Goal: Task Accomplishment & Management: Use online tool/utility

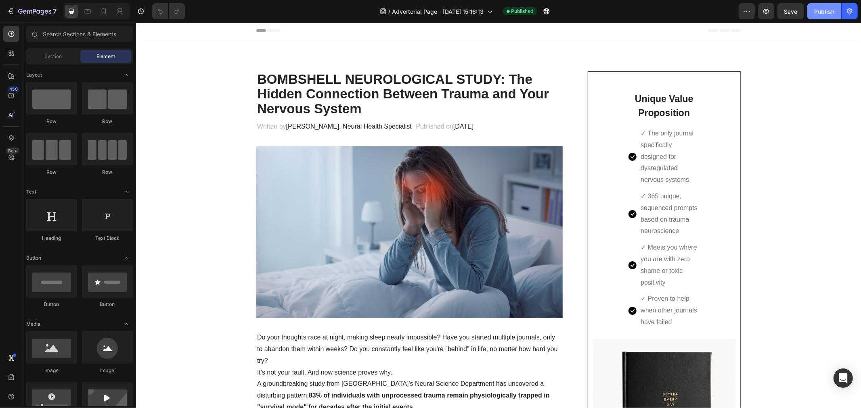
click at [826, 13] on div "Publish" at bounding box center [824, 11] width 20 height 8
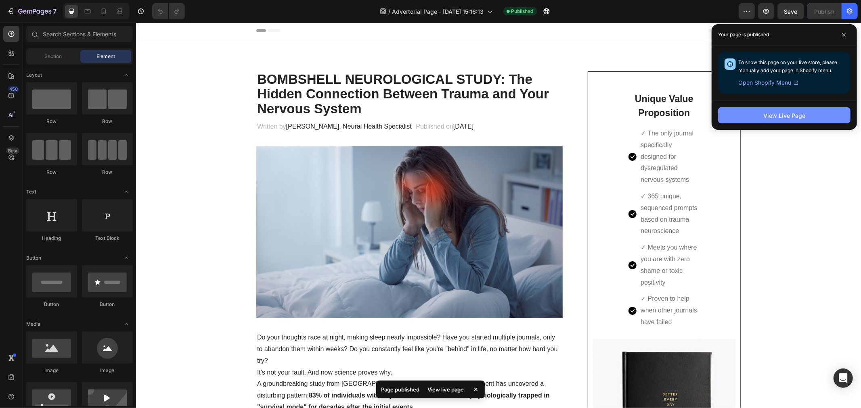
click at [751, 114] on button "View Live Page" at bounding box center [784, 115] width 132 height 16
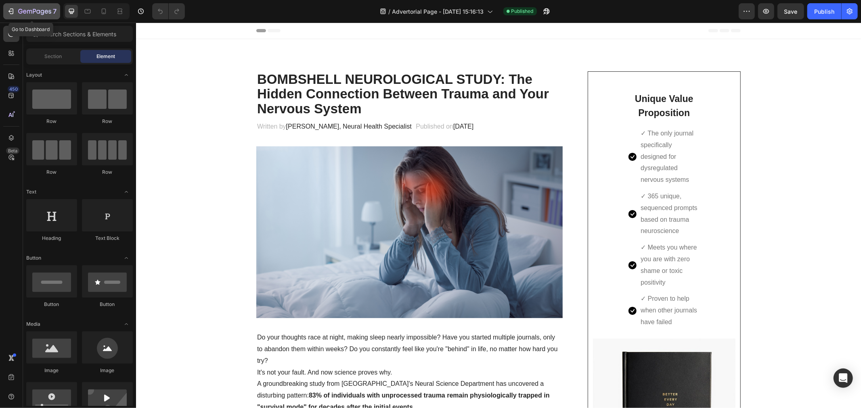
click at [9, 14] on icon "button" at bounding box center [11, 11] width 8 height 8
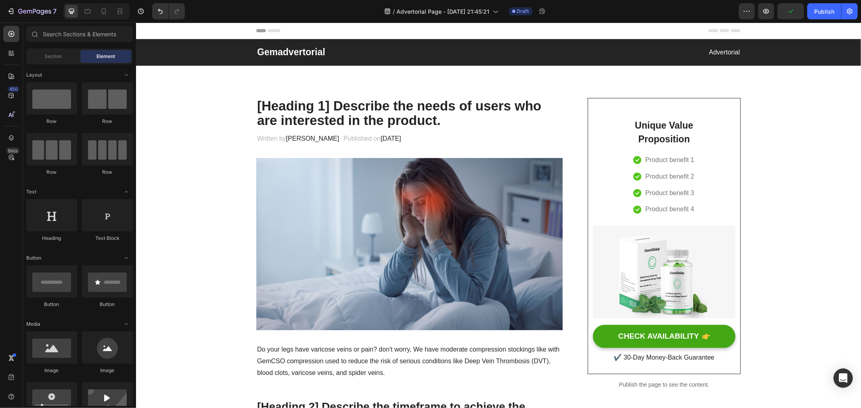
click at [351, 56] on p "Gemadvertorial" at bounding box center [377, 52] width 240 height 12
click at [408, 55] on p "Gemadvertorial" at bounding box center [377, 52] width 240 height 12
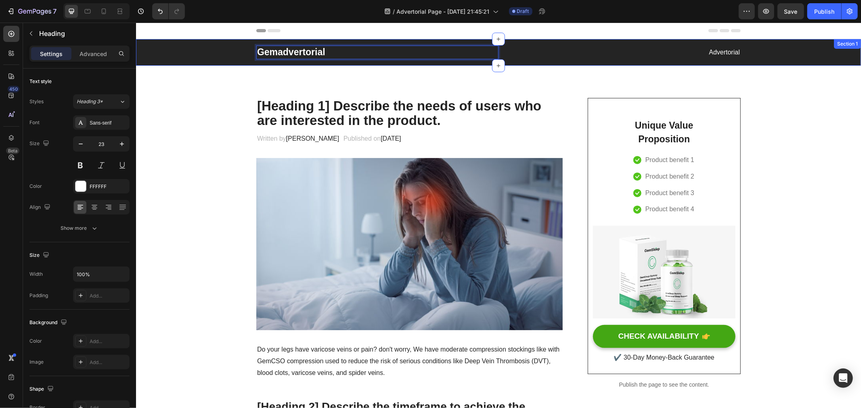
click at [194, 54] on div "Gemadvertorial Heading 0 Advertorial Text block Row" at bounding box center [498, 52] width 713 height 14
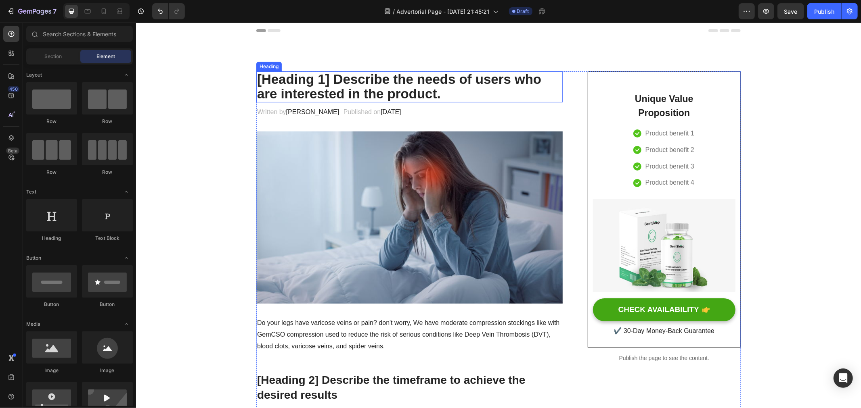
click at [348, 87] on p "[Heading 1] Describe the needs of users who are interested in the product." at bounding box center [409, 86] width 305 height 29
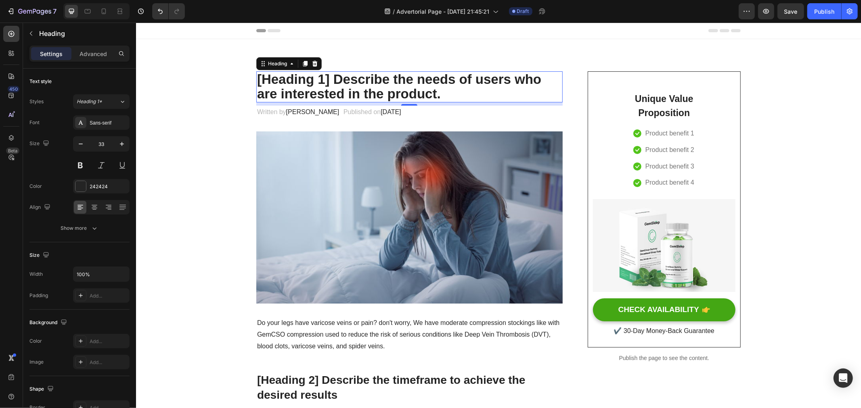
click at [450, 94] on p "[Heading 1] Describe the needs of users who are interested in the product." at bounding box center [409, 86] width 305 height 29
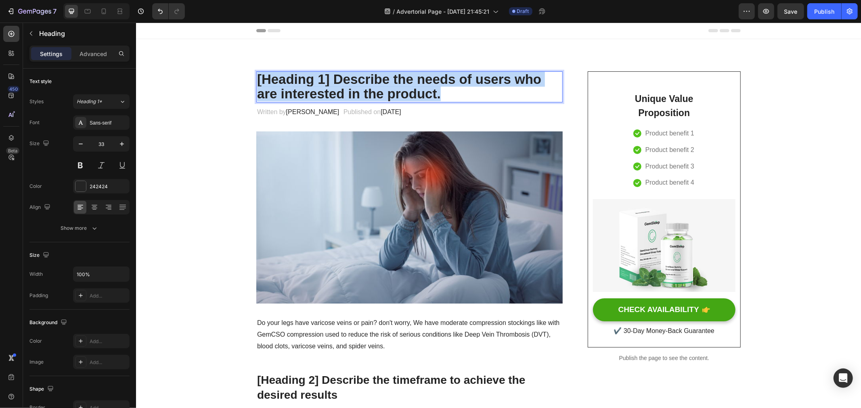
click at [450, 94] on p "[Heading 1] Describe the needs of users who are interested in the product." at bounding box center [409, 86] width 305 height 29
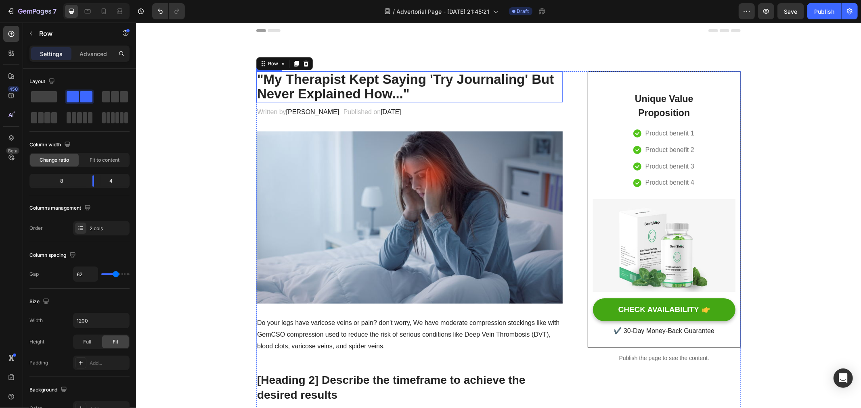
click at [429, 90] on p ""My Therapist Kept Saying 'Try Journaling' But Never Explained How..."" at bounding box center [409, 86] width 305 height 29
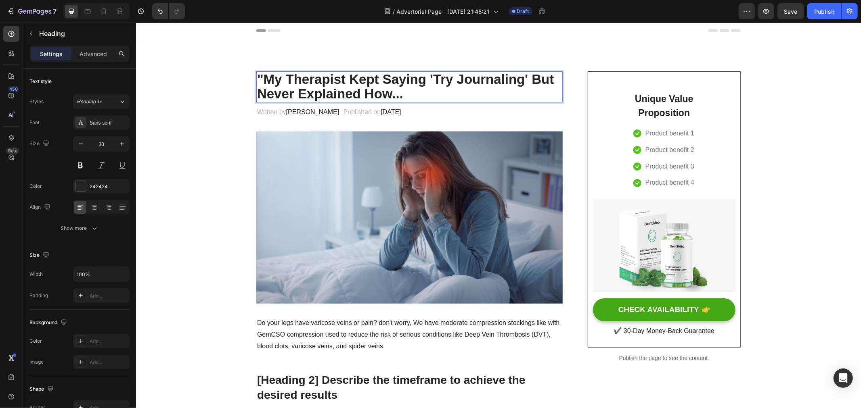
click at [261, 73] on p ""My Therapist Kept Saying 'Try Journaling' But Never Explained How..." at bounding box center [409, 86] width 305 height 29
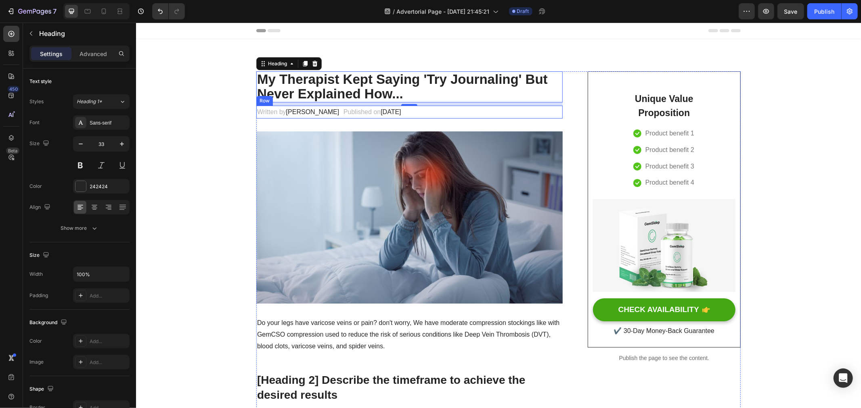
click at [460, 113] on div "Written by Dr.Marcus Text block Published on February 28, 2023 Text block Row" at bounding box center [409, 111] width 306 height 13
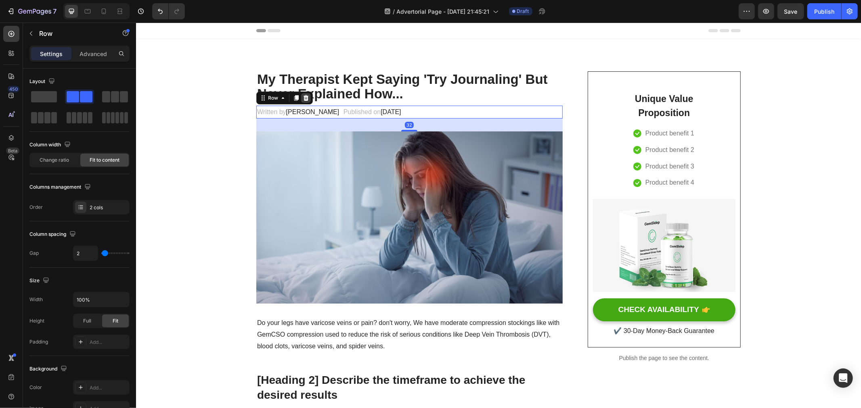
click at [303, 99] on icon at bounding box center [305, 97] width 5 height 6
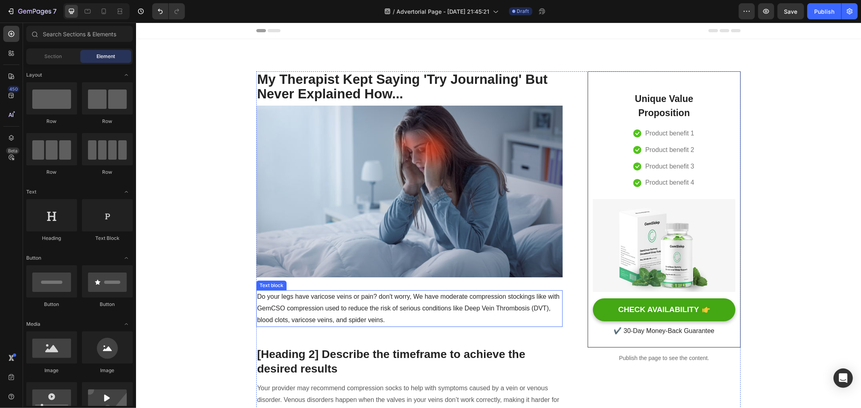
click at [381, 314] on p "Do your legs have varicose veins or pain? don't worry, We have moderate compres…" at bounding box center [409, 308] width 305 height 35
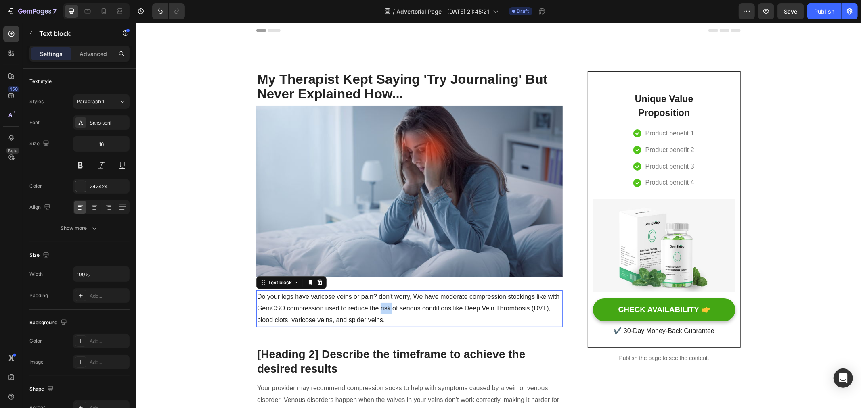
click at [381, 314] on p "Do your legs have varicose veins or pain? don't worry, We have moderate compres…" at bounding box center [409, 308] width 305 height 35
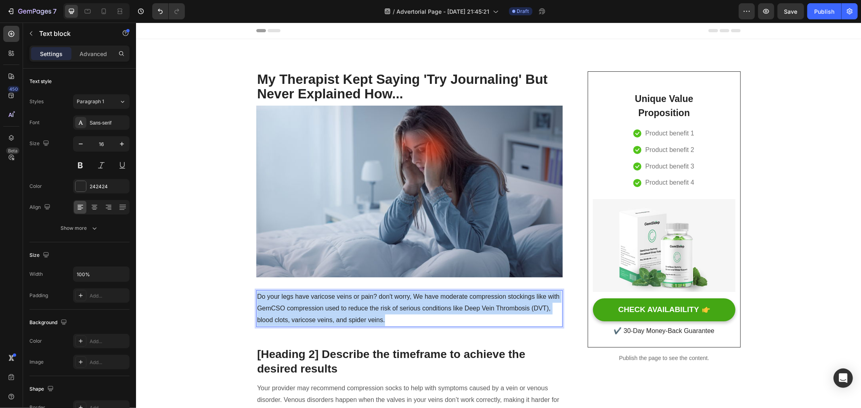
click at [381, 314] on p "Do your legs have varicose veins or pain? don't worry, We have moderate compres…" at bounding box center [409, 308] width 305 height 35
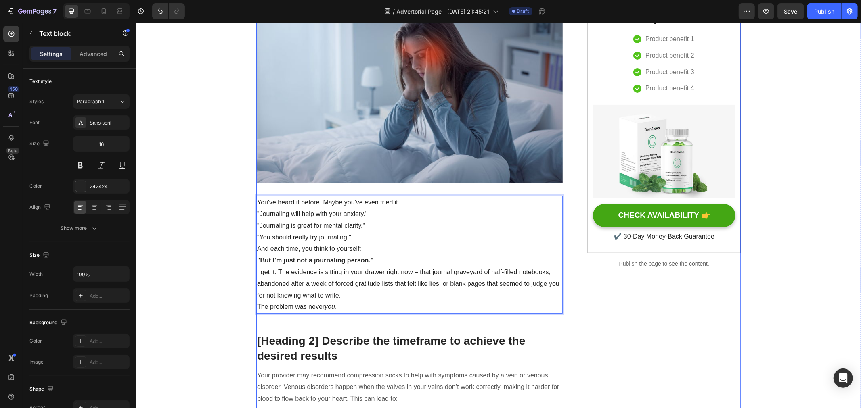
scroll to position [139, 0]
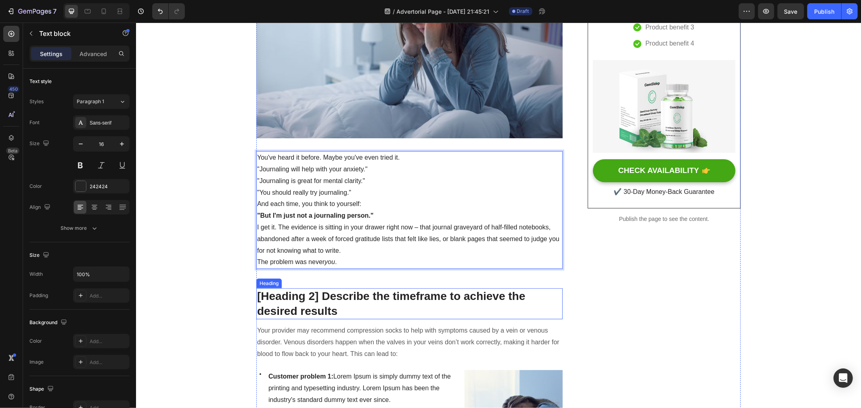
click at [368, 296] on p "[Heading 2] Describe the timeframe to achieve the desired results" at bounding box center [409, 303] width 305 height 29
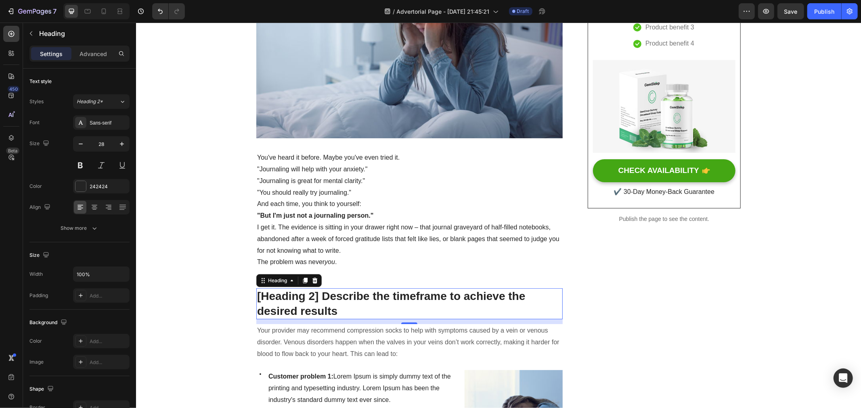
drag, startPoint x: 357, startPoint y: 300, endPoint x: 353, endPoint y: 305, distance: 6.3
click at [357, 300] on p "[Heading 2] Describe the timeframe to achieve the desired results" at bounding box center [409, 303] width 305 height 29
click at [353, 305] on p "[Heading 2] Describe the timeframe to achieve the desired results" at bounding box center [409, 303] width 305 height 29
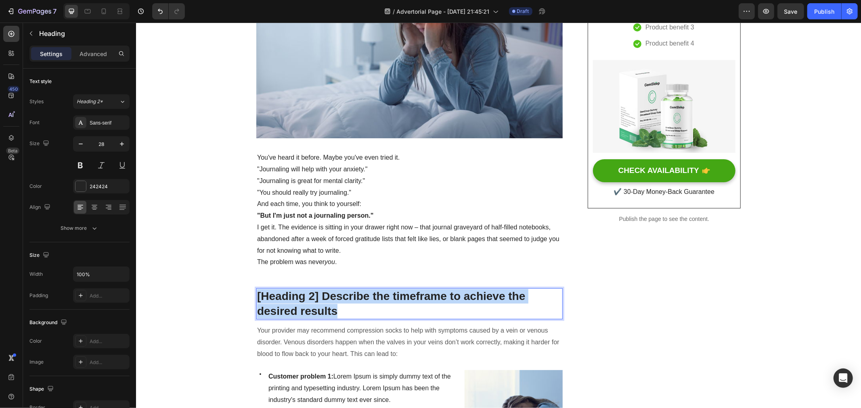
click at [353, 305] on p "[Heading 2] Describe the timeframe to achieve the desired results" at bounding box center [409, 303] width 305 height 29
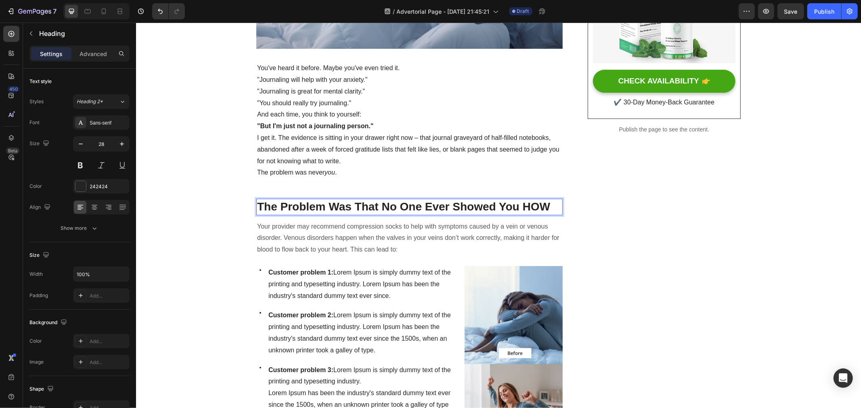
scroll to position [319, 0]
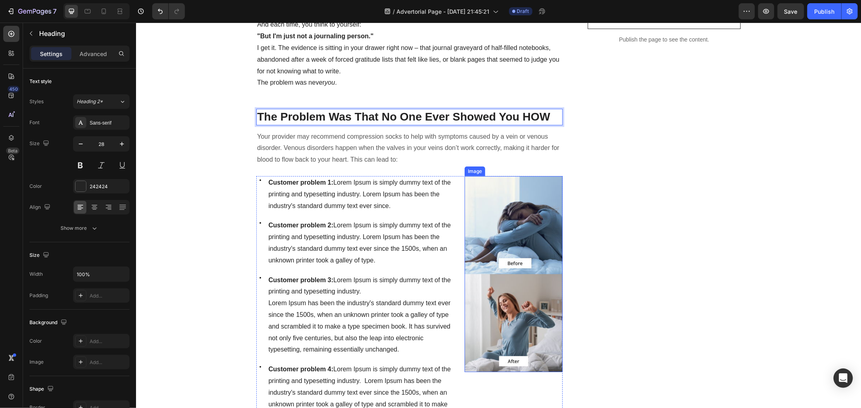
click at [523, 232] on img at bounding box center [513, 274] width 98 height 196
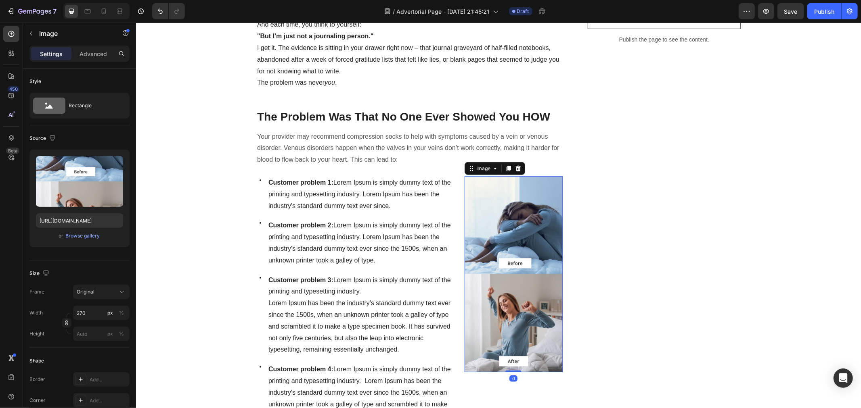
click at [519, 165] on div "Image" at bounding box center [494, 168] width 61 height 13
click at [515, 166] on icon at bounding box center [517, 168] width 5 height 6
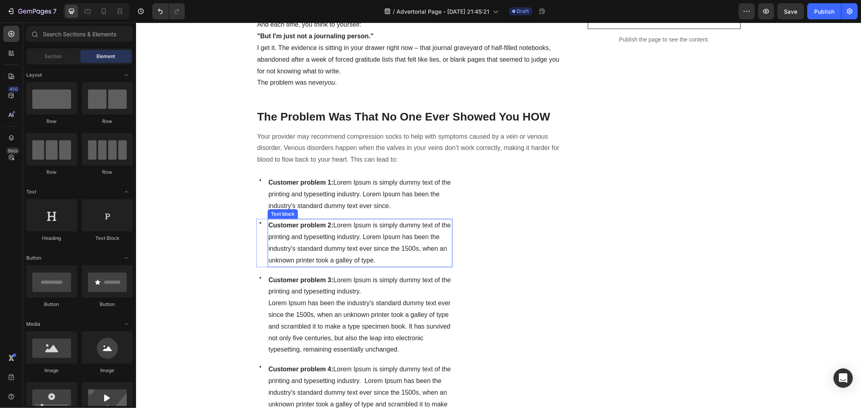
click at [385, 227] on span "Customer problem 2: Lorem Ipsum is simply dummy text of the printing and typese…" at bounding box center [359, 243] width 182 height 42
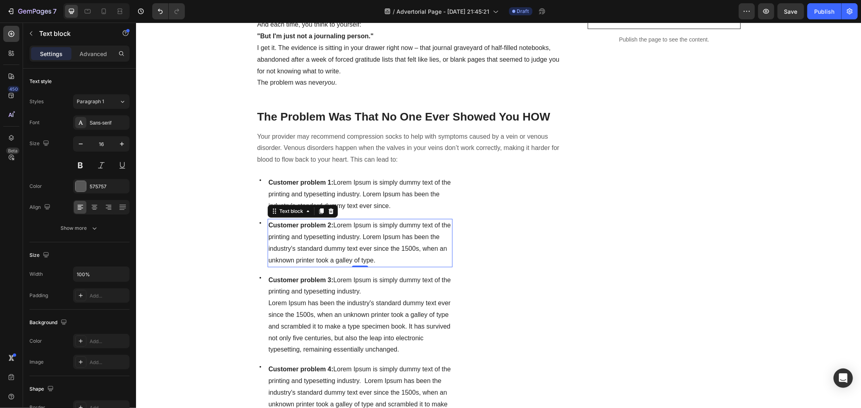
click at [405, 206] on p "Customer problem 1: Lorem Ipsum is simply dummy text of the printing and typese…" at bounding box center [359, 194] width 183 height 35
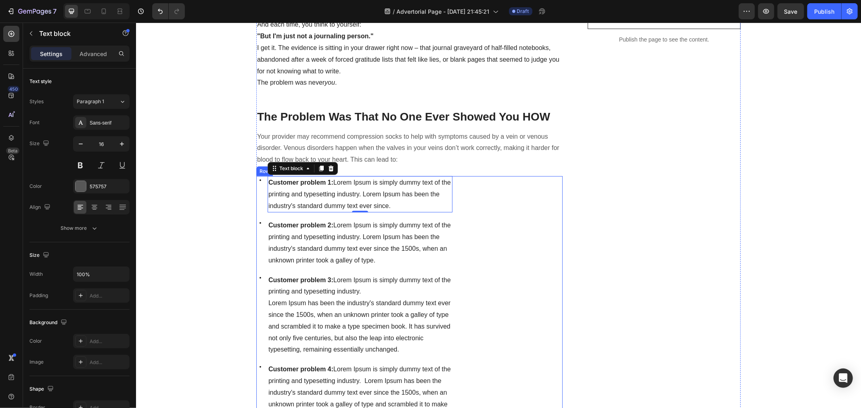
click at [486, 200] on div "Image" at bounding box center [513, 299] width 98 height 247
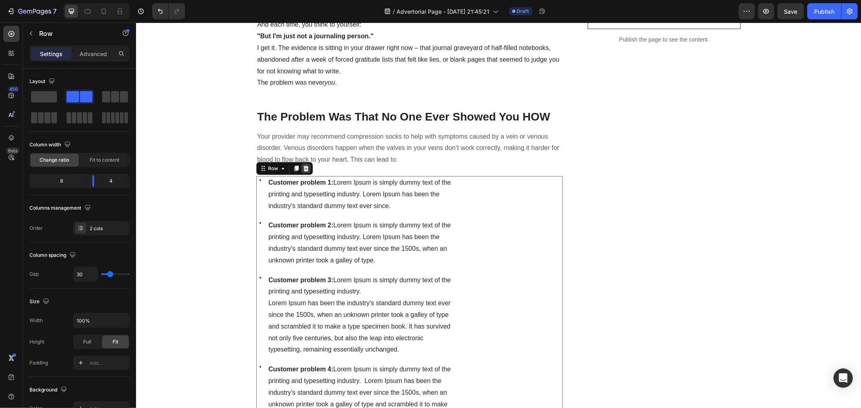
click at [305, 168] on div at bounding box center [306, 168] width 10 height 10
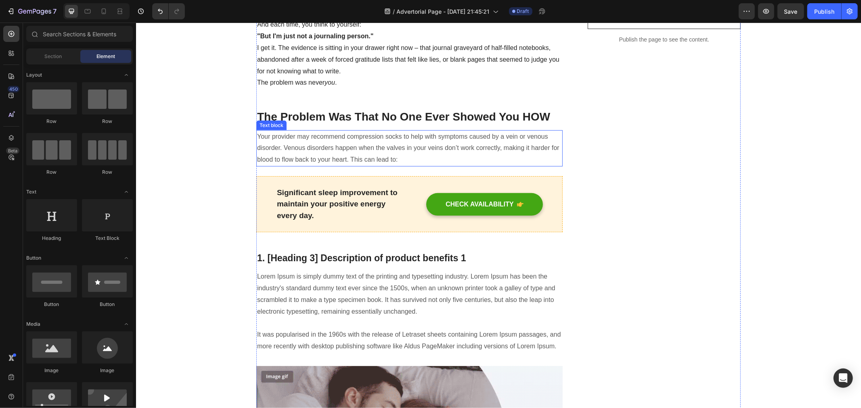
click at [371, 157] on p "Your provider may recommend compression socks to help with symptoms caused by a…" at bounding box center [409, 148] width 305 height 35
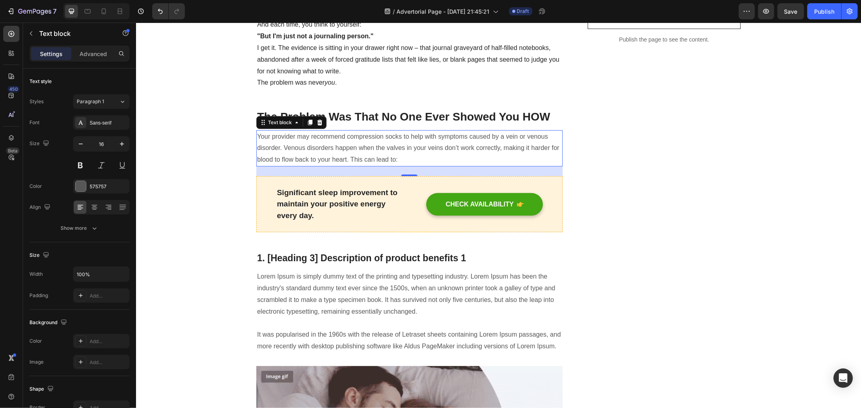
click at [422, 159] on p "Your provider may recommend compression socks to help with symptoms caused by a…" at bounding box center [409, 148] width 305 height 35
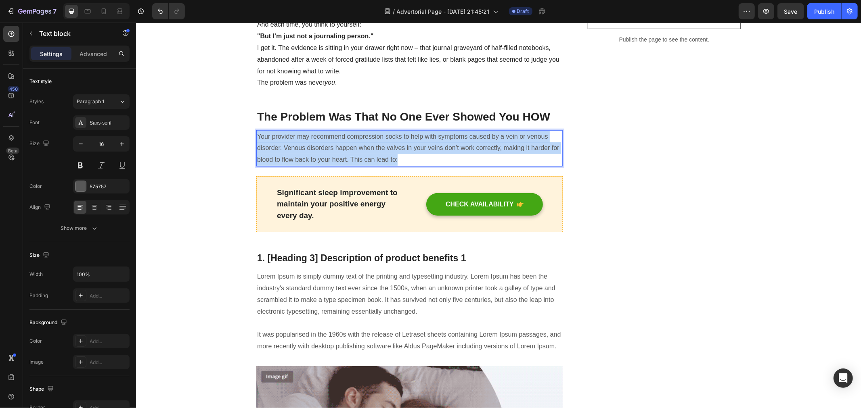
click at [422, 159] on p "Your provider may recommend compression socks to help with symptoms caused by a…" at bounding box center [409, 148] width 305 height 35
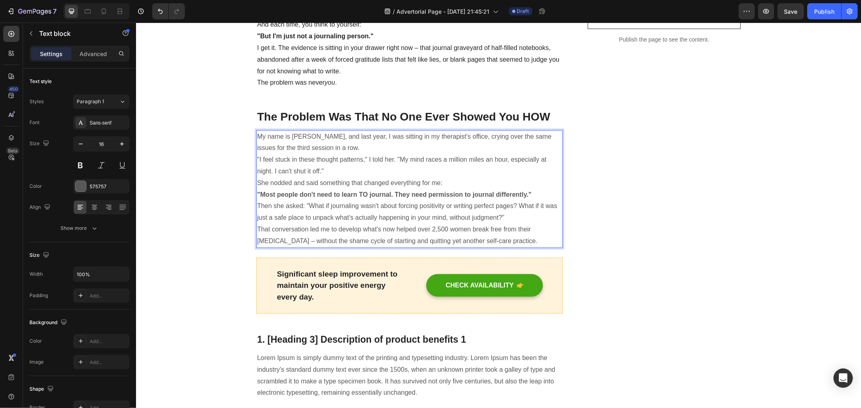
click at [498, 219] on p "Then she asked: "What if journaling wasn't about forcing positivity or writing …" at bounding box center [409, 211] width 305 height 23
click at [353, 211] on p "Then she asked: "What if journaling wasn't about forcing positivity or writing …" at bounding box center [409, 211] width 305 height 23
click at [417, 225] on p "That conversation led me to develop what's now helped over 2,500 women break fr…" at bounding box center [409, 235] width 305 height 23
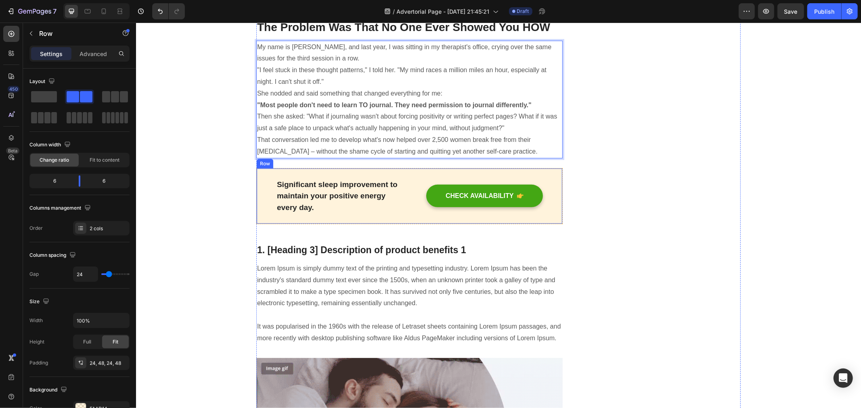
click at [422, 214] on div "Significant sleep improvement to maintain your positive energy every day. Text …" at bounding box center [409, 196] width 306 height 56
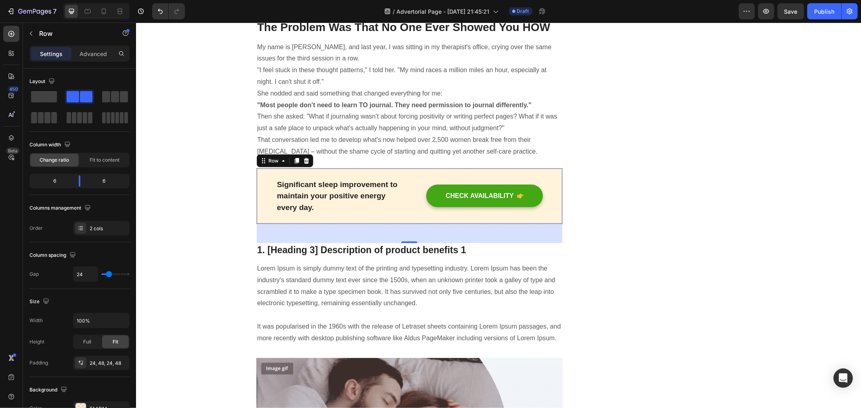
click at [541, 213] on div "Significant sleep improvement to maintain your positive energy every day. Text …" at bounding box center [409, 196] width 306 height 56
click at [259, 209] on div "Significant sleep improvement to maintain your positive energy every day. Text …" at bounding box center [409, 196] width 306 height 56
click at [303, 162] on icon at bounding box center [306, 160] width 6 height 6
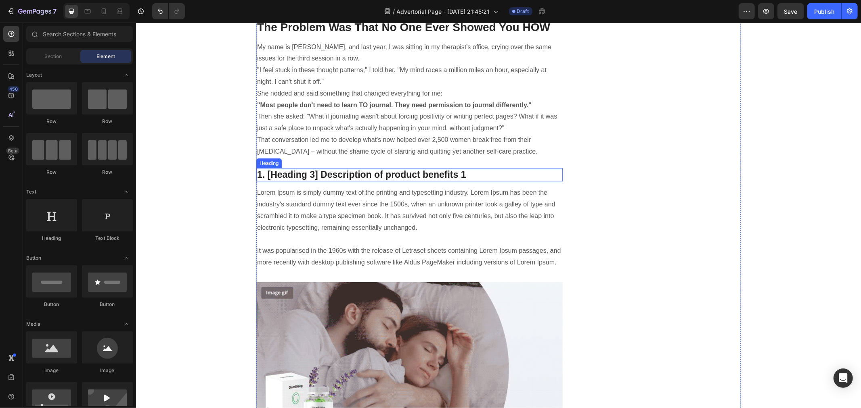
click at [321, 172] on p "1. [Heading 3] Description of product benefits 1" at bounding box center [409, 175] width 305 height 12
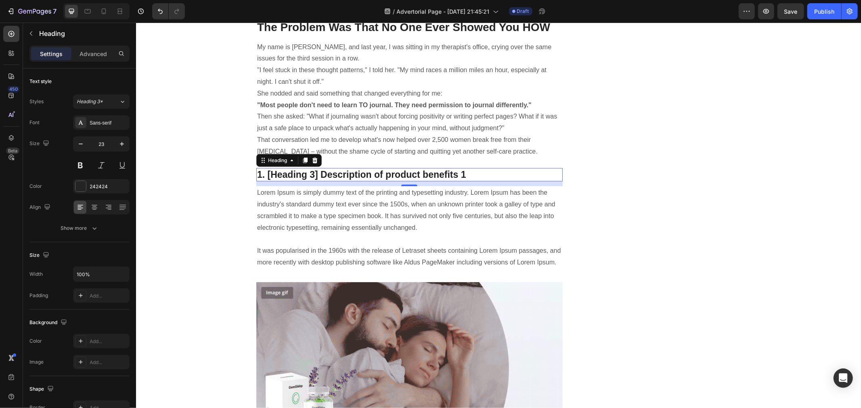
click at [484, 171] on p "1. [Heading 3] Description of product benefits 1" at bounding box center [409, 175] width 305 height 12
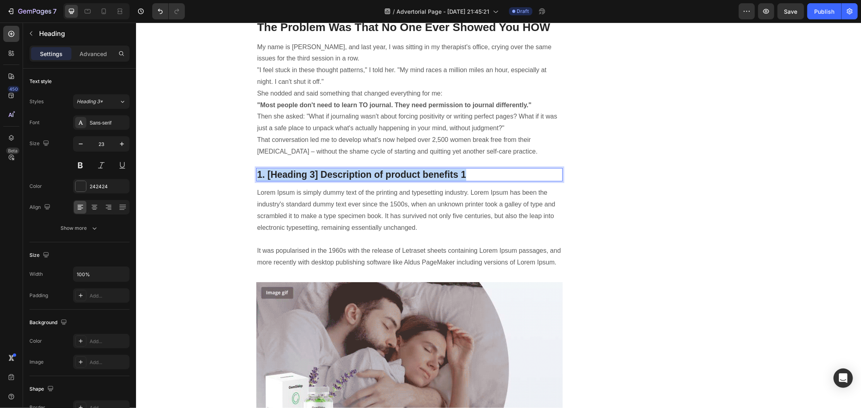
click at [484, 171] on p "1. [Heading 3] Description of product benefits 1" at bounding box center [409, 175] width 305 height 12
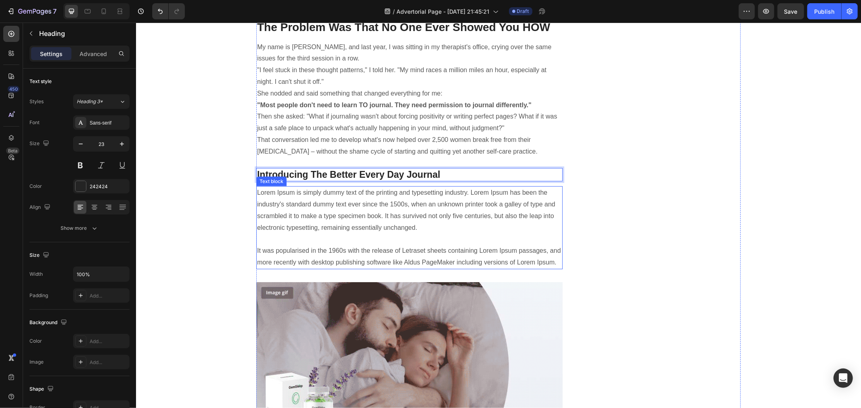
click at [477, 208] on p "Lorem Ipsum is simply dummy text of the printing and typesetting industry. Lore…" at bounding box center [409, 228] width 305 height 82
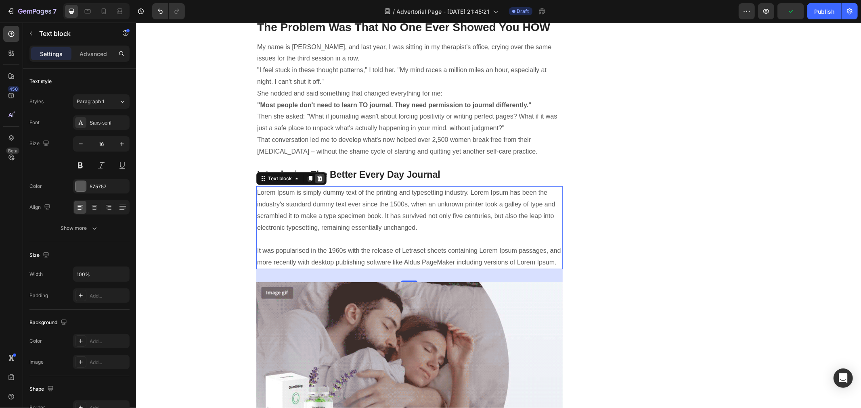
click at [317, 176] on icon at bounding box center [319, 179] width 5 height 6
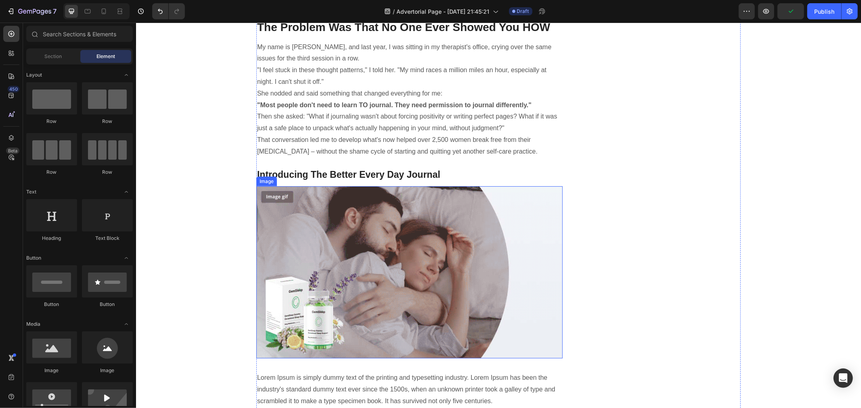
scroll to position [588, 0]
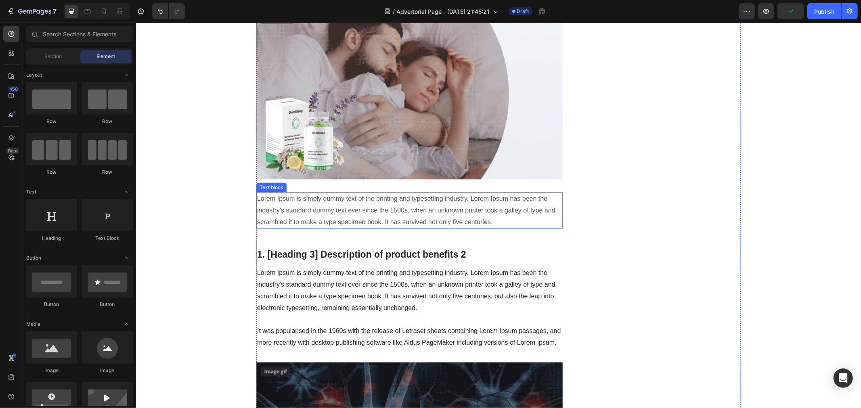
click at [415, 212] on p "Lorem Ipsum is simply dummy text of the printing and typesetting industry. Lore…" at bounding box center [409, 210] width 305 height 35
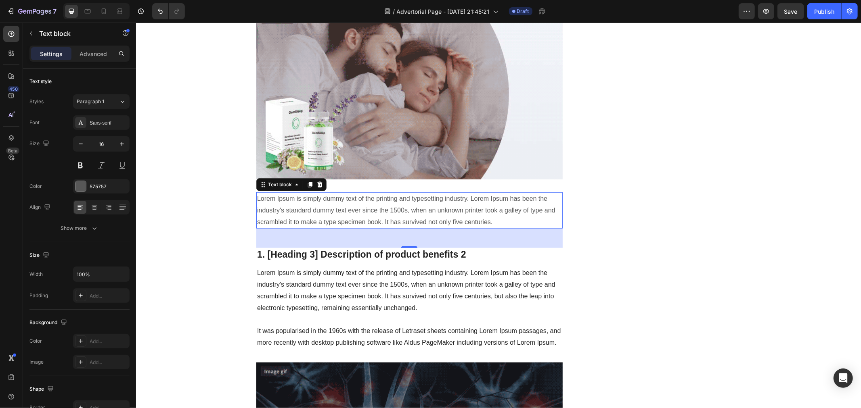
click at [490, 218] on p "Lorem Ipsum is simply dummy text of the printing and typesetting industry. Lore…" at bounding box center [409, 210] width 305 height 35
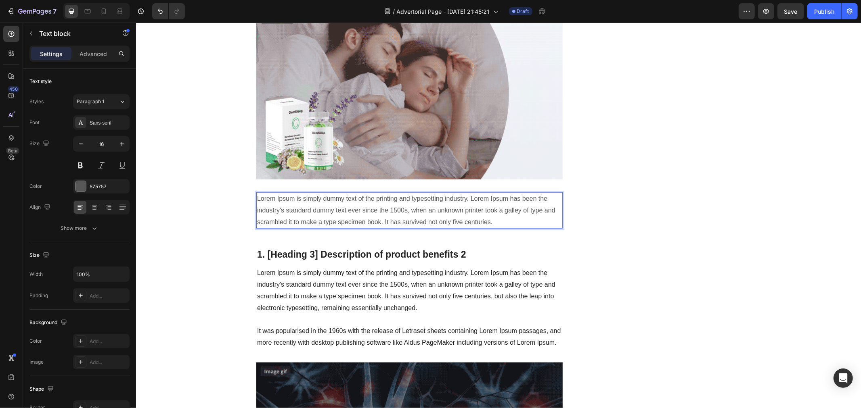
click at [490, 218] on p "Lorem Ipsum is simply dummy text of the printing and typesetting industry. Lore…" at bounding box center [409, 210] width 305 height 35
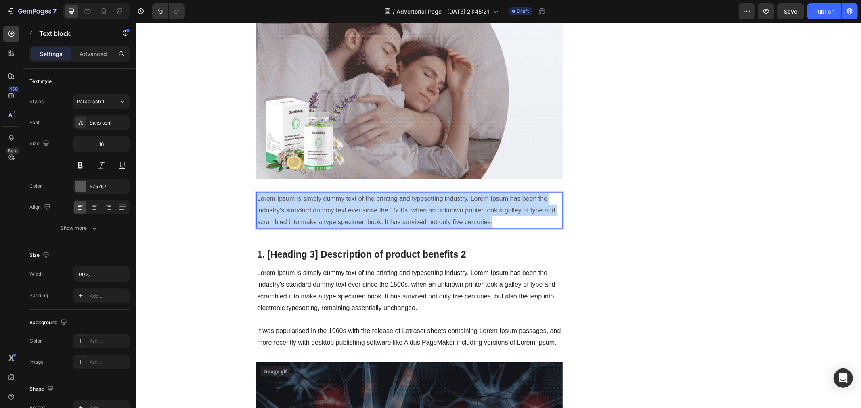
click at [490, 218] on p "Lorem Ipsum is simply dummy text of the printing and typesetting industry. Lore…" at bounding box center [409, 210] width 305 height 35
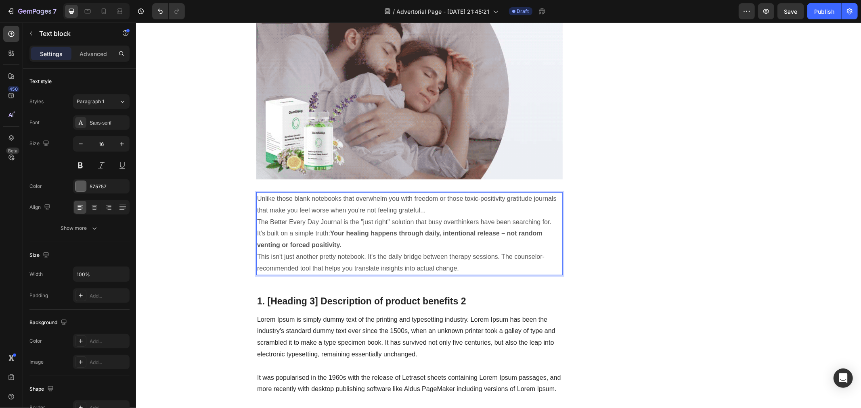
click at [503, 251] on p "This isn't just another pretty notebook. It's the daily bridge between therapy …" at bounding box center [409, 262] width 305 height 23
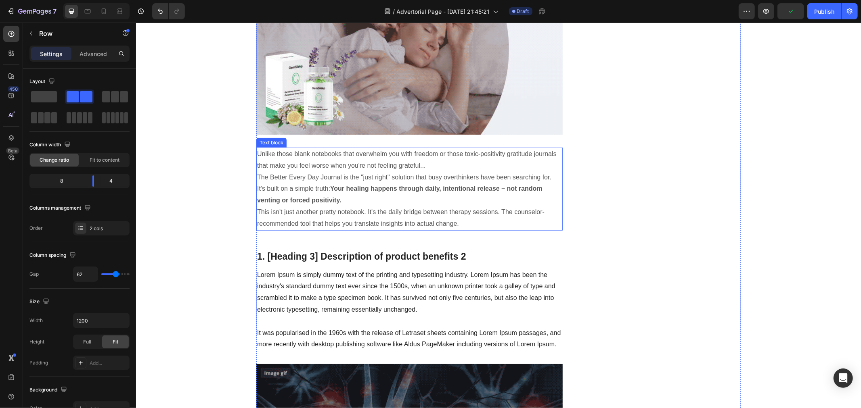
scroll to position [677, 0]
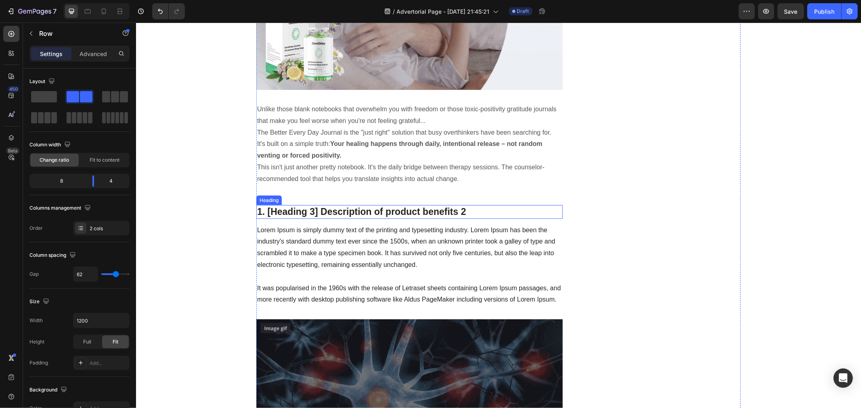
click at [398, 213] on p "1. [Heading 3] Description of product benefits 2" at bounding box center [409, 212] width 305 height 12
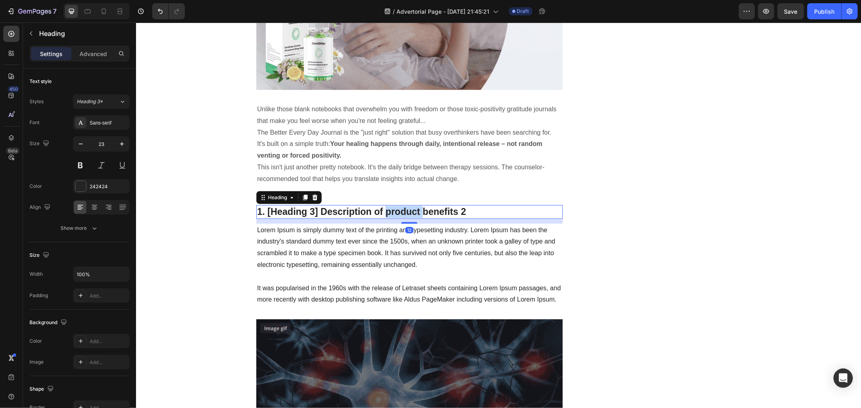
click at [398, 213] on p "1. [Heading 3] Description of product benefits 2" at bounding box center [409, 212] width 305 height 12
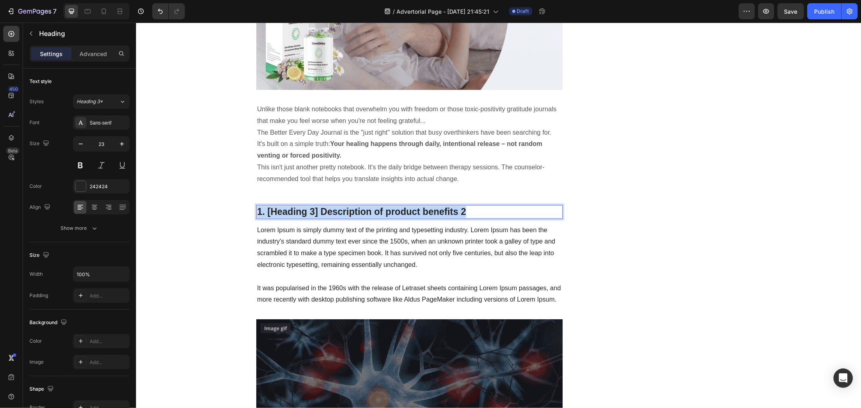
click at [398, 213] on p "1. [Heading 3] Description of product benefits 2" at bounding box center [409, 212] width 305 height 12
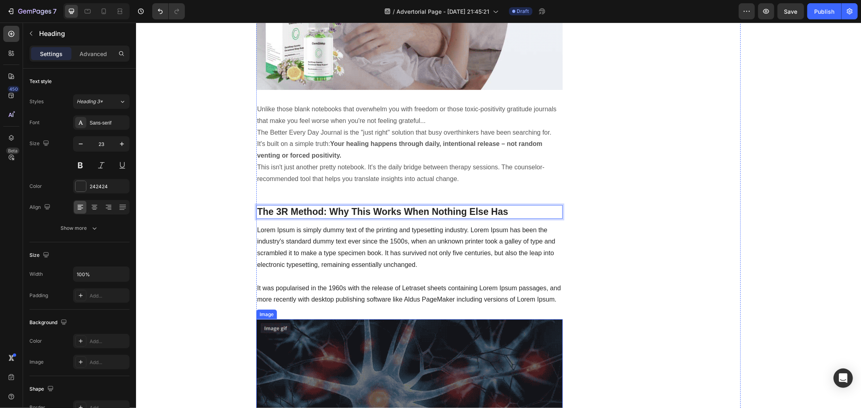
click at [455, 347] on img at bounding box center [409, 405] width 306 height 172
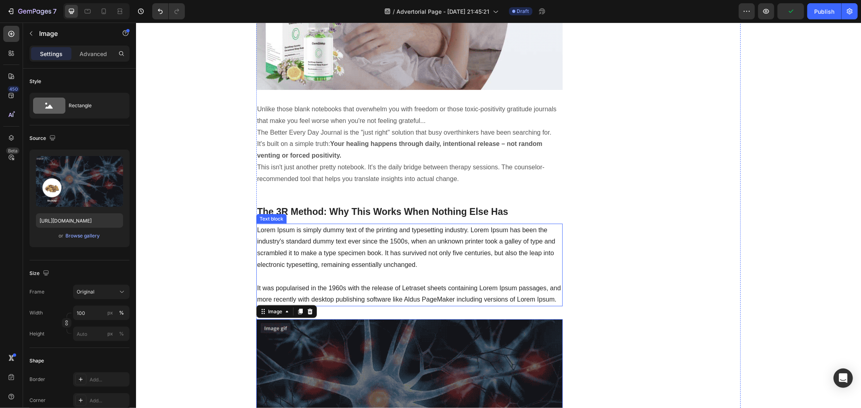
click at [438, 257] on p "Lorem Ipsum is simply dummy text of the printing and typesetting industry. Lore…" at bounding box center [409, 265] width 305 height 82
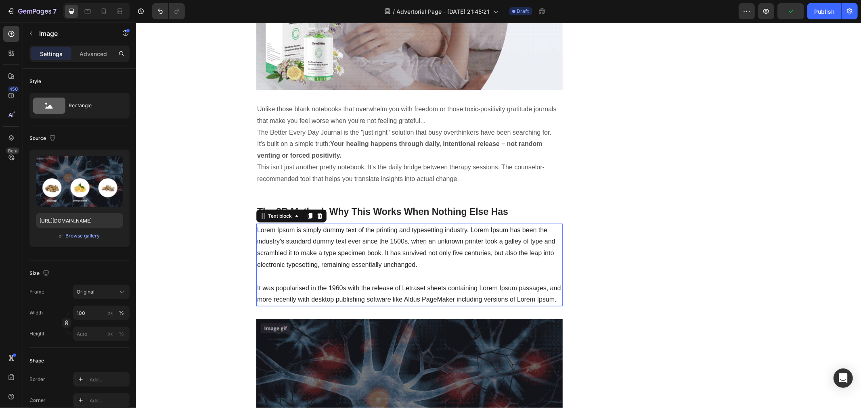
click at [438, 257] on p "Lorem Ipsum is simply dummy text of the printing and typesetting industry. Lore…" at bounding box center [409, 265] width 305 height 82
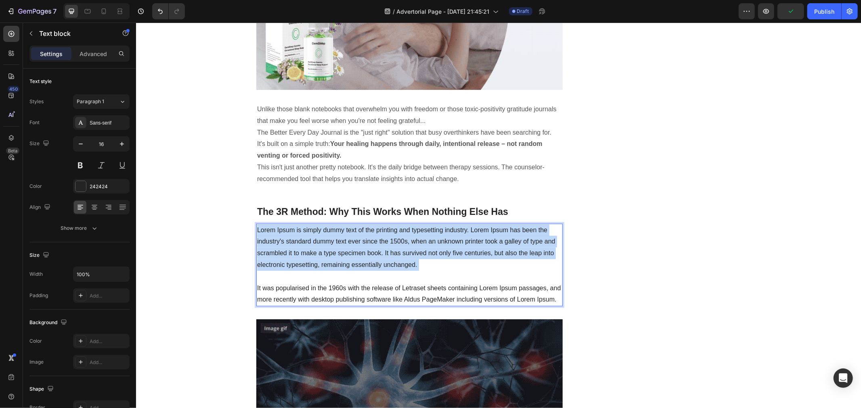
click at [438, 257] on p "Lorem Ipsum is simply dummy text of the printing and typesetting industry. Lore…" at bounding box center [409, 265] width 305 height 82
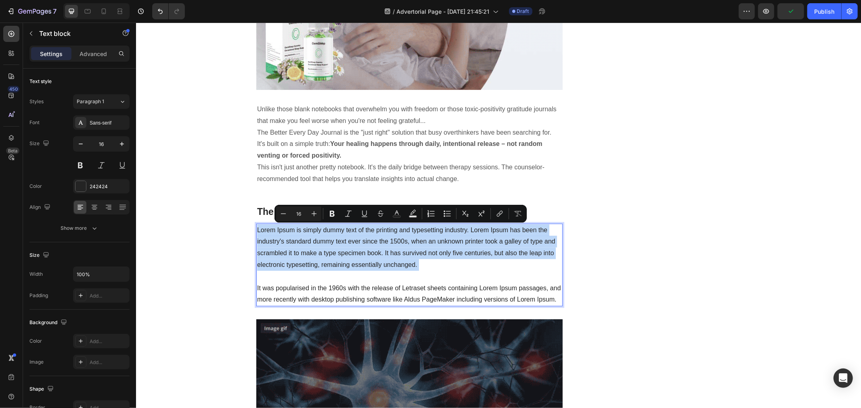
click at [449, 277] on p "Lorem Ipsum is simply dummy text of the printing and typesetting industry. Lore…" at bounding box center [409, 265] width 305 height 82
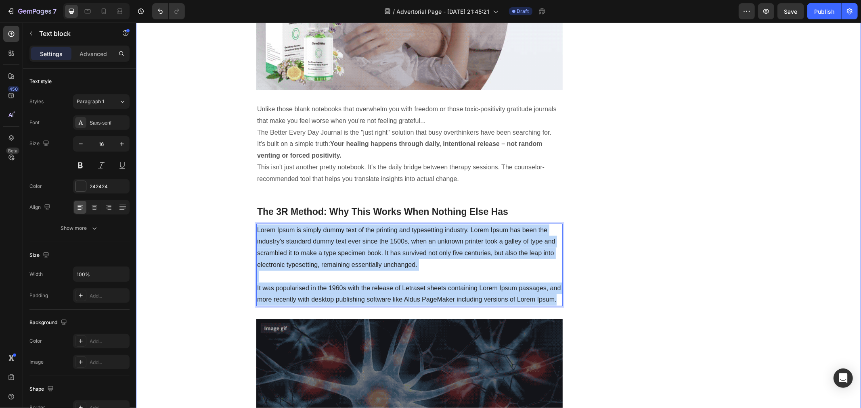
drag, startPoint x: 547, startPoint y: 301, endPoint x: 244, endPoint y: 228, distance: 312.2
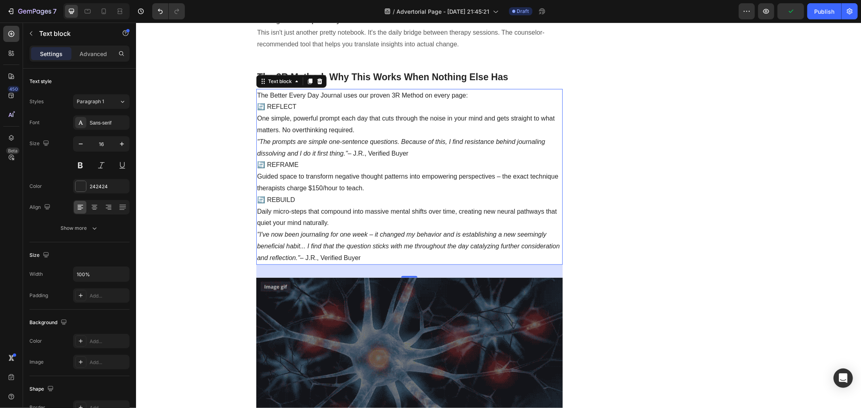
scroll to position [946, 0]
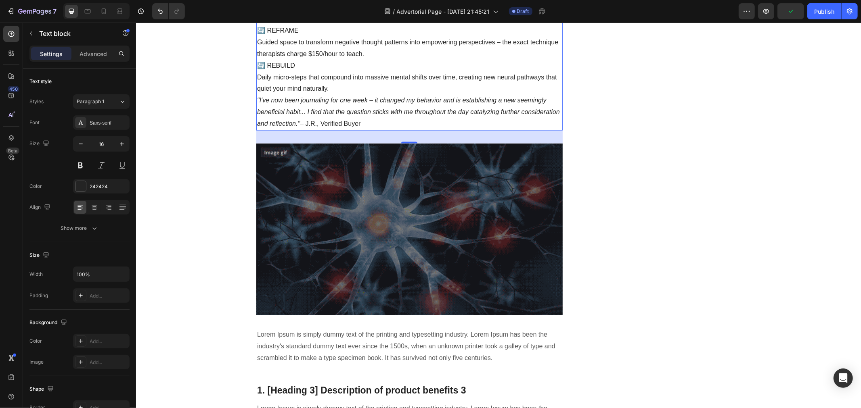
drag, startPoint x: 445, startPoint y: 232, endPoint x: 399, endPoint y: 222, distance: 46.9
click at [445, 232] on img at bounding box center [409, 229] width 306 height 172
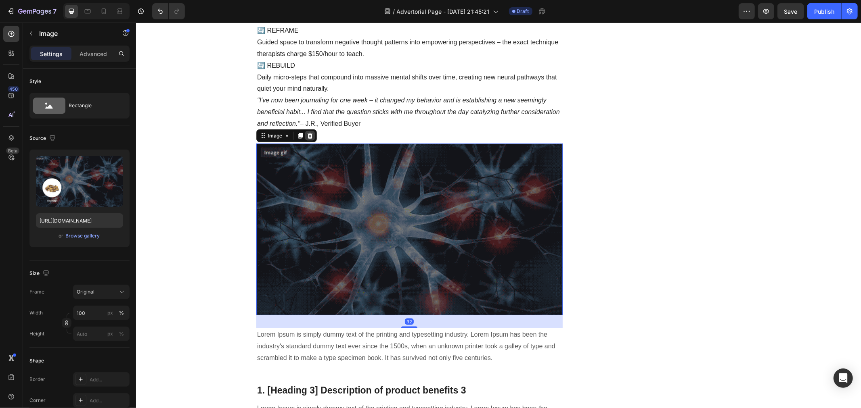
click at [307, 137] on icon at bounding box center [309, 135] width 5 height 6
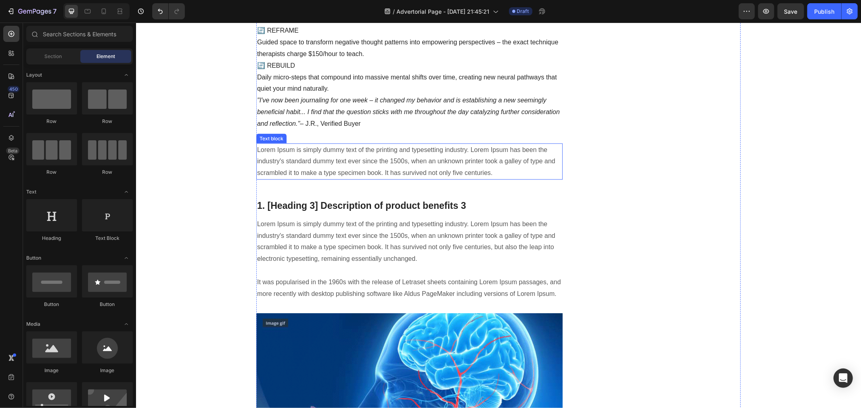
click at [359, 174] on p "Lorem Ipsum is simply dummy text of the printing and typesetting industry. Lore…" at bounding box center [409, 161] width 305 height 35
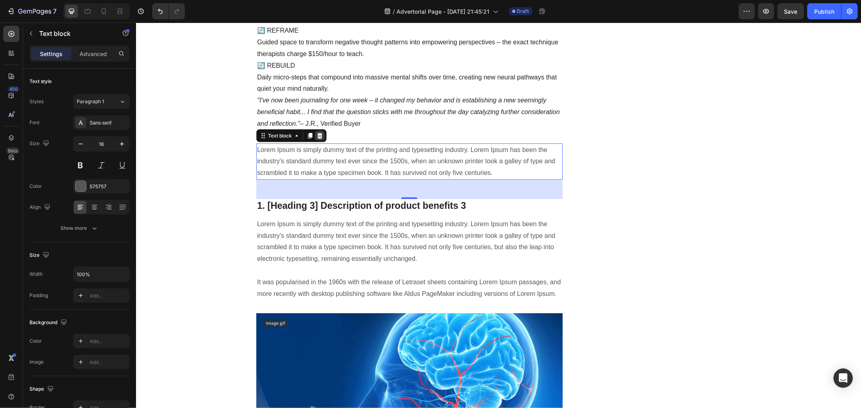
click at [317, 135] on icon at bounding box center [319, 135] width 5 height 6
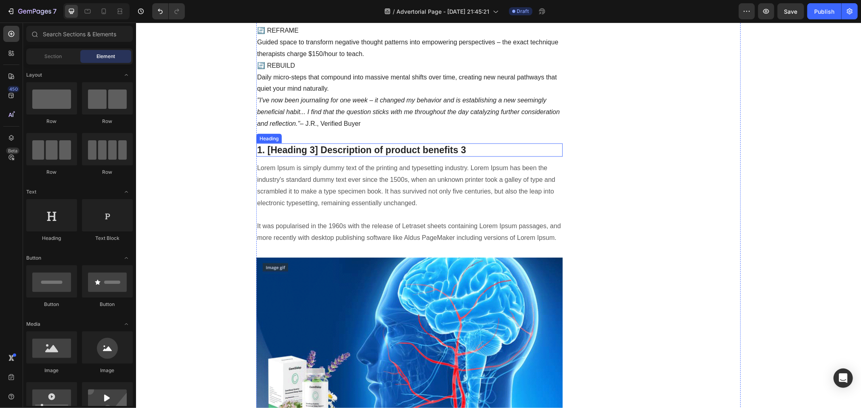
click at [370, 152] on p "1. [Heading 3] Description of product benefits 3" at bounding box center [409, 150] width 305 height 12
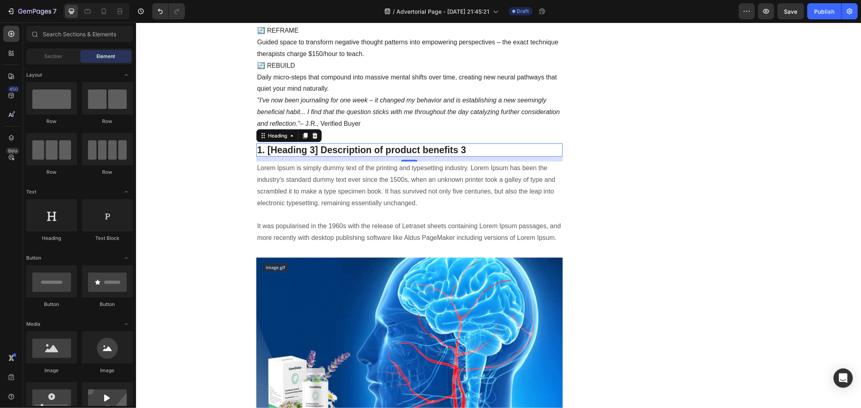
click at [370, 152] on p "1. [Heading 3] Description of product benefits 3" at bounding box center [409, 150] width 305 height 12
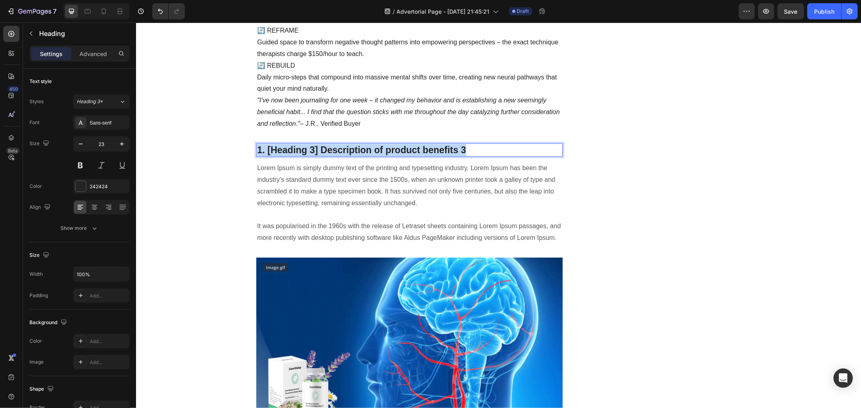
click at [370, 152] on p "1. [Heading 3] Description of product benefits 3" at bounding box center [409, 150] width 305 height 12
click at [376, 194] on p "Lorem Ipsum is simply dummy text of the printing and typesetting industry. Lore…" at bounding box center [409, 203] width 305 height 82
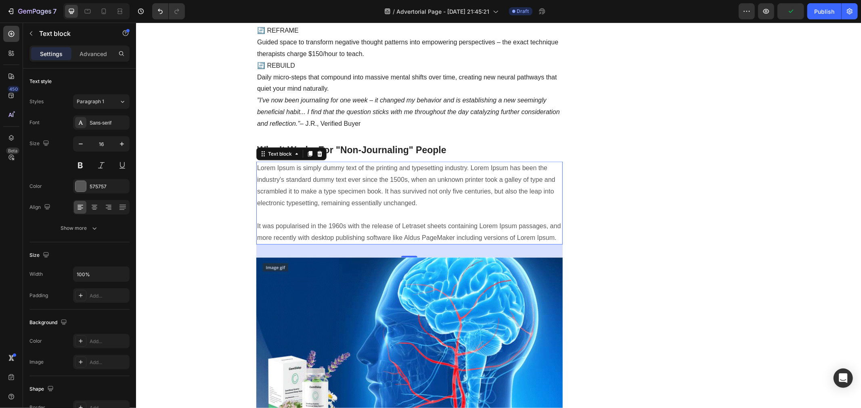
click at [530, 228] on p "Lorem Ipsum is simply dummy text of the printing and typesetting industry. Lore…" at bounding box center [409, 203] width 305 height 82
drag, startPoint x: 530, startPoint y: 228, endPoint x: 538, endPoint y: 232, distance: 9.0
click at [530, 228] on p "Lorem Ipsum is simply dummy text of the printing and typesetting industry. Lore…" at bounding box center [409, 203] width 305 height 82
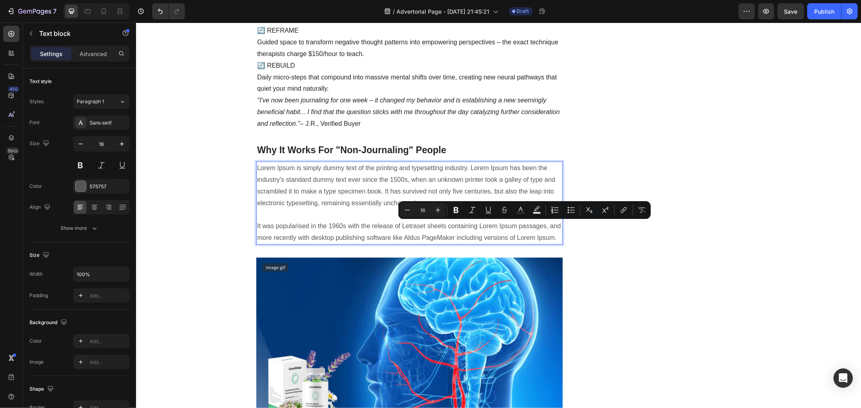
click at [549, 238] on p "Lorem Ipsum is simply dummy text of the printing and typesetting industry. Lore…" at bounding box center [409, 203] width 305 height 82
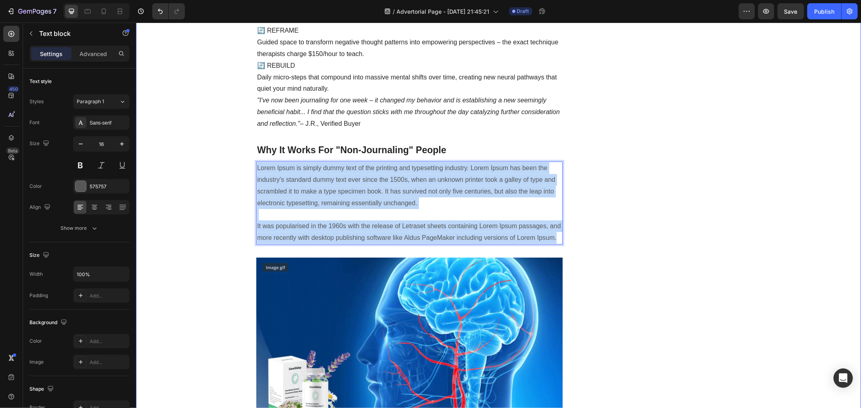
drag, startPoint x: 549, startPoint y: 238, endPoint x: 243, endPoint y: 166, distance: 314.2
click at [243, 166] on div "My Therapist Kept Saying 'Try Journaling' But Never Explained How... Heading Im…" at bounding box center [498, 198] width 713 height 2146
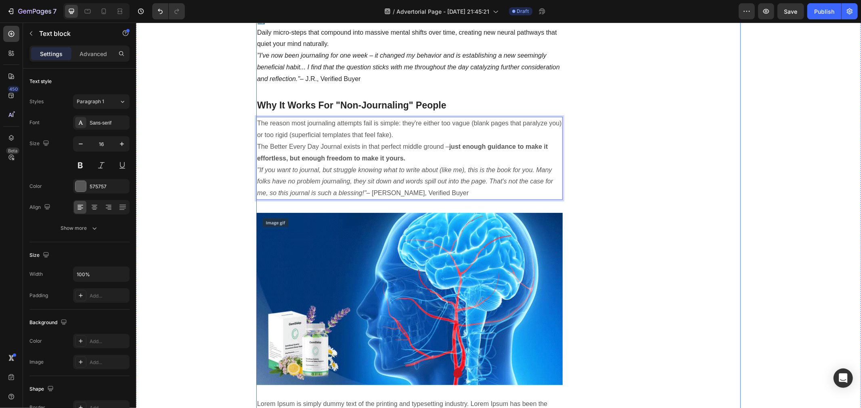
scroll to position [1036, 0]
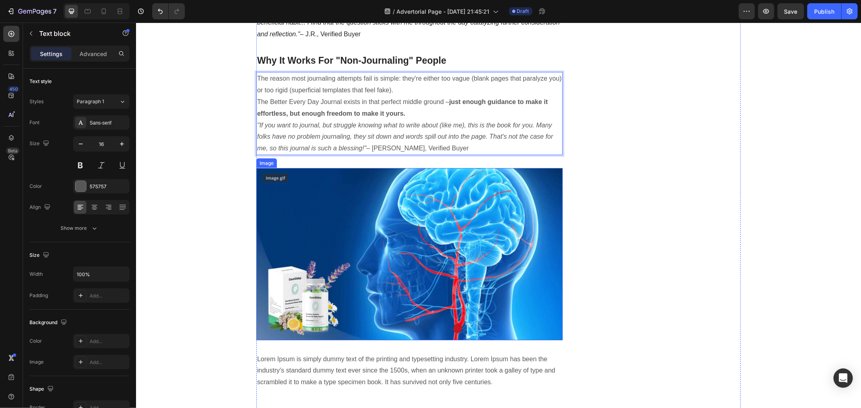
click at [430, 220] on img at bounding box center [409, 254] width 306 height 172
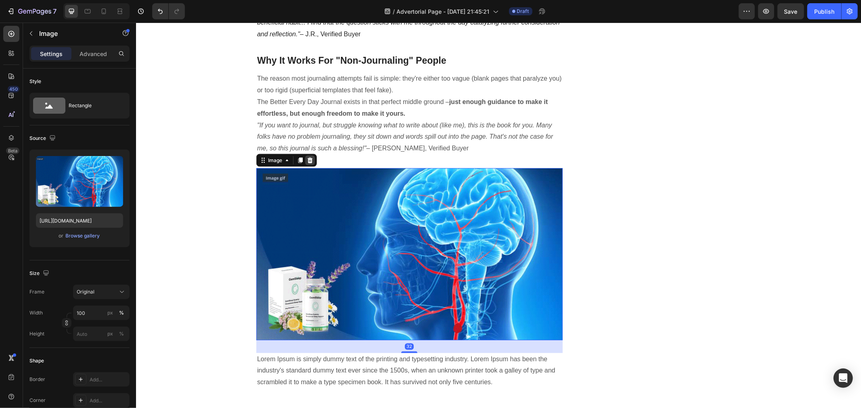
click at [307, 159] on icon at bounding box center [309, 160] width 5 height 6
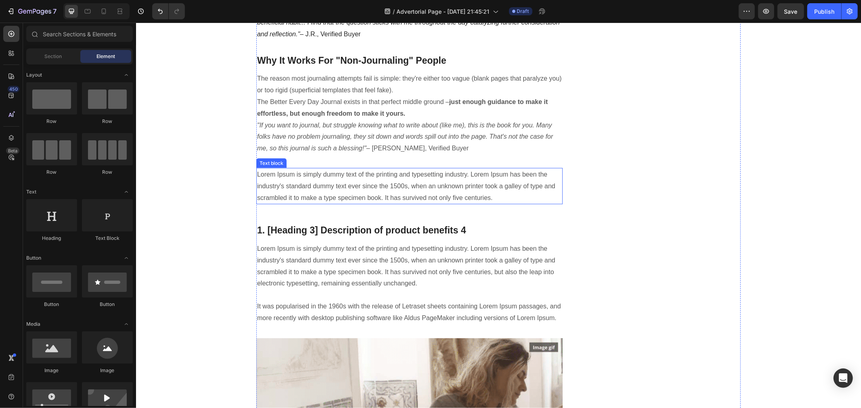
drag, startPoint x: 360, startPoint y: 176, endPoint x: 372, endPoint y: 182, distance: 14.1
click at [360, 176] on p "Lorem Ipsum is simply dummy text of the printing and typesetting industry. Lore…" at bounding box center [409, 186] width 305 height 35
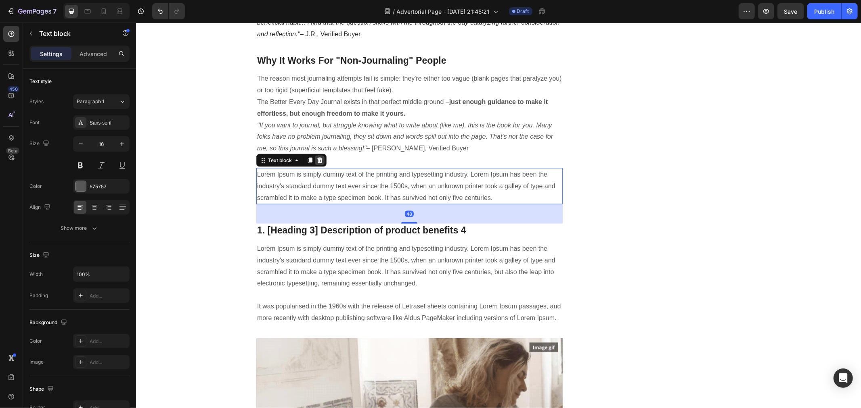
click at [318, 159] on icon at bounding box center [319, 160] width 5 height 6
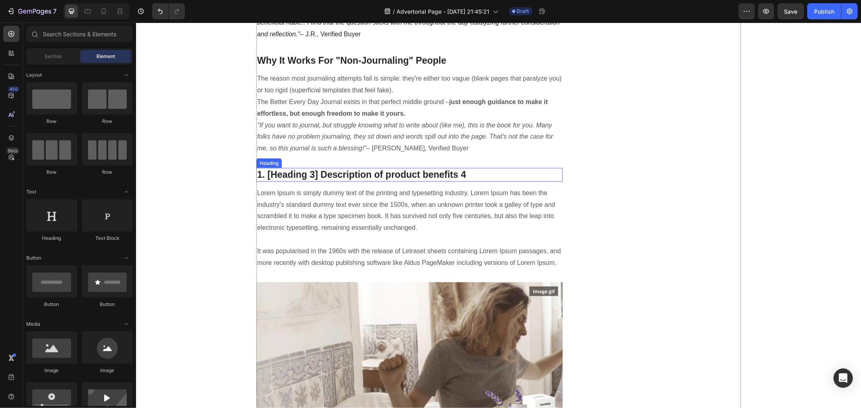
click at [429, 171] on p "1. [Heading 3] Description of product benefits 4" at bounding box center [409, 175] width 305 height 12
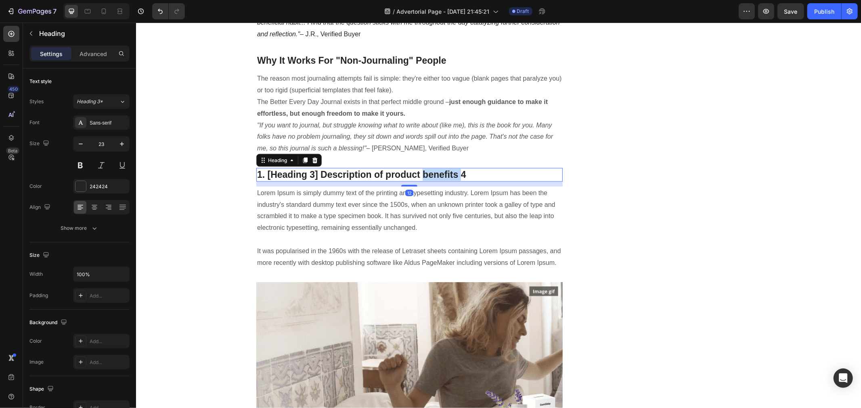
click at [429, 171] on p "1. [Heading 3] Description of product benefits 4" at bounding box center [409, 175] width 305 height 12
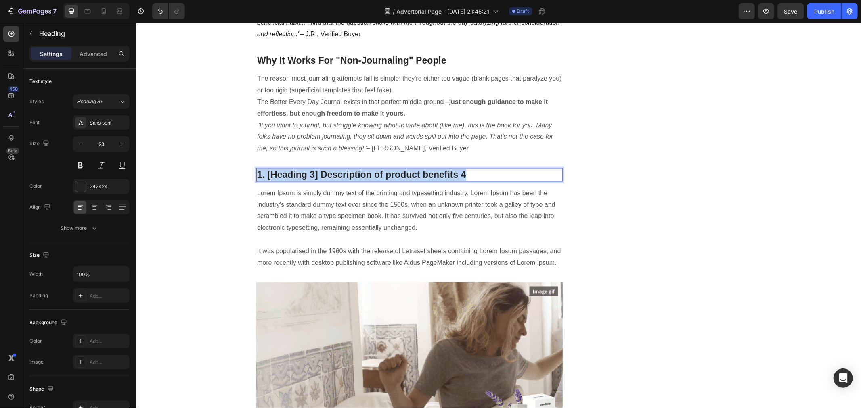
click at [429, 171] on p "1. [Heading 3] Description of product benefits 4" at bounding box center [409, 175] width 305 height 12
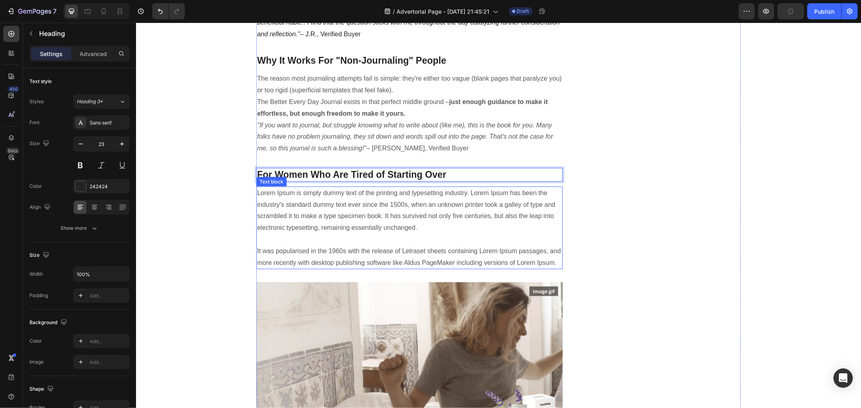
click at [422, 212] on p "Lorem Ipsum is simply dummy text of the printing and typesetting industry. Lore…" at bounding box center [409, 228] width 305 height 82
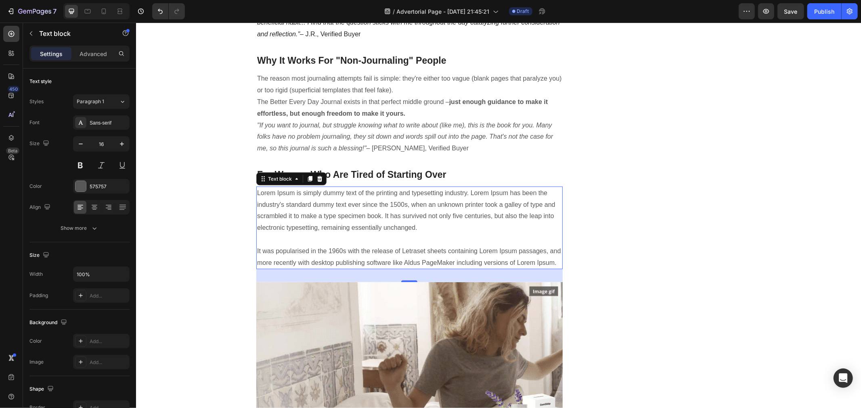
click at [395, 235] on p "Lorem Ipsum is simply dummy text of the printing and typesetting industry. Lore…" at bounding box center [409, 228] width 305 height 82
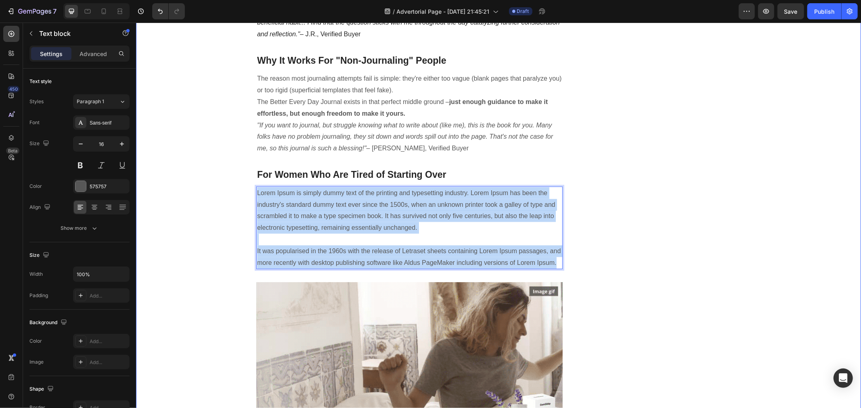
drag, startPoint x: 546, startPoint y: 263, endPoint x: 233, endPoint y: 192, distance: 320.7
click at [233, 192] on div "My Therapist Kept Saying 'Try Journaling' But Never Explained How... Heading Im…" at bounding box center [498, 74] width 713 height 2078
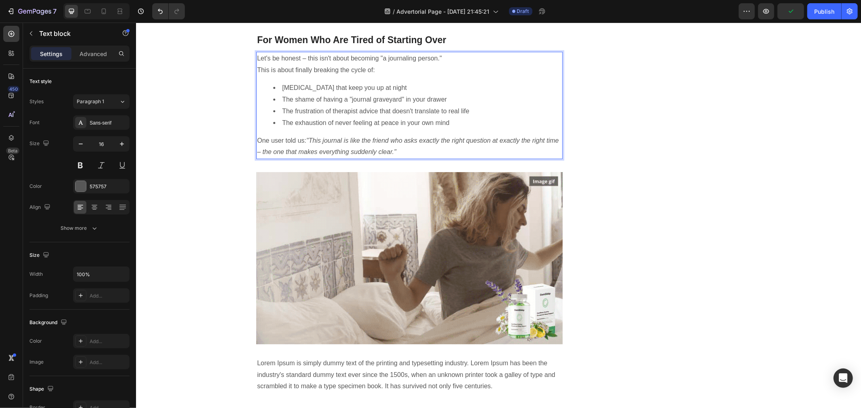
scroll to position [1215, 0]
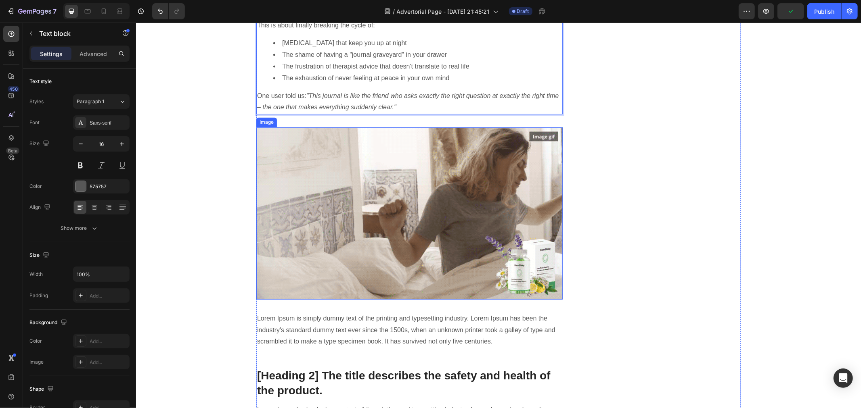
click at [366, 232] on img at bounding box center [409, 213] width 306 height 172
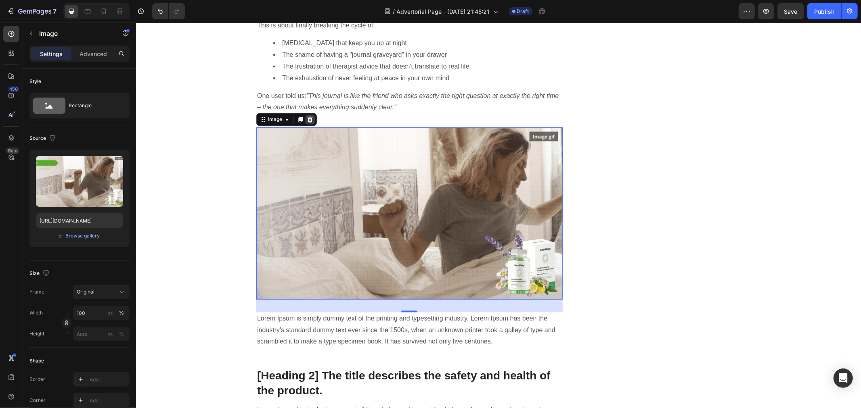
click at [305, 123] on div at bounding box center [310, 120] width 10 height 10
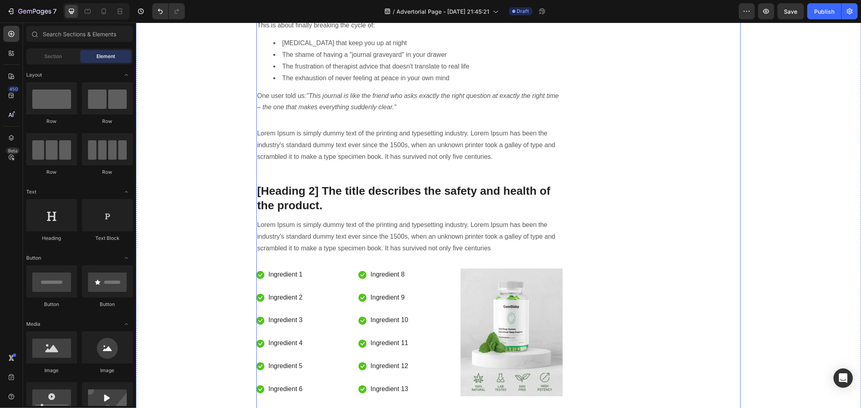
click at [345, 151] on p "Lorem Ipsum is simply dummy text of the printing and typesetting industry. Lore…" at bounding box center [409, 145] width 305 height 35
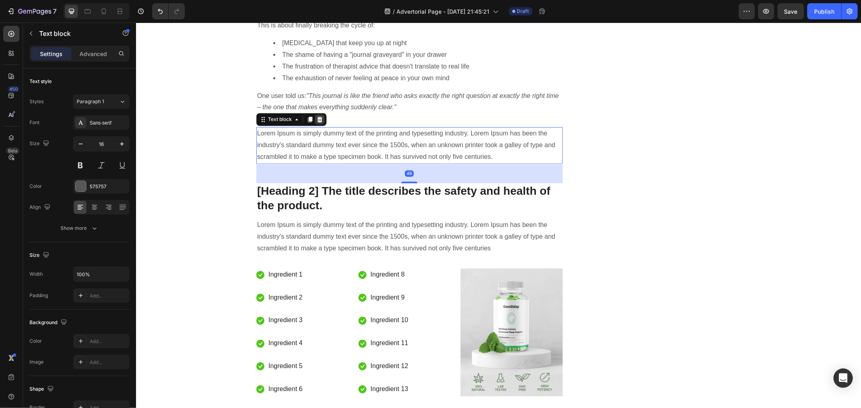
click at [316, 119] on icon at bounding box center [319, 119] width 6 height 6
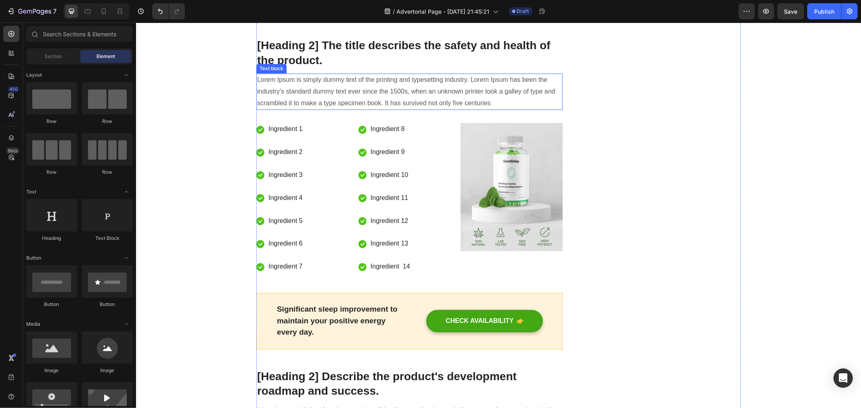
scroll to position [1171, 0]
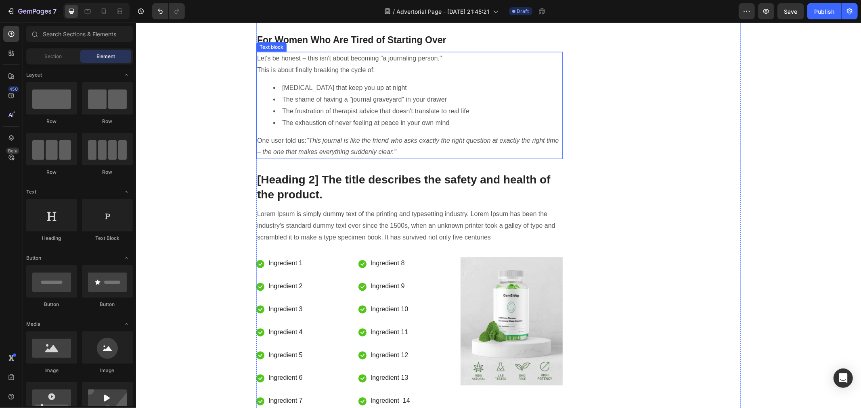
click at [325, 182] on p "[Heading 2] The title describes the safety and health of the product." at bounding box center [409, 187] width 305 height 29
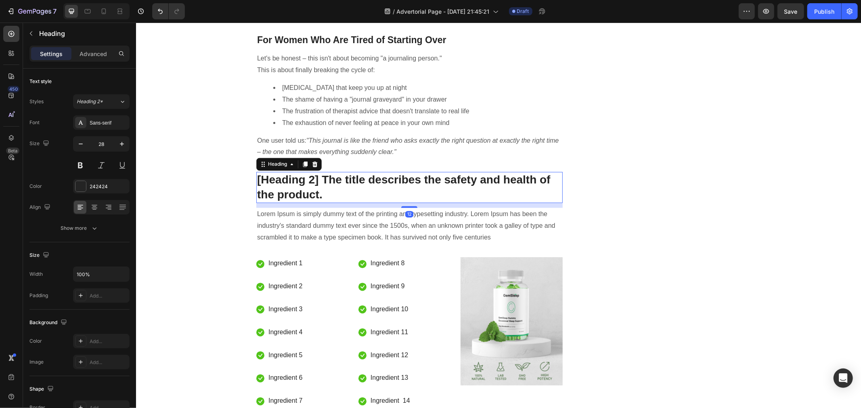
click at [327, 193] on p "[Heading 2] The title describes the safety and health of the product." at bounding box center [409, 187] width 305 height 29
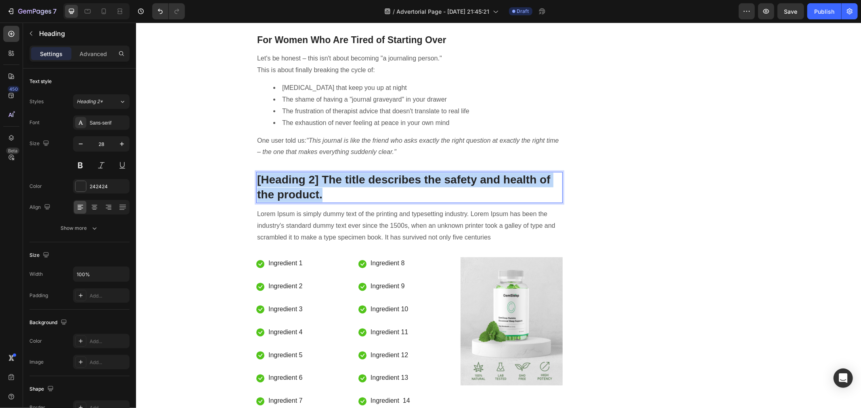
click at [327, 193] on p "[Heading 2] The title describes the safety and health of the product." at bounding box center [409, 187] width 305 height 29
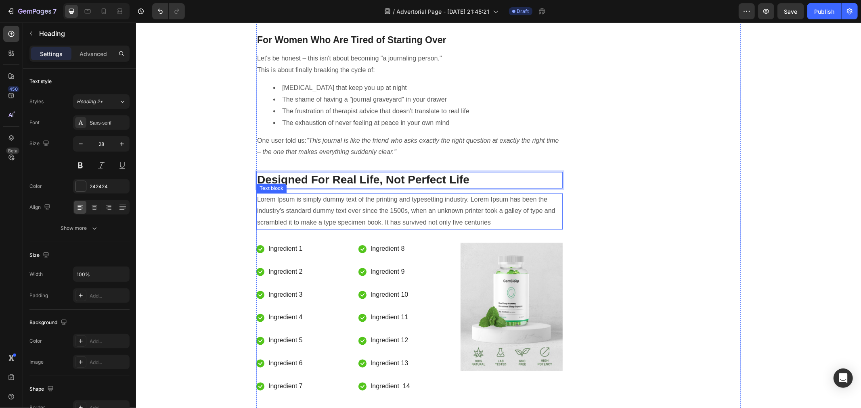
click at [364, 206] on p "Lorem Ipsum is simply dummy text of the printing and typesetting industry. Lore…" at bounding box center [409, 211] width 305 height 35
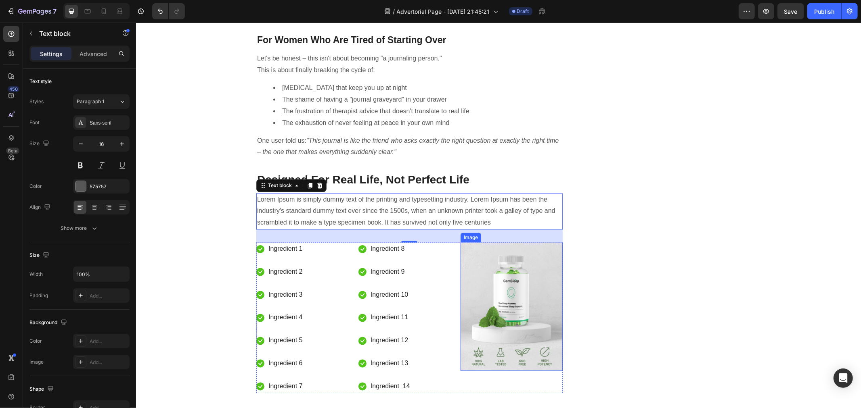
click at [484, 257] on img at bounding box center [511, 307] width 102 height 128
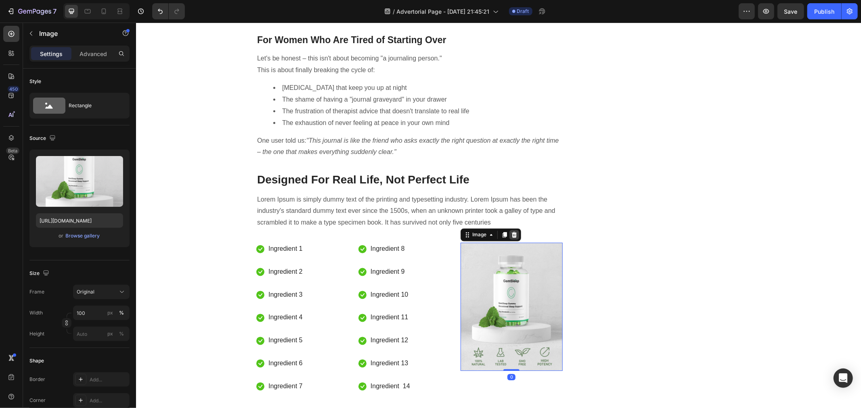
click at [509, 234] on div at bounding box center [514, 235] width 10 height 10
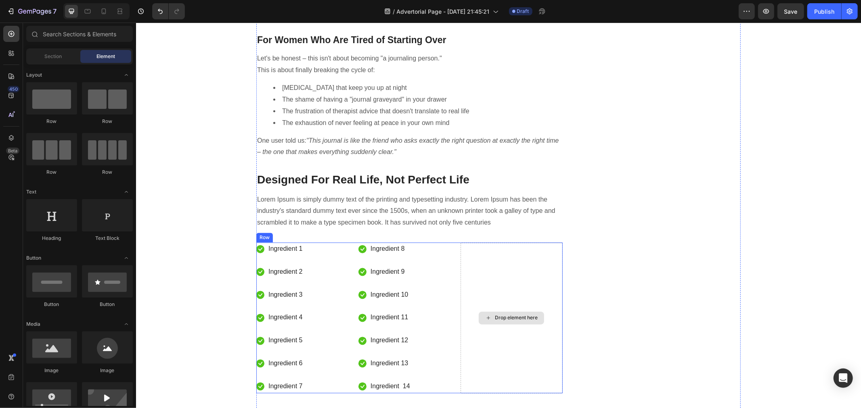
click at [510, 270] on div "Drop element here" at bounding box center [511, 318] width 102 height 151
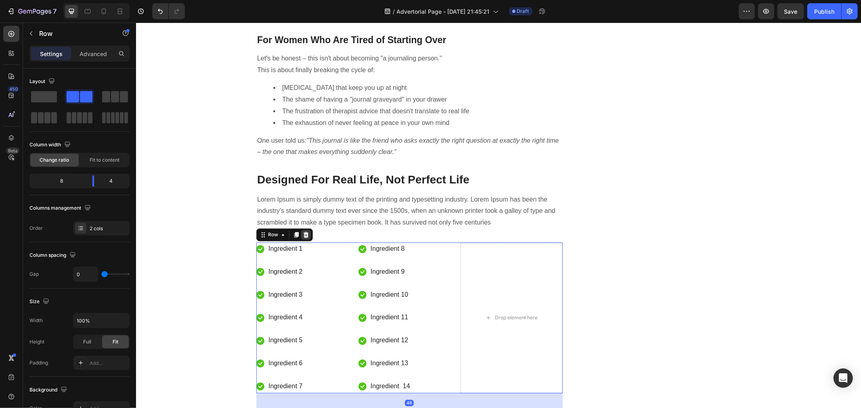
click at [304, 234] on icon at bounding box center [305, 235] width 6 height 6
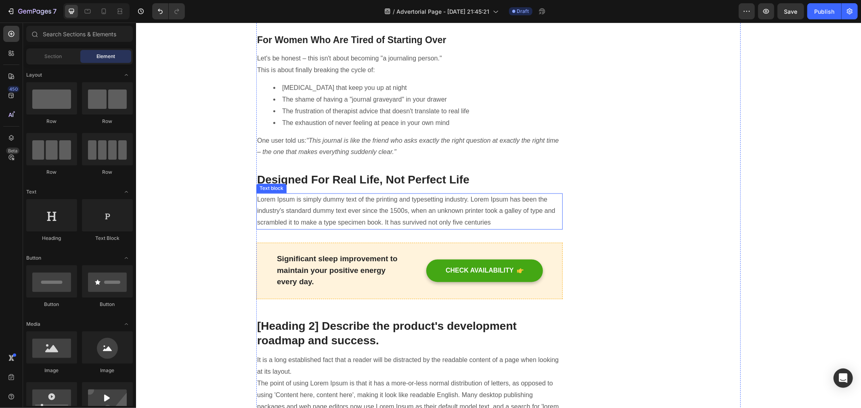
click at [417, 222] on p "Lorem Ipsum is simply dummy text of the printing and typesetting industry. Lore…" at bounding box center [409, 211] width 305 height 35
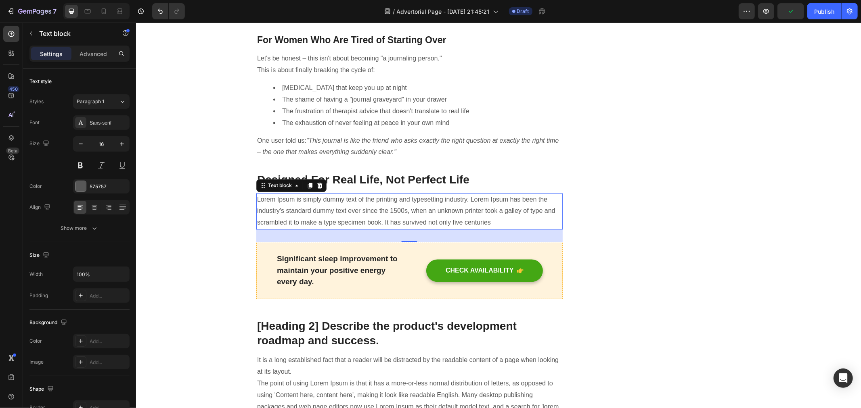
click at [502, 220] on p "Lorem Ipsum is simply dummy text of the printing and typesetting industry. Lore…" at bounding box center [409, 211] width 305 height 35
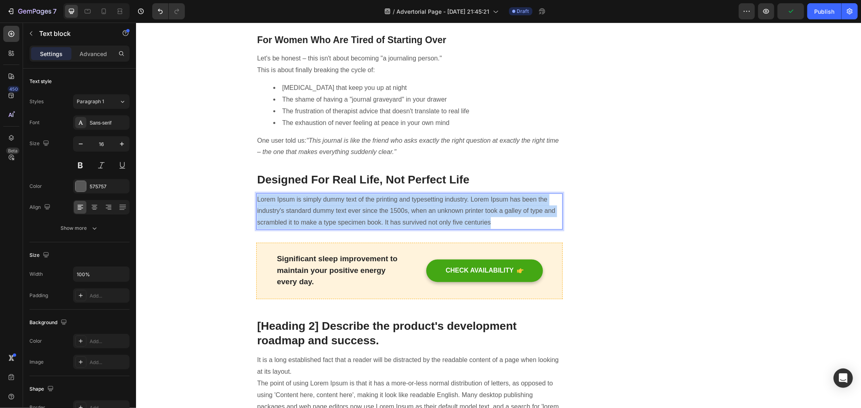
click at [502, 220] on p "Lorem Ipsum is simply dummy text of the printing and typesetting industry. Lore…" at bounding box center [409, 211] width 305 height 35
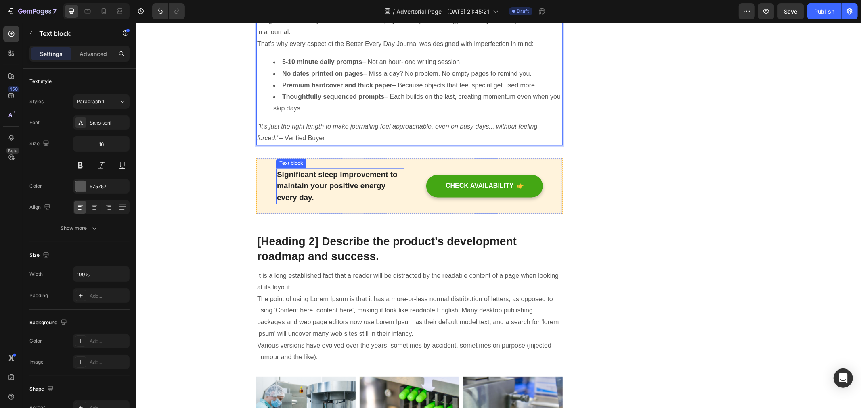
scroll to position [1439, 0]
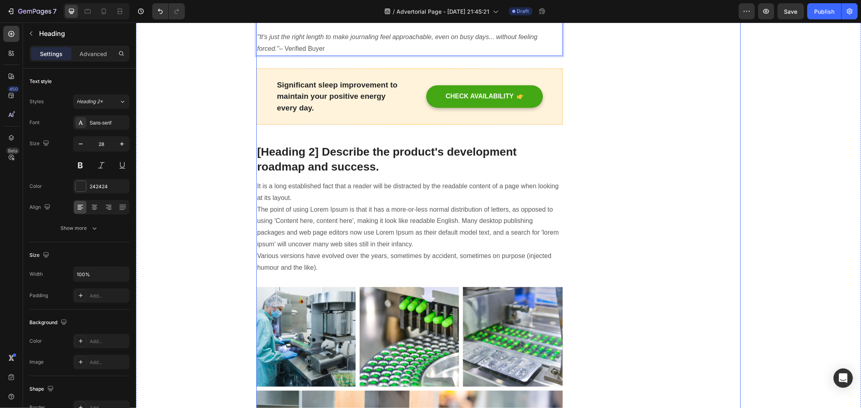
click at [406, 151] on p "[Heading 2] Describe the product's development roadmap and success." at bounding box center [409, 158] width 305 height 29
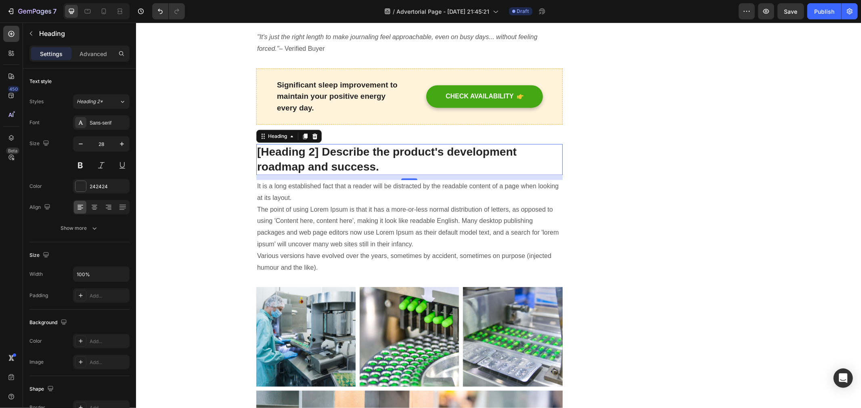
click at [394, 167] on p "[Heading 2] Describe the product's development roadmap and success." at bounding box center [409, 158] width 305 height 29
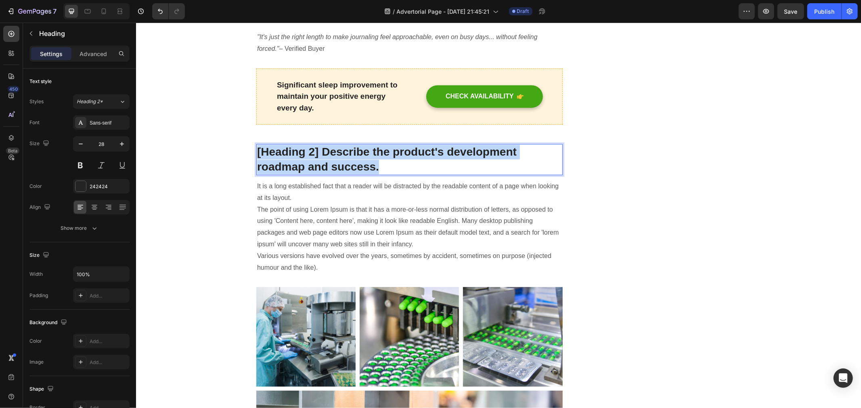
click at [394, 167] on p "[Heading 2] Describe the product's development roadmap and success." at bounding box center [409, 158] width 305 height 29
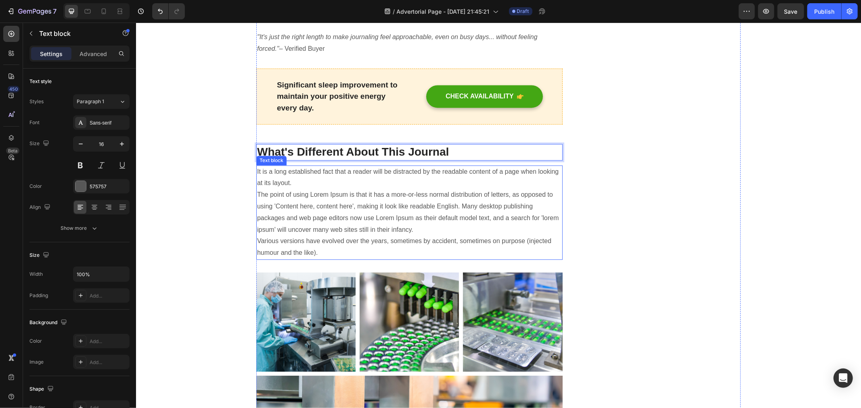
click at [405, 188] on p "It is a long established fact that a reader will be distracted by the readable …" at bounding box center [409, 212] width 305 height 93
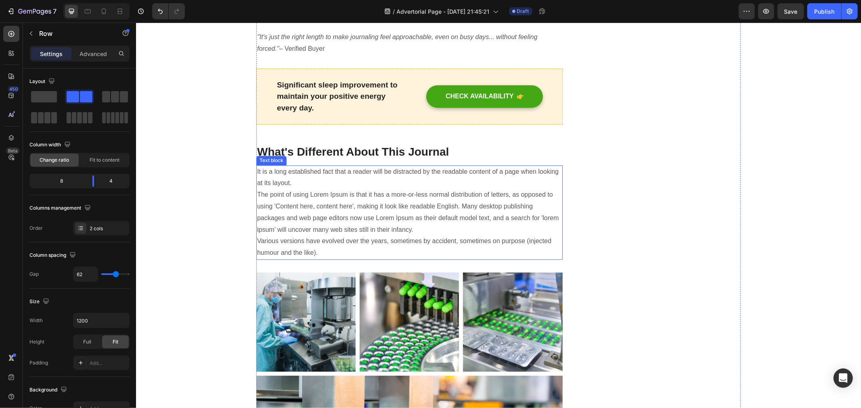
click at [422, 204] on p "It is a long established fact that a reader will be distracted by the readable …" at bounding box center [409, 212] width 305 height 93
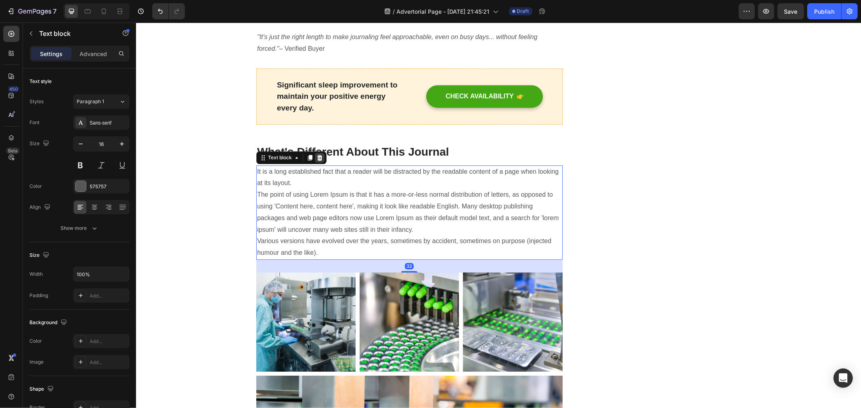
click at [316, 154] on icon at bounding box center [319, 157] width 6 height 6
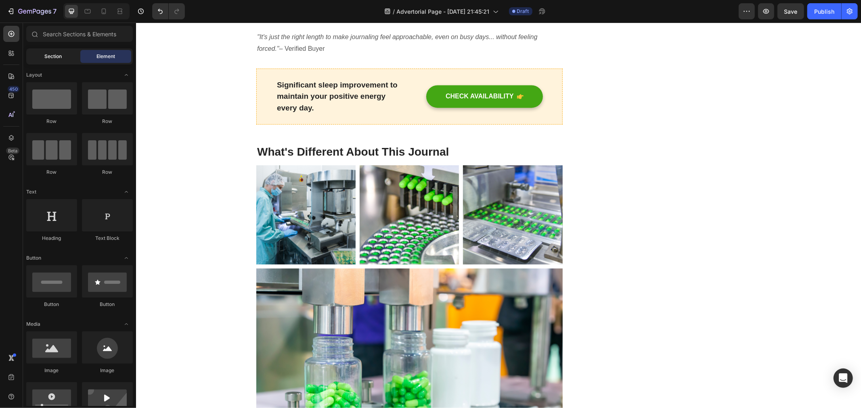
click at [43, 56] on div "Section" at bounding box center [53, 56] width 51 height 13
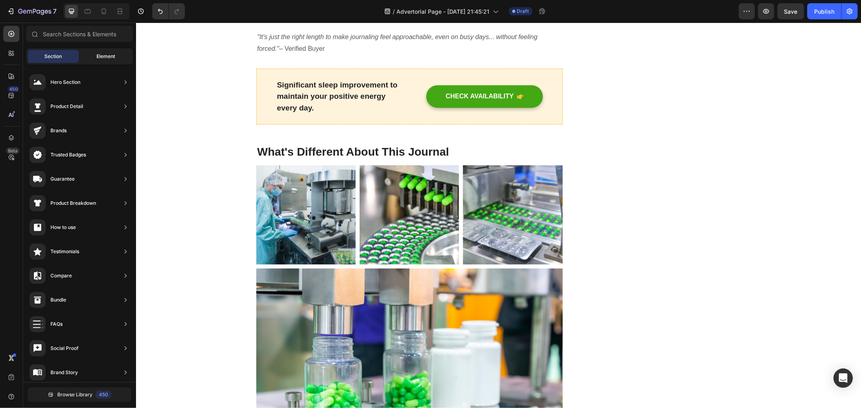
click at [98, 56] on span "Element" at bounding box center [105, 56] width 19 height 7
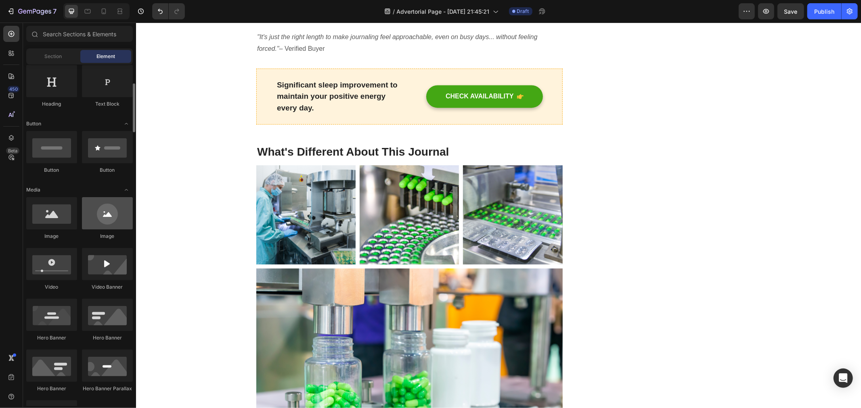
scroll to position [45, 0]
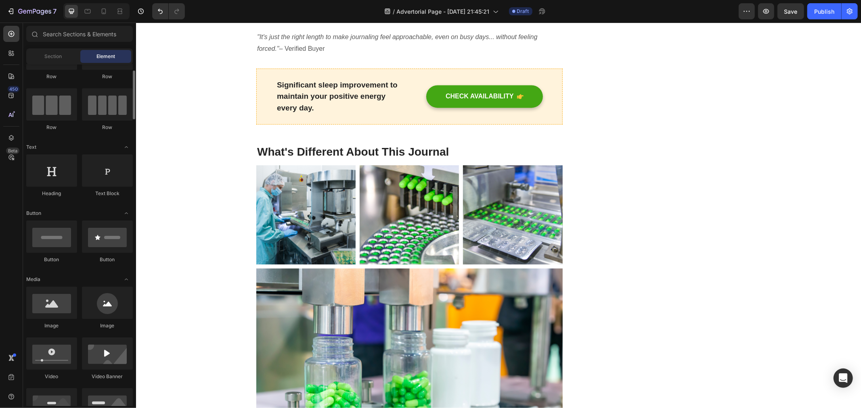
click at [103, 121] on div "Row" at bounding box center [107, 109] width 51 height 43
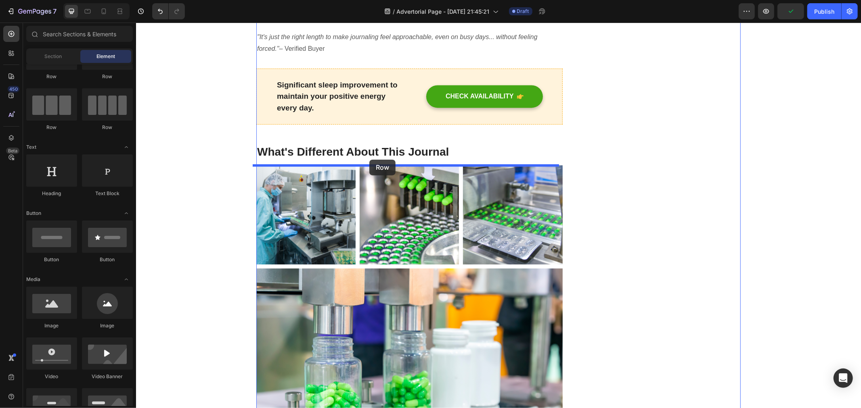
drag, startPoint x: 238, startPoint y: 142, endPoint x: 369, endPoint y: 159, distance: 131.4
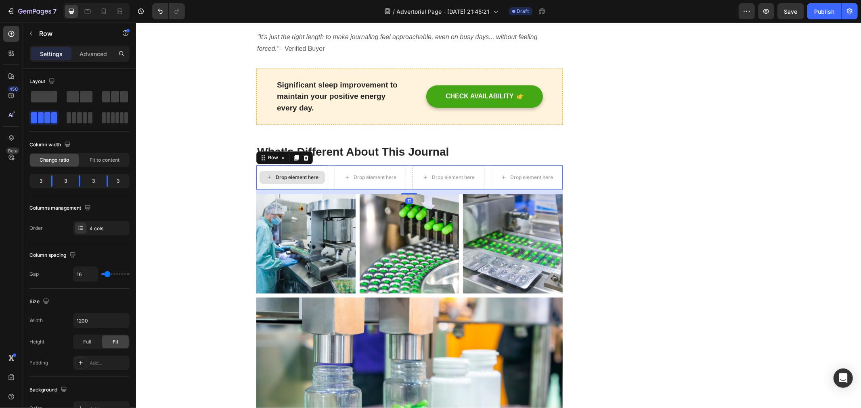
click at [279, 176] on div "Drop element here" at bounding box center [296, 177] width 43 height 6
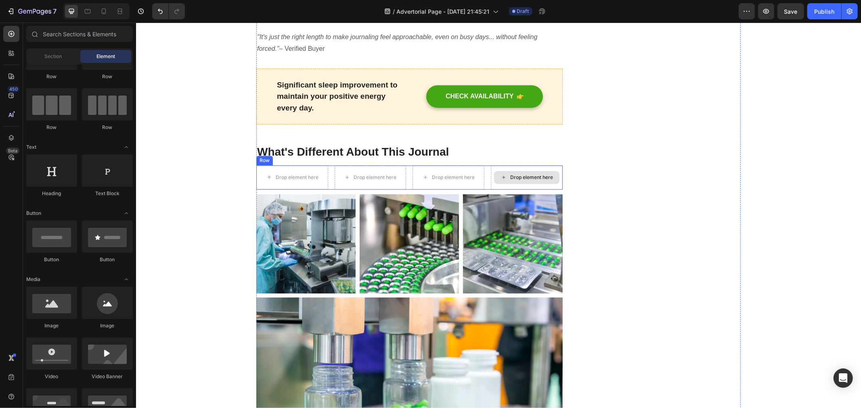
click at [509, 171] on div "Drop element here" at bounding box center [525, 177] width 65 height 13
click at [522, 172] on div "Drop element here" at bounding box center [525, 177] width 65 height 13
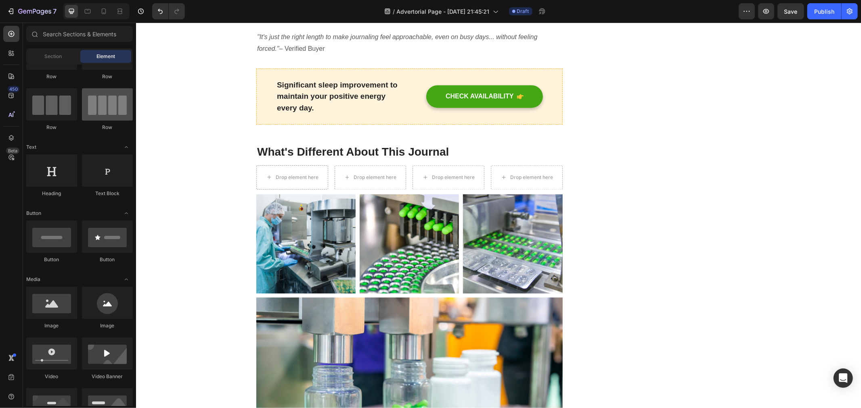
click at [94, 109] on div at bounding box center [107, 104] width 51 height 32
click at [378, 179] on div "Drop element here" at bounding box center [374, 177] width 43 height 6
click at [336, 168] on div "Drop element here" at bounding box center [370, 177] width 72 height 24
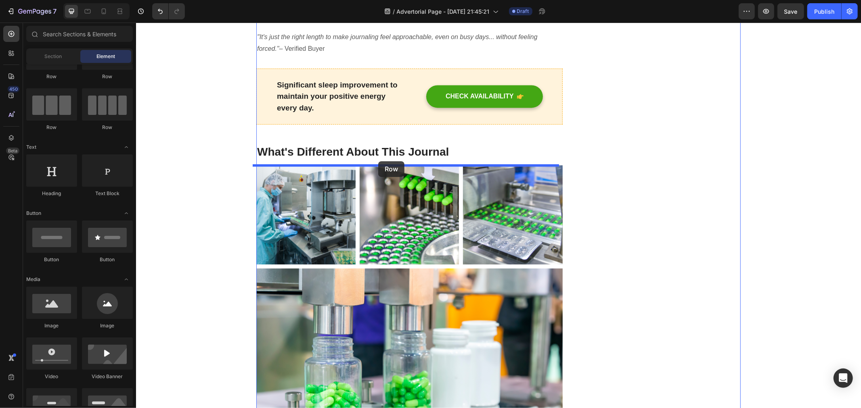
drag, startPoint x: 190, startPoint y: 133, endPoint x: 376, endPoint y: 161, distance: 188.9
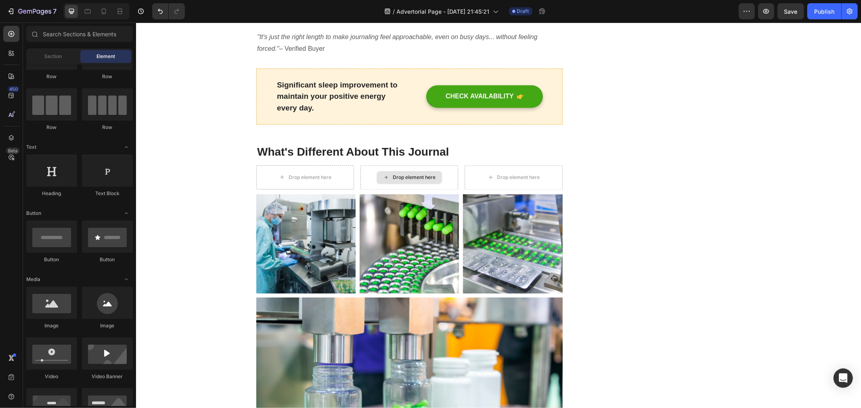
click at [431, 176] on div "Drop element here" at bounding box center [413, 177] width 43 height 6
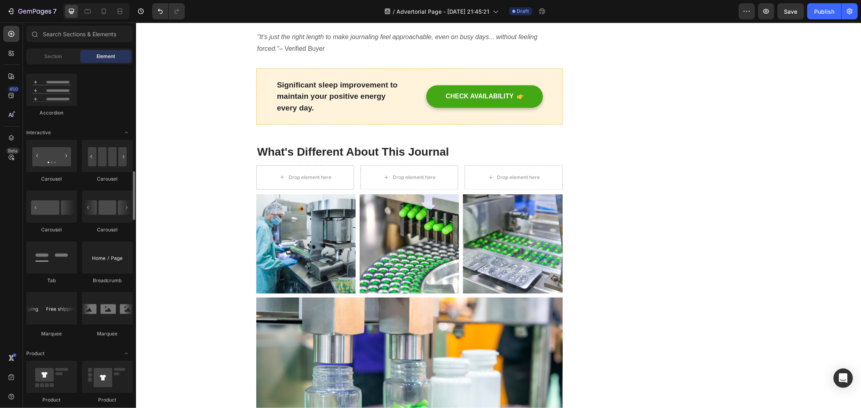
scroll to position [569, 0]
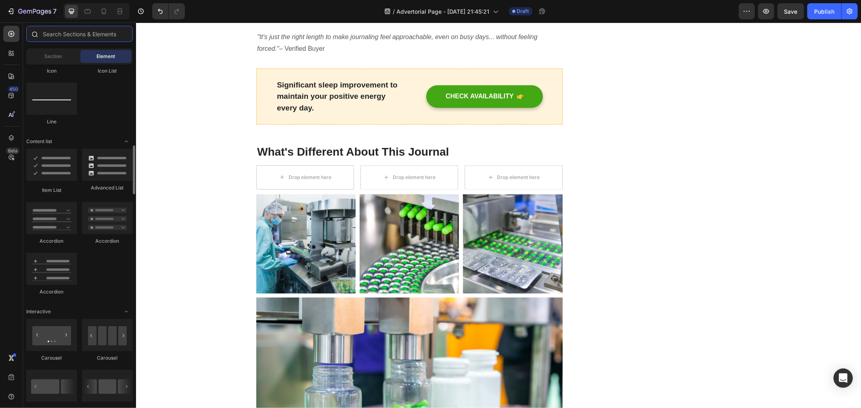
click at [67, 36] on input "text" at bounding box center [79, 34] width 107 height 16
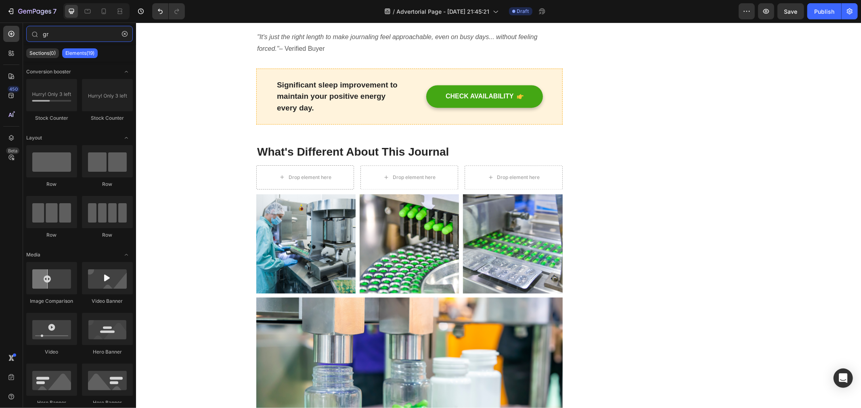
type input "g"
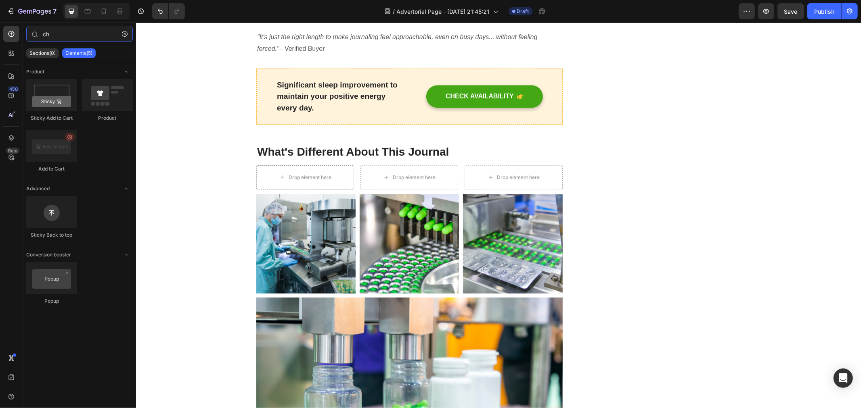
type input "c"
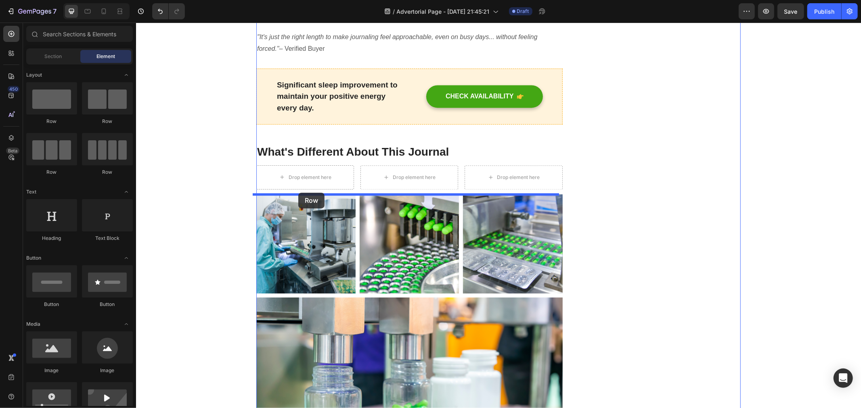
drag, startPoint x: 184, startPoint y: 124, endPoint x: 298, endPoint y: 192, distance: 132.5
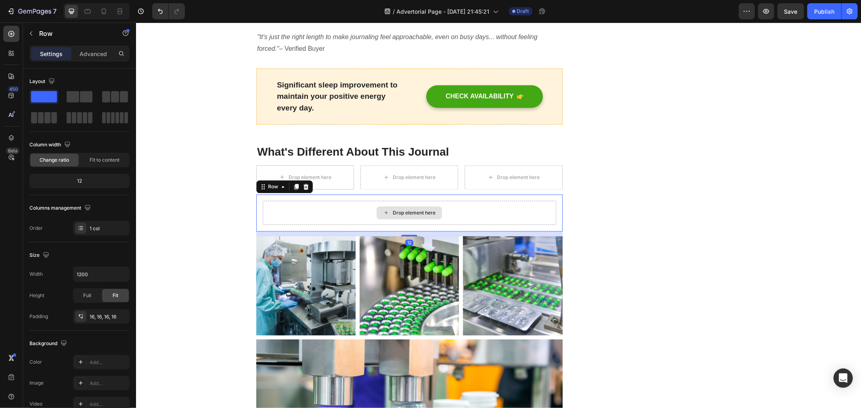
click at [322, 213] on div "Drop element here" at bounding box center [408, 213] width 293 height 24
click at [303, 186] on icon at bounding box center [305, 186] width 5 height 6
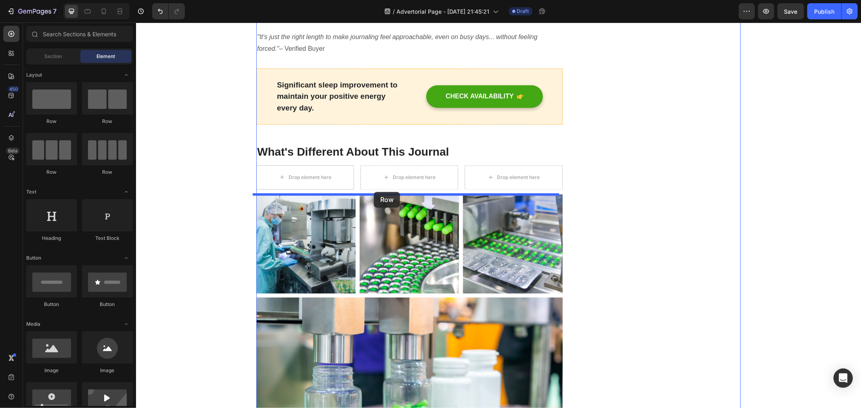
drag, startPoint x: 176, startPoint y: 180, endPoint x: 373, endPoint y: 192, distance: 197.3
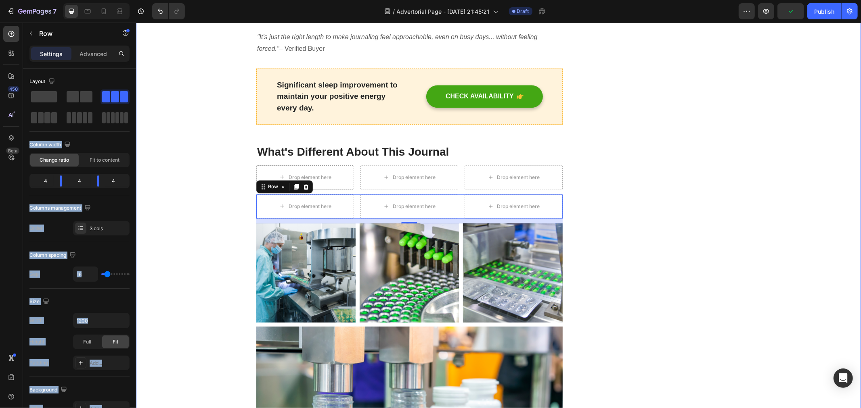
drag, startPoint x: 245, startPoint y: 119, endPoint x: 138, endPoint y: 117, distance: 107.3
click at [102, 122] on div at bounding box center [115, 117] width 26 height 11
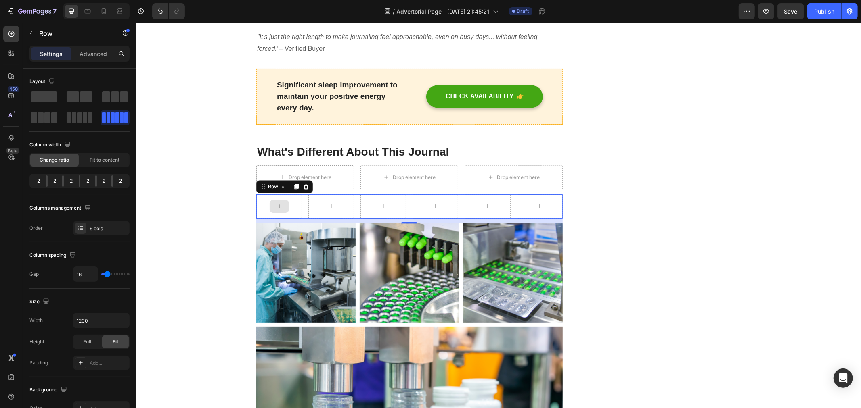
click at [261, 204] on div at bounding box center [279, 206] width 46 height 24
drag, startPoint x: 159, startPoint y: 10, endPoint x: 74, endPoint y: 58, distance: 97.6
click at [159, 10] on icon "Undo/Redo" at bounding box center [160, 11] width 5 height 5
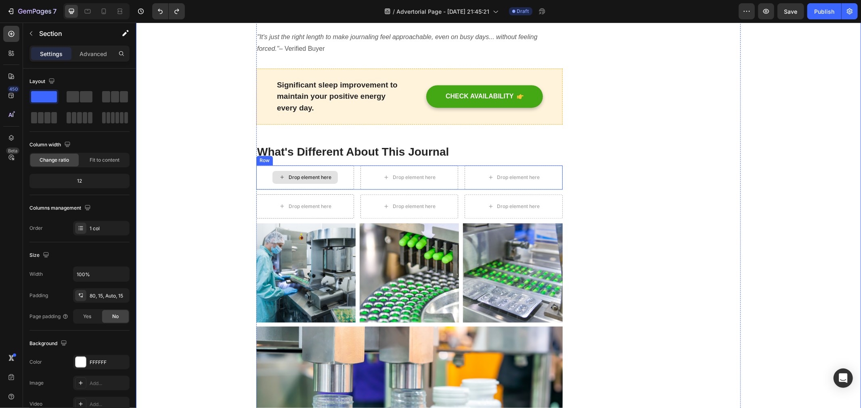
click at [293, 179] on div "Drop element here" at bounding box center [309, 177] width 43 height 6
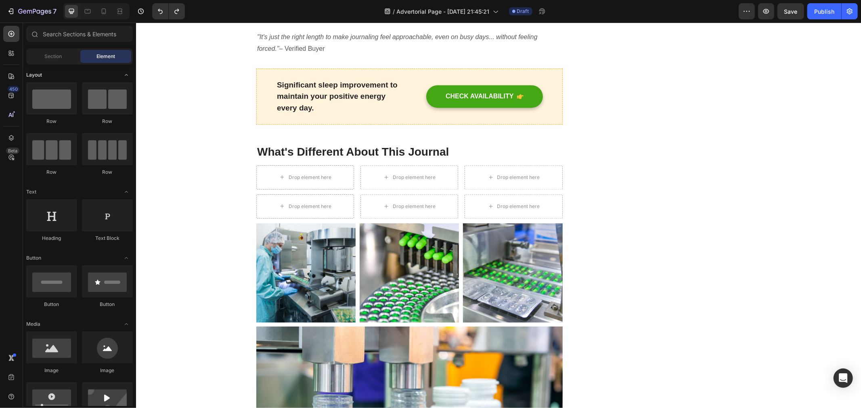
click at [126, 75] on icon "Toggle open" at bounding box center [126, 75] width 6 height 6
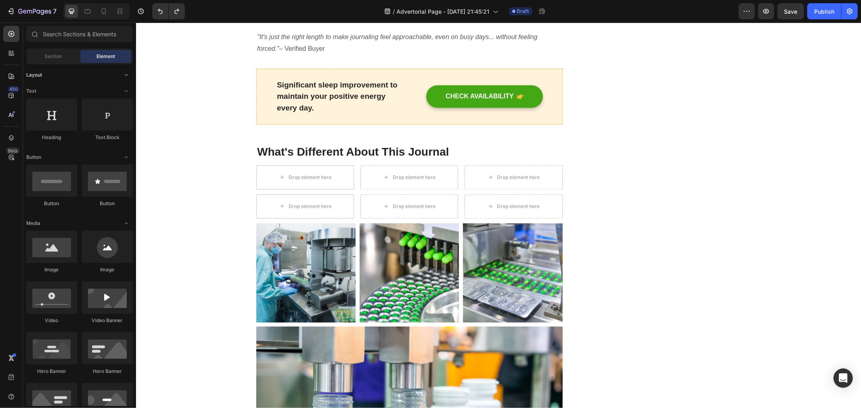
click at [126, 75] on icon "Toggle open" at bounding box center [126, 75] width 6 height 6
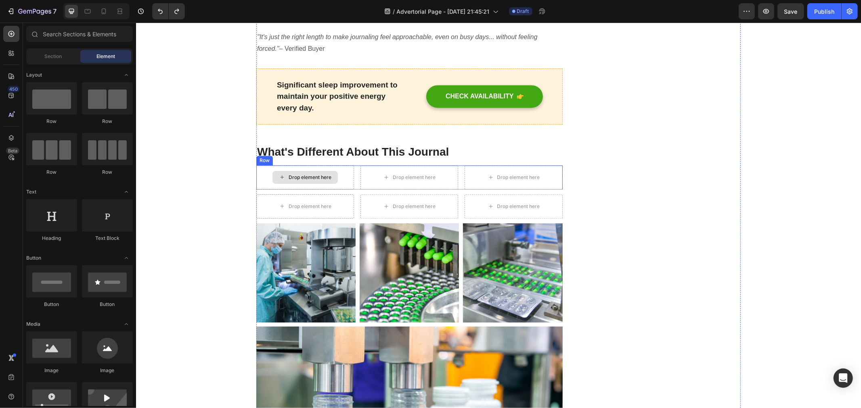
click at [326, 174] on div "Drop element here" at bounding box center [309, 177] width 43 height 6
click at [400, 187] on div "Drop element here" at bounding box center [409, 177] width 98 height 24
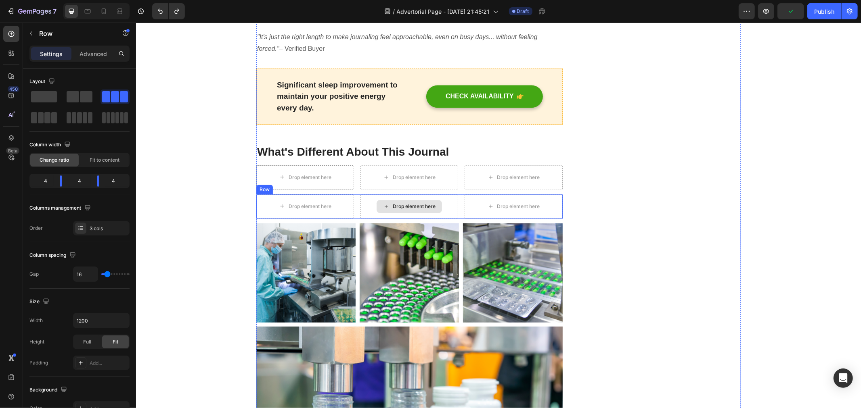
click at [383, 207] on icon at bounding box center [386, 206] width 6 height 7
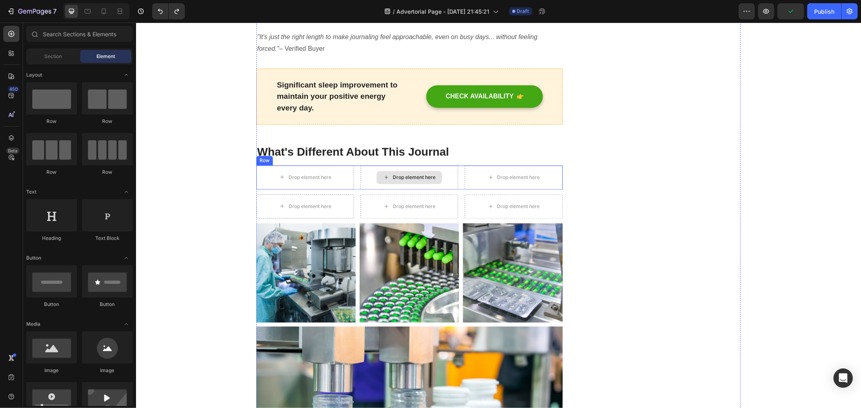
click at [376, 180] on div "Drop element here" at bounding box center [408, 177] width 65 height 13
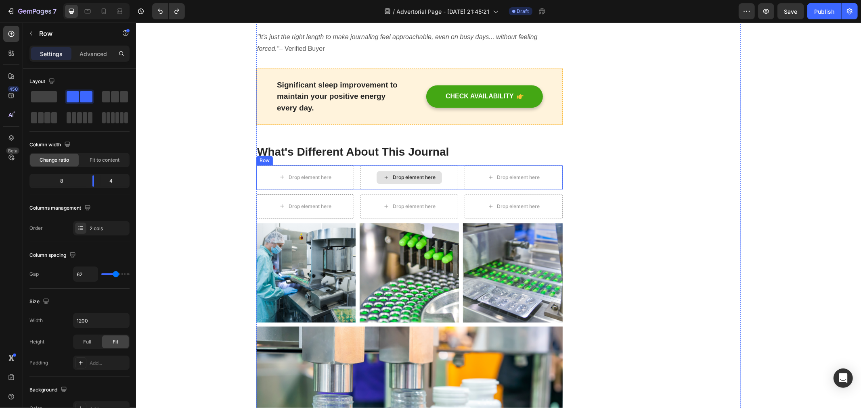
click at [376, 182] on div "Drop element here" at bounding box center [408, 177] width 65 height 13
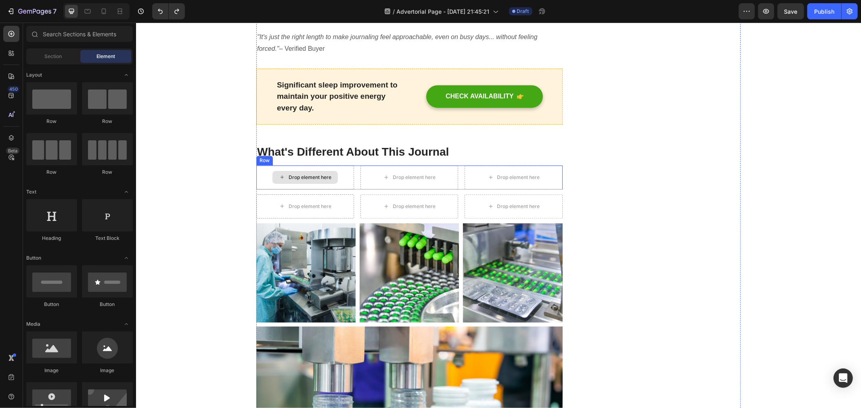
click at [328, 178] on div "Drop element here" at bounding box center [304, 177] width 65 height 13
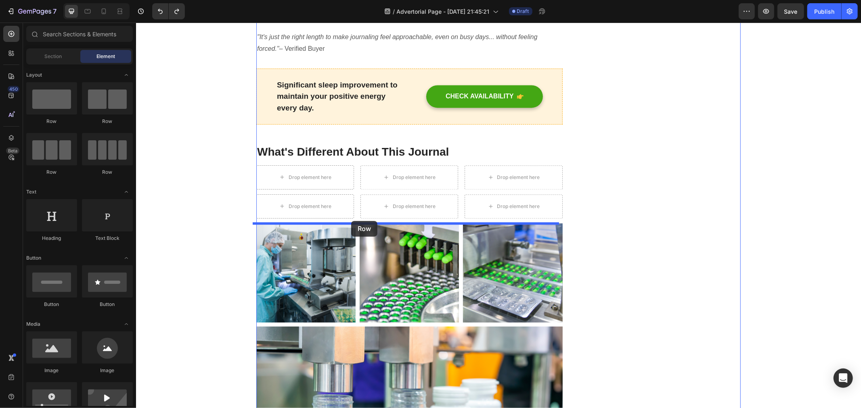
drag, startPoint x: 263, startPoint y: 184, endPoint x: 351, endPoint y: 221, distance: 94.4
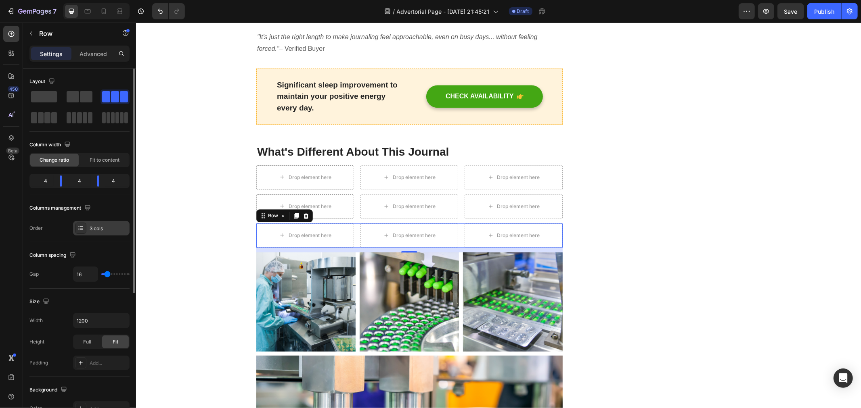
click at [98, 228] on div "3 cols" at bounding box center [109, 228] width 38 height 7
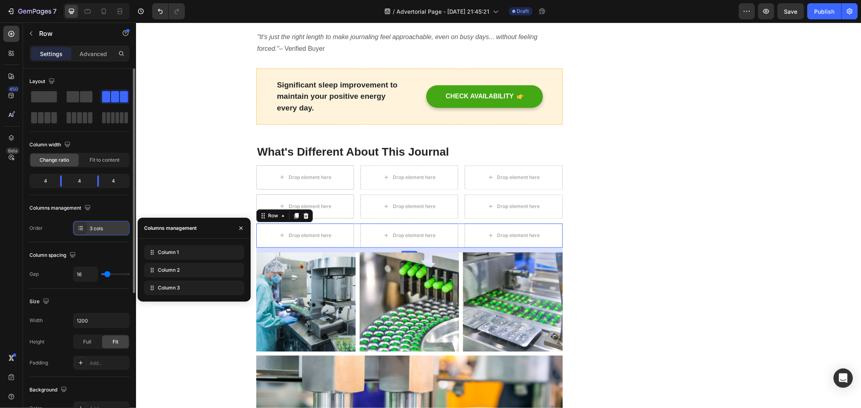
click at [98, 228] on div "3 cols" at bounding box center [109, 228] width 38 height 7
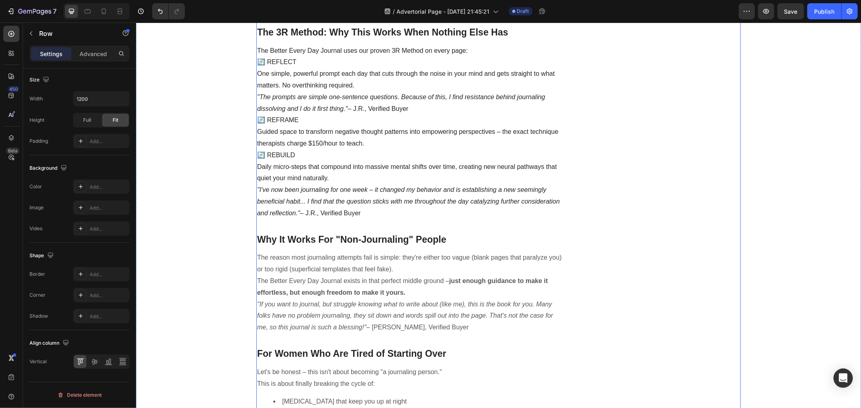
scroll to position [632, 0]
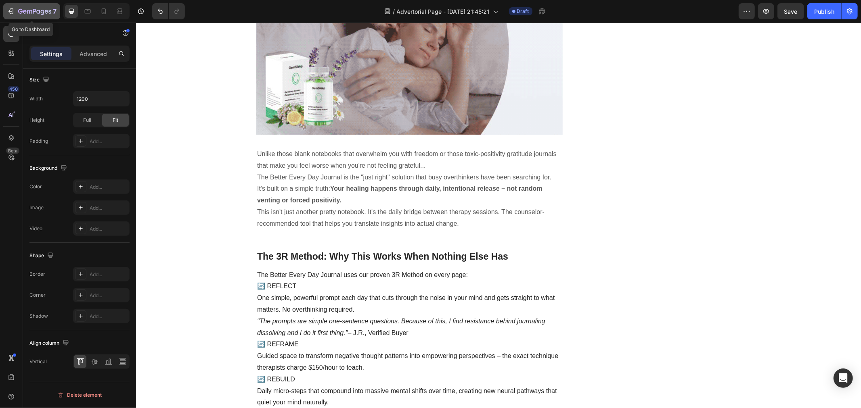
click at [9, 10] on icon "button" at bounding box center [11, 11] width 8 height 8
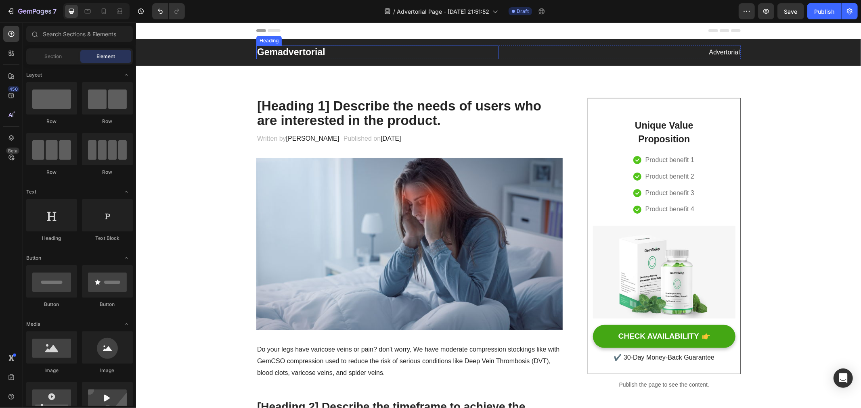
click at [208, 50] on div "Gemadvertorial Heading Advertorial Text block Row" at bounding box center [498, 52] width 713 height 14
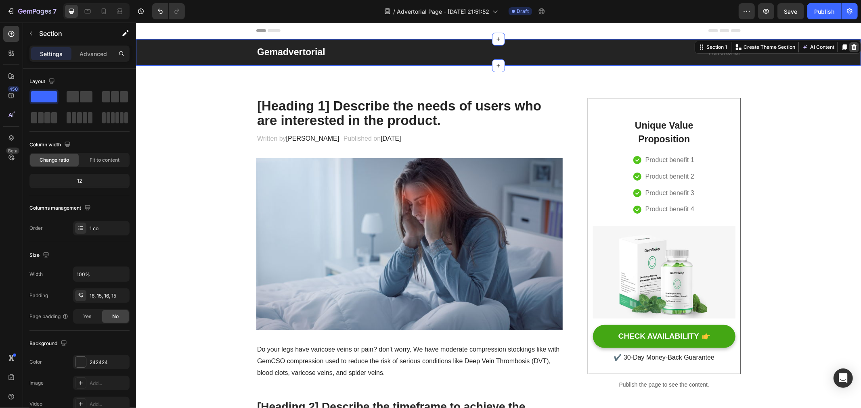
click at [851, 45] on icon at bounding box center [853, 47] width 5 height 6
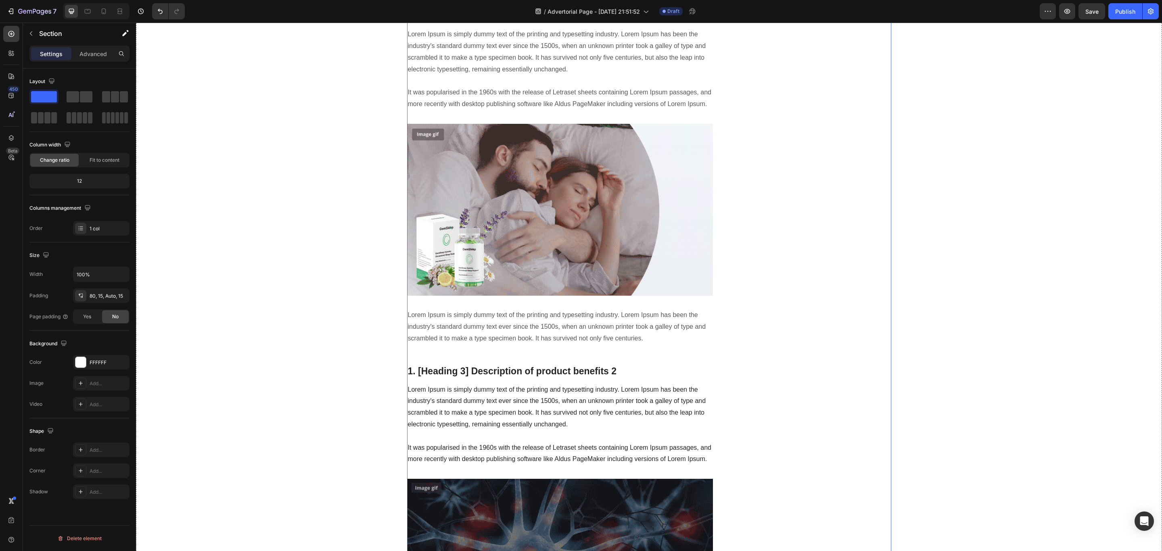
scroll to position [726, 0]
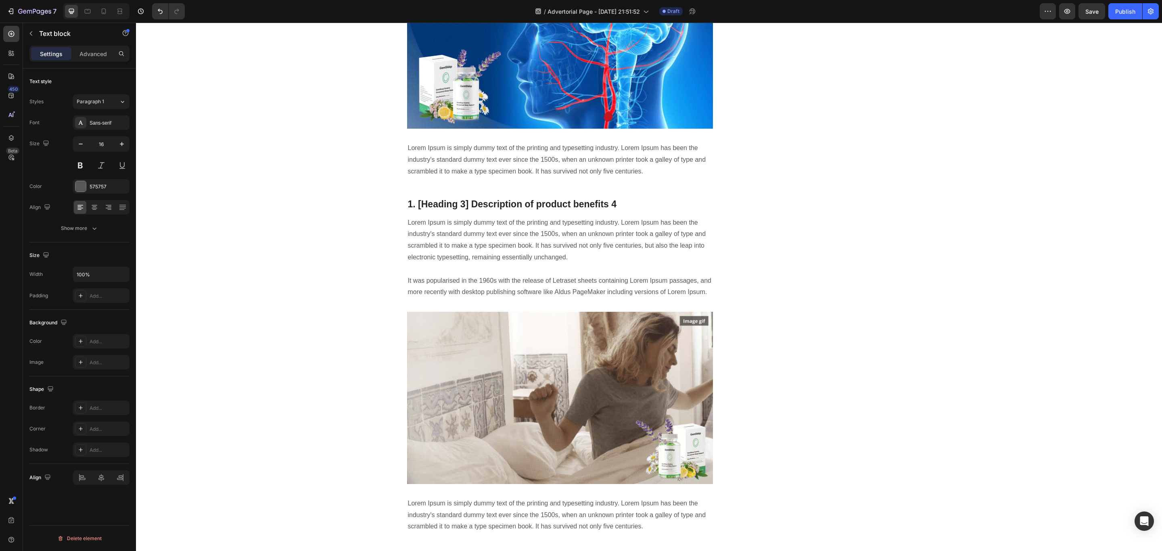
scroll to position [1604, 0]
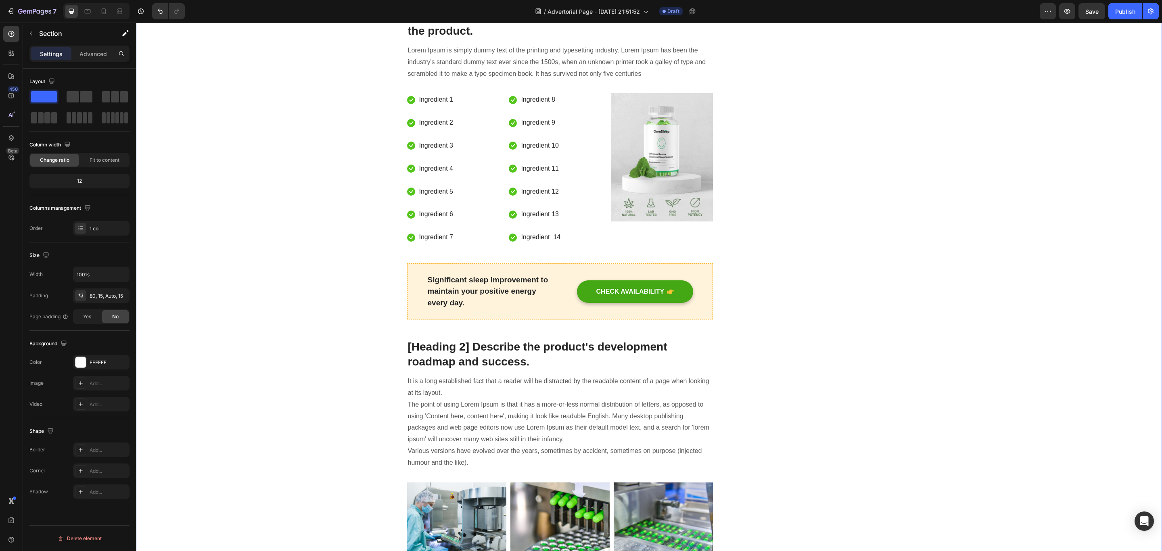
scroll to position [2149, 0]
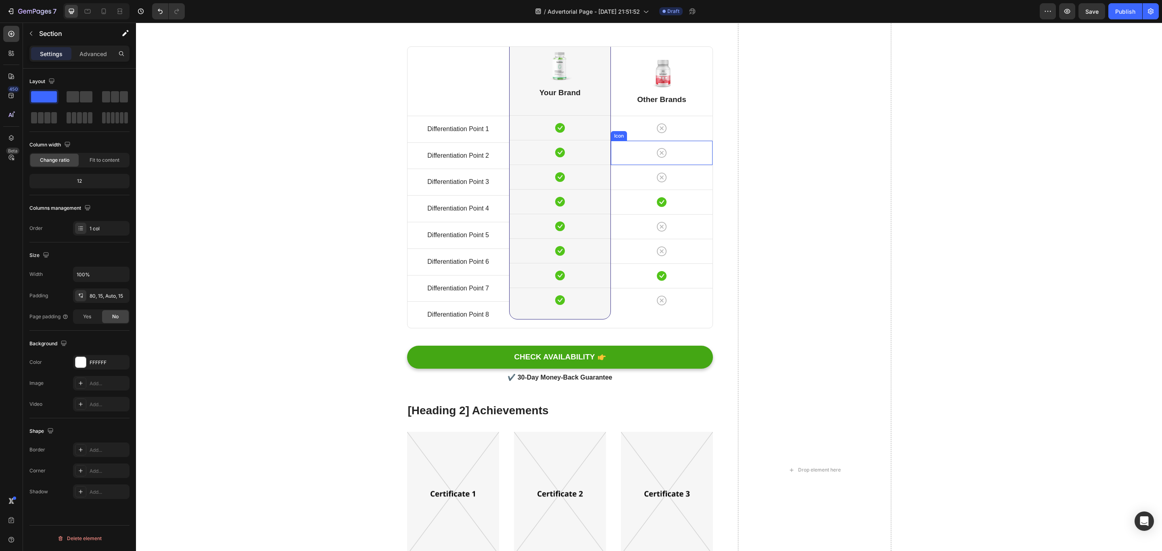
scroll to position [3117, 0]
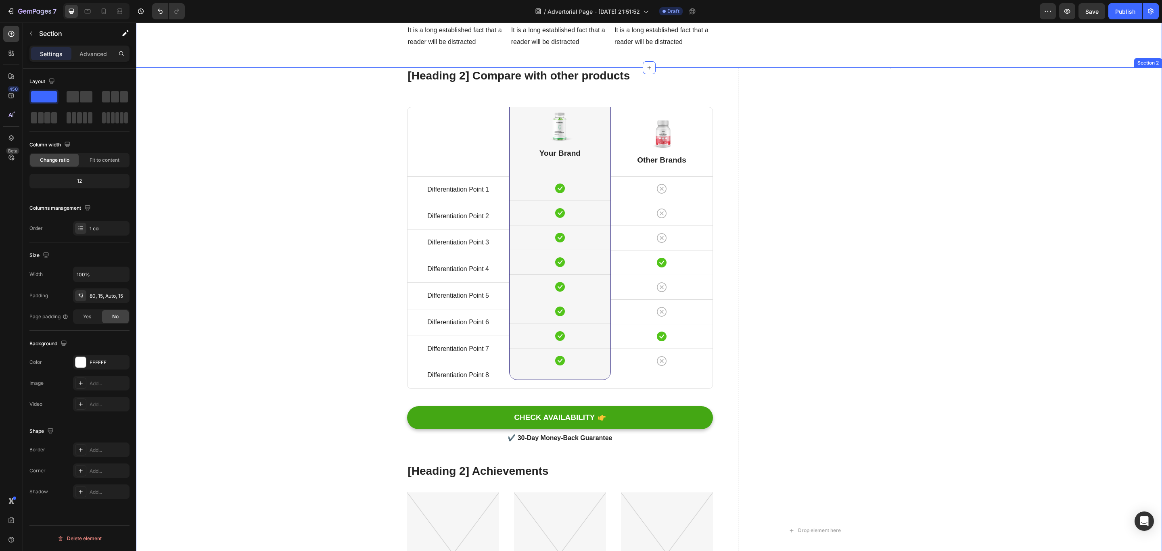
drag, startPoint x: 1019, startPoint y: 390, endPoint x: 955, endPoint y: 399, distance: 64.8
click at [860, 390] on div "[Heading 2] Compare with other products Heading Title Line Differentiation Poin…" at bounding box center [649, 540] width 1014 height 945
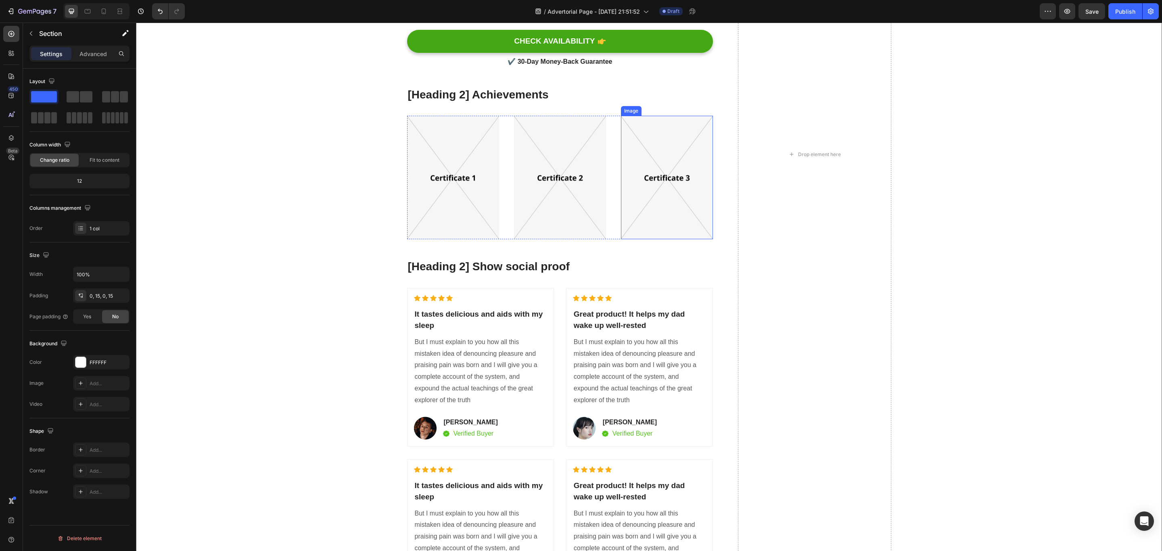
scroll to position [3601, 0]
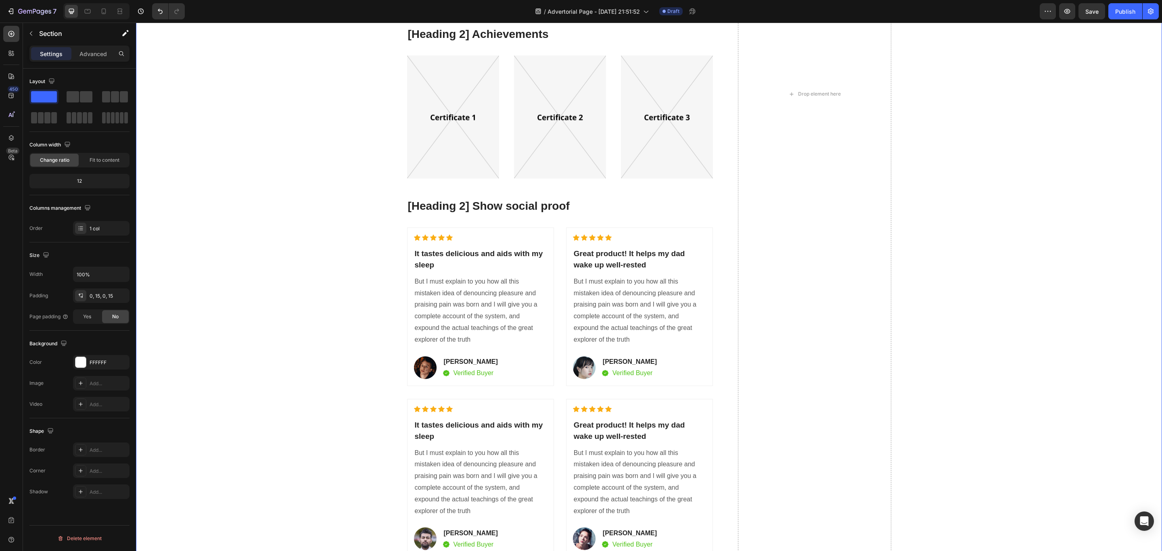
click at [860, 408] on div "[Heading 2] Compare with other products Heading Title Line Differentiation Poin…" at bounding box center [649, 104] width 1014 height 946
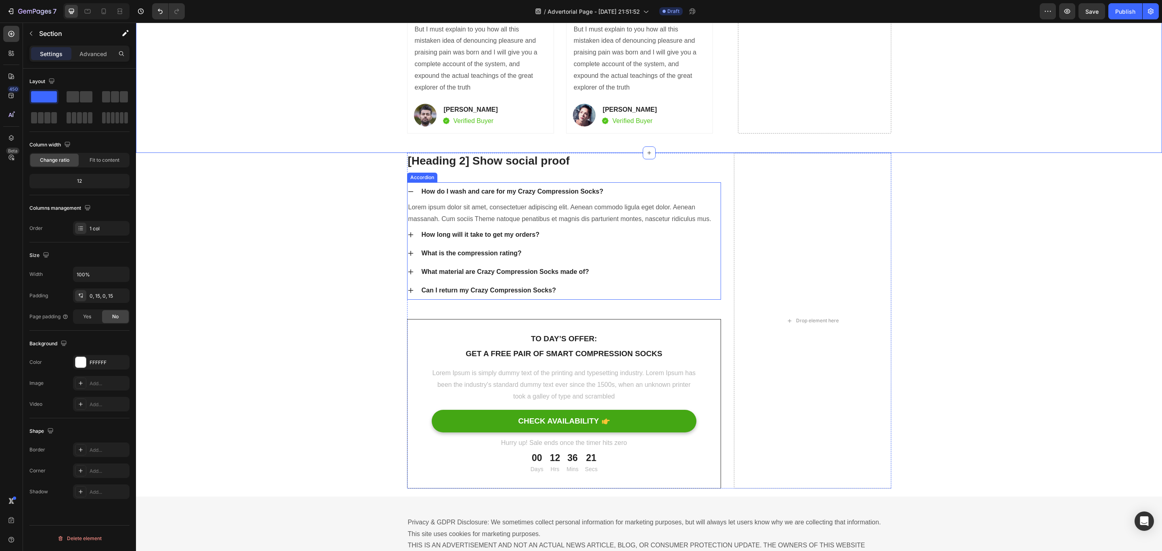
scroll to position [4086, 0]
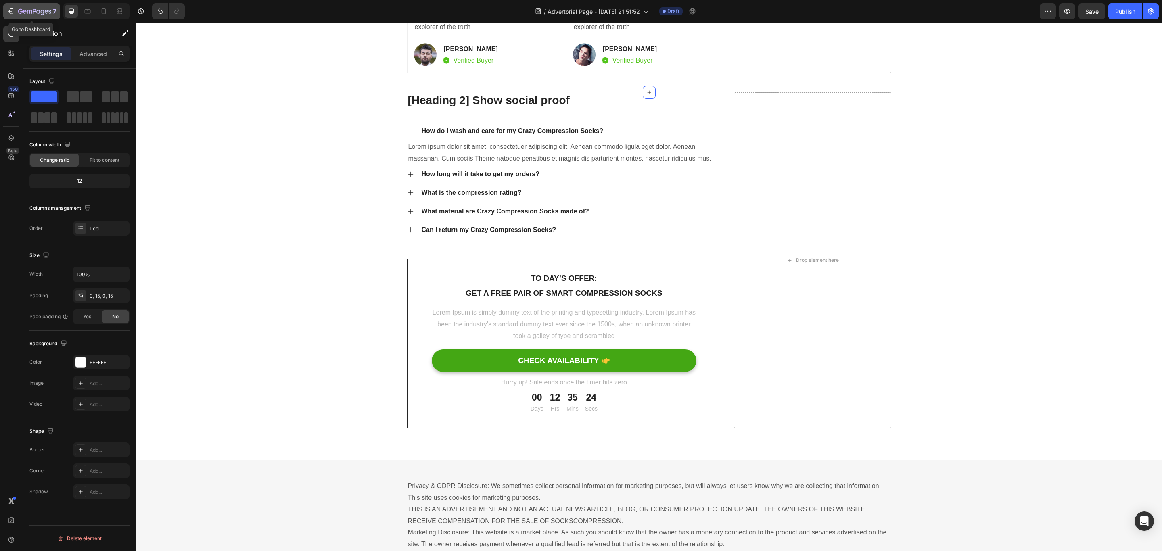
click at [13, 8] on icon "button" at bounding box center [11, 11] width 8 height 8
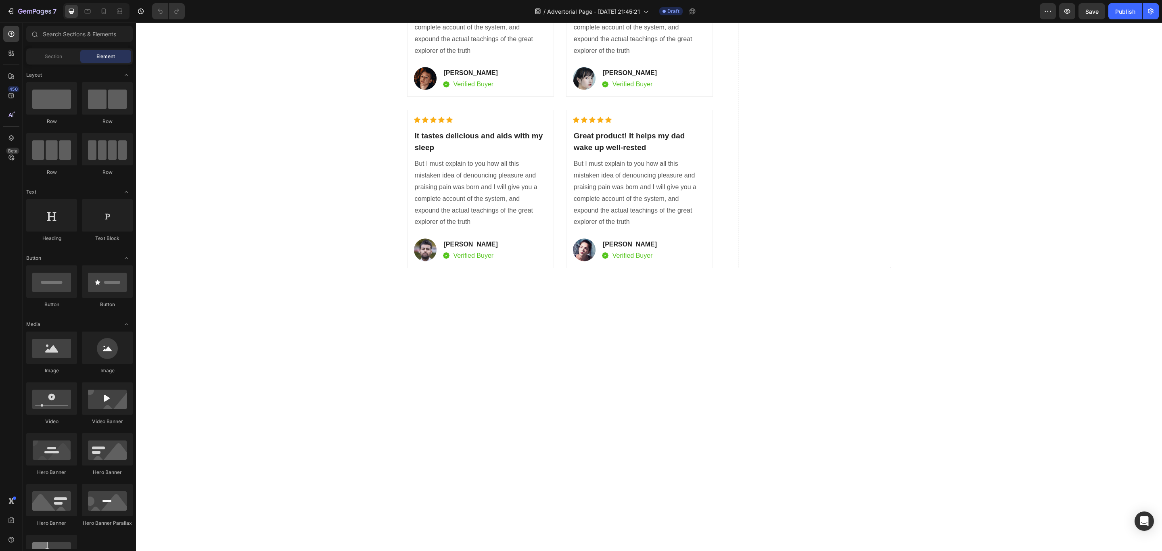
scroll to position [2058, 0]
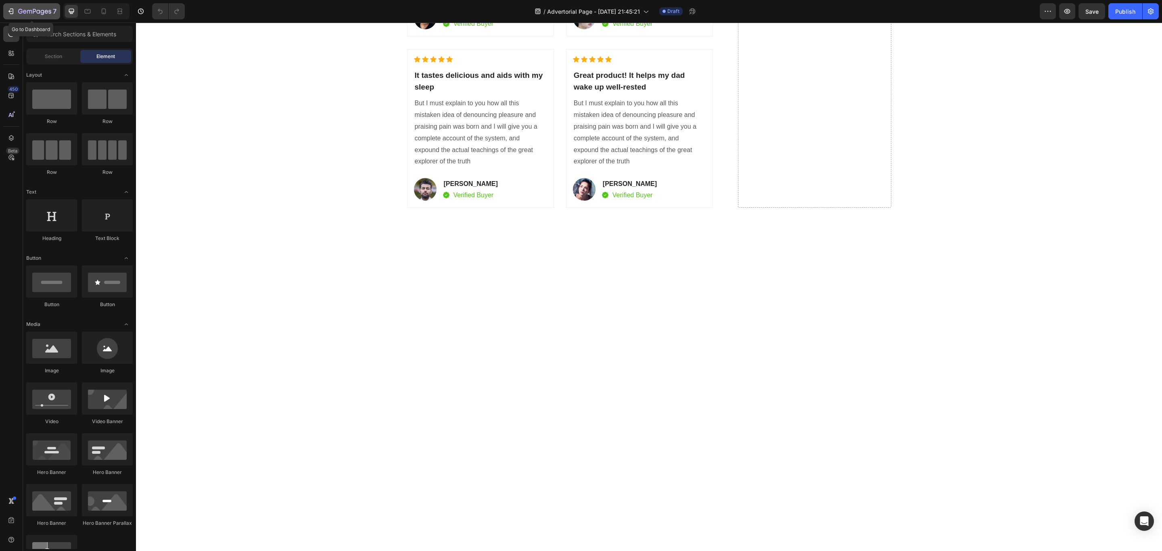
click at [9, 13] on icon "button" at bounding box center [11, 11] width 8 height 8
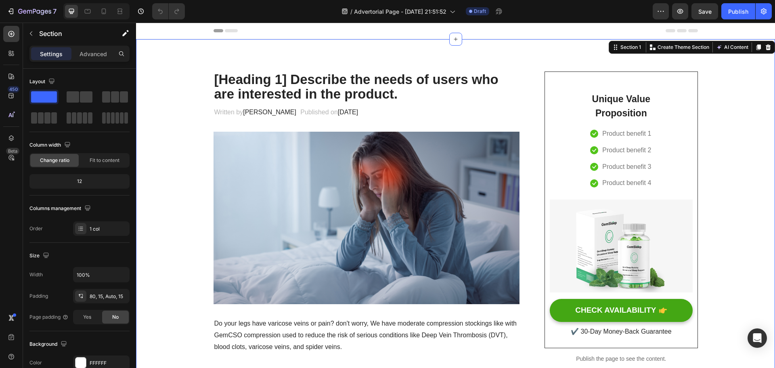
click at [321, 89] on p "[Heading 1] Describe the needs of users who are interested in the product." at bounding box center [366, 86] width 305 height 29
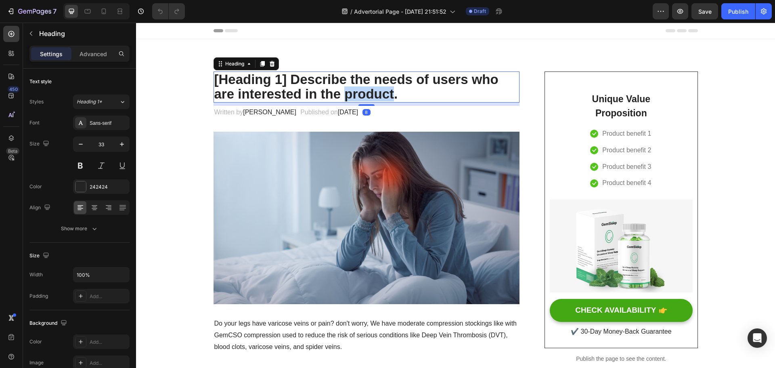
click at [321, 89] on p "[Heading 1] Describe the needs of users who are interested in the product." at bounding box center [366, 86] width 305 height 29
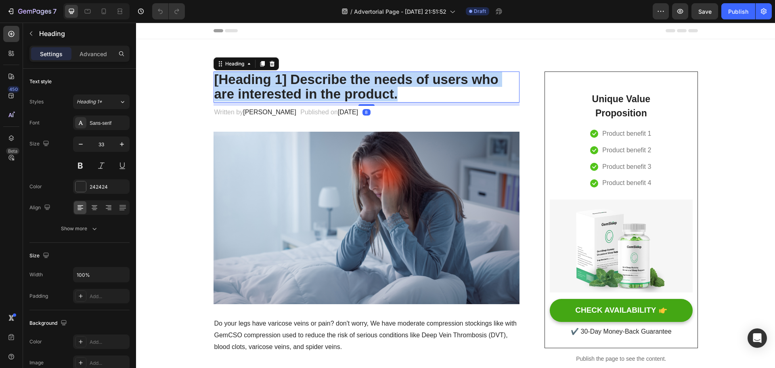
click at [321, 89] on p "[Heading 1] Describe the needs of users who are interested in the product." at bounding box center [366, 86] width 305 height 29
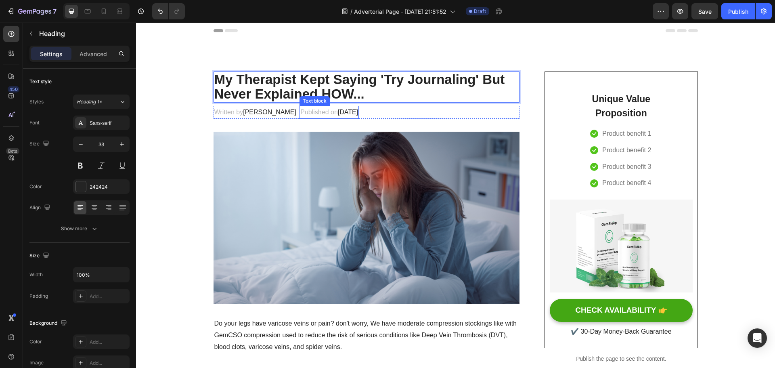
click at [353, 113] on span "February 28, 2023" at bounding box center [348, 112] width 20 height 7
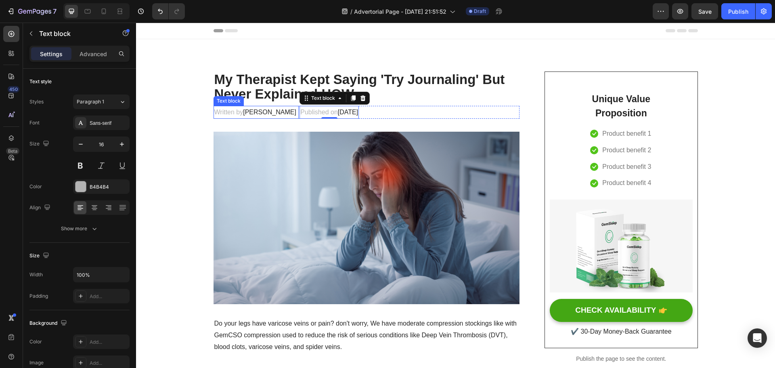
click at [259, 115] on span "Dr.Marcus" at bounding box center [269, 112] width 53 height 7
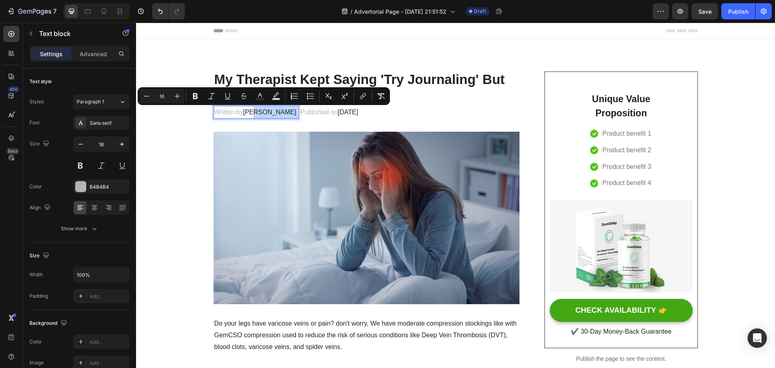
click at [257, 115] on span "Dr.Marcus" at bounding box center [269, 112] width 53 height 7
drag, startPoint x: 241, startPoint y: 113, endPoint x: 269, endPoint y: 113, distance: 27.4
click at [269, 113] on span "Dr.Marcus" at bounding box center [269, 112] width 53 height 7
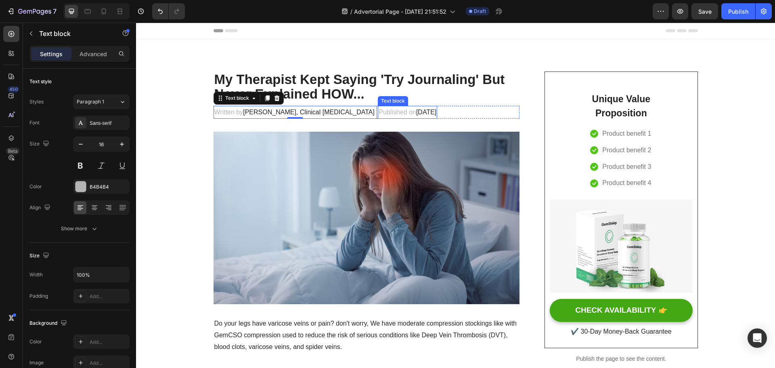
drag, startPoint x: 410, startPoint y: 109, endPoint x: 406, endPoint y: 111, distance: 4.9
click at [416, 109] on span "February 28, 2023" at bounding box center [426, 112] width 20 height 7
drag, startPoint x: 393, startPoint y: 113, endPoint x: 442, endPoint y: 113, distance: 49.2
click at [436, 113] on span "February 28, 2023" at bounding box center [426, 112] width 20 height 7
click at [429, 115] on span "September 28, 2025" at bounding box center [426, 112] width 20 height 7
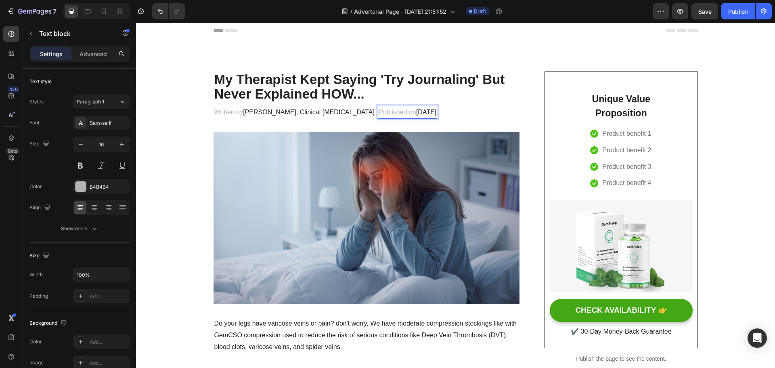
click at [433, 114] on span "September 28, 2025" at bounding box center [426, 112] width 20 height 7
drag, startPoint x: 423, startPoint y: 111, endPoint x: 394, endPoint y: 113, distance: 29.5
click at [416, 113] on span "September 28, 2025" at bounding box center [426, 112] width 20 height 7
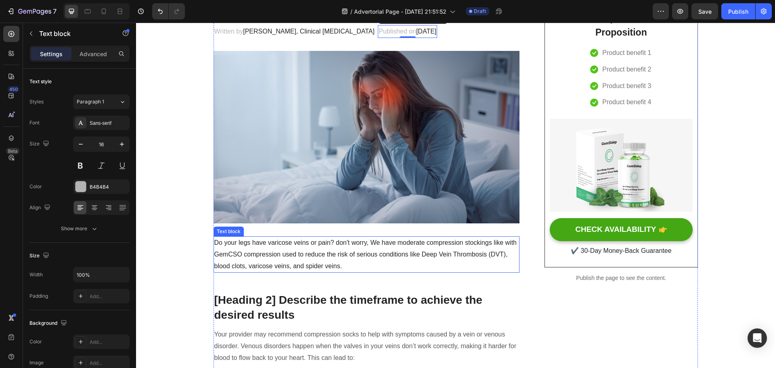
click at [350, 249] on p "Do your legs have varicose veins or pain? don't worry, We have moderate compres…" at bounding box center [366, 254] width 305 height 35
click at [350, 251] on p "Do your legs have varicose veins or pain? don't worry, We have moderate compres…" at bounding box center [366, 254] width 305 height 35
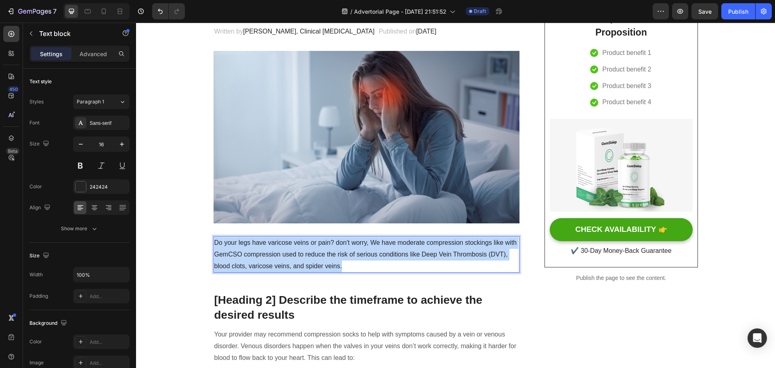
click at [350, 251] on p "Do your legs have varicose veins or pain? don't worry, We have moderate compres…" at bounding box center [366, 254] width 305 height 35
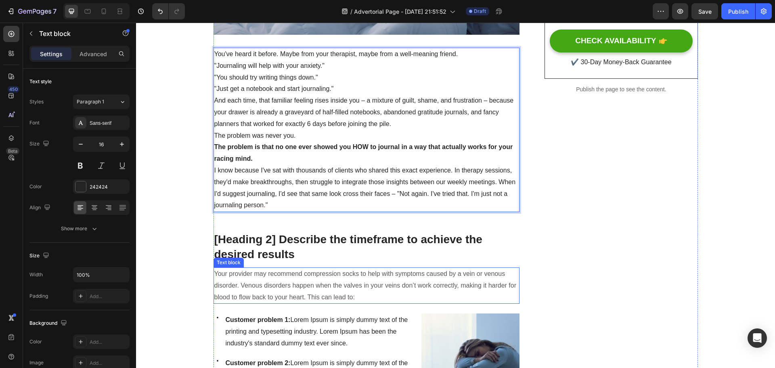
scroll to position [309, 0]
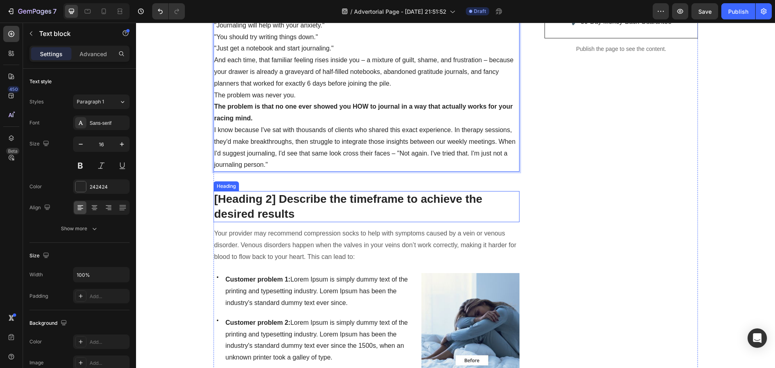
click at [337, 201] on p "[Heading 2] Describe the timeframe to achieve the desired results" at bounding box center [366, 206] width 305 height 29
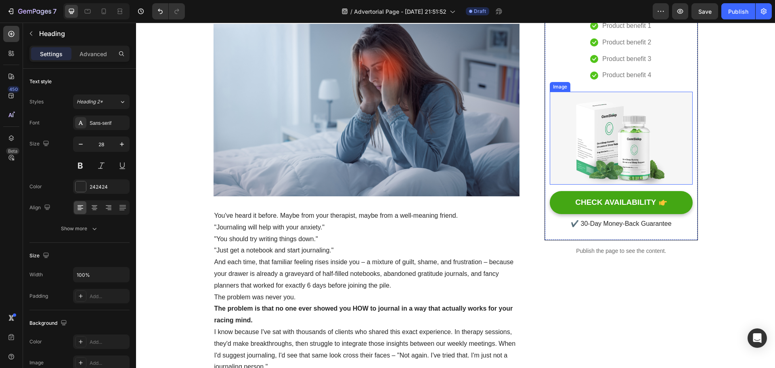
scroll to position [0, 0]
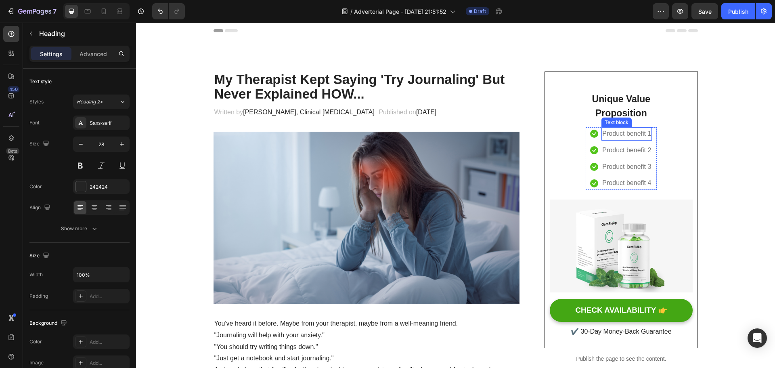
click at [618, 137] on p "Product benefit 1" at bounding box center [626, 134] width 49 height 12
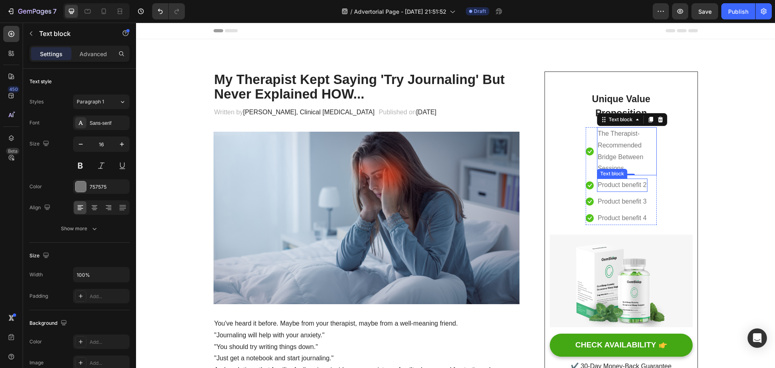
click at [622, 185] on p "Product benefit 2" at bounding box center [622, 185] width 49 height 12
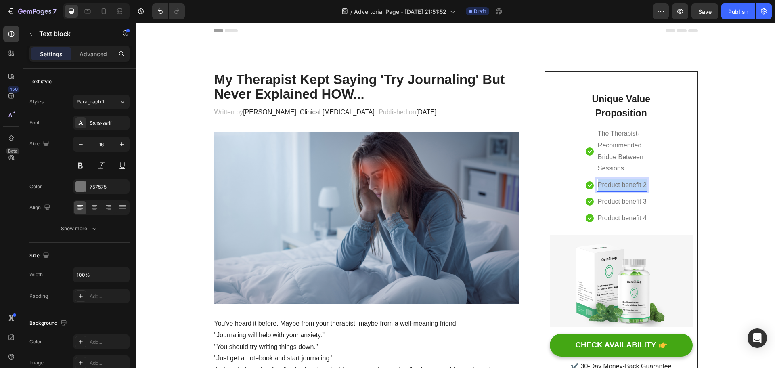
click at [622, 185] on p "Product benefit 2" at bounding box center [622, 185] width 49 height 12
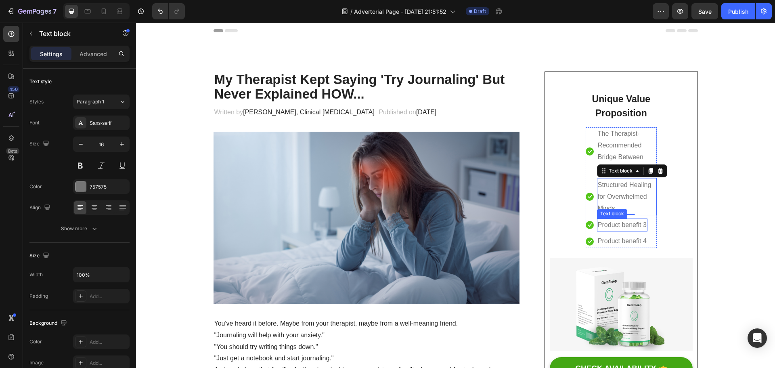
click at [615, 224] on p "Product benefit 3" at bounding box center [622, 225] width 49 height 12
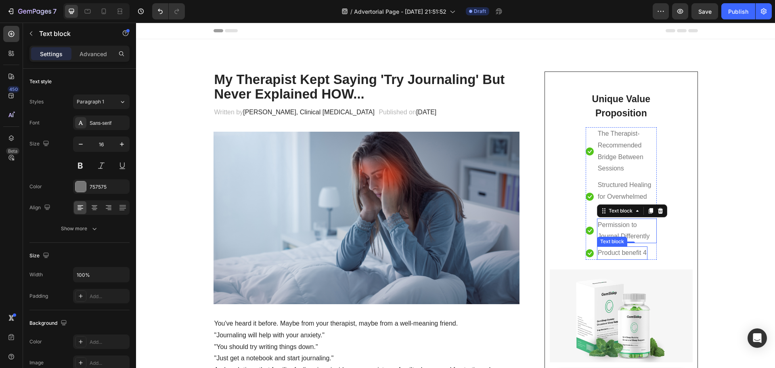
click at [621, 251] on p "Product benefit 4" at bounding box center [622, 253] width 49 height 12
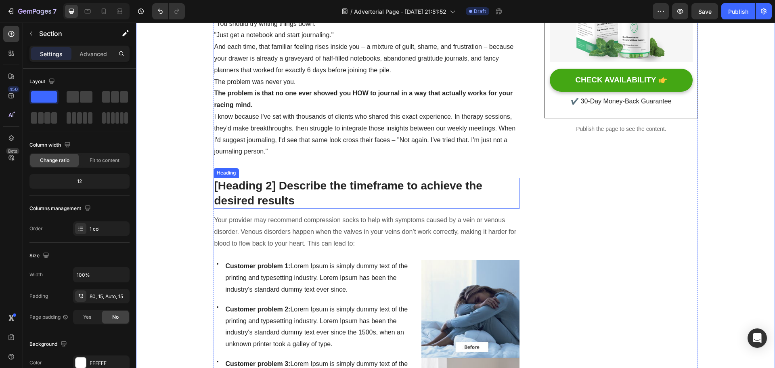
scroll to position [404, 0]
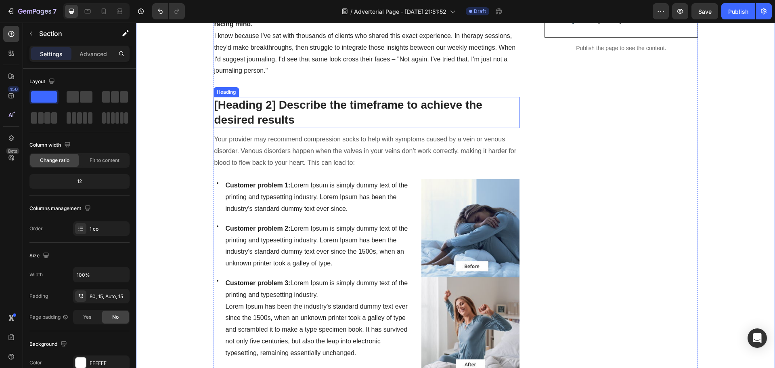
click at [289, 115] on p "[Heading 2] Describe the timeframe to achieve the desired results" at bounding box center [366, 112] width 305 height 29
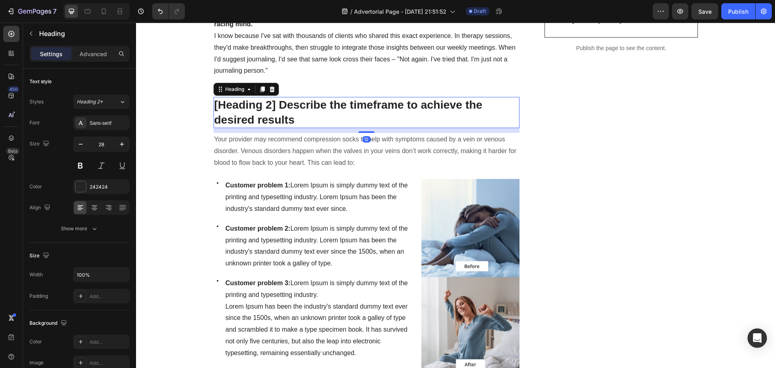
click at [289, 115] on p "[Heading 2] Describe the timeframe to achieve the desired results" at bounding box center [366, 112] width 305 height 29
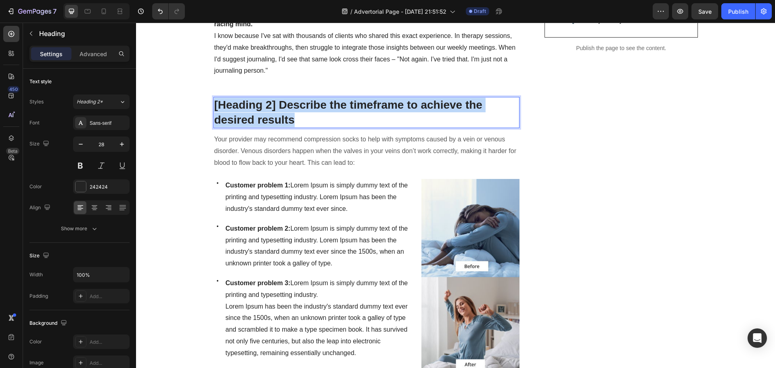
click at [289, 115] on p "[Heading 2] Describe the timeframe to achieve the desired results" at bounding box center [366, 112] width 305 height 29
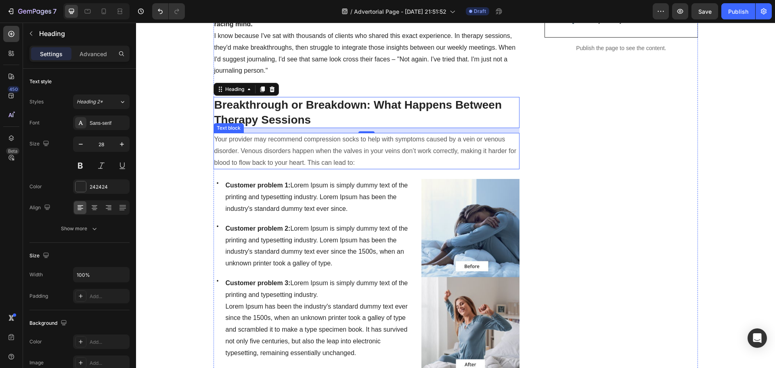
click at [317, 153] on p "Your provider may recommend compression socks to help with symptoms caused by a…" at bounding box center [366, 151] width 305 height 35
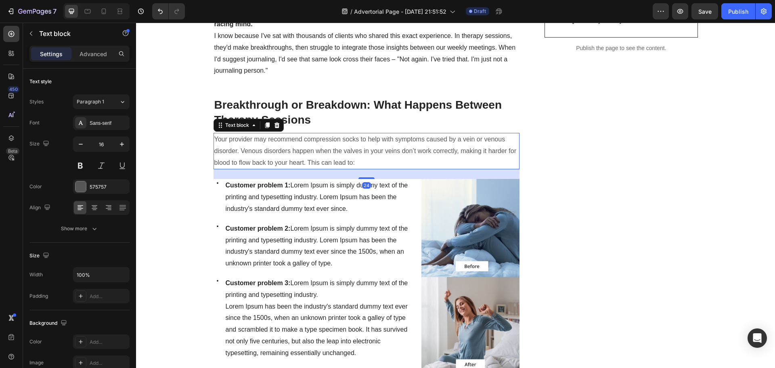
click at [317, 153] on p "Your provider may recommend compression socks to help with symptoms caused by a…" at bounding box center [366, 151] width 305 height 35
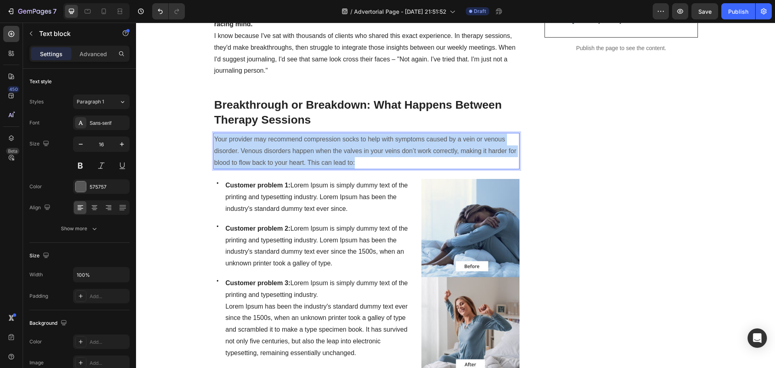
click at [317, 153] on p "Your provider may recommend compression socks to help with symptoms caused by a…" at bounding box center [366, 151] width 305 height 35
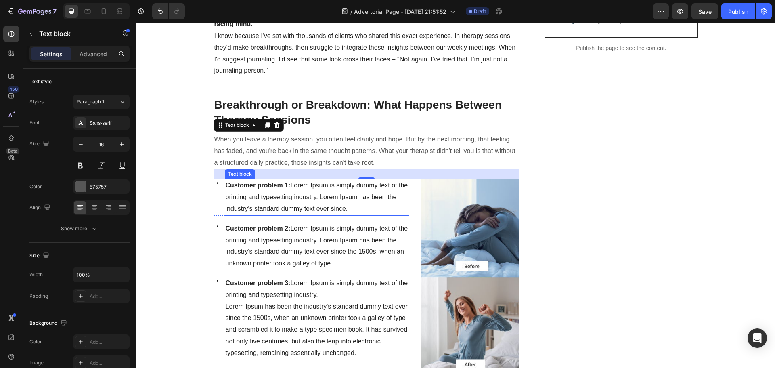
click at [353, 202] on p "Customer problem 1: Lorem Ipsum is simply dummy text of the printing and typese…" at bounding box center [317, 197] width 183 height 35
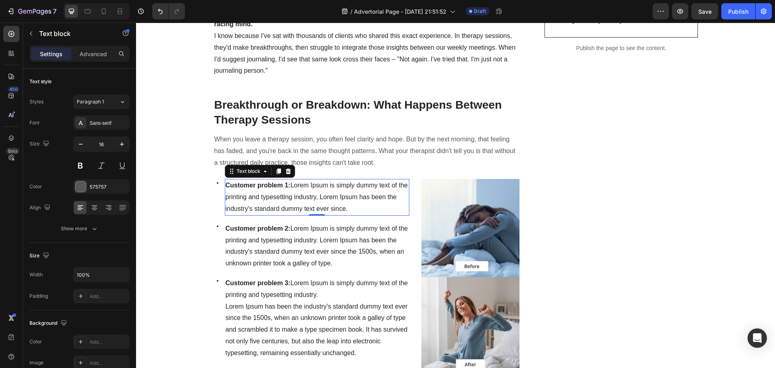
click at [348, 202] on p "Customer problem 1: Lorem Ipsum is simply dummy text of the printing and typese…" at bounding box center [317, 197] width 183 height 35
drag, startPoint x: 345, startPoint y: 199, endPoint x: 290, endPoint y: 177, distance: 59.4
click at [290, 180] on p "Customer problem 1: Lorem Ipsum is simply dummy text of the printing and typese…" at bounding box center [317, 197] width 183 height 35
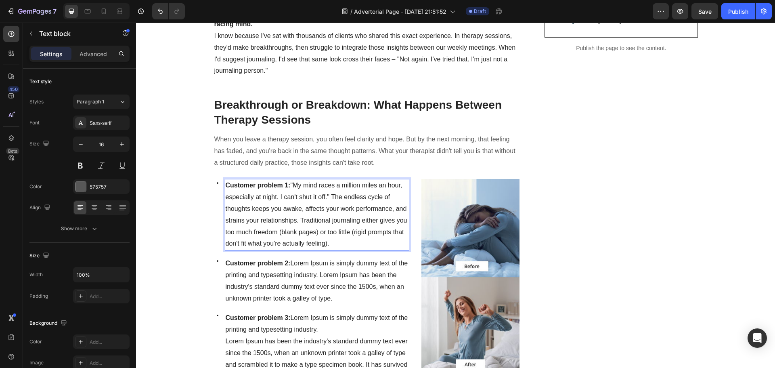
scroll to position [444, 0]
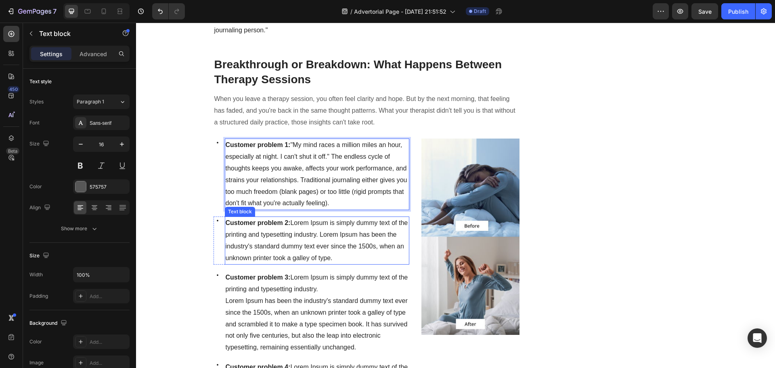
click at [328, 226] on span "Customer problem 2: Lorem Ipsum is simply dummy text of the printing and typese…" at bounding box center [317, 240] width 182 height 42
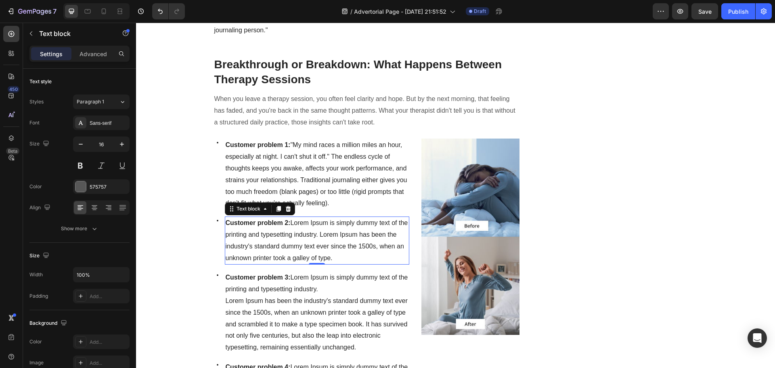
click at [325, 240] on p "Customer problem 2: Lorem Ipsum is simply dummy text of the printing and typese…" at bounding box center [317, 240] width 183 height 46
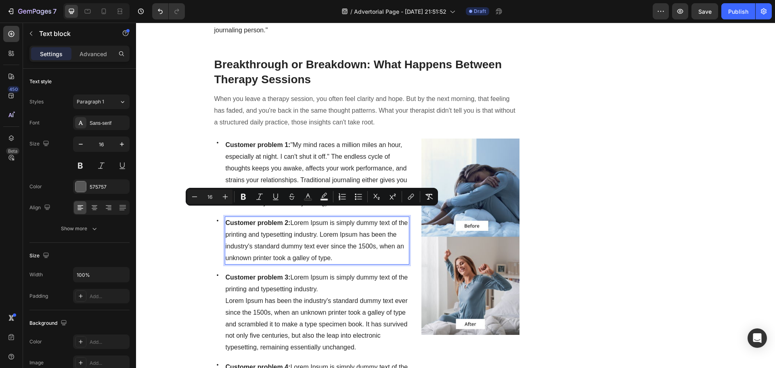
drag, startPoint x: 333, startPoint y: 245, endPoint x: 289, endPoint y: 212, distance: 55.0
click at [289, 217] on p "Customer problem 2: Lorem Ipsum is simply dummy text of the printing and typese…" at bounding box center [317, 240] width 183 height 46
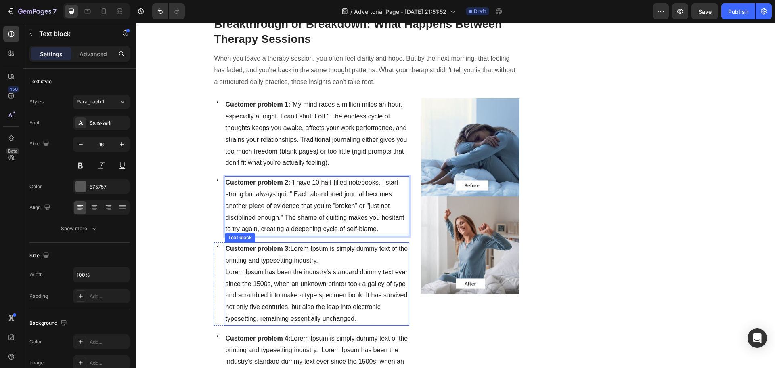
scroll to position [525, 0]
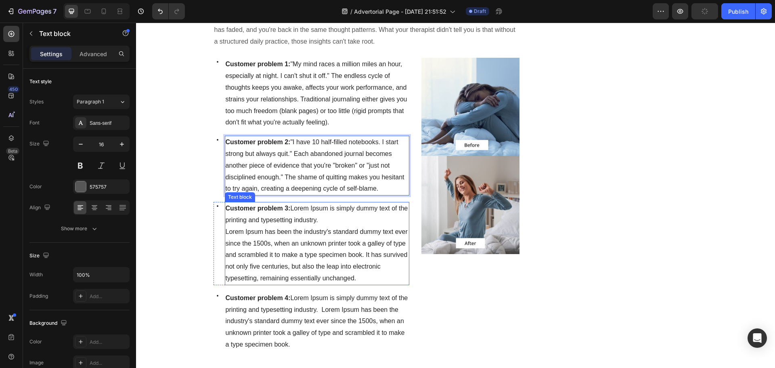
click at [325, 232] on span "Lorem Ipsum has been the industry's standard dummy text ever since the 1500s, w…" at bounding box center [317, 254] width 182 height 53
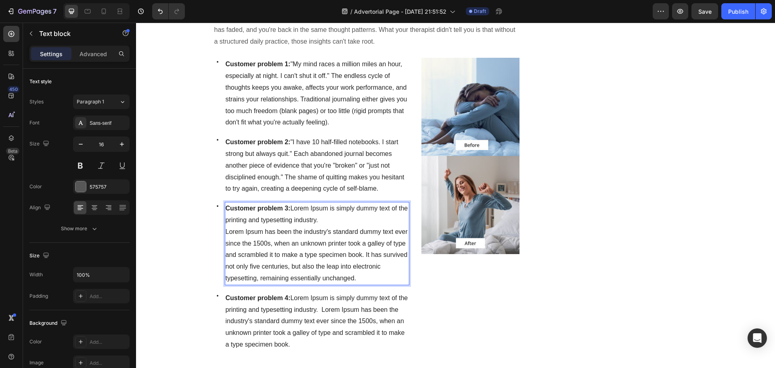
click at [330, 240] on p "Lorem Ipsum has been the industry's standard dummy text ever since the 1500s, w…" at bounding box center [317, 255] width 183 height 58
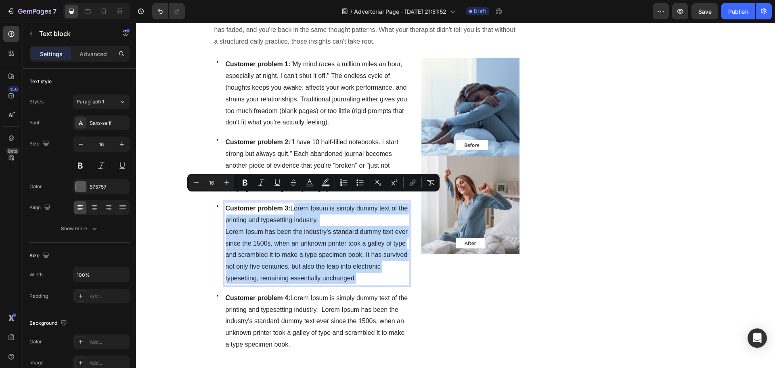
drag, startPoint x: 325, startPoint y: 263, endPoint x: 289, endPoint y: 199, distance: 73.4
click at [289, 202] on div "Customer problem 3: Lorem Ipsum is simply dummy text of the printing and typese…" at bounding box center [317, 243] width 185 height 83
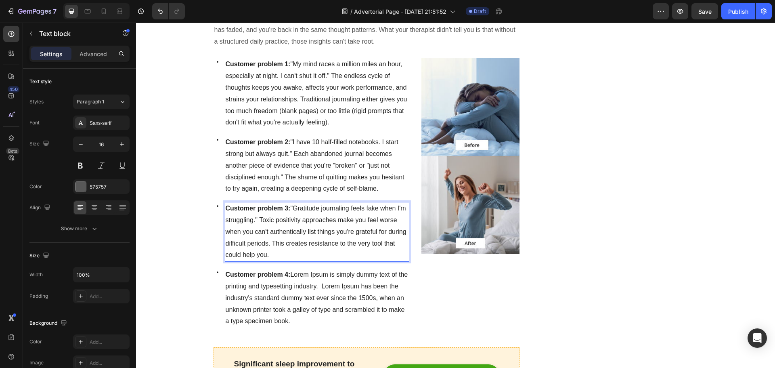
scroll to position [565, 0]
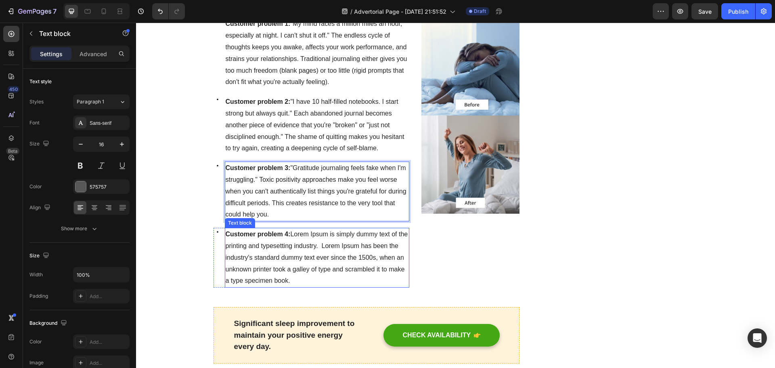
click at [313, 231] on p "Customer problem 4: Lorem Ipsum is simply dummy text of the printing and typese…" at bounding box center [317, 257] width 183 height 58
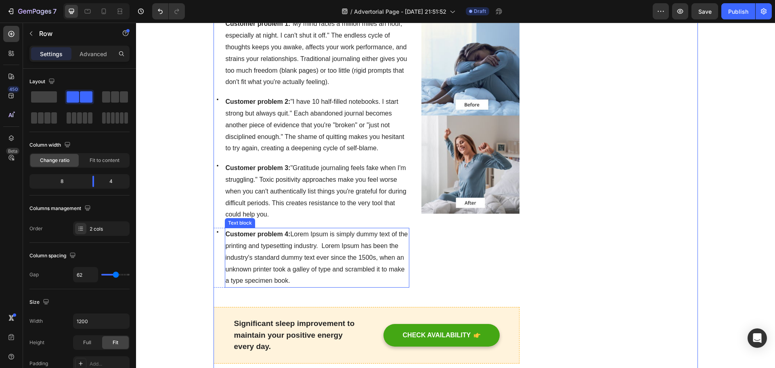
click at [338, 244] on p "Customer problem 4: Lorem Ipsum is simply dummy text of the printing and typese…" at bounding box center [317, 257] width 183 height 58
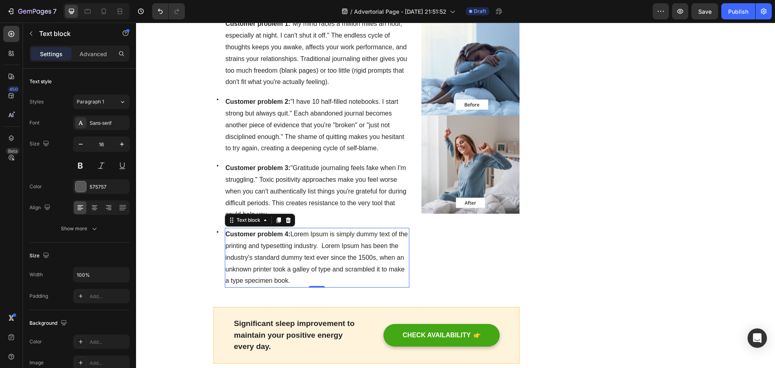
click at [291, 269] on p "Customer problem 4: Lorem Ipsum is simply dummy text of the printing and typese…" at bounding box center [317, 257] width 183 height 58
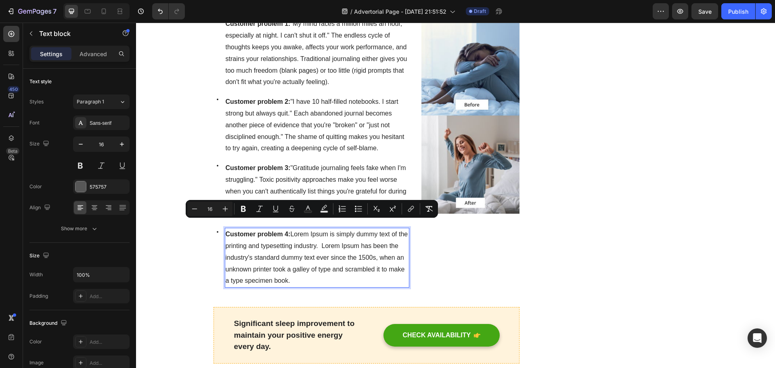
drag, startPoint x: 291, startPoint y: 270, endPoint x: 289, endPoint y: 224, distance: 46.0
click at [289, 228] on p "Customer problem 4: Lorem Ipsum is simply dummy text of the printing and typese…" at bounding box center [317, 257] width 183 height 58
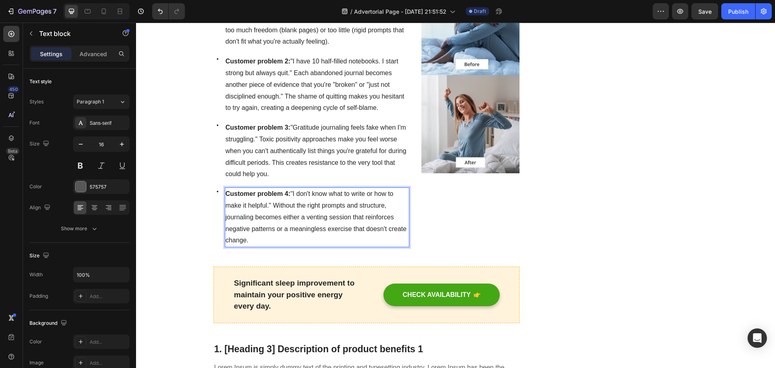
scroll to position [646, 0]
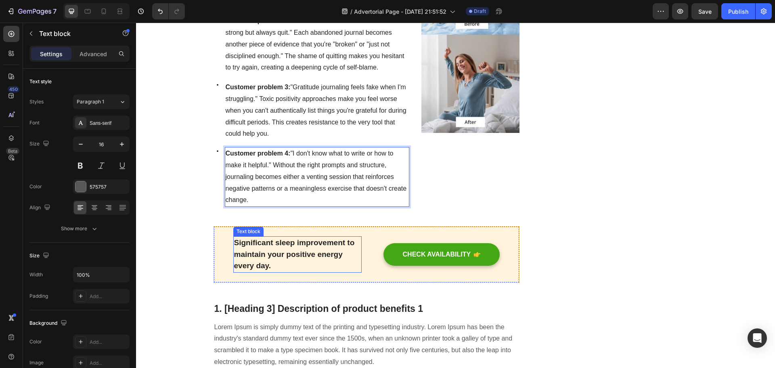
click at [293, 243] on p "Significant sleep improvement to maintain your positive energy every day." at bounding box center [297, 254] width 127 height 35
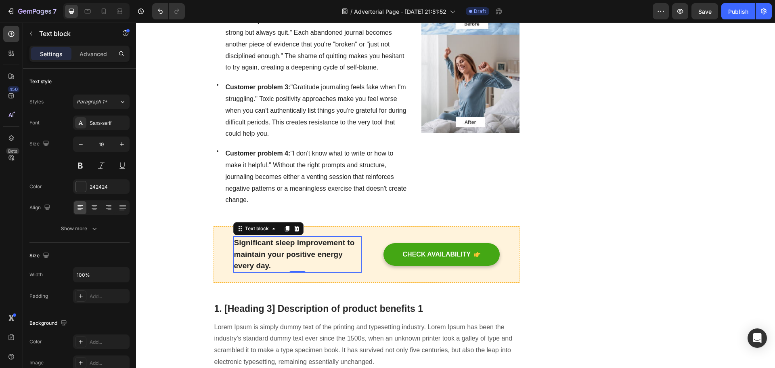
click at [304, 238] on p "Significant sleep improvement to maintain your positive energy every day." at bounding box center [297, 254] width 127 height 35
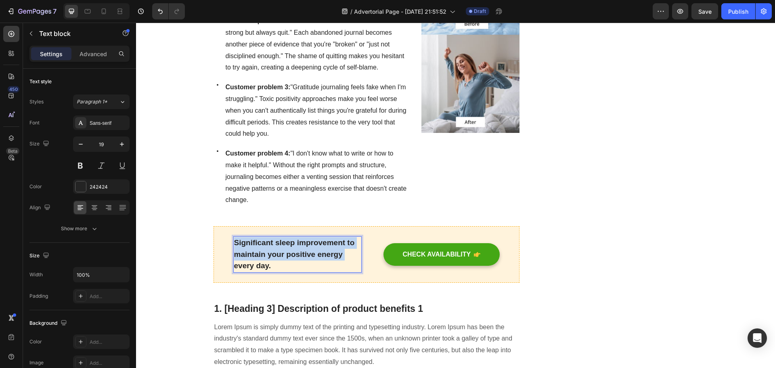
click at [304, 238] on p "Significant sleep improvement to maintain your positive energy every day." at bounding box center [297, 254] width 127 height 35
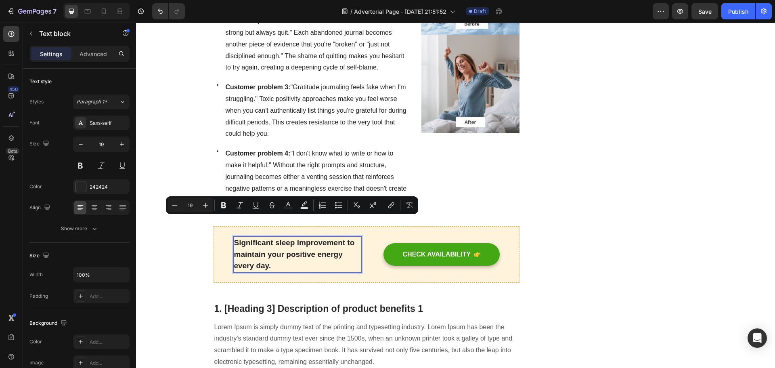
click at [288, 244] on p "Significant sleep improvement to maintain your positive energy every day." at bounding box center [297, 254] width 127 height 35
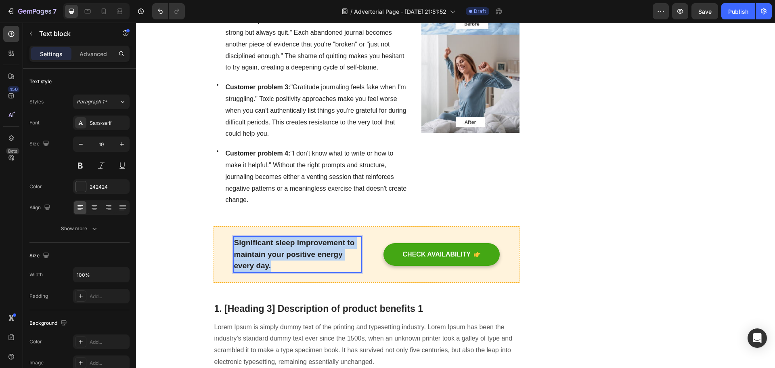
drag, startPoint x: 282, startPoint y: 245, endPoint x: 233, endPoint y: 220, distance: 54.9
click at [234, 237] on p "Significant sleep improvement to maintain your positive energy every day." at bounding box center [297, 254] width 127 height 35
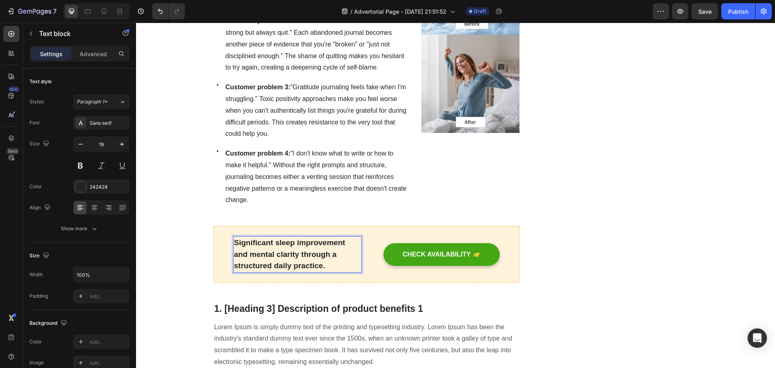
scroll to position [726, 0]
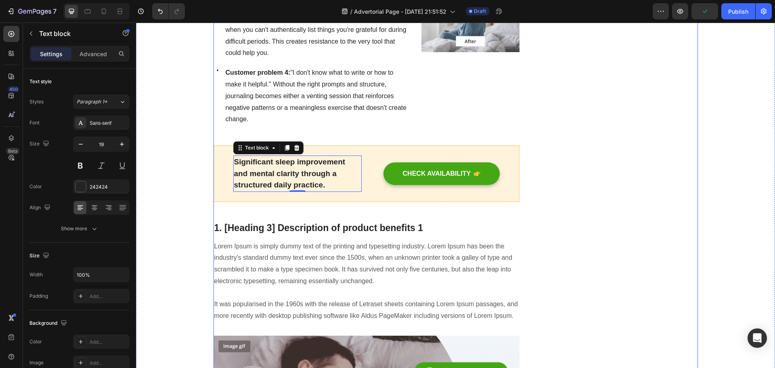
click at [373, 222] on p "1. [Heading 3] Description of product benefits 1" at bounding box center [366, 228] width 305 height 12
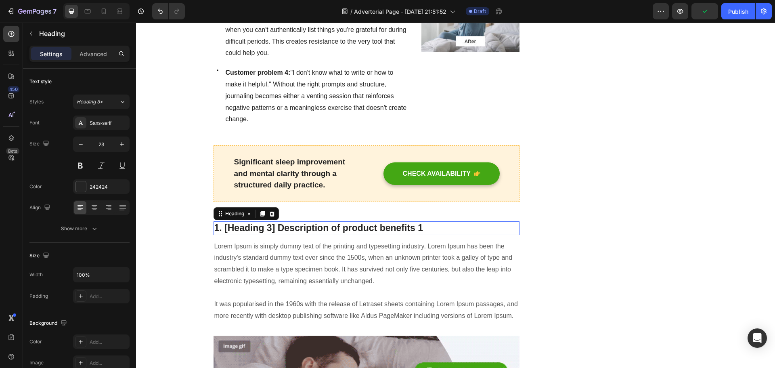
click at [373, 222] on p "1. [Heading 3] Description of product benefits 1" at bounding box center [366, 228] width 305 height 12
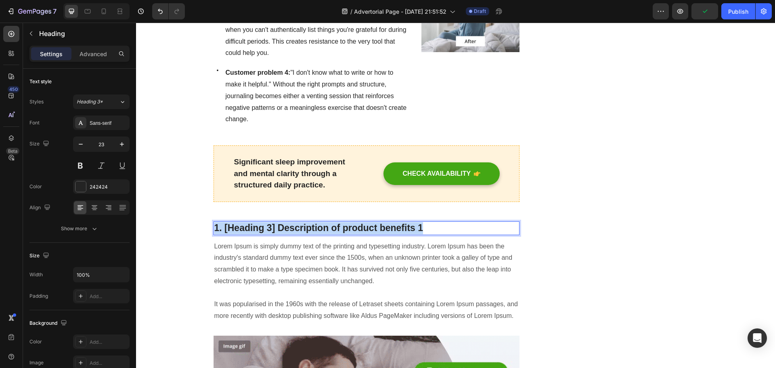
click at [373, 222] on p "1. [Heading 3] Description of product benefits 1" at bounding box center [366, 228] width 305 height 12
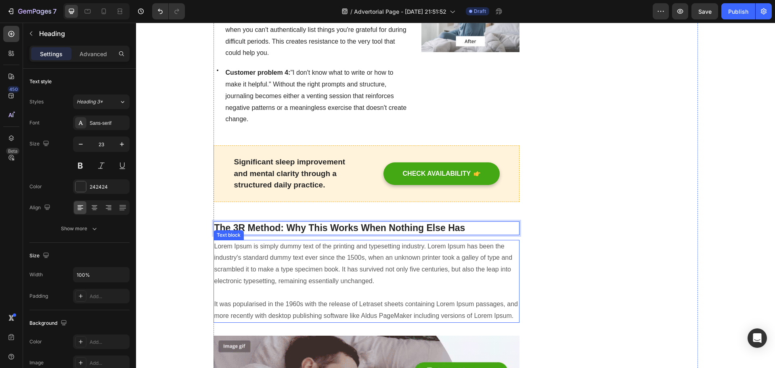
click at [385, 243] on p "Lorem Ipsum is simply dummy text of the printing and typesetting industry. Lore…" at bounding box center [366, 281] width 305 height 82
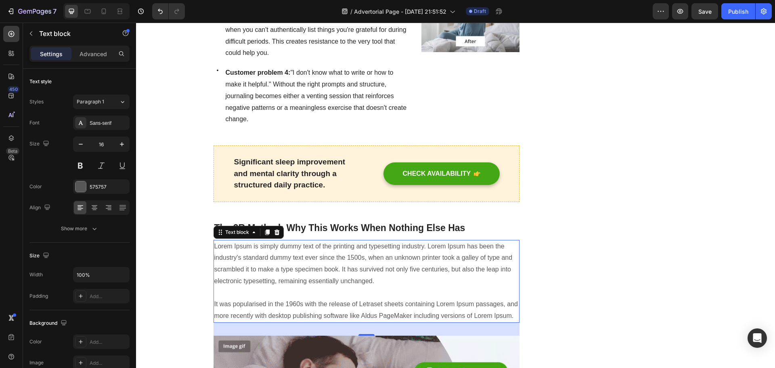
click at [493, 294] on p "Lorem Ipsum is simply dummy text of the printing and typesetting industry. Lore…" at bounding box center [366, 281] width 305 height 82
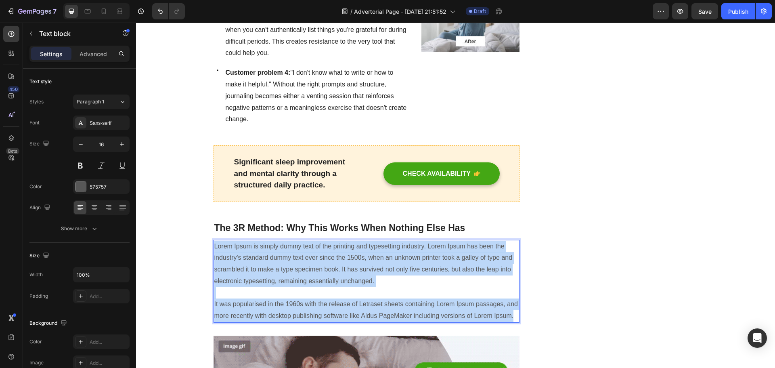
drag, startPoint x: 502, startPoint y: 294, endPoint x: 210, endPoint y: 226, distance: 299.5
click at [213, 240] on div "Lorem Ipsum is simply dummy text of the printing and typesetting industry. Lore…" at bounding box center [366, 281] width 306 height 83
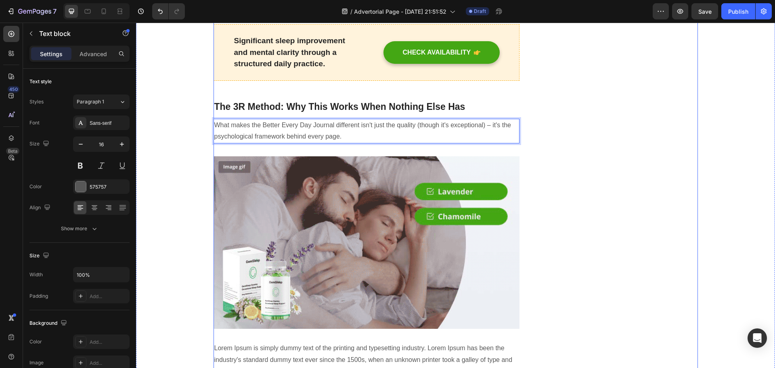
scroll to position [928, 0]
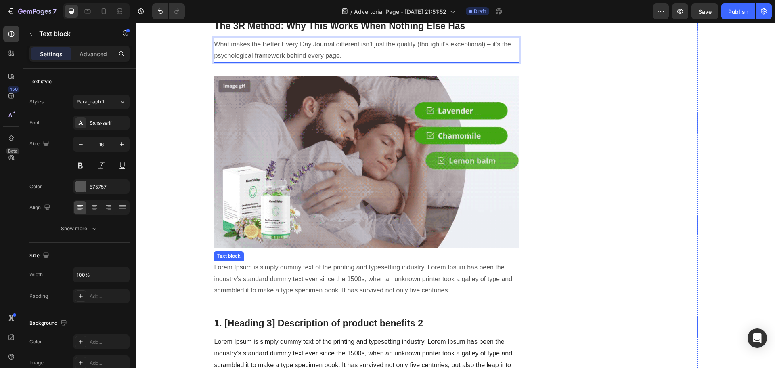
click at [337, 261] on p "Lorem Ipsum is simply dummy text of the printing and typesetting industry. Lore…" at bounding box center [366, 278] width 305 height 35
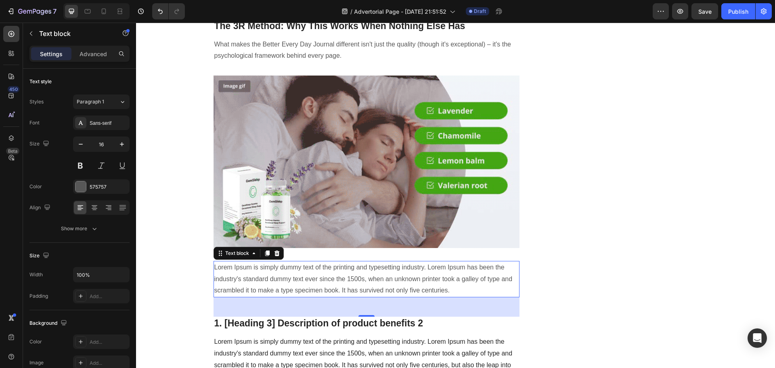
click at [386, 263] on p "Lorem Ipsum is simply dummy text of the printing and typesetting industry. Lore…" at bounding box center [366, 278] width 305 height 35
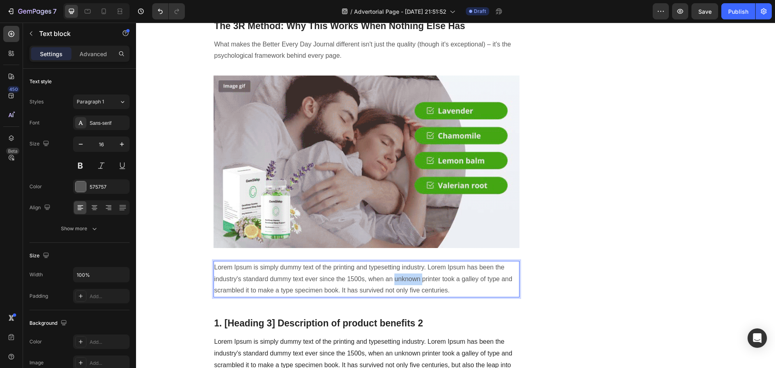
click at [386, 263] on p "Lorem Ipsum is simply dummy text of the printing and typesetting industry. Lore…" at bounding box center [366, 278] width 305 height 35
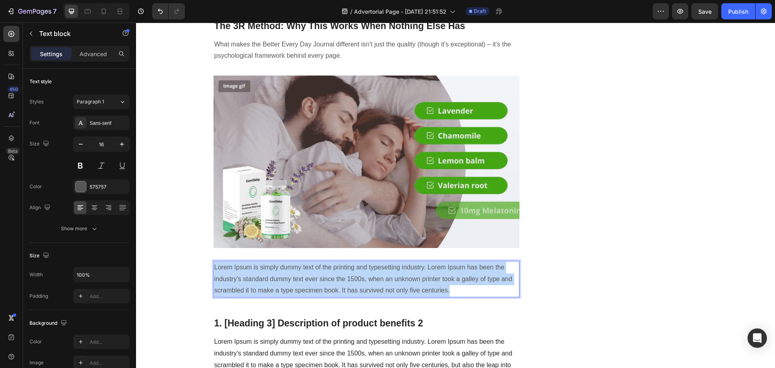
click at [386, 263] on p "Lorem Ipsum is simply dummy text of the printing and typesetting industry. Lore…" at bounding box center [366, 278] width 305 height 35
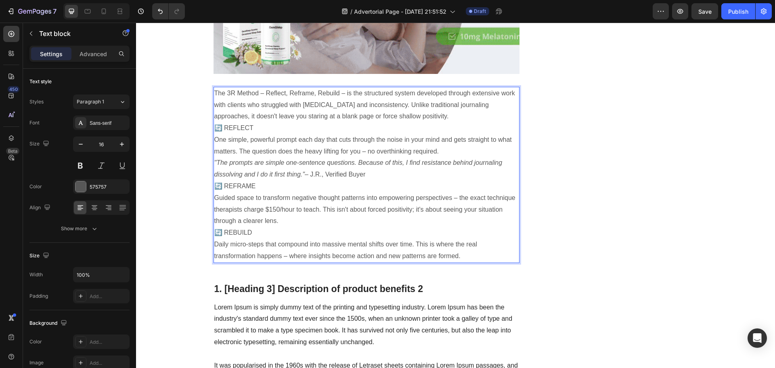
scroll to position [1142, 0]
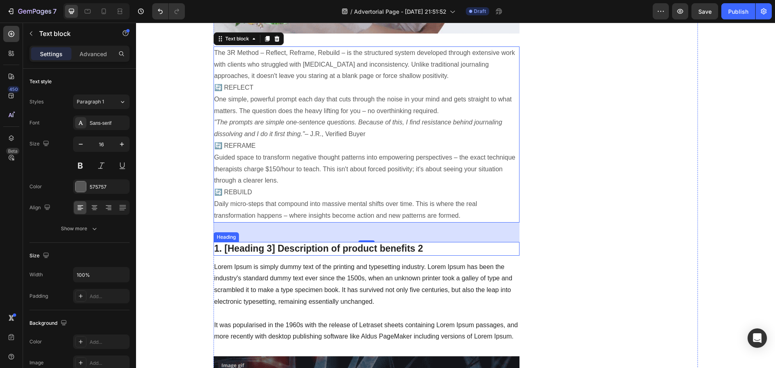
click at [373, 243] on p "1. [Heading 3] Description of product benefits 2" at bounding box center [366, 249] width 305 height 12
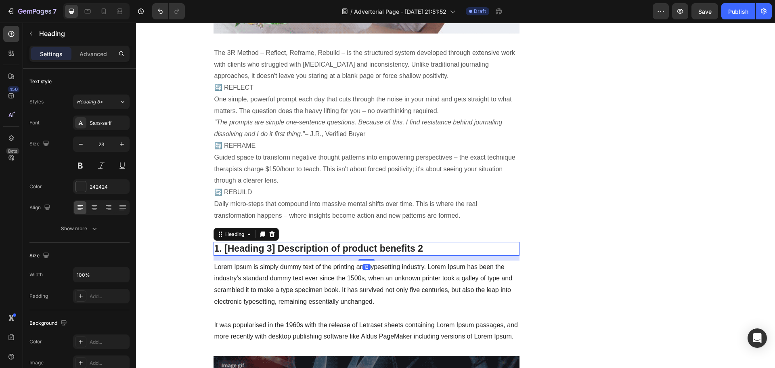
click at [373, 243] on p "1. [Heading 3] Description of product benefits 2" at bounding box center [366, 249] width 305 height 12
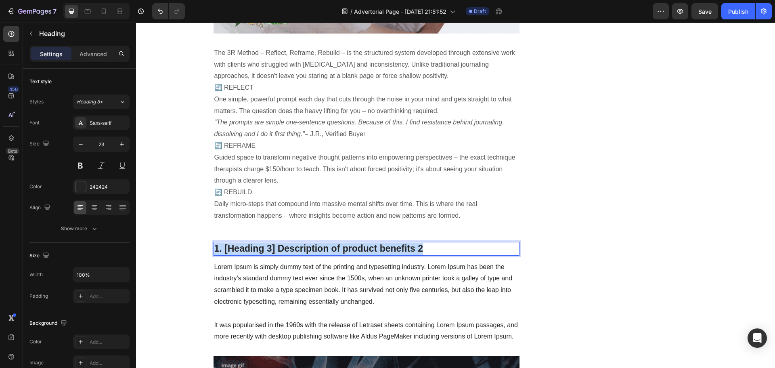
click at [373, 243] on p "1. [Heading 3] Description of product benefits 2" at bounding box center [366, 249] width 305 height 12
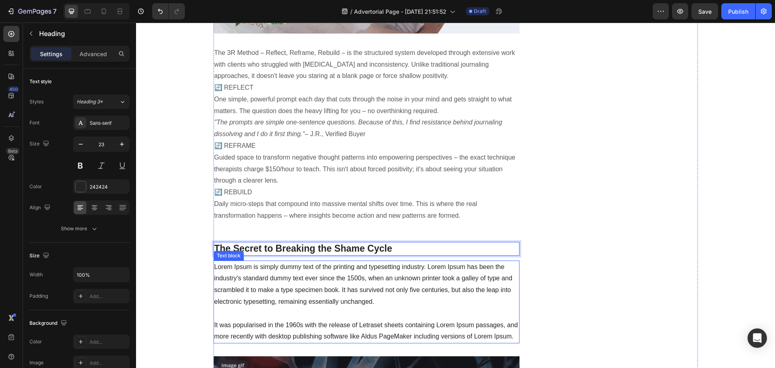
click at [406, 265] on p "Lorem Ipsum is simply dummy text of the printing and typesetting industry. Lore…" at bounding box center [366, 302] width 305 height 82
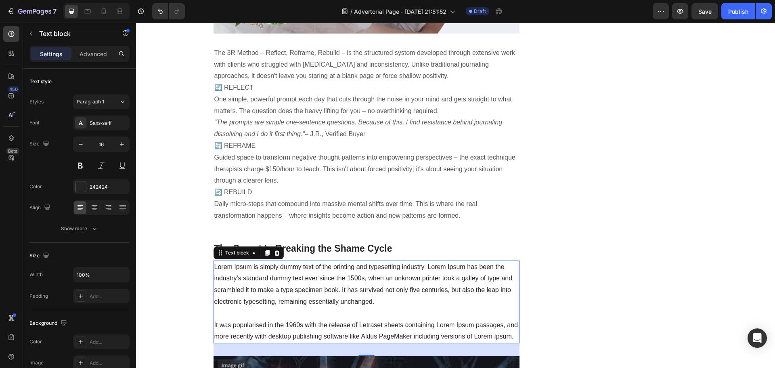
click at [448, 279] on p "Lorem Ipsum is simply dummy text of the printing and typesetting industry. Lore…" at bounding box center [366, 302] width 305 height 82
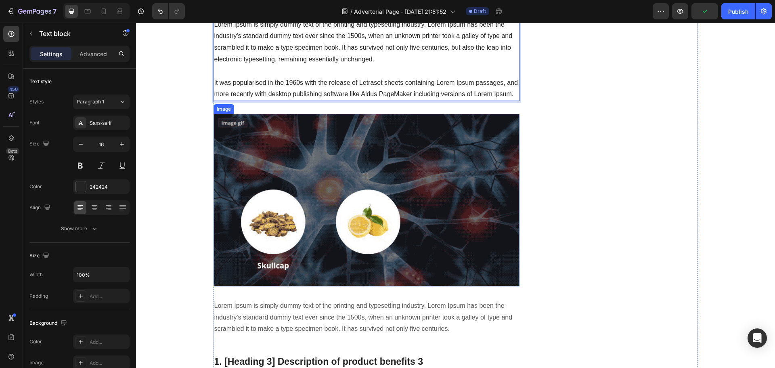
scroll to position [1263, 0]
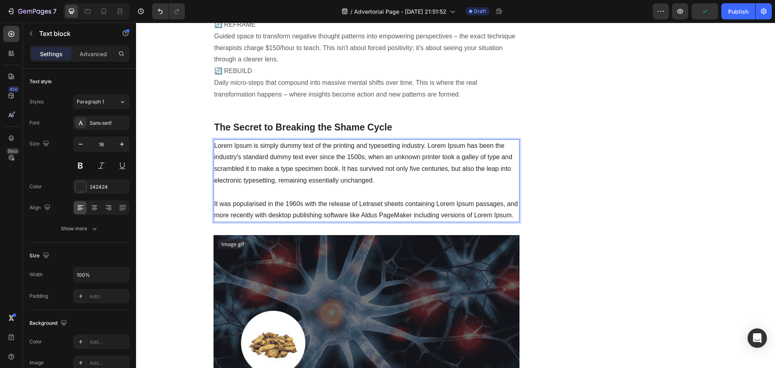
click at [512, 189] on p "Lorem Ipsum is simply dummy text of the printing and typesetting industry. Lore…" at bounding box center [366, 181] width 305 height 82
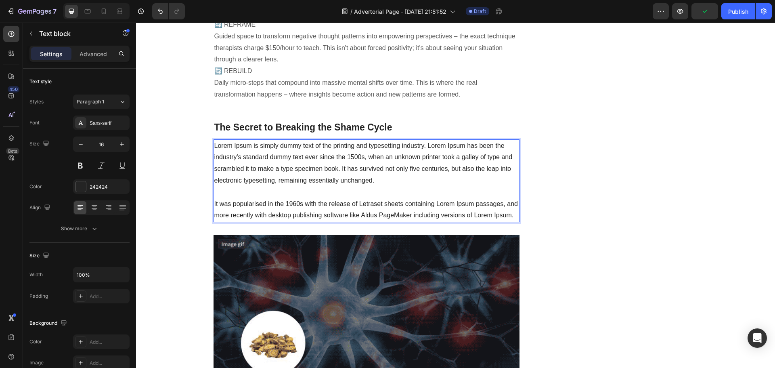
click at [515, 199] on p "Lorem Ipsum is simply dummy text of the printing and typesetting industry. Lore…" at bounding box center [366, 181] width 305 height 82
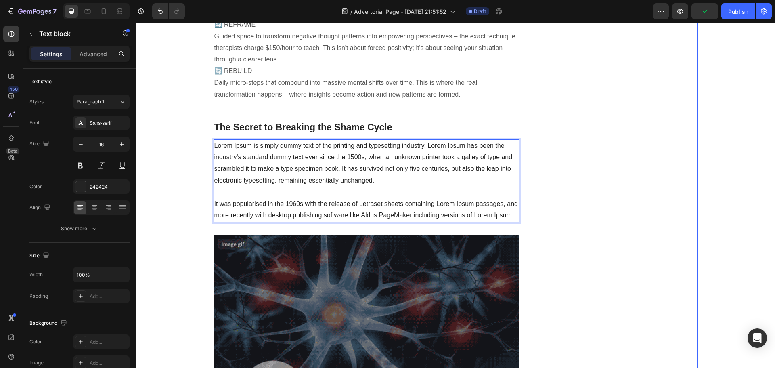
click at [547, 199] on div "Unique Value Proposition Heading Icon The Therapist-Recommended Bridge Between …" at bounding box center [620, 120] width 153 height 2624
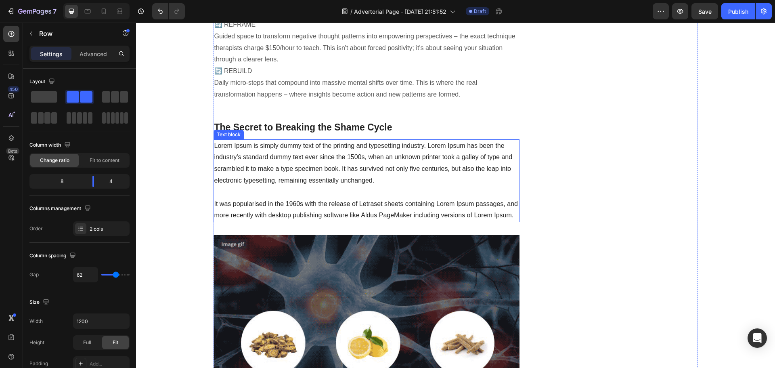
click at [501, 191] on p "Lorem Ipsum is simply dummy text of the printing and typesetting industry. Lore…" at bounding box center [366, 181] width 305 height 82
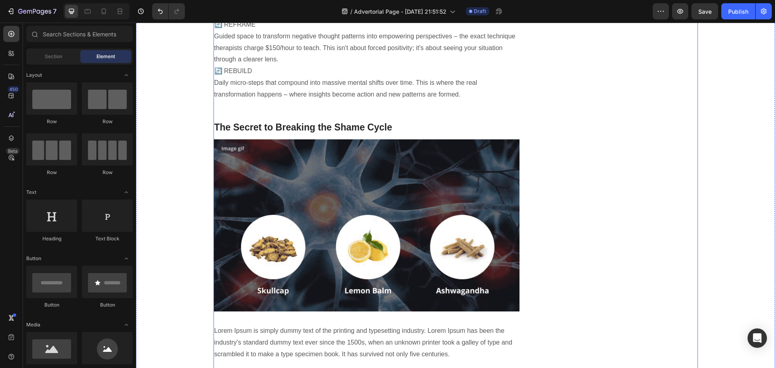
scroll to position [1344, 0]
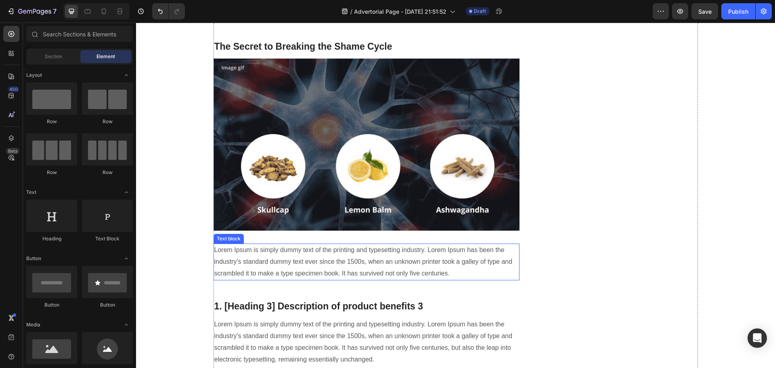
click at [356, 244] on p "Lorem Ipsum is simply dummy text of the printing and typesetting industry. Lore…" at bounding box center [366, 261] width 305 height 35
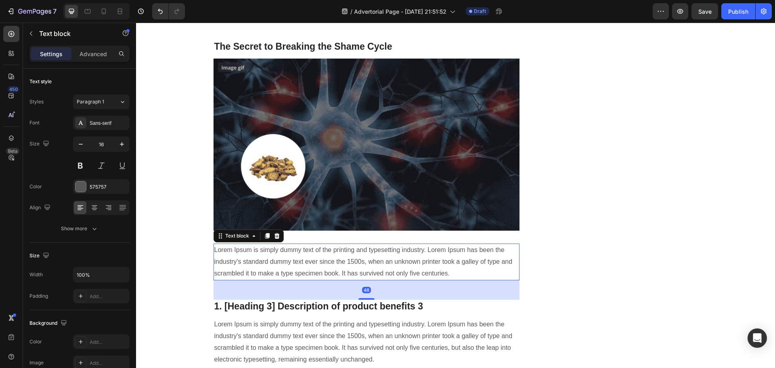
click at [356, 244] on p "Lorem Ipsum is simply dummy text of the printing and typesetting industry. Lore…" at bounding box center [366, 261] width 305 height 35
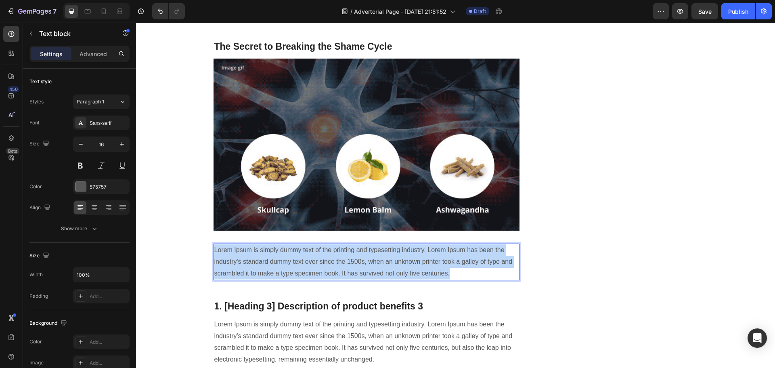
click at [356, 244] on p "Lorem Ipsum is simply dummy text of the printing and typesetting industry. Lore…" at bounding box center [366, 261] width 305 height 35
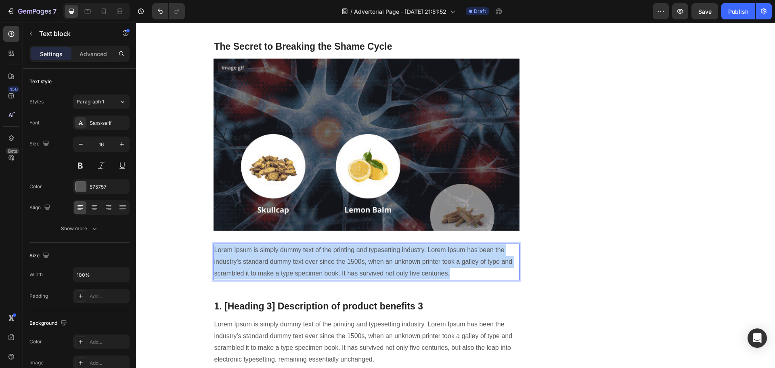
click at [356, 244] on p "Lorem Ipsum is simply dummy text of the printing and typesetting industry. Lore…" at bounding box center [366, 261] width 305 height 35
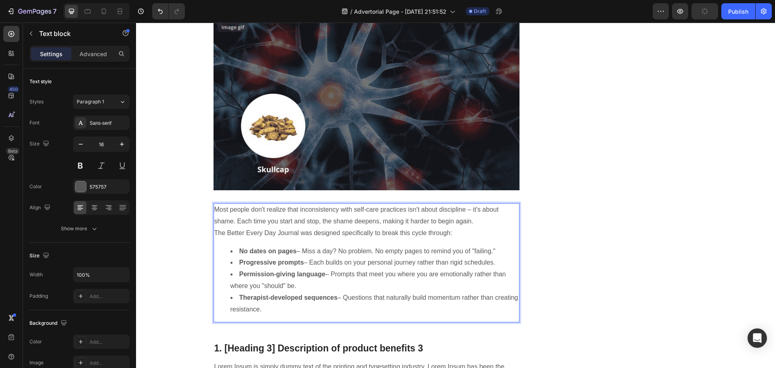
scroll to position [1465, 0]
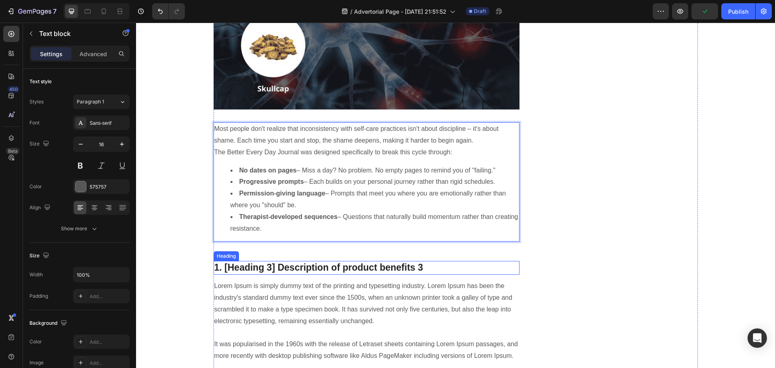
click at [368, 261] on p "1. [Heading 3] Description of product benefits 3" at bounding box center [366, 267] width 305 height 12
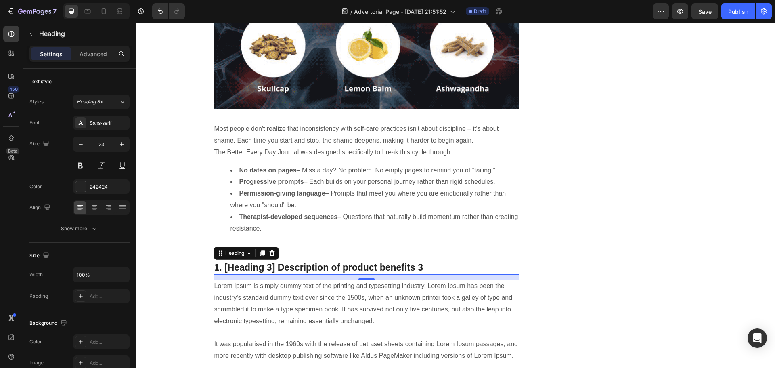
click at [398, 261] on p "1. [Heading 3] Description of product benefits 3" at bounding box center [366, 267] width 305 height 12
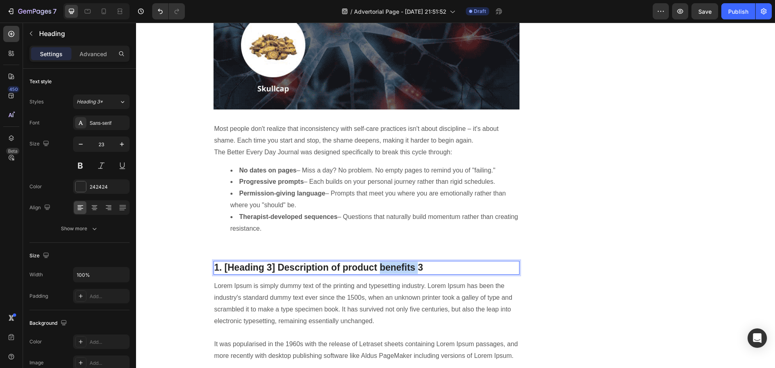
click at [398, 261] on p "1. [Heading 3] Description of product benefits 3" at bounding box center [366, 267] width 305 height 12
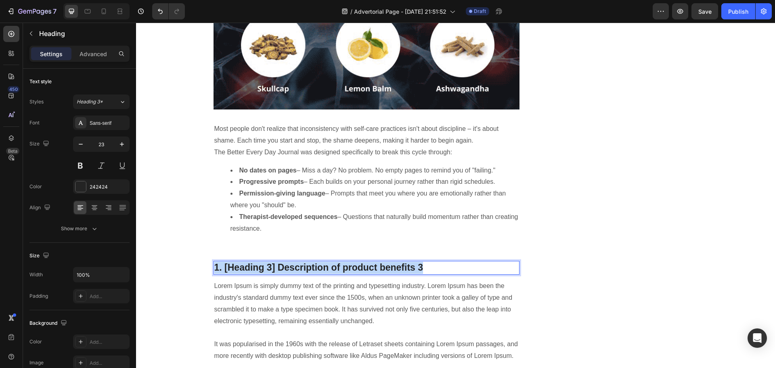
click at [398, 261] on p "1. [Heading 3] Description of product benefits 3" at bounding box center [366, 267] width 305 height 12
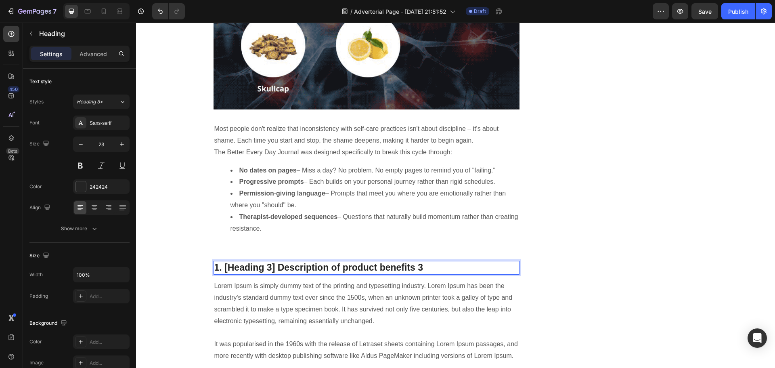
click at [423, 284] on p "Lorem Ipsum is simply dummy text of the printing and typesetting industry. Lore…" at bounding box center [366, 321] width 305 height 82
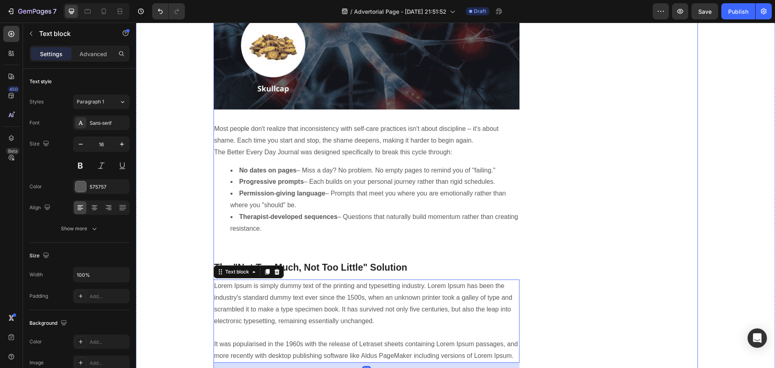
scroll to position [1546, 0]
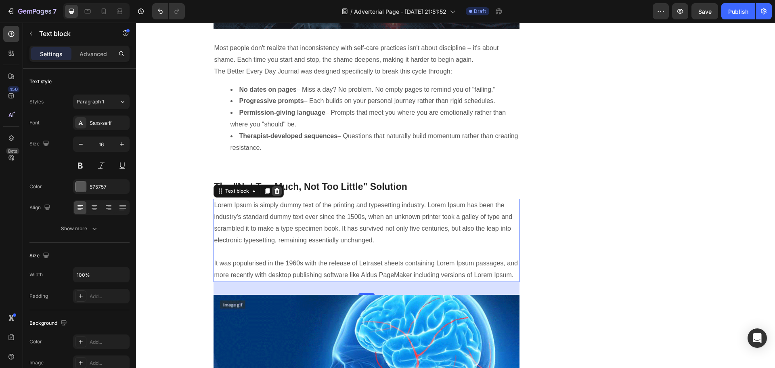
click at [274, 188] on icon at bounding box center [277, 191] width 6 height 6
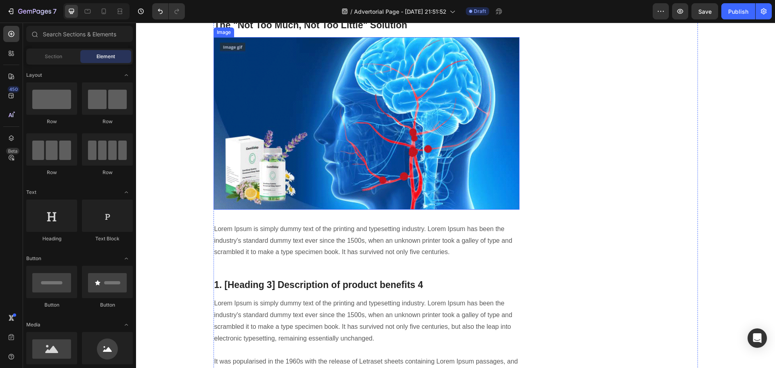
scroll to position [1748, 0]
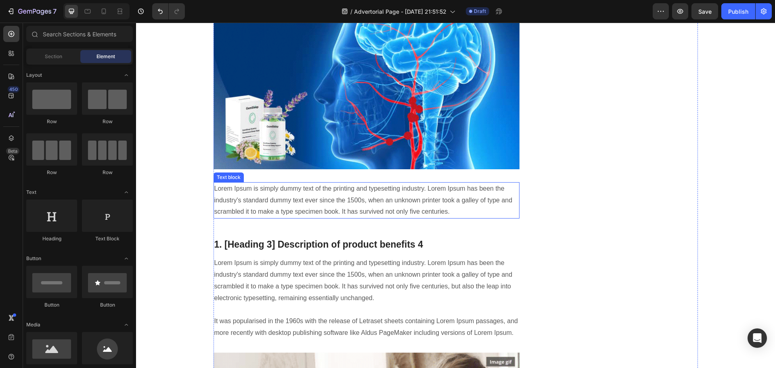
click at [342, 184] on p "Lorem Ipsum is simply dummy text of the printing and typesetting industry. Lore…" at bounding box center [366, 200] width 305 height 35
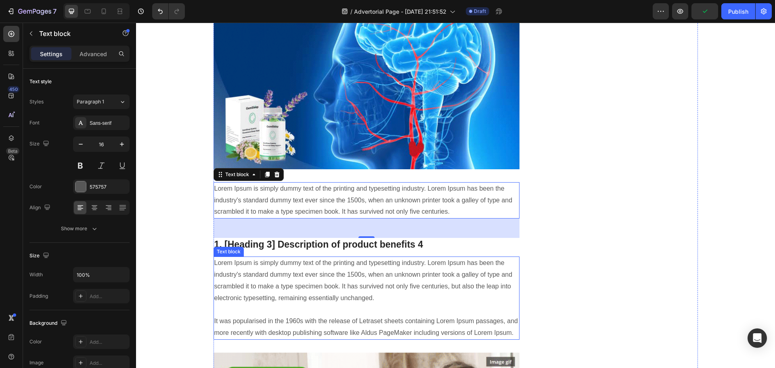
click at [303, 262] on p "Lorem Ipsum is simply dummy text of the printing and typesetting industry. Lore…" at bounding box center [366, 298] width 305 height 82
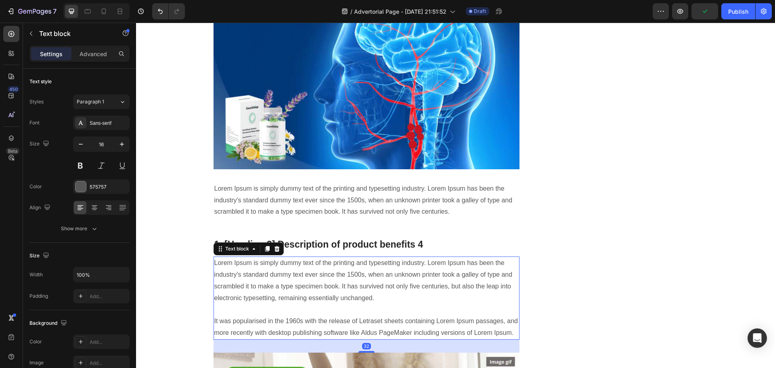
click at [303, 262] on p "Lorem Ipsum is simply dummy text of the printing and typesetting industry. Lore…" at bounding box center [366, 298] width 305 height 82
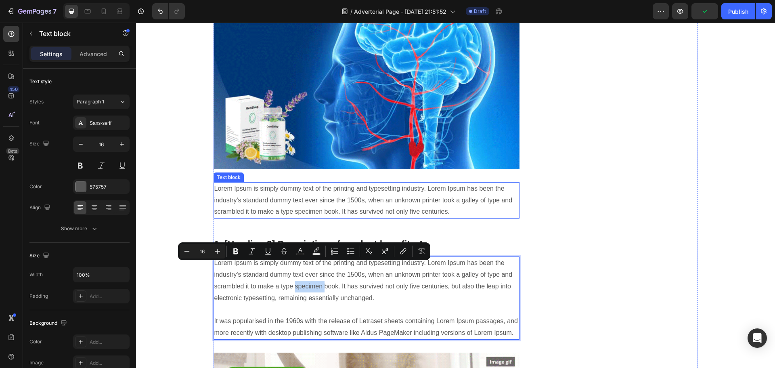
click at [387, 192] on p "Lorem Ipsum is simply dummy text of the printing and typesetting industry. Lore…" at bounding box center [366, 200] width 305 height 35
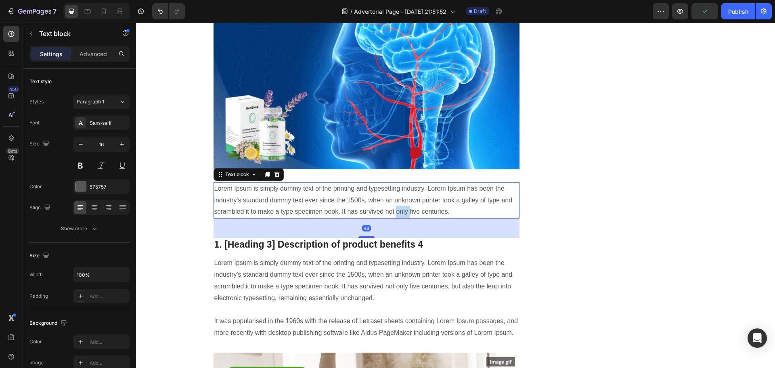
click at [387, 192] on p "Lorem Ipsum is simply dummy text of the printing and typesetting industry. Lore…" at bounding box center [366, 200] width 305 height 35
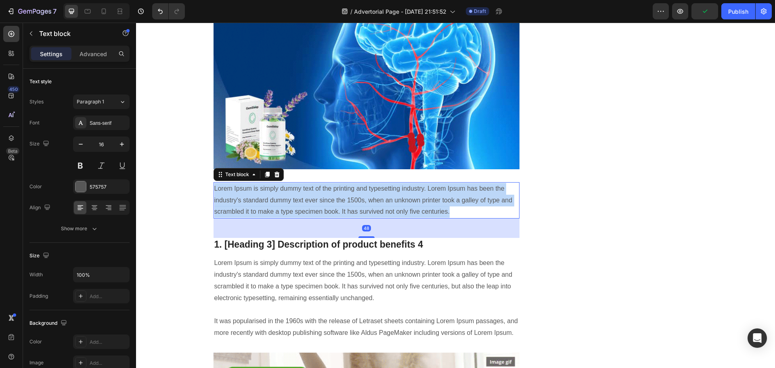
click at [387, 192] on p "Lorem Ipsum is simply dummy text of the printing and typesetting industry. Lore…" at bounding box center [366, 200] width 305 height 35
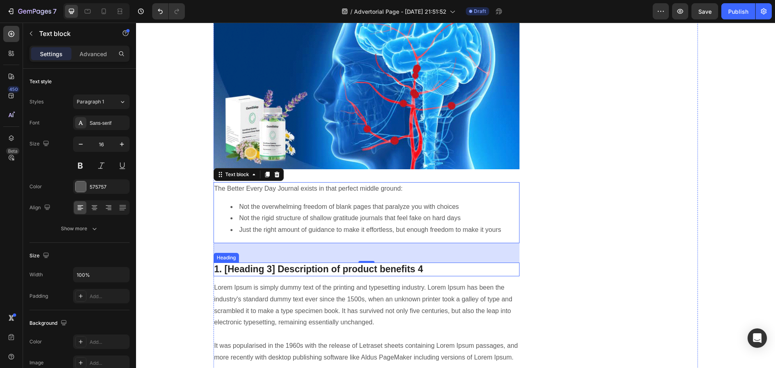
click at [405, 263] on p "1. [Heading 3] Description of product benefits 4" at bounding box center [366, 269] width 305 height 12
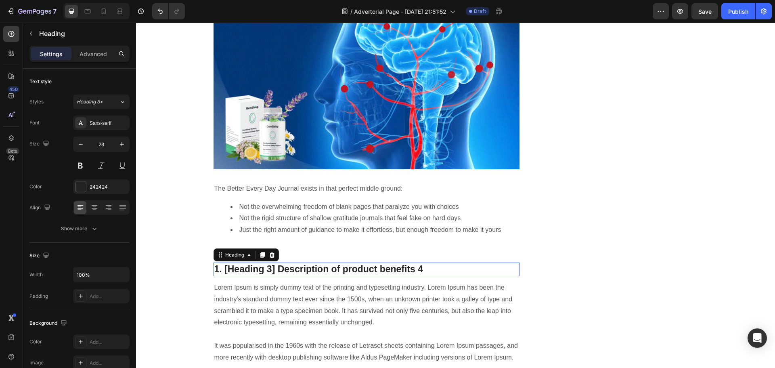
click at [405, 263] on p "1. [Heading 3] Description of product benefits 4" at bounding box center [366, 269] width 305 height 12
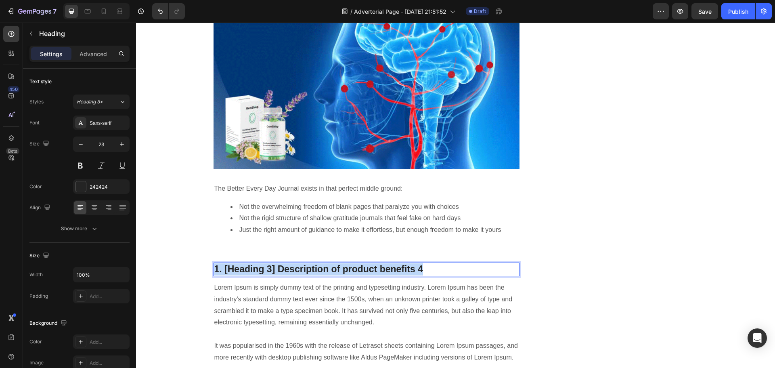
click at [405, 263] on p "1. [Heading 3] Description of product benefits 4" at bounding box center [366, 269] width 305 height 12
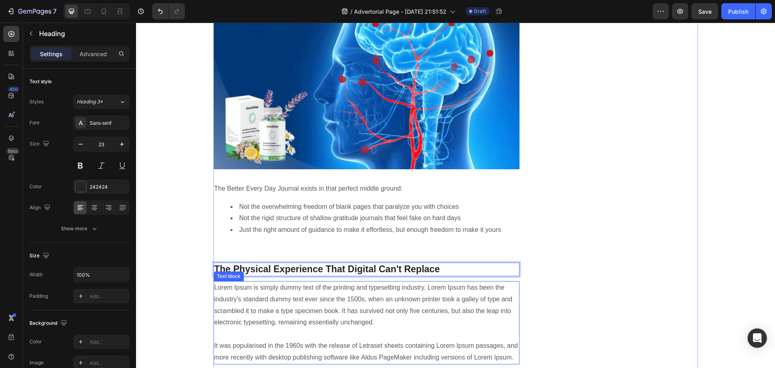
click at [423, 290] on p "Lorem Ipsum is simply dummy text of the printing and typesetting industry. Lore…" at bounding box center [366, 323] width 305 height 82
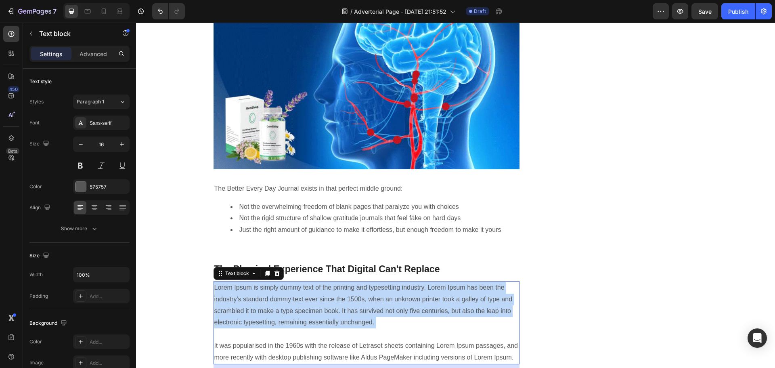
click at [421, 307] on p "Lorem Ipsum is simply dummy text of the printing and typesetting industry. Lore…" at bounding box center [366, 323] width 305 height 82
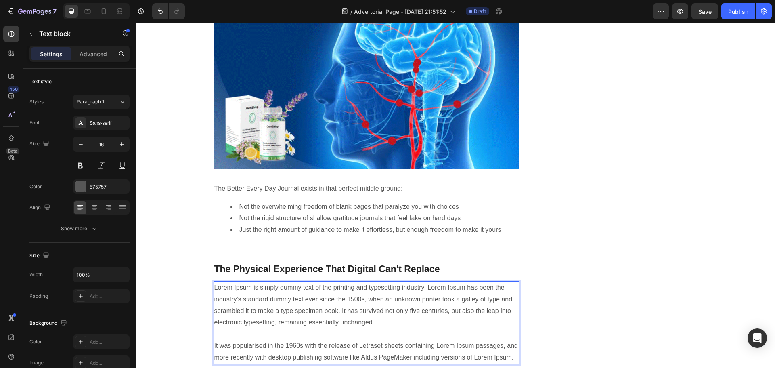
click at [486, 324] on p "Lorem Ipsum is simply dummy text of the printing and typesetting industry. Lore…" at bounding box center [366, 323] width 305 height 82
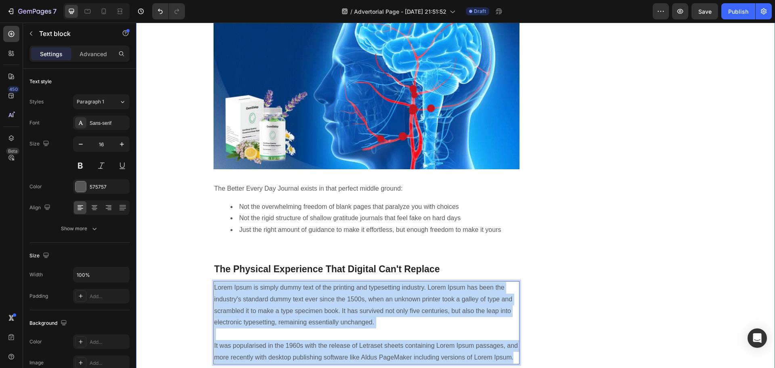
drag, startPoint x: 505, startPoint y: 334, endPoint x: 201, endPoint y: 256, distance: 314.1
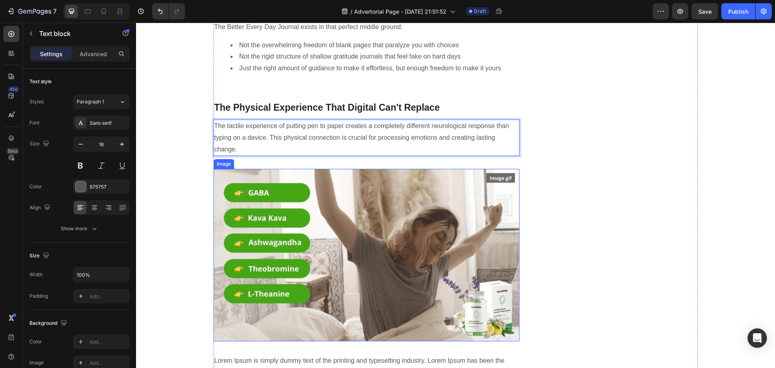
scroll to position [1949, 0]
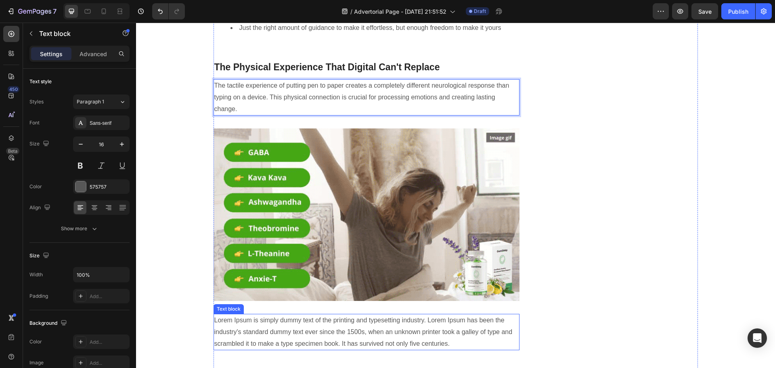
click at [343, 314] on p "Lorem Ipsum is simply dummy text of the printing and typesetting industry. Lore…" at bounding box center [366, 331] width 305 height 35
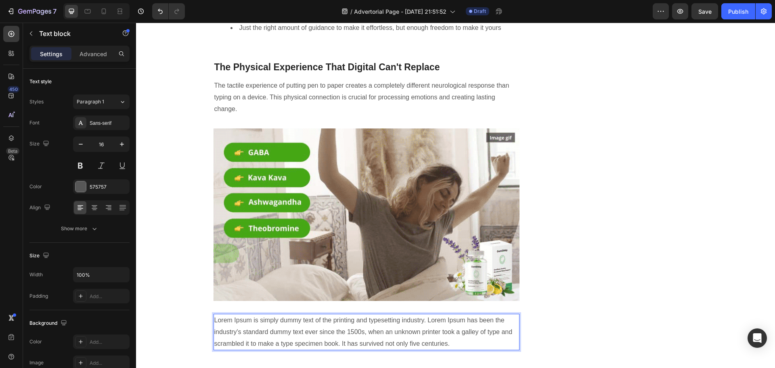
click at [366, 314] on p "Lorem Ipsum is simply dummy text of the printing and typesetting industry. Lore…" at bounding box center [366, 331] width 305 height 35
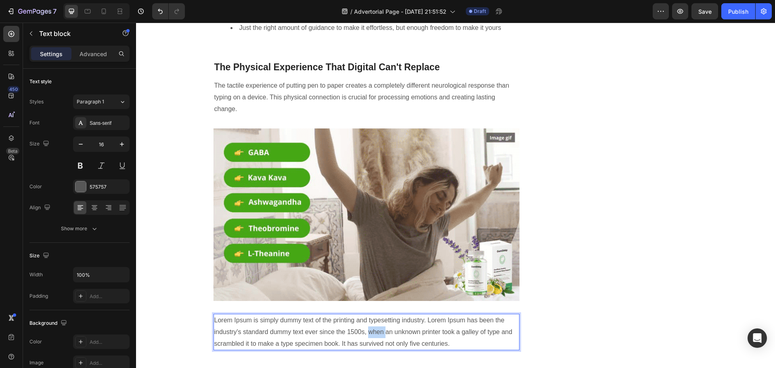
click at [366, 314] on p "Lorem Ipsum is simply dummy text of the printing and typesetting industry. Lore…" at bounding box center [366, 331] width 305 height 35
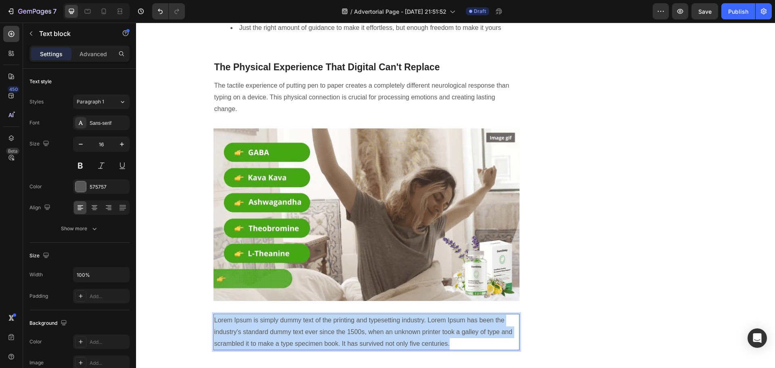
click at [366, 314] on p "Lorem Ipsum is simply dummy text of the printing and typesetting industry. Lore…" at bounding box center [366, 331] width 305 height 35
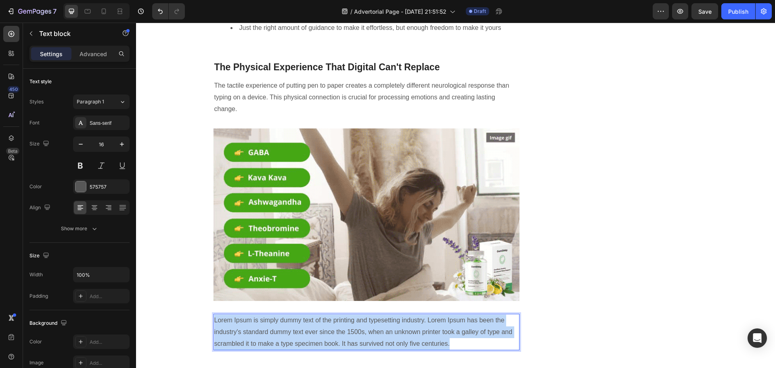
click at [366, 314] on p "Lorem Ipsum is simply dummy text of the printing and typesetting industry. Lore…" at bounding box center [366, 331] width 305 height 35
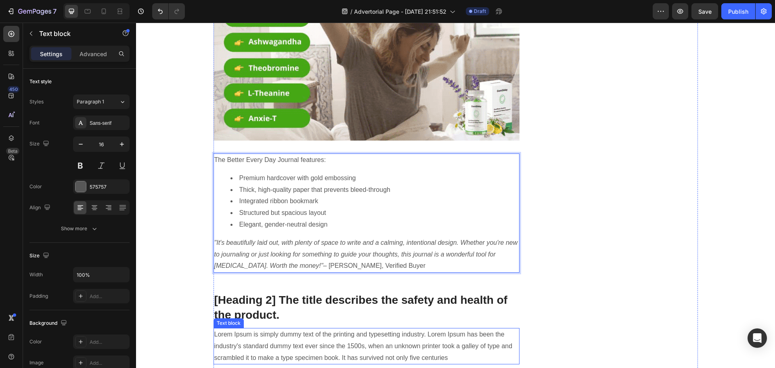
scroll to position [2150, 0]
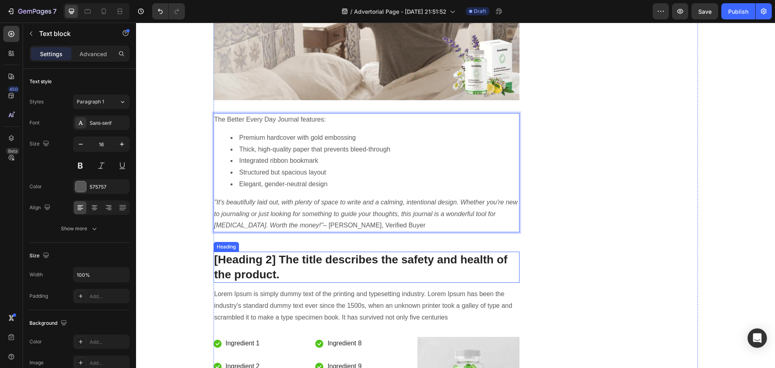
click at [352, 252] on p "[Heading 2] The title describes the safety and health of the product." at bounding box center [366, 266] width 305 height 29
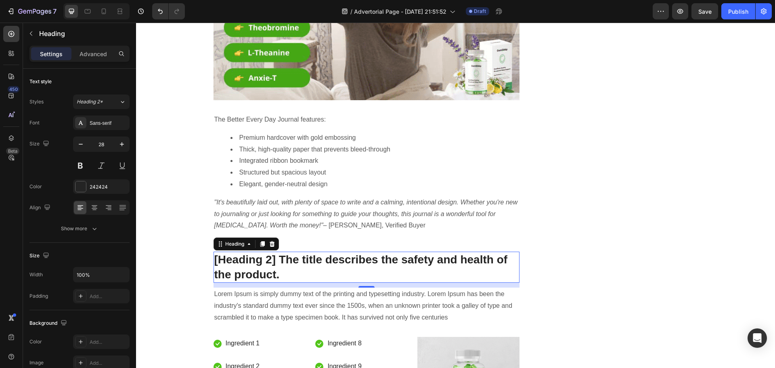
click at [290, 252] on p "[Heading 2] The title describes the safety and health of the product." at bounding box center [366, 266] width 305 height 29
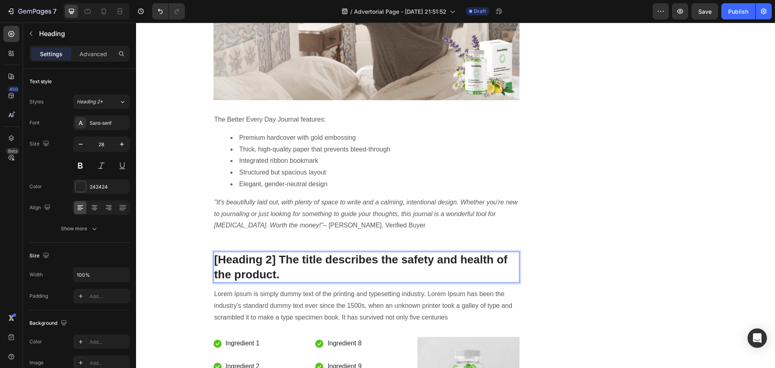
click at [290, 252] on p "[Heading 2] The title describes the safety and health of the product." at bounding box center [366, 266] width 305 height 29
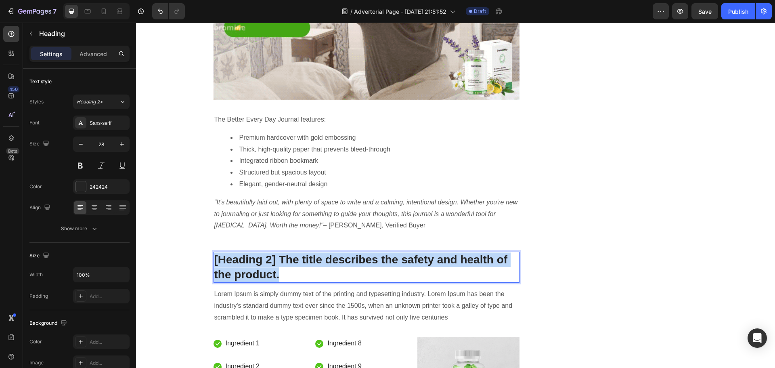
click at [290, 252] on p "[Heading 2] The title describes the safety and health of the product." at bounding box center [366, 266] width 305 height 29
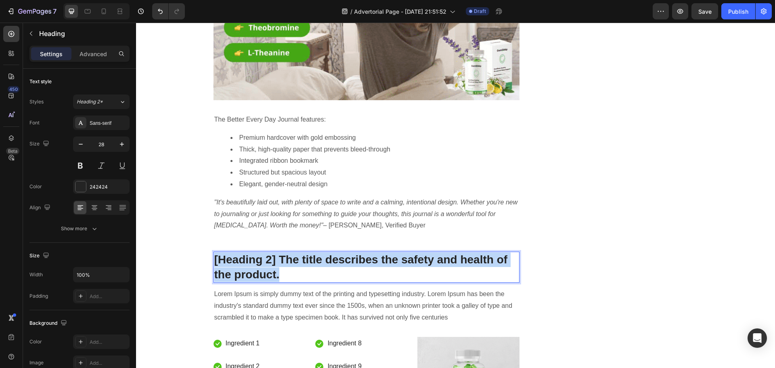
click at [290, 252] on p "[Heading 2] The title describes the safety and health of the product." at bounding box center [366, 266] width 305 height 29
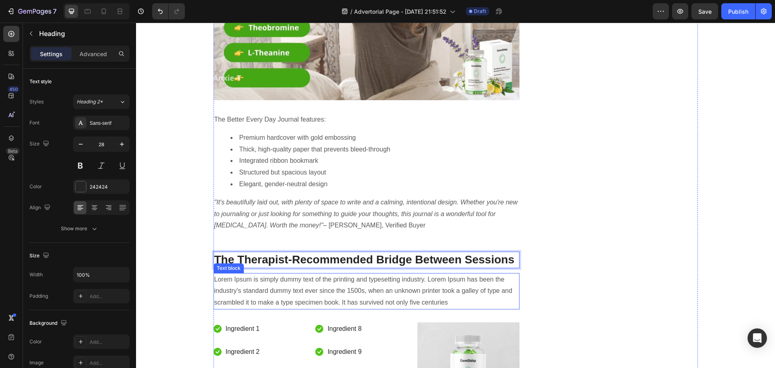
click at [348, 274] on p "Lorem Ipsum is simply dummy text of the printing and typesetting industry. Lore…" at bounding box center [366, 291] width 305 height 35
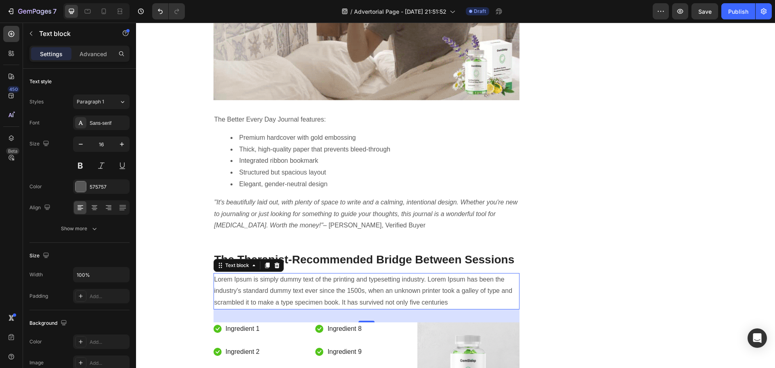
click at [386, 274] on p "Lorem Ipsum is simply dummy text of the printing and typesetting industry. Lore…" at bounding box center [366, 291] width 305 height 35
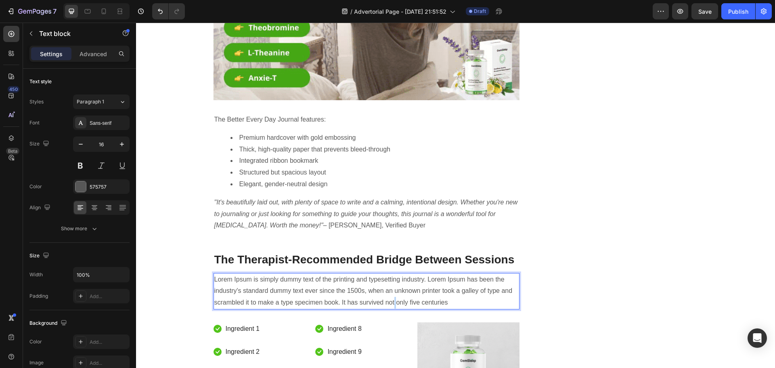
click at [386, 274] on p "Lorem Ipsum is simply dummy text of the printing and typesetting industry. Lore…" at bounding box center [366, 291] width 305 height 35
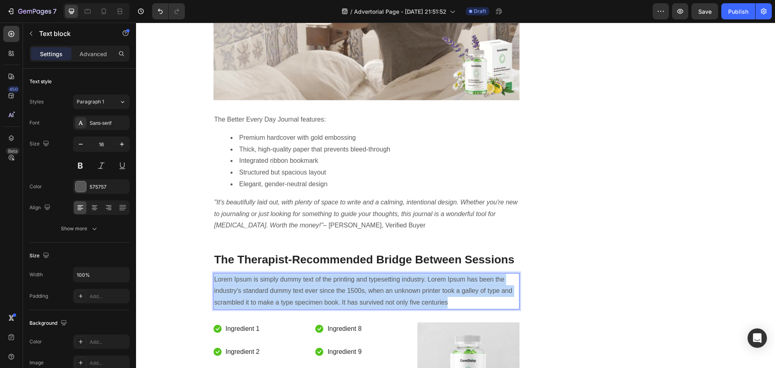
click at [386, 274] on p "Lorem Ipsum is simply dummy text of the printing and typesetting industry. Lore…" at bounding box center [366, 291] width 305 height 35
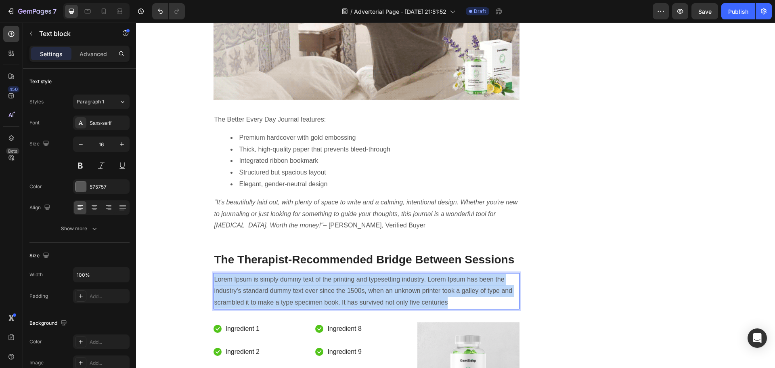
click at [386, 274] on p "Lorem Ipsum is simply dummy text of the printing and typesetting industry. Lore…" at bounding box center [366, 291] width 305 height 35
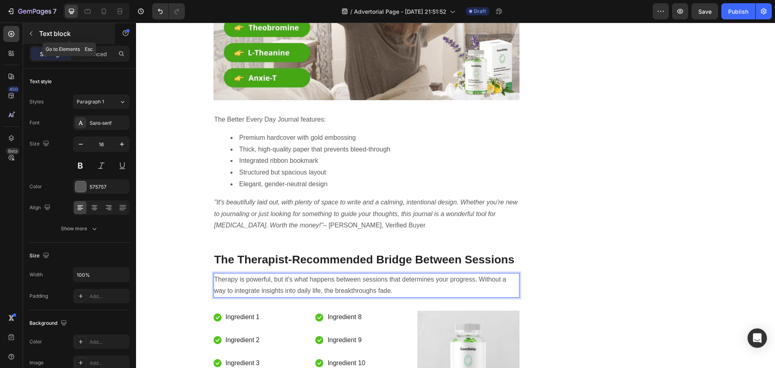
click at [31, 36] on icon "button" at bounding box center [31, 33] width 6 height 6
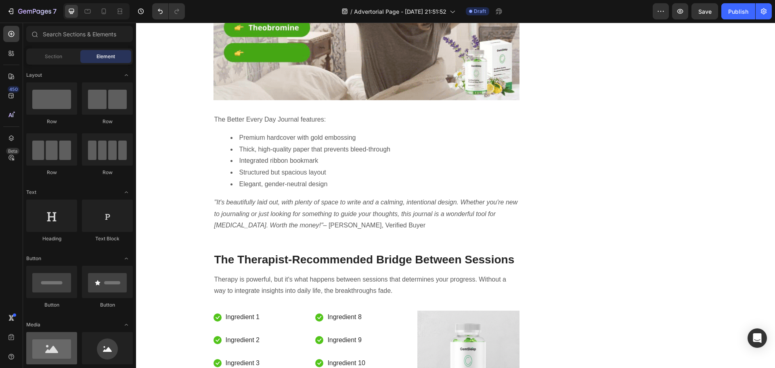
scroll to position [81, 0]
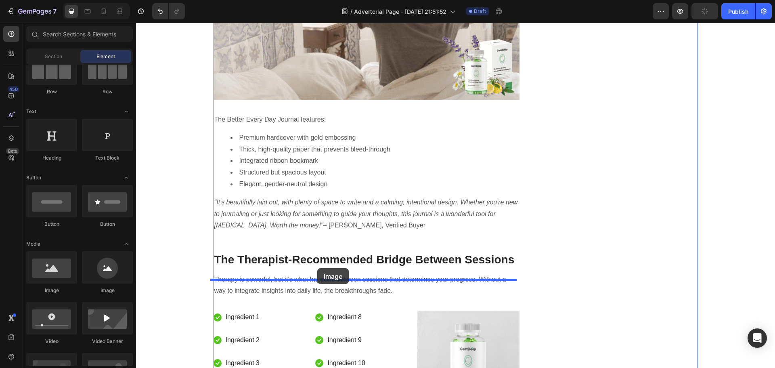
drag, startPoint x: 237, startPoint y: 300, endPoint x: 317, endPoint y: 268, distance: 86.4
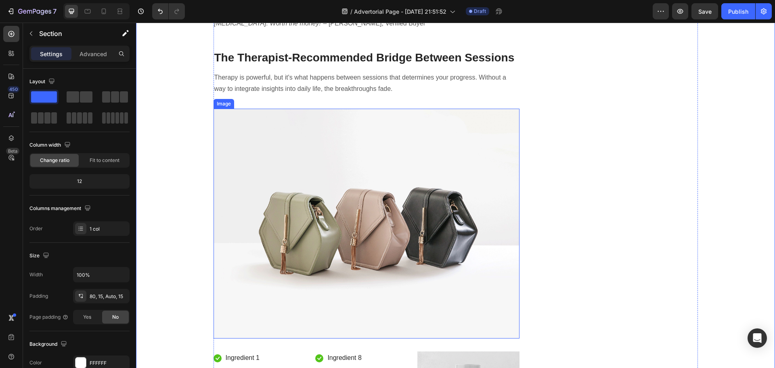
scroll to position [2473, 0]
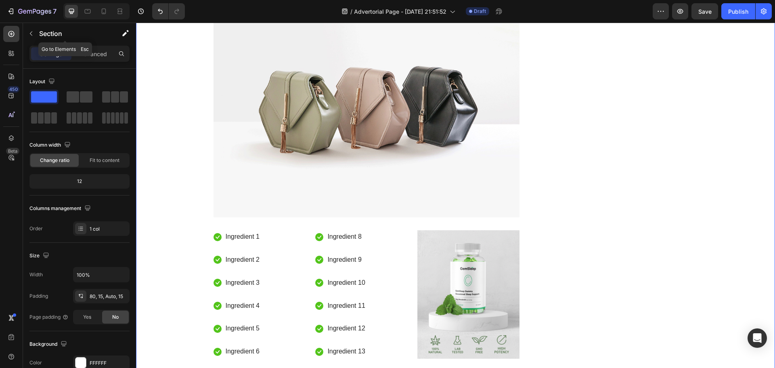
drag, startPoint x: 36, startPoint y: 31, endPoint x: 44, endPoint y: 36, distance: 9.2
click at [36, 31] on button "button" at bounding box center [31, 33] width 13 height 13
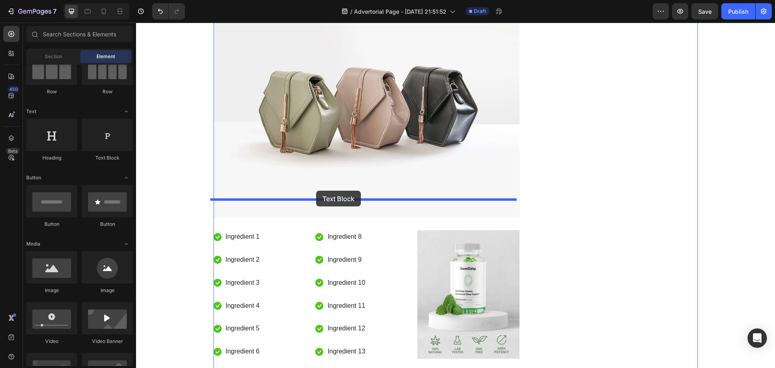
drag, startPoint x: 236, startPoint y: 168, endPoint x: 316, endPoint y: 190, distance: 83.0
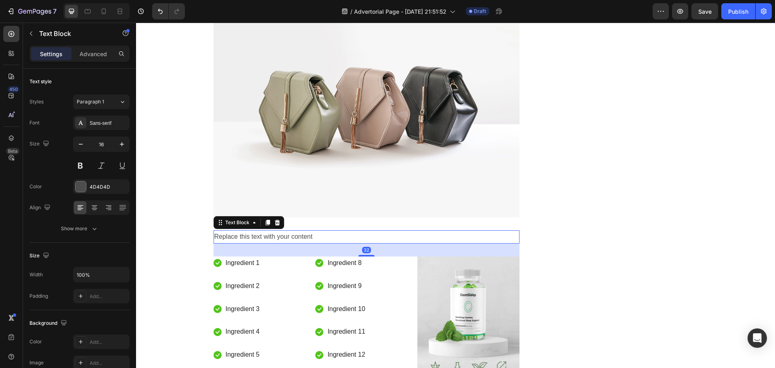
click at [305, 230] on div "Replace this text with your content" at bounding box center [366, 236] width 306 height 13
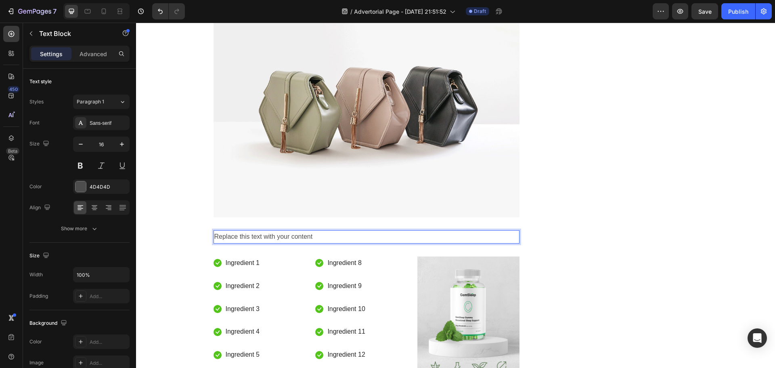
click at [305, 231] on p "Replace this text with your content" at bounding box center [366, 237] width 305 height 12
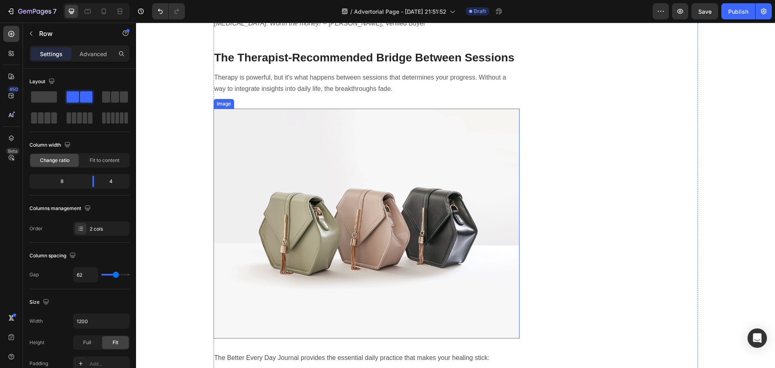
scroll to position [2553, 0]
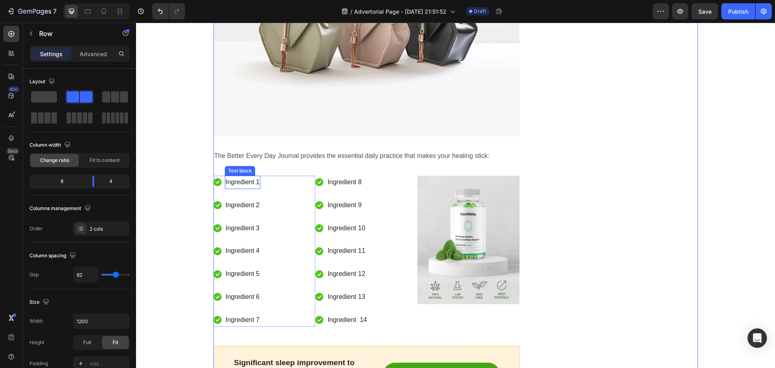
click at [240, 176] on p "Ingredient 1" at bounding box center [243, 182] width 34 height 12
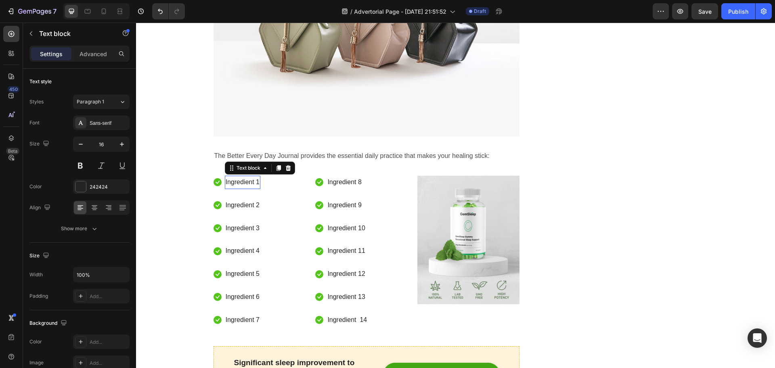
click at [240, 176] on p "Ingredient 1" at bounding box center [243, 182] width 34 height 12
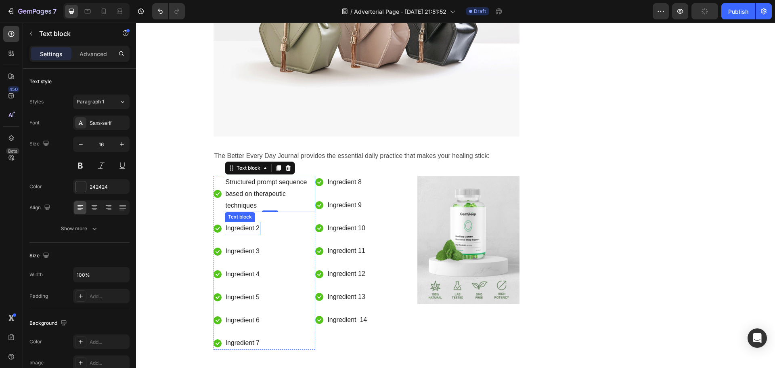
click at [236, 222] on p "Ingredient 2" at bounding box center [243, 228] width 34 height 12
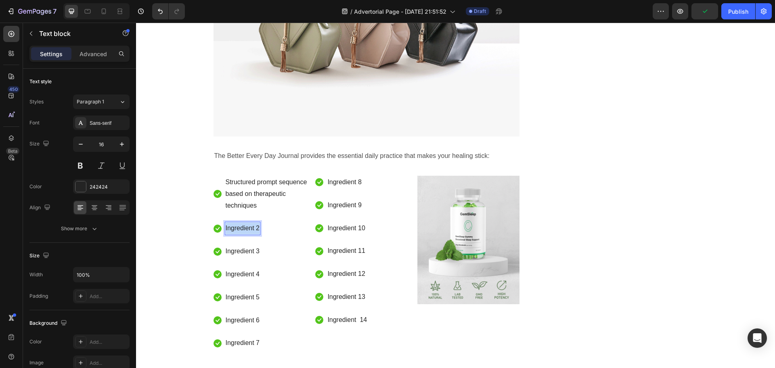
click at [236, 222] on p "Ingredient 2" at bounding box center [243, 228] width 34 height 12
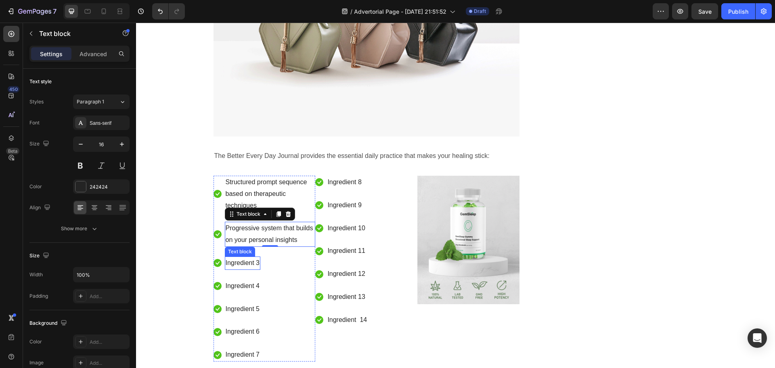
click at [239, 257] on p "Ingredient 3" at bounding box center [243, 263] width 34 height 12
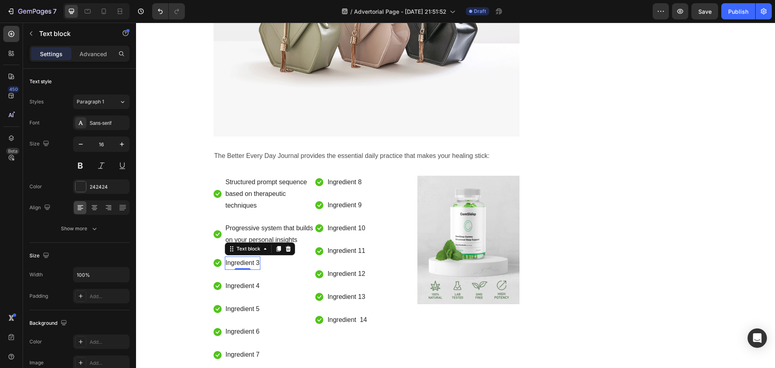
click at [239, 257] on p "Ingredient 3" at bounding box center [243, 263] width 34 height 12
click at [241, 303] on p "Ingredient 4" at bounding box center [243, 309] width 34 height 12
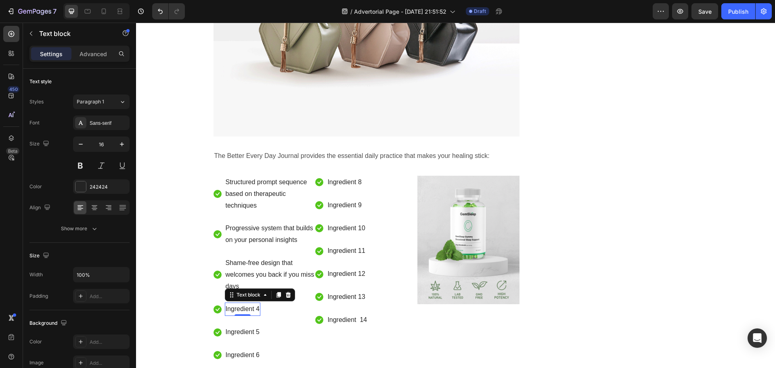
click at [241, 303] on p "Ingredient 4" at bounding box center [243, 309] width 34 height 12
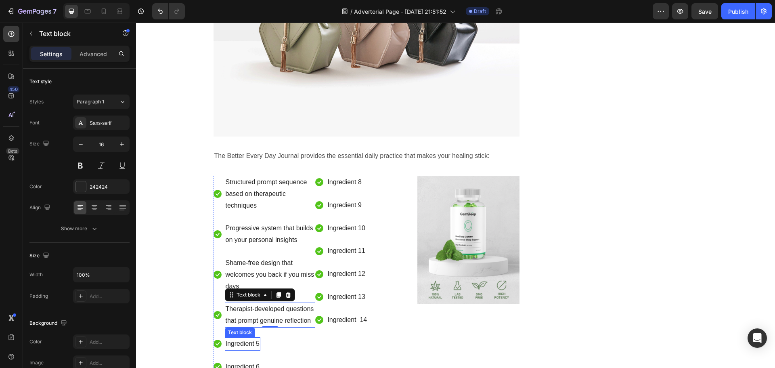
click at [246, 338] on p "Ingredient 5" at bounding box center [243, 344] width 34 height 12
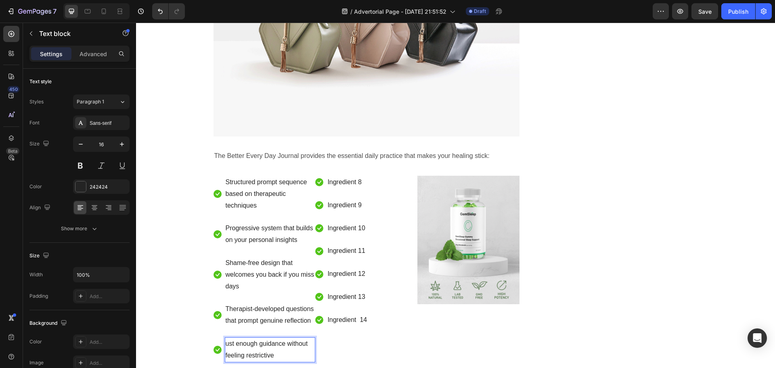
click at [226, 338] on p "ust enough guidance without feeling restrictive" at bounding box center [270, 349] width 89 height 23
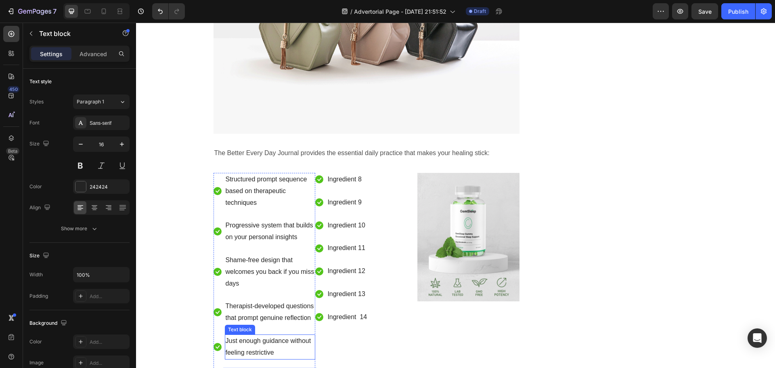
scroll to position [2718, 0]
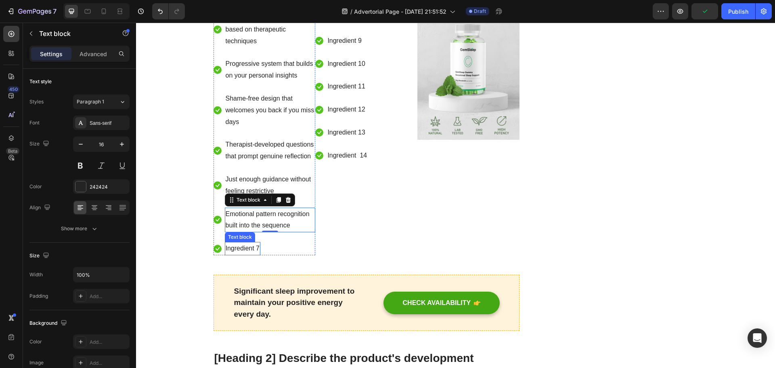
click at [238, 243] on p "Ingredient 7" at bounding box center [243, 249] width 34 height 12
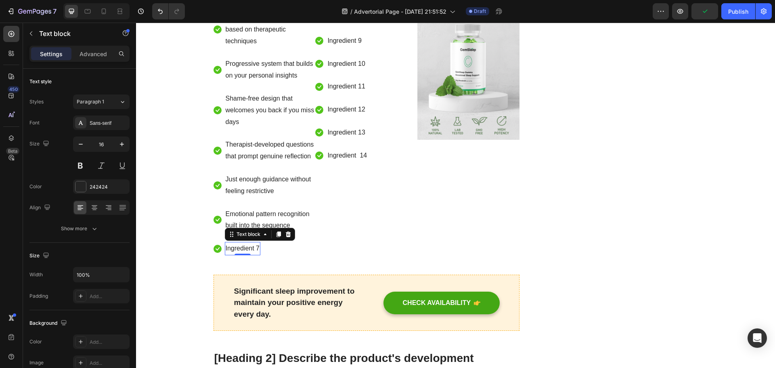
click at [238, 243] on p "Ingredient 7" at bounding box center [243, 249] width 34 height 12
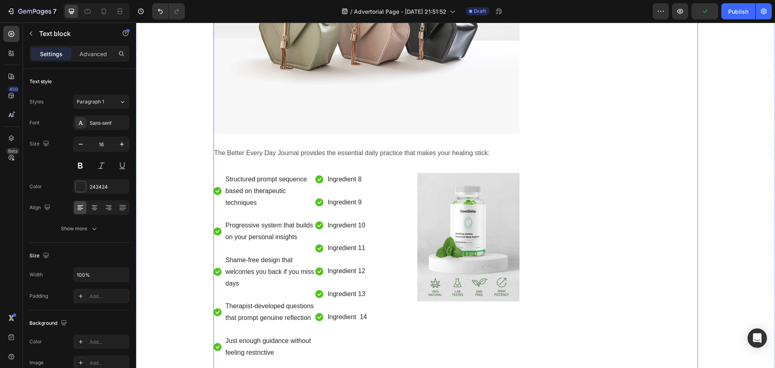
scroll to position [2516, 0]
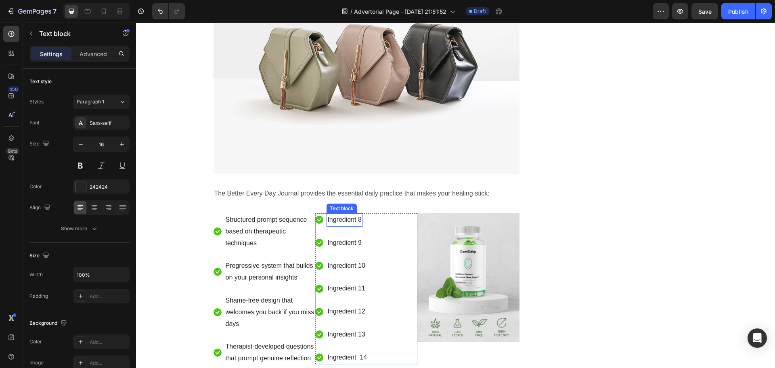
click at [335, 214] on p "Ingredient 8" at bounding box center [344, 220] width 34 height 12
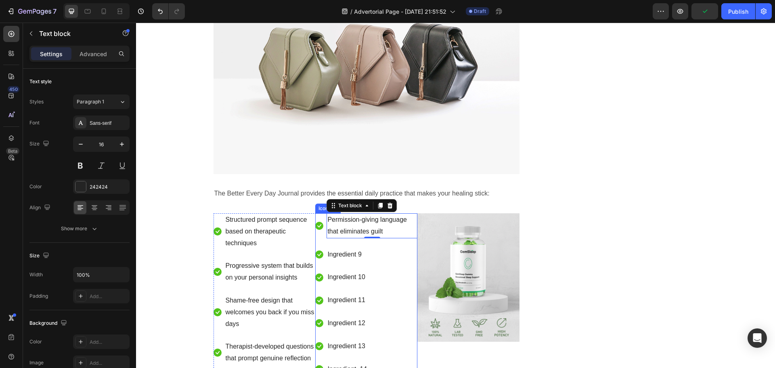
click at [340, 249] on p "Ingredient 9" at bounding box center [344, 255] width 34 height 12
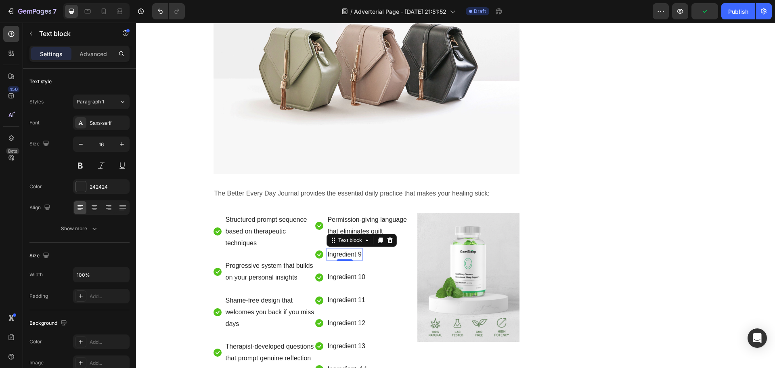
click at [341, 249] on p "Ingredient 9" at bounding box center [344, 255] width 34 height 12
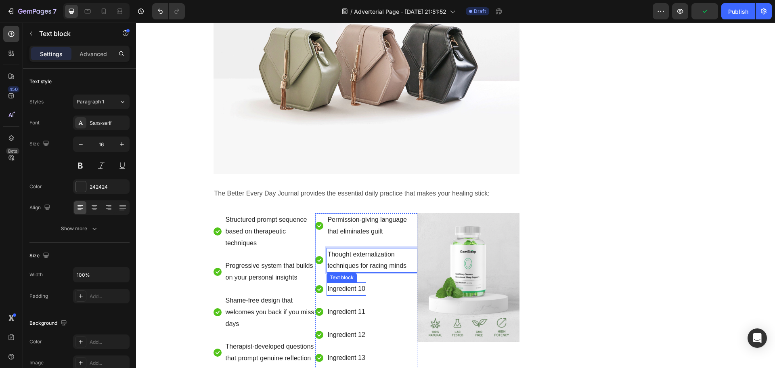
click at [346, 283] on p "Ingredient 10" at bounding box center [346, 289] width 38 height 12
click at [351, 283] on p "Ingredient 10" at bounding box center [346, 289] width 38 height 12
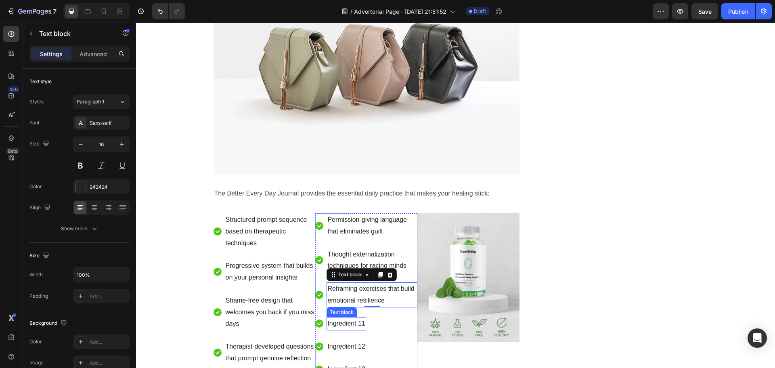
click at [334, 318] on p "Ingredient 11" at bounding box center [346, 324] width 38 height 12
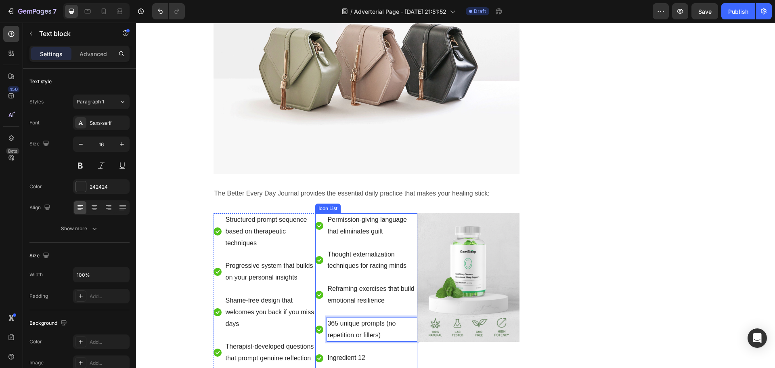
scroll to position [2597, 0]
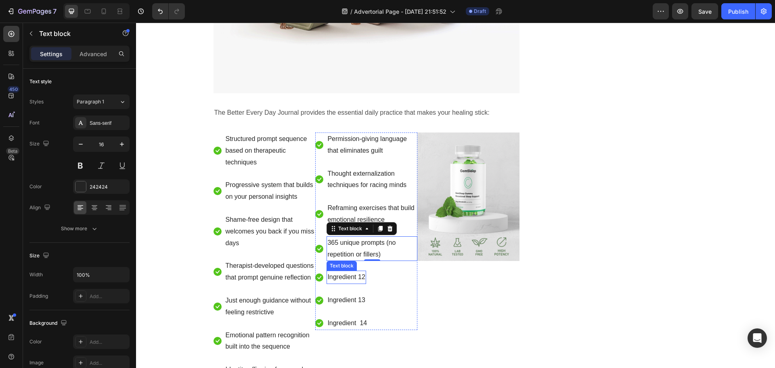
click at [347, 271] on p "Ingredient 12" at bounding box center [346, 277] width 38 height 12
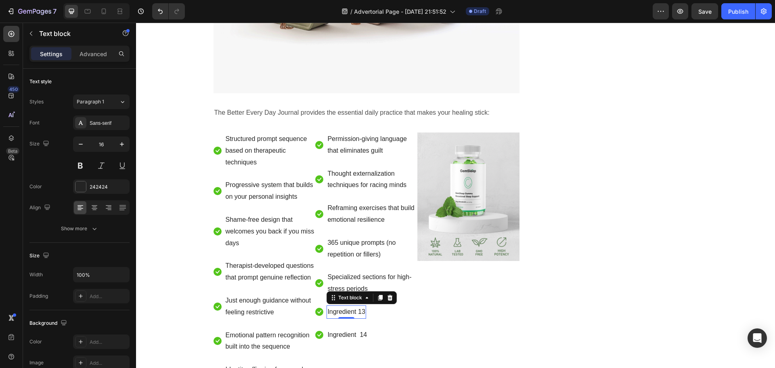
click at [342, 306] on p "Ingredient 13" at bounding box center [346, 312] width 38 height 12
click at [344, 341] on p "Ingredient 14" at bounding box center [347, 347] width 40 height 12
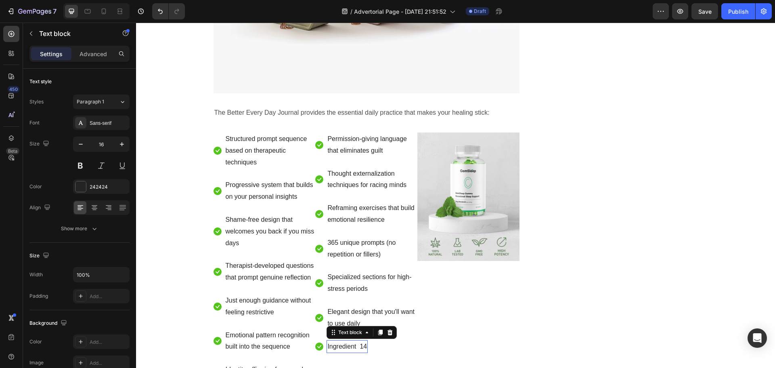
click at [344, 341] on p "Ingredient 14" at bounding box center [347, 347] width 40 height 12
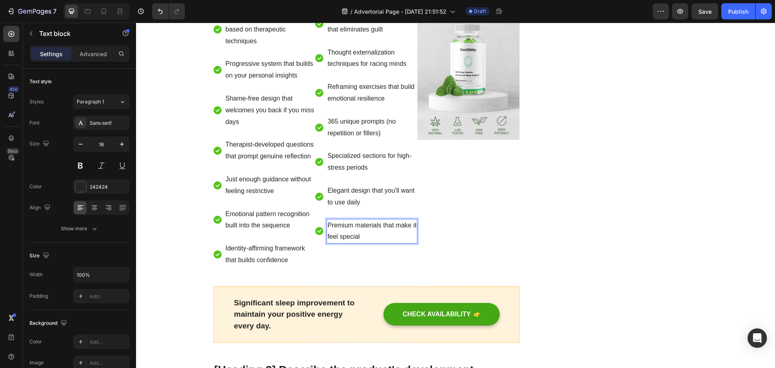
scroll to position [2758, 0]
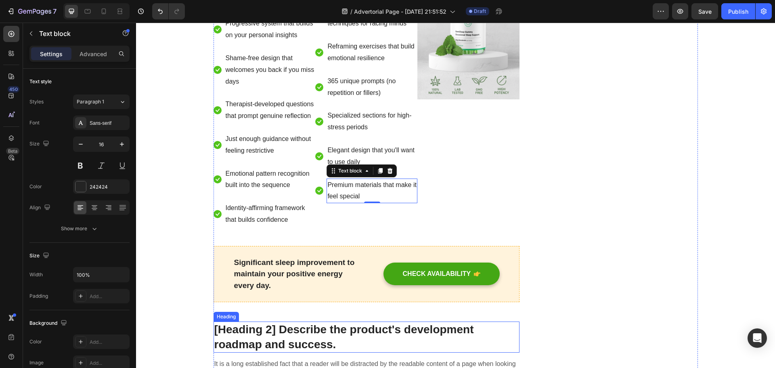
click at [342, 322] on p "[Heading 2] Describe the product's development roadmap and success." at bounding box center [366, 336] width 305 height 29
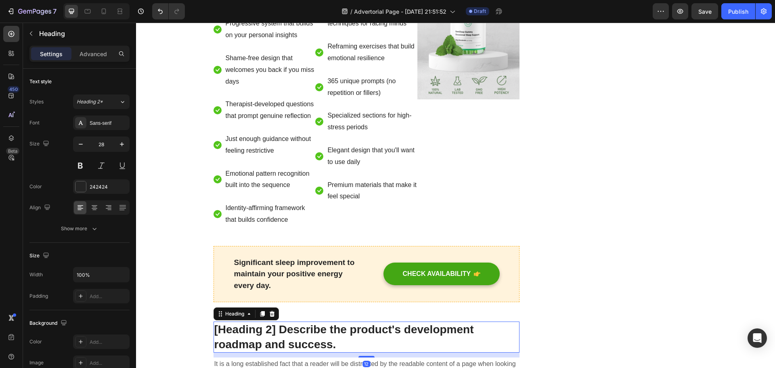
click at [342, 322] on p "[Heading 2] Describe the product's development roadmap and success." at bounding box center [366, 336] width 305 height 29
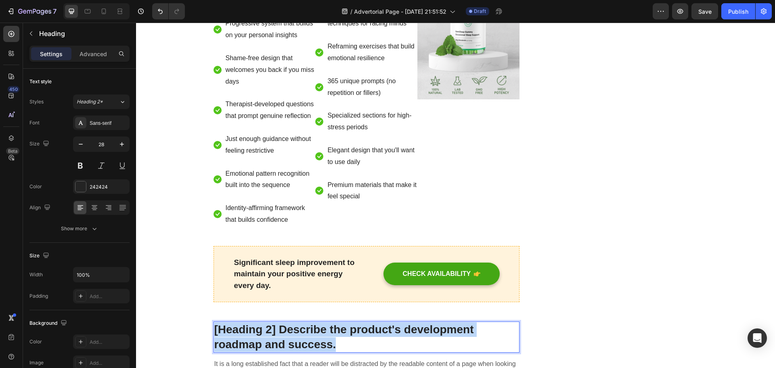
click at [342, 322] on p "[Heading 2] Describe the product's development roadmap and success." at bounding box center [366, 336] width 305 height 29
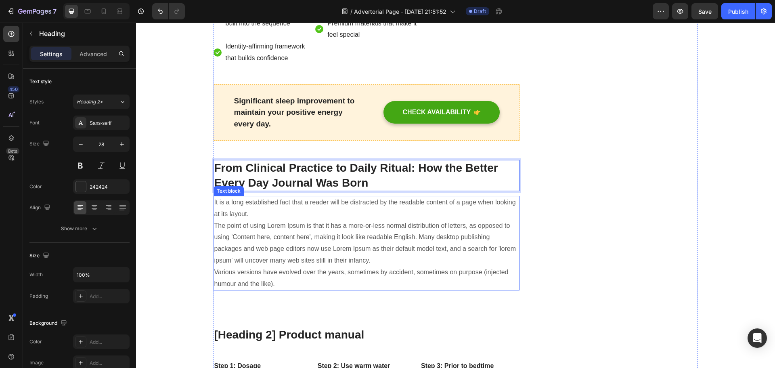
scroll to position [2960, 0]
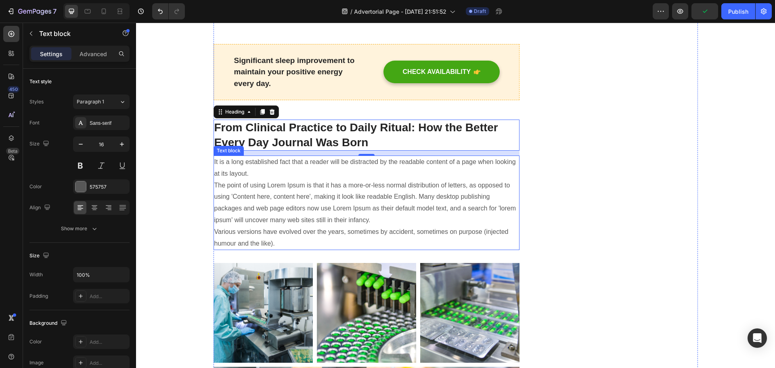
click at [435, 207] on p "It is a long established fact that a reader will be distracted by the readable …" at bounding box center [366, 202] width 305 height 93
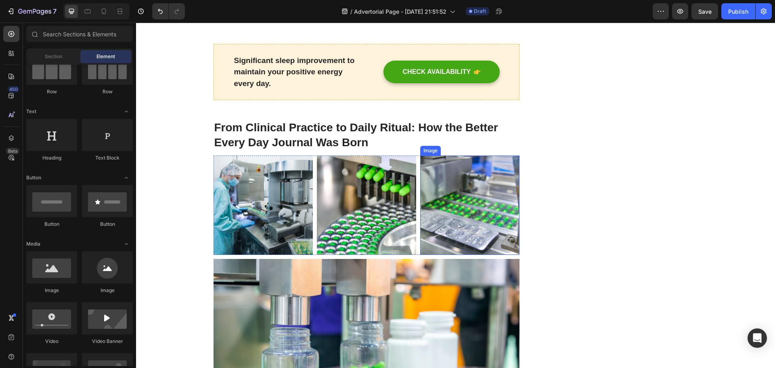
click at [449, 199] on img at bounding box center [469, 204] width 99 height 99
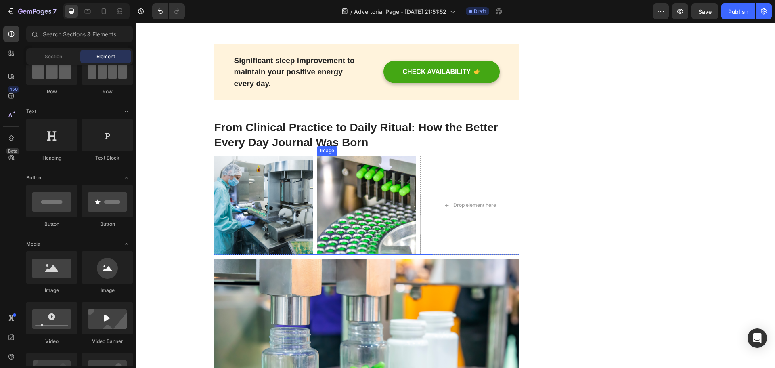
click at [372, 192] on img at bounding box center [366, 204] width 99 height 99
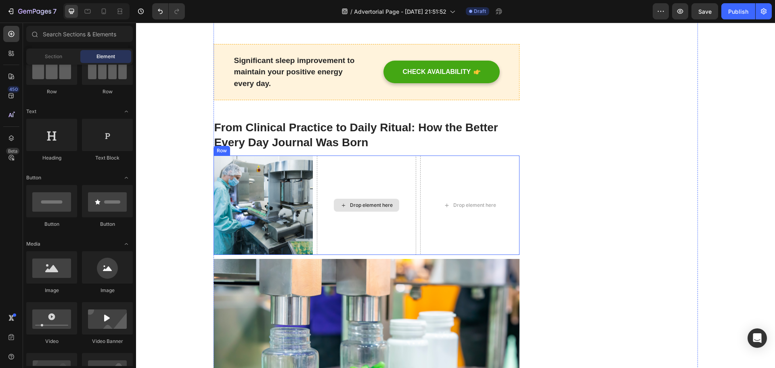
click at [279, 184] on img at bounding box center [262, 204] width 99 height 99
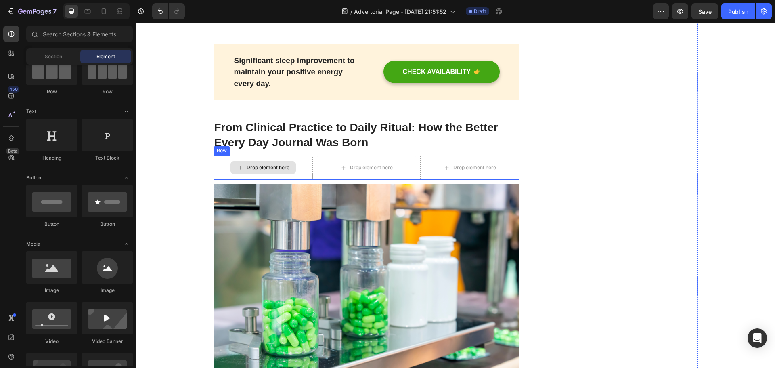
click at [283, 161] on div "Drop element here" at bounding box center [262, 167] width 65 height 13
click at [299, 155] on div "Drop element here" at bounding box center [262, 167] width 99 height 24
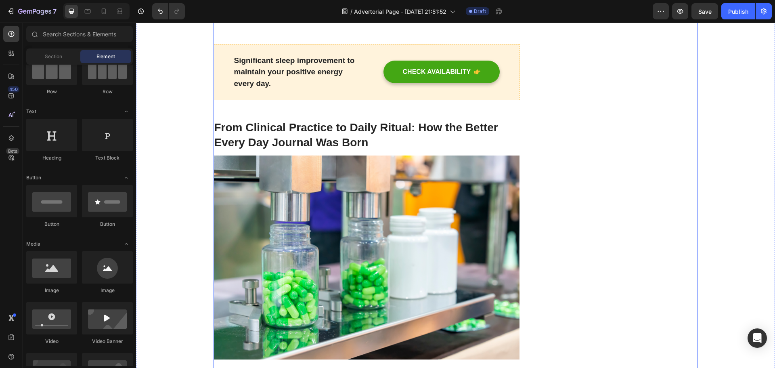
scroll to position [3081, 0]
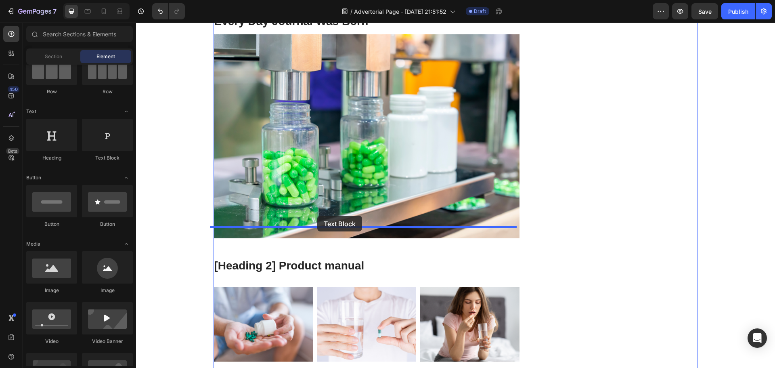
drag, startPoint x: 249, startPoint y: 164, endPoint x: 317, endPoint y: 215, distance: 85.5
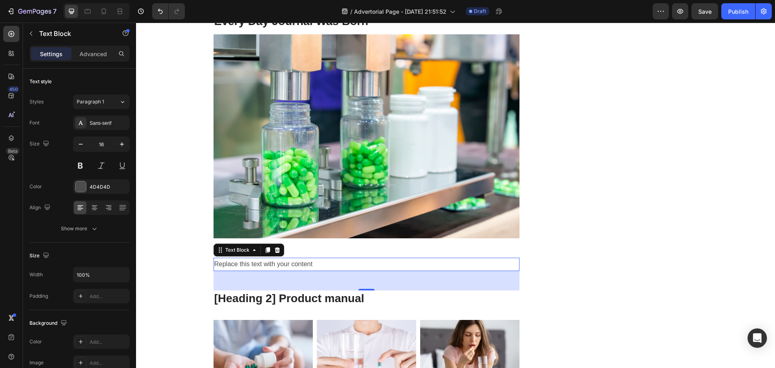
click at [345, 257] on div "Replace this text with your content" at bounding box center [366, 263] width 306 height 13
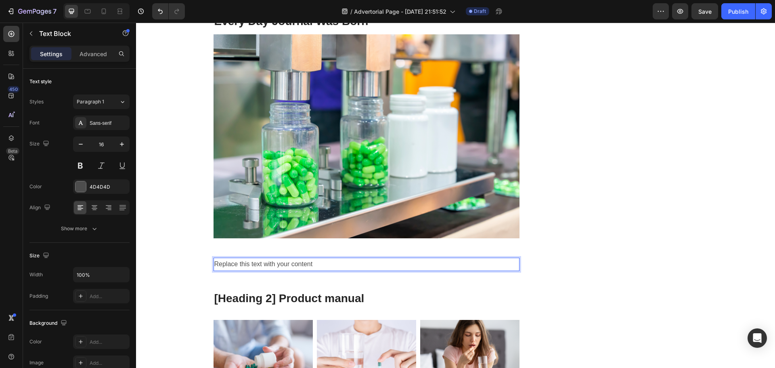
click at [345, 258] on p "Replace this text with your content" at bounding box center [366, 264] width 305 height 12
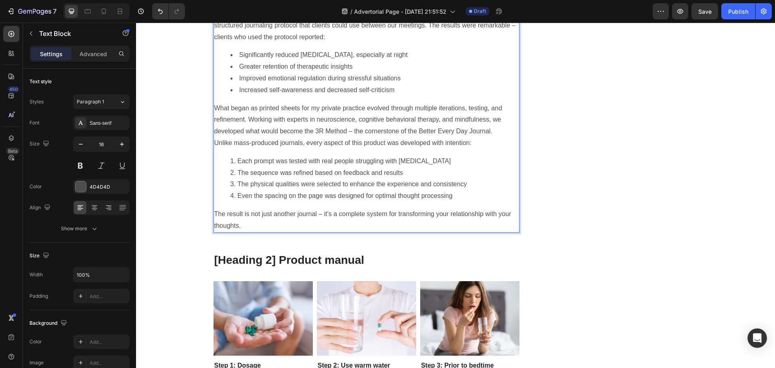
scroll to position [3395, 0]
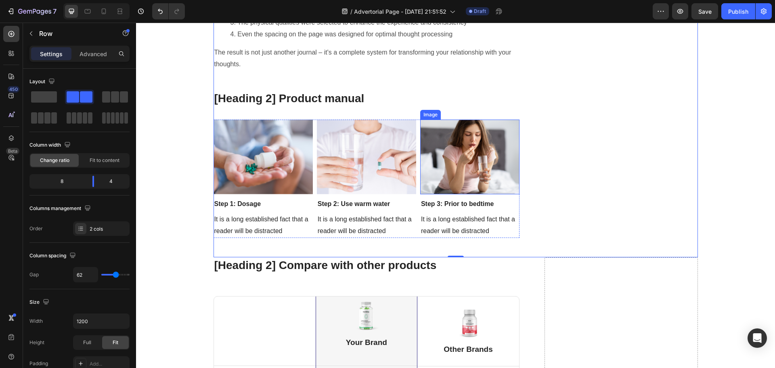
scroll to position [3475, 0]
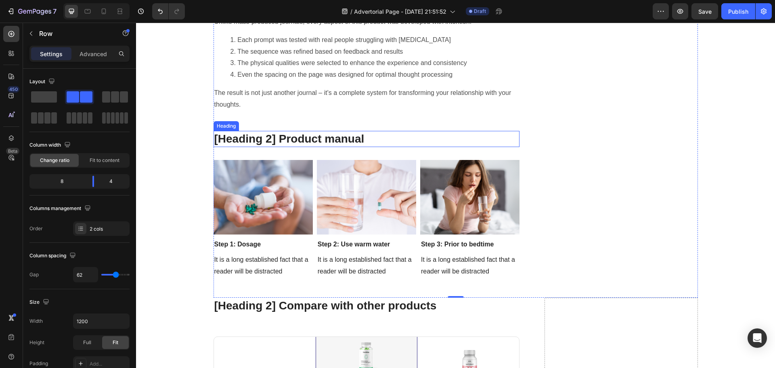
click at [414, 132] on p "[Heading 2] Product manual" at bounding box center [366, 139] width 305 height 15
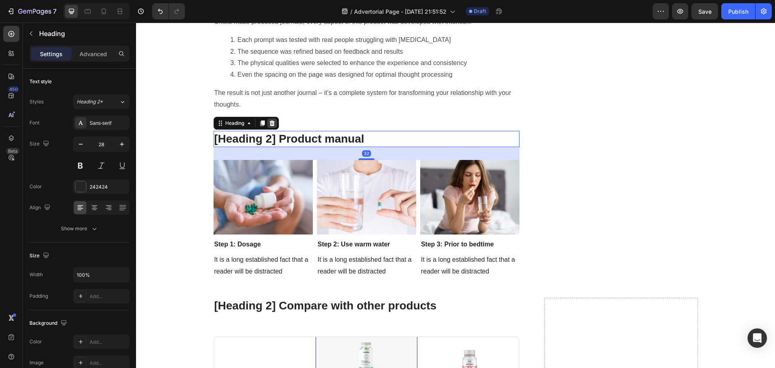
click at [271, 120] on icon at bounding box center [271, 123] width 5 height 6
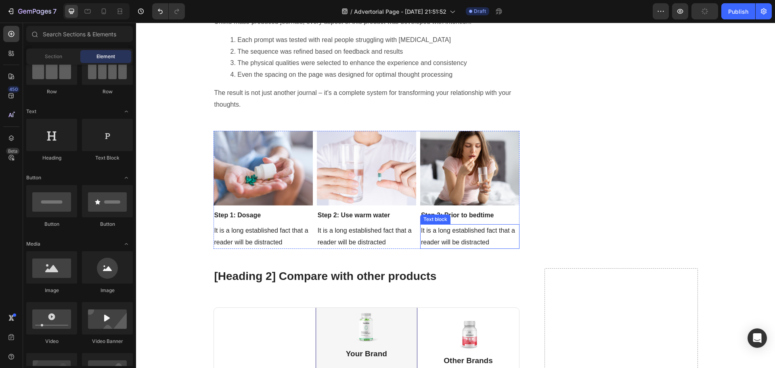
click at [508, 225] on p "It is a long established fact that a reader will be distracted" at bounding box center [470, 236] width 98 height 23
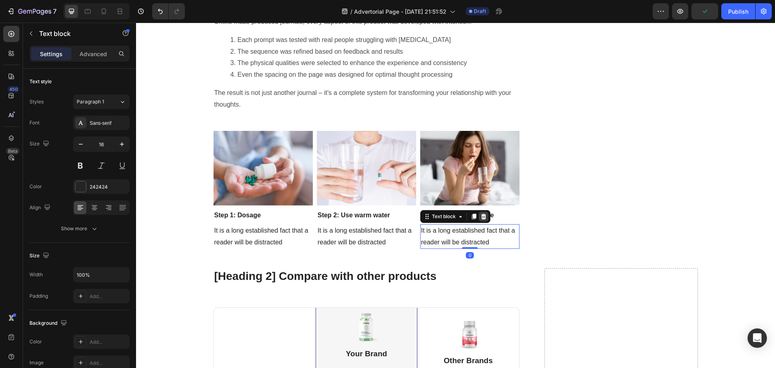
click at [483, 213] on icon at bounding box center [483, 216] width 6 height 6
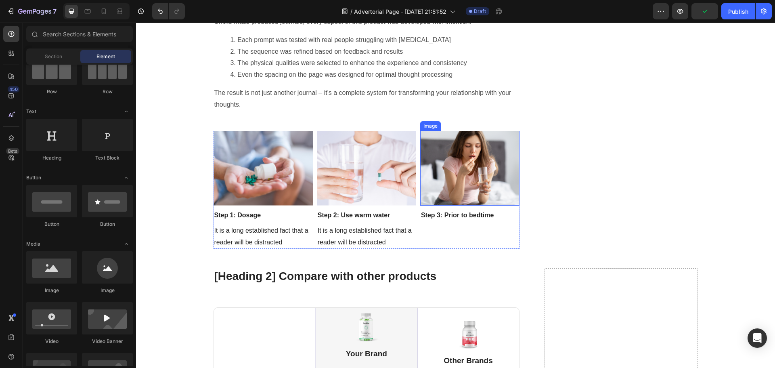
click at [466, 144] on img at bounding box center [469, 168] width 99 height 75
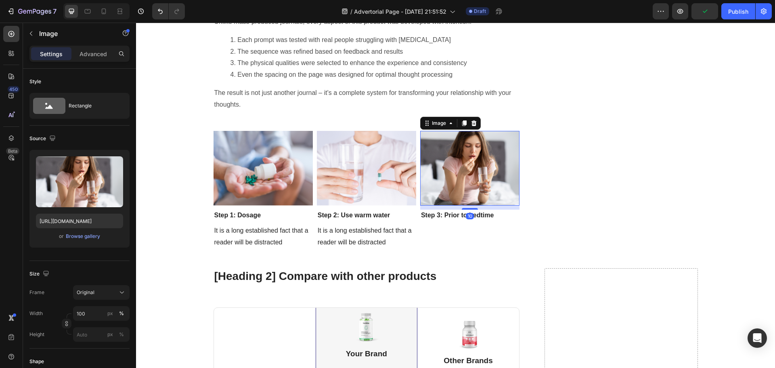
click at [472, 117] on div "Image" at bounding box center [450, 123] width 61 height 13
click at [470, 118] on div at bounding box center [474, 123] width 10 height 10
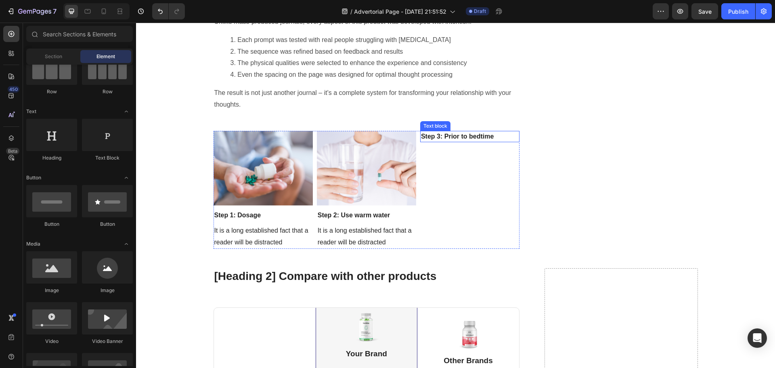
click at [476, 131] on div "Step 3: Prior to bedtime Text block" at bounding box center [469, 190] width 99 height 118
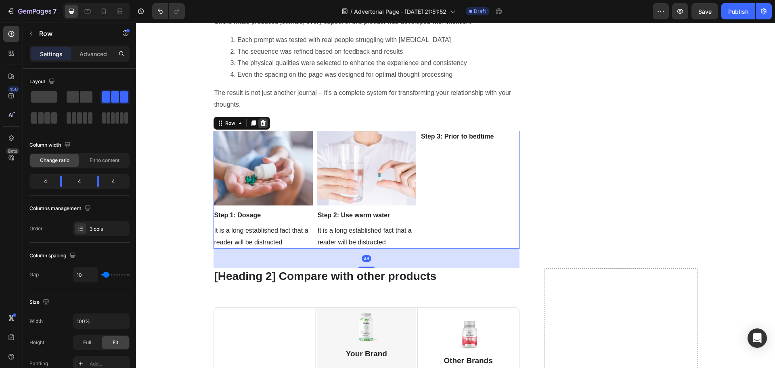
click at [261, 120] on icon at bounding box center [262, 123] width 5 height 6
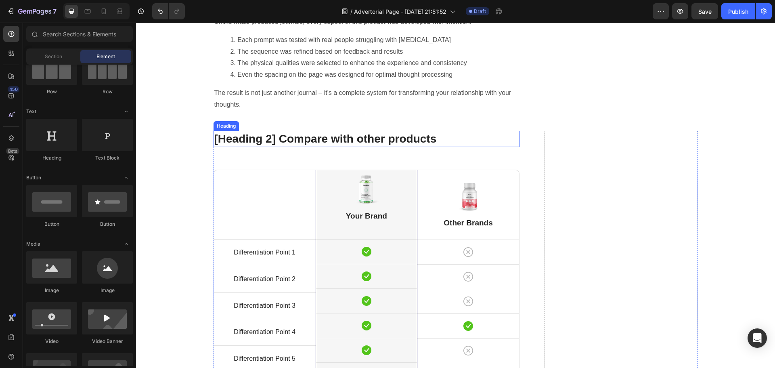
click at [362, 132] on p "[Heading 2] Compare with other products" at bounding box center [366, 139] width 305 height 15
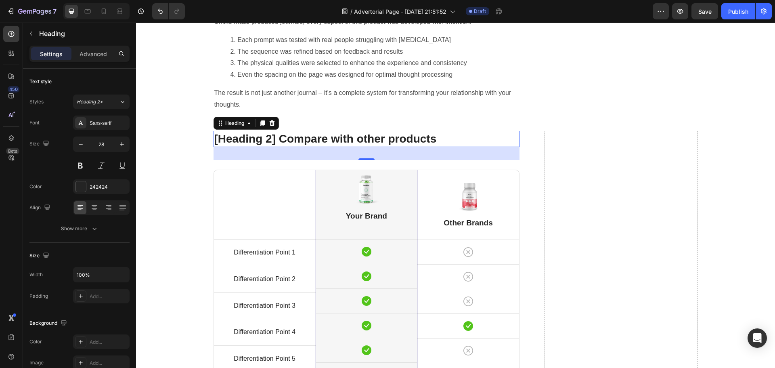
click at [376, 132] on p "[Heading 2] Compare with other products" at bounding box center [366, 139] width 305 height 15
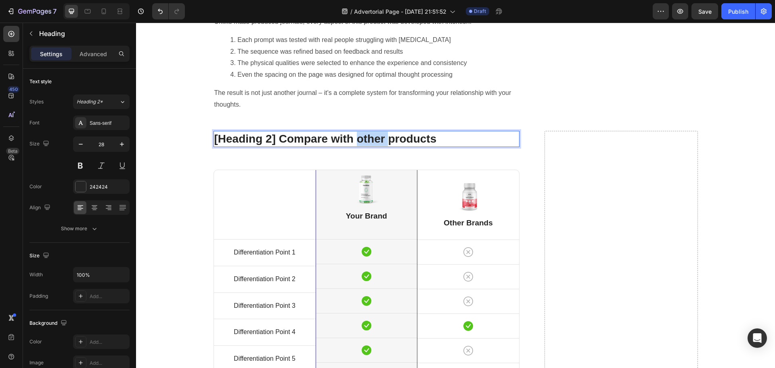
click at [376, 132] on p "[Heading 2] Compare with other products" at bounding box center [366, 139] width 305 height 15
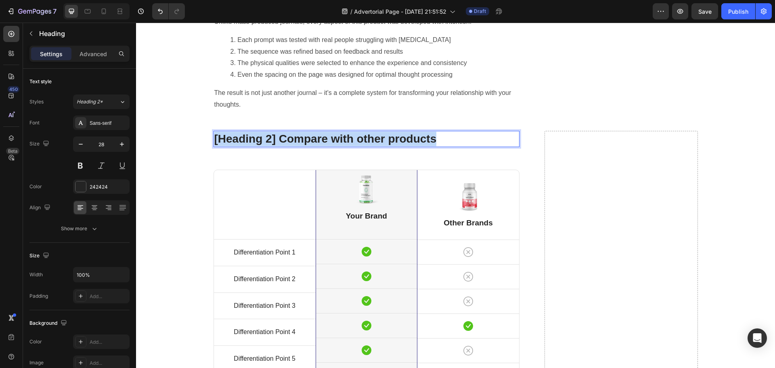
click at [376, 132] on p "[Heading 2] Compare with other products" at bounding box center [366, 139] width 305 height 15
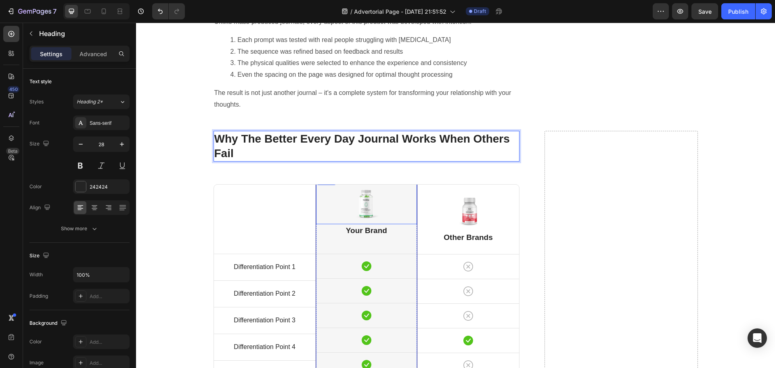
click at [457, 194] on img at bounding box center [468, 210] width 32 height 33
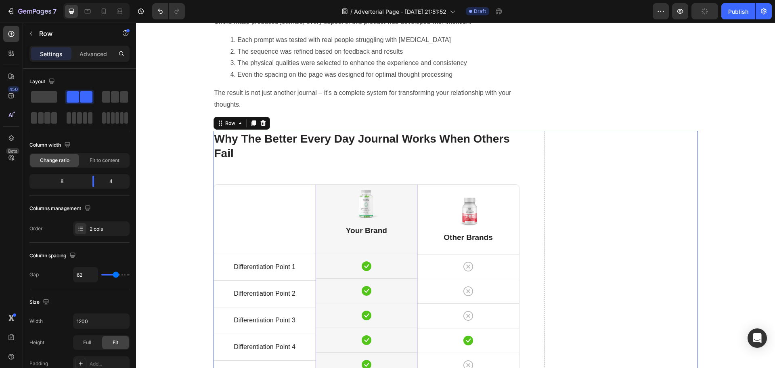
click at [342, 225] on p "Your Brand" at bounding box center [366, 231] width 99 height 12
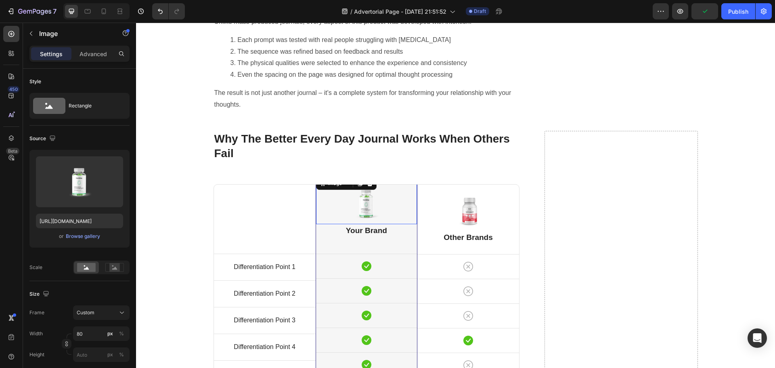
click at [405, 187] on div at bounding box center [366, 203] width 101 height 33
click at [412, 187] on div at bounding box center [366, 203] width 101 height 33
click at [417, 194] on div at bounding box center [468, 210] width 102 height 33
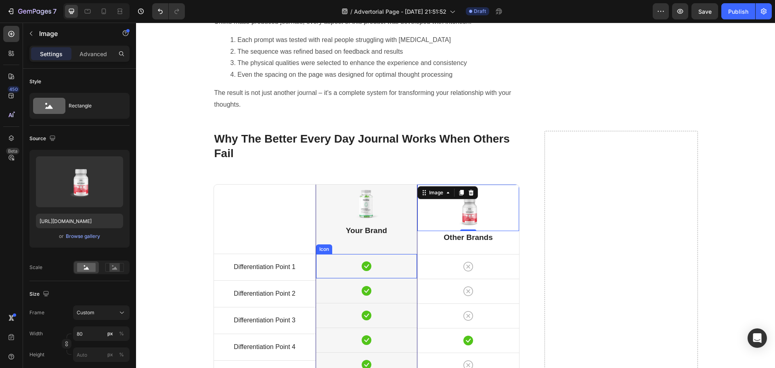
click at [403, 254] on div "Icon" at bounding box center [366, 266] width 101 height 24
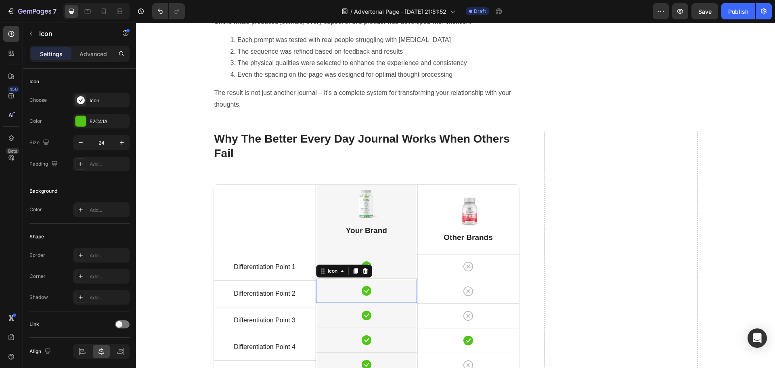
click at [408, 278] on div "Icon 0" at bounding box center [366, 290] width 101 height 24
click at [414, 271] on div "Image Your Brand Heading Icon Row Icon 0 Row Icon Row Icon Row Icon Row Icon Ro…" at bounding box center [367, 316] width 102 height 283
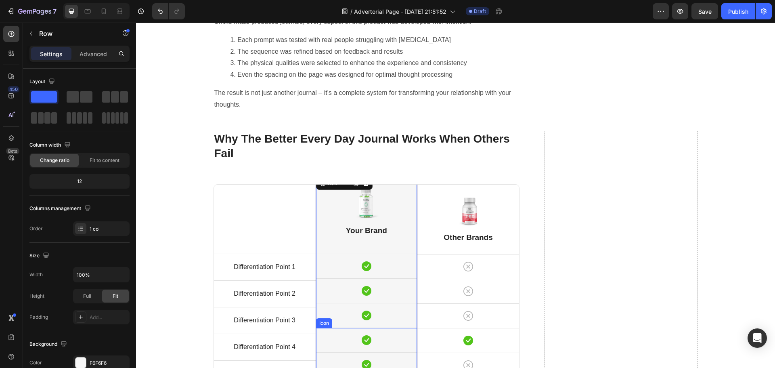
scroll to position [3718, 0]
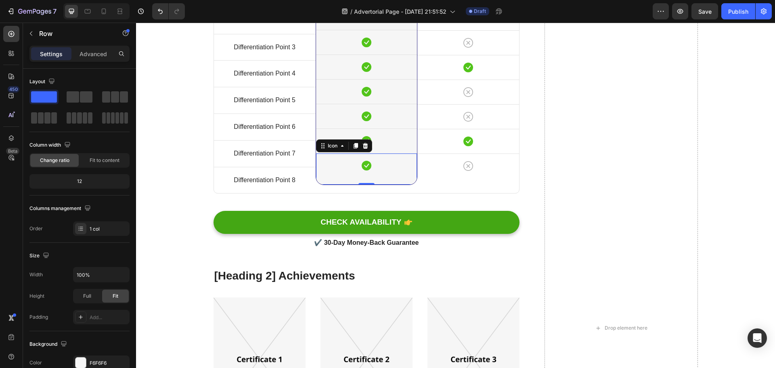
click at [316, 183] on div "Icon 0" at bounding box center [366, 168] width 101 height 31
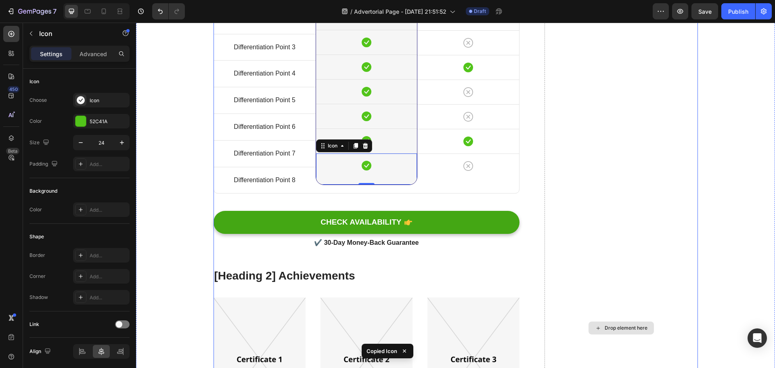
click at [702, 213] on div "Why The Better Every Day Journal Works When Others Fail Heading Title Line Diff…" at bounding box center [455, 338] width 627 height 960
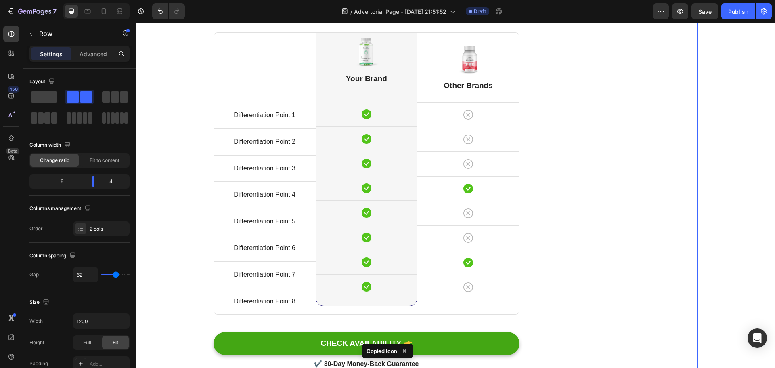
scroll to position [3475, 0]
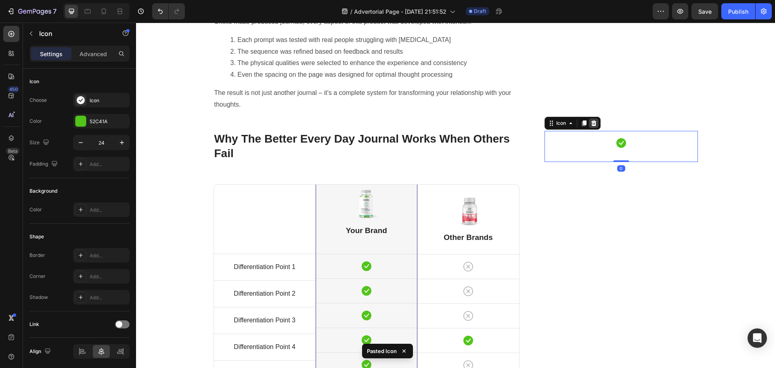
click at [591, 120] on icon at bounding box center [593, 123] width 5 height 6
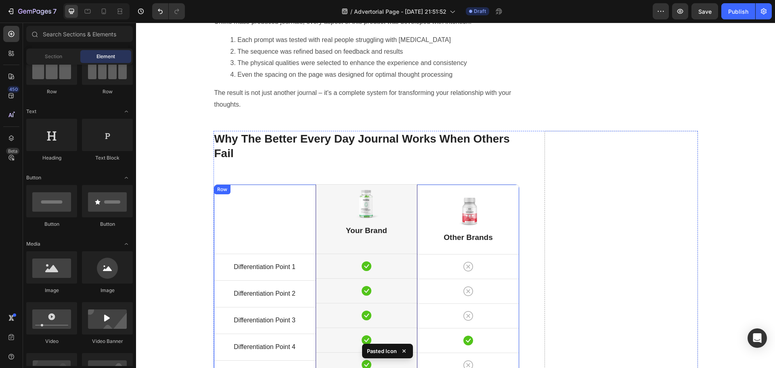
click at [274, 219] on div "Title Line Differentiation Point 1 Text block Row Differentiation Point 2 Text …" at bounding box center [265, 324] width 102 height 281
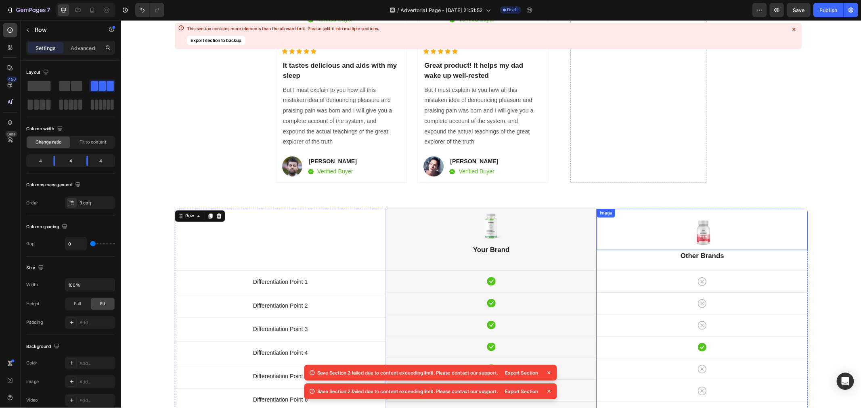
scroll to position [4310, 0]
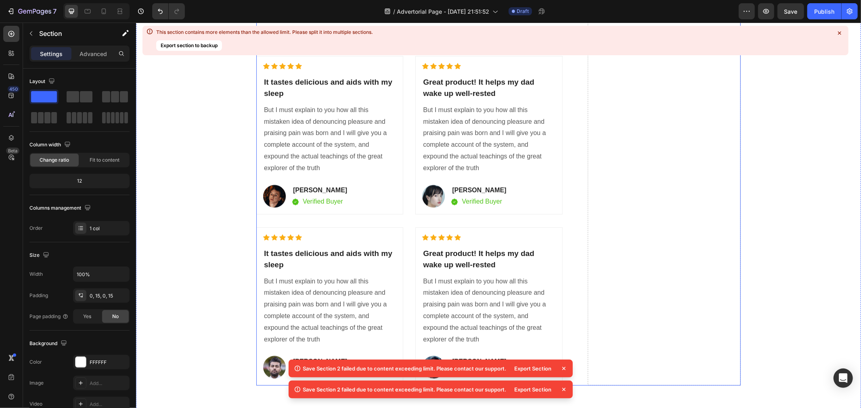
scroll to position [3996, 0]
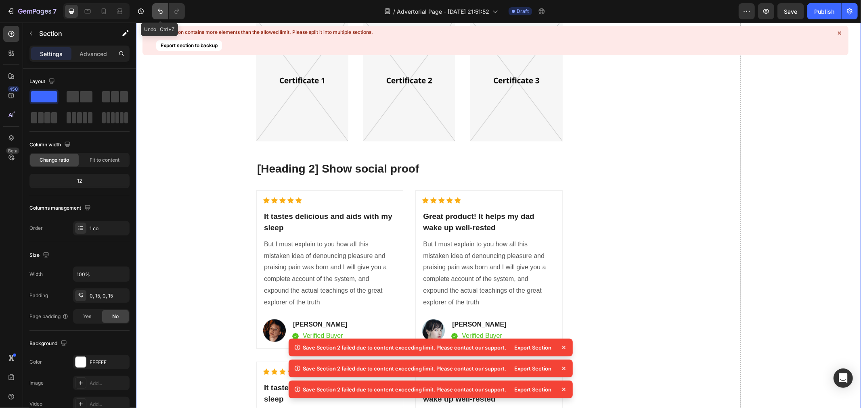
click at [159, 13] on icon "Undo/Redo" at bounding box center [160, 11] width 8 height 8
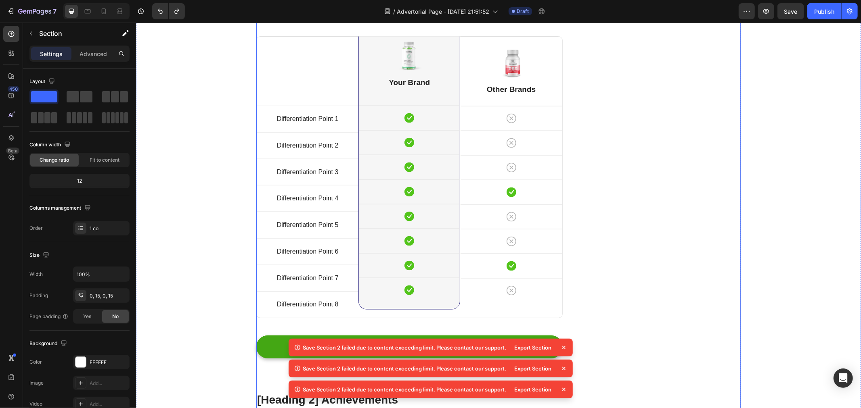
scroll to position [3548, 0]
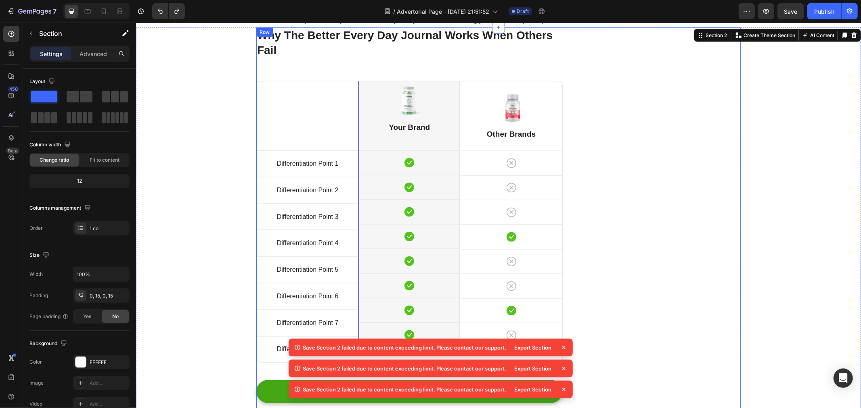
click at [555, 176] on div "Icon" at bounding box center [511, 188] width 102 height 24
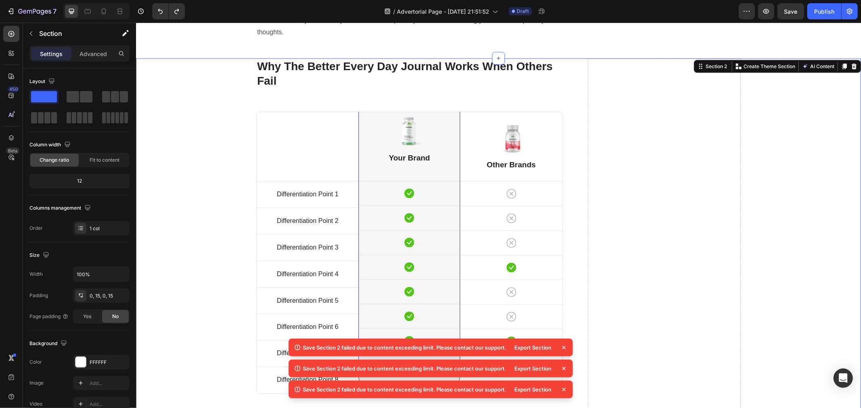
click at [256, 77] on h2 "Why The Better Every Day Journal Works When Others Fail" at bounding box center [409, 73] width 306 height 31
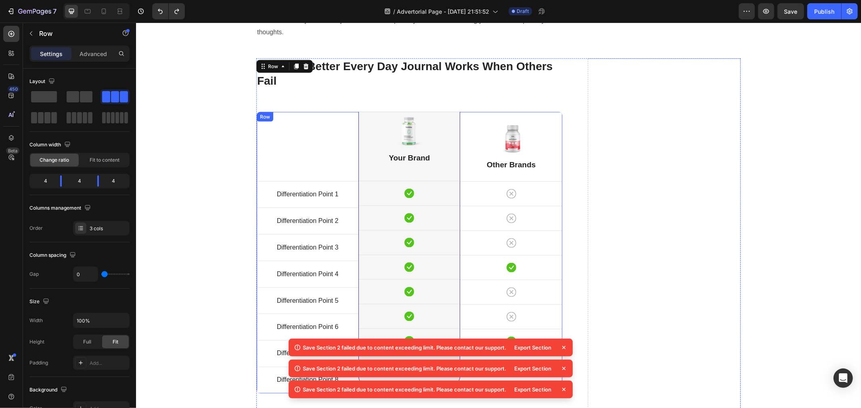
click at [279, 111] on div "Title Line Differentiation Point 1 Text block Row Differentiation Point 2 Text …" at bounding box center [409, 252] width 306 height 282
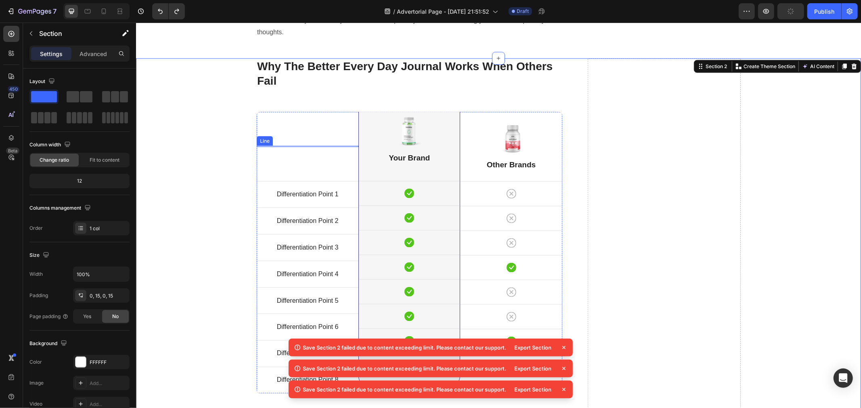
click at [365, 161] on div "Image Your Brand Heading Icon Row Icon Row Icon Row Icon Row Icon Row Icon Row …" at bounding box center [408, 243] width 101 height 282
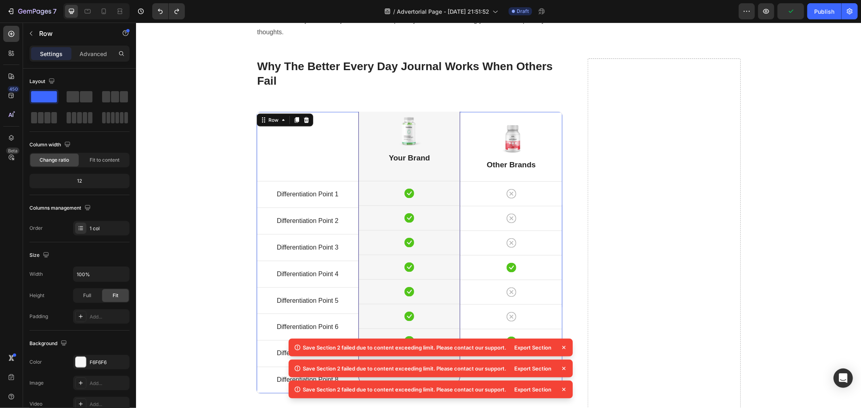
click at [300, 148] on div "Title Line Differentiation Point 1 Text block Row Differentiation Point 2 Text …" at bounding box center [307, 252] width 102 height 281
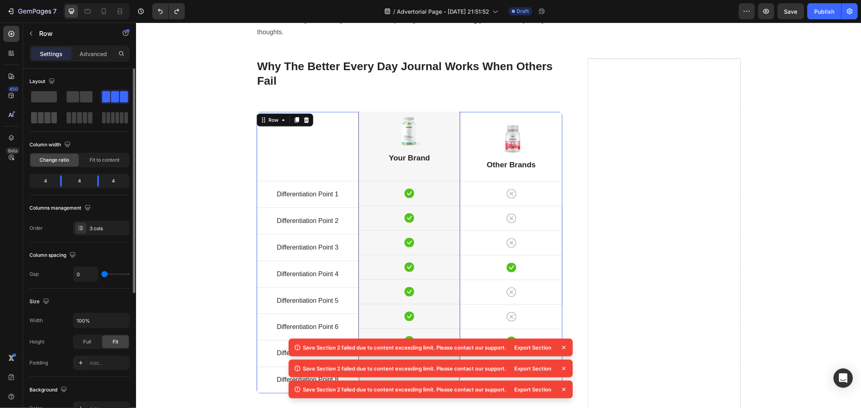
click at [49, 123] on div at bounding box center [43, 118] width 29 height 15
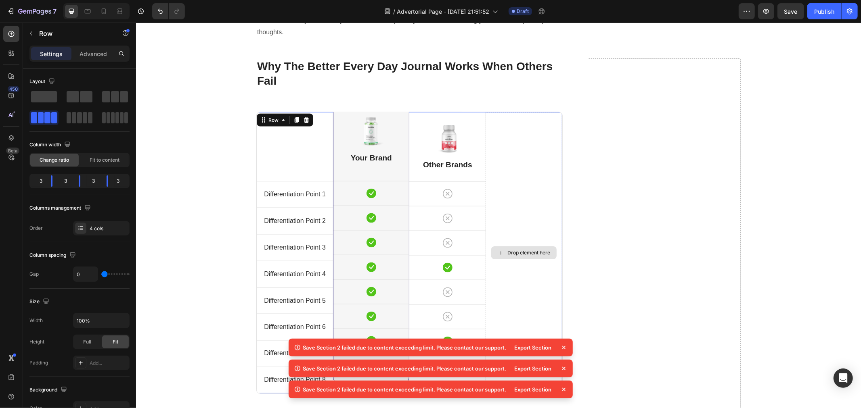
click at [514, 215] on div "Drop element here" at bounding box center [523, 252] width 76 height 281
click at [446, 140] on img at bounding box center [447, 137] width 32 height 33
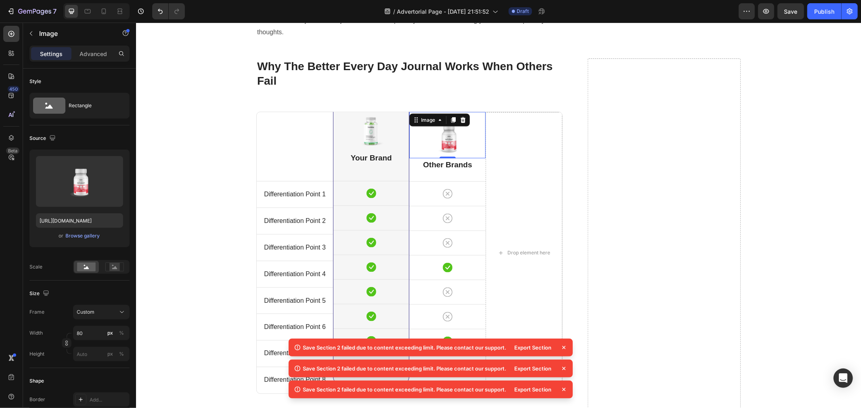
click at [445, 130] on img at bounding box center [447, 137] width 32 height 33
click at [459, 117] on icon at bounding box center [462, 120] width 6 height 6
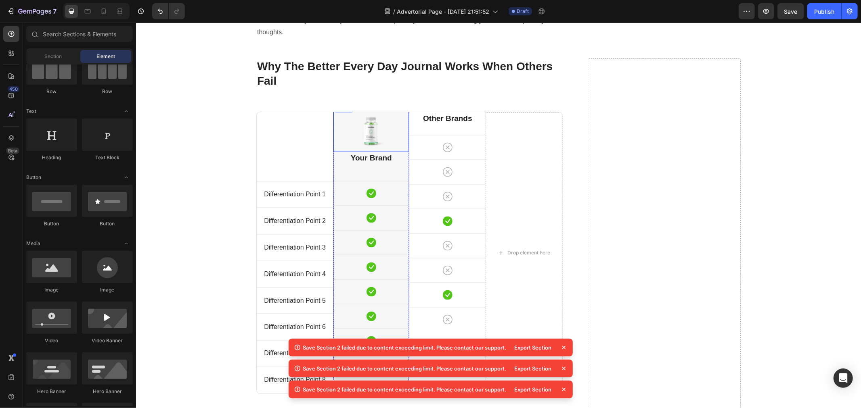
click at [378, 115] on img at bounding box center [371, 131] width 32 height 33
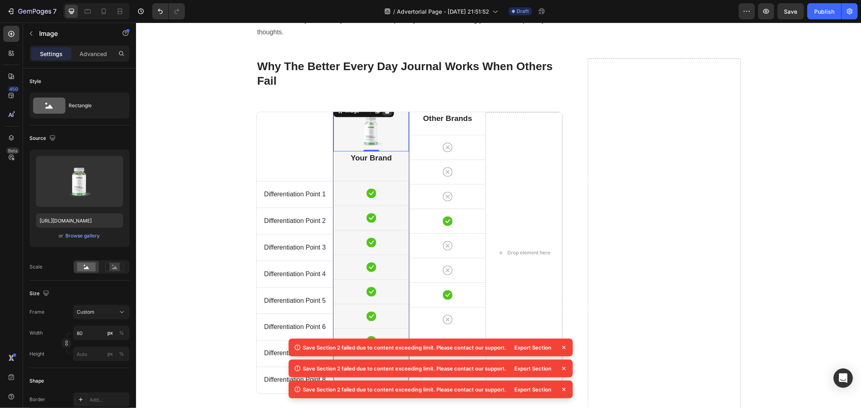
click at [385, 108] on icon at bounding box center [386, 111] width 5 height 6
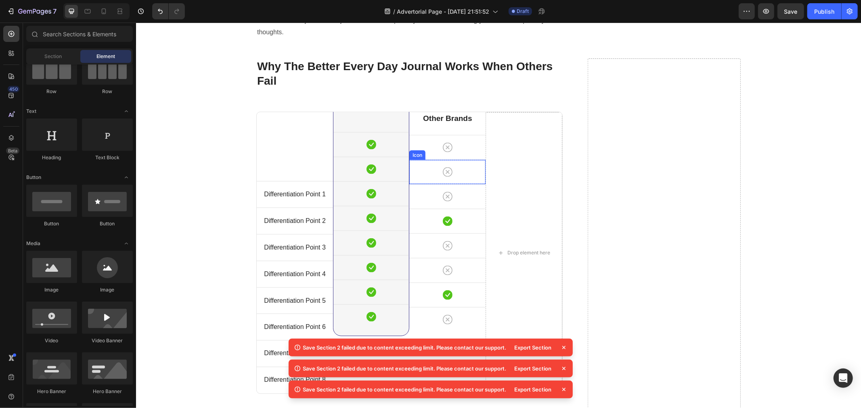
scroll to position [3458, 0]
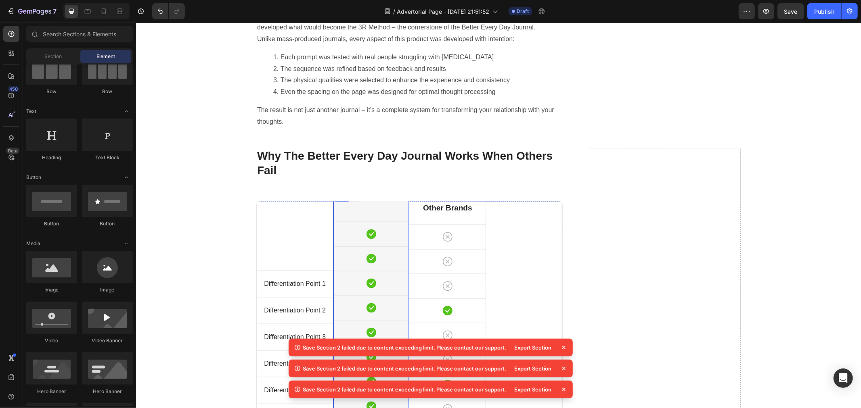
click at [363, 199] on div "Your Brand Heading Icon Row Icon Row Icon Row Icon Row Icon Row Icon Row Icon R…" at bounding box center [370, 308] width 75 height 233
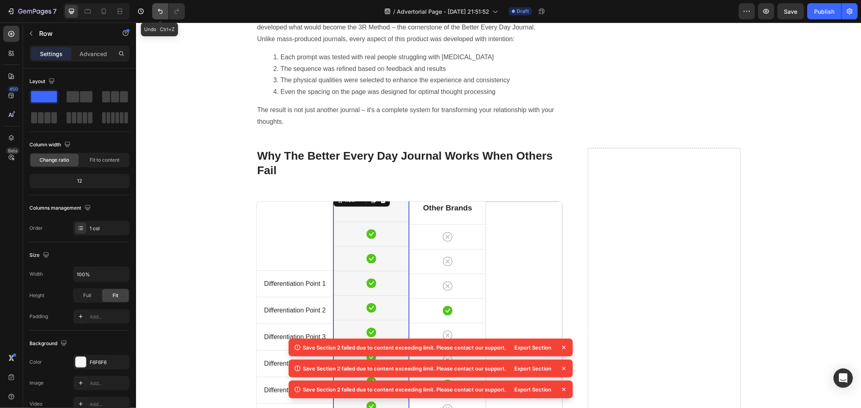
click at [163, 13] on icon "Undo/Redo" at bounding box center [160, 11] width 8 height 8
click at [370, 220] on img at bounding box center [371, 220] width 32 height 33
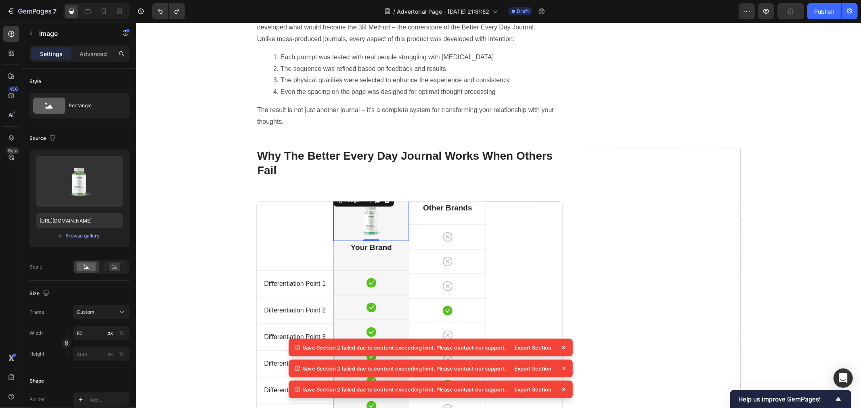
click at [382, 204] on img at bounding box center [371, 220] width 32 height 33
click at [384, 195] on div at bounding box center [387, 200] width 10 height 10
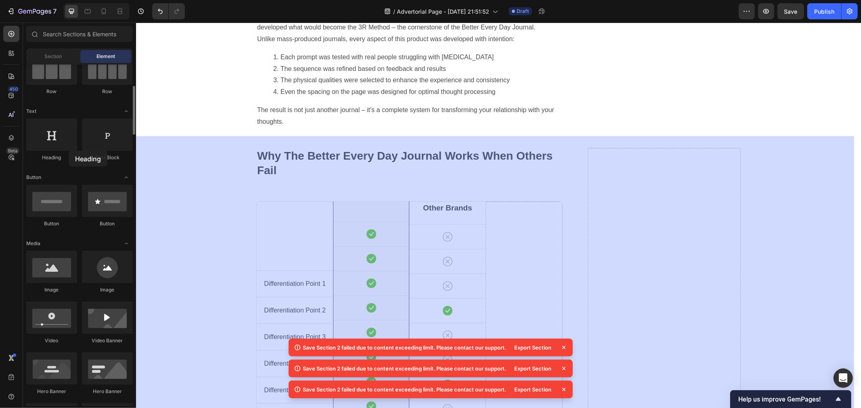
drag, startPoint x: 71, startPoint y: 131, endPoint x: 69, endPoint y: 151, distance: 19.9
click at [69, 151] on div "Heading" at bounding box center [51, 140] width 51 height 43
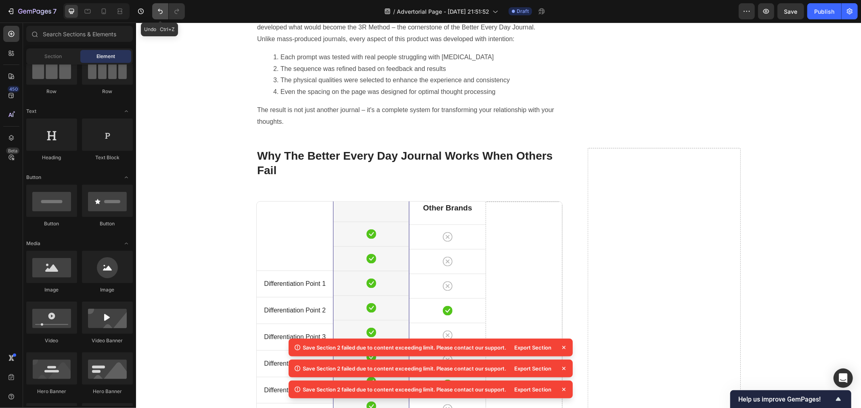
drag, startPoint x: 160, startPoint y: 16, endPoint x: 57, endPoint y: 11, distance: 103.4
click at [160, 16] on button "Undo/Redo" at bounding box center [160, 11] width 16 height 16
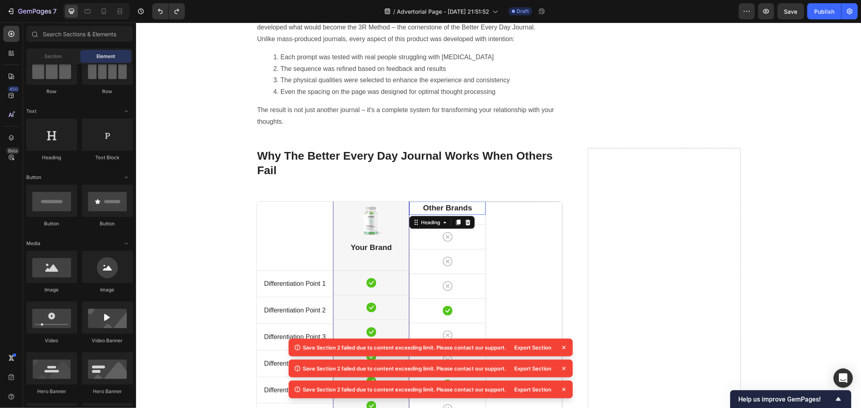
click at [432, 202] on p "Other Brands" at bounding box center [447, 208] width 75 height 12
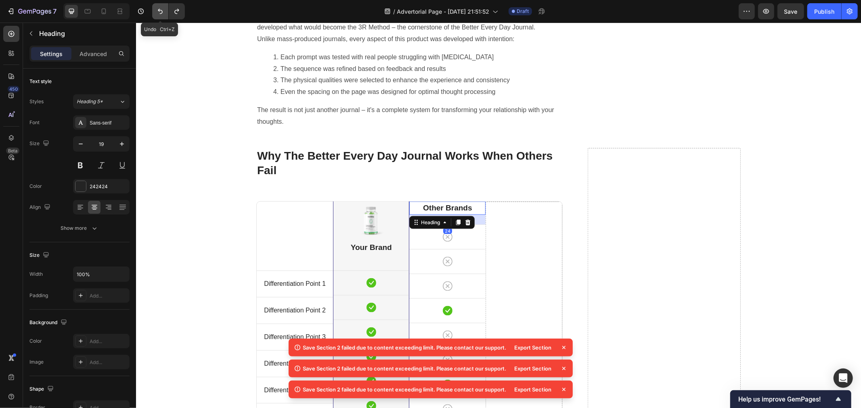
click at [159, 15] on button "Undo/Redo" at bounding box center [160, 11] width 16 height 16
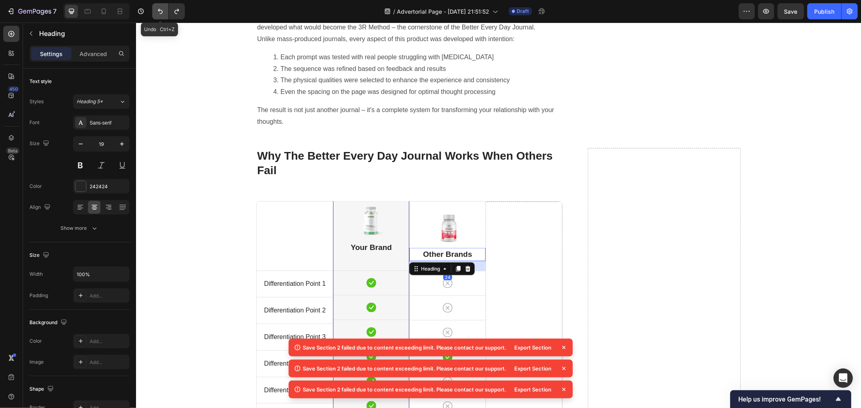
click at [159, 15] on button "Undo/Redo" at bounding box center [160, 11] width 16 height 16
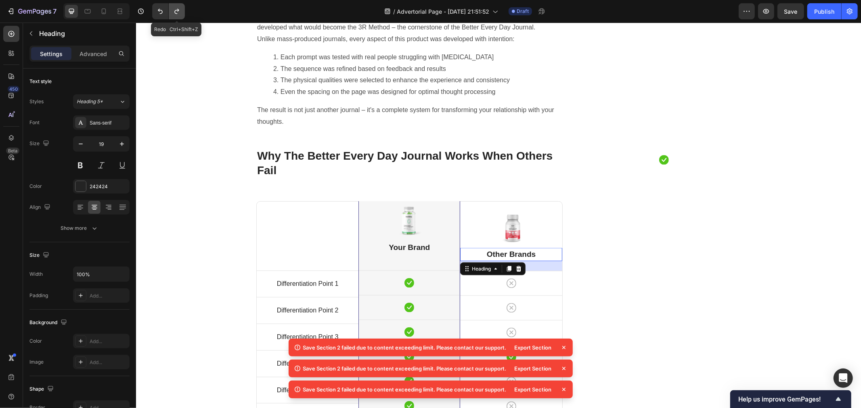
click at [176, 14] on icon "Undo/Redo" at bounding box center [177, 11] width 8 height 8
click at [176, 9] on icon "Undo/Redo" at bounding box center [177, 11] width 8 height 8
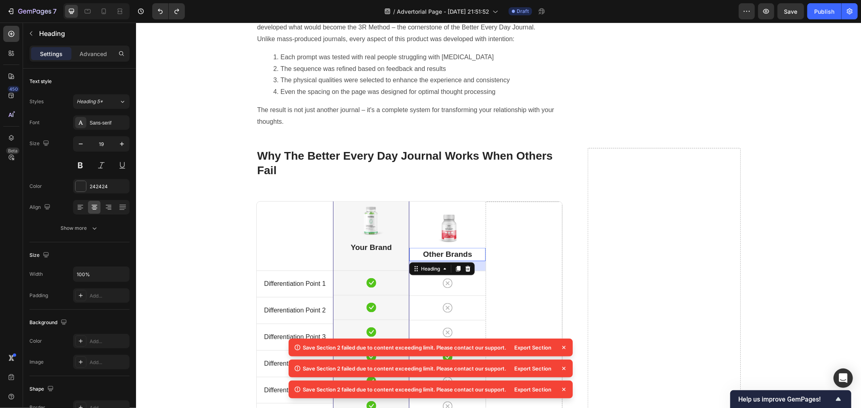
click at [566, 345] on icon at bounding box center [564, 348] width 8 height 8
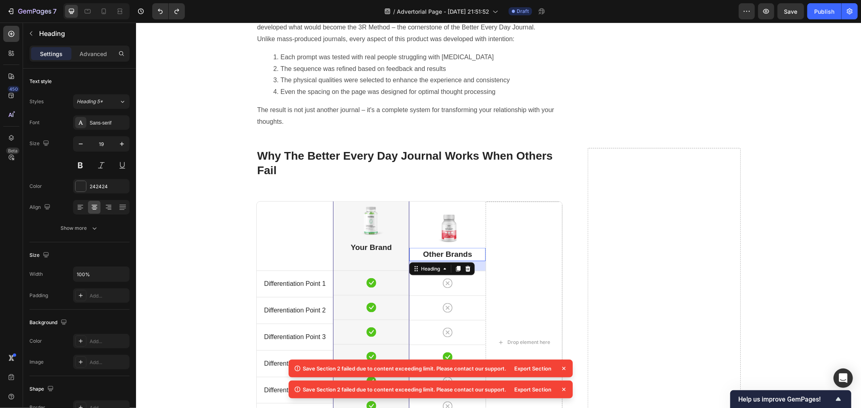
click at [567, 369] on icon at bounding box center [564, 369] width 8 height 8
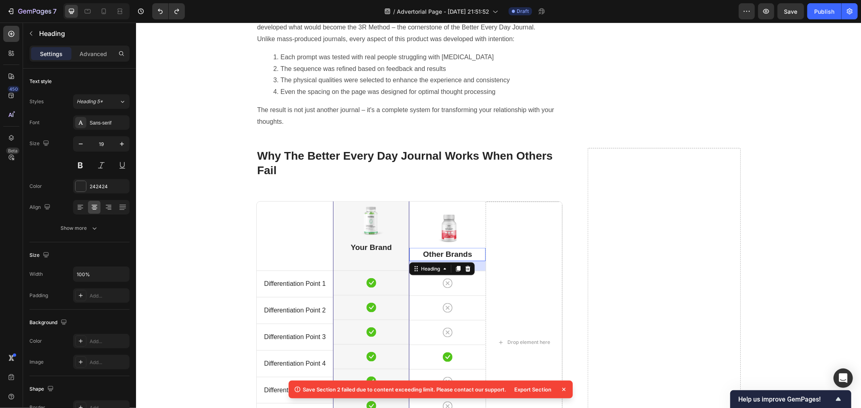
click at [567, 393] on icon at bounding box center [564, 390] width 8 height 8
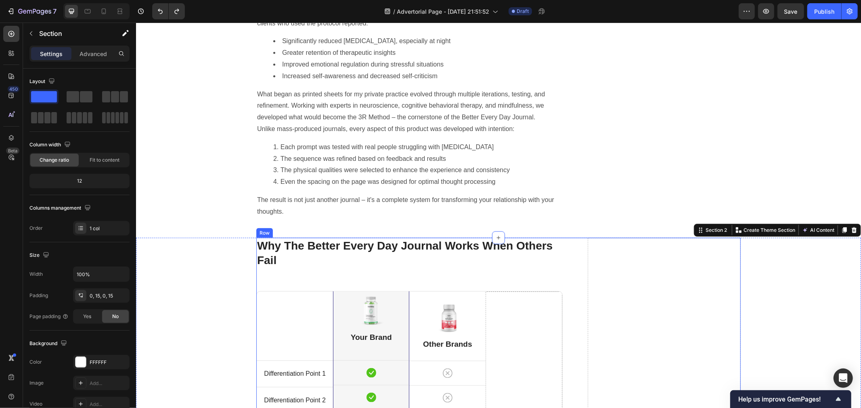
scroll to position [3548, 0]
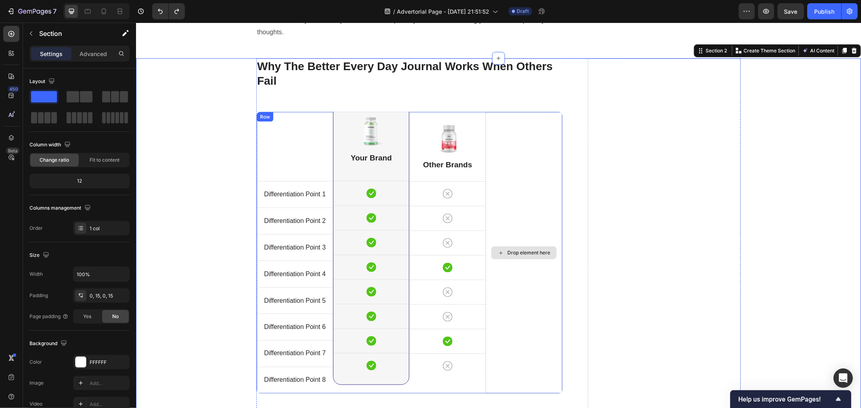
click at [517, 249] on div "Drop element here" at bounding box center [528, 252] width 43 height 6
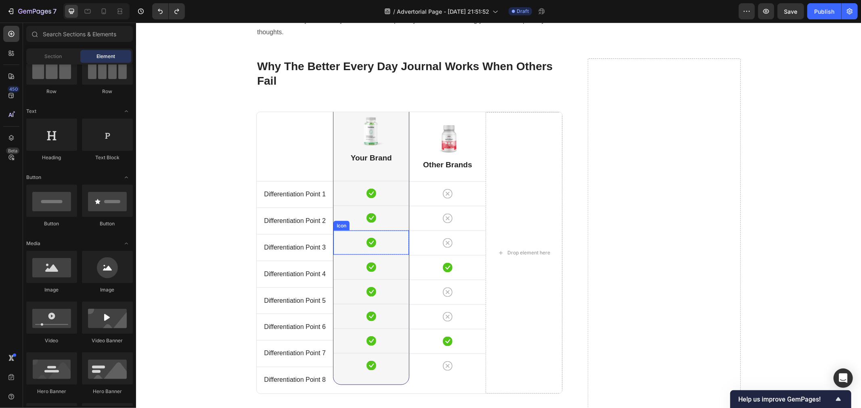
click at [393, 243] on div "Icon" at bounding box center [370, 242] width 75 height 24
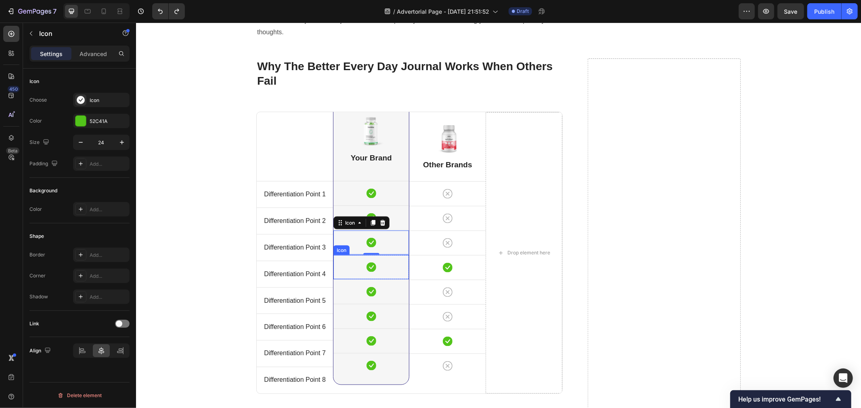
click at [392, 256] on div "Icon" at bounding box center [370, 267] width 75 height 24
click at [368, 188] on icon at bounding box center [371, 193] width 10 height 10
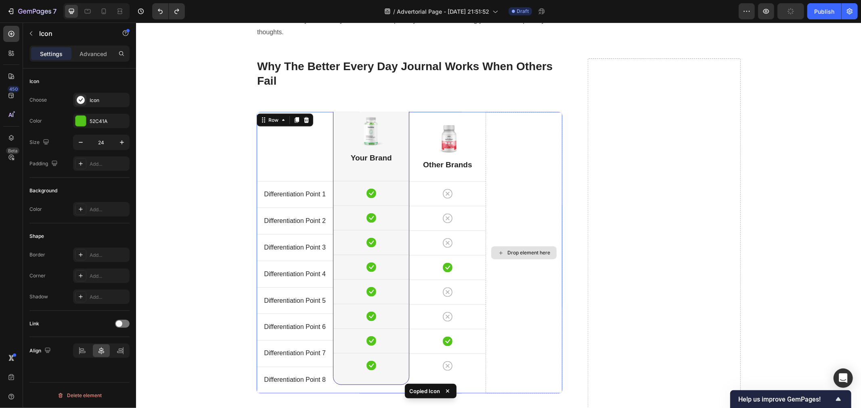
click at [513, 182] on div "Drop element here" at bounding box center [523, 252] width 76 height 281
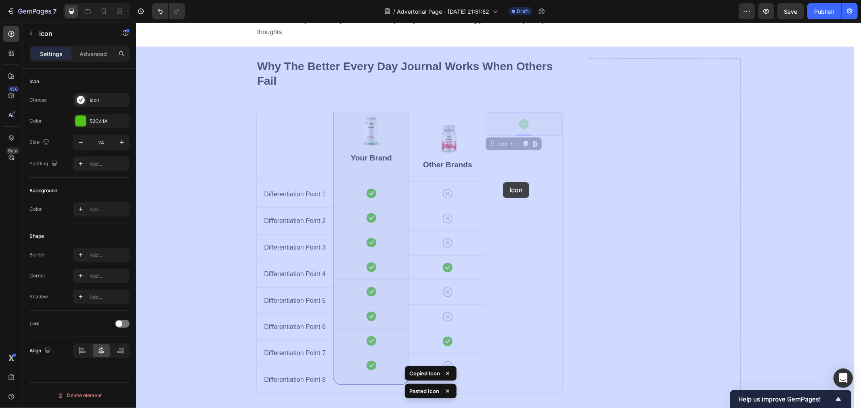
drag, startPoint x: 499, startPoint y: 113, endPoint x: 502, endPoint y: 182, distance: 68.7
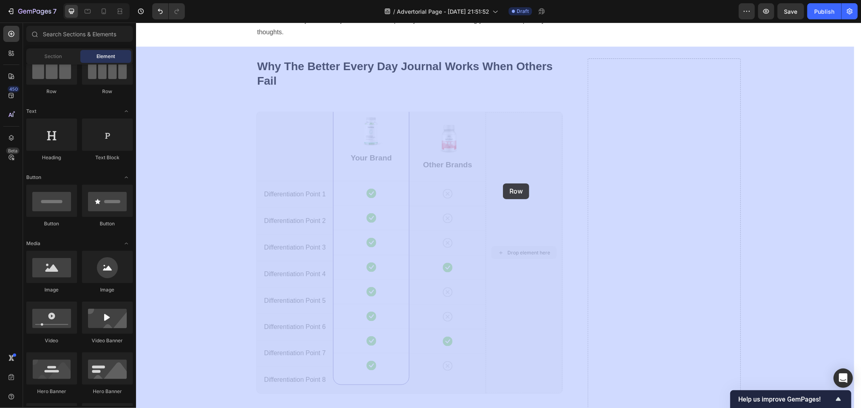
drag, startPoint x: 496, startPoint y: 240, endPoint x: 502, endPoint y: 183, distance: 57.3
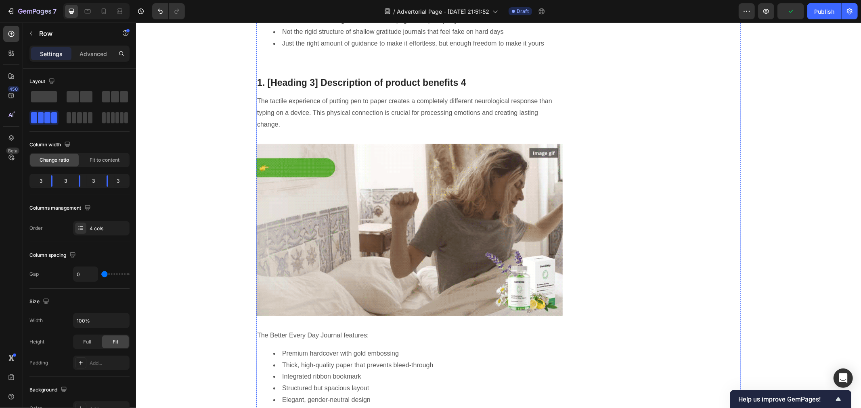
scroll to position [1799, 0]
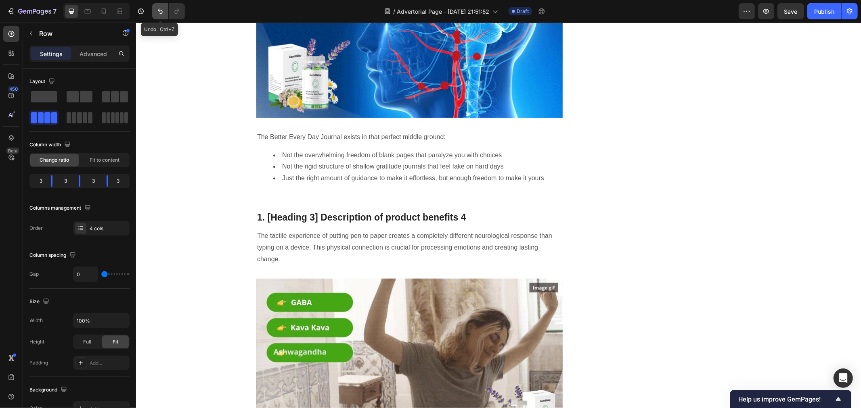
click at [159, 14] on icon "Undo/Redo" at bounding box center [160, 11] width 8 height 8
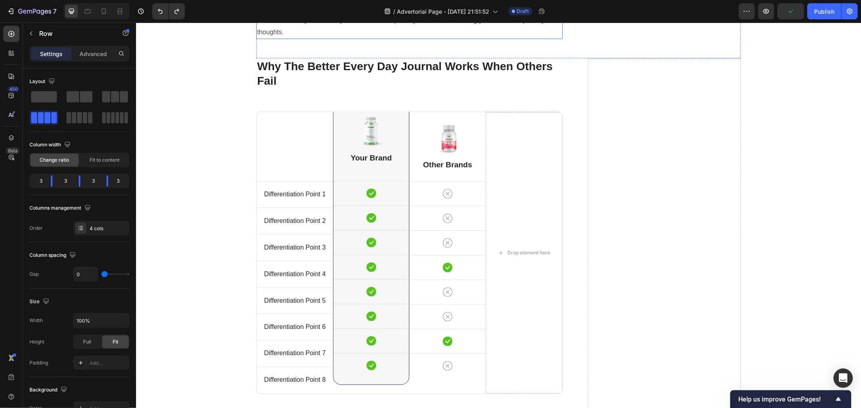
scroll to position [3592, 0]
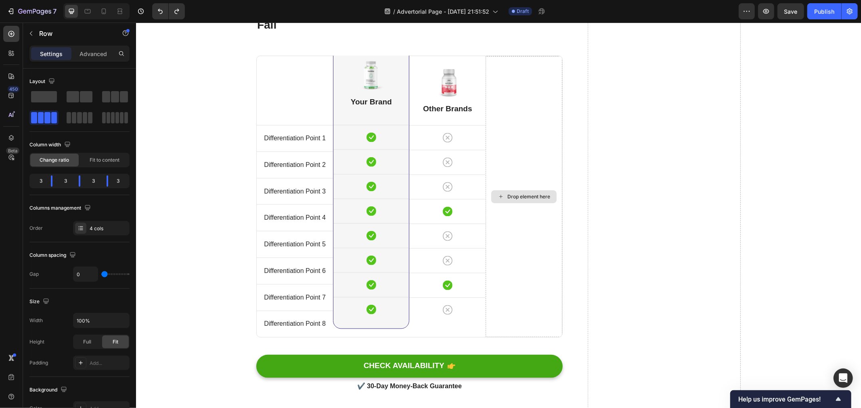
click at [504, 269] on div "Drop element here" at bounding box center [523, 196] width 76 height 281
click at [542, 223] on div "Drop element here" at bounding box center [523, 196] width 76 height 281
click at [121, 100] on span at bounding box center [124, 96] width 8 height 11
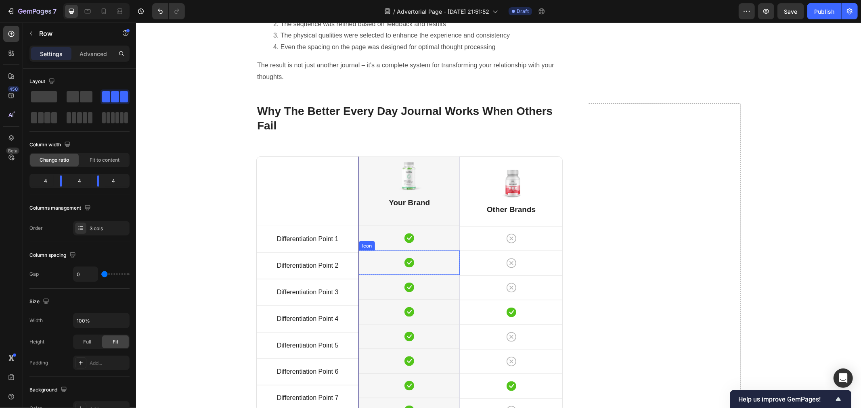
scroll to position [3548, 0]
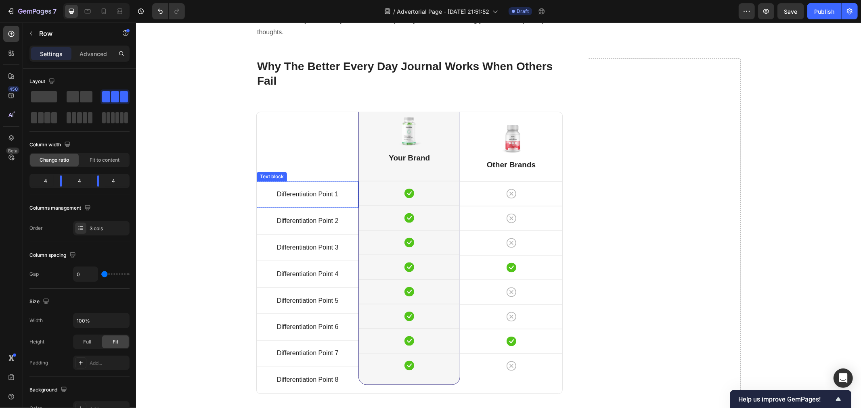
click at [325, 188] on p "Differentiation Point 1" at bounding box center [307, 194] width 100 height 12
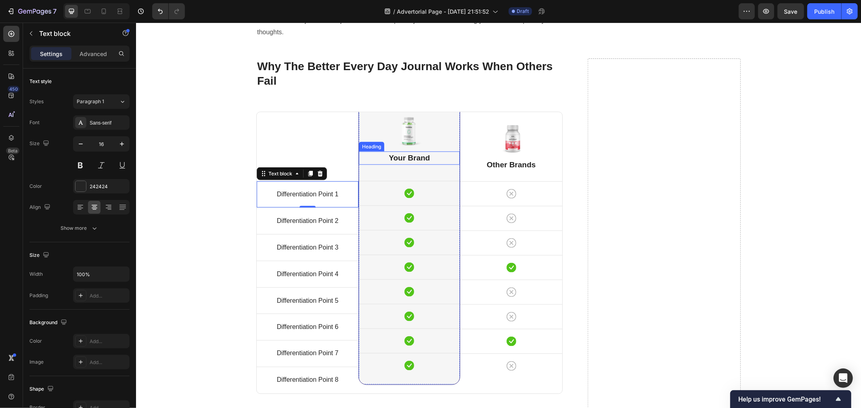
click at [420, 152] on p "Your Brand" at bounding box center [408, 158] width 99 height 12
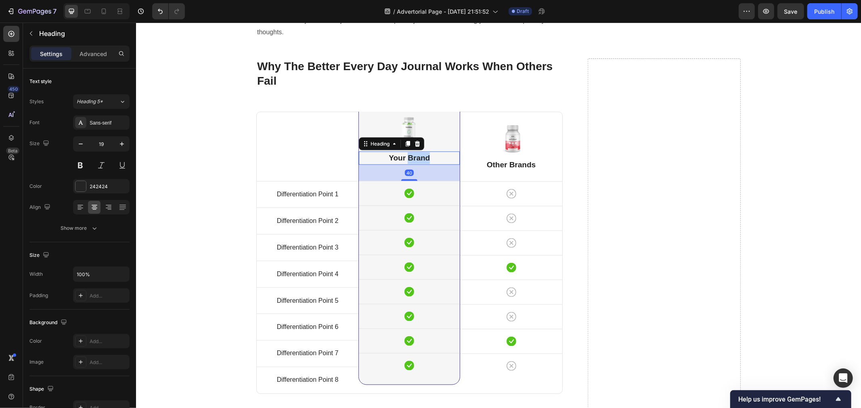
click at [420, 152] on p "Your Brand" at bounding box center [408, 158] width 99 height 12
click at [419, 152] on p "Your Brand" at bounding box center [408, 158] width 99 height 12
click at [422, 152] on p "Your Brand" at bounding box center [408, 158] width 99 height 12
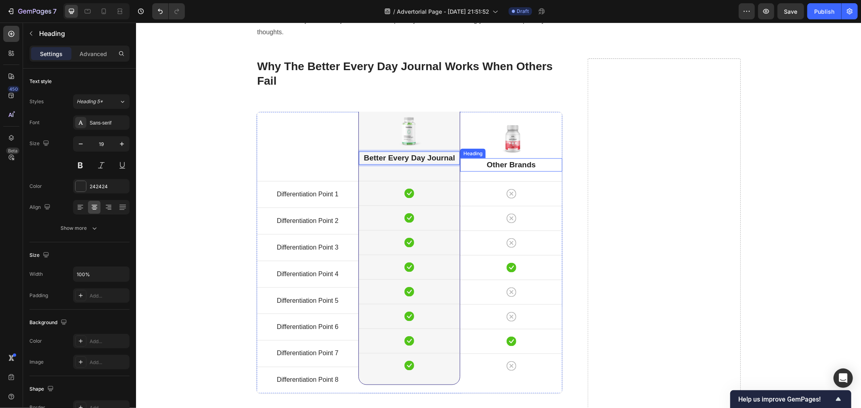
click at [497, 159] on p "Other Brands" at bounding box center [510, 165] width 100 height 12
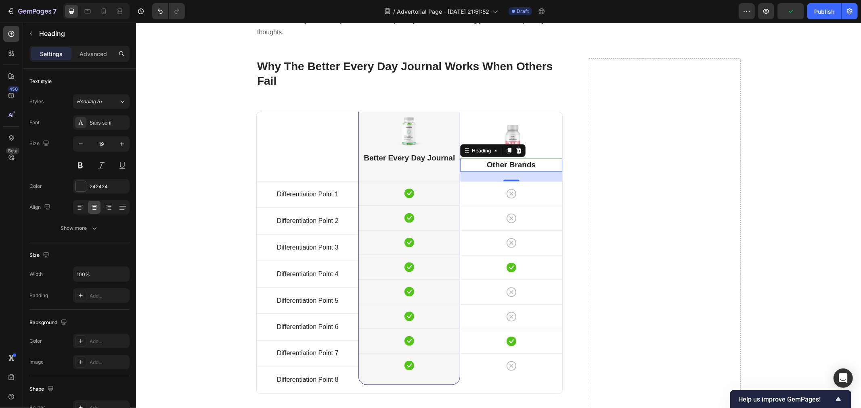
click at [511, 159] on p "Other Brands" at bounding box center [510, 165] width 100 height 12
click at [302, 188] on p "Differentiation Point 1" at bounding box center [307, 194] width 100 height 12
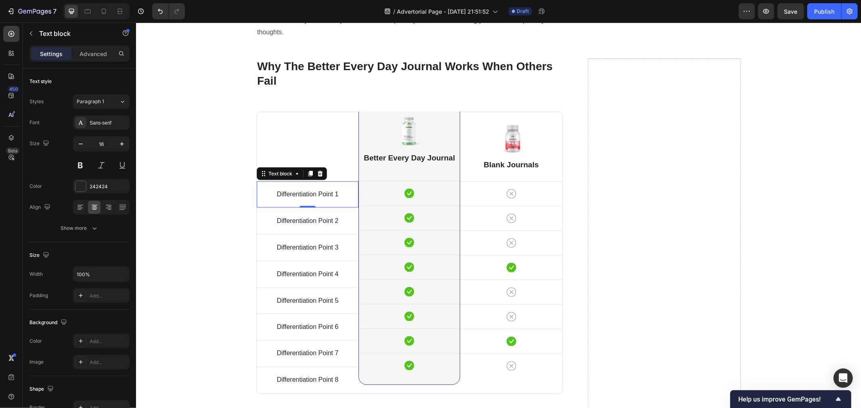
click at [302, 188] on p "Differentiation Point 1" at bounding box center [307, 194] width 100 height 12
click at [314, 215] on p "Differentiation Point 2" at bounding box center [307, 221] width 100 height 12
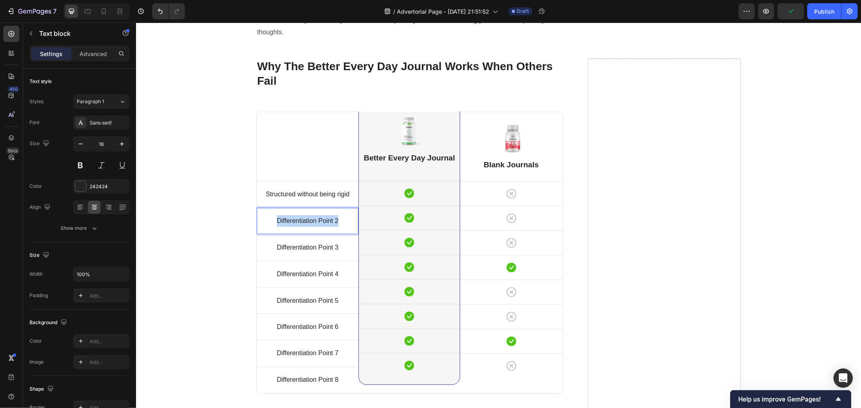
click at [314, 215] on p "Differentiation Point 2" at bounding box center [307, 221] width 100 height 12
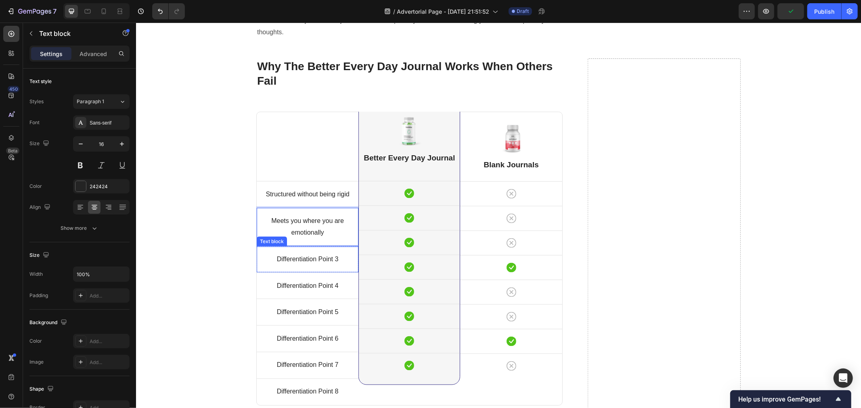
click at [324, 253] on p "Differentiation Point 3" at bounding box center [307, 259] width 100 height 12
click at [322, 253] on p "Differentiation Point 3" at bounding box center [307, 259] width 100 height 12
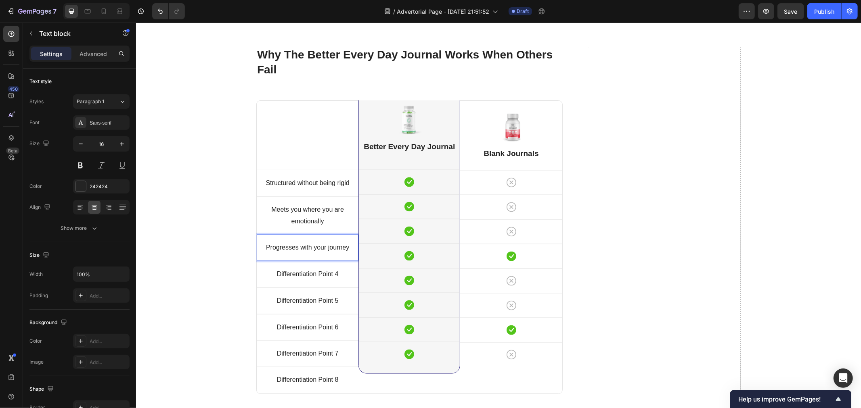
scroll to position [3592, 0]
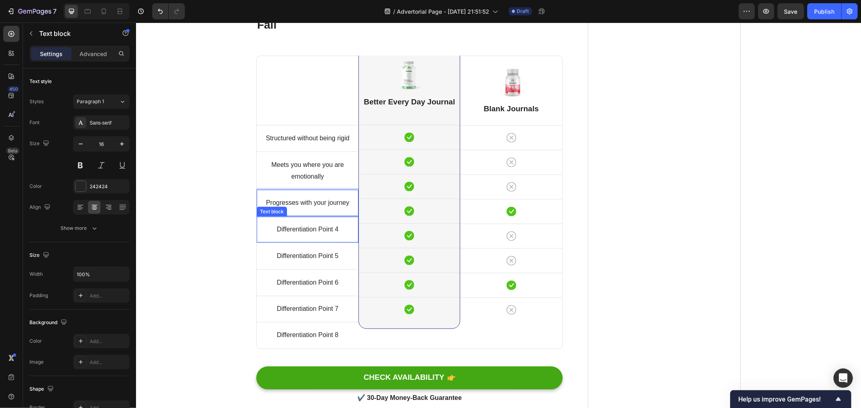
click at [311, 230] on p "Differentiation Point 4" at bounding box center [307, 230] width 100 height 12
click at [310, 231] on p "Differentiation Point 4" at bounding box center [307, 230] width 100 height 12
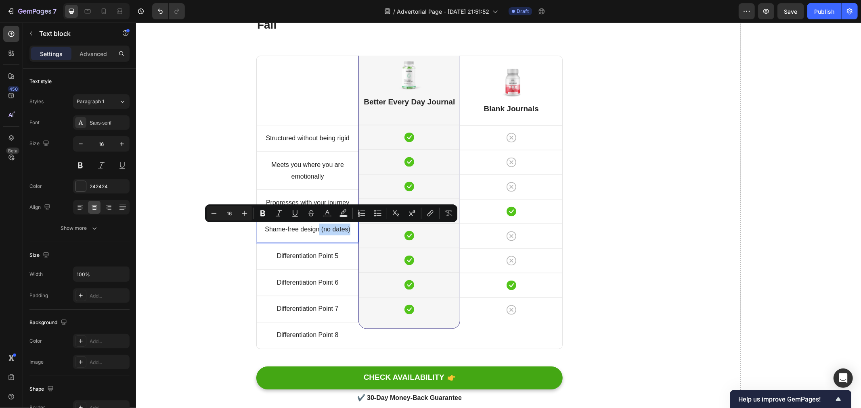
drag, startPoint x: 346, startPoint y: 229, endPoint x: 315, endPoint y: 231, distance: 30.8
click at [315, 231] on p "Shame-free design (no dates)" at bounding box center [307, 230] width 100 height 12
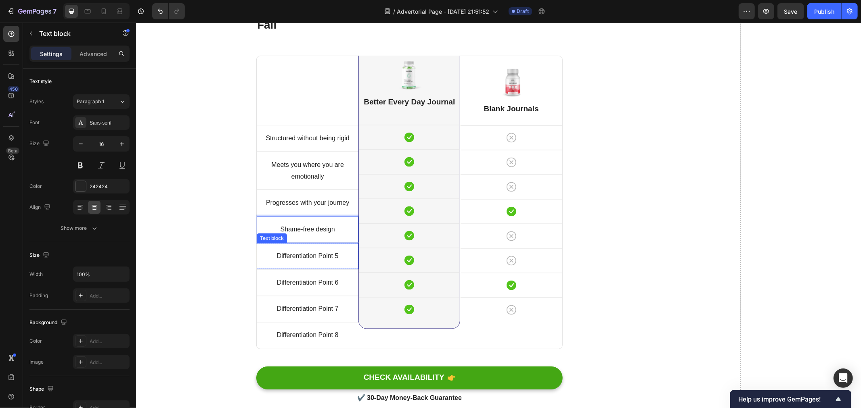
click at [324, 254] on p "Differentiation Point 5" at bounding box center [307, 256] width 100 height 12
click at [297, 259] on p "Differentiation Point 5" at bounding box center [307, 256] width 100 height 12
click at [312, 285] on p "Differentiation Point 6" at bounding box center [307, 283] width 100 height 12
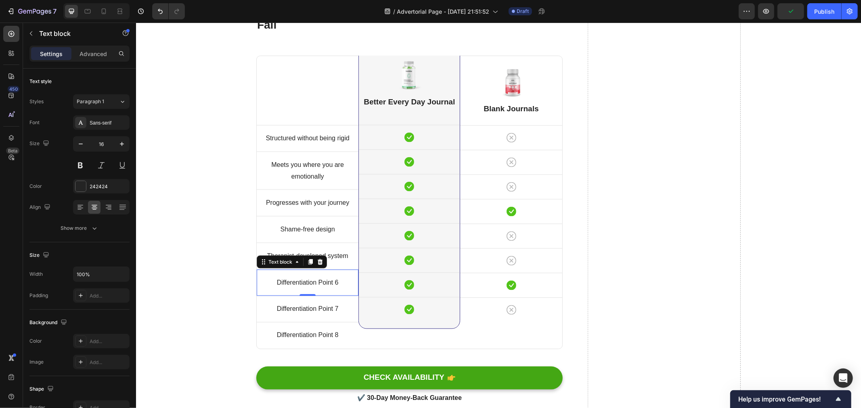
click at [297, 281] on p "Differentiation Point 6" at bounding box center [307, 283] width 100 height 12
click at [323, 308] on p "Differentiation Point 7" at bounding box center [307, 309] width 100 height 12
click at [313, 307] on p "Differentiation Point 7" at bounding box center [307, 309] width 100 height 12
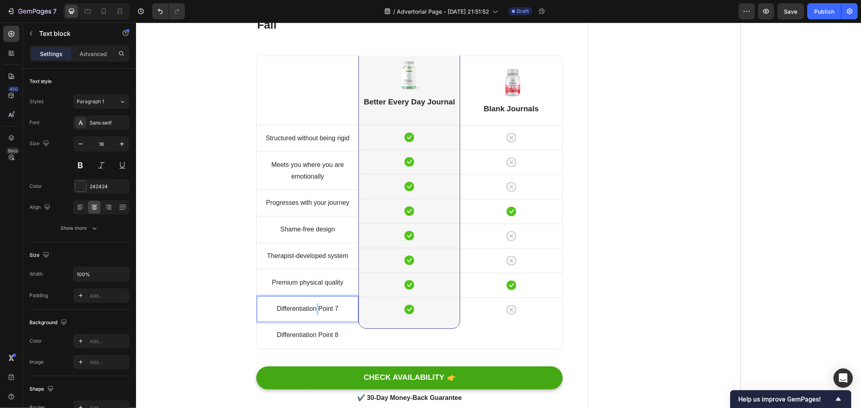
click at [313, 307] on p "Differentiation Point 7" at bounding box center [307, 309] width 100 height 12
click at [313, 332] on p "Differentiation Point 8" at bounding box center [307, 336] width 100 height 12
click at [316, 332] on p "Differentiation Point 8" at bounding box center [307, 336] width 100 height 12
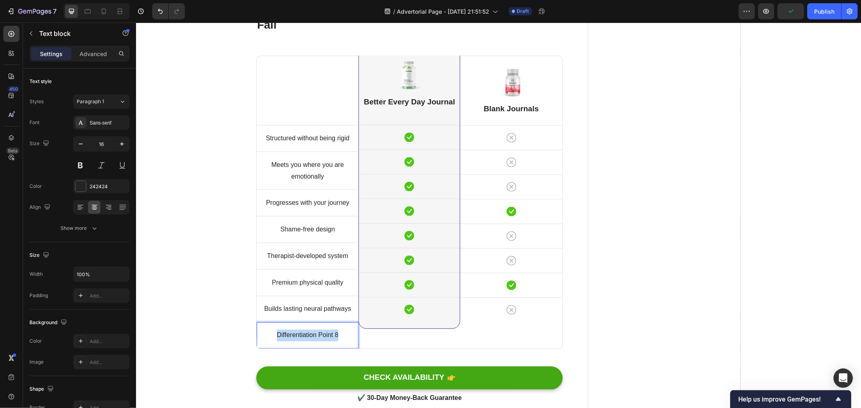
click at [316, 332] on p "Differentiation Point 8" at bounding box center [307, 336] width 100 height 12
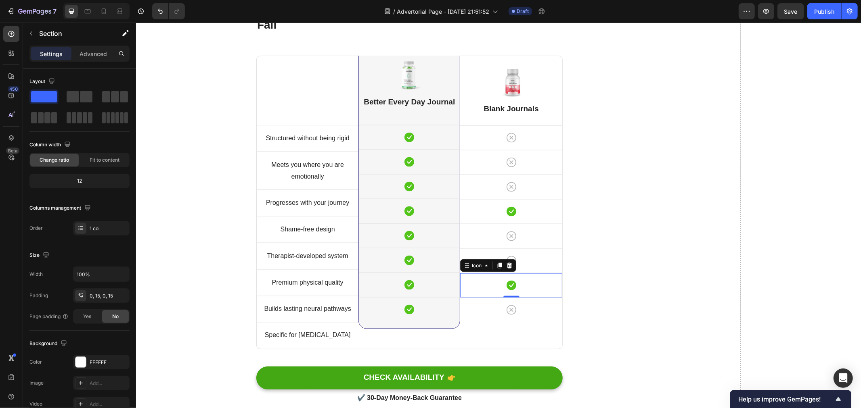
click at [510, 283] on icon at bounding box center [511, 285] width 10 height 10
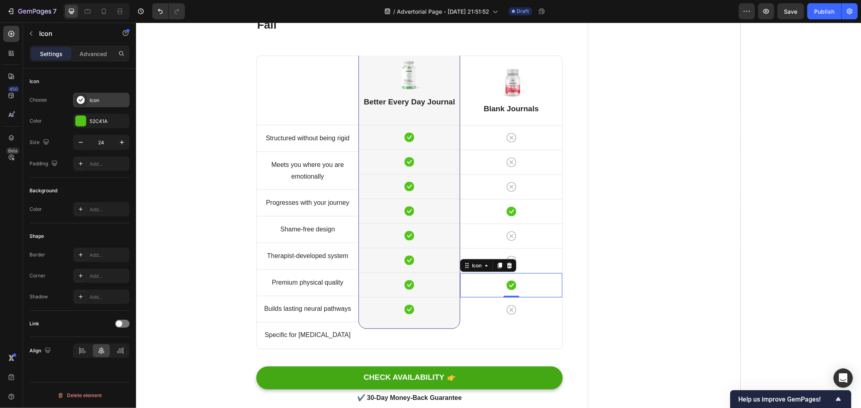
click at [98, 101] on div "Icon" at bounding box center [109, 100] width 38 height 7
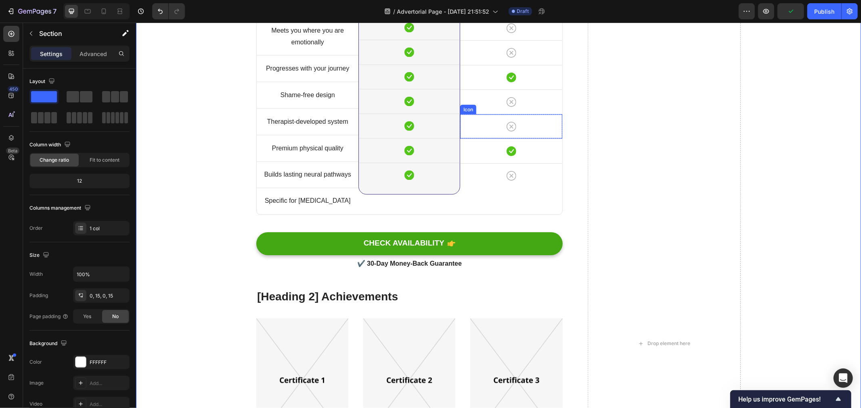
scroll to position [3772, 0]
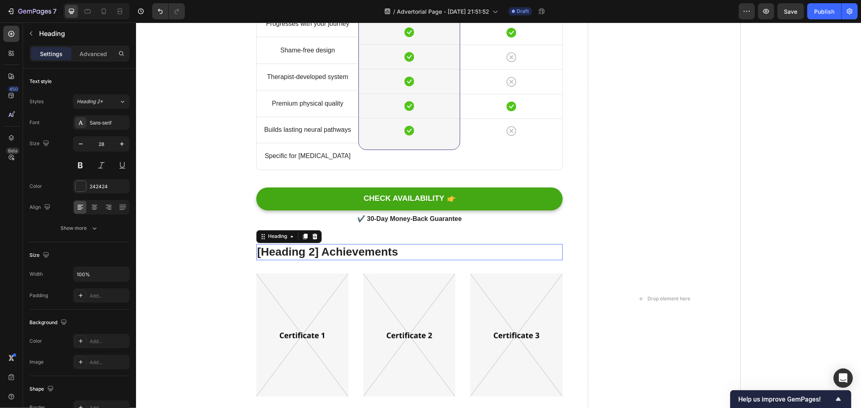
click at [360, 252] on p "[Heading 2] Achievements" at bounding box center [409, 252] width 305 height 15
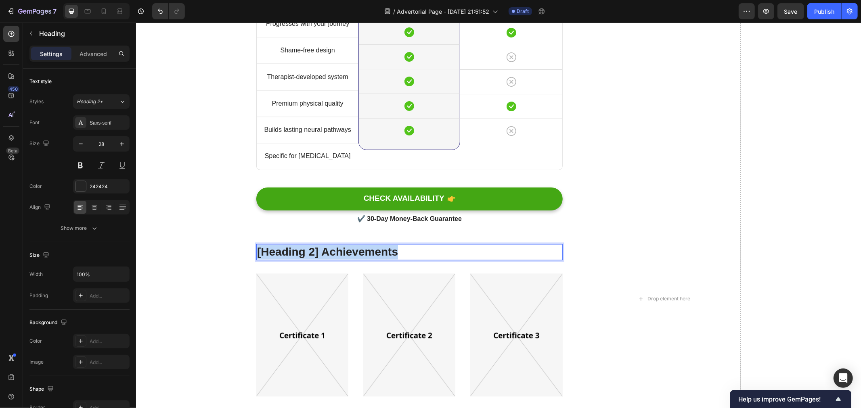
click at [360, 252] on p "[Heading 2] Achievements" at bounding box center [409, 252] width 305 height 15
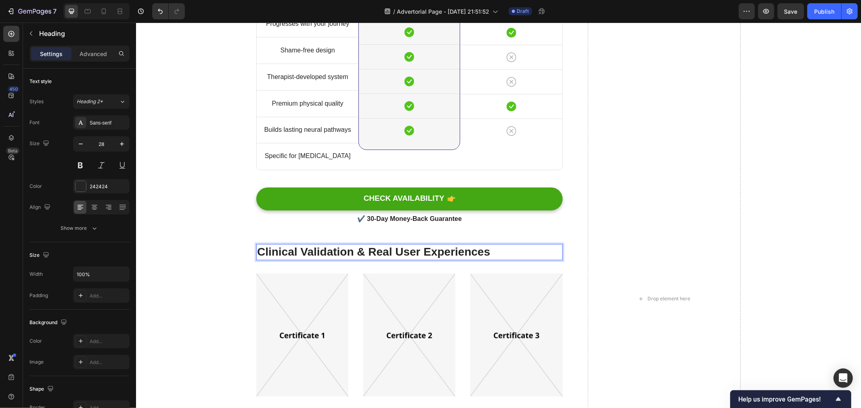
scroll to position [3816, 0]
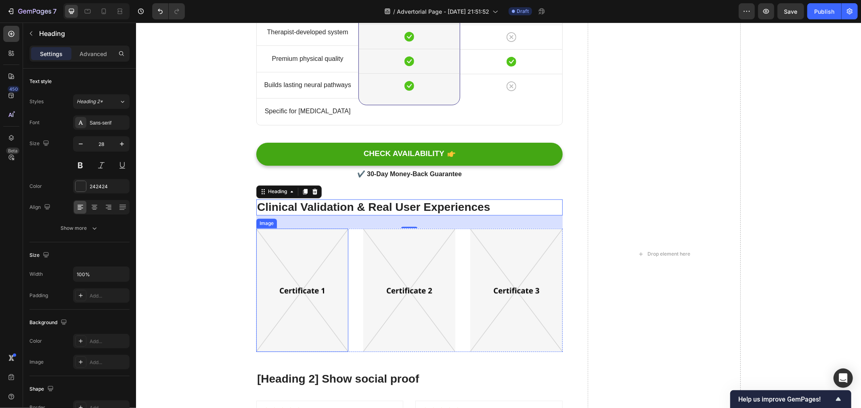
click at [304, 260] on img at bounding box center [302, 289] width 92 height 123
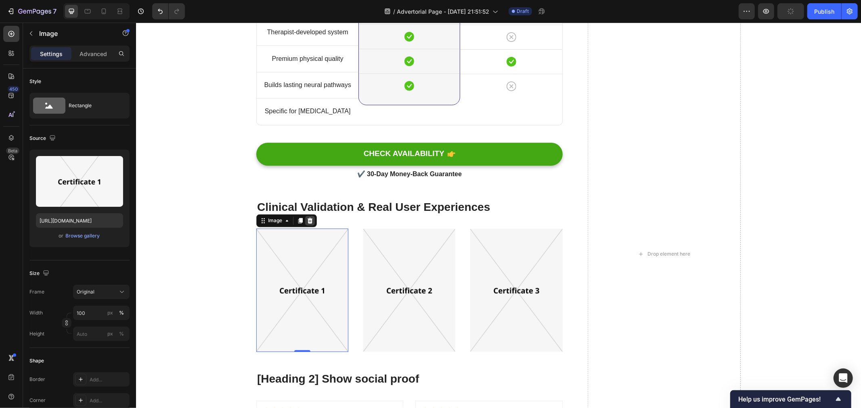
click at [308, 221] on icon at bounding box center [309, 221] width 5 height 6
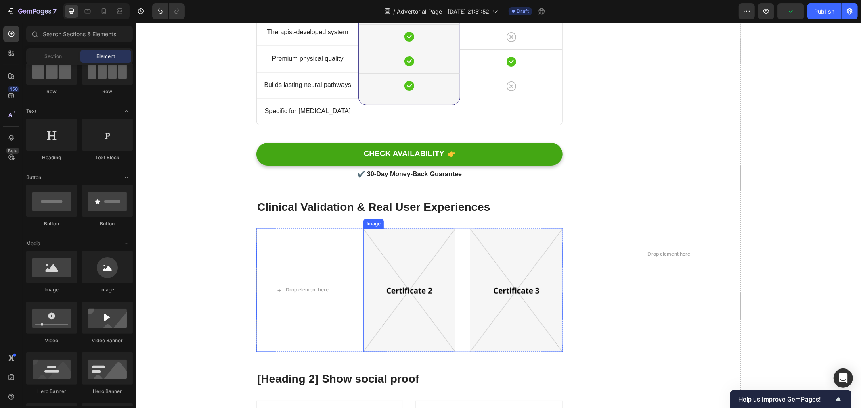
click at [389, 263] on img at bounding box center [409, 289] width 92 height 123
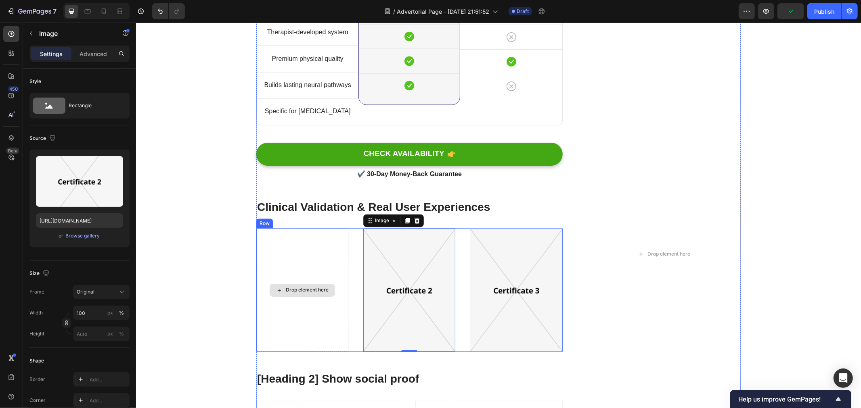
click at [340, 259] on div "Drop element here" at bounding box center [302, 289] width 92 height 123
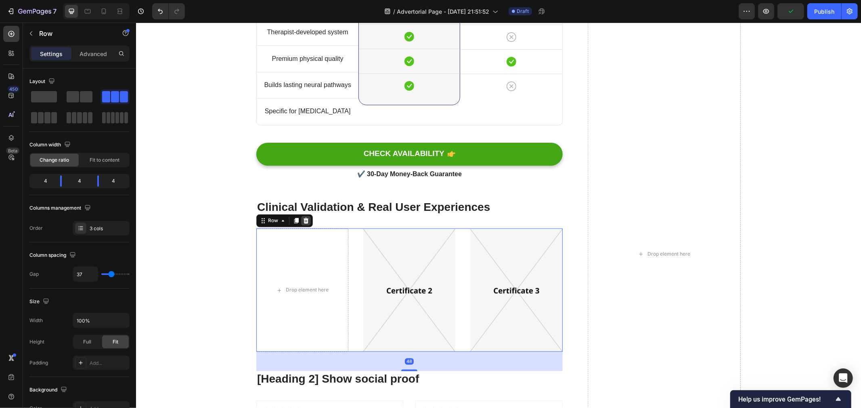
click at [306, 222] on div at bounding box center [306, 221] width 10 height 10
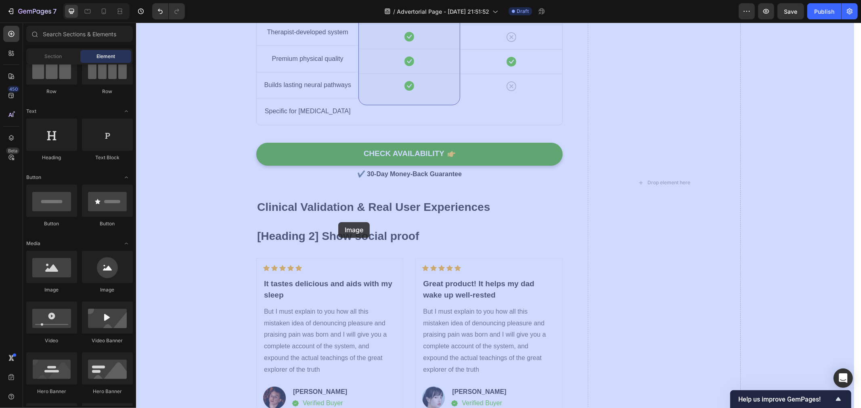
drag, startPoint x: 270, startPoint y: 283, endPoint x: 338, endPoint y: 222, distance: 91.1
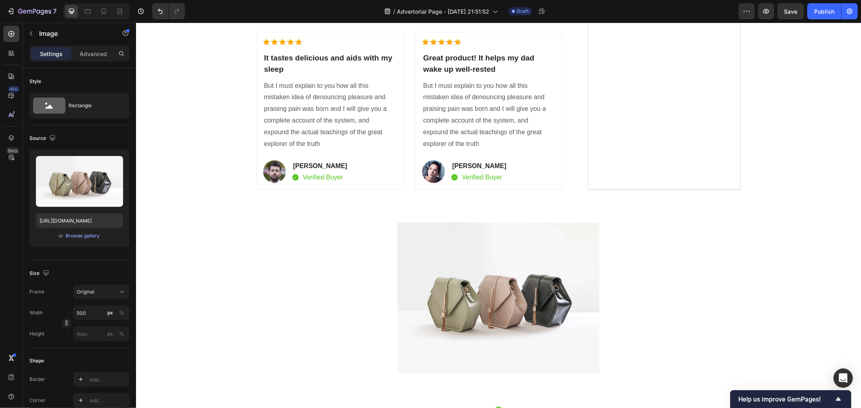
scroll to position [4259, 0]
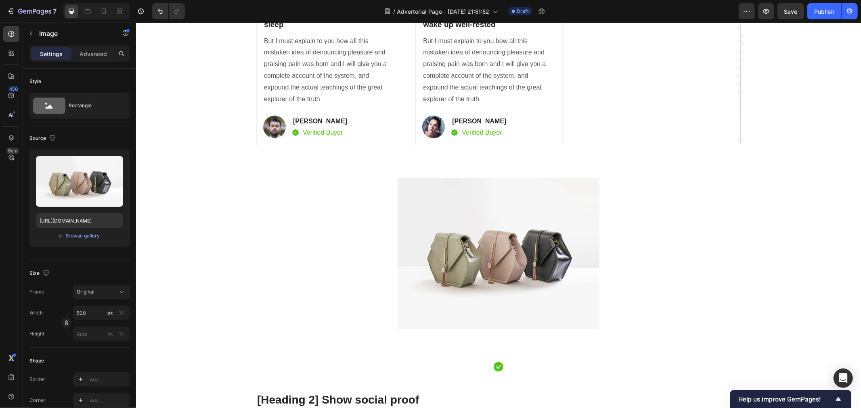
click at [447, 238] on img at bounding box center [498, 253] width 202 height 151
click at [160, 12] on icon "Undo/Redo" at bounding box center [160, 11] width 8 height 8
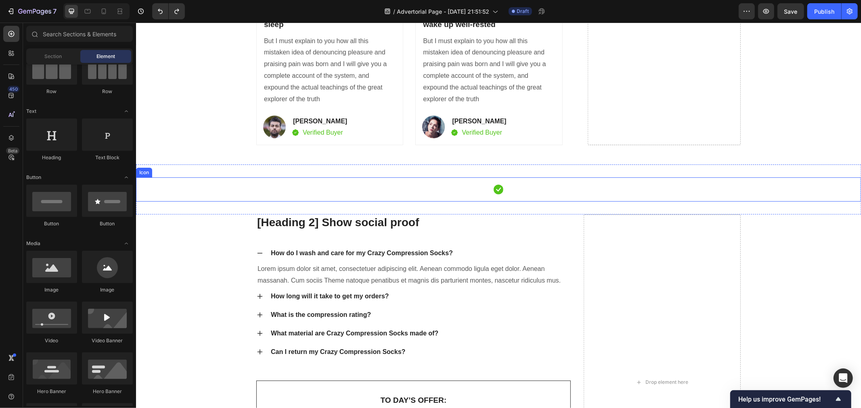
click at [429, 199] on div "Icon" at bounding box center [498, 189] width 725 height 24
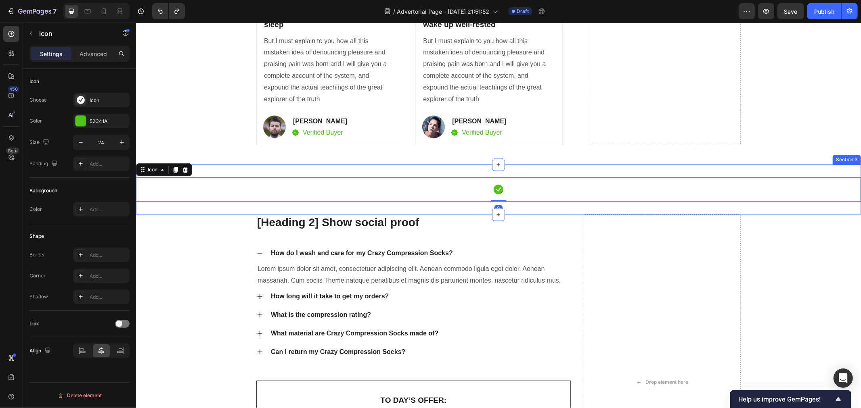
click at [403, 171] on div "Icon 0 Section 3" at bounding box center [498, 189] width 725 height 50
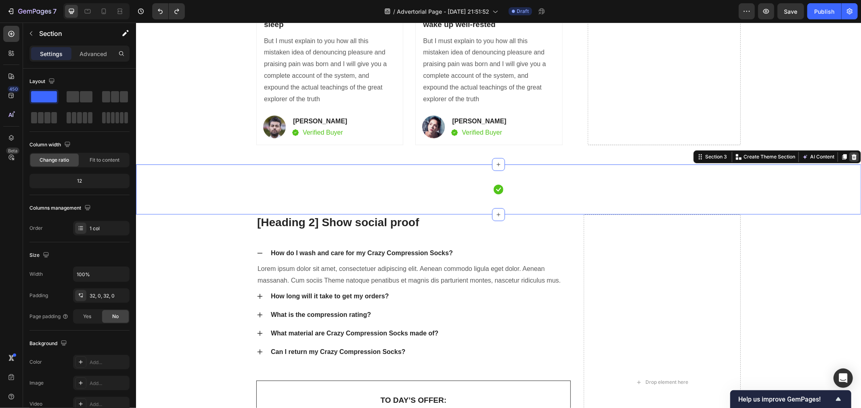
click at [850, 156] on icon at bounding box center [853, 156] width 6 height 6
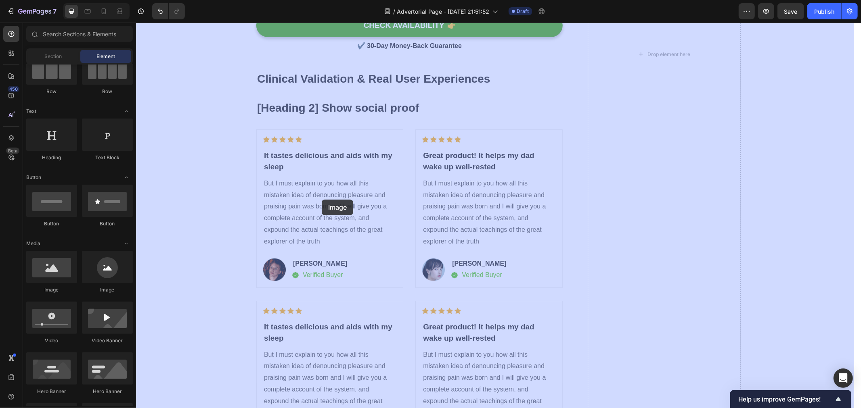
scroll to position [3900, 0]
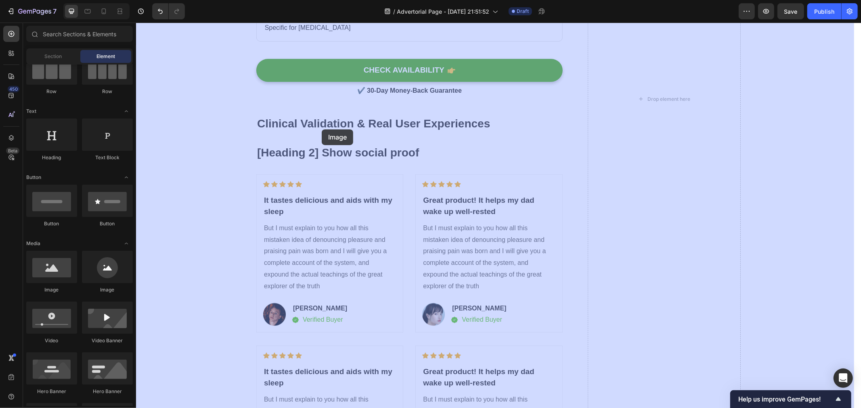
drag, startPoint x: 228, startPoint y: 280, endPoint x: 321, endPoint y: 129, distance: 177.7
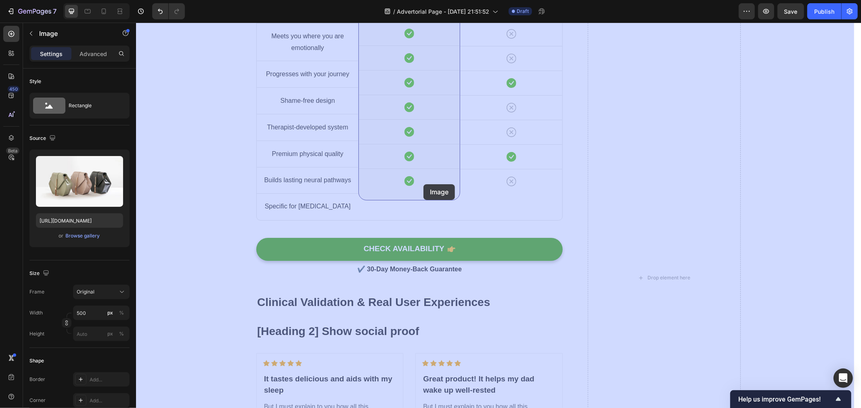
scroll to position [3766, 0]
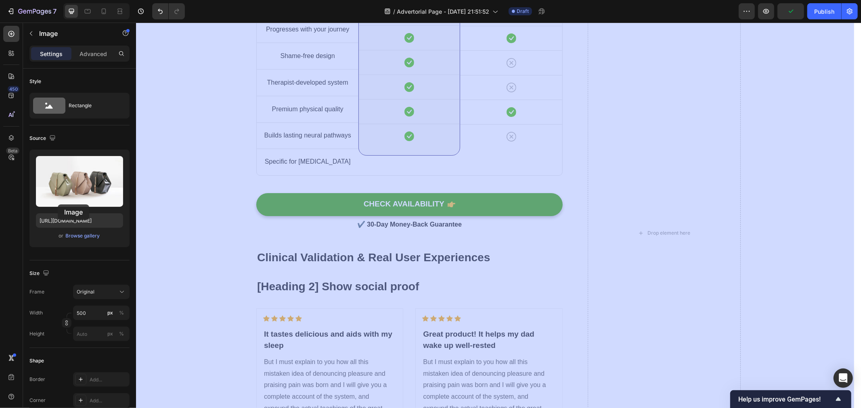
drag, startPoint x: 447, startPoint y: 219, endPoint x: 57, endPoint y: 204, distance: 390.5
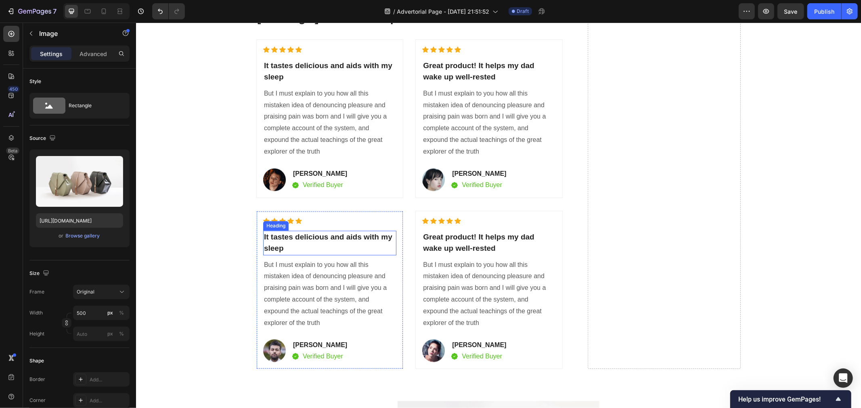
scroll to position [4304, 0]
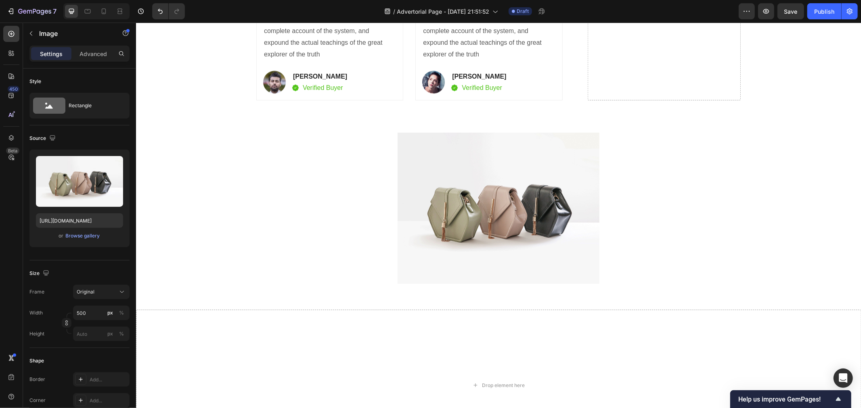
click at [388, 242] on div at bounding box center [498, 207] width 725 height 151
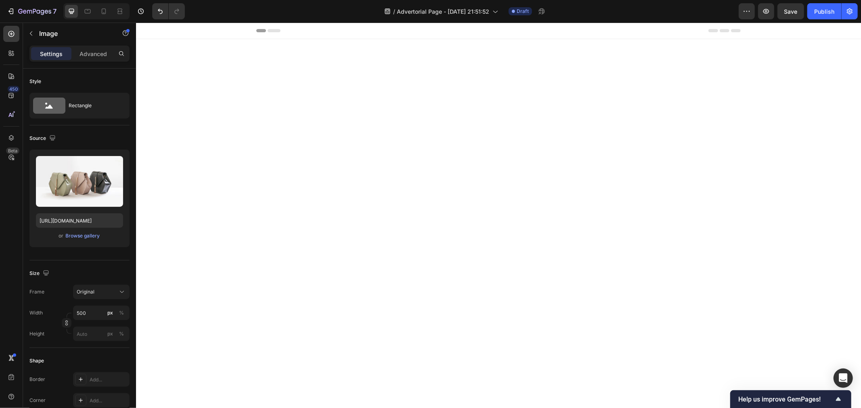
scroll to position [4304, 0]
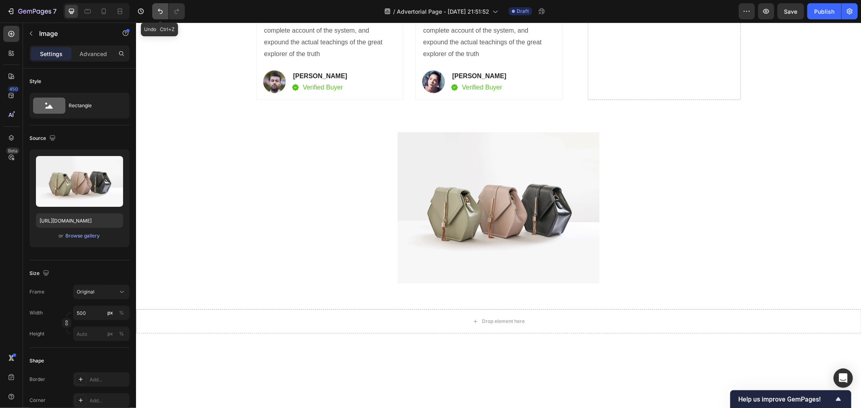
click at [155, 13] on button "Undo/Redo" at bounding box center [160, 11] width 16 height 16
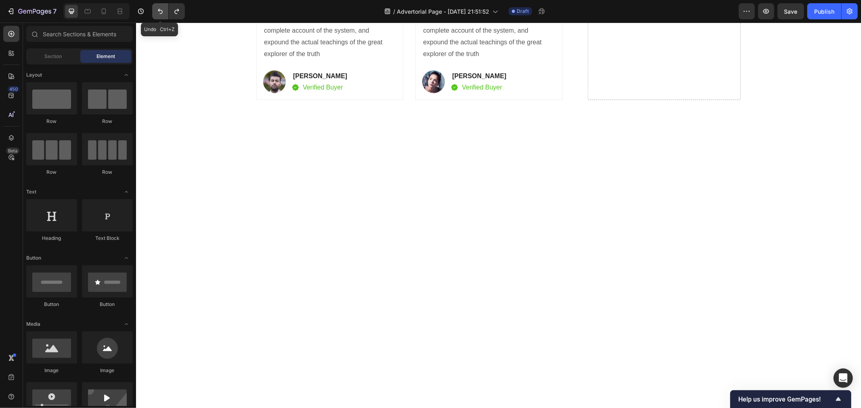
click at [155, 13] on button "Undo/Redo" at bounding box center [160, 11] width 16 height 16
click at [176, 13] on icon "Undo/Redo" at bounding box center [177, 11] width 8 height 8
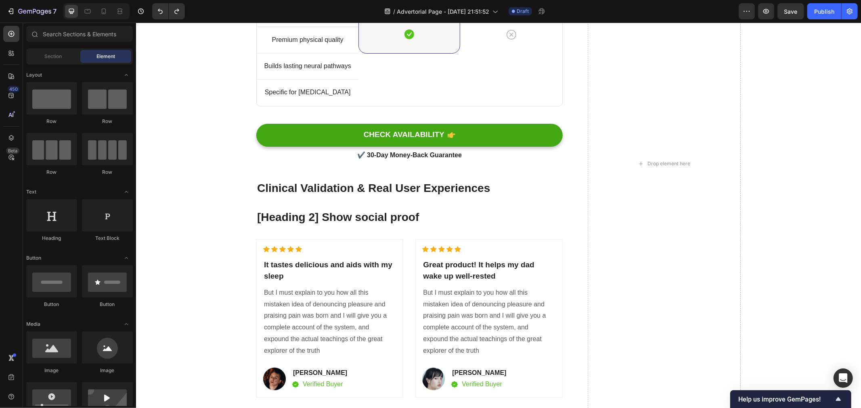
scroll to position [3791, 0]
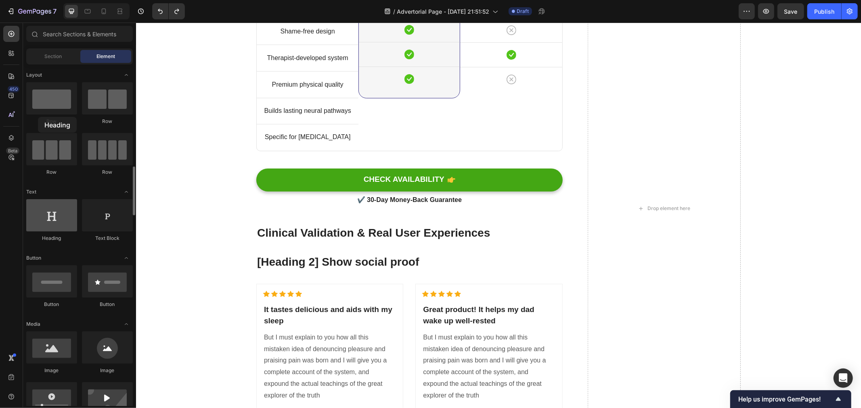
drag, startPoint x: 51, startPoint y: 130, endPoint x: 40, endPoint y: 118, distance: 16.6
click at [40, 199] on div at bounding box center [51, 215] width 51 height 32
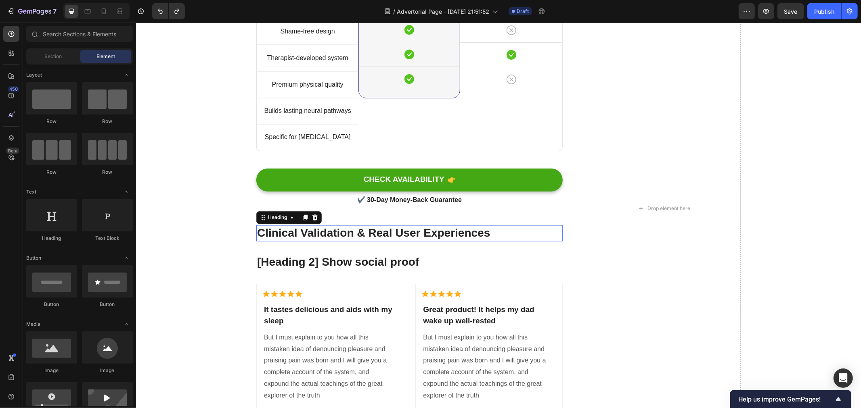
click at [381, 238] on h2 "Clinical Validation & Real User Experiences" at bounding box center [409, 233] width 306 height 16
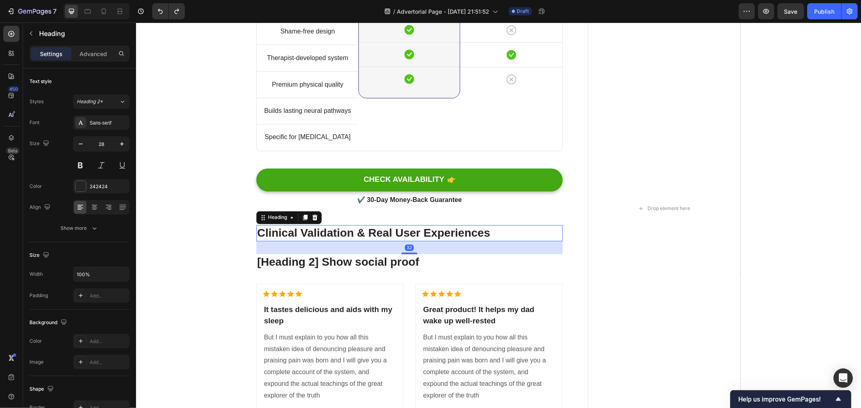
click at [358, 250] on div "32" at bounding box center [409, 247] width 306 height 13
click at [355, 238] on h2 "Clinical Validation & Real User Experiences" at bounding box center [409, 233] width 306 height 16
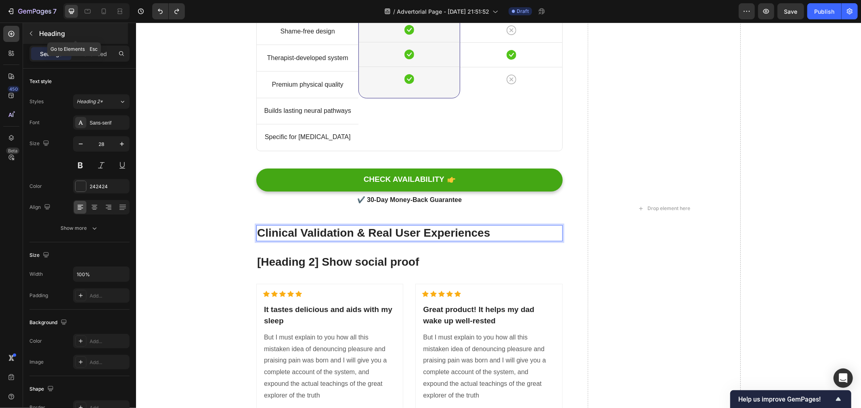
click at [31, 38] on button "button" at bounding box center [31, 33] width 13 height 13
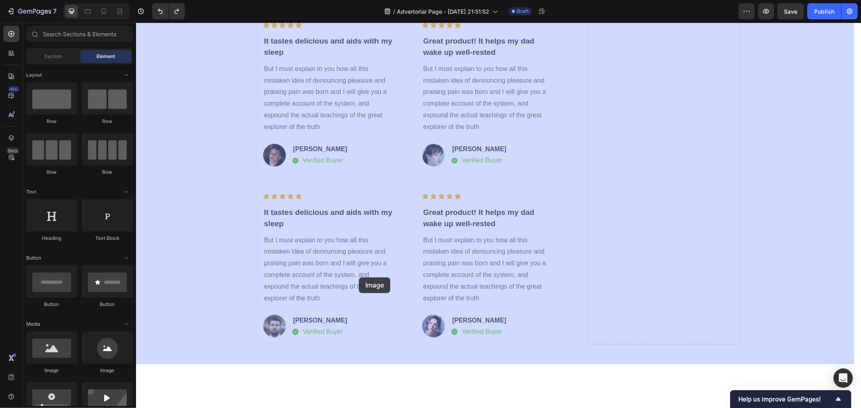
scroll to position [3970, 0]
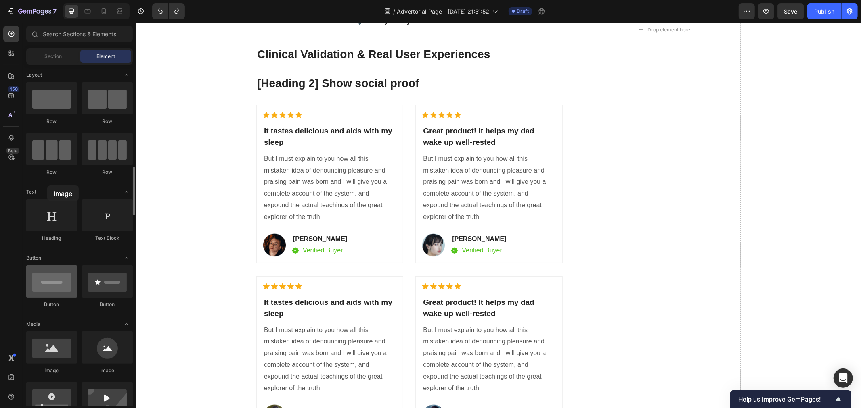
drag, startPoint x: 60, startPoint y: 254, endPoint x: 47, endPoint y: 186, distance: 69.7
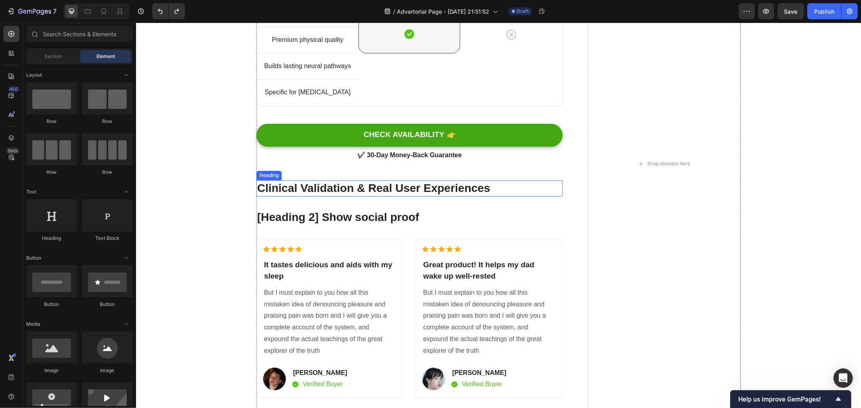
click at [393, 190] on p "Clinical Validation & Real User Experiences" at bounding box center [409, 188] width 305 height 15
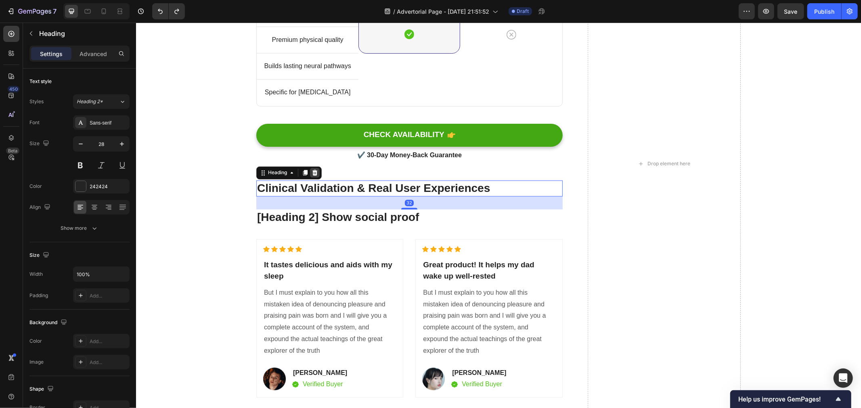
click at [314, 170] on icon at bounding box center [314, 172] width 6 height 6
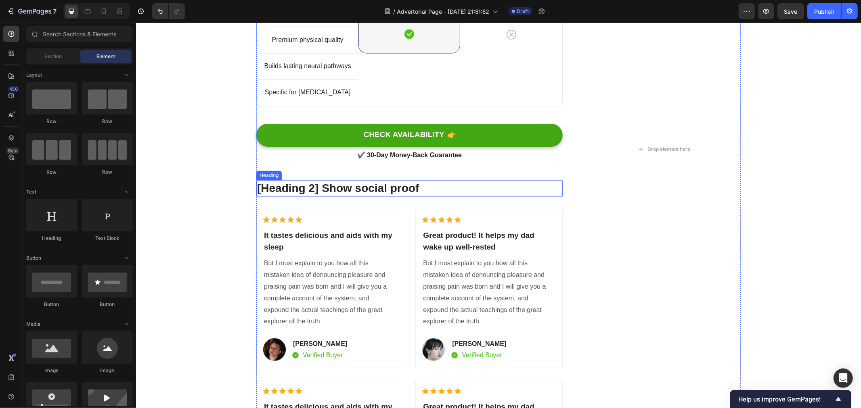
click at [375, 192] on p "[Heading 2] Show social proof" at bounding box center [409, 188] width 305 height 15
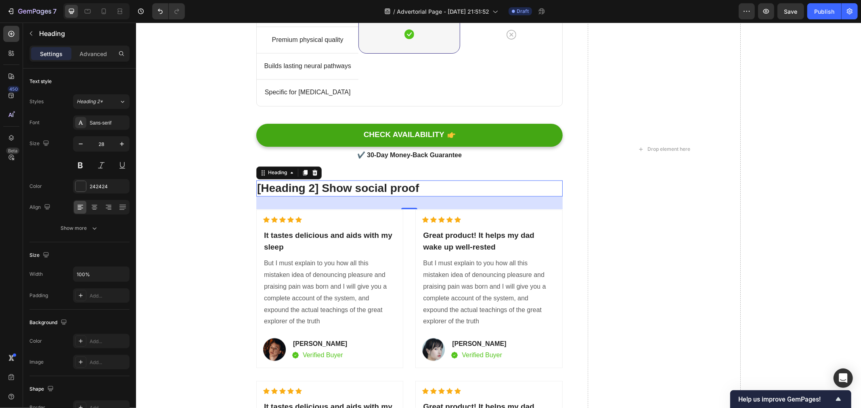
click at [410, 186] on p "[Heading 2] Show social proof" at bounding box center [409, 188] width 305 height 15
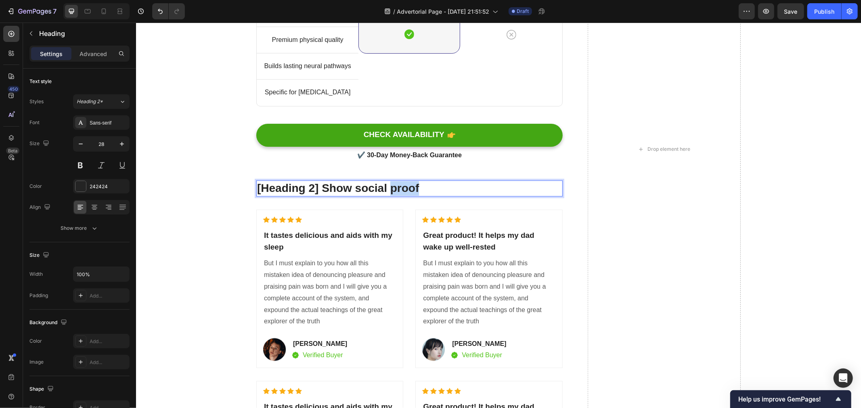
click at [410, 186] on p "[Heading 2] Show social proof" at bounding box center [409, 188] width 305 height 15
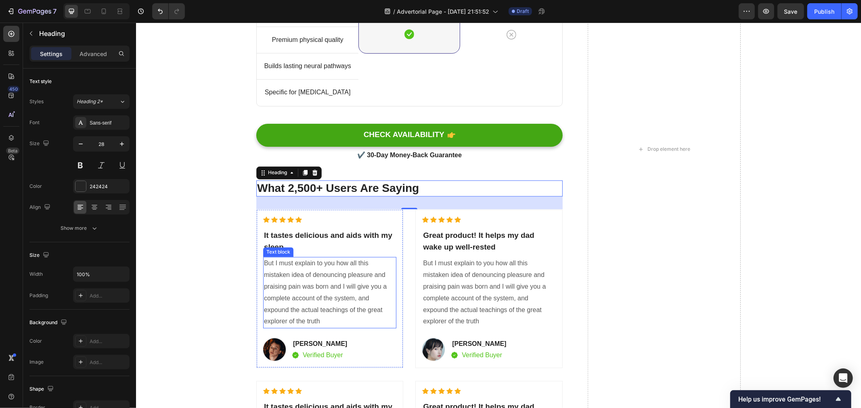
click at [302, 309] on p "But I must explain to you how all this mistaken idea of denouncing pleasure and…" at bounding box center [329, 293] width 132 height 70
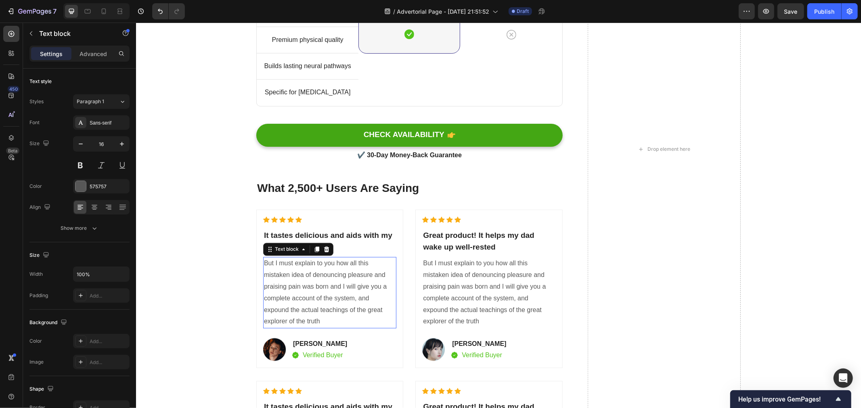
click at [302, 309] on p "But I must explain to you how all this mistaken idea of denouncing pleasure and…" at bounding box center [329, 293] width 132 height 70
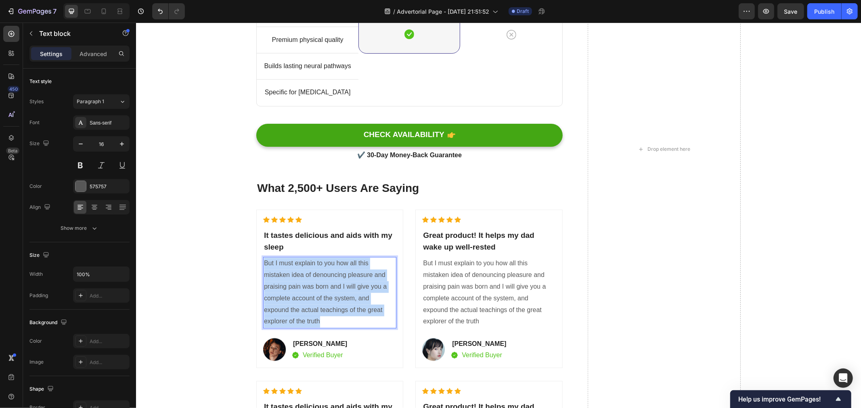
click at [302, 309] on p "But I must explain to you how all this mistaken idea of denouncing pleasure and…" at bounding box center [329, 293] width 132 height 70
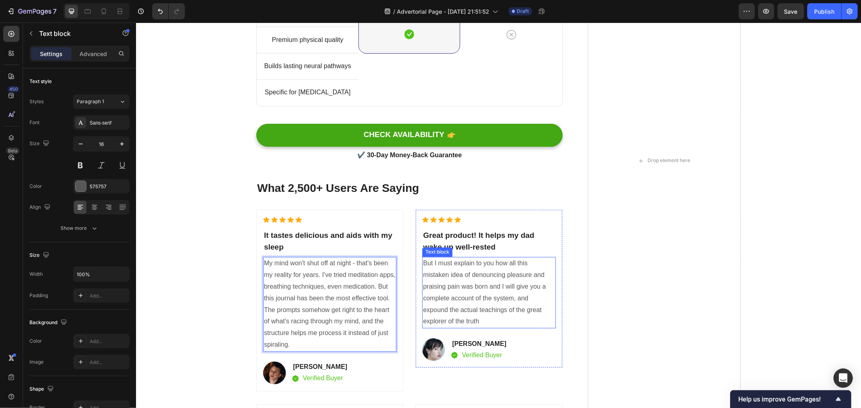
click at [453, 292] on p "But I must explain to you how all this mistaken idea of denouncing pleasure and…" at bounding box center [488, 293] width 132 height 70
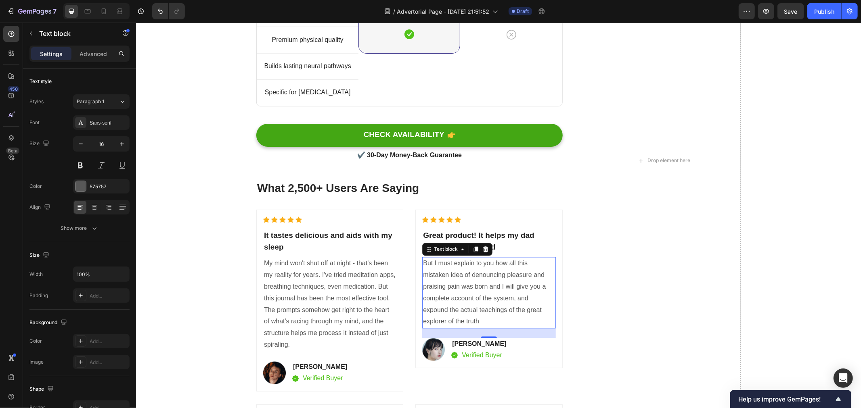
click at [464, 319] on p "But I must explain to you how all this mistaken idea of denouncing pleasure and…" at bounding box center [488, 293] width 132 height 70
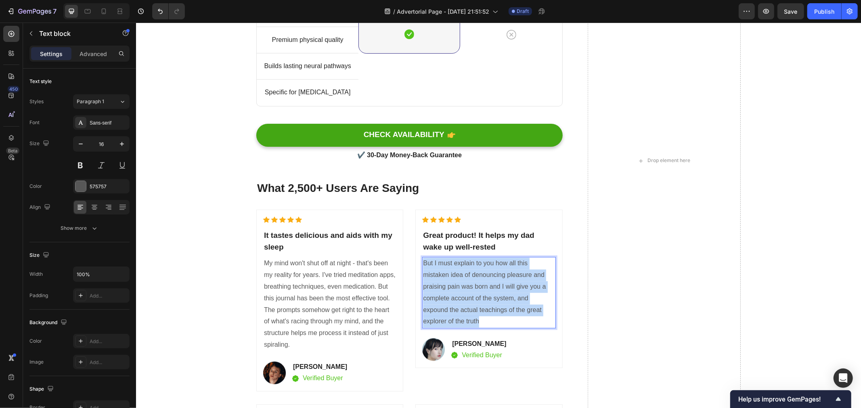
click at [464, 319] on p "But I must explain to you how all this mistaken idea of denouncing pleasure and…" at bounding box center [488, 293] width 132 height 70
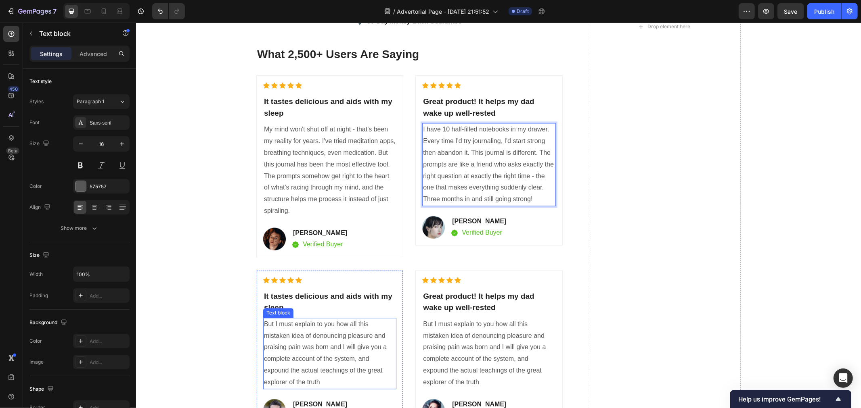
scroll to position [4015, 0]
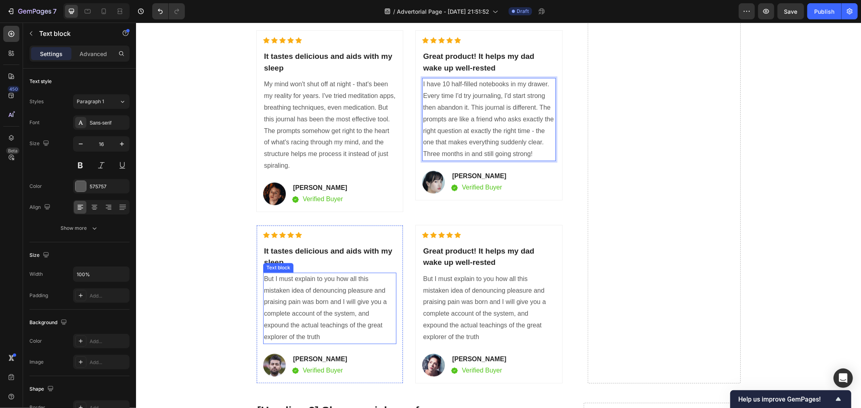
click at [354, 312] on p "But I must explain to you how all this mistaken idea of denouncing pleasure and…" at bounding box center [329, 308] width 132 height 70
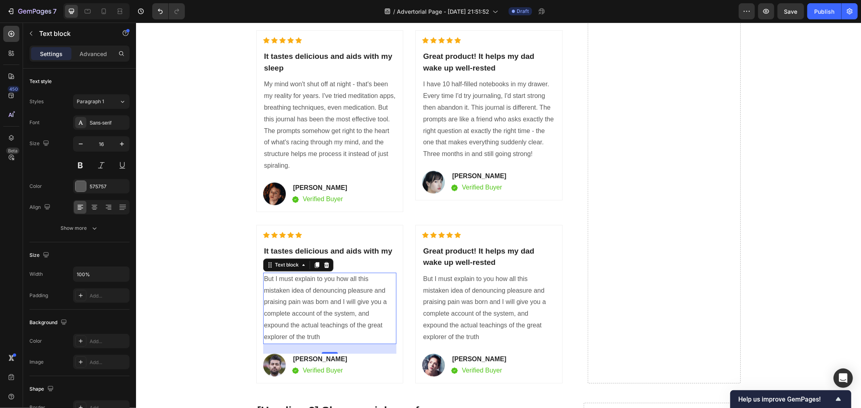
click at [309, 315] on p "But I must explain to you how all this mistaken idea of denouncing pleasure and…" at bounding box center [329, 308] width 132 height 70
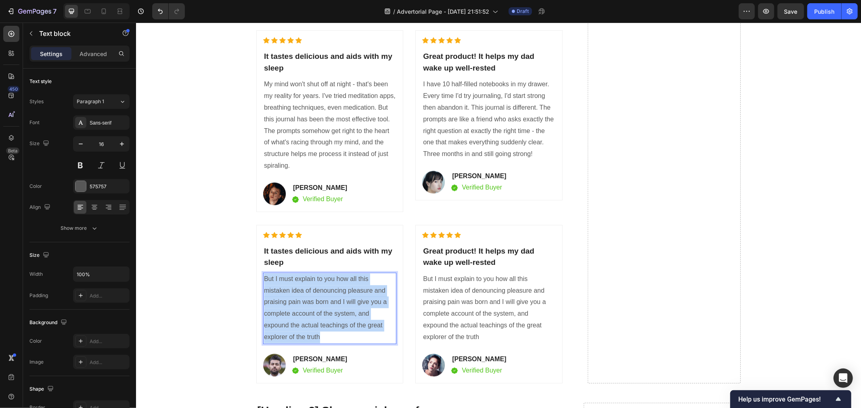
click at [309, 315] on p "But I must explain to you how all this mistaken idea of denouncing pleasure and…" at bounding box center [329, 308] width 132 height 70
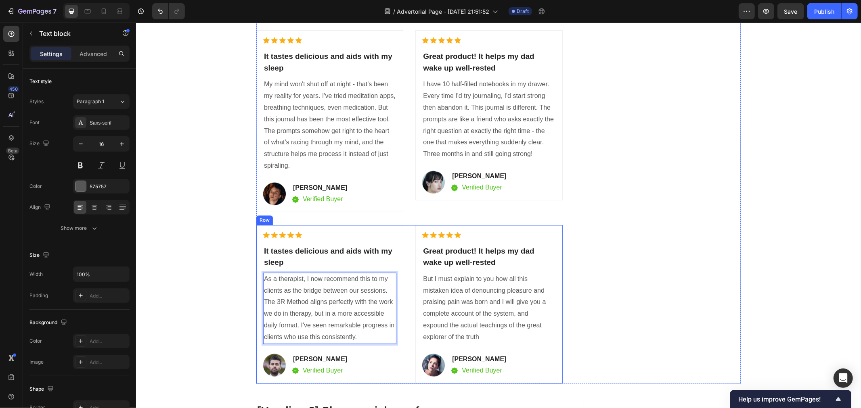
click at [484, 318] on p "But I must explain to you how all this mistaken idea of denouncing pleasure and…" at bounding box center [488, 308] width 132 height 70
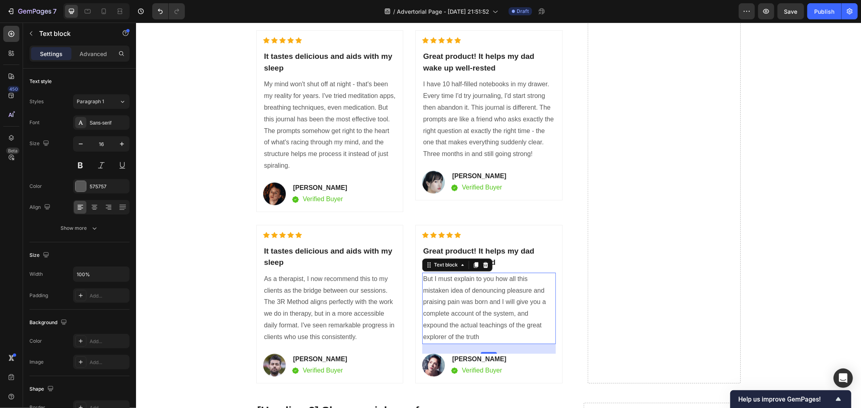
click at [479, 316] on p "But I must explain to you how all this mistaken idea of denouncing pleasure and…" at bounding box center [488, 308] width 132 height 70
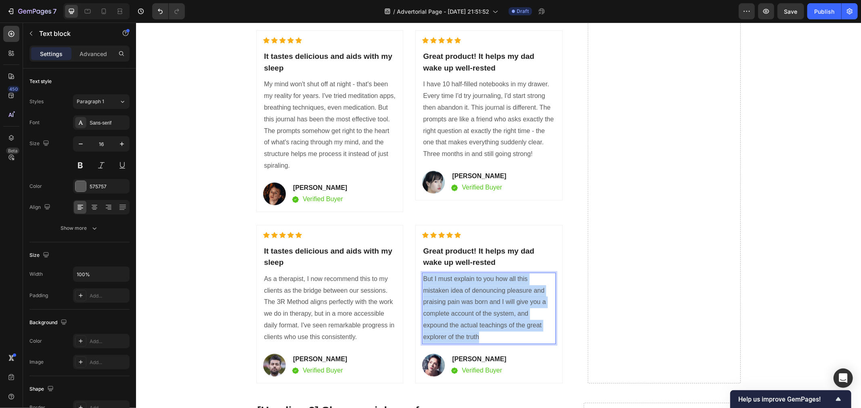
click at [479, 316] on p "But I must explain to you how all this mistaken idea of denouncing pleasure and…" at bounding box center [488, 308] width 132 height 70
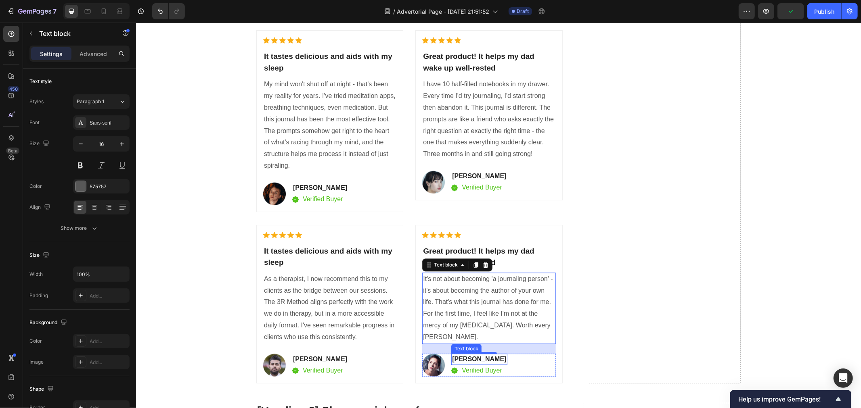
click at [475, 354] on p "Anna Chirstin" at bounding box center [479, 359] width 54 height 10
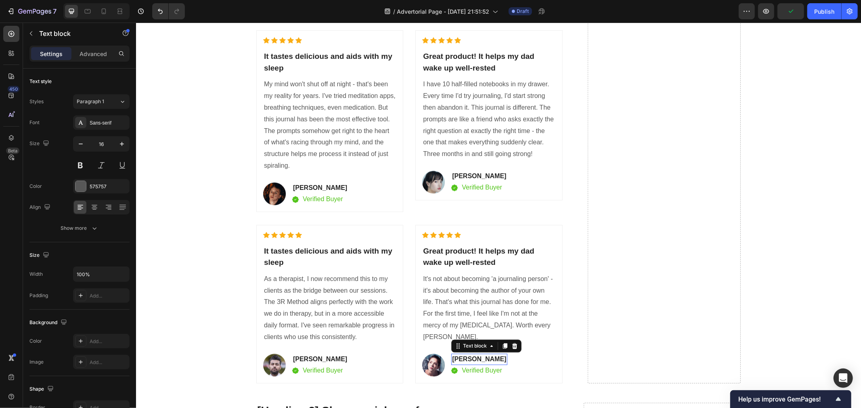
click at [475, 354] on p "Anna Chirstin" at bounding box center [479, 359] width 54 height 10
click at [306, 357] on p "Rayul Mike" at bounding box center [320, 359] width 54 height 10
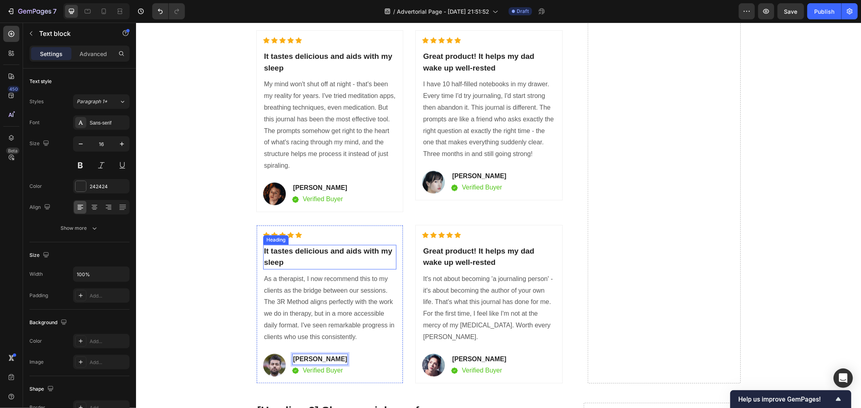
click at [353, 251] on p "It tastes delicious and aids with my sleep" at bounding box center [329, 256] width 132 height 23
click at [318, 236] on icon at bounding box center [321, 237] width 6 height 6
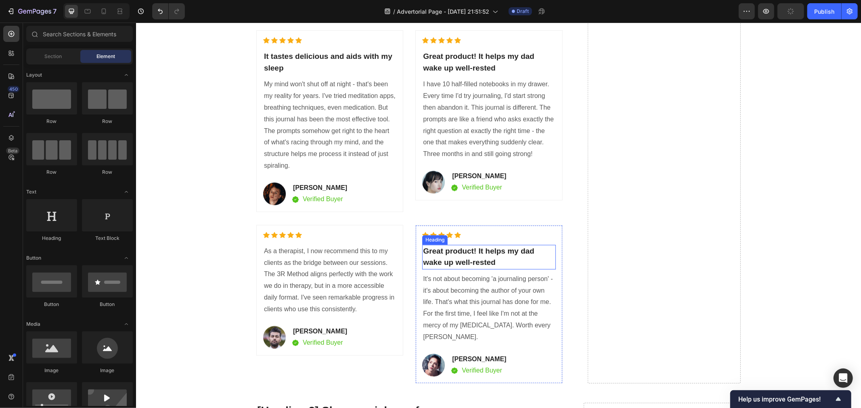
click at [447, 256] on p "Great product! It helps my dad wake up well-rested" at bounding box center [488, 256] width 132 height 23
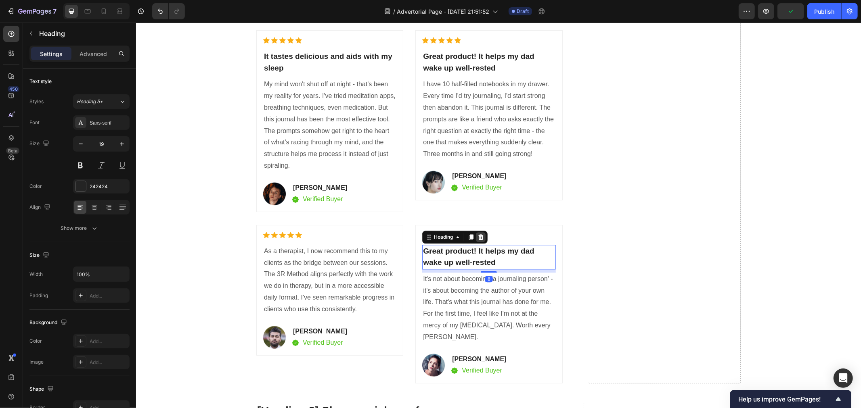
click at [477, 234] on icon at bounding box center [480, 237] width 6 height 6
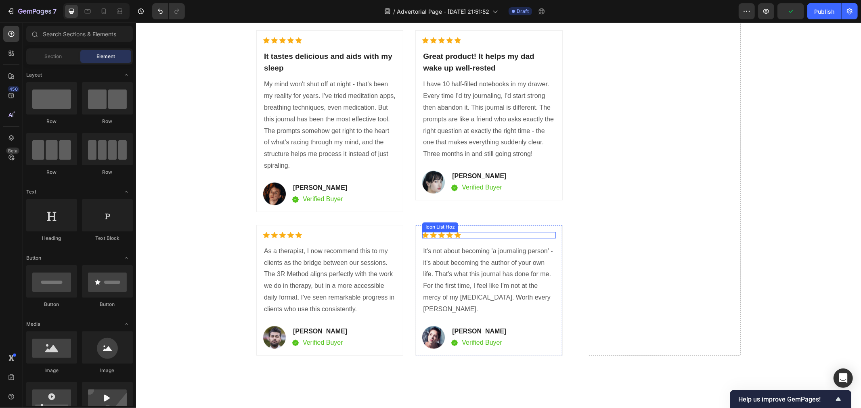
scroll to position [3880, 0]
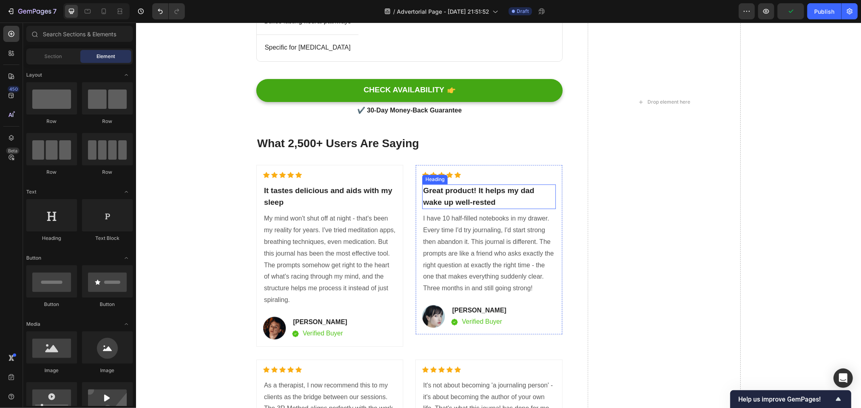
click at [458, 199] on p "Great product! It helps my dad wake up well-rested" at bounding box center [488, 196] width 132 height 23
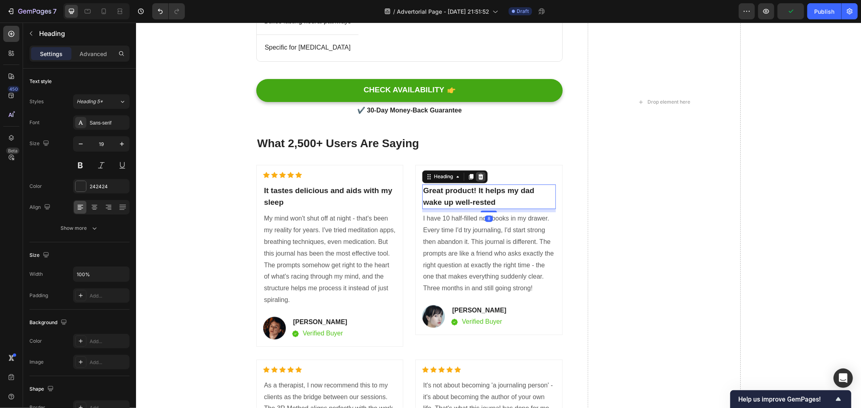
click at [479, 176] on icon at bounding box center [480, 177] width 5 height 6
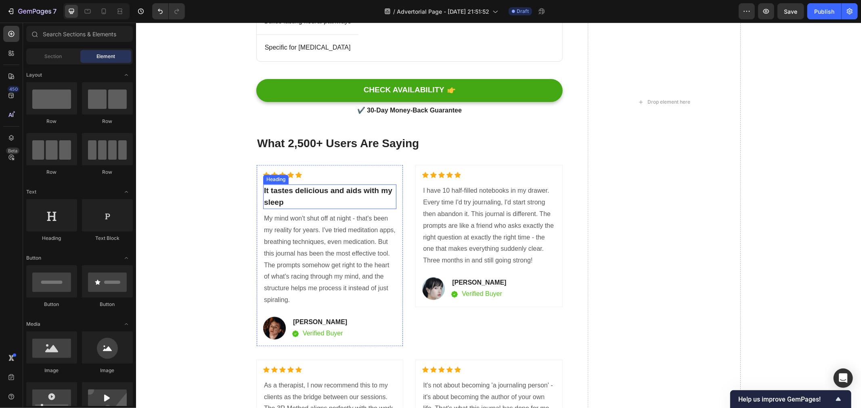
click at [330, 201] on p "It tastes delicious and aids with my sleep" at bounding box center [329, 196] width 132 height 23
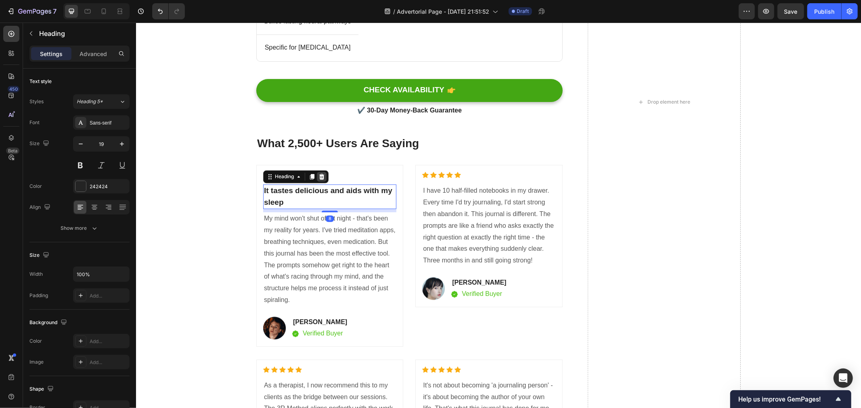
click at [319, 175] on icon at bounding box center [321, 177] width 5 height 6
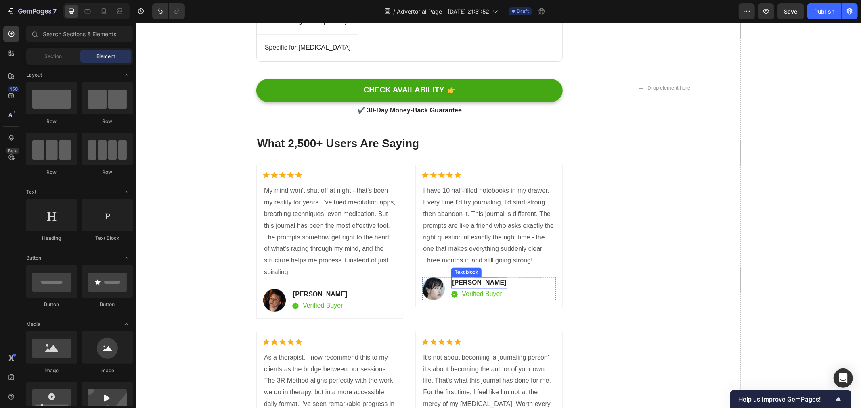
click at [460, 283] on p "Serena Gon" at bounding box center [479, 283] width 54 height 10
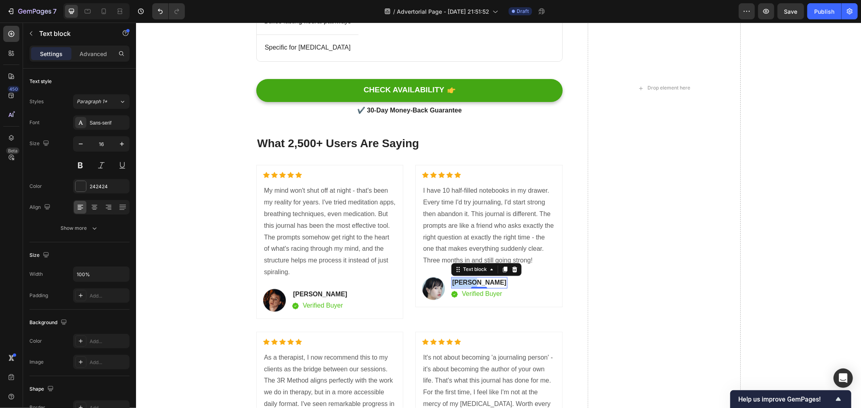
click at [461, 283] on p "Serena Gon" at bounding box center [479, 283] width 54 height 10
click at [300, 295] on p "David Alaba" at bounding box center [320, 295] width 54 height 10
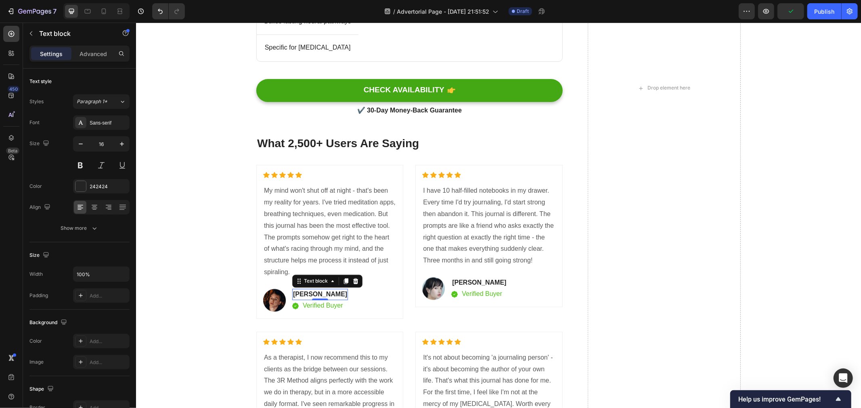
click at [300, 295] on p "David Alaba" at bounding box center [320, 295] width 54 height 10
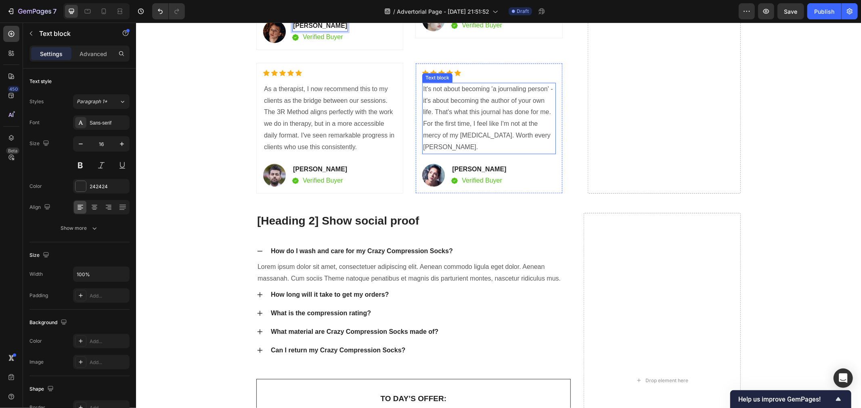
scroll to position [4194, 0]
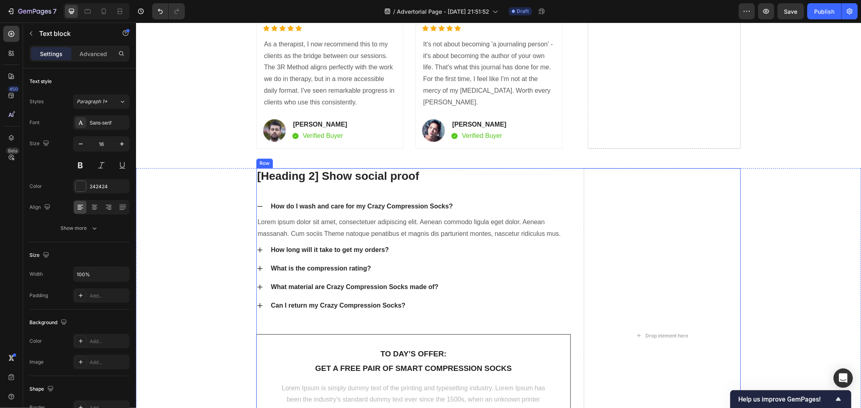
click at [384, 178] on p "[Heading 2] Show social proof" at bounding box center [413, 176] width 313 height 15
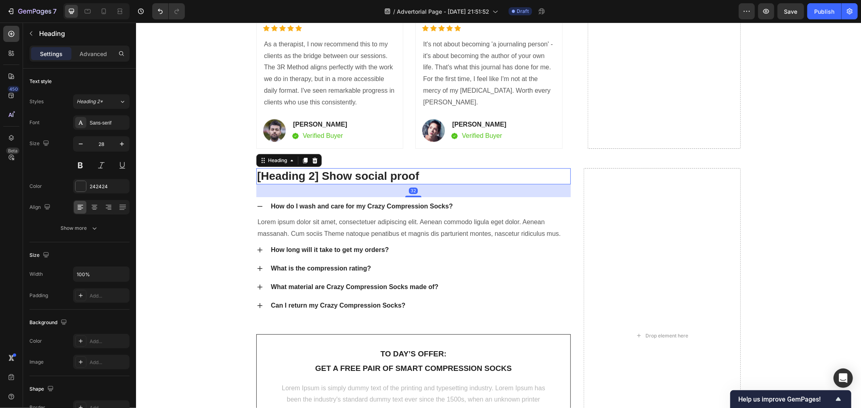
click at [384, 178] on p "[Heading 2] Show social proof" at bounding box center [413, 176] width 313 height 15
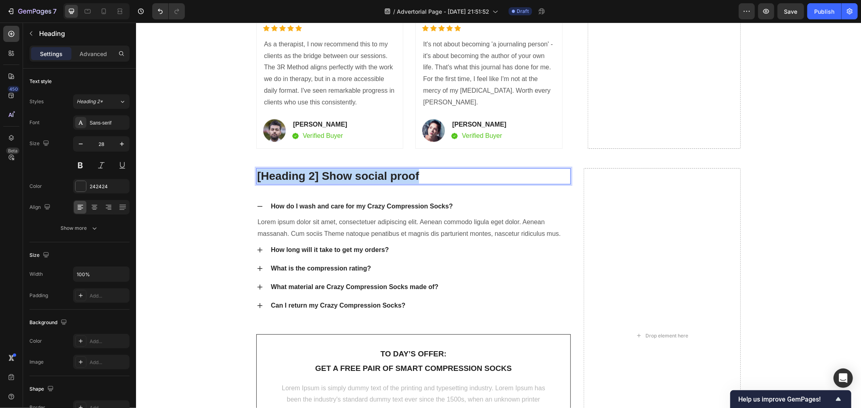
click at [384, 178] on p "[Heading 2] Show social proof" at bounding box center [413, 176] width 313 height 15
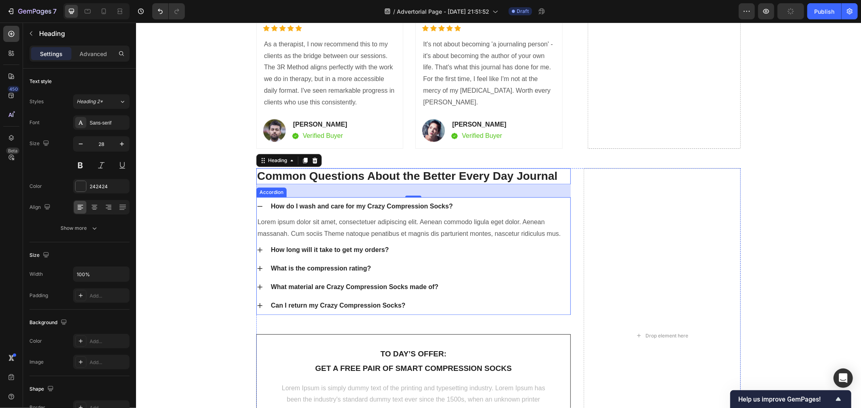
click at [353, 205] on div "How do I wash and care for my Crazy Compression Socks?" at bounding box center [361, 206] width 184 height 12
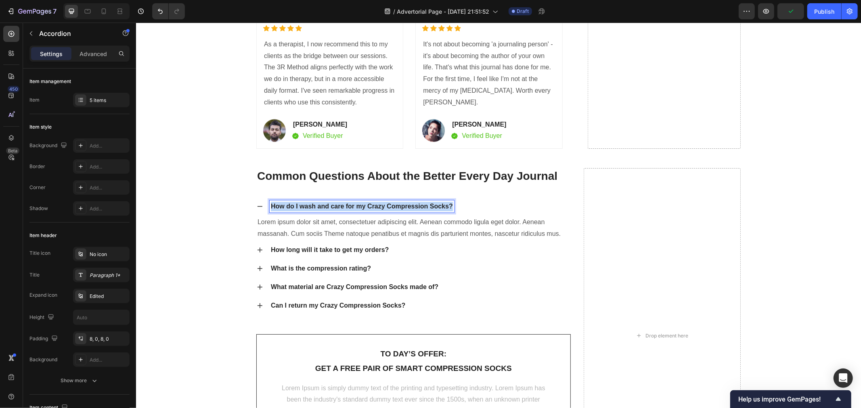
click at [353, 205] on p "How do I wash and care for my Crazy Compression Socks?" at bounding box center [361, 206] width 182 height 10
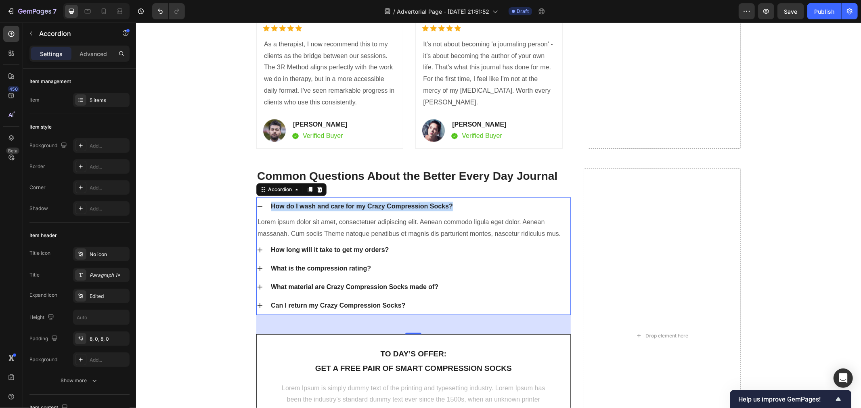
click at [406, 207] on p "How do I wash and care for my Crazy Compression Socks?" at bounding box center [361, 206] width 182 height 10
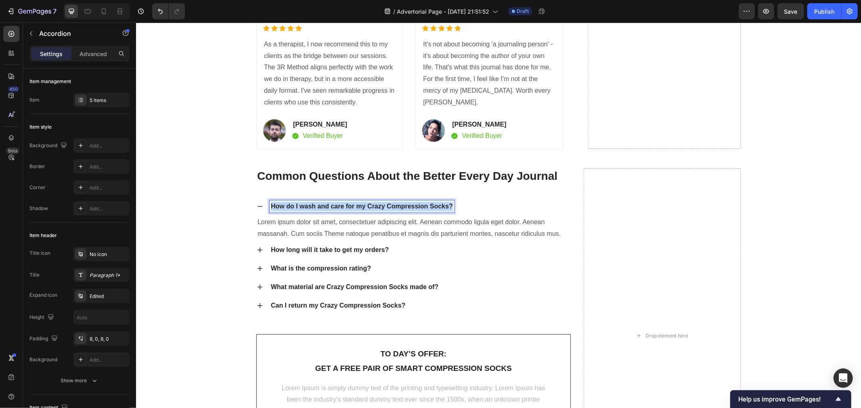
click at [406, 207] on p "How do I wash and care for my Crazy Compression Socks?" at bounding box center [361, 206] width 182 height 10
click at [412, 228] on p "Lorem ipsum dolor sit amet, consectetuer adipiscing elit. Aenean commodo ligula…" at bounding box center [413, 227] width 312 height 23
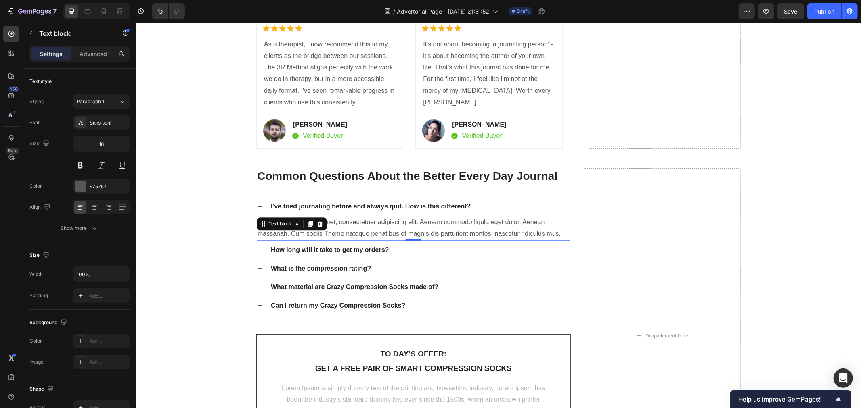
click at [438, 220] on p "Lorem ipsum dolor sit amet, consectetuer adipiscing elit. Aenean commodo ligula…" at bounding box center [413, 227] width 312 height 23
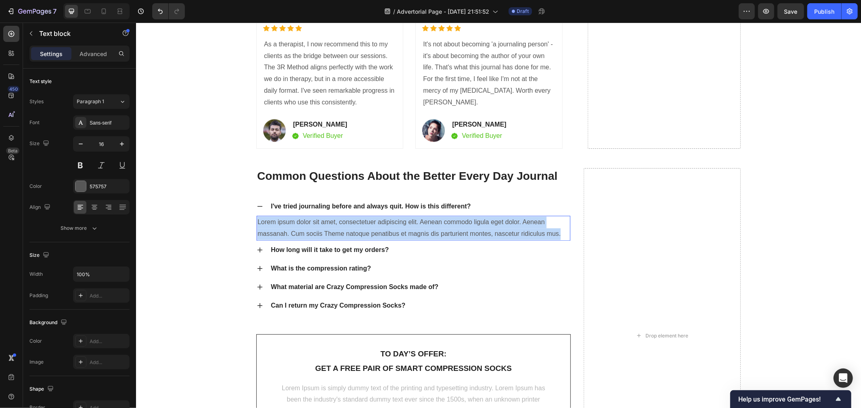
click at [438, 220] on p "Lorem ipsum dolor sit amet, consectetuer adipiscing elit. Aenean commodo ligula…" at bounding box center [413, 227] width 312 height 23
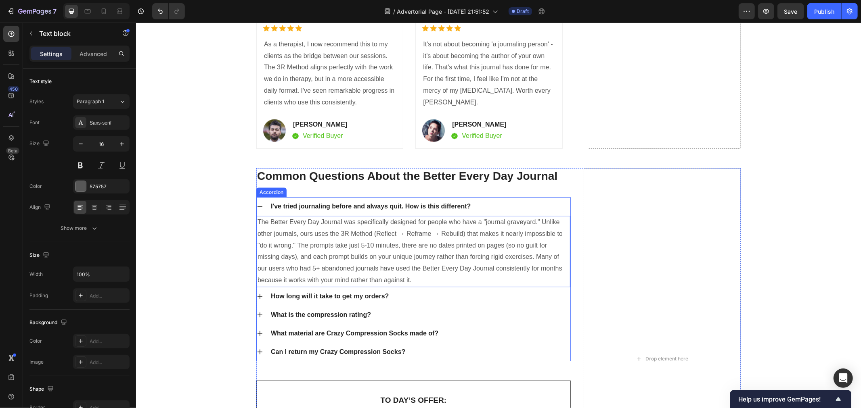
click at [257, 203] on icon at bounding box center [259, 206] width 6 height 6
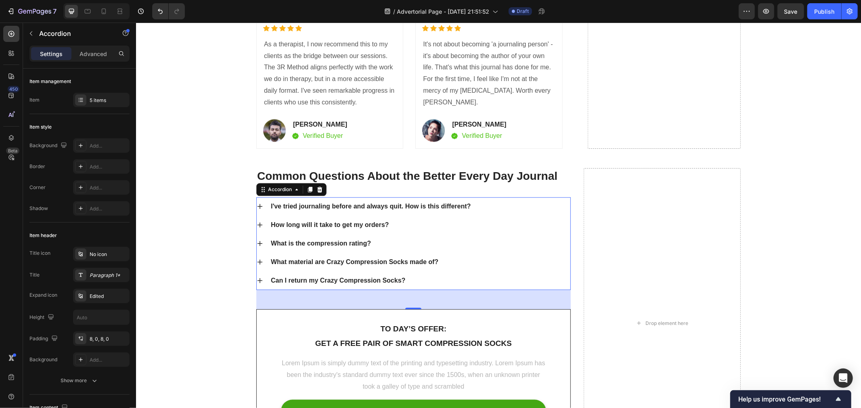
click at [315, 224] on p "How long will it take to get my orders?" at bounding box center [329, 225] width 118 height 10
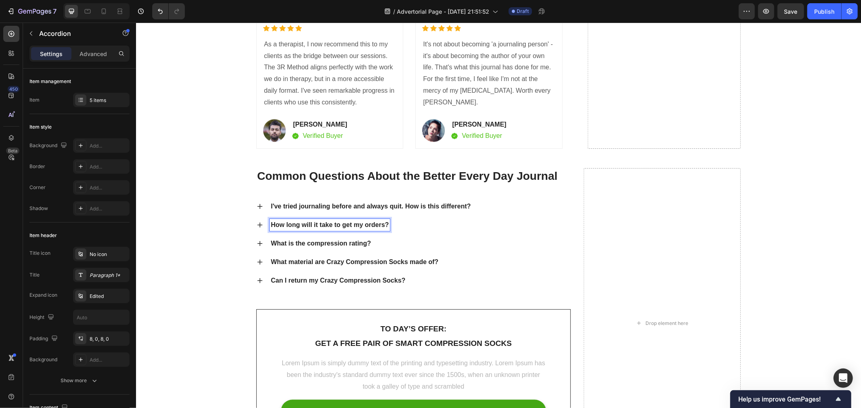
click at [320, 224] on p "How long will it take to get my orders?" at bounding box center [329, 225] width 118 height 10
click at [257, 225] on icon at bounding box center [259, 224] width 5 height 5
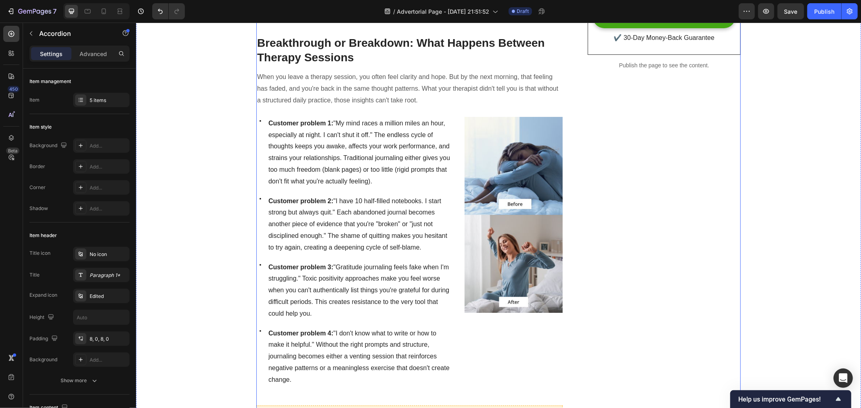
scroll to position [473, 0]
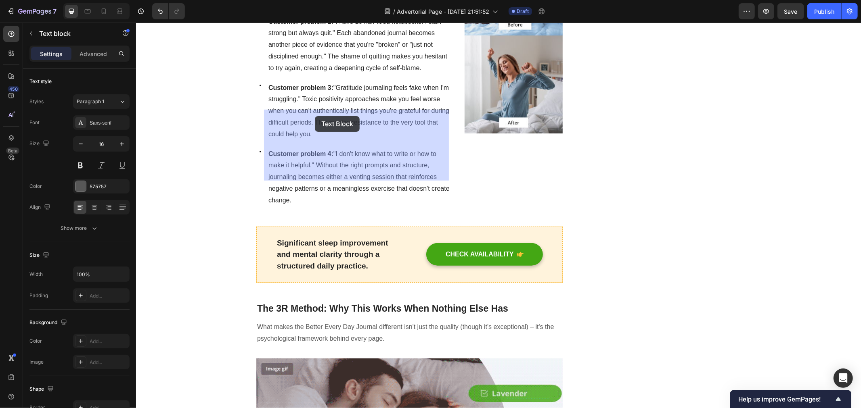
drag, startPoint x: 265, startPoint y: 113, endPoint x: 296, endPoint y: 117, distance: 31.2
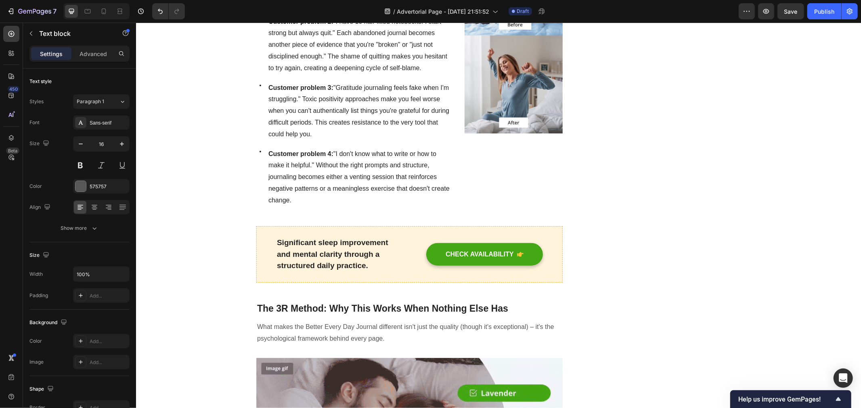
drag, startPoint x: 265, startPoint y: 115, endPoint x: 326, endPoint y: 115, distance: 61.3
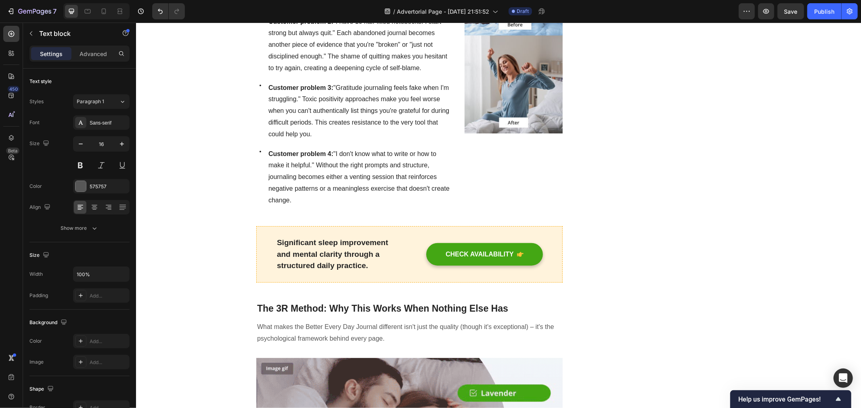
click at [301, 25] on strong "Customer problem 2:" at bounding box center [300, 21] width 65 height 7
click at [290, 25] on strong "Customer problem 2:" at bounding box center [300, 21] width 65 height 7
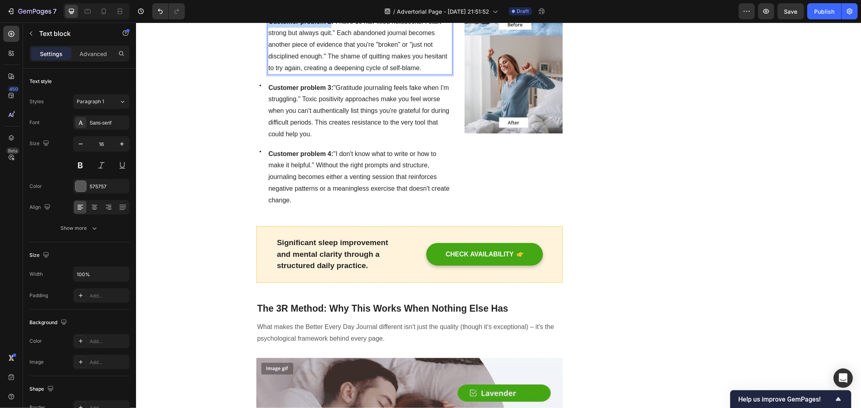
drag, startPoint x: 264, startPoint y: 192, endPoint x: 326, endPoint y: 194, distance: 62.6
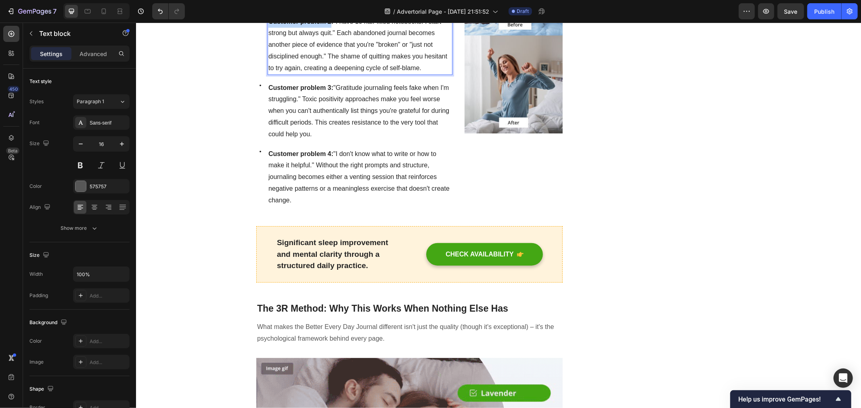
click at [326, 25] on strong "Customer problem 2:" at bounding box center [300, 21] width 65 height 7
click at [274, 91] on strong "Customer problem 3:" at bounding box center [300, 87] width 65 height 7
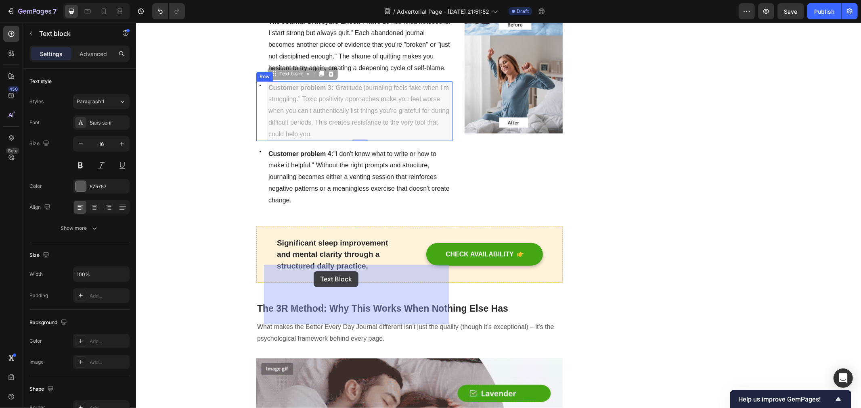
drag, startPoint x: 263, startPoint y: 270, endPoint x: 312, endPoint y: 271, distance: 48.4
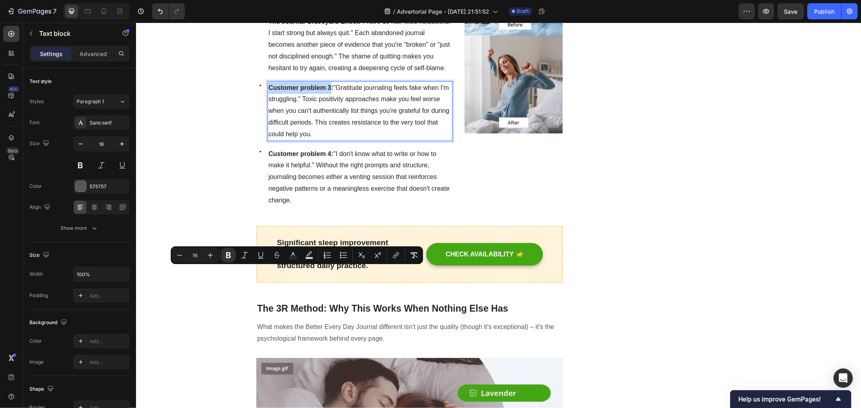
drag, startPoint x: 265, startPoint y: 272, endPoint x: 326, endPoint y: 271, distance: 61.3
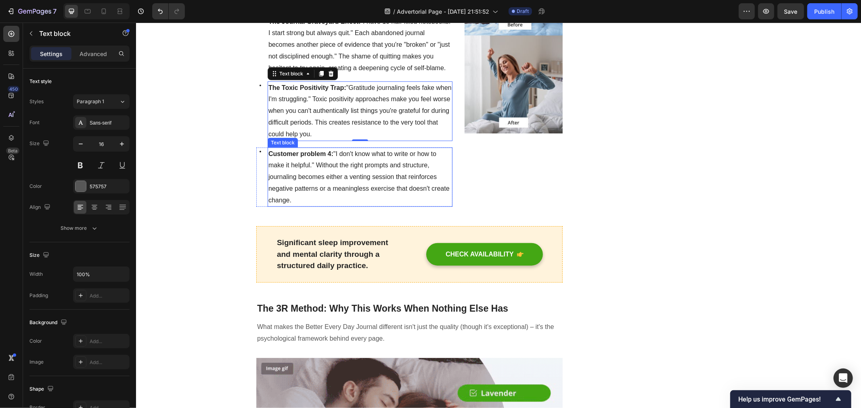
click at [281, 157] on strong "Customer problem 4:" at bounding box center [300, 153] width 65 height 7
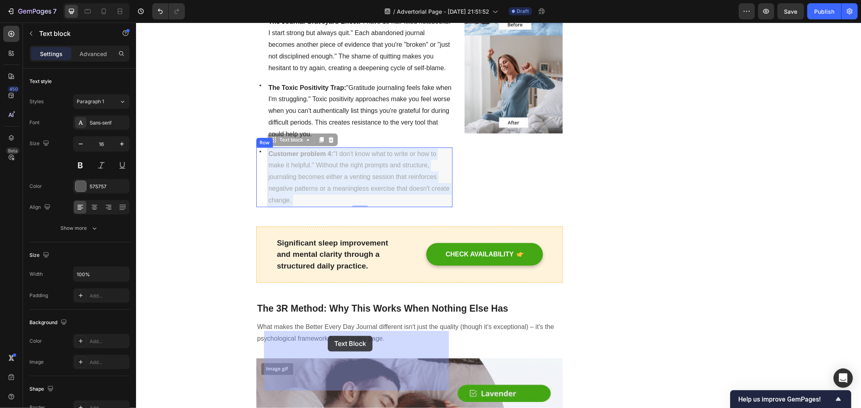
drag, startPoint x: 265, startPoint y: 336, endPoint x: 292, endPoint y: 337, distance: 27.0
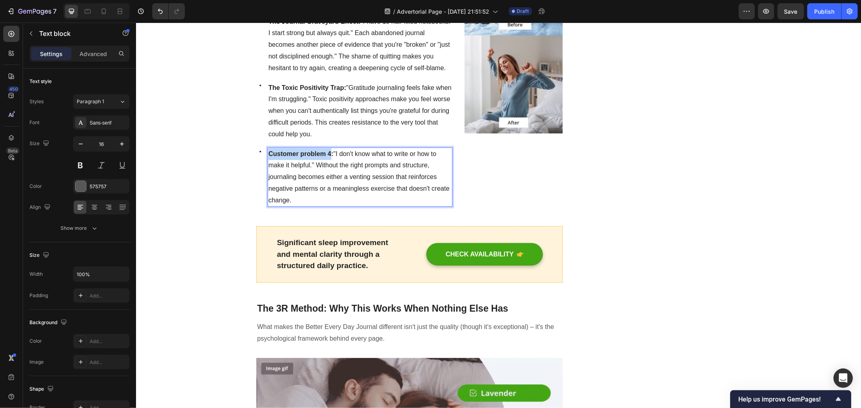
drag, startPoint x: 266, startPoint y: 338, endPoint x: 326, endPoint y: 339, distance: 60.5
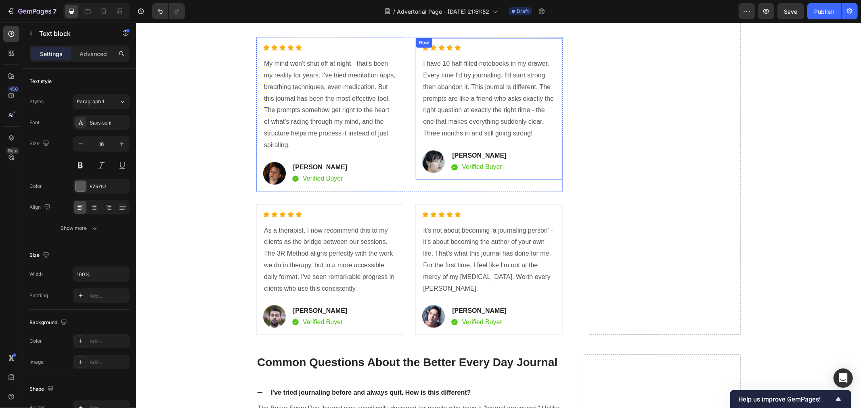
scroll to position [4199, 0]
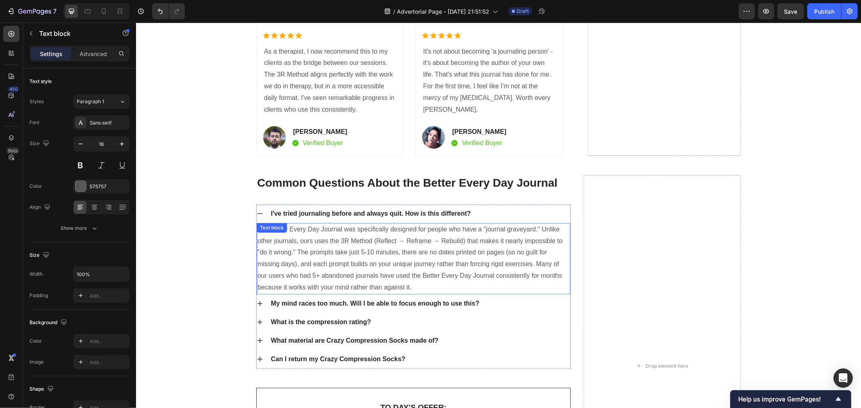
click at [427, 272] on p "The Better Every Day Journal was specifically designed for people who have a "j…" at bounding box center [413, 259] width 312 height 70
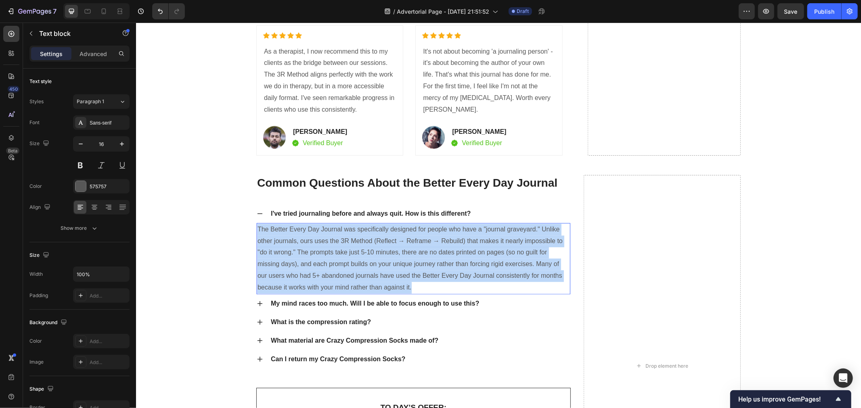
click at [427, 272] on p "The Better Every Day Journal was specifically designed for people who have a "j…" at bounding box center [413, 259] width 312 height 70
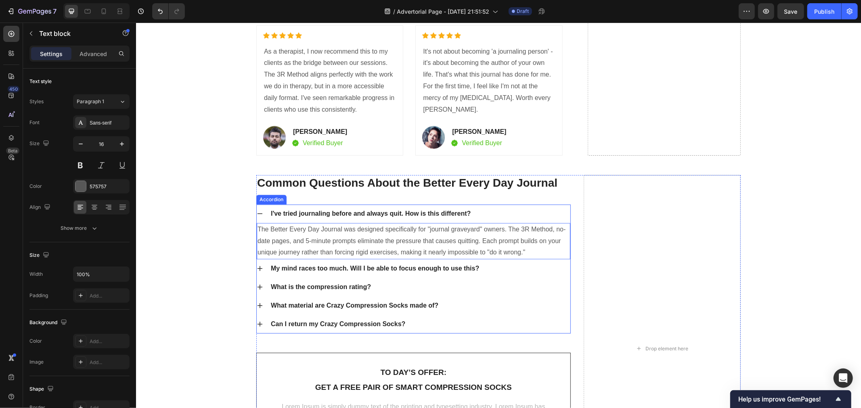
click at [256, 213] on icon at bounding box center [259, 213] width 6 height 6
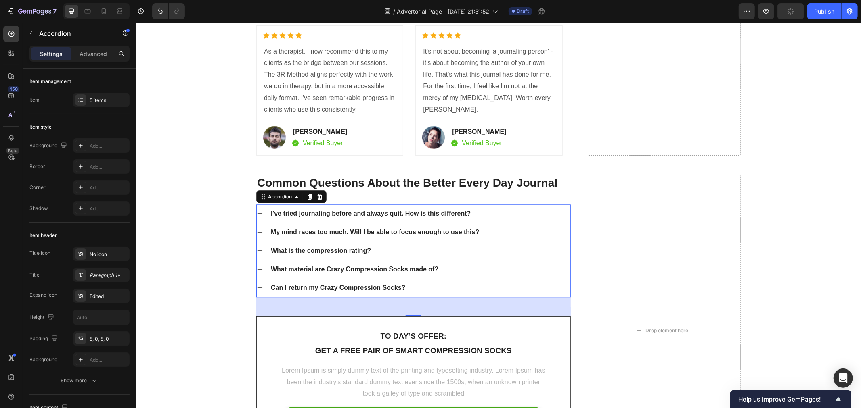
drag, startPoint x: 257, startPoint y: 232, endPoint x: 265, endPoint y: 234, distance: 8.2
click at [257, 232] on icon at bounding box center [259, 231] width 5 height 5
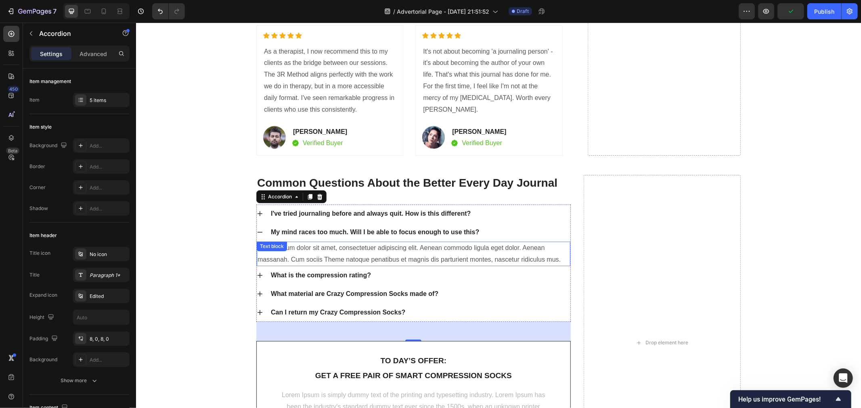
click at [321, 251] on div "Lorem ipsum dolor sit amet, consectetuer adipiscing elit. Aenean commodo ligula…" at bounding box center [413, 253] width 314 height 25
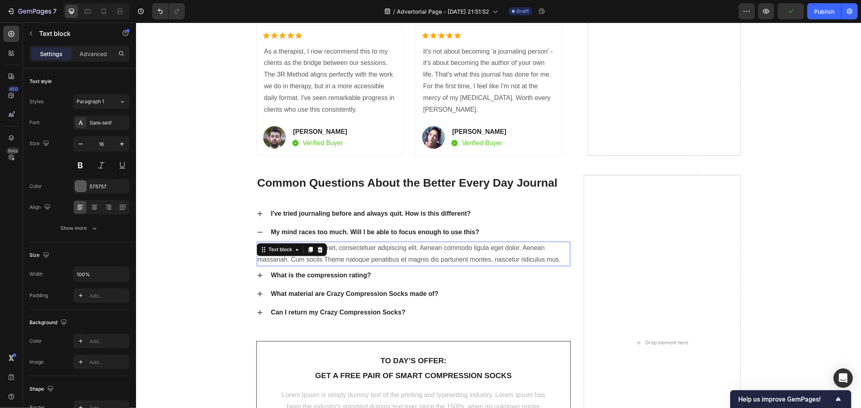
click at [321, 251] on div "Text block" at bounding box center [291, 249] width 70 height 13
click at [356, 255] on p "Lorem ipsum dolor sit amet, consectetuer adipiscing elit. Aenean commodo ligula…" at bounding box center [413, 253] width 312 height 23
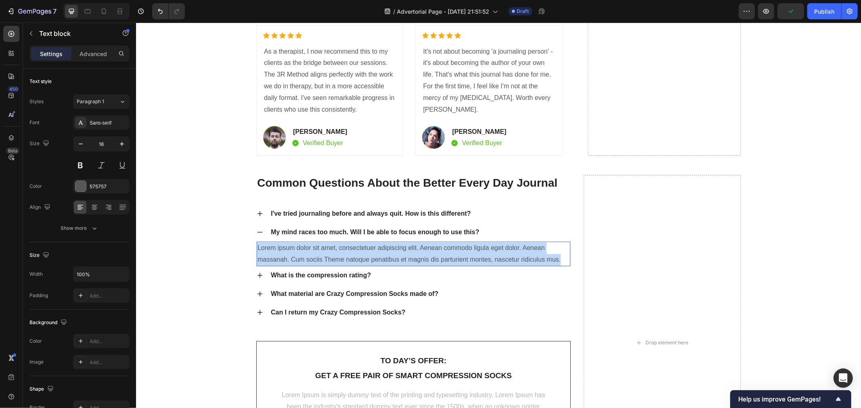
click at [356, 255] on p "Lorem ipsum dolor sit amet, consectetuer adipiscing elit. Aenean commodo ligula…" at bounding box center [413, 253] width 312 height 23
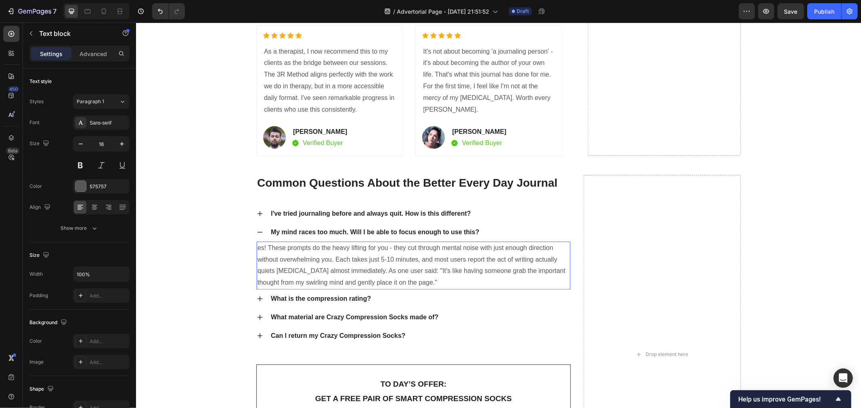
click at [257, 249] on p "es! These prompts do the heavy lifting for you - they cut through mental noise …" at bounding box center [413, 265] width 312 height 46
click at [297, 296] on p "What is the compression rating?" at bounding box center [320, 299] width 100 height 10
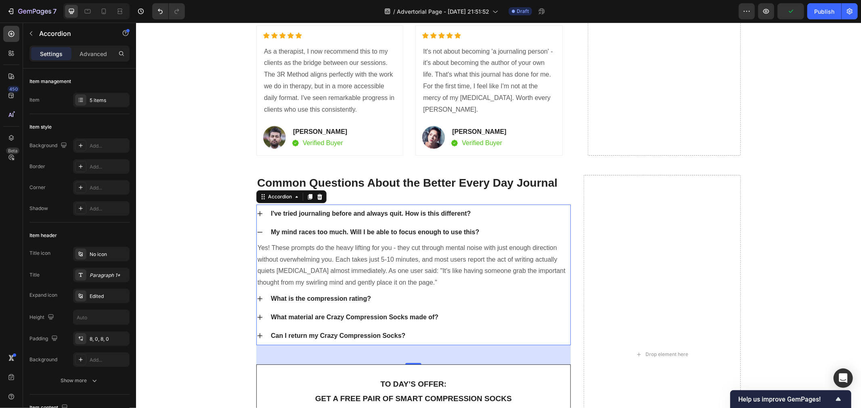
click at [259, 233] on icon at bounding box center [259, 232] width 6 height 6
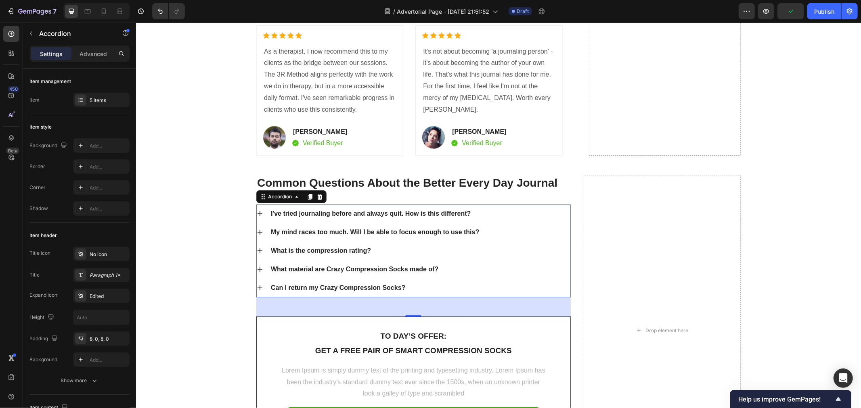
click at [256, 252] on icon at bounding box center [259, 250] width 6 height 6
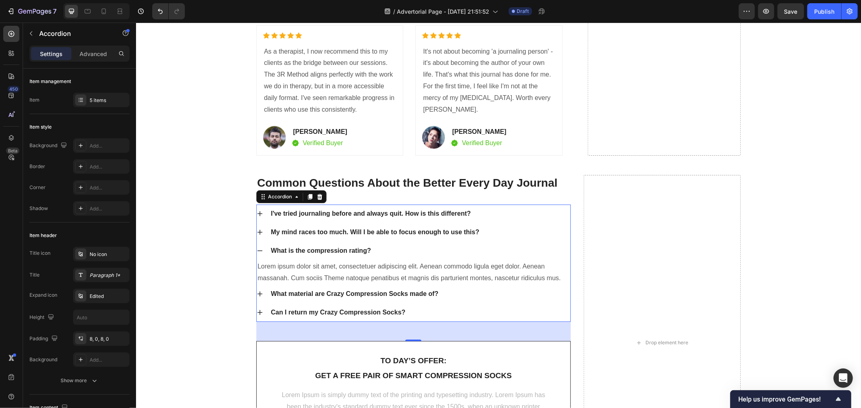
click at [293, 252] on p "What is the compression rating?" at bounding box center [320, 251] width 100 height 10
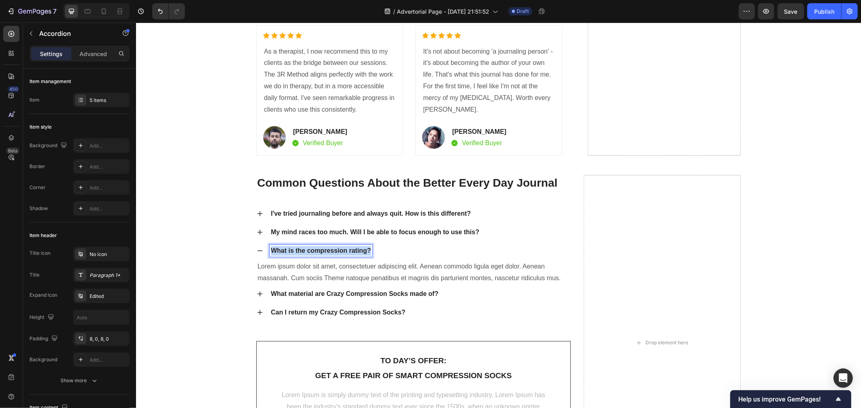
click at [293, 252] on p "What is the compression rating?" at bounding box center [320, 251] width 100 height 10
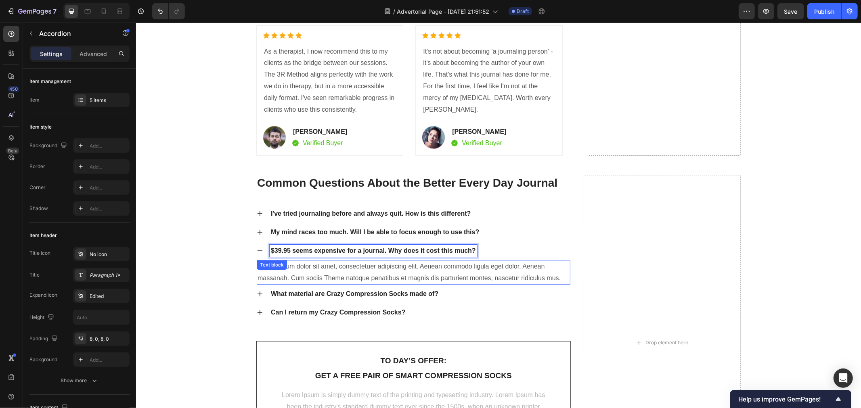
click at [344, 271] on p "Lorem ipsum dolor sit amet, consectetuer adipiscing elit. Aenean commodo ligula…" at bounding box center [413, 272] width 312 height 23
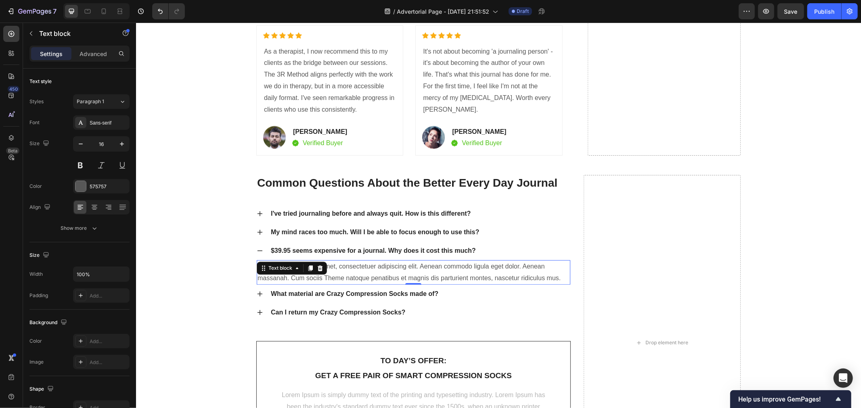
click at [366, 279] on p "Lorem ipsum dolor sit amet, consectetuer adipiscing elit. Aenean commodo ligula…" at bounding box center [413, 272] width 312 height 23
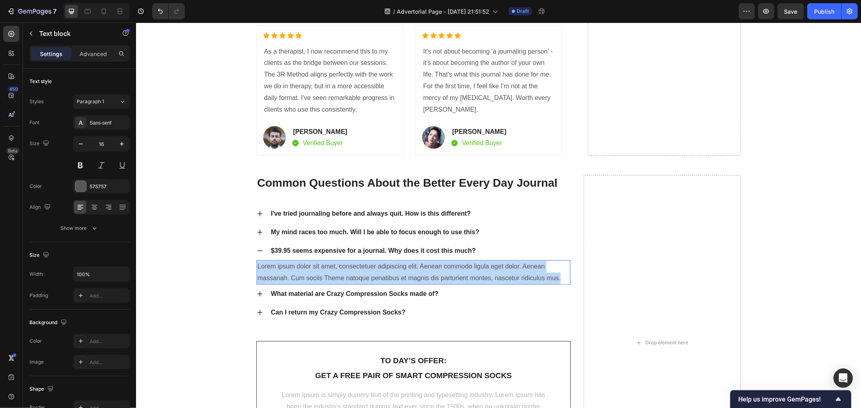
click at [366, 279] on p "Lorem ipsum dolor sit amet, consectetuer adipiscing elit. Aenean commodo ligula…" at bounding box center [413, 272] width 312 height 23
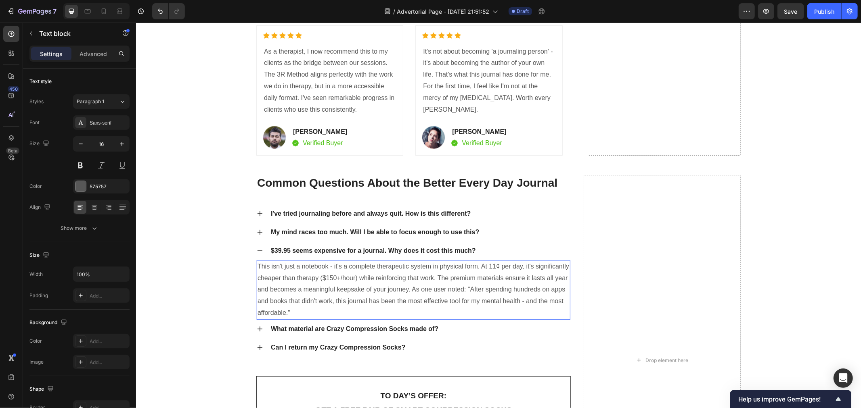
scroll to position [4243, 0]
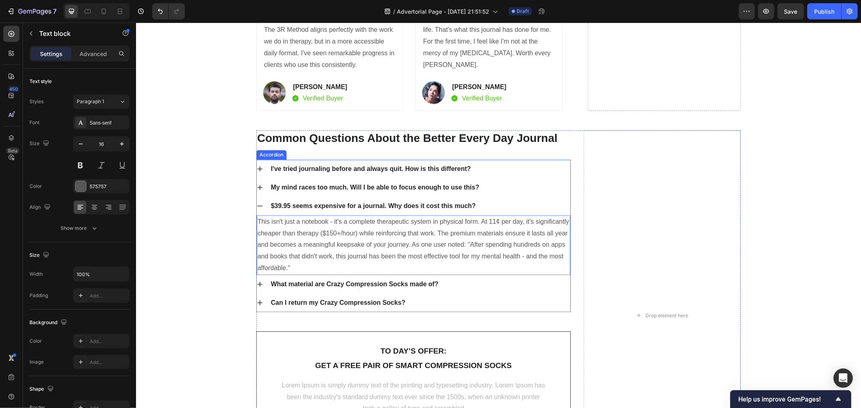
click at [257, 206] on icon at bounding box center [259, 205] width 5 height 1
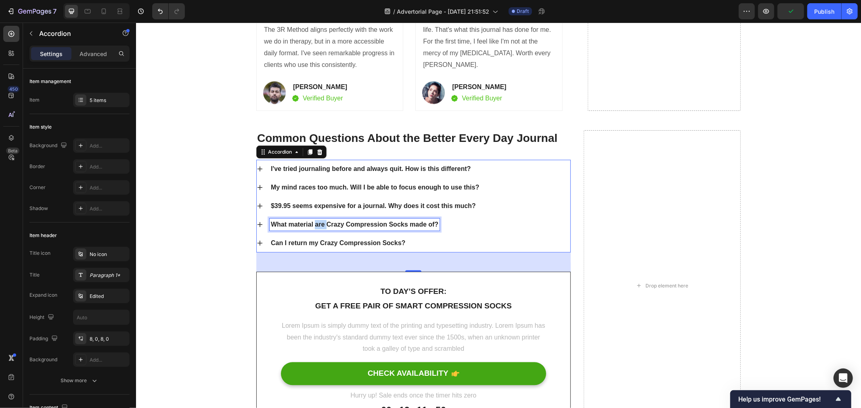
click at [314, 224] on p "What material are Crazy Compression Socks made of?" at bounding box center [353, 225] width 167 height 10
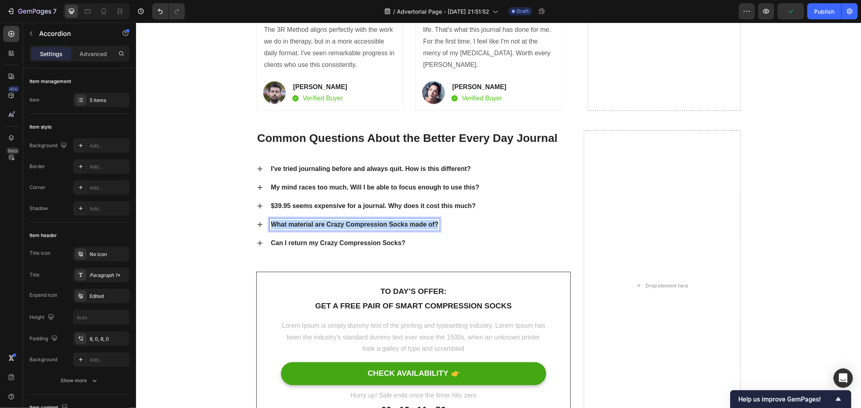
click at [314, 224] on p "What material are Crazy Compression Socks made of?" at bounding box center [353, 225] width 167 height 10
click at [256, 225] on icon at bounding box center [259, 224] width 6 height 6
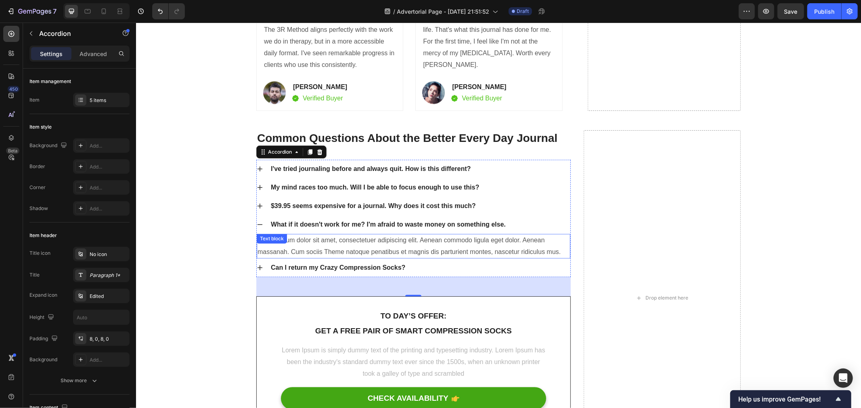
click at [387, 254] on p "Lorem ipsum dolor sit amet, consectetuer adipiscing elit. Aenean commodo ligula…" at bounding box center [413, 245] width 312 height 23
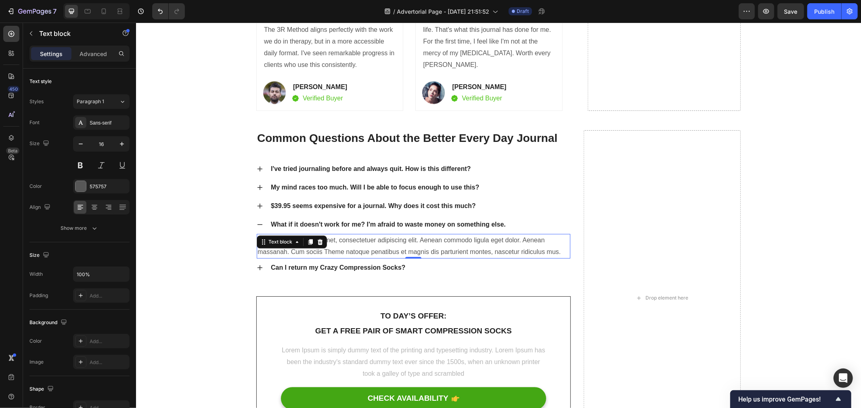
click at [387, 254] on p "Lorem ipsum dolor sit amet, consectetuer adipiscing elit. Aenean commodo ligula…" at bounding box center [413, 245] width 312 height 23
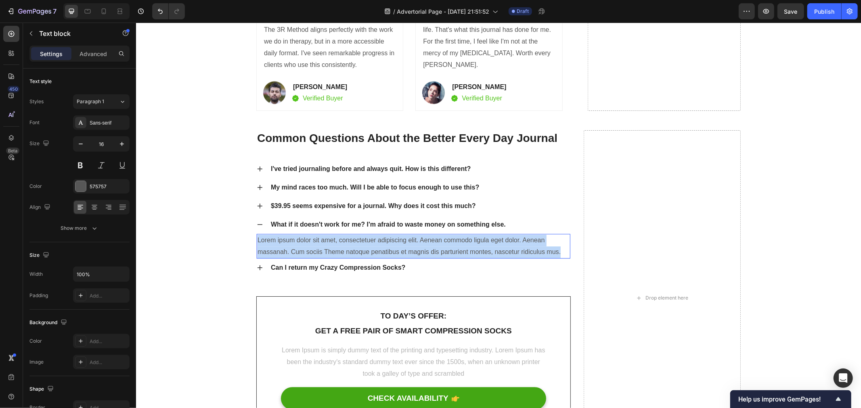
click at [387, 254] on p "Lorem ipsum dolor sit amet, consectetuer adipiscing elit. Aenean commodo ligula…" at bounding box center [413, 245] width 312 height 23
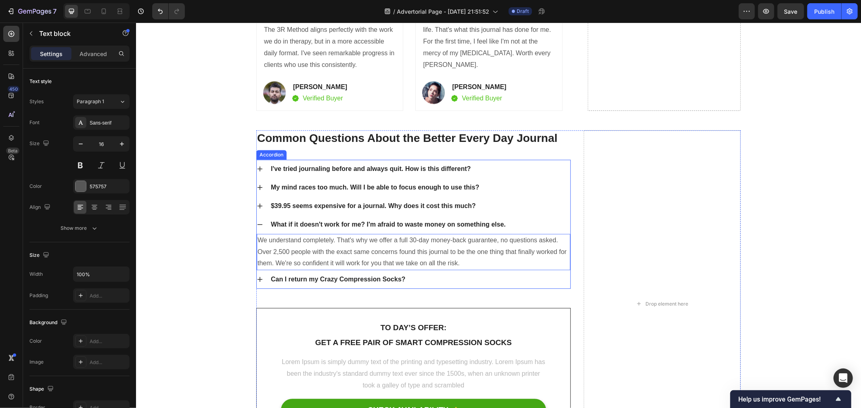
click at [256, 276] on div "Can I return my Crazy Compression Socks?" at bounding box center [413, 279] width 314 height 19
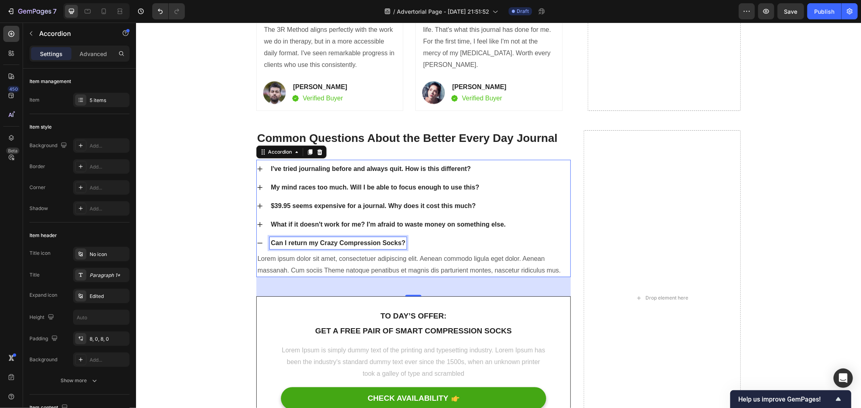
click at [316, 240] on p "Can I return my Crazy Compression Socks?" at bounding box center [337, 243] width 134 height 10
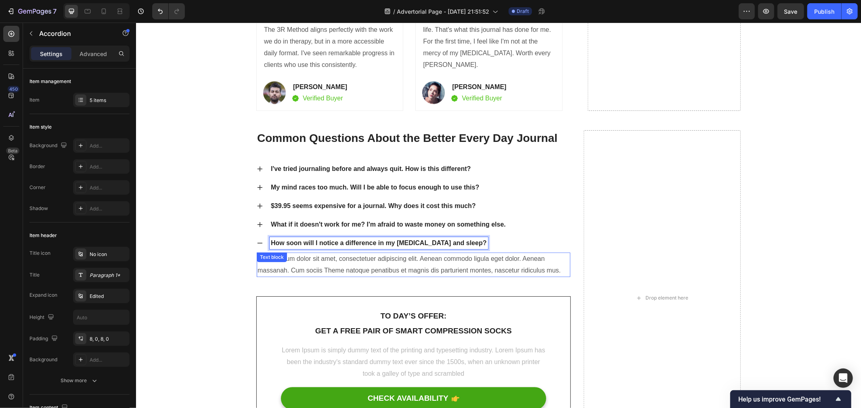
click at [349, 265] on p "Lorem ipsum dolor sit amet, consectetuer adipiscing elit. Aenean commodo ligula…" at bounding box center [413, 264] width 312 height 23
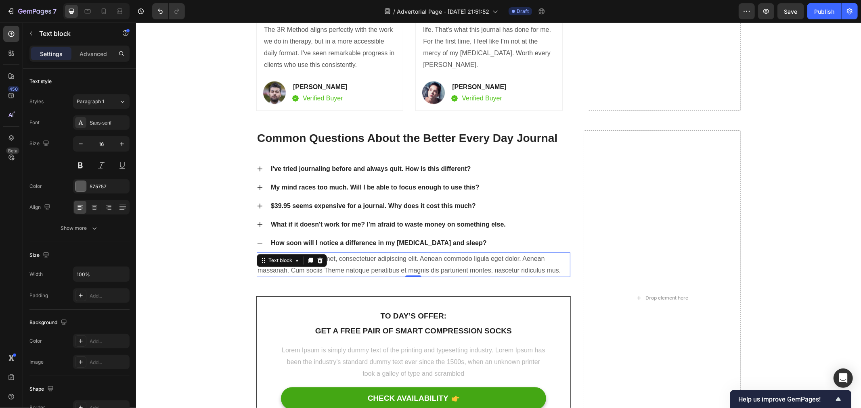
click at [406, 272] on p "Lorem ipsum dolor sit amet, consectetuer adipiscing elit. Aenean commodo ligula…" at bounding box center [413, 264] width 312 height 23
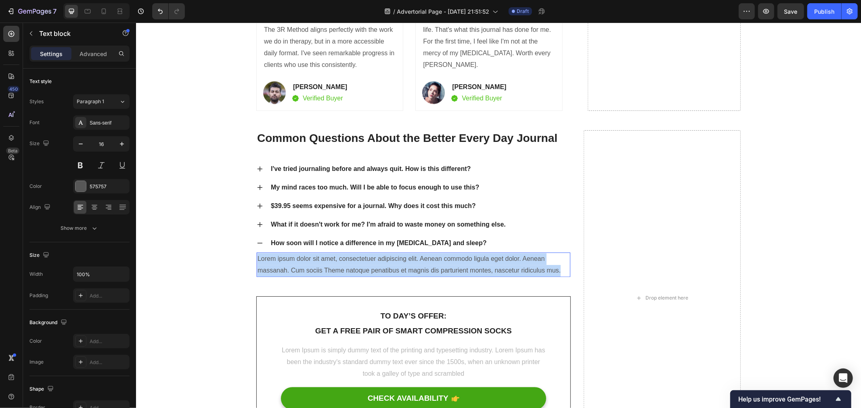
click at [406, 272] on p "Lorem ipsum dolor sit amet, consectetuer adipiscing elit. Aenean commodo ligula…" at bounding box center [413, 264] width 312 height 23
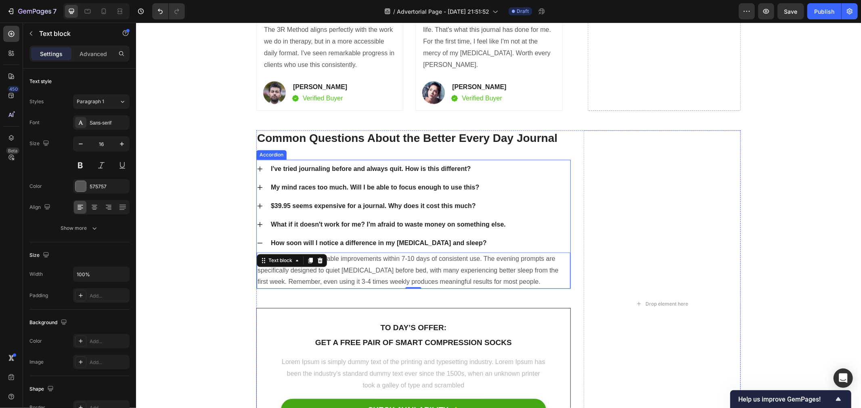
drag, startPoint x: 253, startPoint y: 246, endPoint x: 261, endPoint y: 246, distance: 7.3
click at [256, 246] on icon at bounding box center [259, 243] width 6 height 6
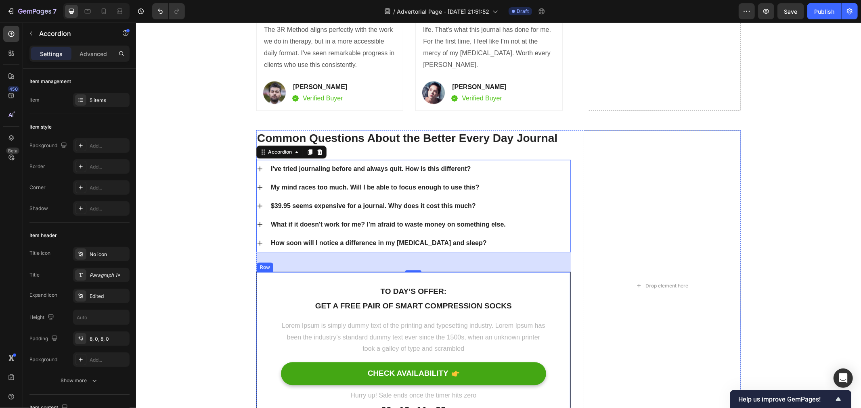
click at [358, 307] on p "Get a free pair of smart compression socks" at bounding box center [412, 306] width 263 height 12
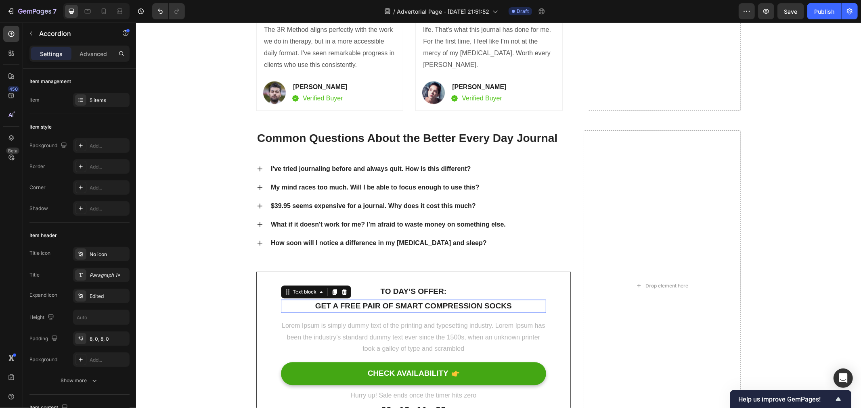
click at [358, 307] on p "Get a free pair of smart compression socks" at bounding box center [412, 306] width 263 height 12
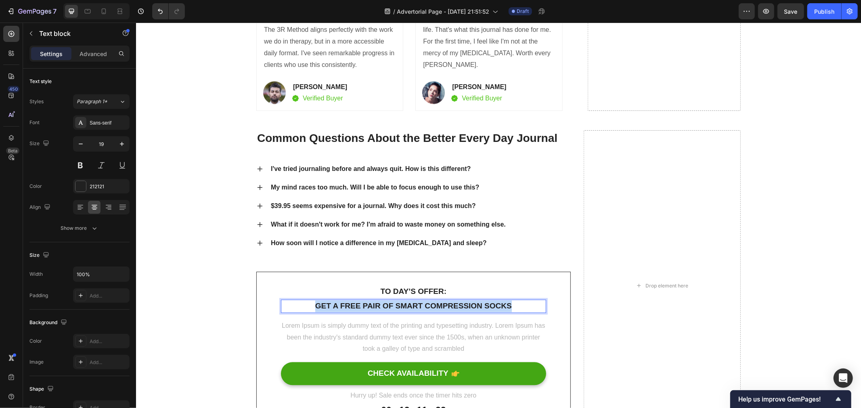
click at [358, 307] on p "Get a free pair of smart compression socks" at bounding box center [412, 306] width 263 height 12
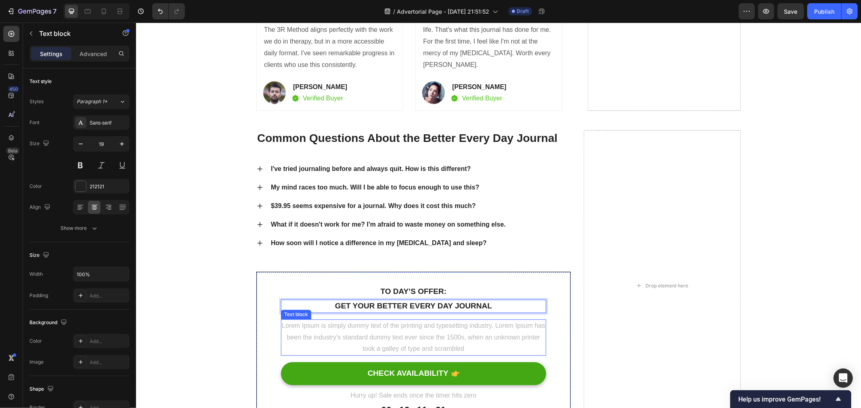
click at [410, 326] on p "Lorem Ipsum is simply dummy text of the printing and typesetting industry. Lore…" at bounding box center [412, 337] width 263 height 35
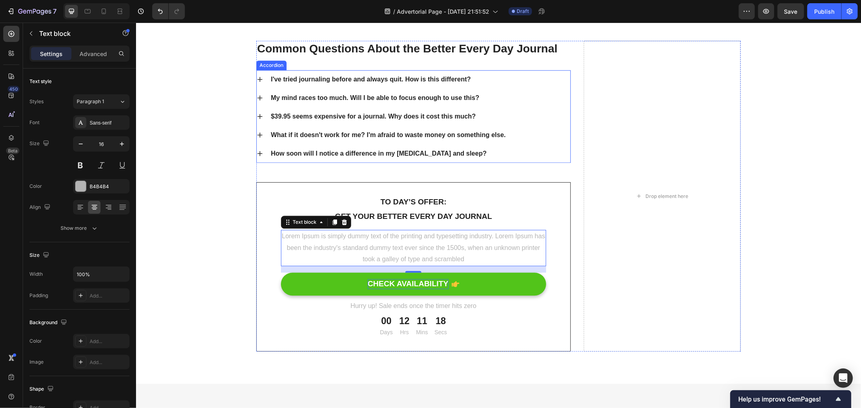
scroll to position [4378, 0]
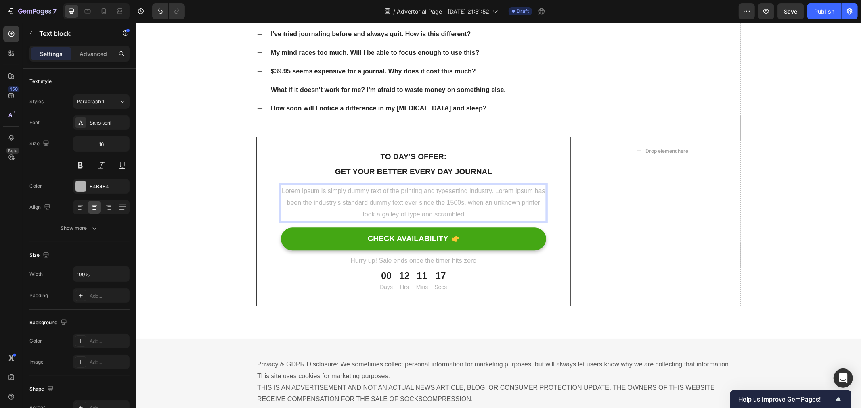
click at [415, 202] on p "Lorem Ipsum is simply dummy text of the printing and typesetting industry. Lore…" at bounding box center [412, 202] width 263 height 35
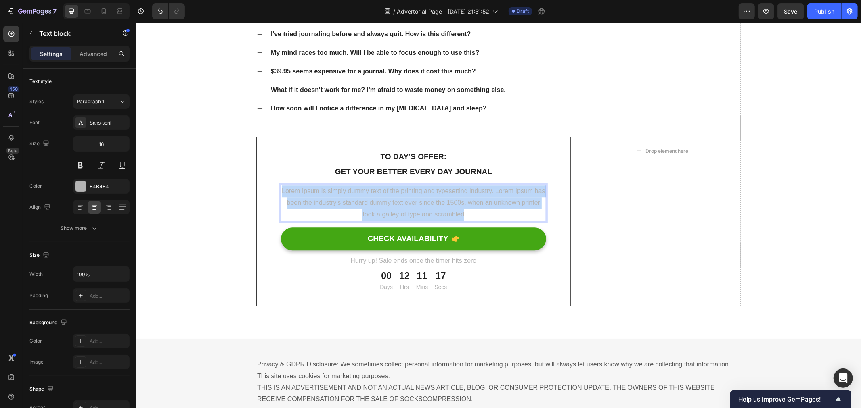
click at [415, 202] on p "Lorem Ipsum is simply dummy text of the printing and typesetting industry. Lore…" at bounding box center [412, 202] width 263 height 35
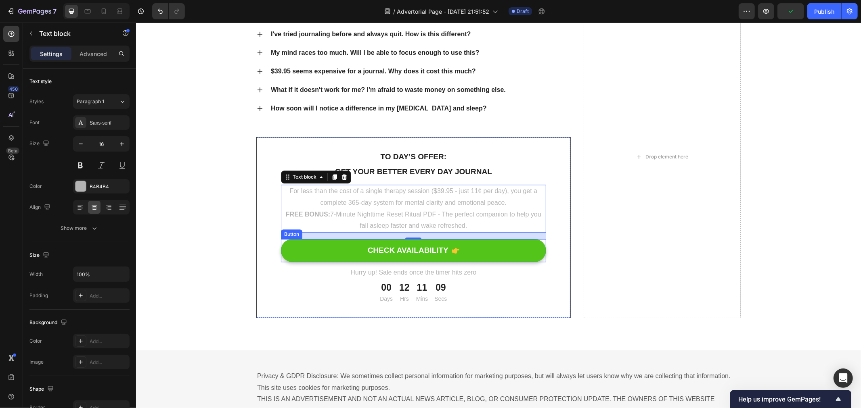
click at [322, 251] on button "CHECK AVAILABILITY" at bounding box center [412, 250] width 265 height 23
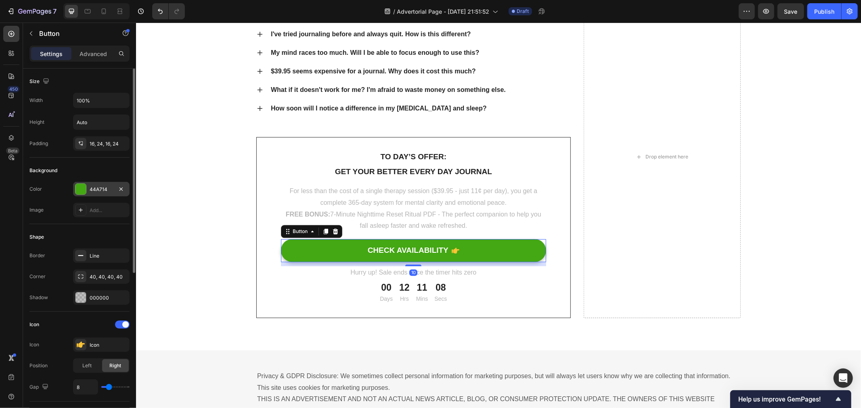
click at [100, 190] on div "44A714" at bounding box center [101, 189] width 23 height 7
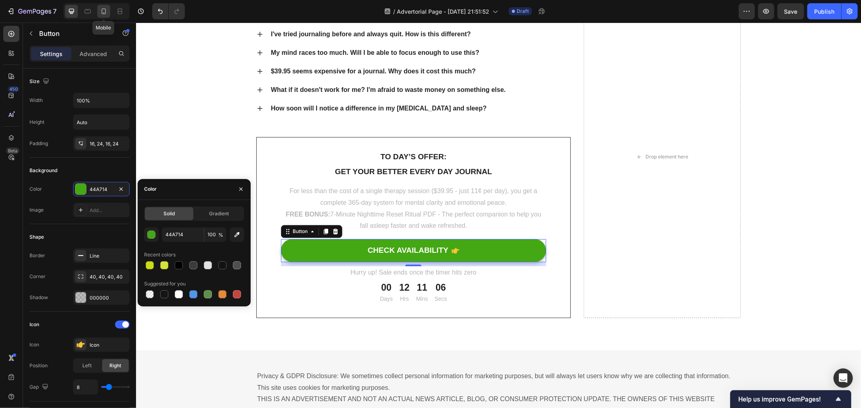
click at [105, 13] on icon at bounding box center [104, 11] width 4 height 6
type input "14"
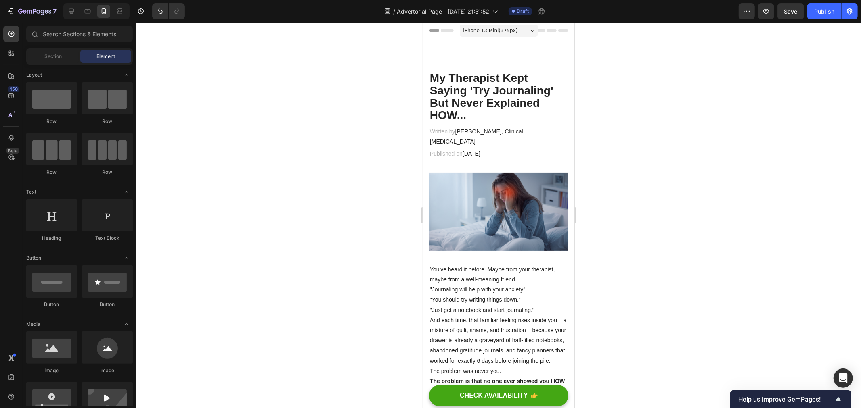
drag, startPoint x: 571, startPoint y: 324, endPoint x: 998, endPoint y: 125, distance: 470.8
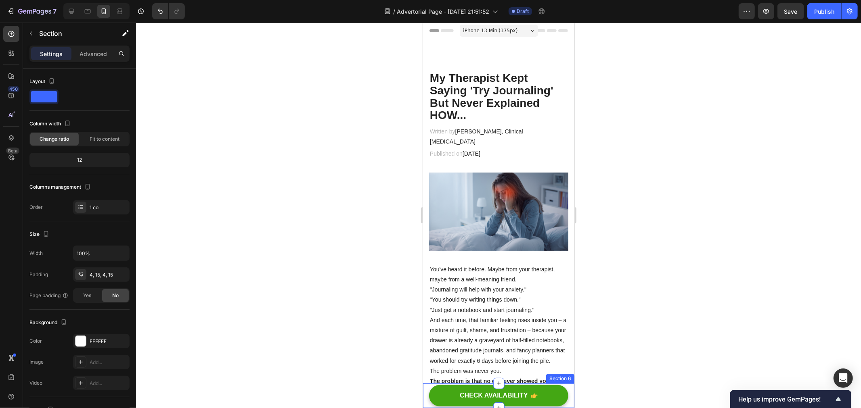
click at [427, 395] on div "CHECK AVAILABILITY Button Section 6" at bounding box center [497, 395] width 151 height 25
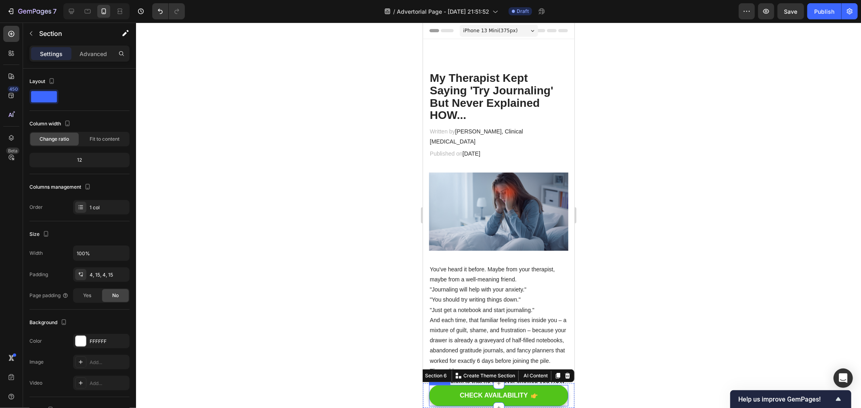
click at [546, 398] on button "CHECK AVAILABILITY" at bounding box center [498, 395] width 139 height 21
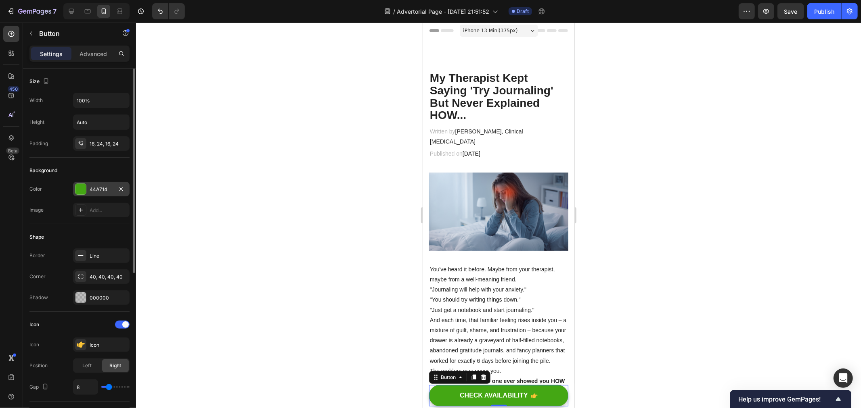
click at [94, 186] on div "44A714" at bounding box center [101, 189] width 23 height 7
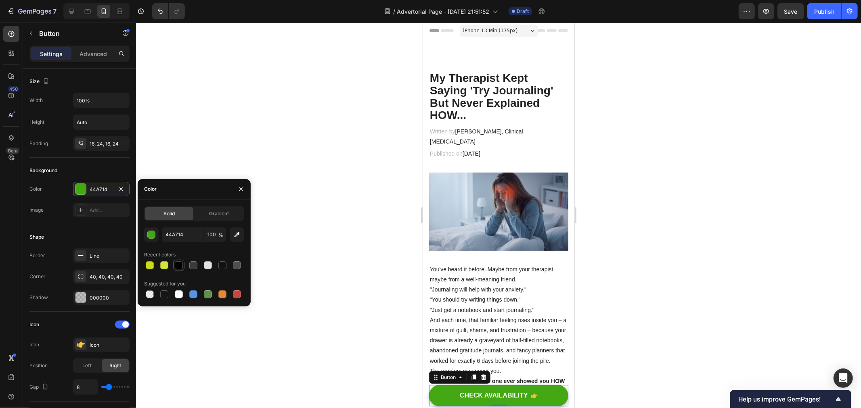
click at [182, 266] on div at bounding box center [179, 265] width 8 height 8
type input "000000"
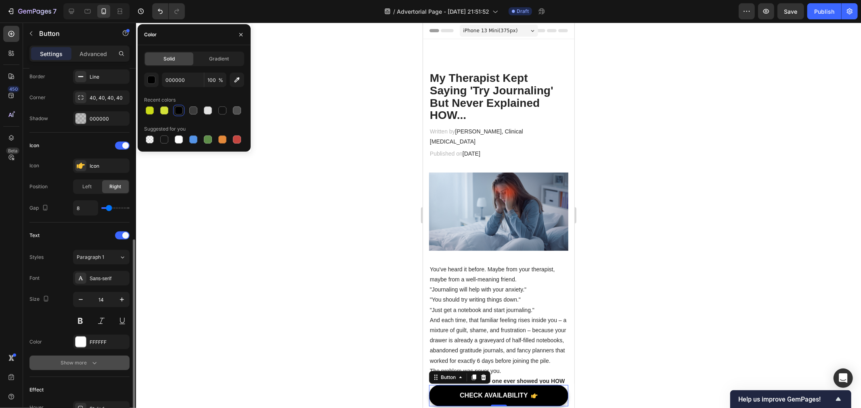
scroll to position [269, 0]
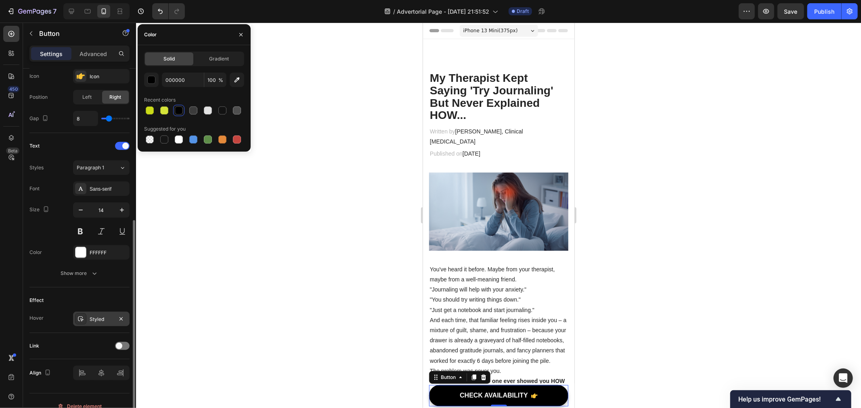
click at [102, 320] on div "Styled" at bounding box center [101, 319] width 23 height 7
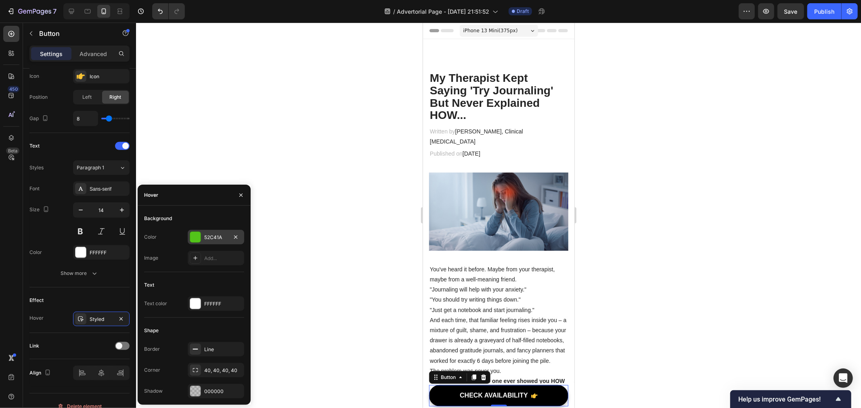
click at [207, 235] on div "52C41A" at bounding box center [215, 237] width 23 height 7
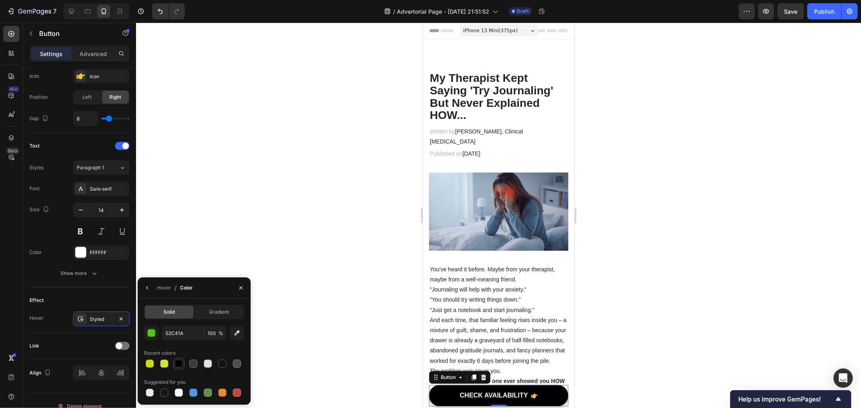
click at [176, 364] on div at bounding box center [179, 364] width 8 height 8
type input "000000"
click at [120, 346] on span at bounding box center [119, 346] width 6 height 6
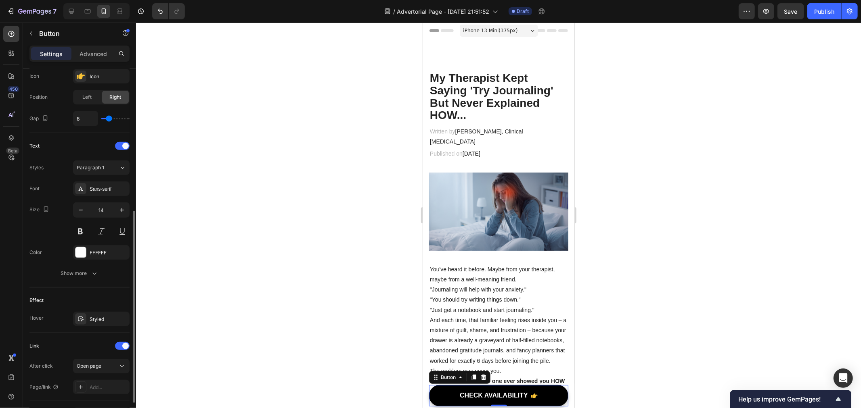
scroll to position [322, 0]
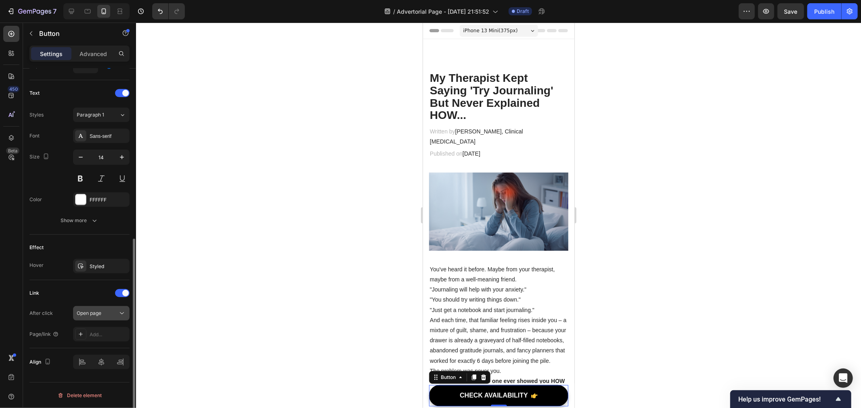
click at [100, 319] on button "Open page" at bounding box center [101, 313] width 56 height 15
click at [95, 309] on div "Open page" at bounding box center [101, 313] width 49 height 8
click at [95, 334] on div "Add..." at bounding box center [109, 334] width 38 height 7
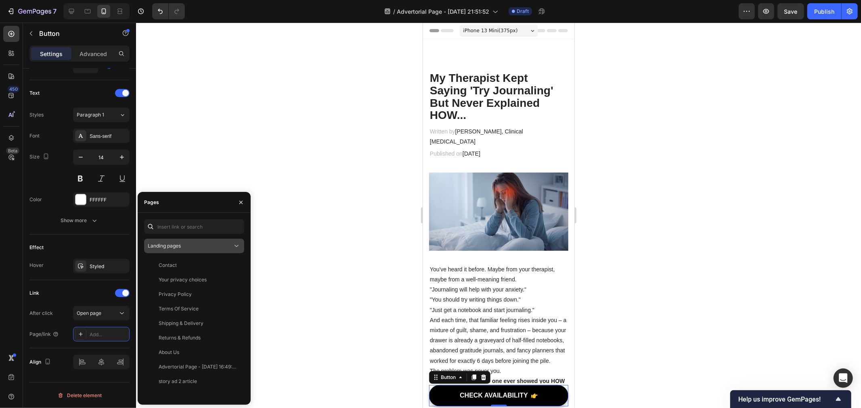
click at [181, 245] on span "Landing pages" at bounding box center [164, 246] width 33 height 6
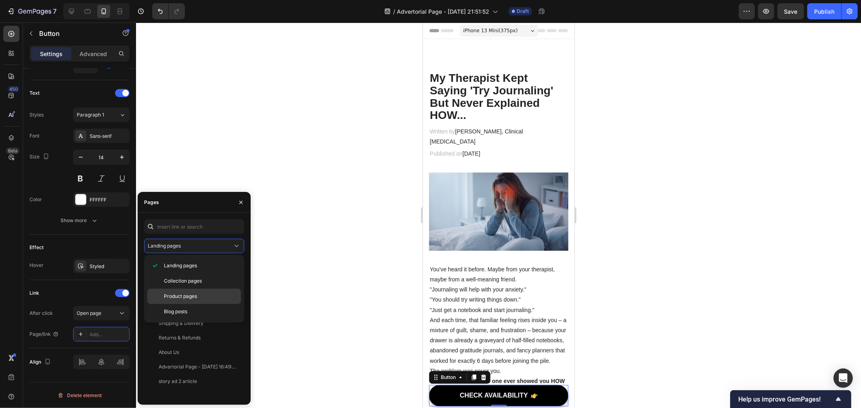
click at [195, 293] on div "Product pages" at bounding box center [194, 296] width 94 height 15
click at [193, 292] on div "Better Every Day Journal" at bounding box center [188, 294] width 58 height 7
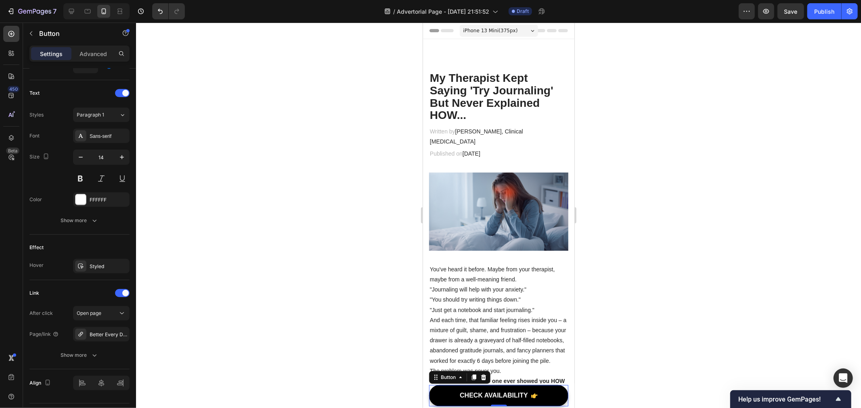
click at [316, 301] on div at bounding box center [498, 216] width 725 height 386
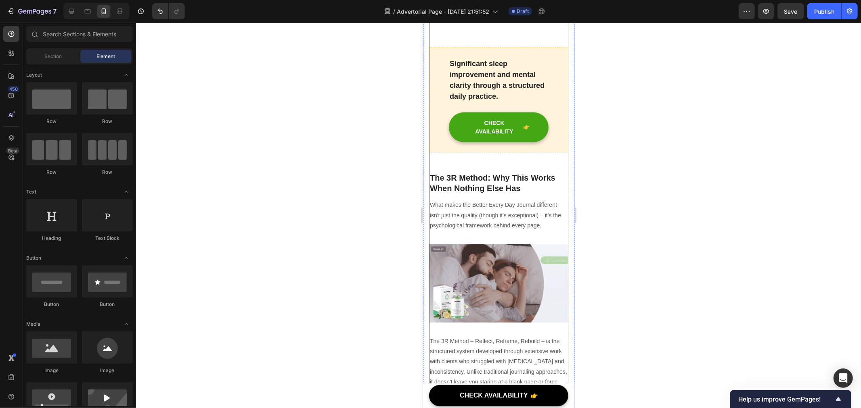
scroll to position [941, 0]
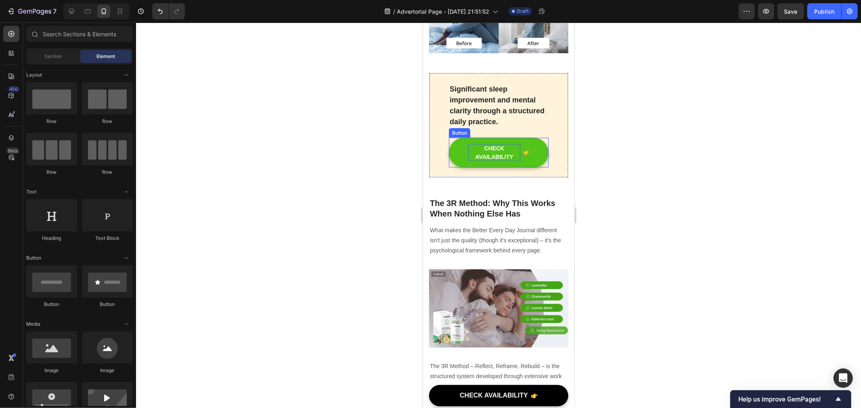
click at [489, 161] on div "CHECK AVAILABILITY" at bounding box center [494, 152] width 52 height 17
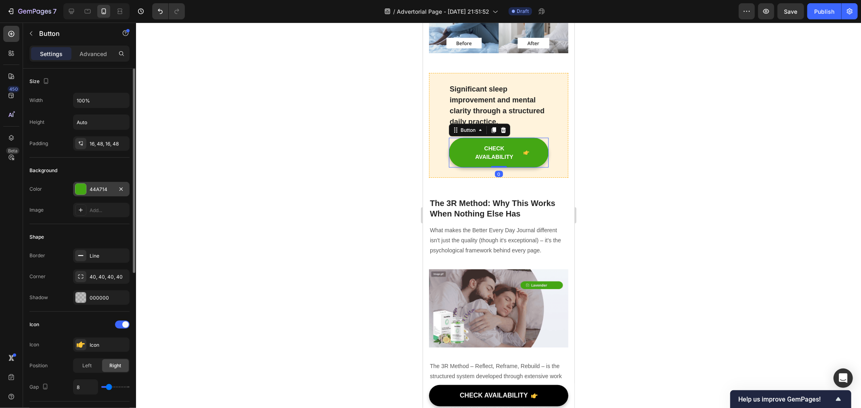
click at [95, 187] on div "44A714" at bounding box center [101, 189] width 23 height 7
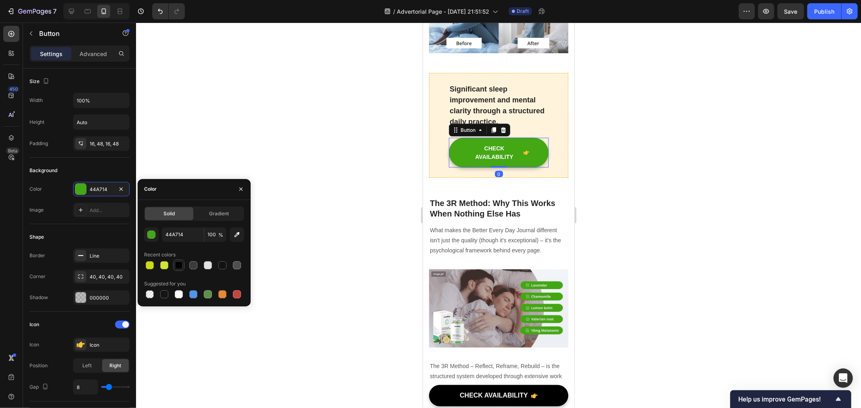
click at [175, 266] on div at bounding box center [179, 265] width 8 height 8
type input "000000"
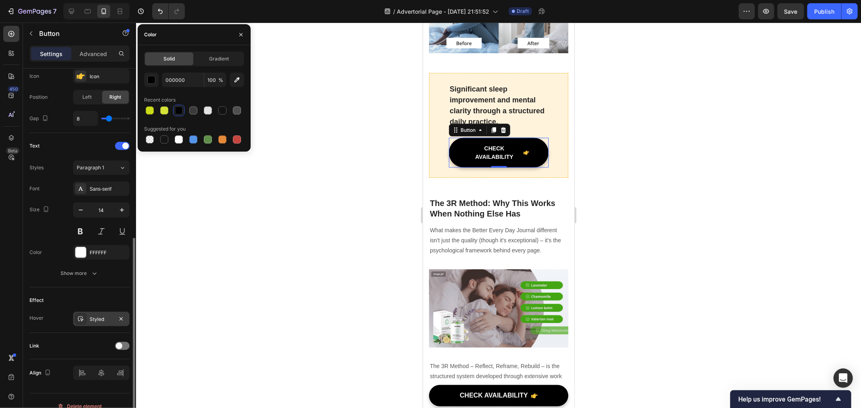
scroll to position [280, 0]
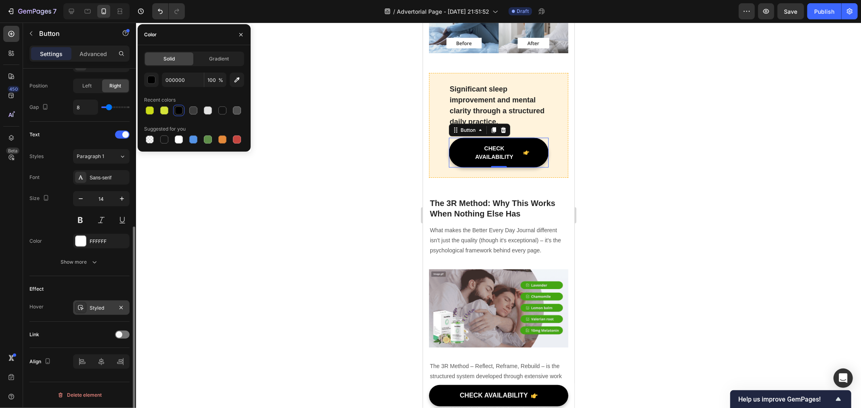
click at [104, 305] on div "Styled" at bounding box center [101, 308] width 23 height 7
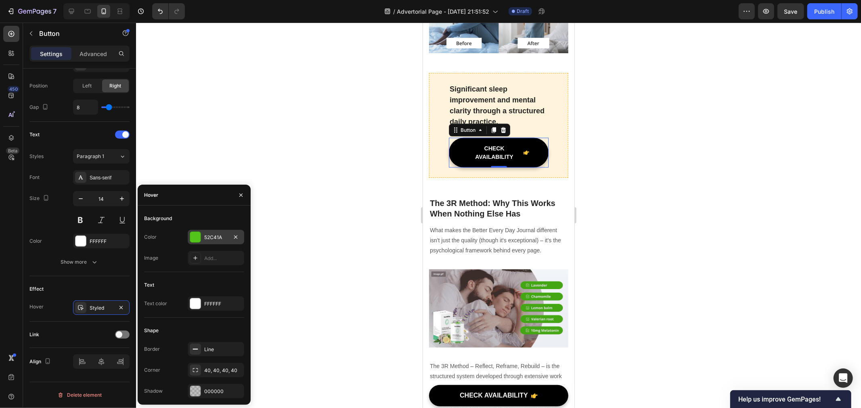
click at [194, 234] on div at bounding box center [195, 237] width 10 height 10
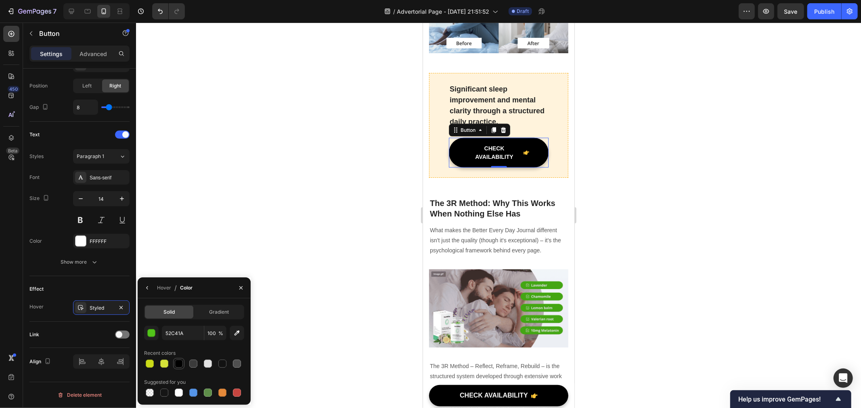
click at [176, 364] on div at bounding box center [179, 364] width 8 height 8
type input "000000"
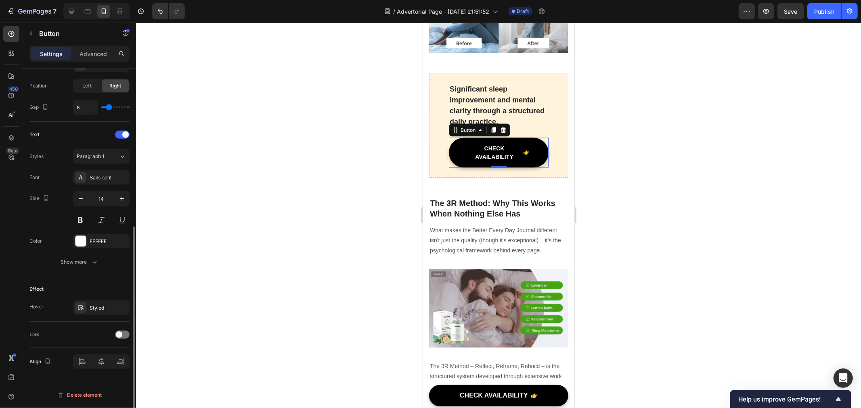
click at [110, 329] on div "Link" at bounding box center [79, 334] width 100 height 13
click at [117, 333] on span at bounding box center [119, 335] width 6 height 6
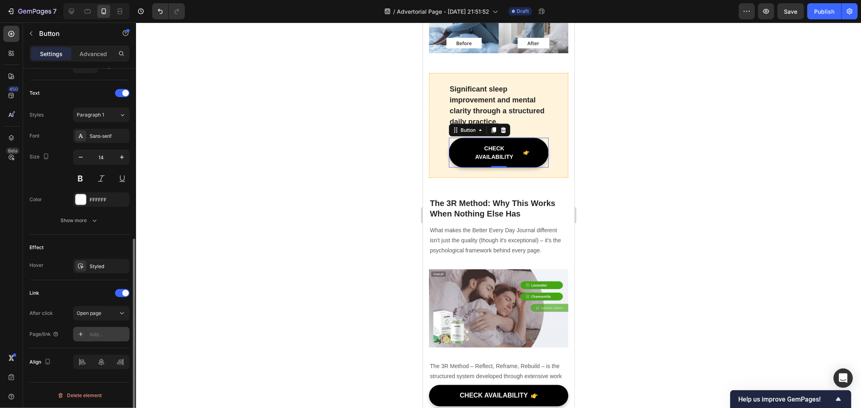
click at [116, 334] on div "Add..." at bounding box center [109, 334] width 38 height 7
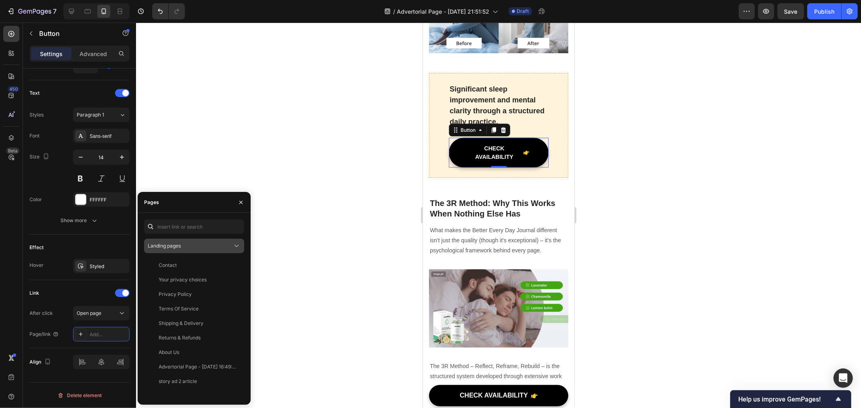
click at [184, 247] on div "Landing pages" at bounding box center [190, 246] width 85 height 7
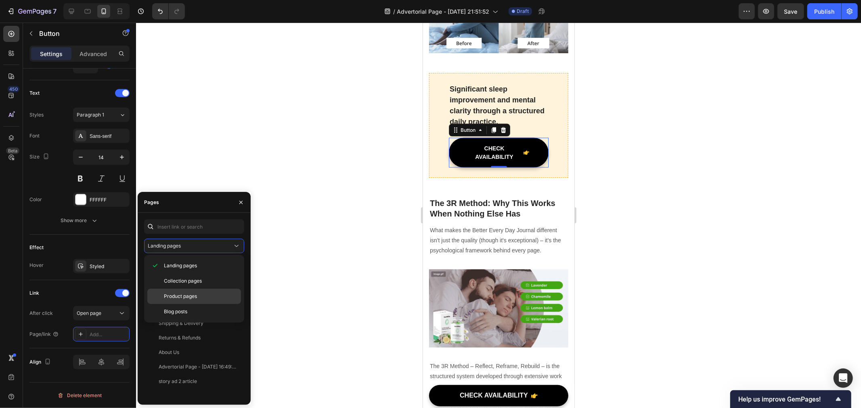
click at [190, 291] on div "Product pages" at bounding box center [194, 296] width 94 height 15
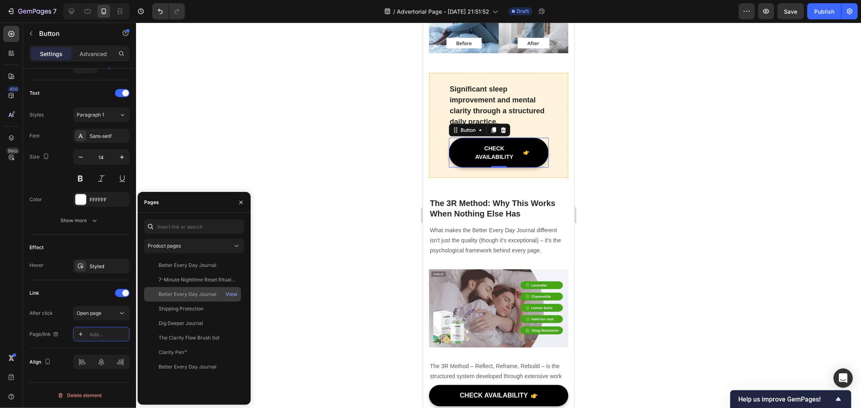
click at [188, 297] on div "Better Every Day Journal" at bounding box center [188, 294] width 58 height 7
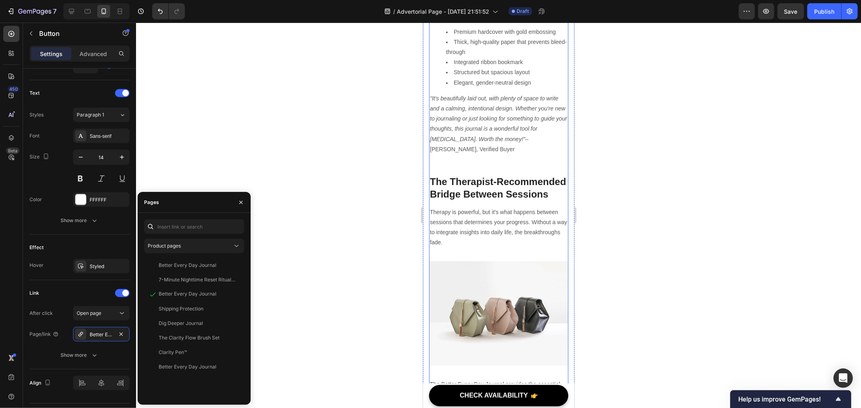
scroll to position [2018, 0]
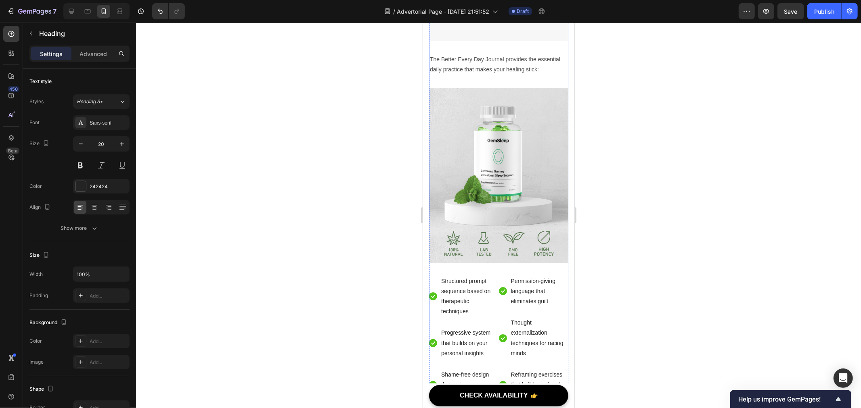
scroll to position [2511, 0]
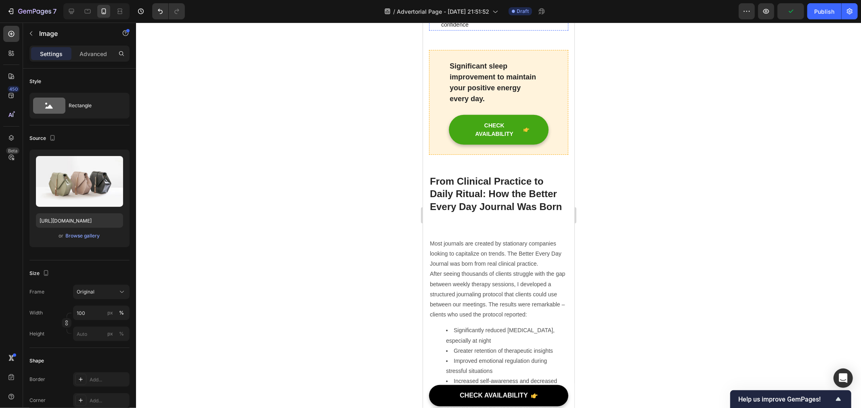
scroll to position [3049, 0]
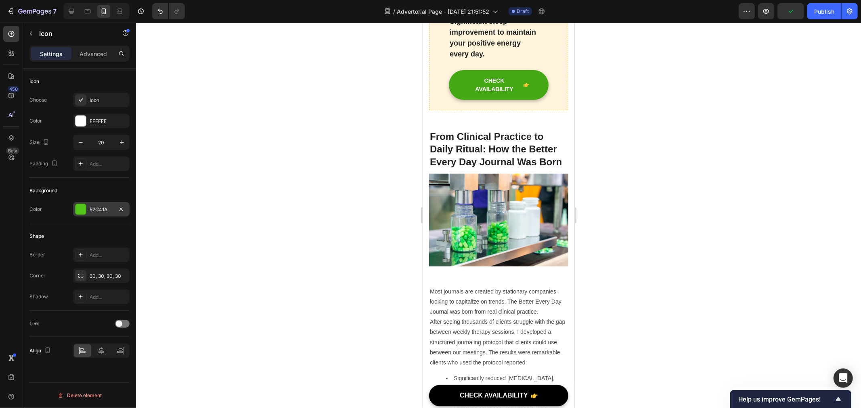
click at [99, 209] on div "52C41A" at bounding box center [101, 209] width 23 height 7
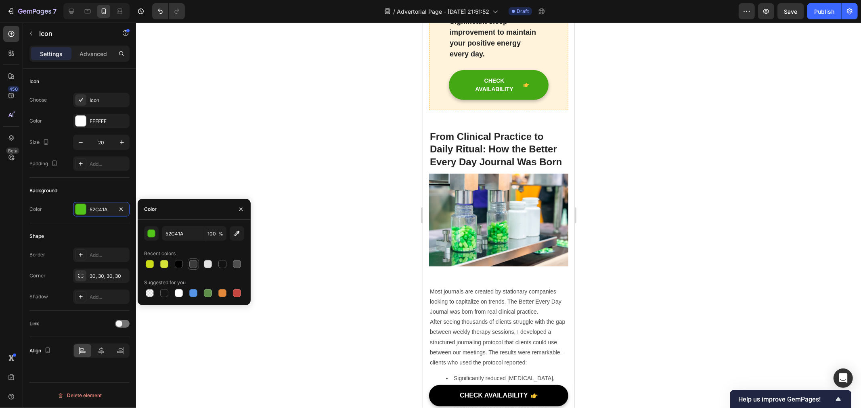
click at [176, 264] on div at bounding box center [179, 264] width 8 height 8
type input "000000"
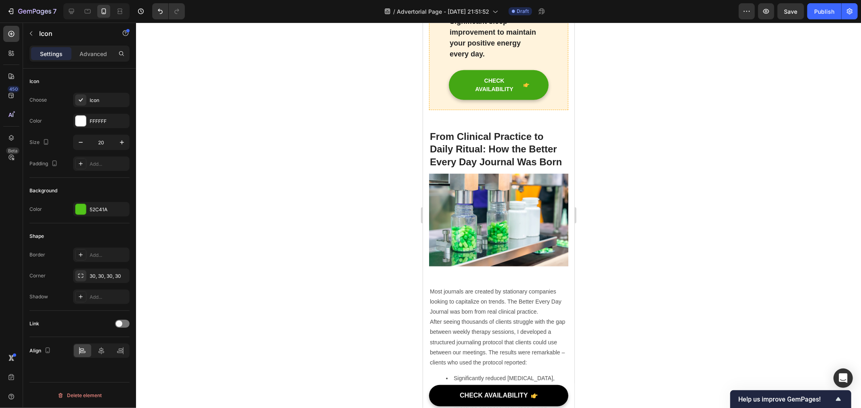
click at [99, 217] on div "Background Color 52C41A" at bounding box center [79, 201] width 100 height 46
drag, startPoint x: 90, startPoint y: 209, endPoint x: 116, endPoint y: 224, distance: 30.5
click at [90, 209] on div "52C41A" at bounding box center [109, 209] width 38 height 7
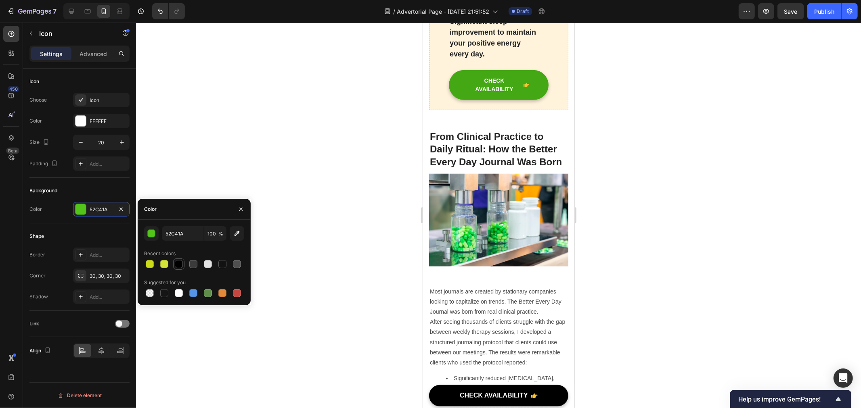
click at [178, 267] on div at bounding box center [179, 264] width 8 height 8
type input "000000"
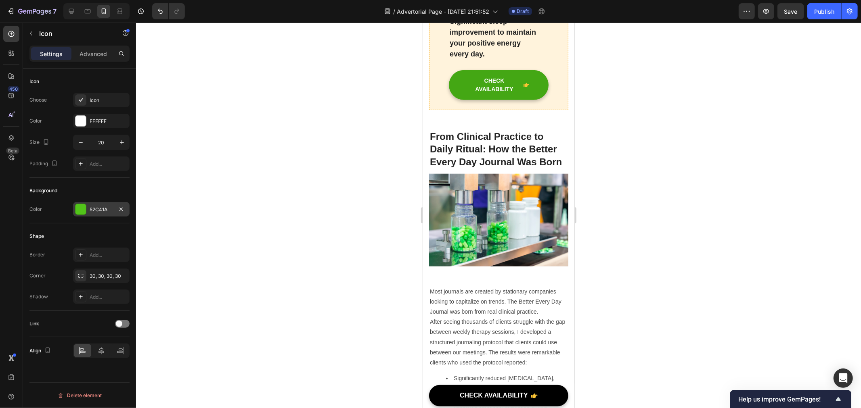
click at [92, 209] on div "52C41A" at bounding box center [101, 209] width 23 height 7
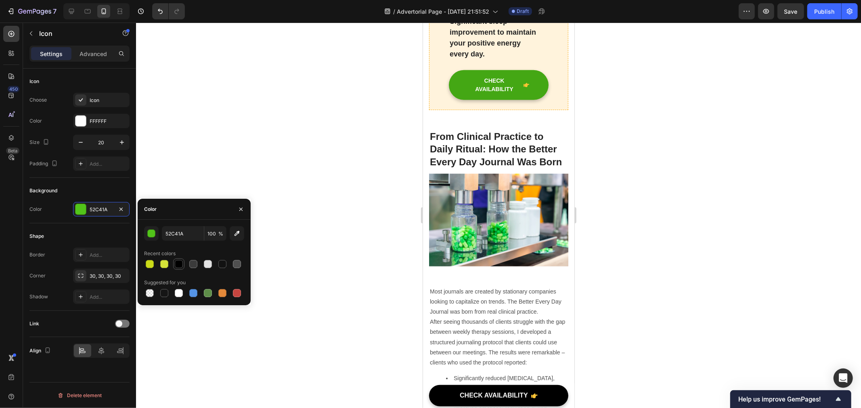
click at [178, 264] on div at bounding box center [179, 264] width 8 height 8
type input "000000"
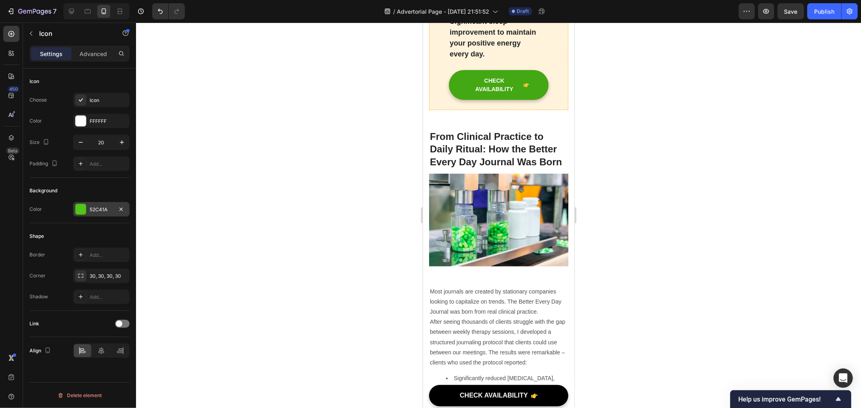
click at [96, 205] on div "52C41A" at bounding box center [101, 209] width 56 height 15
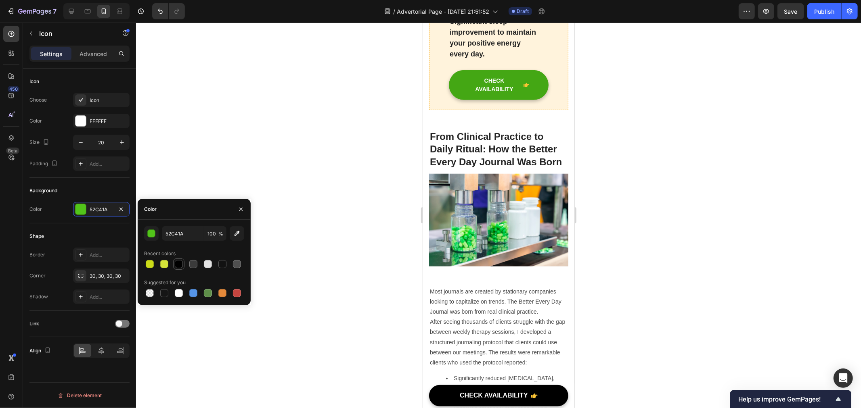
click at [179, 262] on div at bounding box center [179, 264] width 8 height 8
type input "000000"
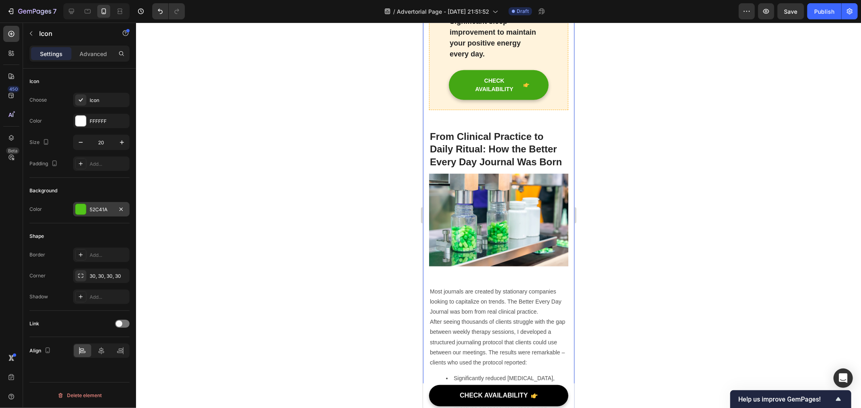
click at [83, 214] on div at bounding box center [80, 209] width 10 height 10
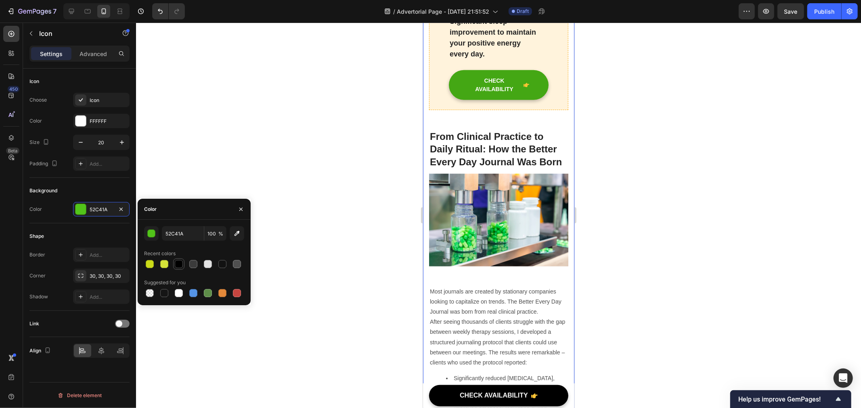
click at [180, 263] on div at bounding box center [179, 264] width 8 height 8
type input "000000"
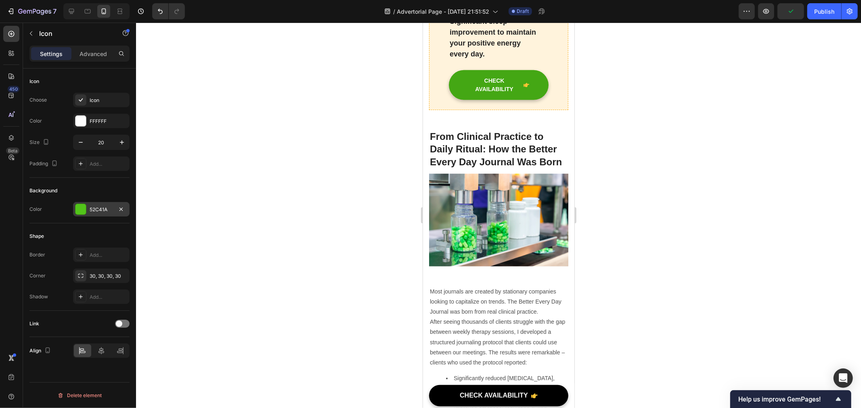
click at [103, 206] on div "52C41A" at bounding box center [101, 209] width 23 height 7
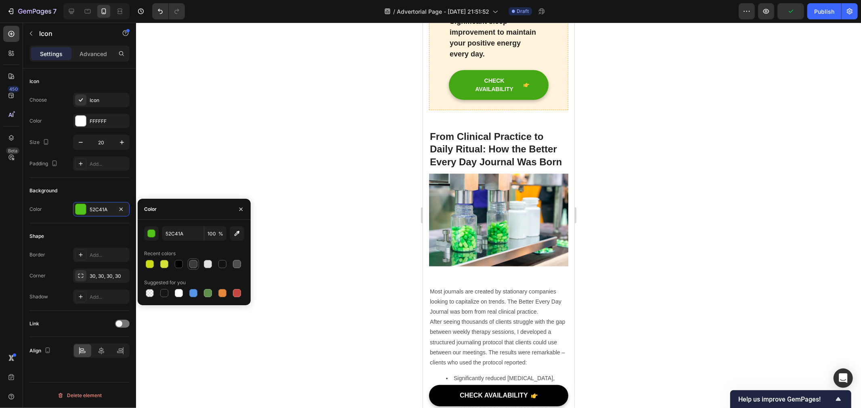
click at [180, 263] on div at bounding box center [179, 264] width 8 height 8
type input "000000"
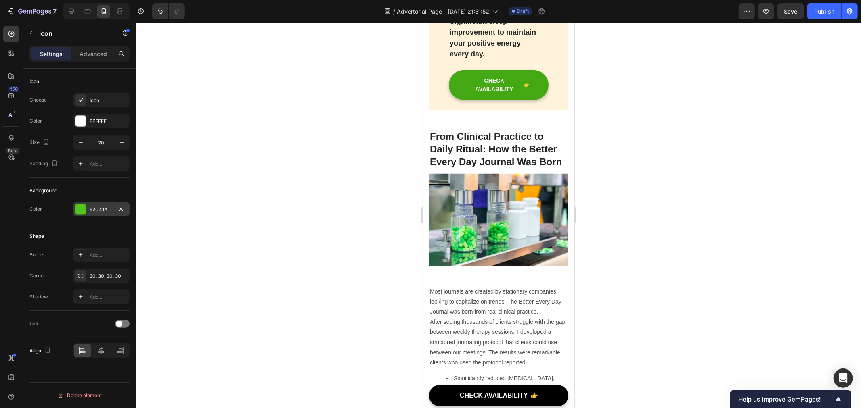
click at [93, 215] on div "52C41A" at bounding box center [101, 209] width 56 height 15
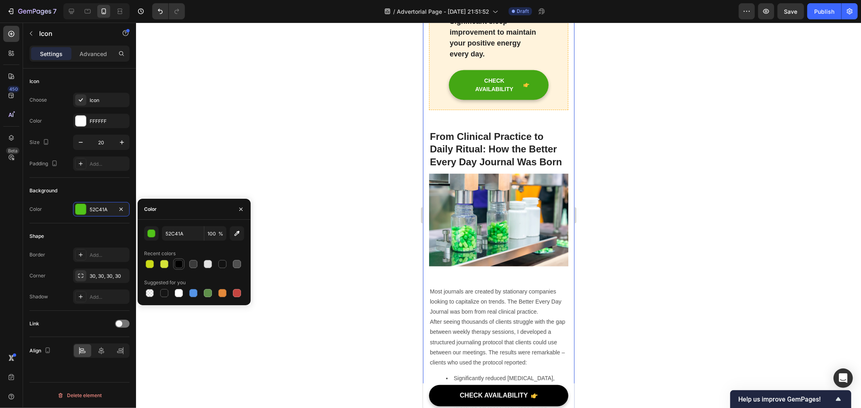
click at [180, 265] on div at bounding box center [179, 264] width 8 height 8
type input "000000"
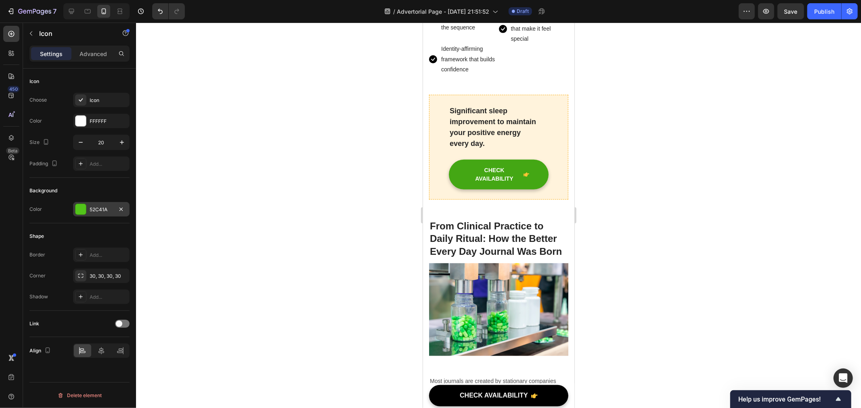
click at [103, 210] on div "52C41A" at bounding box center [101, 209] width 23 height 7
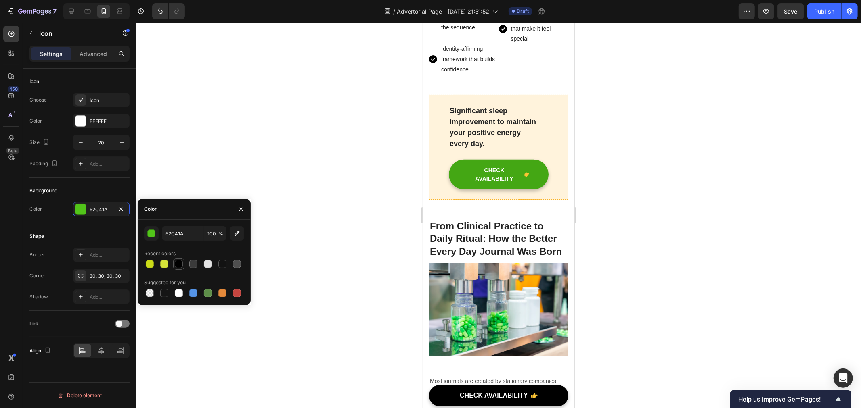
click at [181, 261] on div at bounding box center [179, 264] width 8 height 8
type input "000000"
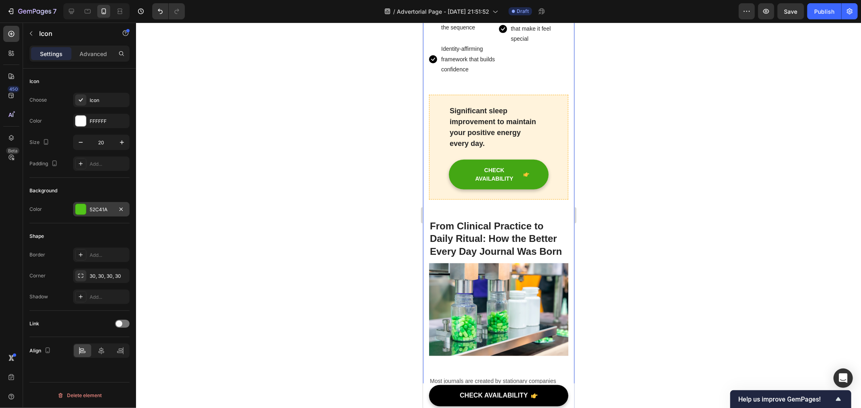
click at [79, 211] on div at bounding box center [80, 209] width 10 height 10
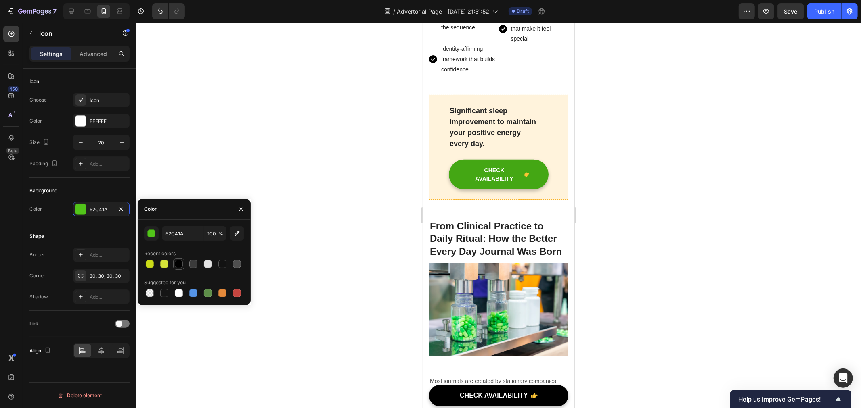
click at [179, 264] on div at bounding box center [179, 264] width 8 height 8
type input "000000"
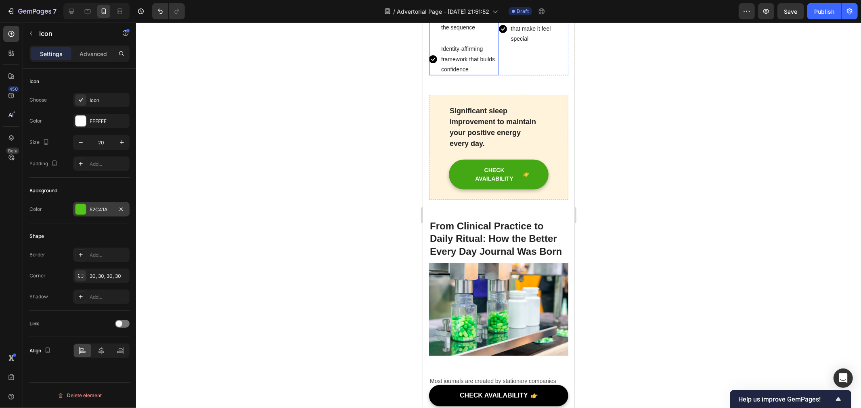
click at [98, 209] on div "52C41A" at bounding box center [101, 209] width 23 height 7
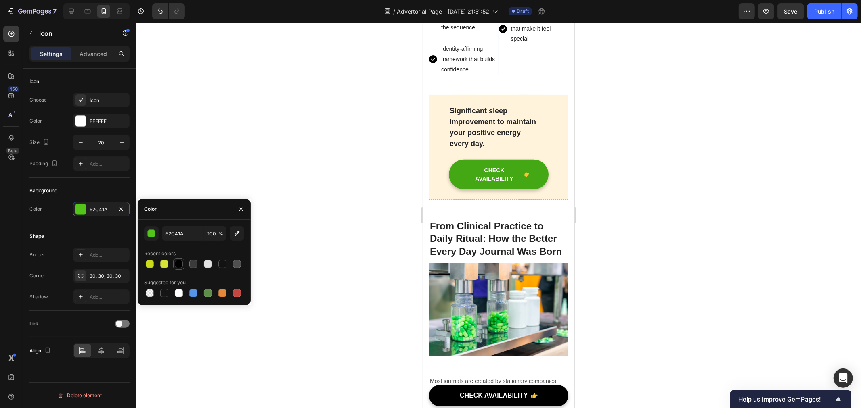
click at [184, 266] on div at bounding box center [178, 264] width 11 height 11
type input "000000"
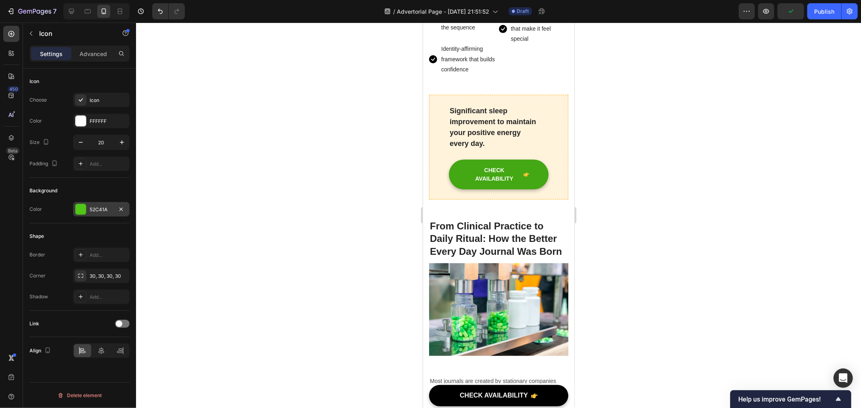
click at [99, 212] on div "52C41A" at bounding box center [101, 209] width 23 height 7
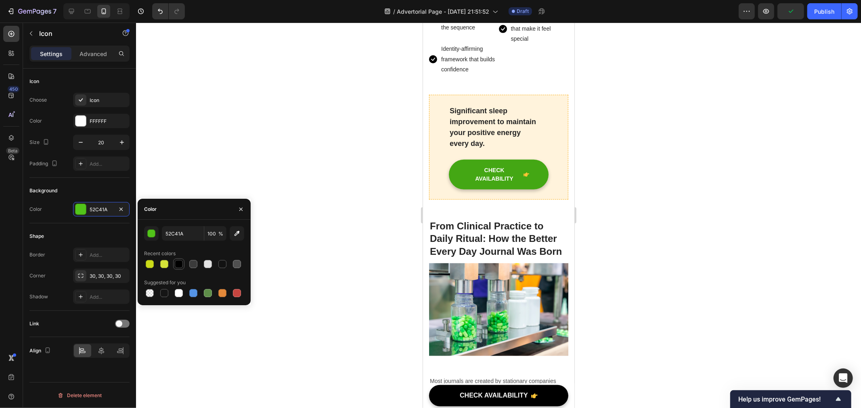
click at [173, 260] on div at bounding box center [178, 264] width 11 height 11
type input "000000"
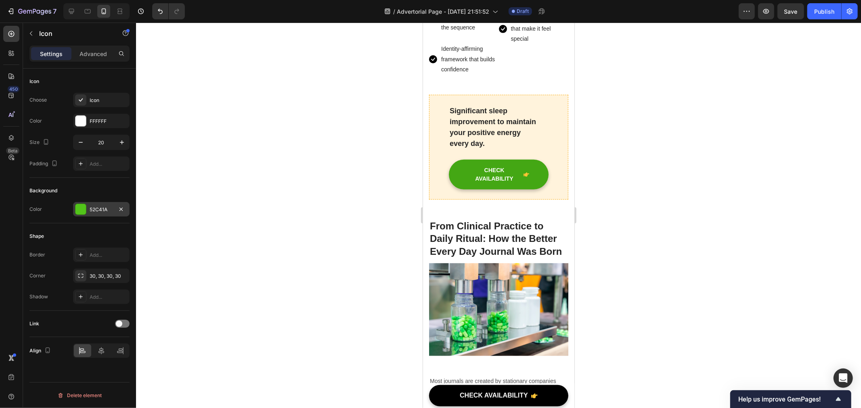
click at [101, 207] on div "52C41A" at bounding box center [101, 209] width 23 height 7
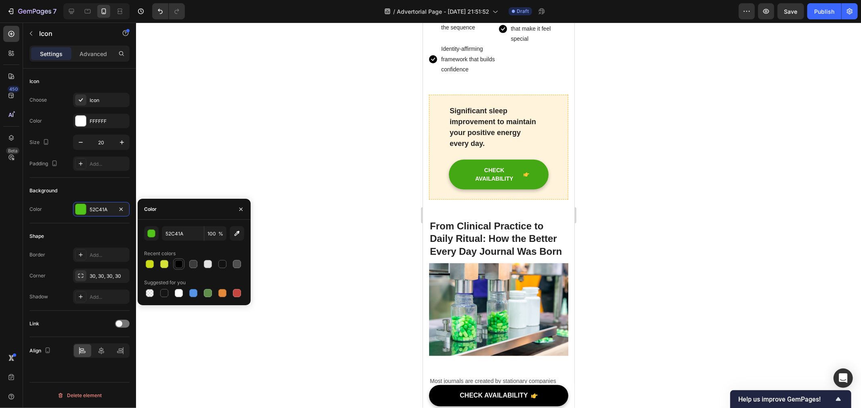
click at [175, 264] on div at bounding box center [179, 264] width 8 height 8
type input "000000"
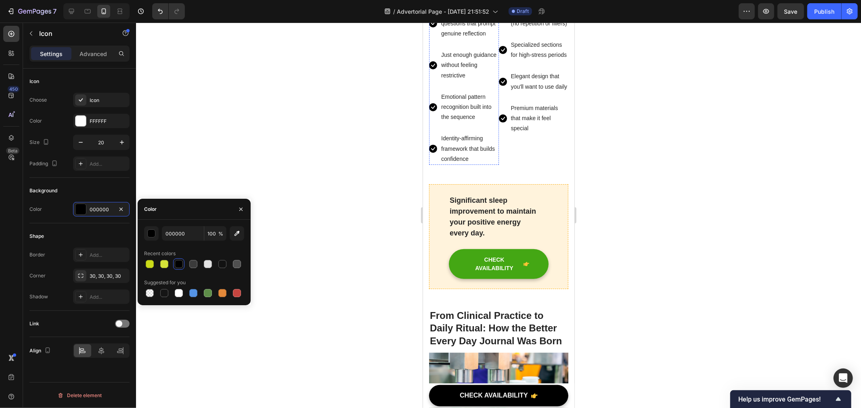
scroll to position [2825, 0]
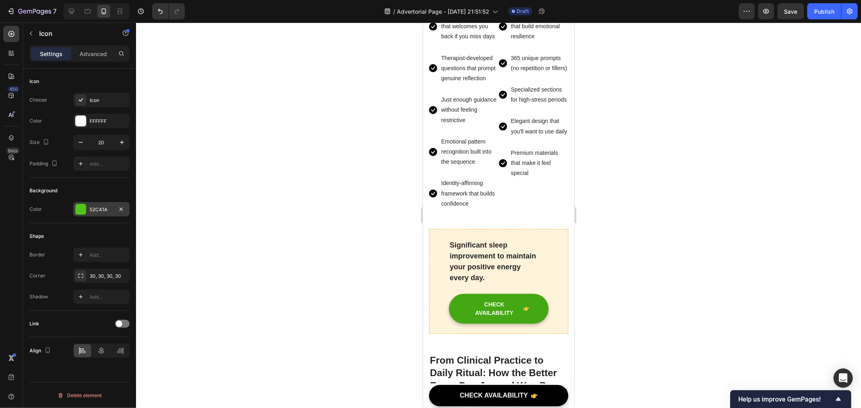
click at [105, 214] on div "52C41A" at bounding box center [101, 209] width 56 height 15
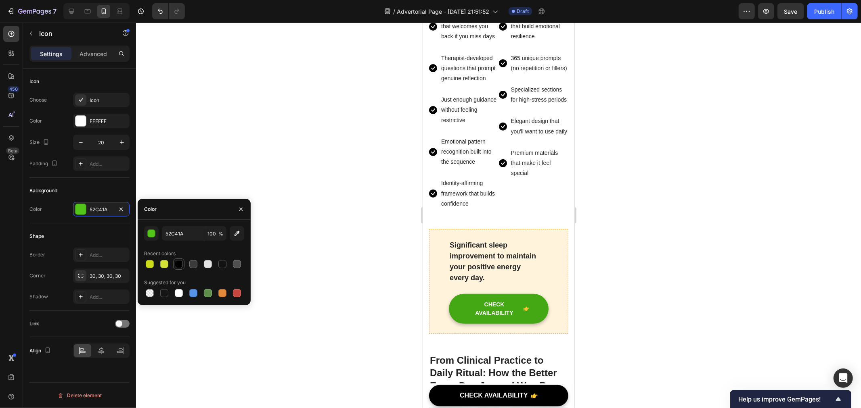
click at [178, 263] on div at bounding box center [179, 264] width 8 height 8
type input "000000"
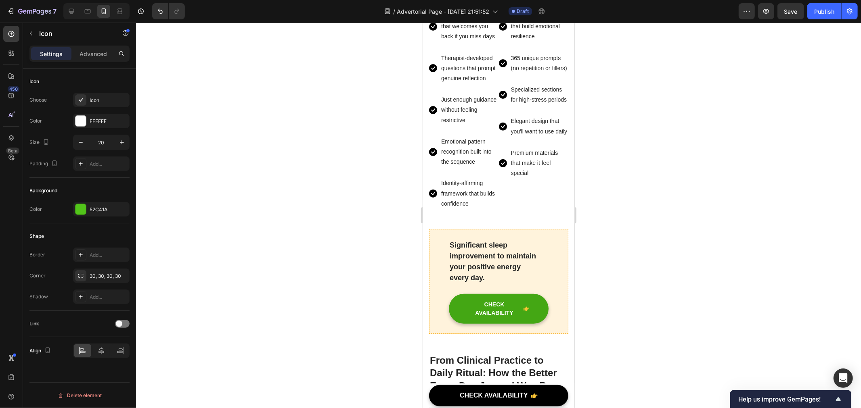
click at [112, 214] on div "52C41A" at bounding box center [101, 209] width 56 height 15
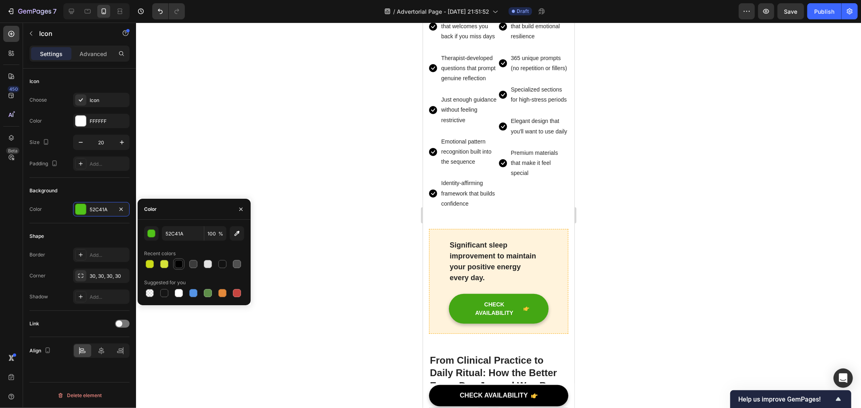
click at [181, 261] on div at bounding box center [179, 264] width 8 height 8
type input "000000"
click at [303, 247] on div at bounding box center [498, 216] width 725 height 386
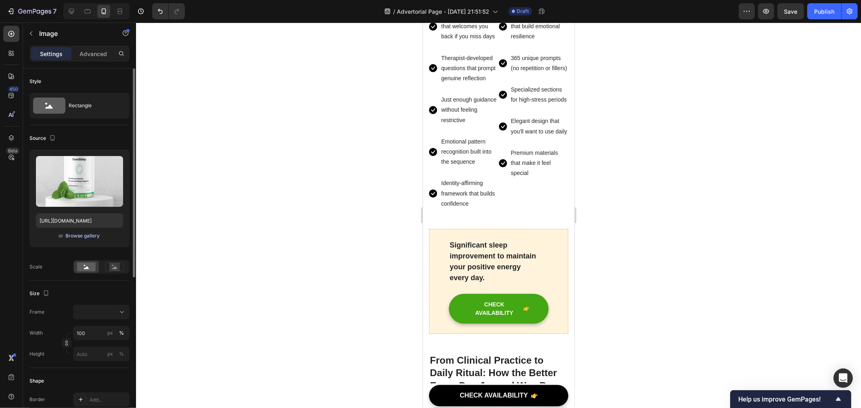
click at [90, 236] on div "Browse gallery" at bounding box center [83, 235] width 34 height 7
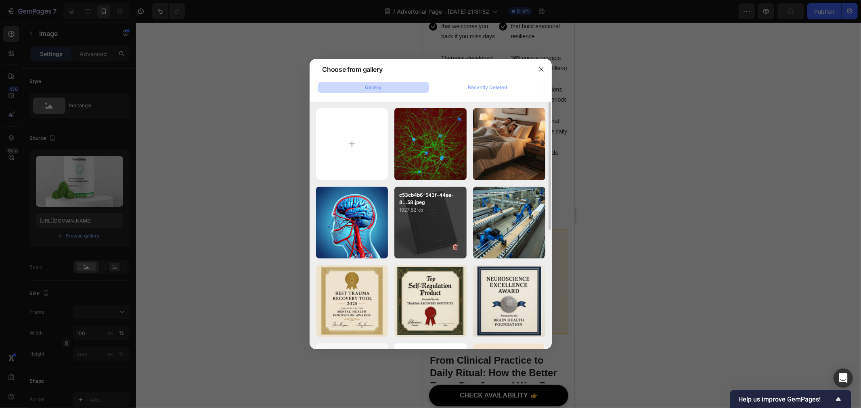
scroll to position [224, 0]
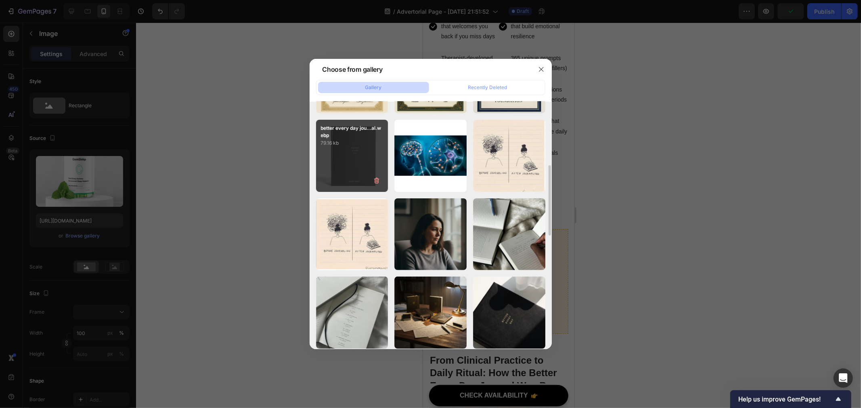
click at [354, 174] on div "better every day jou...al.webp 79.16 kb" at bounding box center [352, 156] width 72 height 72
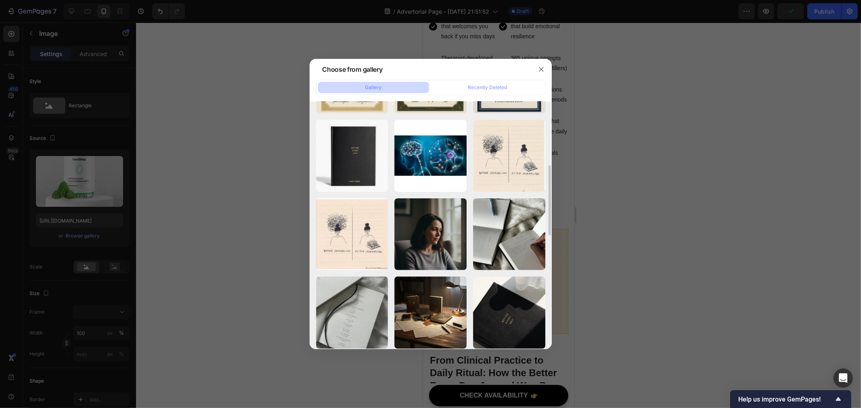
type input "https://cdn.shopify.com/s/files/1/0940/4986/1930/files/gempages_583728773724111…"
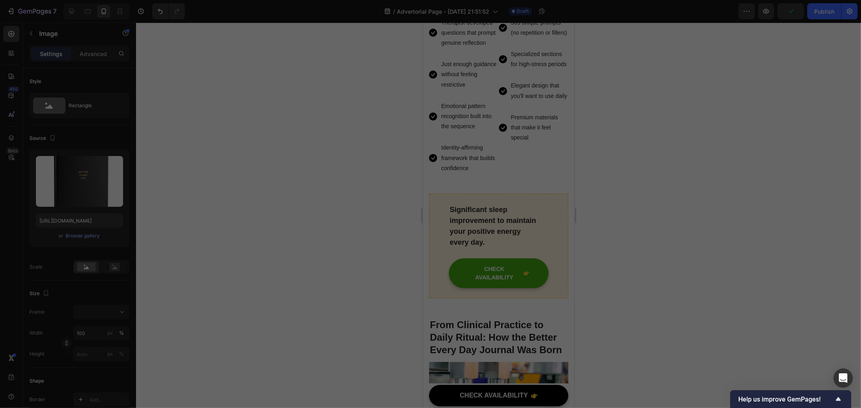
drag, startPoint x: 184, startPoint y: 184, endPoint x: 188, endPoint y: 184, distance: 4.1
click at [185, 184] on div at bounding box center [430, 204] width 861 height 408
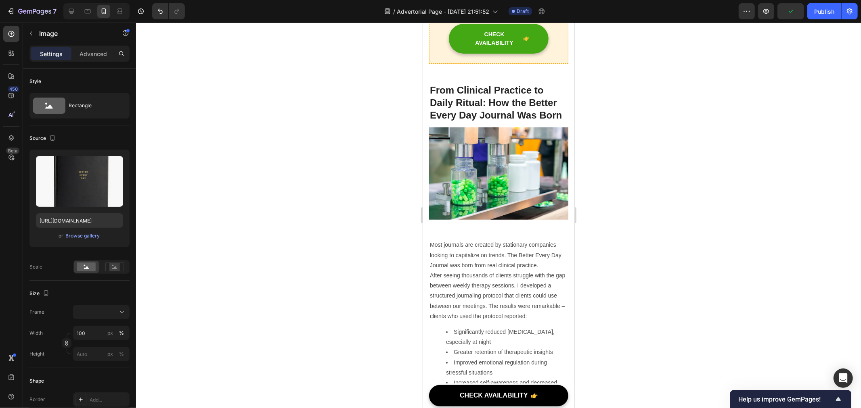
scroll to position [3104, 0]
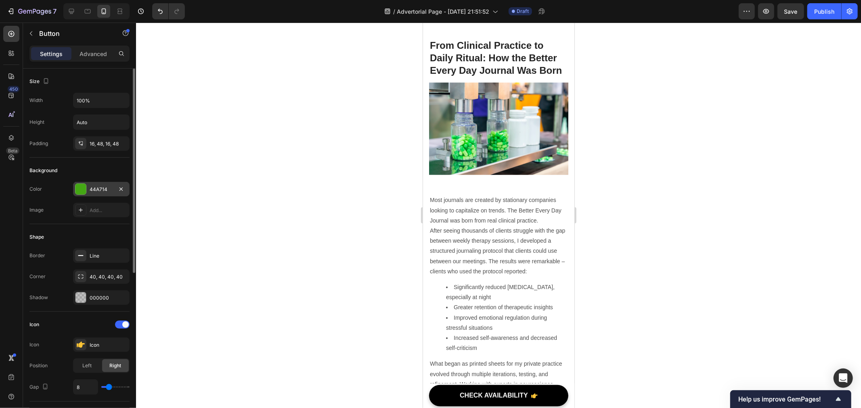
click at [98, 187] on div "44A714" at bounding box center [101, 189] width 23 height 7
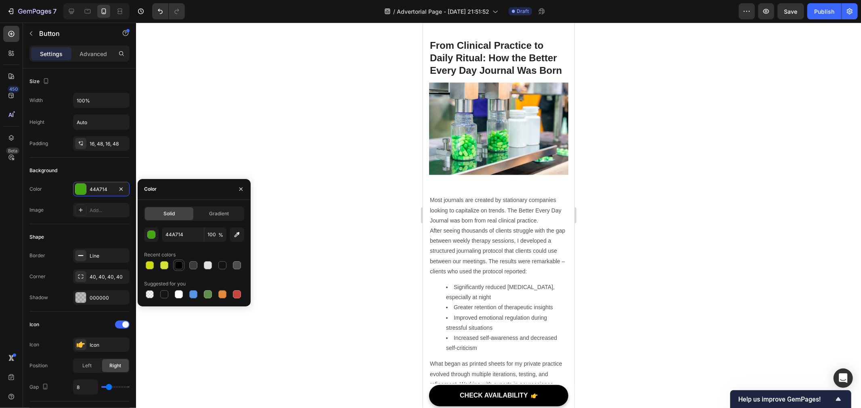
click at [177, 265] on div at bounding box center [179, 265] width 8 height 8
type input "000000"
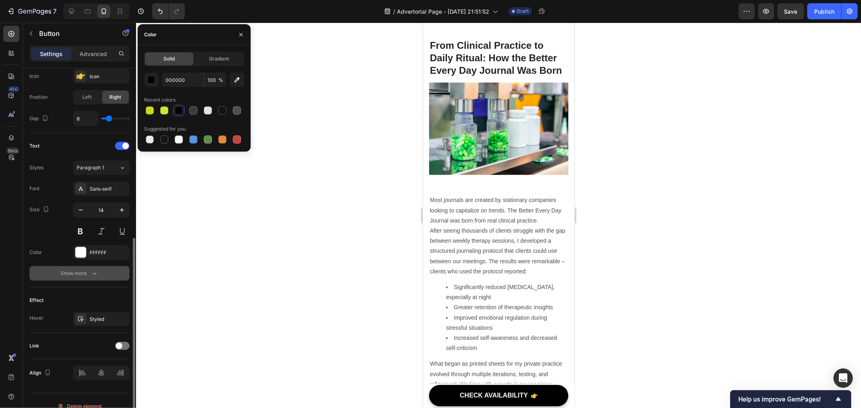
scroll to position [280, 0]
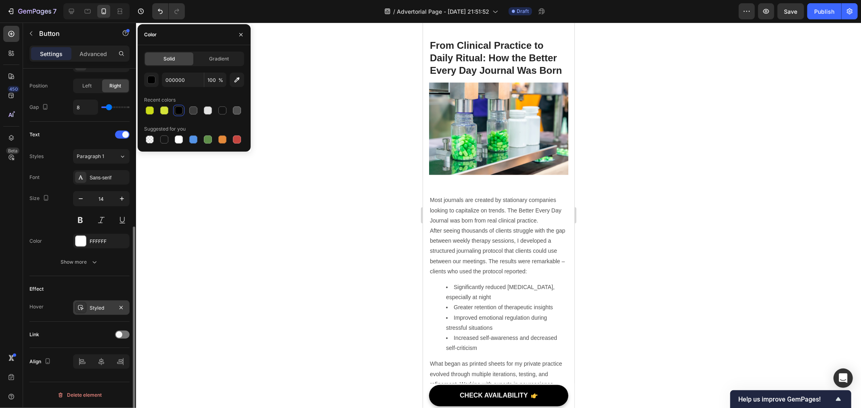
click at [102, 309] on div "Styled" at bounding box center [101, 308] width 23 height 7
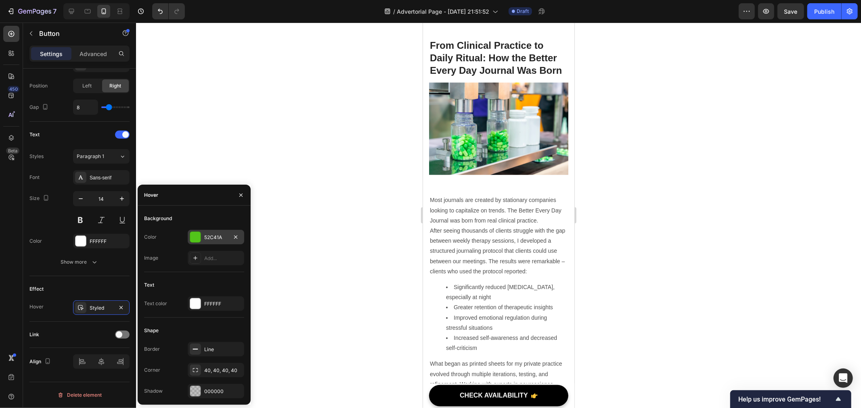
click at [203, 240] on div "52C41A" at bounding box center [216, 237] width 56 height 15
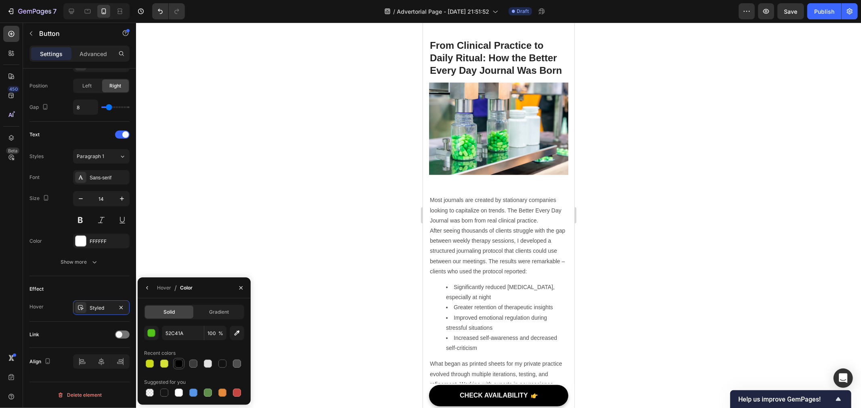
click at [178, 362] on div at bounding box center [179, 364] width 8 height 8
type input "000000"
click at [118, 333] on span at bounding box center [119, 335] width 6 height 6
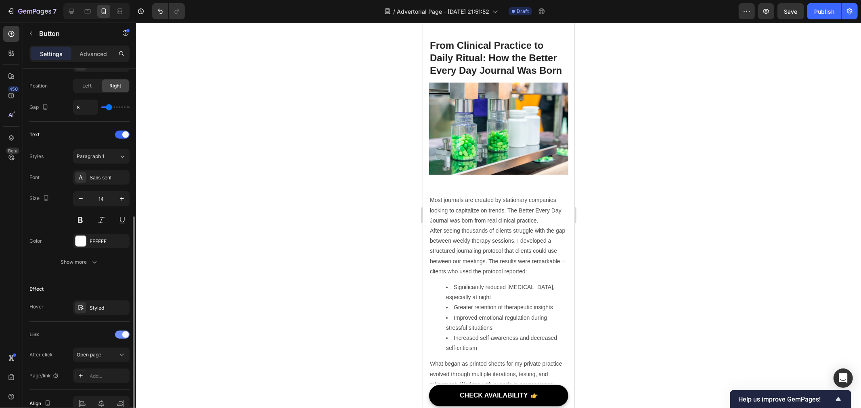
scroll to position [322, 0]
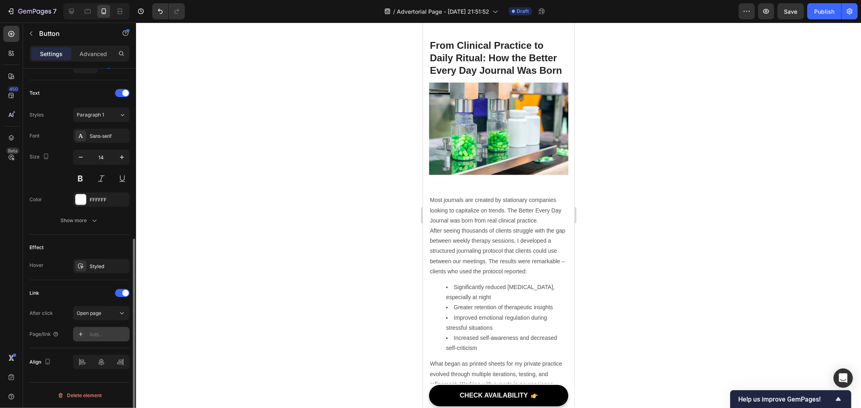
click at [105, 339] on div "Add..." at bounding box center [101, 334] width 56 height 15
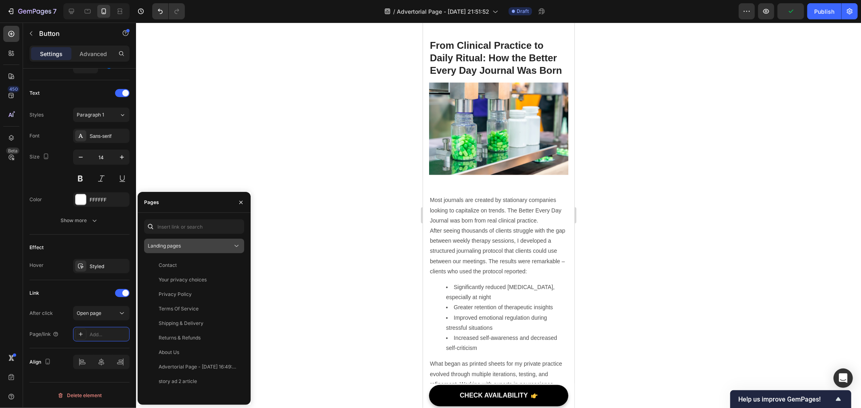
click at [187, 250] on div "Landing pages" at bounding box center [194, 246] width 93 height 8
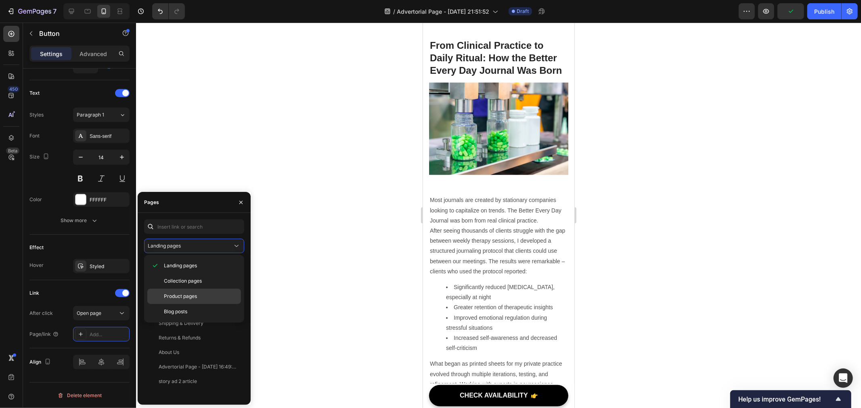
click at [192, 295] on span "Product pages" at bounding box center [180, 296] width 33 height 7
click at [189, 297] on div "Better Every Day Journal" at bounding box center [188, 294] width 58 height 7
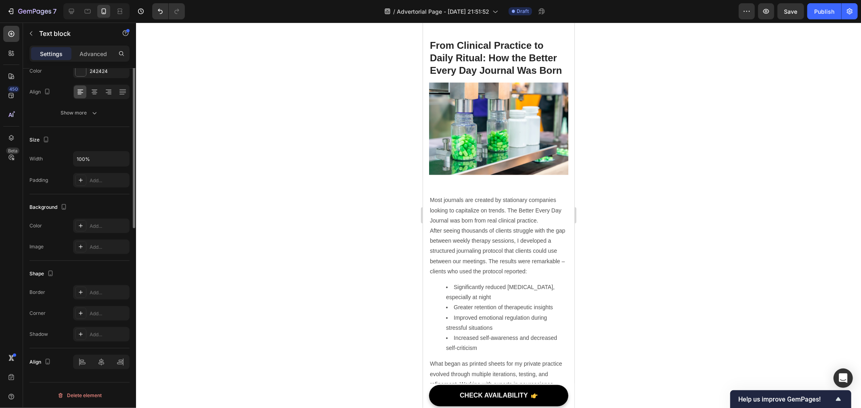
scroll to position [0, 0]
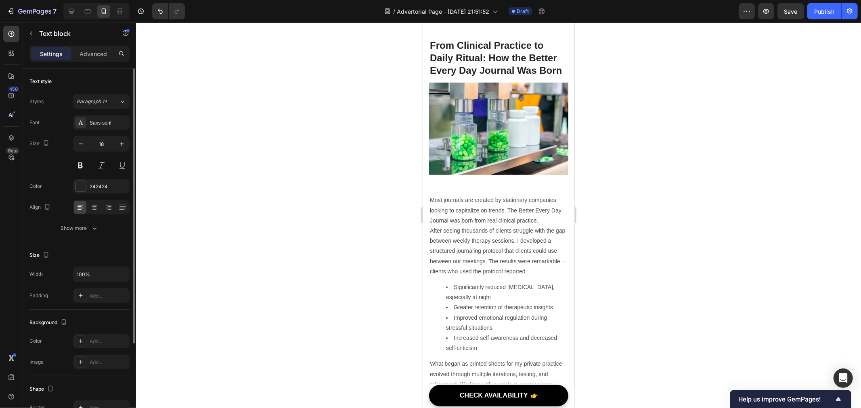
drag, startPoint x: 518, startPoint y: 239, endPoint x: 479, endPoint y: 245, distance: 39.5
click at [686, 252] on div at bounding box center [498, 216] width 725 height 386
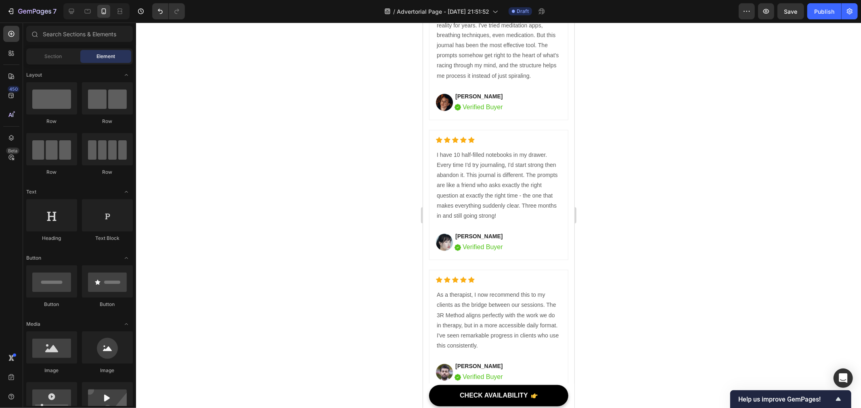
scroll to position [3822, 0]
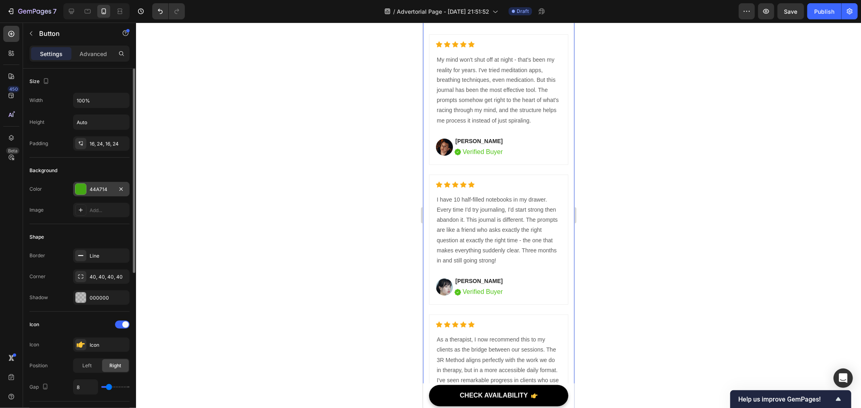
click at [93, 192] on div "44A714" at bounding box center [101, 189] width 23 height 7
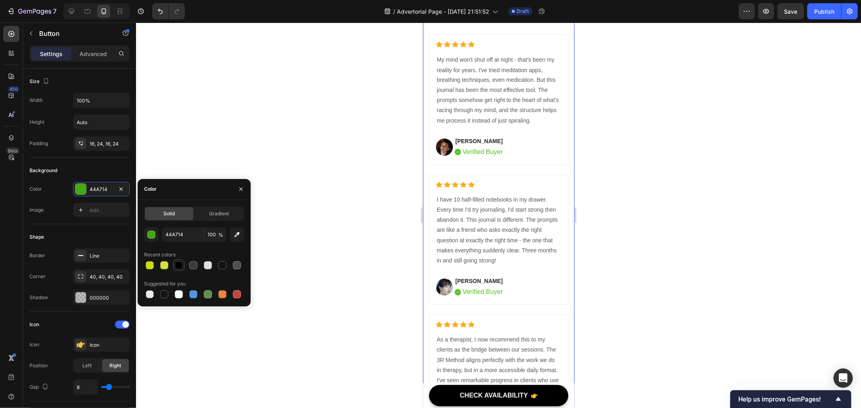
click at [175, 265] on div at bounding box center [179, 265] width 8 height 8
type input "000000"
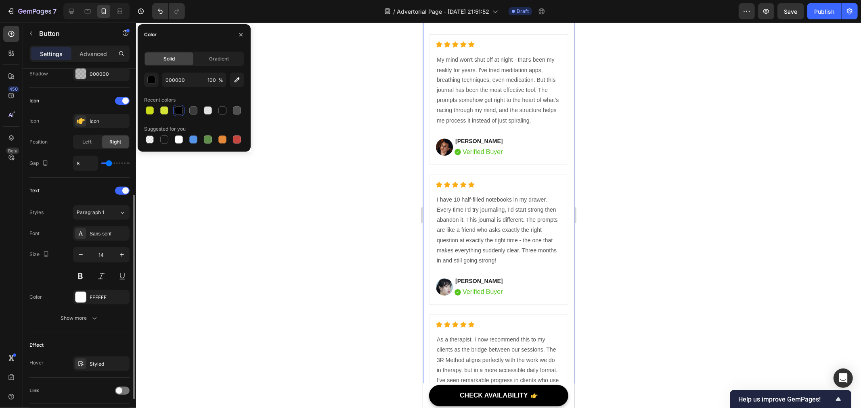
scroll to position [280, 0]
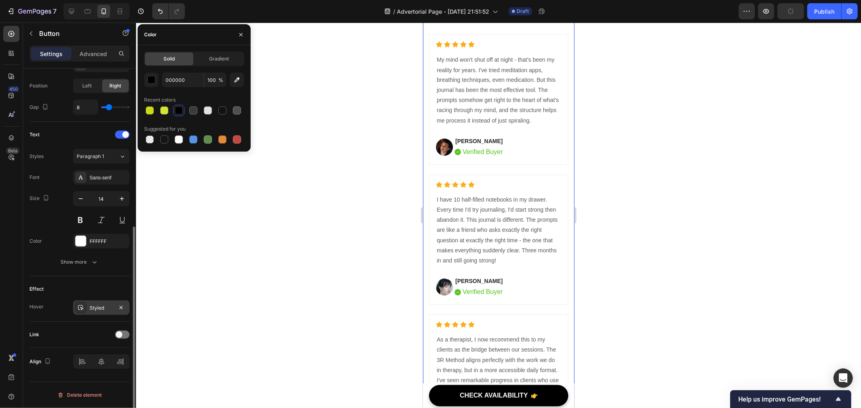
click at [100, 307] on div "Styled" at bounding box center [101, 308] width 23 height 7
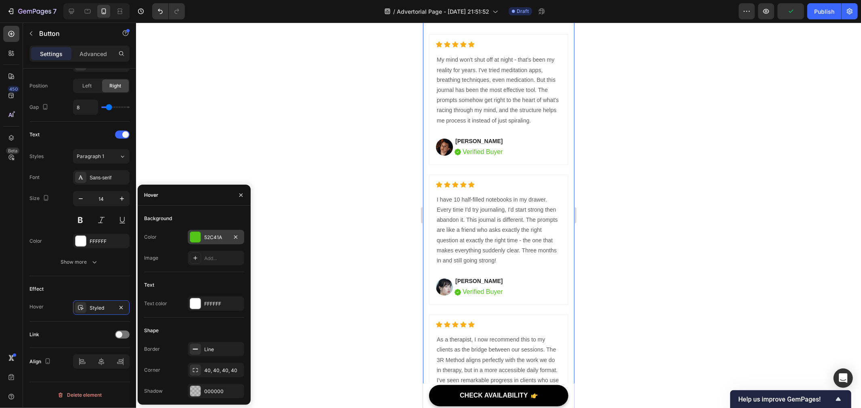
click at [200, 238] on div at bounding box center [195, 237] width 10 height 10
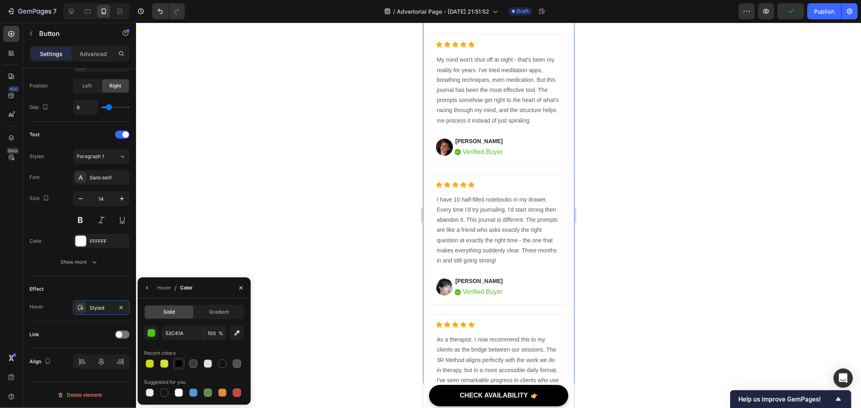
click at [179, 362] on div at bounding box center [179, 364] width 8 height 8
type input "000000"
click at [119, 335] on span at bounding box center [119, 335] width 6 height 6
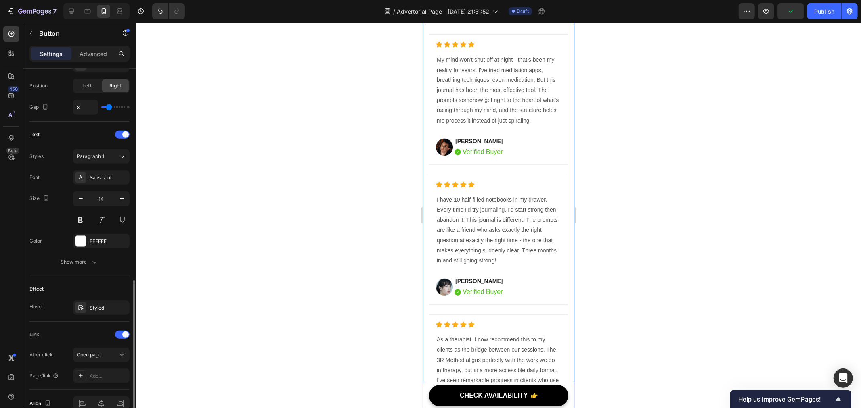
scroll to position [322, 0]
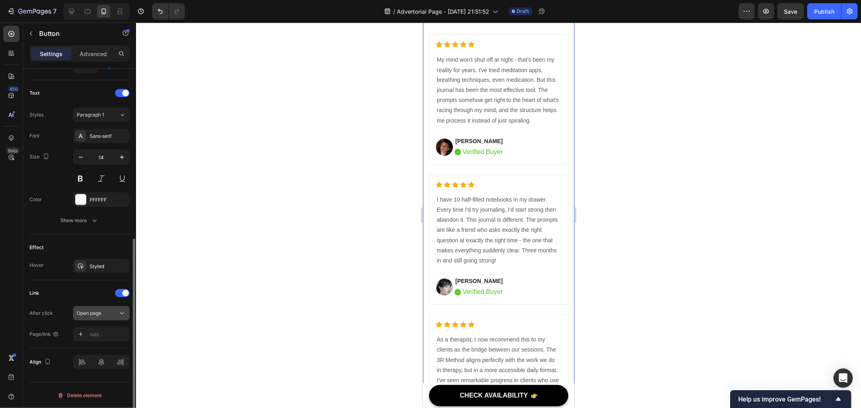
click at [99, 316] on span "Open page" at bounding box center [89, 313] width 25 height 6
click at [101, 310] on span "Open page" at bounding box center [89, 313] width 25 height 6
click at [105, 335] on div "Add..." at bounding box center [109, 334] width 38 height 7
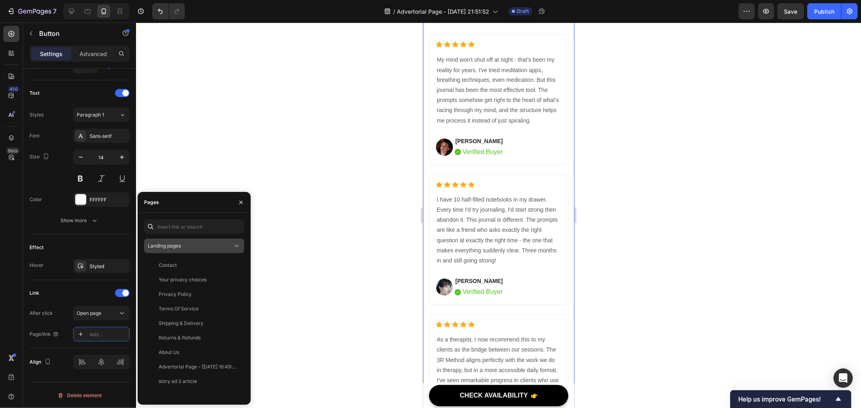
click at [206, 241] on button "Landing pages" at bounding box center [194, 246] width 100 height 15
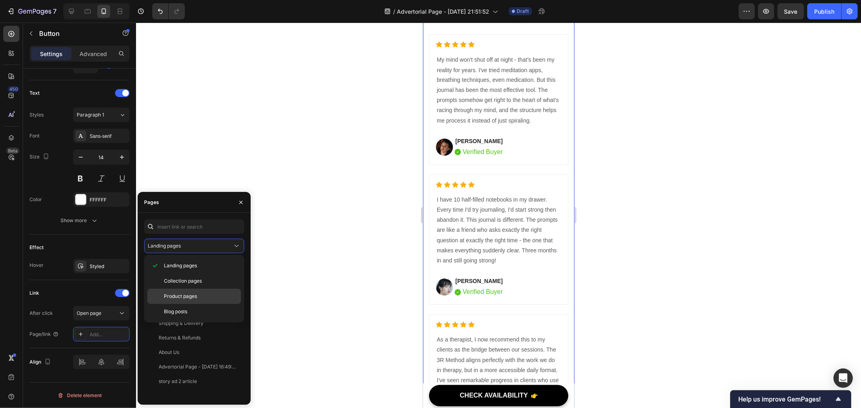
click at [191, 293] on span "Product pages" at bounding box center [180, 296] width 33 height 7
click at [190, 295] on div "Better Every Day Journal" at bounding box center [188, 294] width 58 height 7
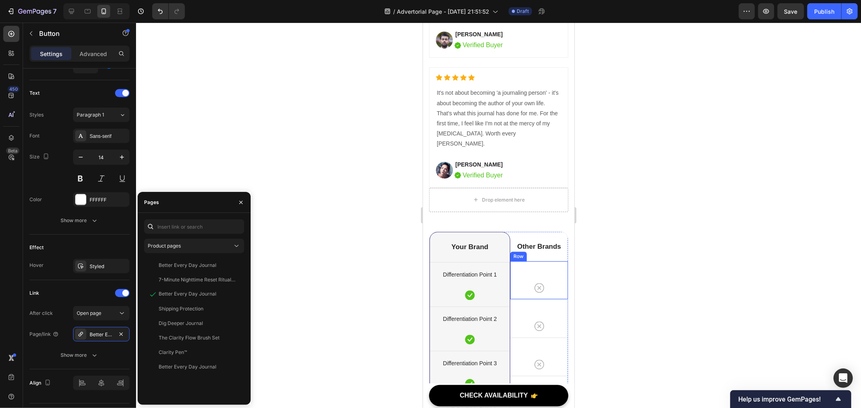
scroll to position [4584, 0]
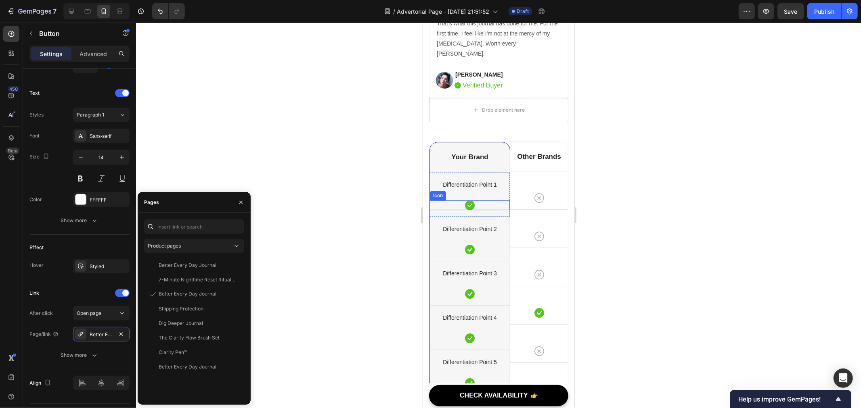
click at [467, 210] on icon at bounding box center [469, 205] width 10 height 10
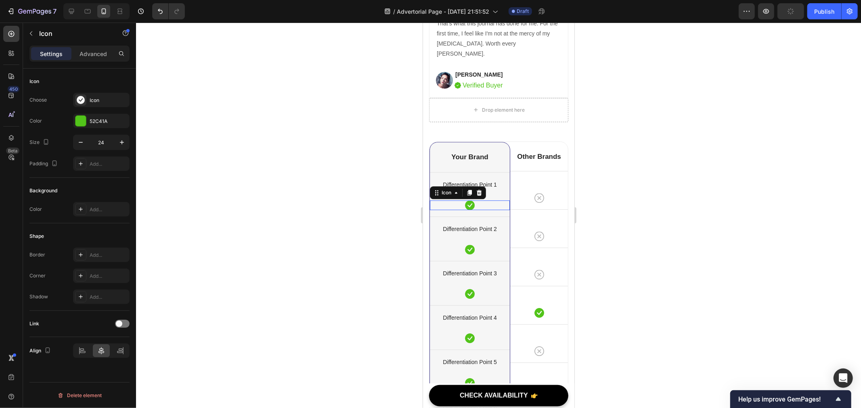
scroll to position [0, 0]
click at [93, 116] on div "52C41A" at bounding box center [101, 121] width 56 height 15
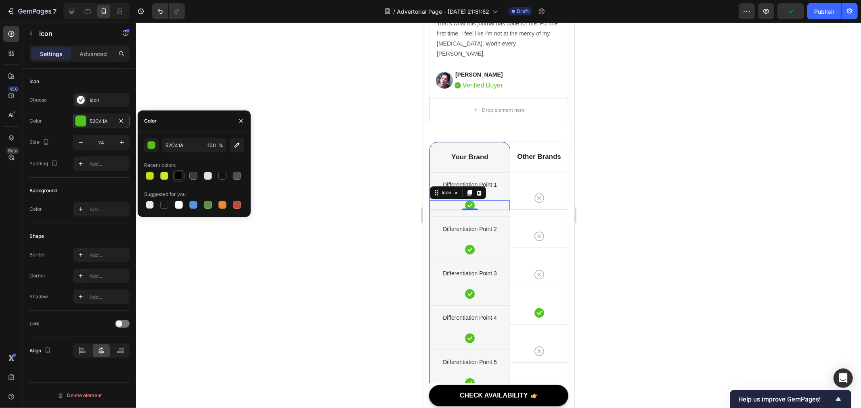
click at [179, 180] on div at bounding box center [179, 176] width 10 height 10
type input "000000"
click at [467, 254] on div "Icon" at bounding box center [469, 250] width 80 height 10
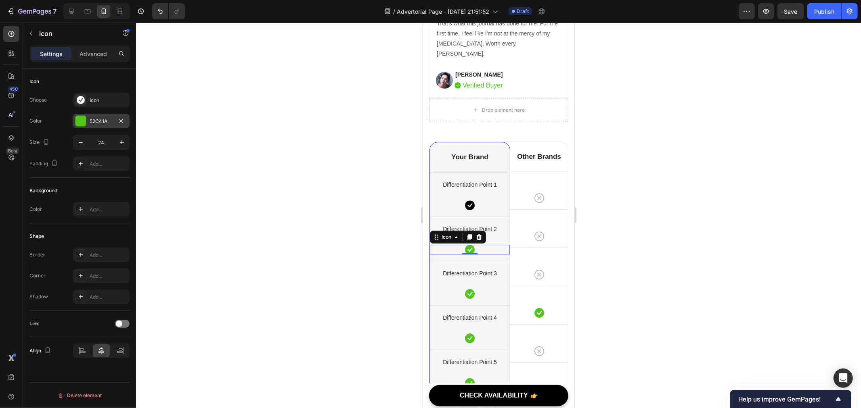
click at [97, 123] on div "52C41A" at bounding box center [101, 121] width 23 height 7
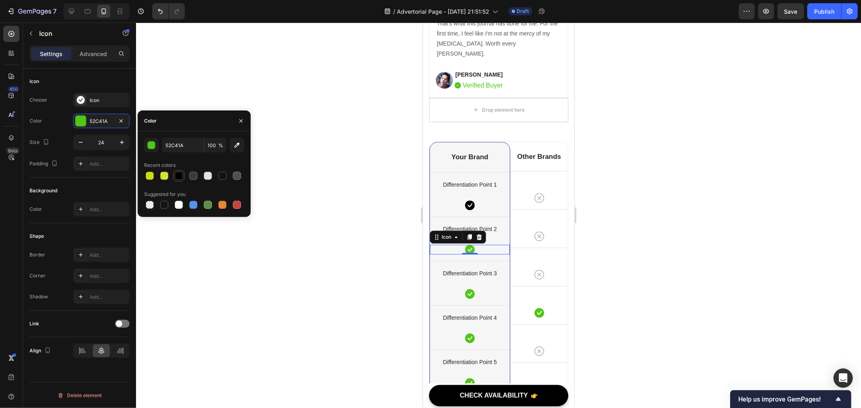
click at [180, 174] on div at bounding box center [179, 176] width 8 height 8
type input "000000"
click at [465, 299] on icon at bounding box center [469, 294] width 10 height 10
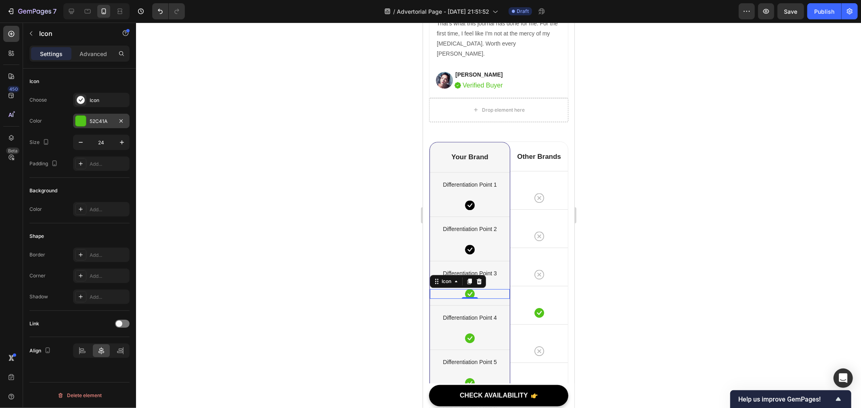
click at [102, 123] on div "52C41A" at bounding box center [101, 121] width 23 height 7
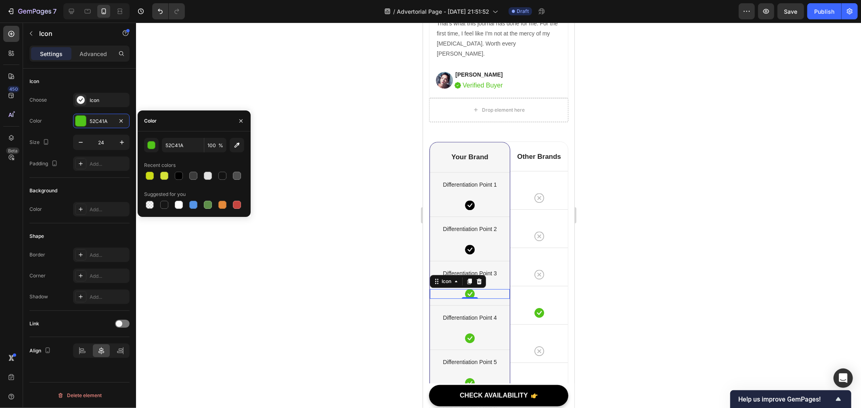
click at [172, 172] on div at bounding box center [194, 175] width 100 height 11
click at [184, 179] on div at bounding box center [178, 175] width 11 height 11
type input "000000"
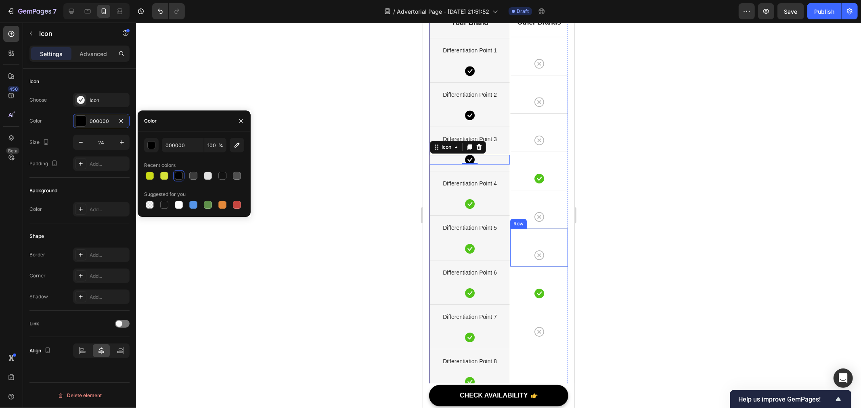
scroll to position [4763, 0]
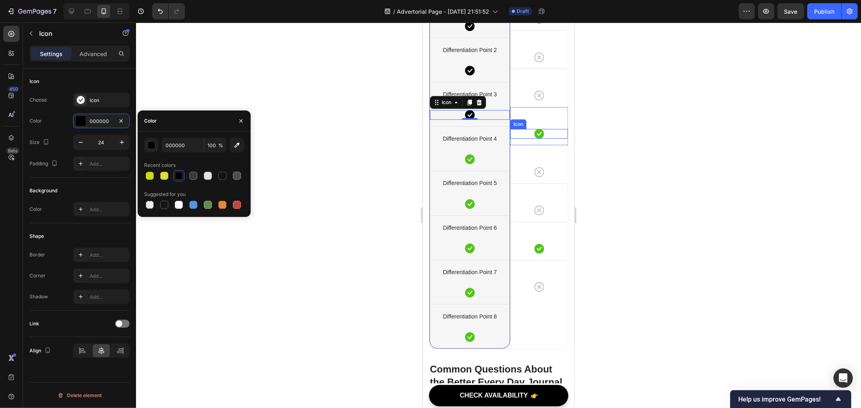
click at [534, 138] on icon at bounding box center [539, 134] width 10 height 10
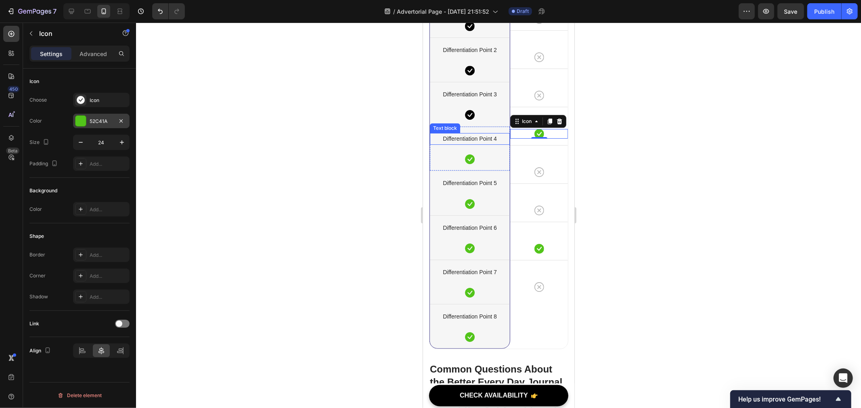
click at [96, 119] on div "52C41A" at bounding box center [101, 121] width 23 height 7
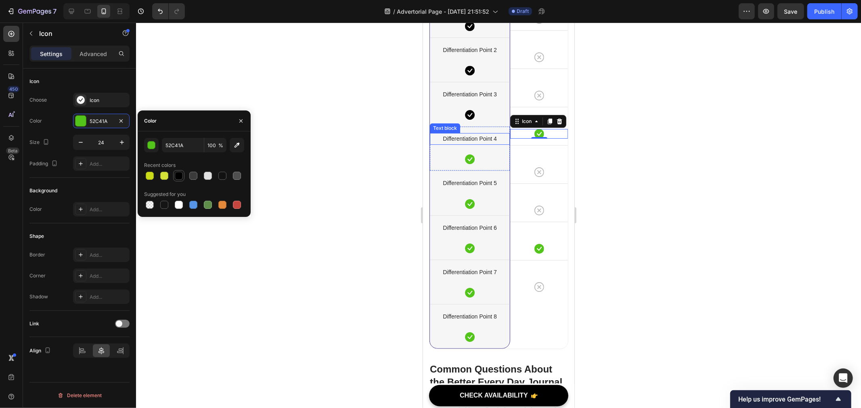
click at [176, 174] on div at bounding box center [179, 176] width 8 height 8
type input "000000"
click at [466, 164] on icon at bounding box center [469, 159] width 10 height 10
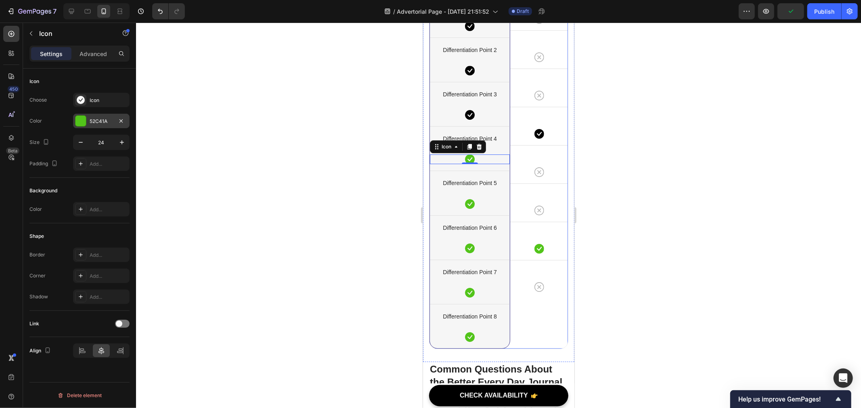
click at [102, 122] on div "52C41A" at bounding box center [101, 121] width 23 height 7
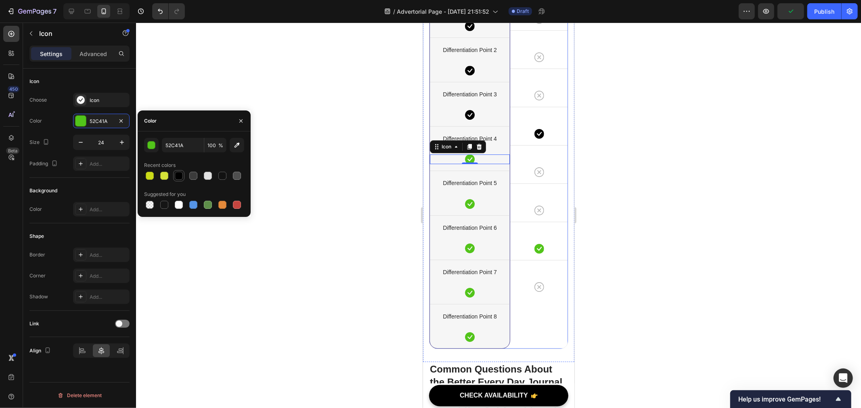
click at [178, 174] on div at bounding box center [179, 176] width 8 height 8
type input "000000"
click at [475, 209] on div "Icon" at bounding box center [469, 204] width 80 height 10
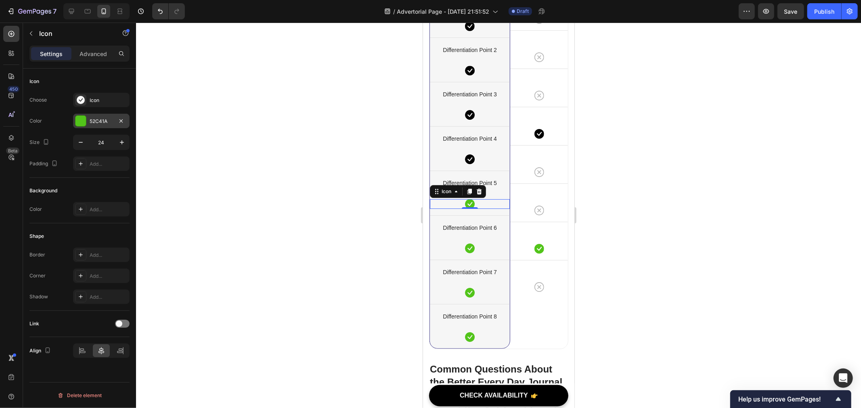
click at [100, 125] on div "52C41A" at bounding box center [101, 121] width 56 height 15
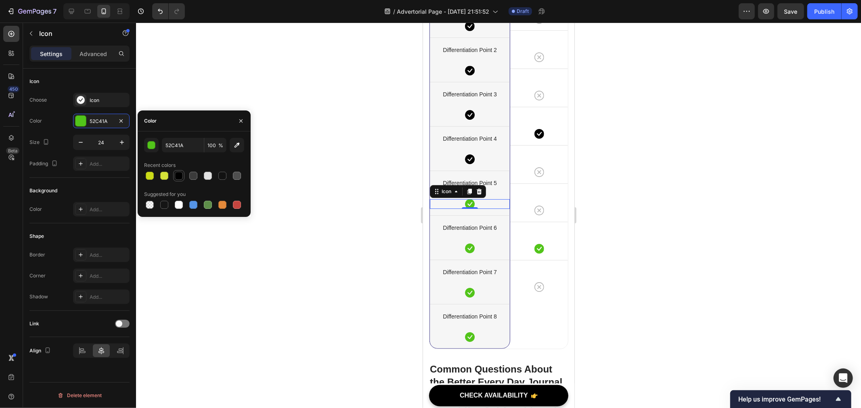
click at [175, 175] on div at bounding box center [179, 176] width 8 height 8
type input "000000"
click at [476, 253] on div "Icon" at bounding box center [469, 248] width 80 height 10
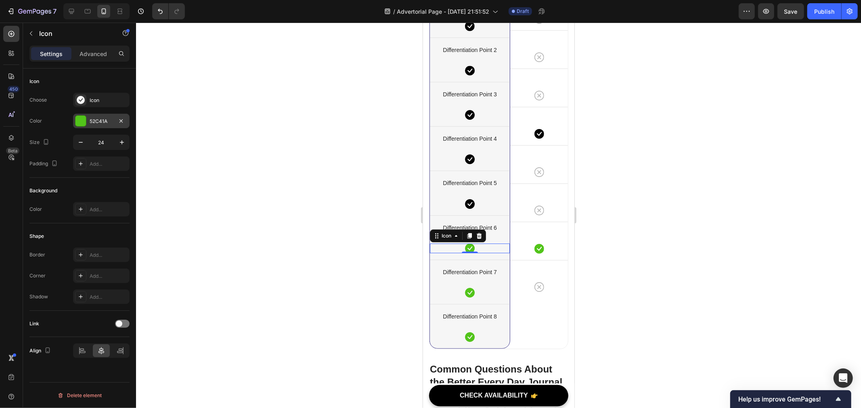
click at [103, 120] on div "52C41A" at bounding box center [101, 121] width 23 height 7
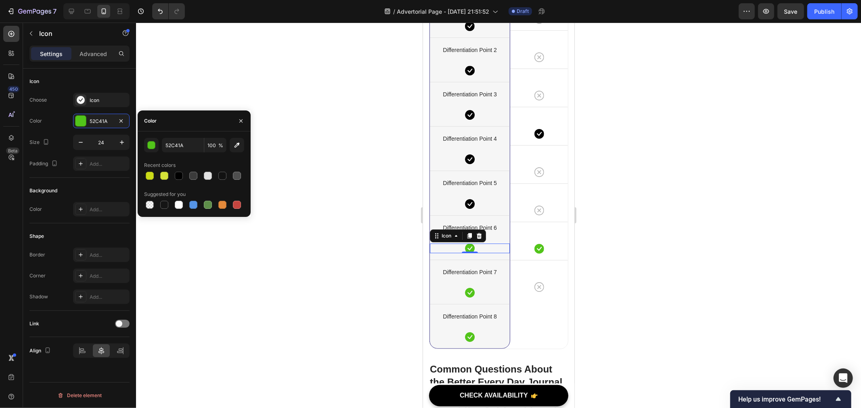
drag, startPoint x: 178, startPoint y: 175, endPoint x: 314, endPoint y: 210, distance: 140.4
click at [178, 175] on div at bounding box center [179, 176] width 8 height 8
type input "000000"
click at [536, 253] on icon at bounding box center [539, 249] width 10 height 10
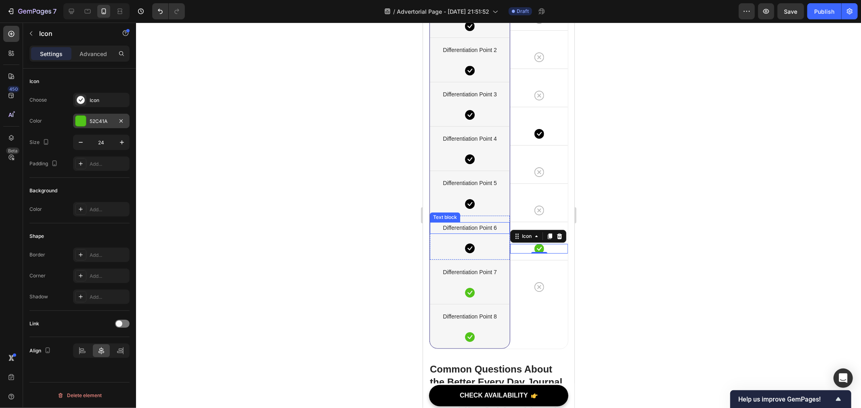
click at [104, 116] on div "52C41A" at bounding box center [101, 121] width 56 height 15
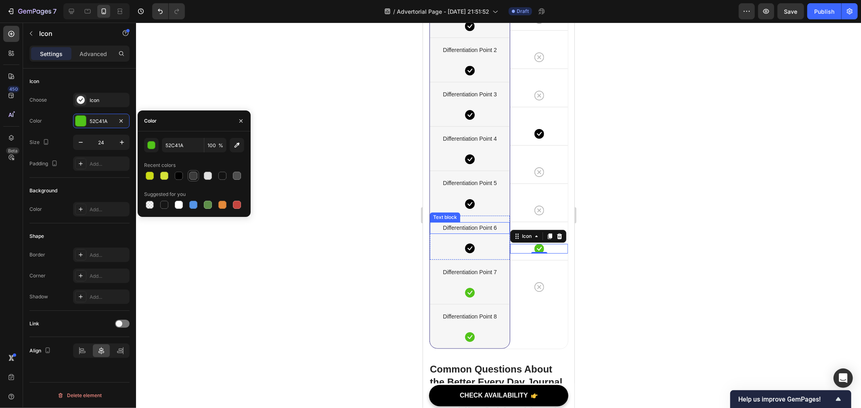
click at [176, 175] on div at bounding box center [179, 176] width 8 height 8
type input "000000"
click at [469, 297] on icon at bounding box center [469, 293] width 10 height 10
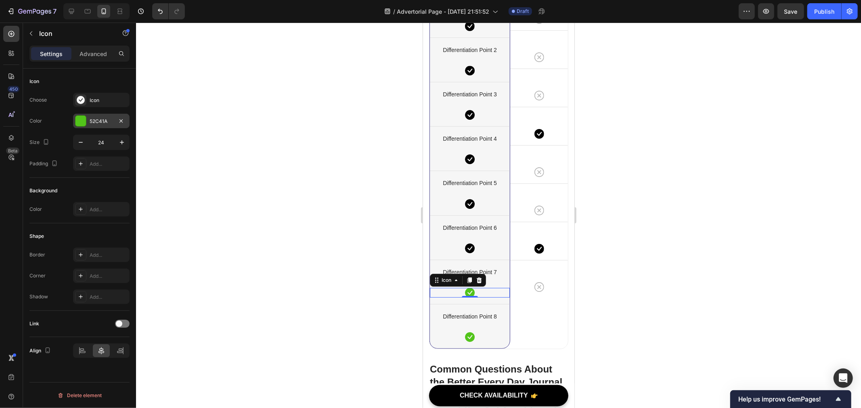
click at [92, 119] on div "52C41A" at bounding box center [101, 121] width 23 height 7
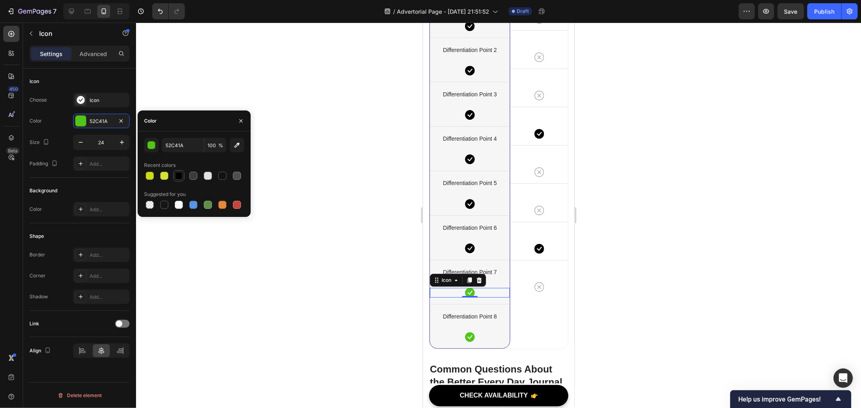
click at [176, 175] on div at bounding box center [179, 176] width 8 height 8
type input "000000"
click at [479, 342] on div "Icon" at bounding box center [469, 337] width 80 height 10
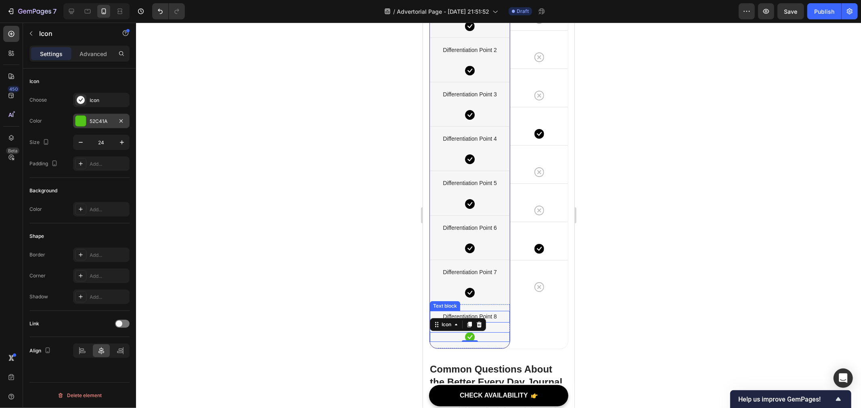
click at [95, 116] on div "52C41A" at bounding box center [101, 121] width 56 height 15
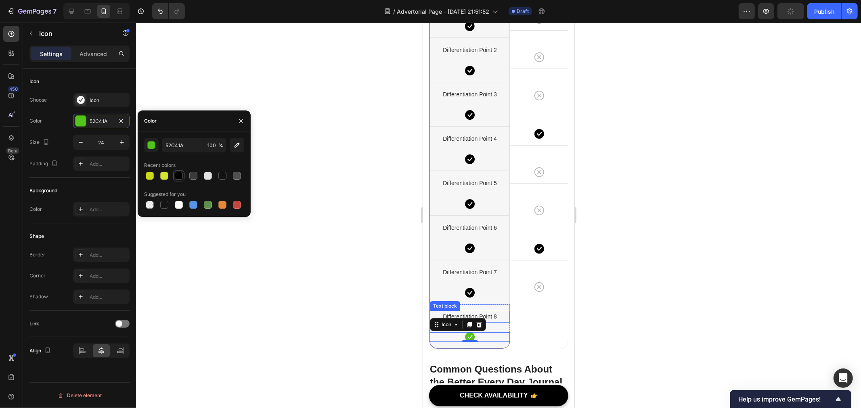
click at [181, 180] on div at bounding box center [179, 176] width 8 height 8
type input "000000"
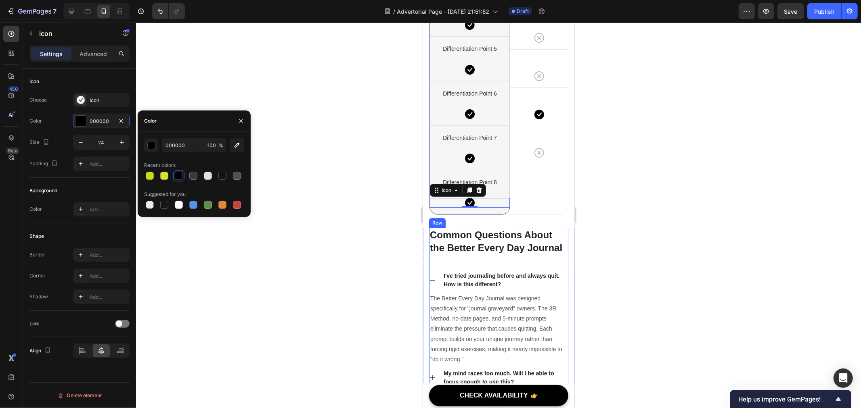
scroll to position [4942, 0]
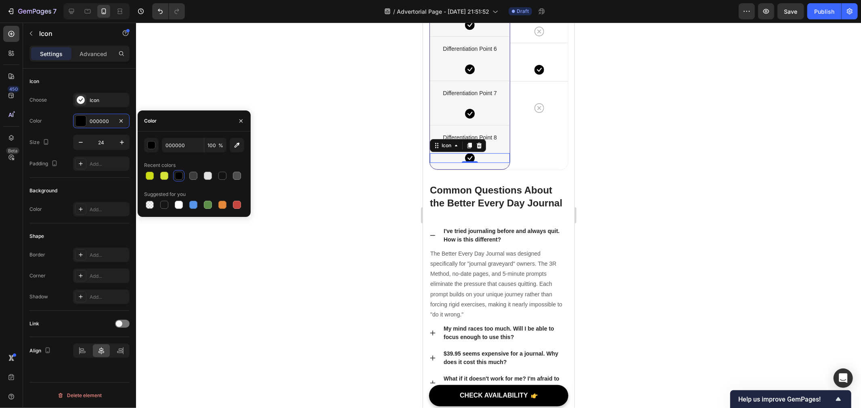
click at [697, 275] on div at bounding box center [498, 216] width 725 height 386
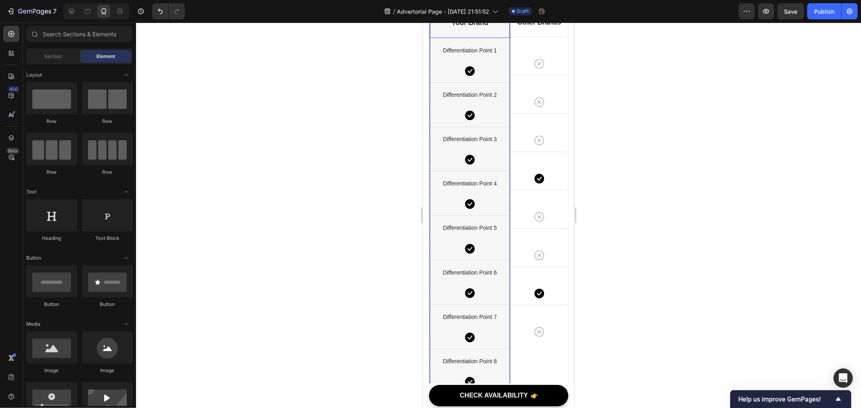
scroll to position [4539, 0]
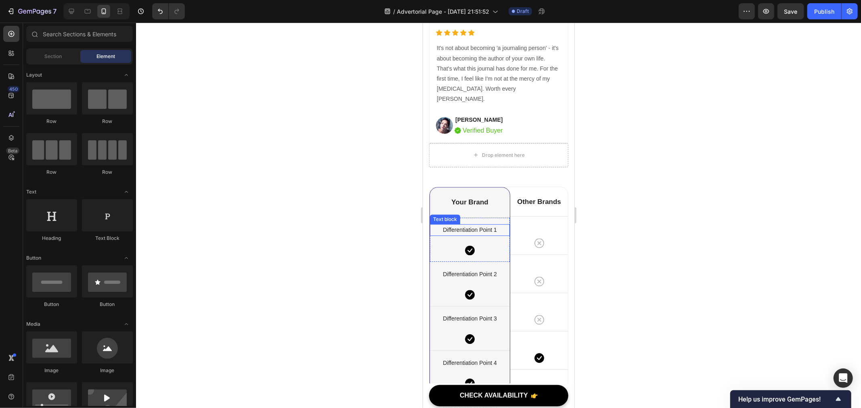
click at [462, 235] on p "Differentiation Point 1" at bounding box center [469, 230] width 78 height 10
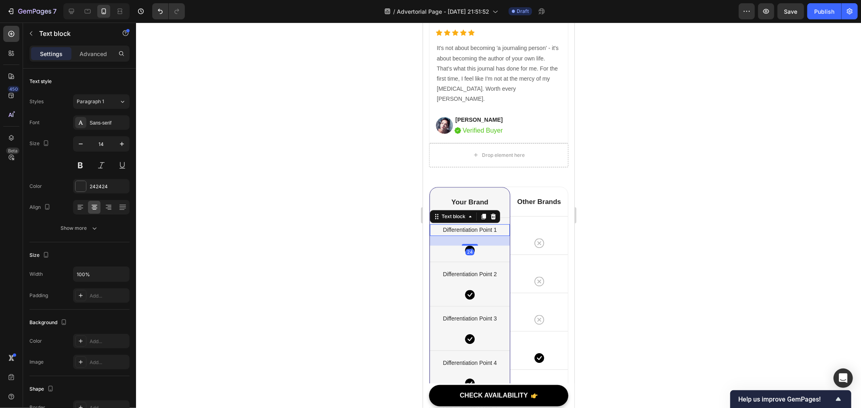
click at [462, 235] on p "Differentiation Point 1" at bounding box center [469, 230] width 78 height 10
click at [463, 207] on p "Your Brand" at bounding box center [469, 202] width 78 height 9
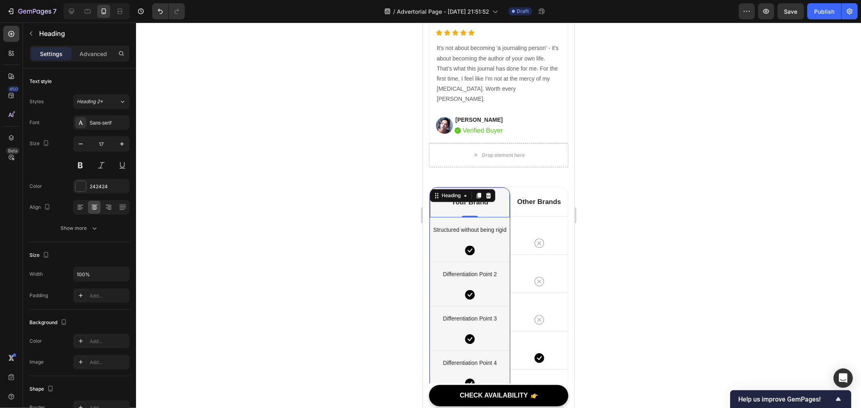
click at [477, 207] on p "Your Brand" at bounding box center [469, 202] width 78 height 9
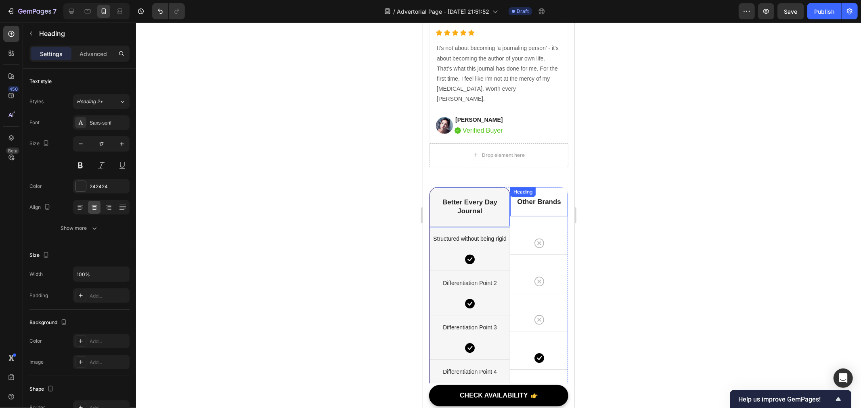
click at [540, 216] on div "Other Brands Heading" at bounding box center [539, 201] width 58 height 29
click at [513, 216] on div "Other Brands Heading 0" at bounding box center [539, 201] width 58 height 29
click at [526, 207] on h2 "Other Brands" at bounding box center [539, 202] width 58 height 10
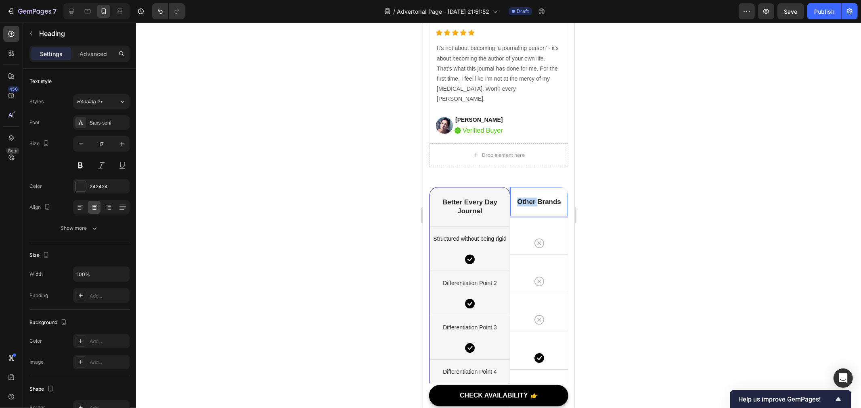
click at [526, 207] on h2 "Other Brands" at bounding box center [539, 202] width 58 height 10
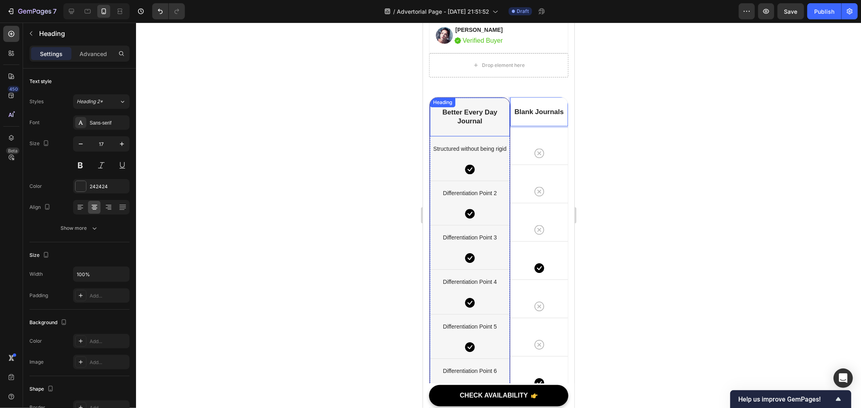
scroll to position [4674, 0]
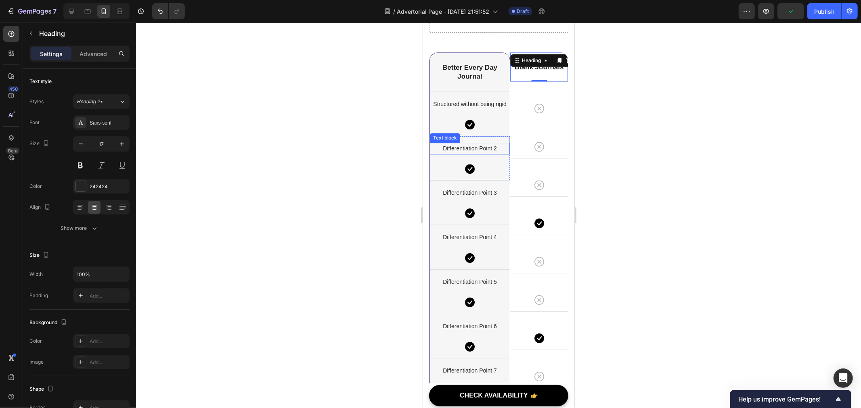
click at [474, 153] on p "Differentiation Point 2" at bounding box center [469, 148] width 78 height 10
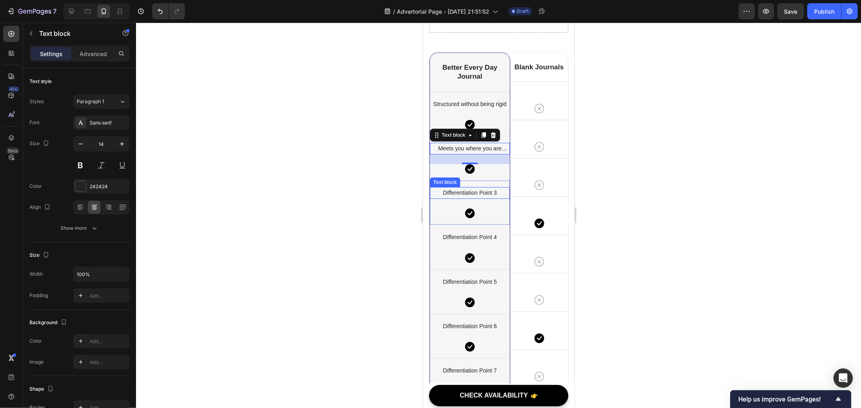
click at [453, 187] on div "Text block" at bounding box center [444, 182] width 30 height 10
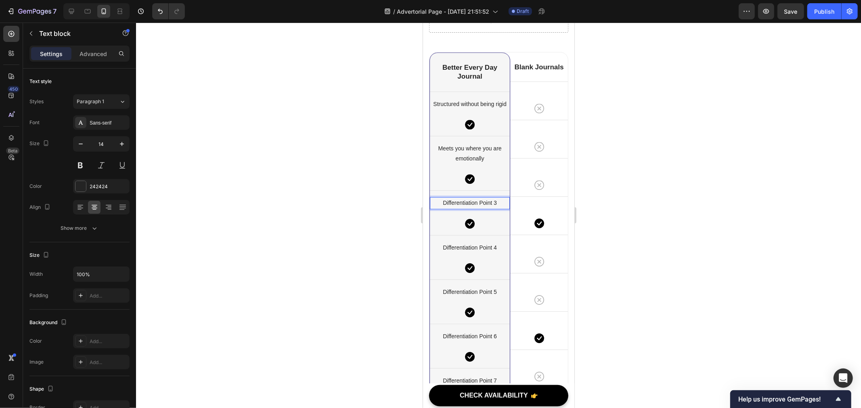
click at [459, 208] on p "Differentiation Point 3" at bounding box center [469, 203] width 78 height 10
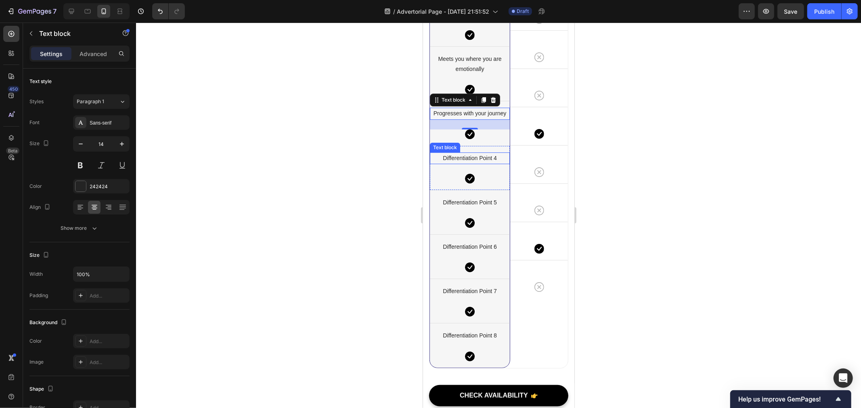
click at [479, 180] on div "Differentiation Point 4 Text block Icon Row" at bounding box center [469, 167] width 80 height 44
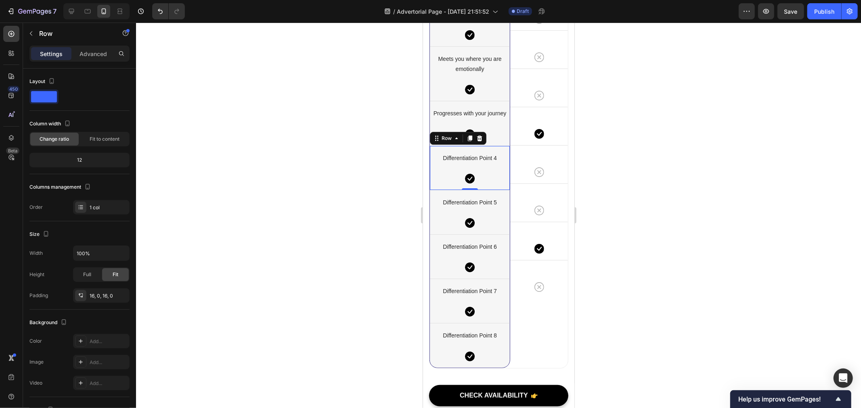
click at [479, 180] on div "Differentiation Point 4 Text block Icon Row 0" at bounding box center [469, 167] width 80 height 44
click at [483, 163] on p "Differentiation Point 4" at bounding box center [469, 158] width 78 height 10
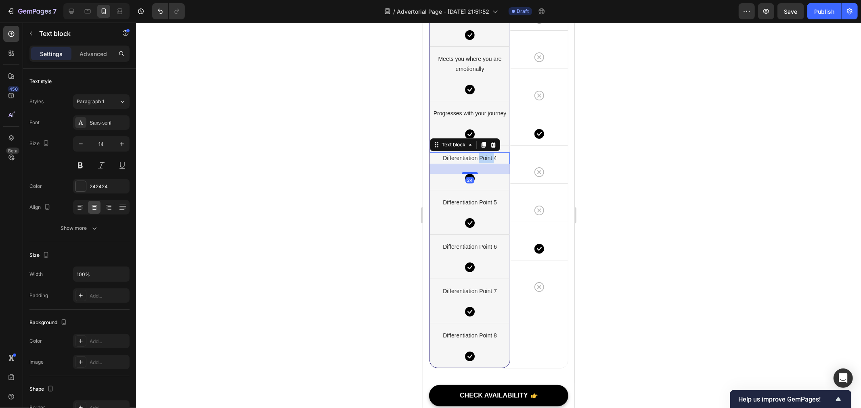
click at [483, 163] on p "Differentiation Point 4" at bounding box center [469, 158] width 78 height 10
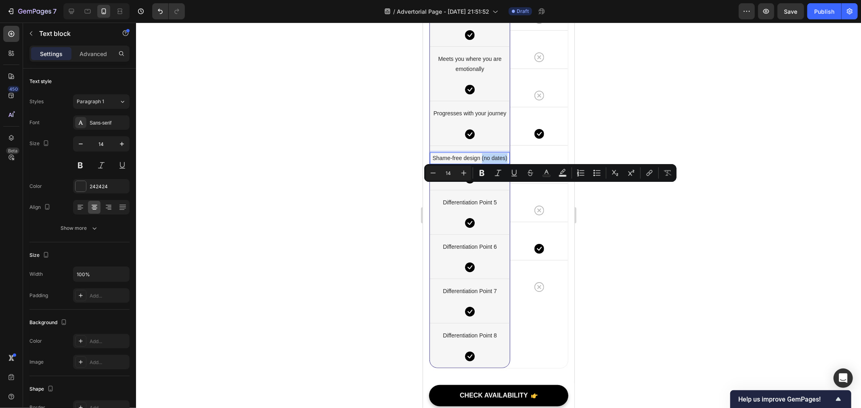
drag, startPoint x: 485, startPoint y: 197, endPoint x: 489, endPoint y: 190, distance: 8.5
click at [489, 163] on p "Shame-free design (no dates)" at bounding box center [469, 158] width 78 height 10
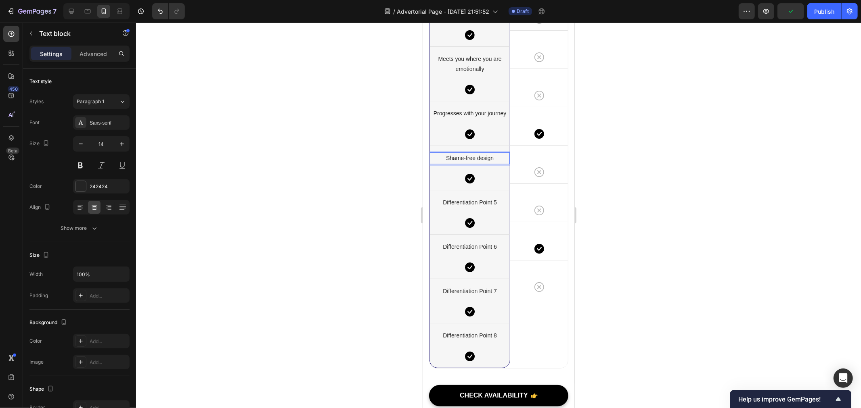
scroll to position [4853, 0]
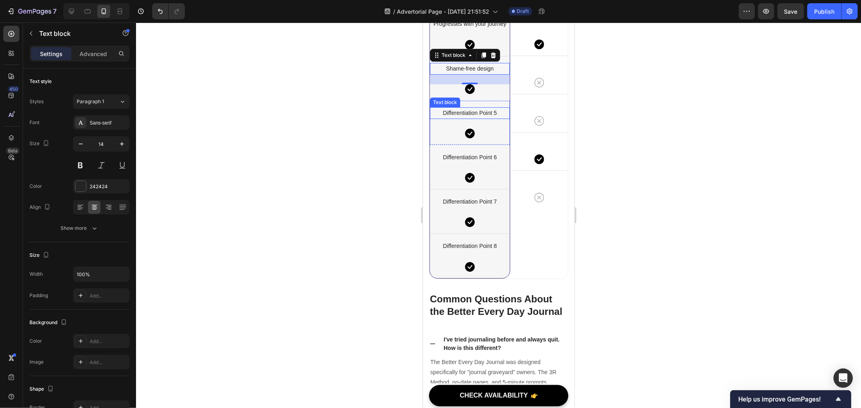
click at [476, 118] on p "Differentiation Point 5" at bounding box center [469, 113] width 78 height 10
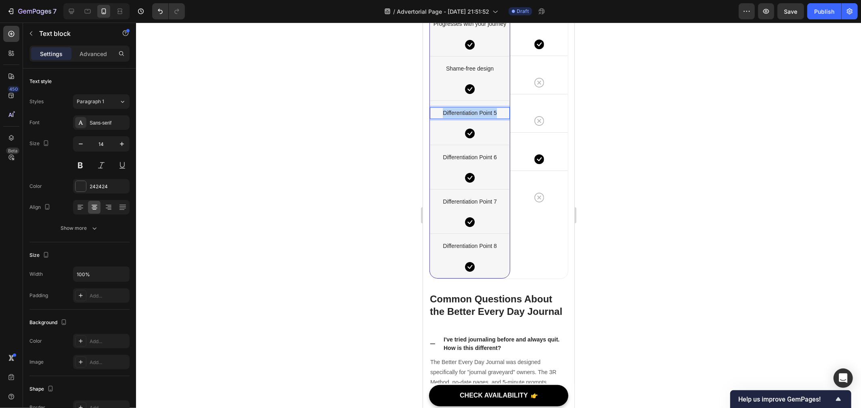
click at [476, 118] on p "Differentiation Point 5" at bounding box center [469, 113] width 78 height 10
click at [478, 162] on p "Differentiation Point 6" at bounding box center [469, 157] width 78 height 10
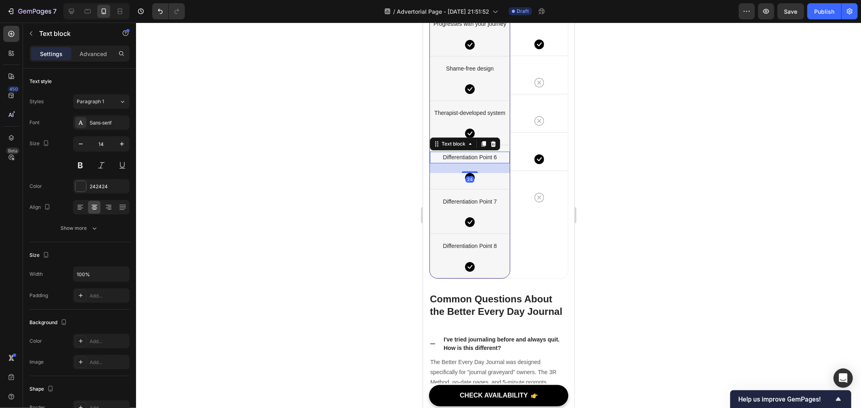
click at [478, 162] on p "Differentiation Point 6" at bounding box center [469, 157] width 78 height 10
click at [472, 207] on p "Differentiation Point 7" at bounding box center [469, 202] width 78 height 10
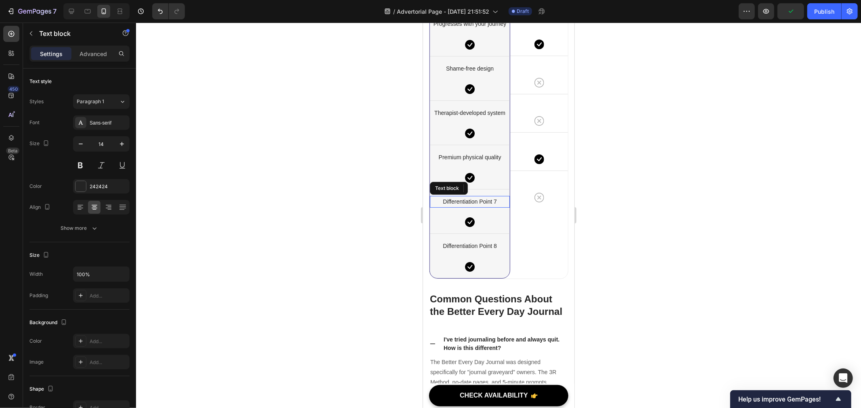
click at [472, 207] on p "Differentiation Point 7" at bounding box center [469, 202] width 78 height 10
click at [455, 239] on div "Text block" at bounding box center [444, 235] width 27 height 7
click at [455, 237] on div "Text block" at bounding box center [452, 233] width 43 height 10
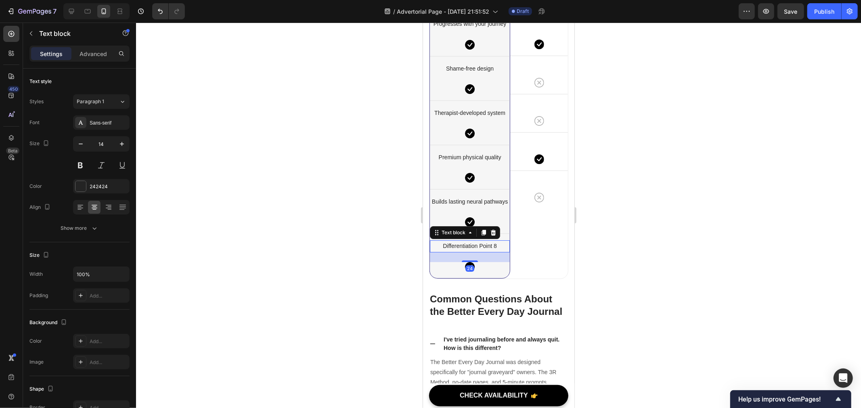
click at [463, 251] on p "Differentiation Point 8" at bounding box center [469, 246] width 78 height 10
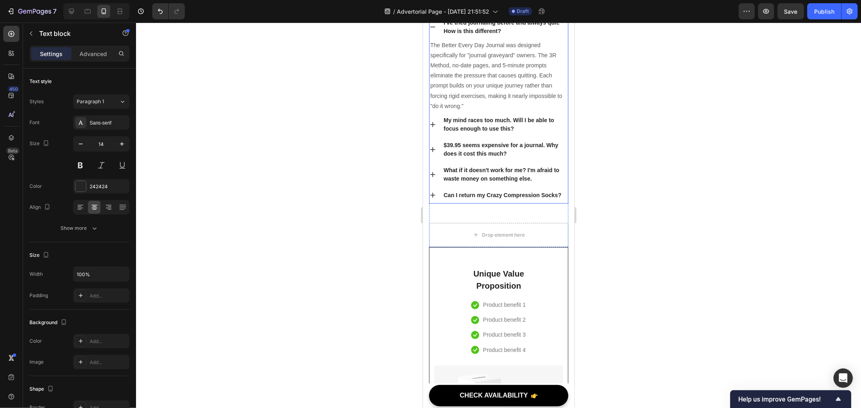
scroll to position [5301, 0]
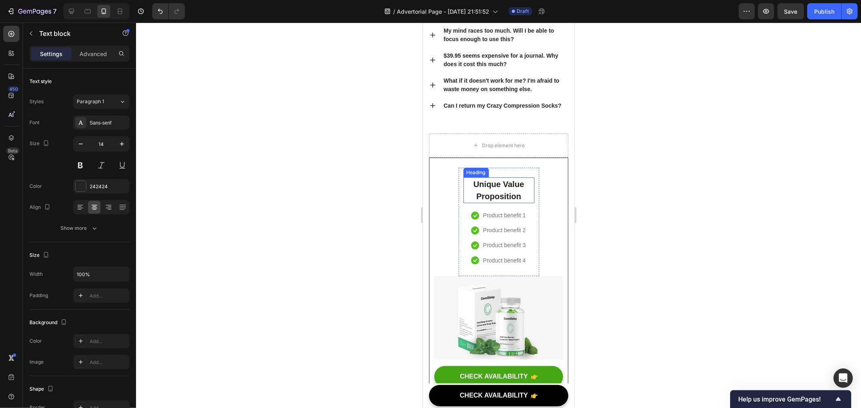
click at [508, 198] on p "Unique Value Proposition" at bounding box center [498, 190] width 69 height 24
click at [500, 220] on p "Product benefit 1" at bounding box center [504, 215] width 43 height 10
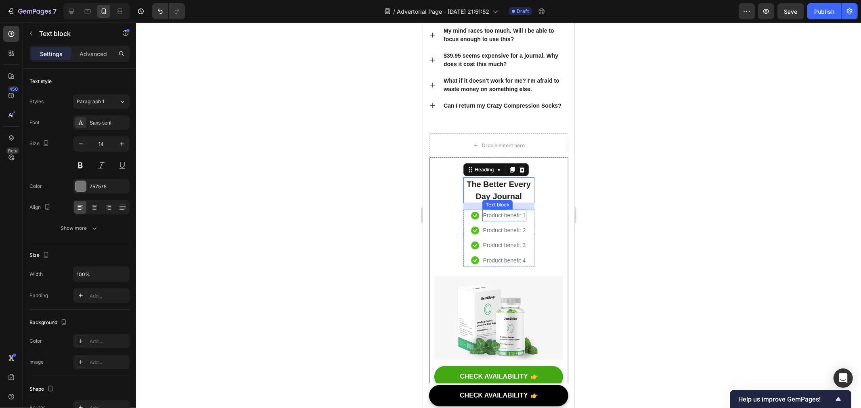
click at [500, 220] on p "Product benefit 1" at bounding box center [504, 215] width 43 height 10
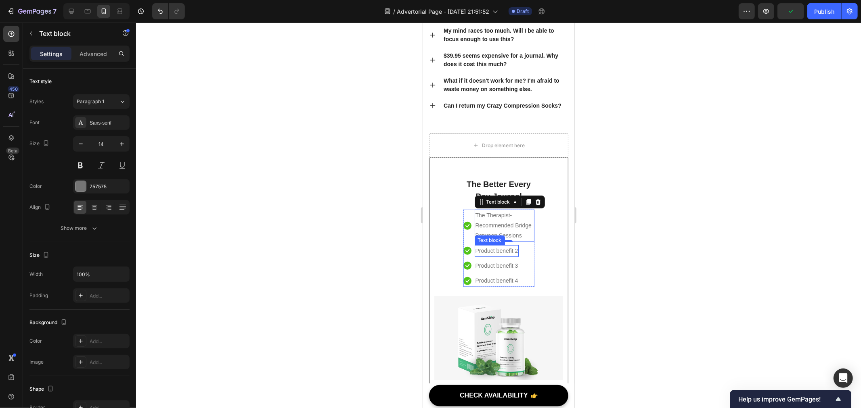
click at [496, 256] on p "Product benefit 2" at bounding box center [496, 251] width 43 height 10
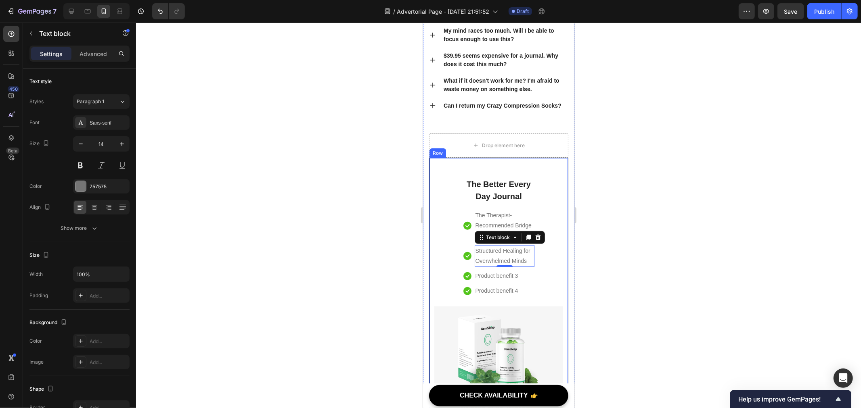
click at [493, 281] on p "Product benefit 3" at bounding box center [496, 276] width 43 height 10
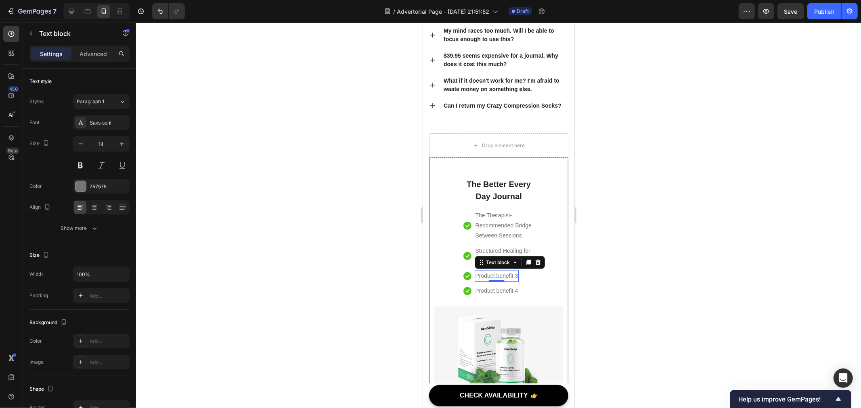
click at [493, 281] on p "Product benefit 3" at bounding box center [496, 276] width 43 height 10
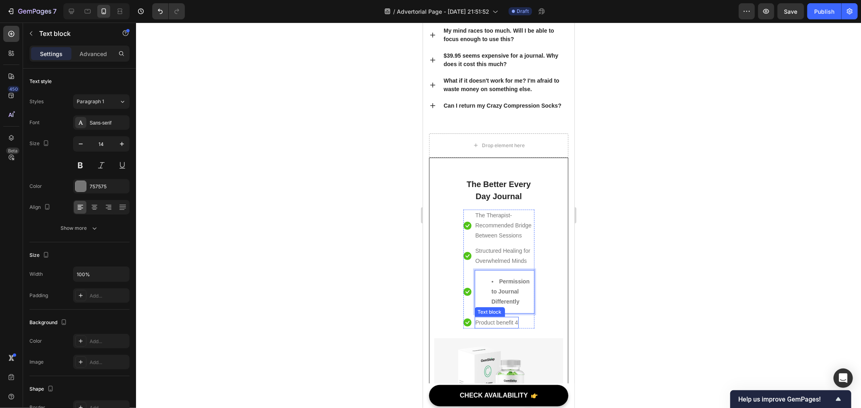
click at [503, 328] on p "Product benefit 4" at bounding box center [496, 323] width 43 height 10
click at [159, 9] on icon "Undo/Redo" at bounding box center [160, 11] width 5 height 5
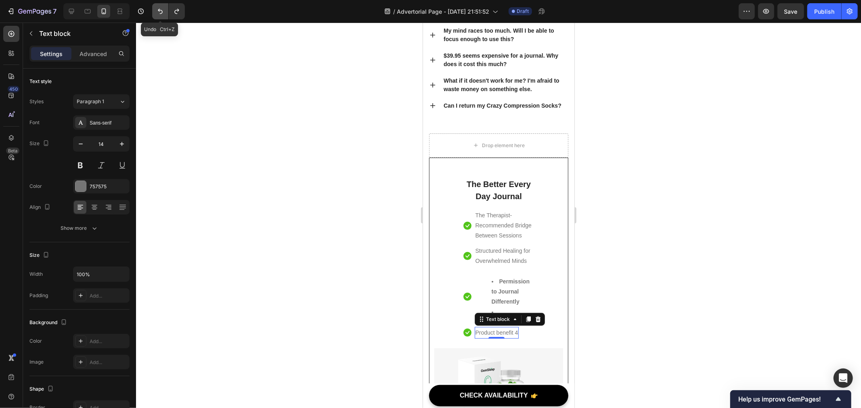
click at [159, 9] on icon "Undo/Redo" at bounding box center [160, 11] width 5 height 5
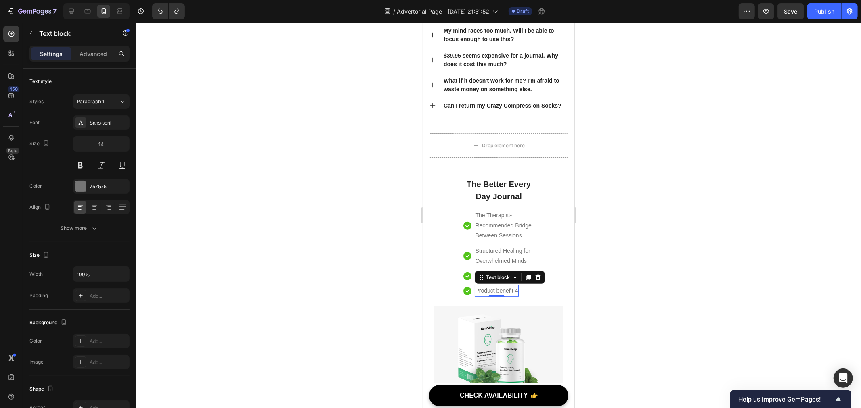
click at [682, 315] on div at bounding box center [498, 216] width 725 height 386
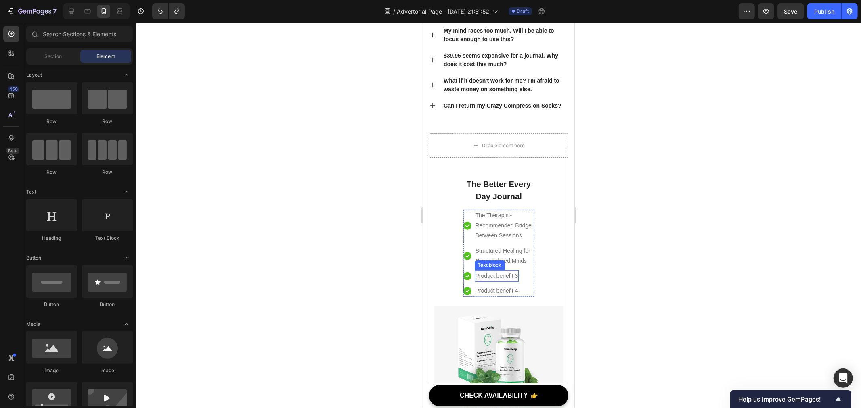
click at [495, 281] on p "Product benefit 3" at bounding box center [496, 276] width 43 height 10
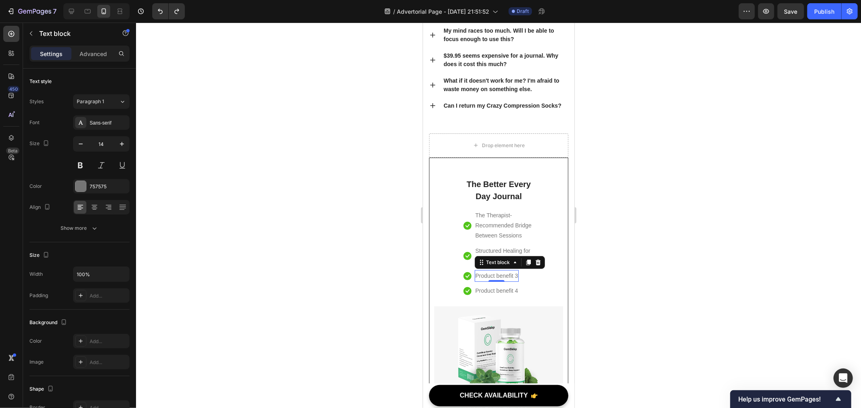
click at [495, 285] on div "0" at bounding box center [496, 281] width 8 height 6
click at [498, 281] on p "Product benefit 3" at bounding box center [496, 276] width 43 height 10
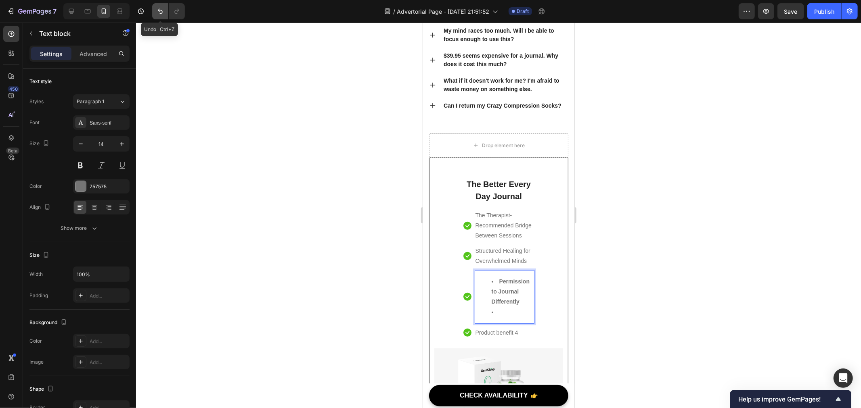
click at [165, 13] on button "Undo/Redo" at bounding box center [160, 11] width 16 height 16
click at [156, 11] on icon "Undo/Redo" at bounding box center [160, 11] width 8 height 8
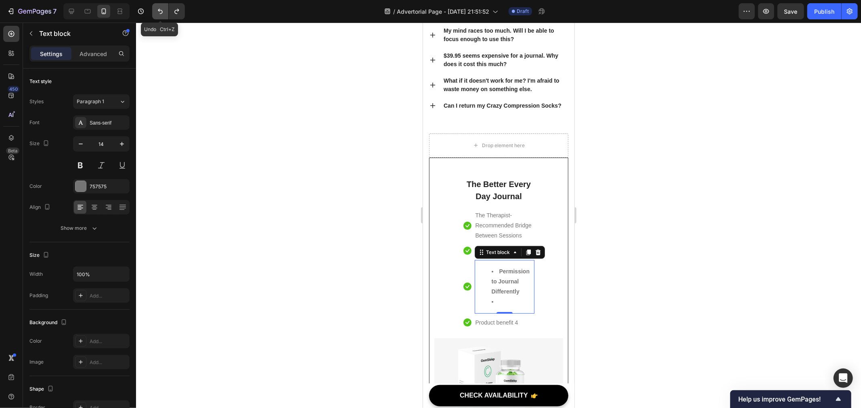
click at [156, 11] on icon "Undo/Redo" at bounding box center [160, 11] width 8 height 8
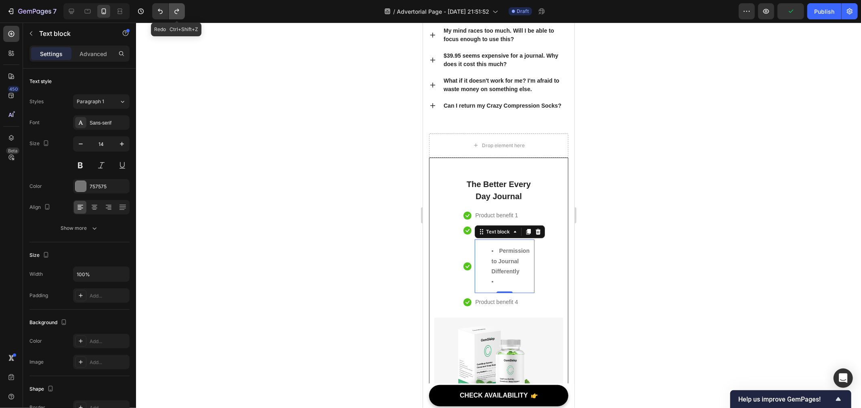
click at [174, 10] on icon "Undo/Redo" at bounding box center [177, 11] width 8 height 8
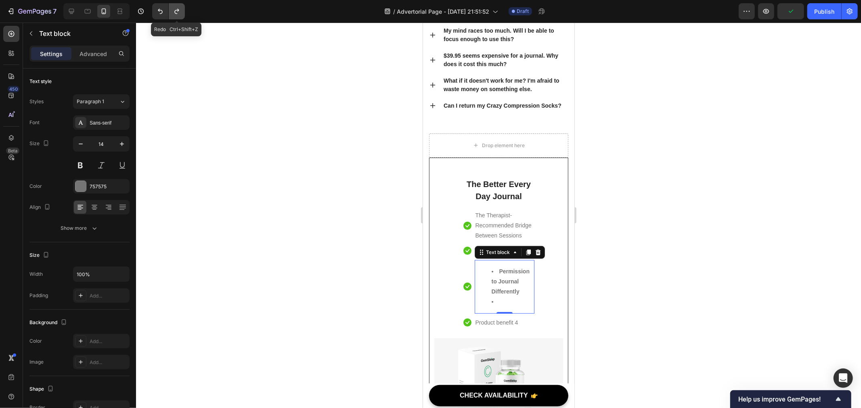
click at [174, 10] on icon "Undo/Redo" at bounding box center [177, 11] width 8 height 8
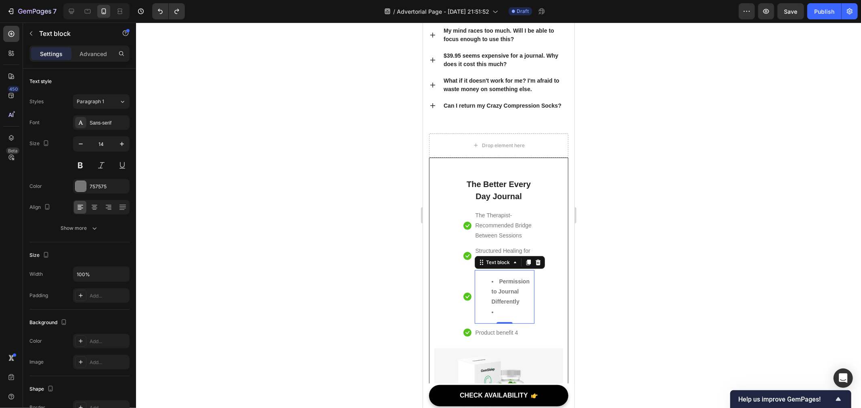
click at [621, 258] on div at bounding box center [498, 216] width 725 height 386
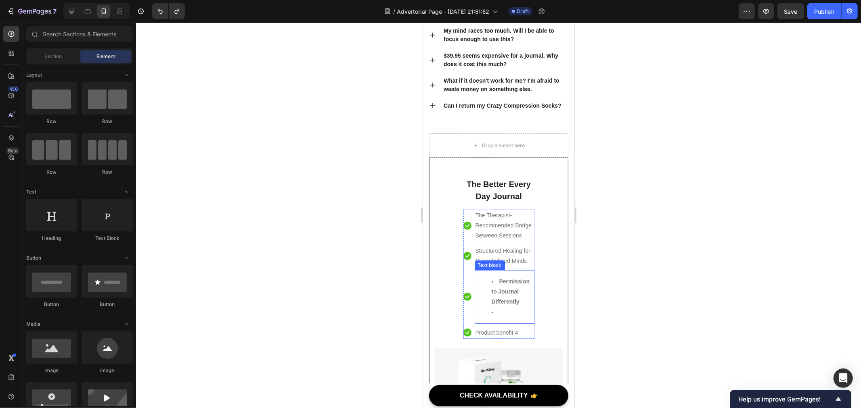
click at [511, 302] on strong "Permission to Journal Differently" at bounding box center [510, 291] width 38 height 27
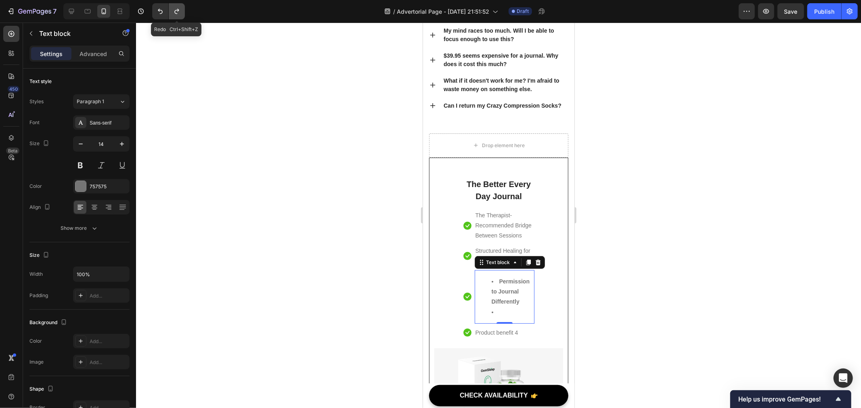
click at [178, 16] on button "Undo/Redo" at bounding box center [177, 11] width 16 height 16
click at [312, 135] on div at bounding box center [498, 216] width 725 height 386
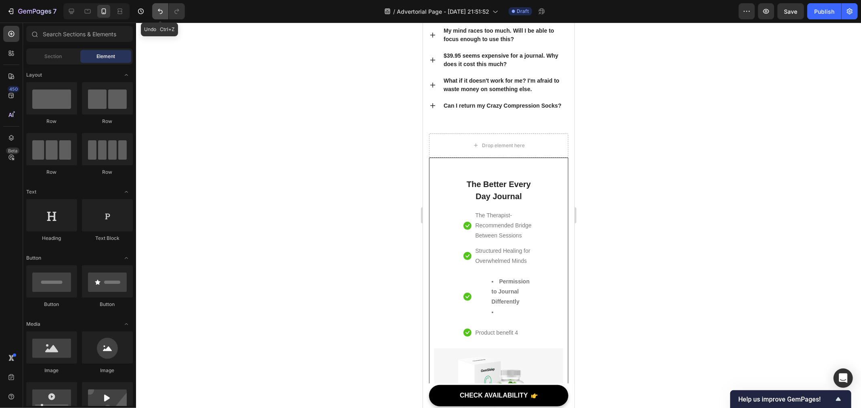
click at [158, 13] on icon "Undo/Redo" at bounding box center [160, 11] width 8 height 8
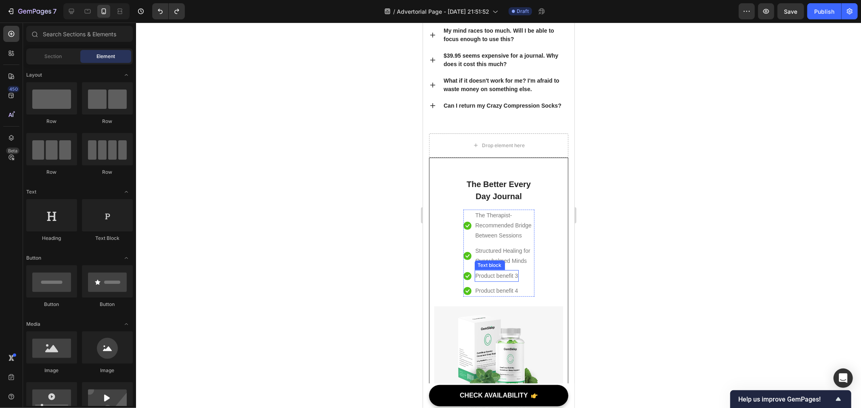
click at [506, 281] on p "Product benefit 3" at bounding box center [496, 276] width 43 height 10
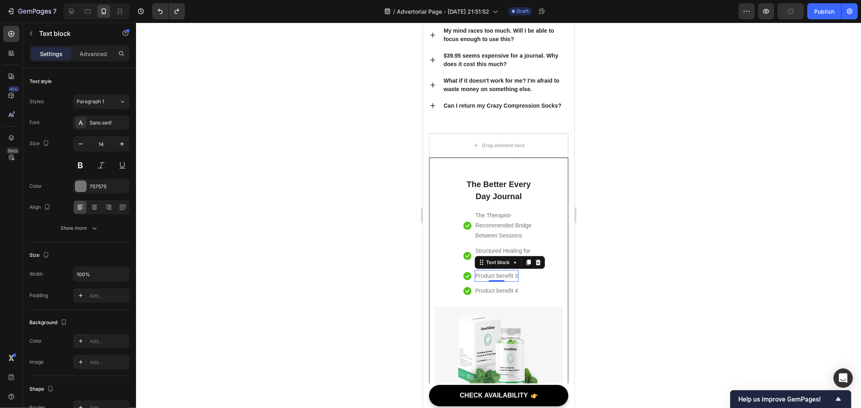
click at [506, 281] on p "Product benefit 3" at bounding box center [496, 276] width 43 height 10
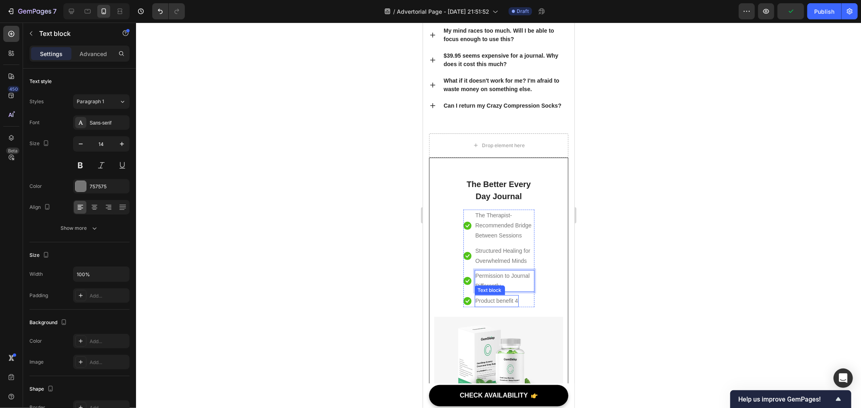
click at [500, 306] on p "Product benefit 4" at bounding box center [496, 301] width 43 height 10
click at [510, 306] on p "Product benefit 4" at bounding box center [496, 301] width 43 height 10
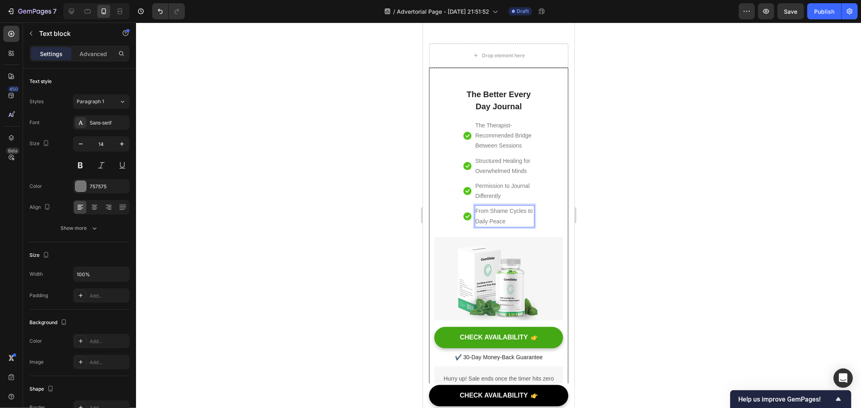
scroll to position [5436, 0]
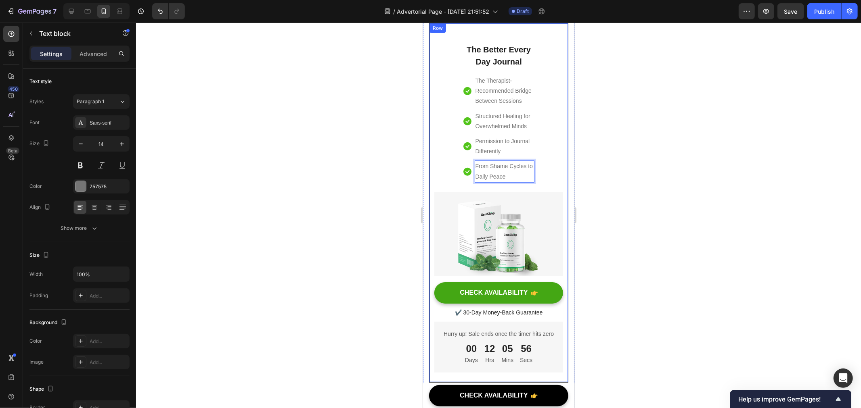
click at [496, 251] on img at bounding box center [498, 234] width 129 height 84
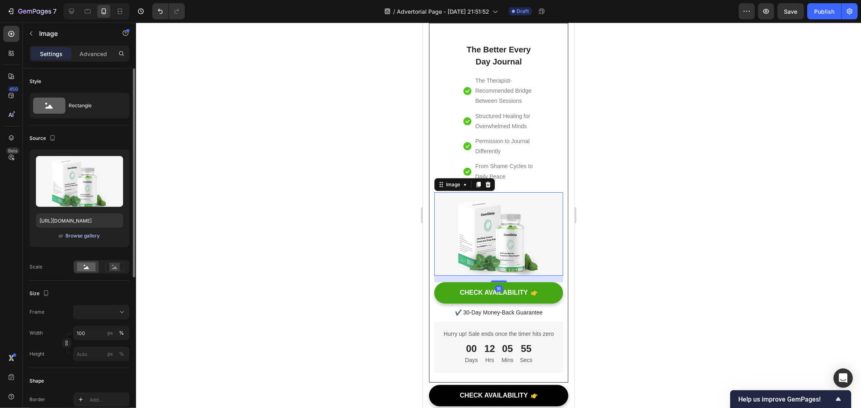
click at [98, 239] on div "Browse gallery" at bounding box center [83, 235] width 34 height 7
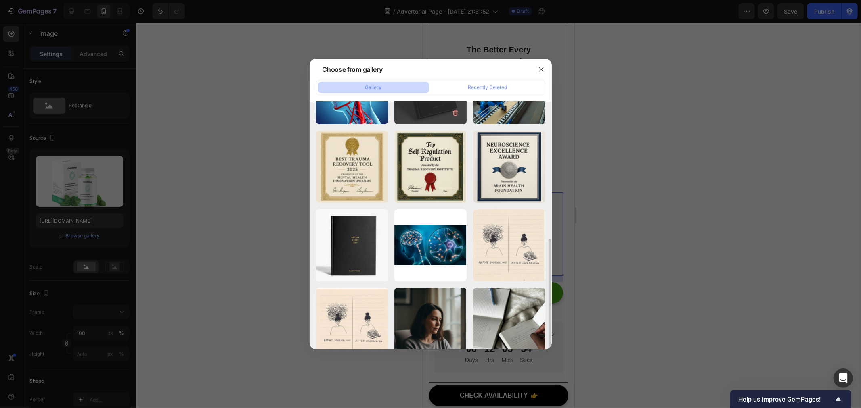
scroll to position [224, 0]
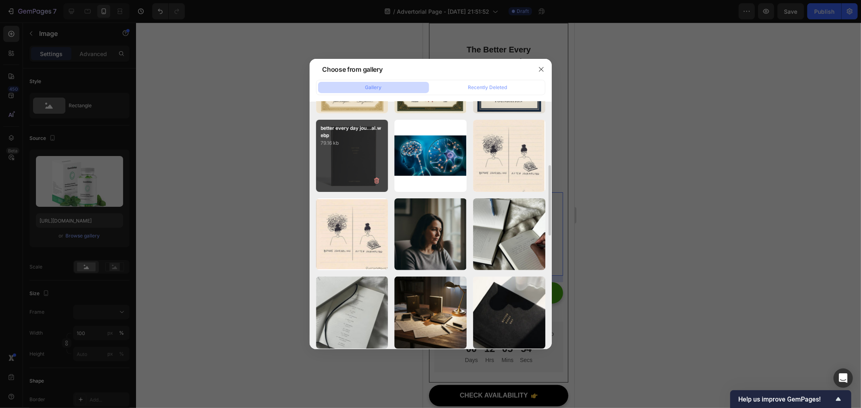
click at [335, 144] on p "79.16 kb" at bounding box center [352, 143] width 63 height 8
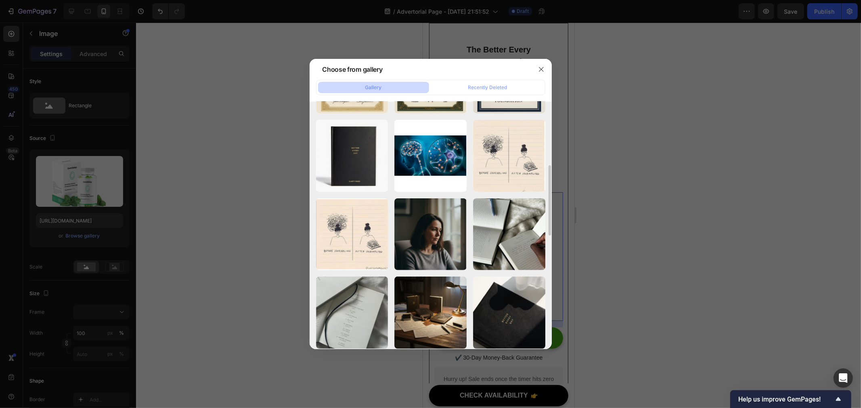
type input "[URL][DOMAIN_NAME]"
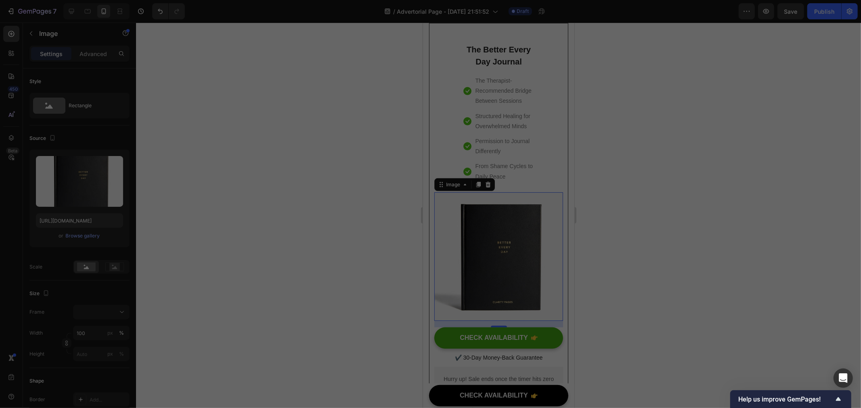
click at [243, 233] on div at bounding box center [430, 204] width 861 height 408
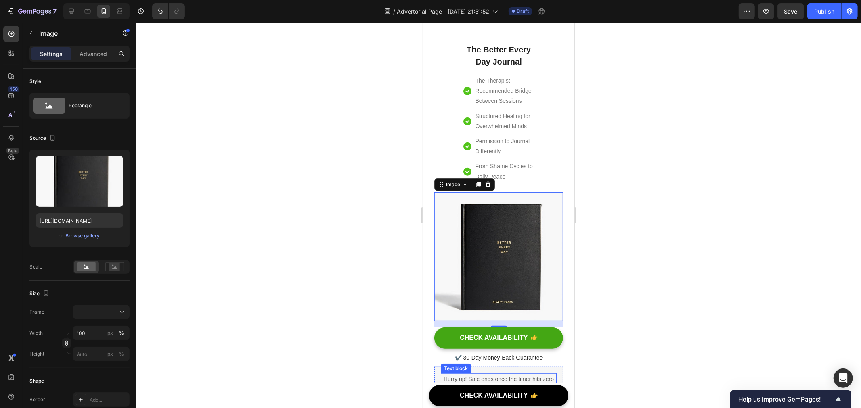
scroll to position [5525, 0]
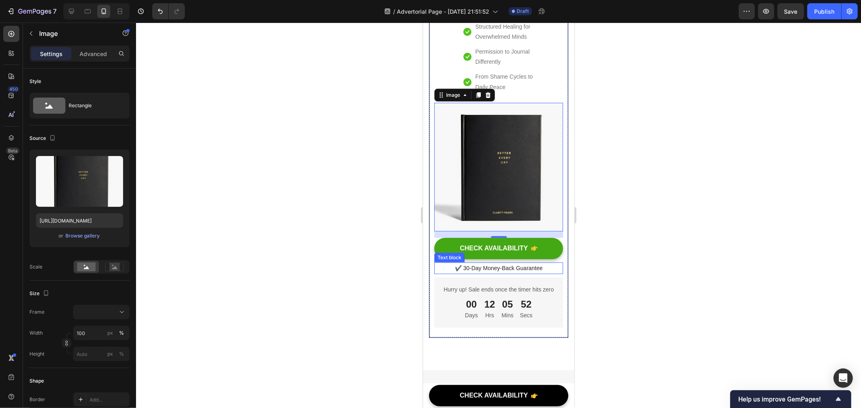
click at [445, 248] on button "CHECK AVAILABILITY" at bounding box center [498, 248] width 129 height 21
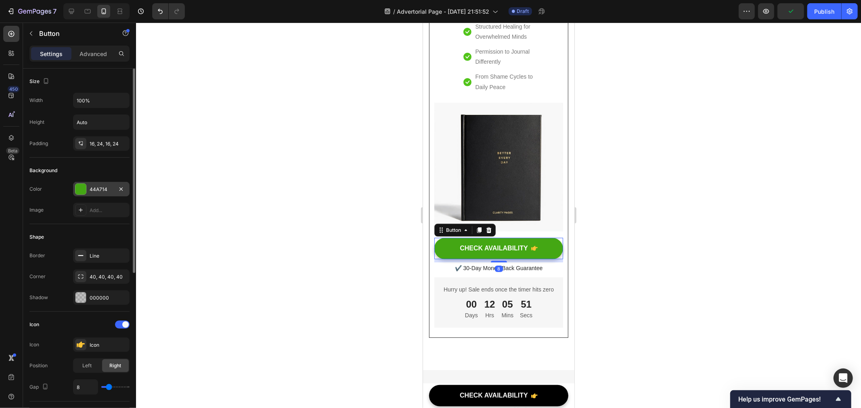
click at [103, 187] on div "44A714" at bounding box center [101, 189] width 23 height 7
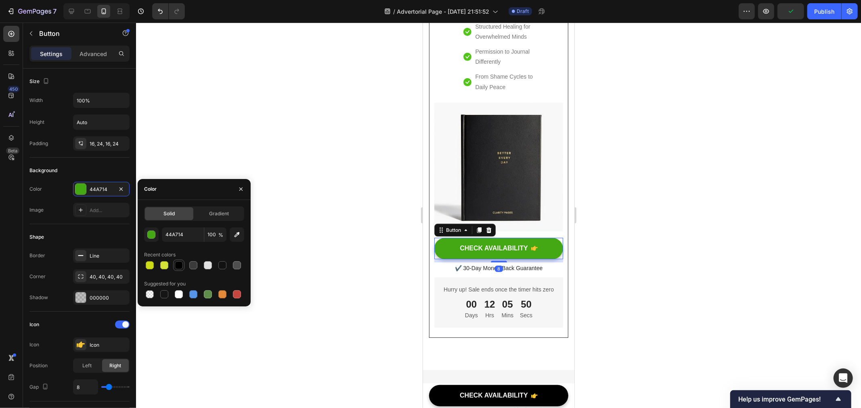
click at [180, 266] on div at bounding box center [179, 265] width 8 height 8
type input "000000"
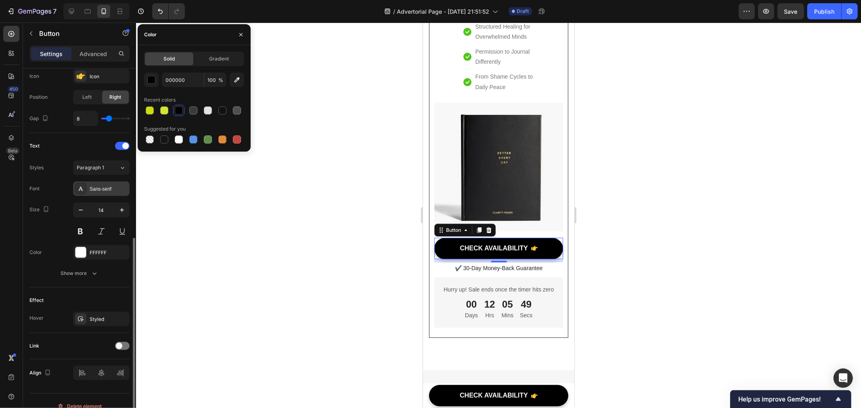
scroll to position [280, 0]
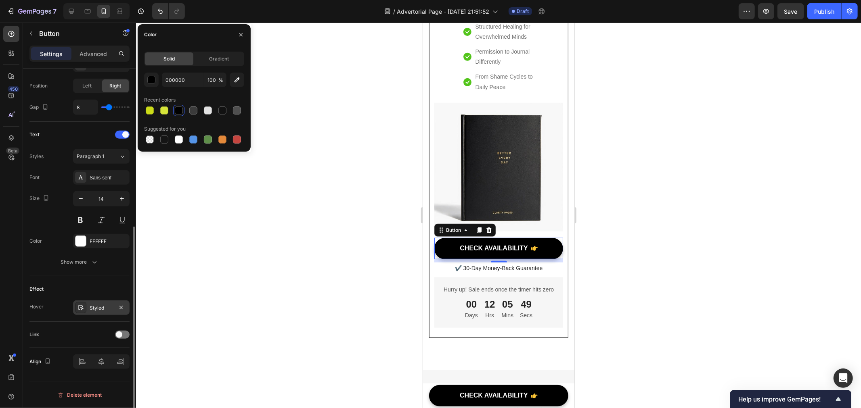
click at [107, 305] on div "Styled" at bounding box center [101, 308] width 23 height 7
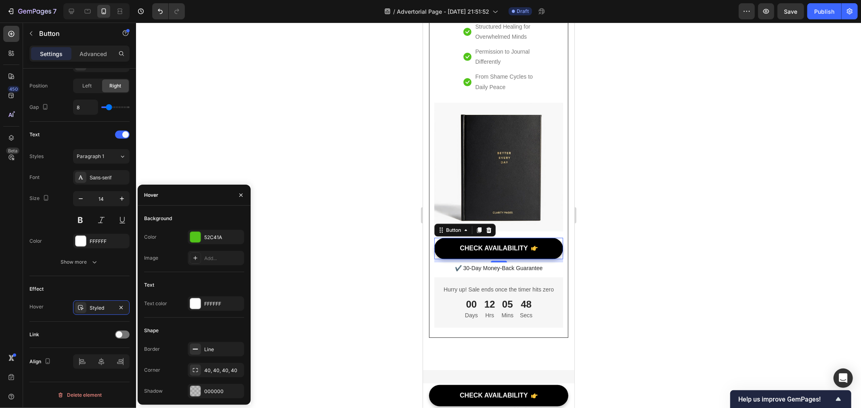
click at [204, 245] on div "Color 52C41A Image Add..." at bounding box center [194, 248] width 100 height 36
click at [205, 240] on div "52C41A" at bounding box center [215, 237] width 23 height 7
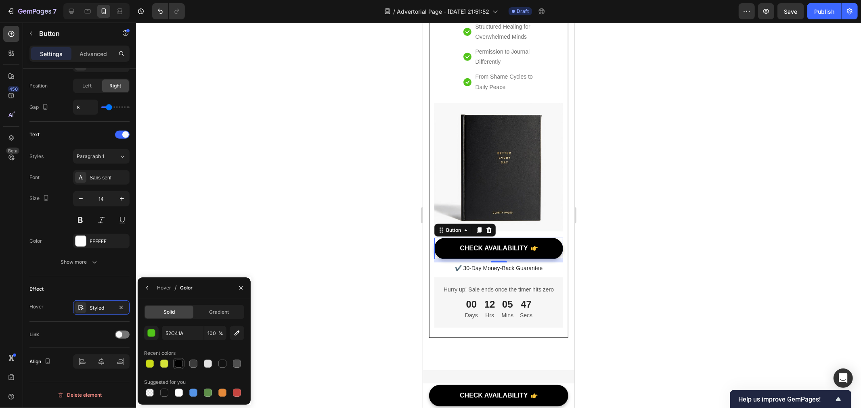
click at [178, 364] on div at bounding box center [179, 364] width 8 height 8
type input "000000"
click at [118, 337] on span at bounding box center [119, 335] width 6 height 6
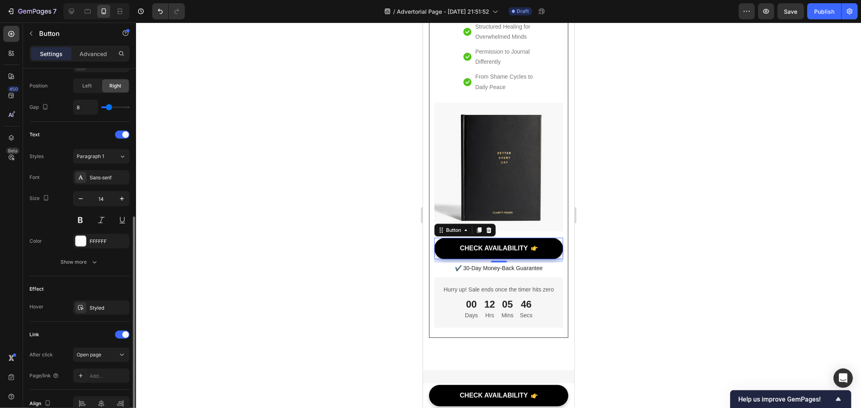
scroll to position [322, 0]
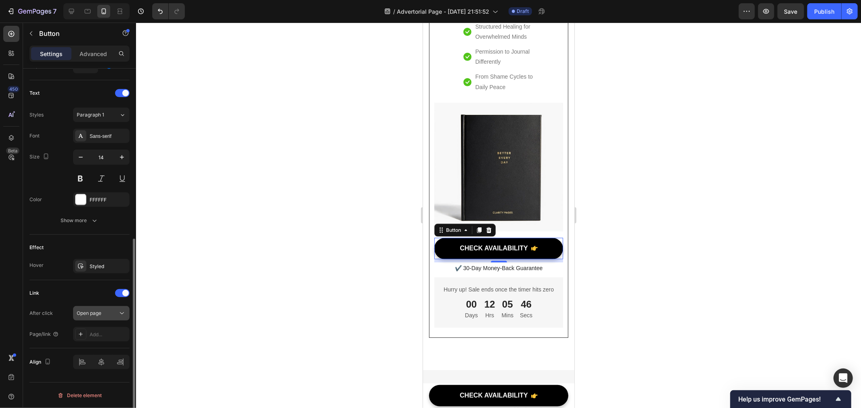
click at [101, 312] on span "Open page" at bounding box center [89, 313] width 25 height 6
click at [66, 295] on div "Link" at bounding box center [79, 293] width 100 height 13
click at [94, 338] on div "Add..." at bounding box center [109, 334] width 38 height 7
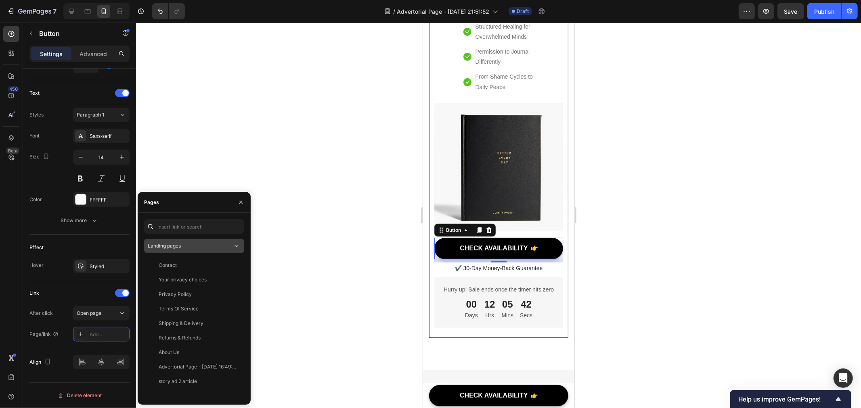
click at [191, 240] on button "Landing pages" at bounding box center [194, 246] width 100 height 15
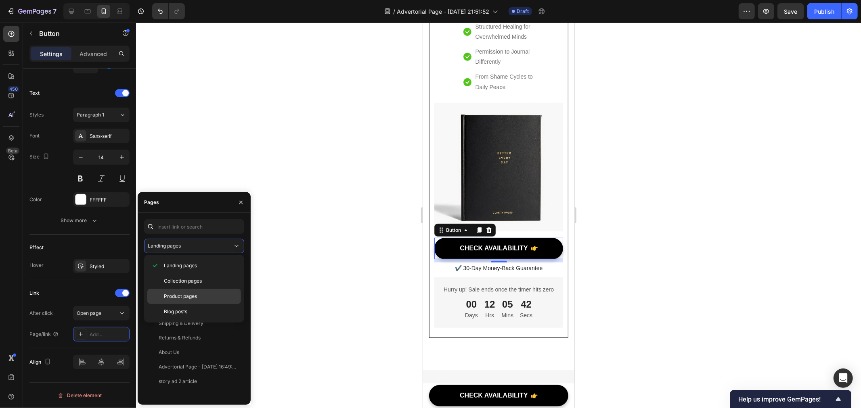
click at [190, 293] on span "Product pages" at bounding box center [180, 296] width 33 height 7
click at [186, 292] on div "Better Every Day Journal" at bounding box center [188, 294] width 58 height 7
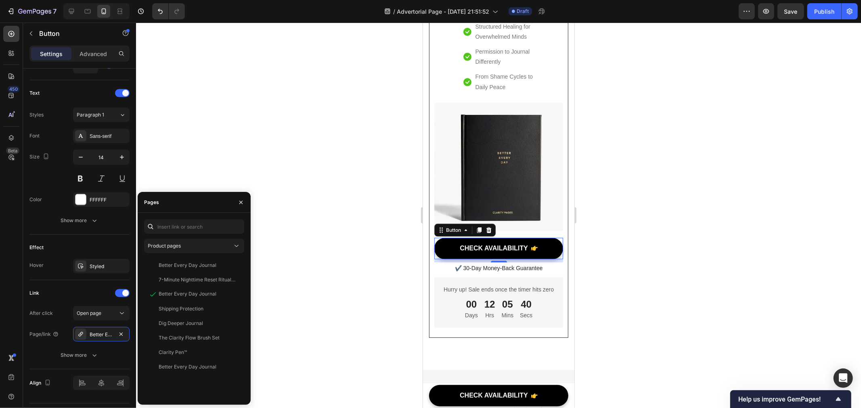
click at [634, 312] on div at bounding box center [498, 216] width 725 height 386
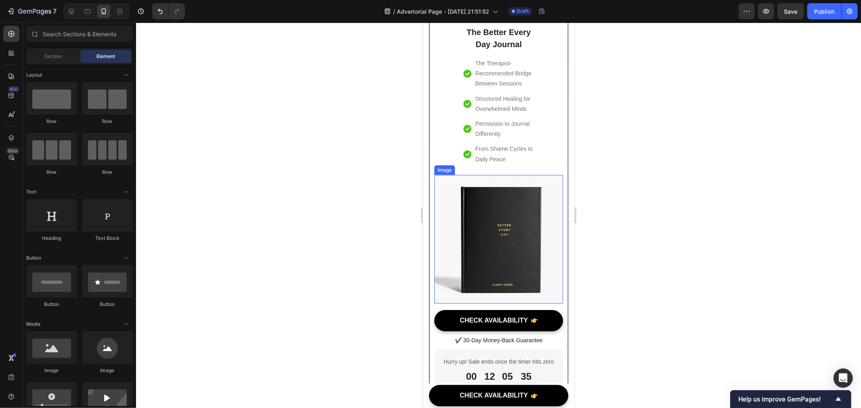
scroll to position [5319, 0]
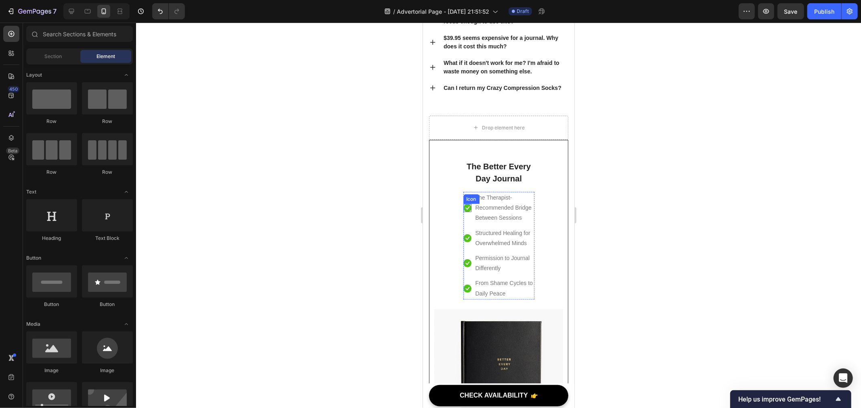
click at [467, 212] on icon at bounding box center [467, 208] width 8 height 8
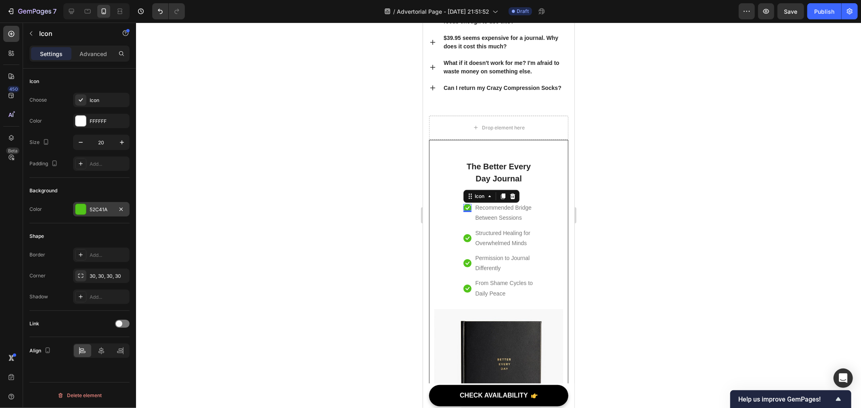
click at [103, 209] on div "52C41A" at bounding box center [101, 209] width 23 height 7
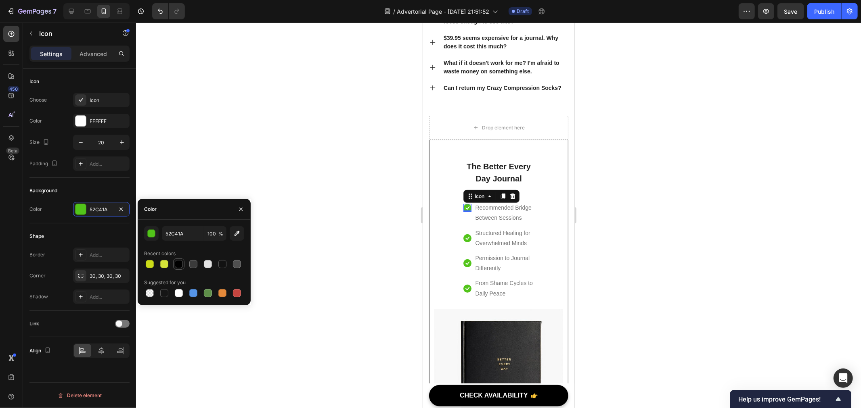
click at [178, 265] on div at bounding box center [179, 264] width 8 height 8
type input "000000"
click at [464, 242] on div "Icon" at bounding box center [467, 238] width 8 height 8
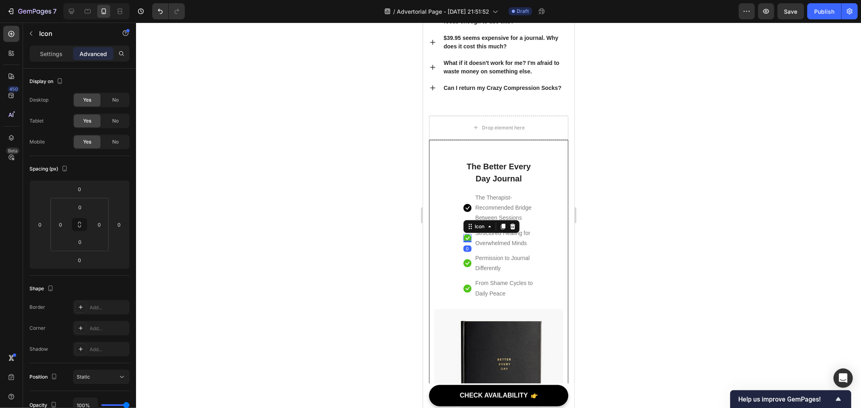
click at [464, 242] on icon at bounding box center [467, 238] width 8 height 8
click at [46, 58] on p "Settings" at bounding box center [51, 54] width 23 height 8
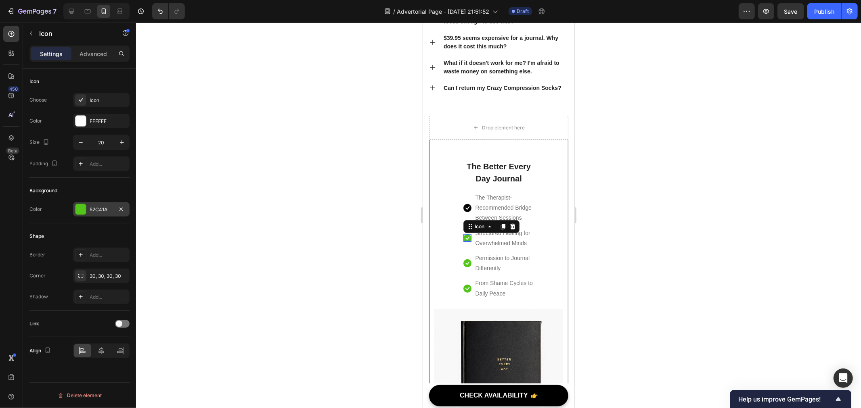
click at [97, 212] on div "52C41A" at bounding box center [101, 209] width 23 height 7
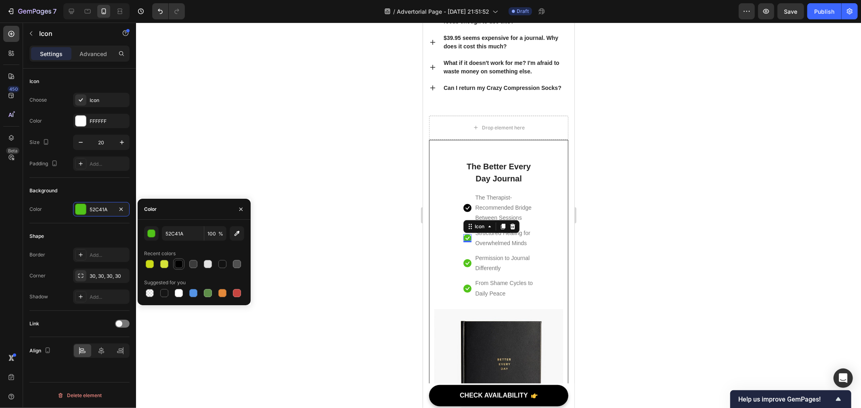
click at [182, 266] on div at bounding box center [179, 264] width 8 height 8
type input "000000"
click at [464, 267] on div "Icon" at bounding box center [467, 263] width 8 height 8
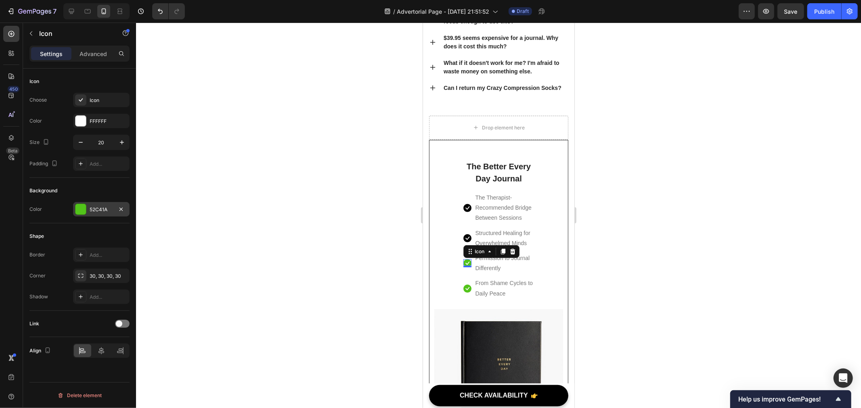
click at [114, 212] on div "52C41A" at bounding box center [101, 209] width 56 height 15
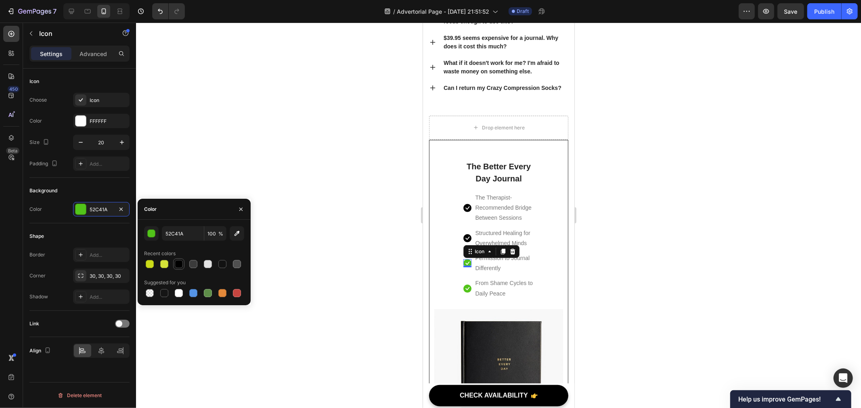
click at [180, 263] on div at bounding box center [179, 264] width 8 height 8
type input "000000"
click at [463, 293] on div "Icon" at bounding box center [467, 288] width 8 height 8
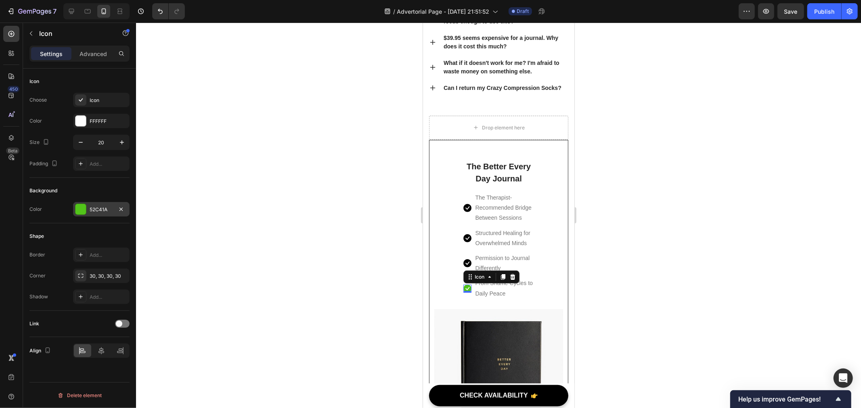
click at [115, 205] on div "52C41A" at bounding box center [101, 209] width 56 height 15
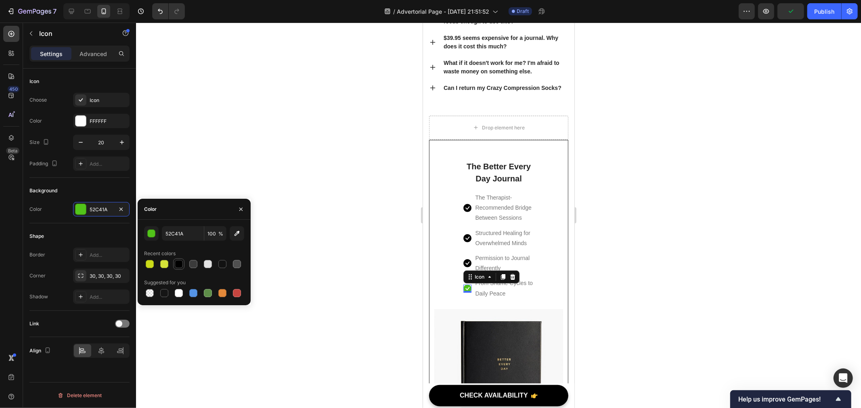
click at [178, 264] on div at bounding box center [179, 264] width 8 height 8
type input "000000"
click at [635, 291] on div at bounding box center [498, 216] width 725 height 386
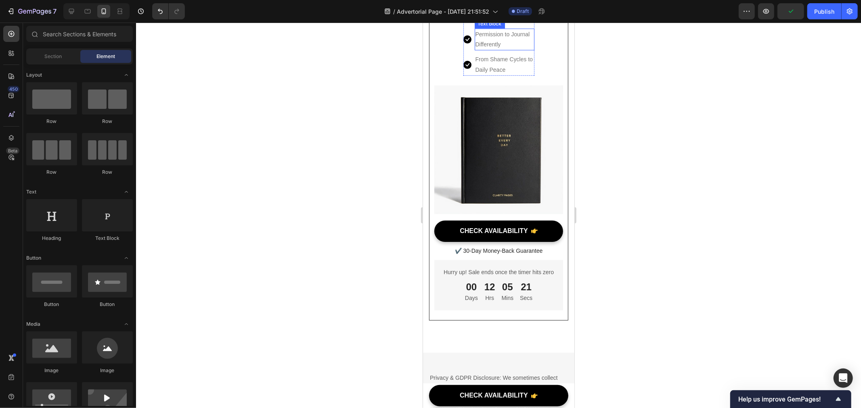
scroll to position [5498, 0]
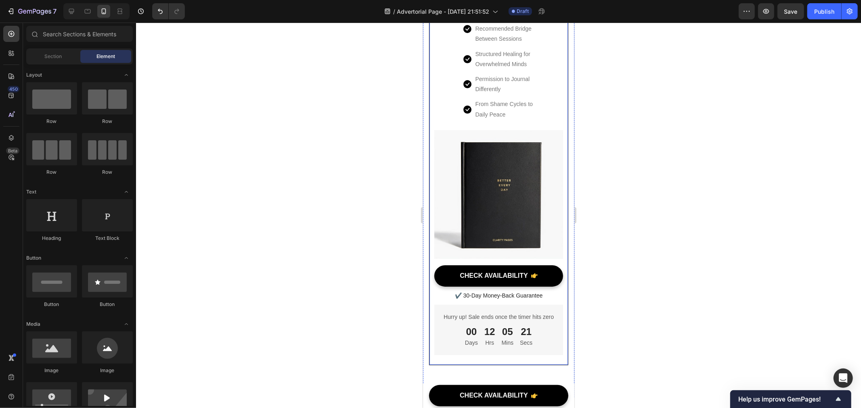
click at [450, 273] on link "CHECK AVAILABILITY" at bounding box center [498, 275] width 129 height 21
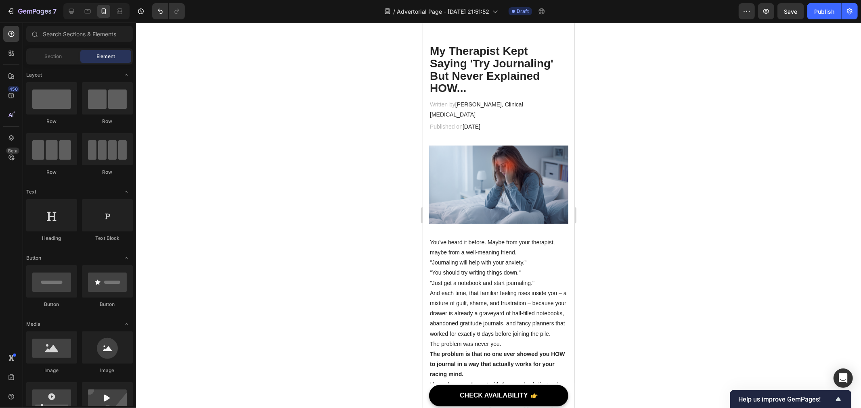
scroll to position [11, 0]
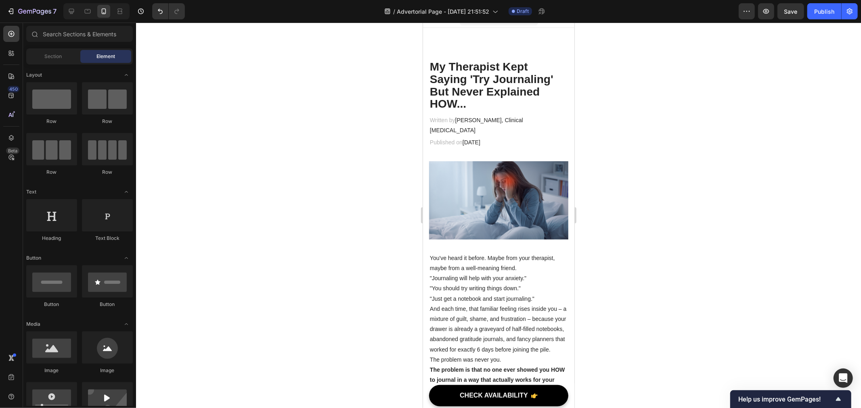
drag, startPoint x: 572, startPoint y: 144, endPoint x: 996, endPoint y: 66, distance: 431.7
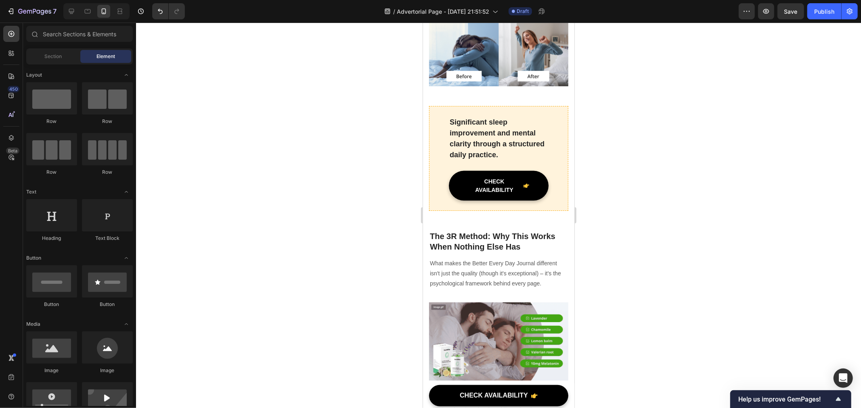
scroll to position [1043, 0]
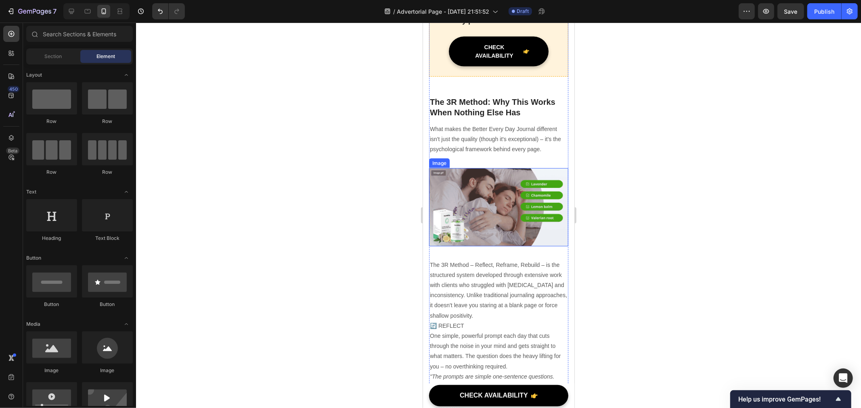
click at [505, 244] on img at bounding box center [498, 207] width 139 height 78
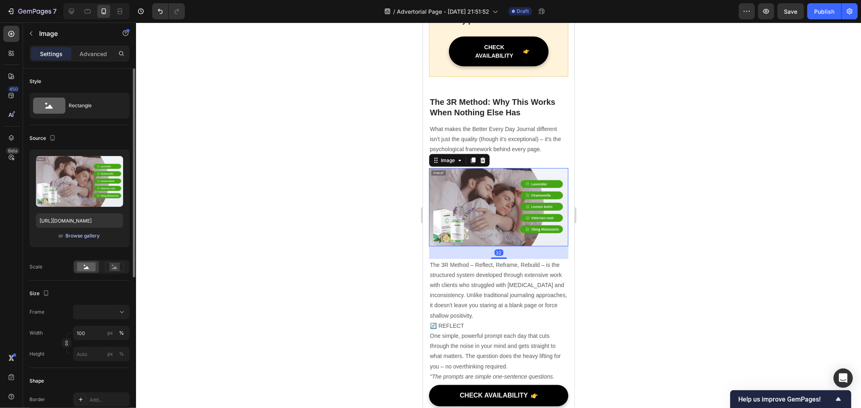
click at [75, 234] on div "Browse gallery" at bounding box center [83, 235] width 34 height 7
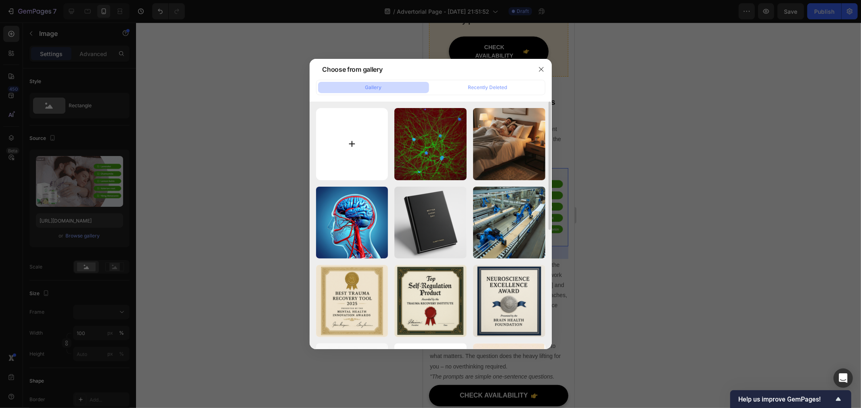
click at [329, 145] on input "file" at bounding box center [352, 144] width 72 height 72
type input "C:\fakepath\c89433d1-c56f-4a65-a349-a26d22c968ff.png"
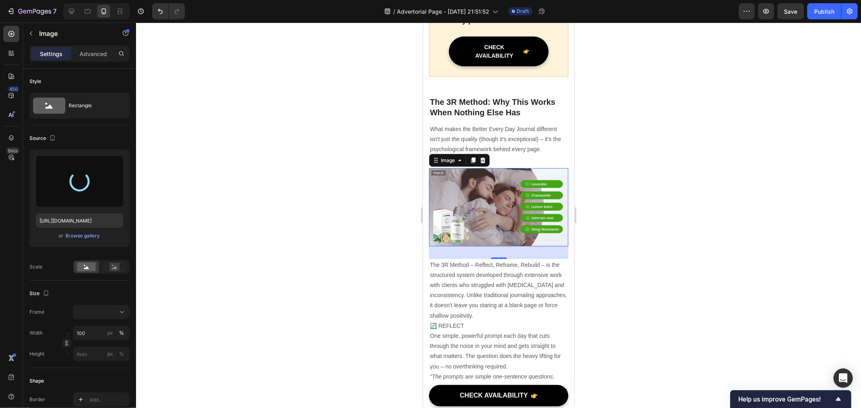
scroll to position [1087, 0]
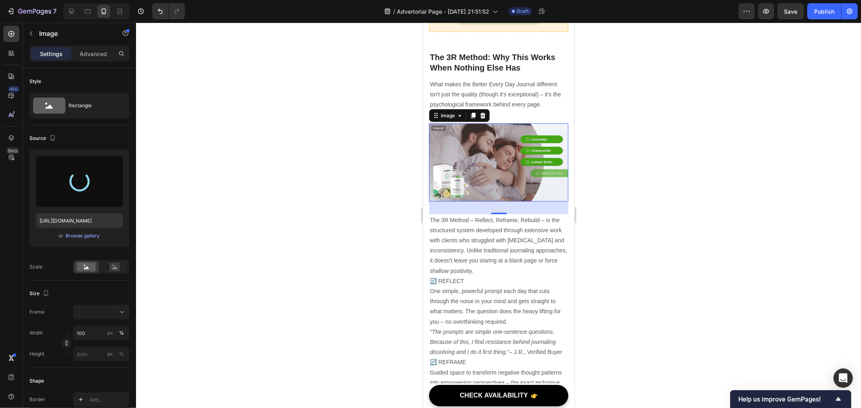
type input "[URL][DOMAIN_NAME]"
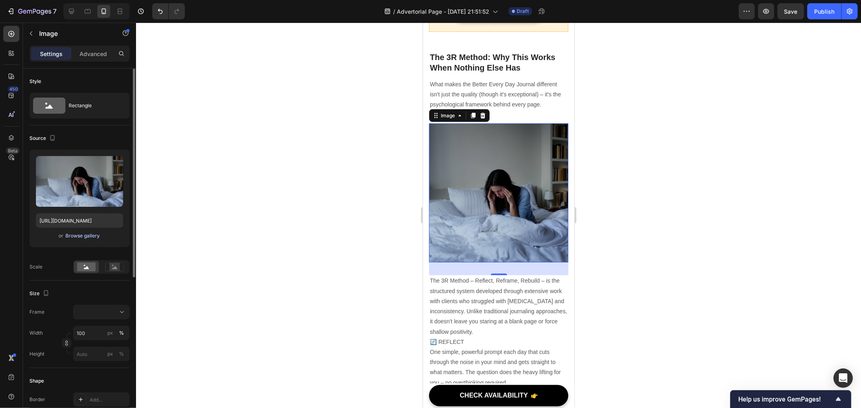
click at [99, 235] on div "Browse gallery" at bounding box center [83, 235] width 34 height 7
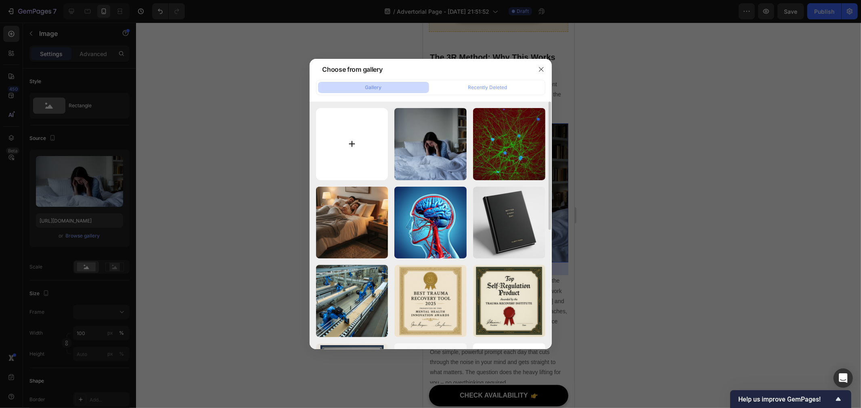
click at [358, 136] on input "file" at bounding box center [352, 144] width 72 height 72
type input "C:\fakepath\woman-writing-notebook-with-cup-coffee-wooden-table-cozy-sunlit-roo…"
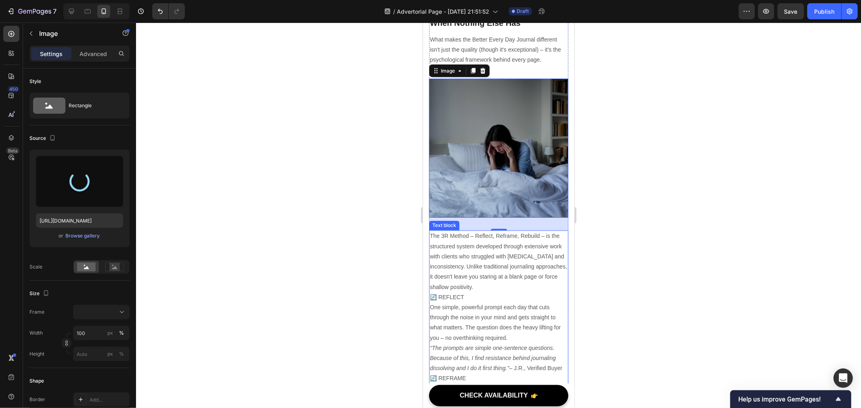
scroll to position [1177, 0]
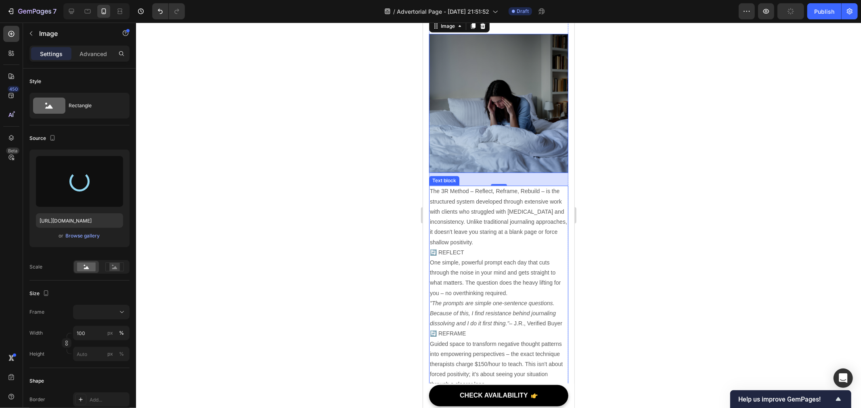
type input "https://cdn.shopify.com/s/files/1/0940/4986/1930/files/gempages_583728773724111…"
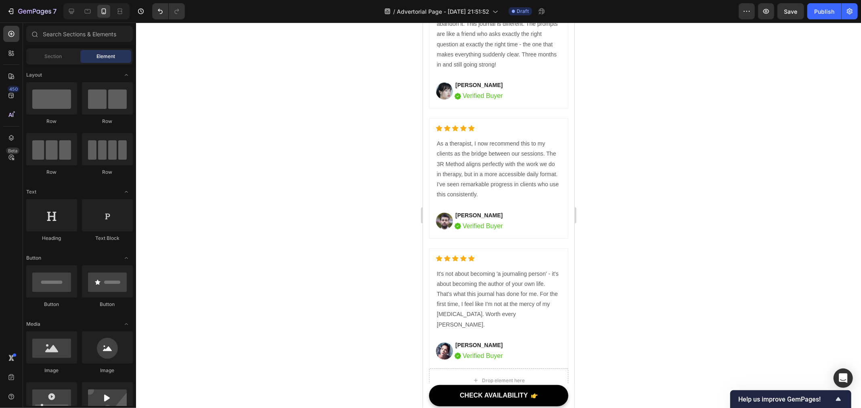
scroll to position [4350, 0]
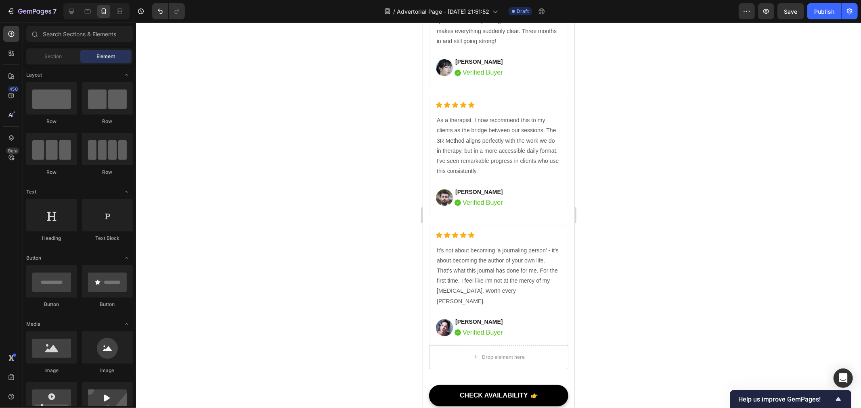
drag, startPoint x: 573, startPoint y: 249, endPoint x: 998, endPoint y: 309, distance: 429.1
click at [445, 206] on img at bounding box center [443, 197] width 17 height 17
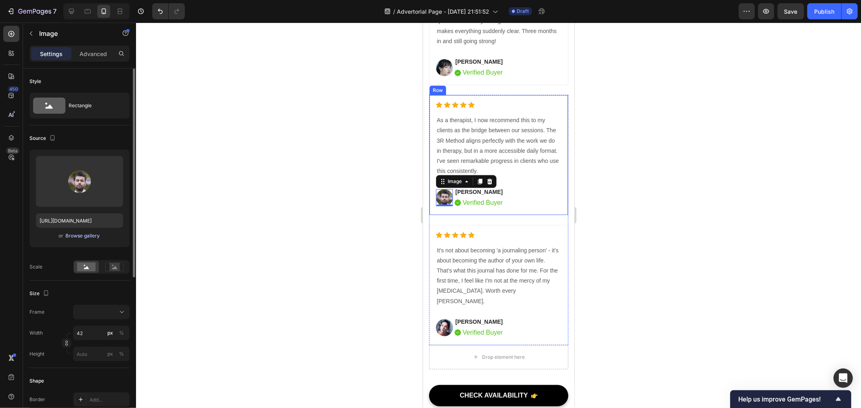
click at [81, 236] on div "Browse gallery" at bounding box center [83, 235] width 34 height 7
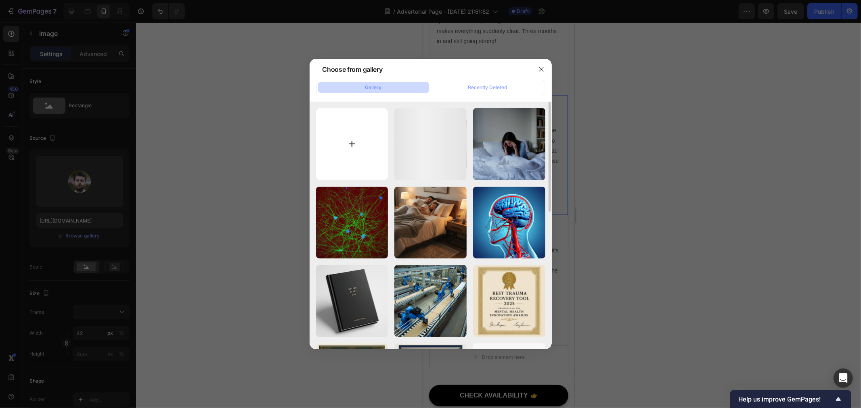
click at [337, 142] on input "file" at bounding box center [352, 144] width 72 height 72
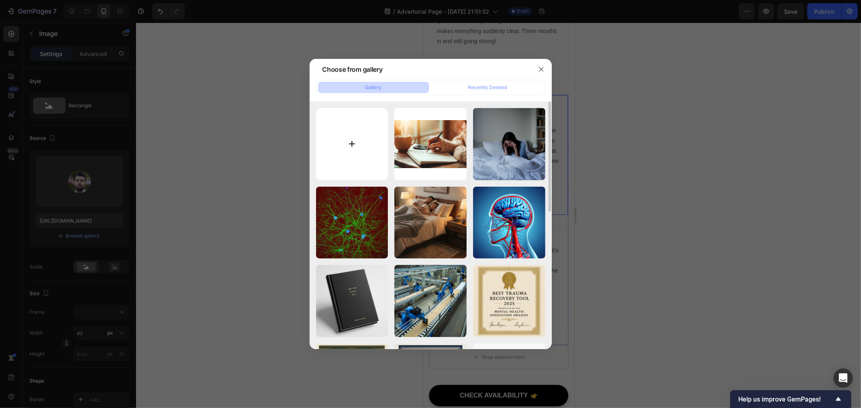
type input "C:\fakepath\1c8df1f5-77f7-4442-be4b-02f4650c44a5.png"
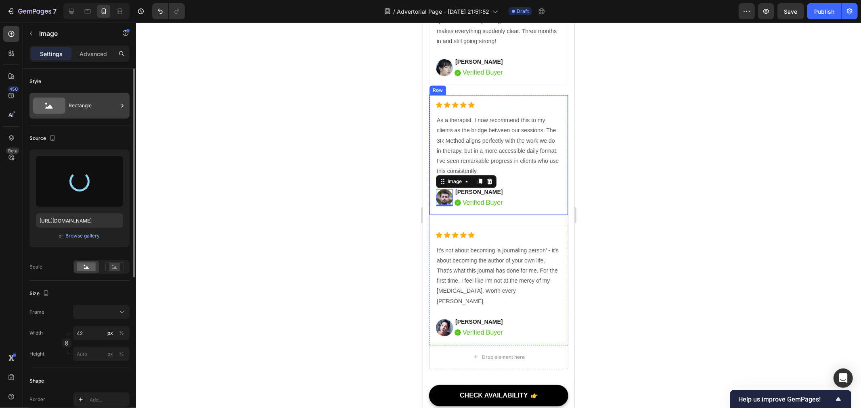
click at [103, 97] on div "Rectangle" at bounding box center [93, 105] width 49 height 19
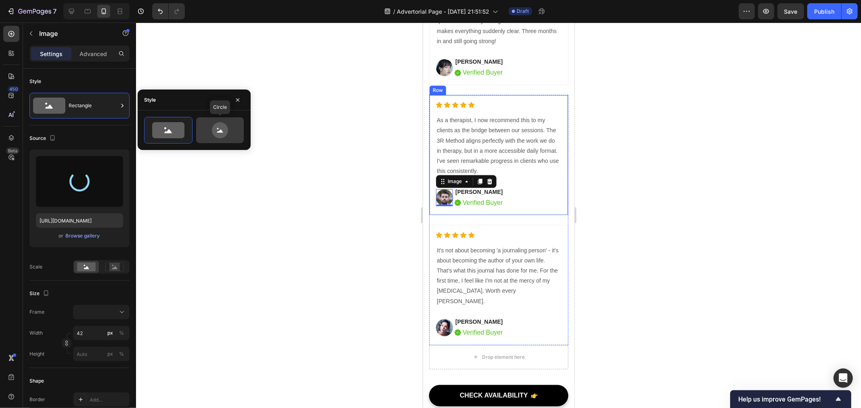
click at [216, 128] on icon at bounding box center [220, 130] width 16 height 16
type input "80"
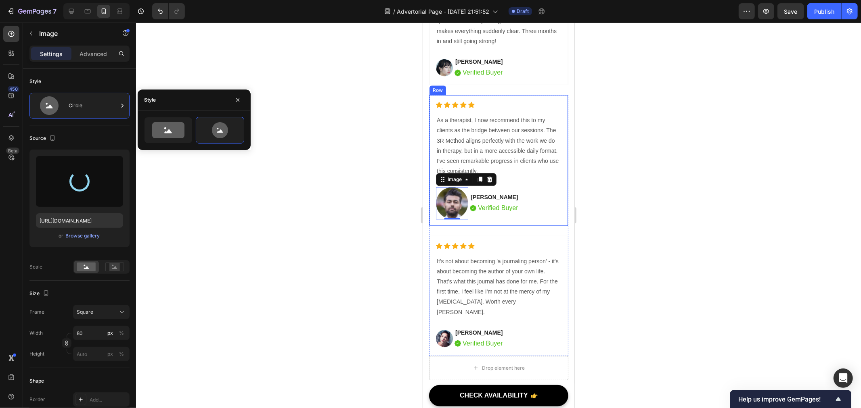
type input "[URL][DOMAIN_NAME]"
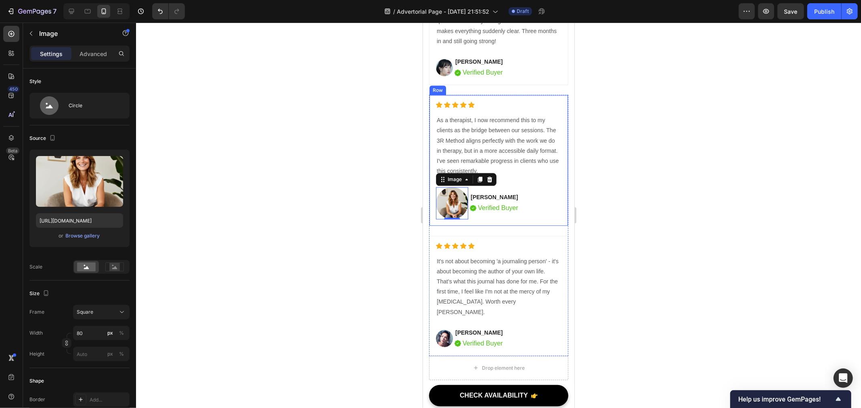
click at [636, 188] on div at bounding box center [498, 216] width 725 height 386
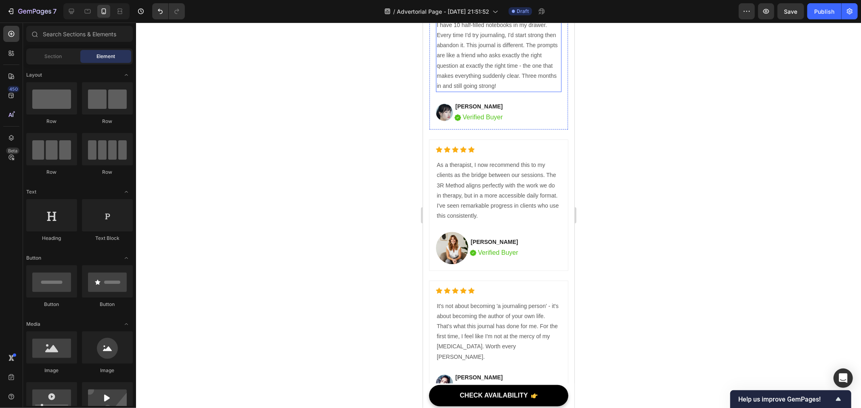
scroll to position [4440, 0]
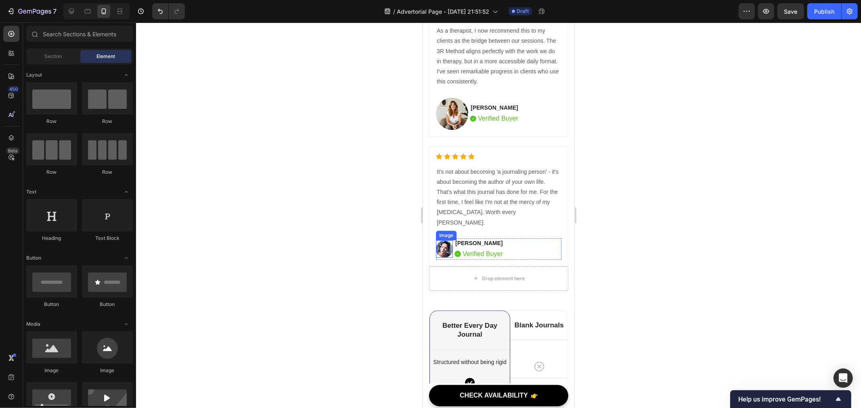
click at [445, 257] on img at bounding box center [443, 248] width 17 height 17
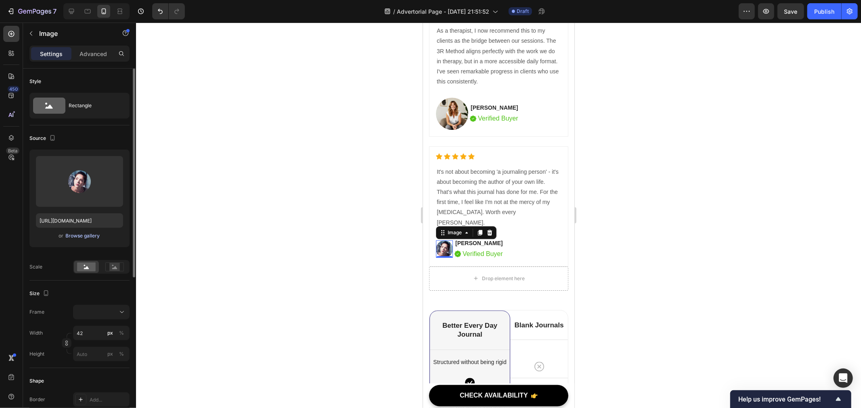
click at [85, 237] on div "Browse gallery" at bounding box center [83, 235] width 34 height 7
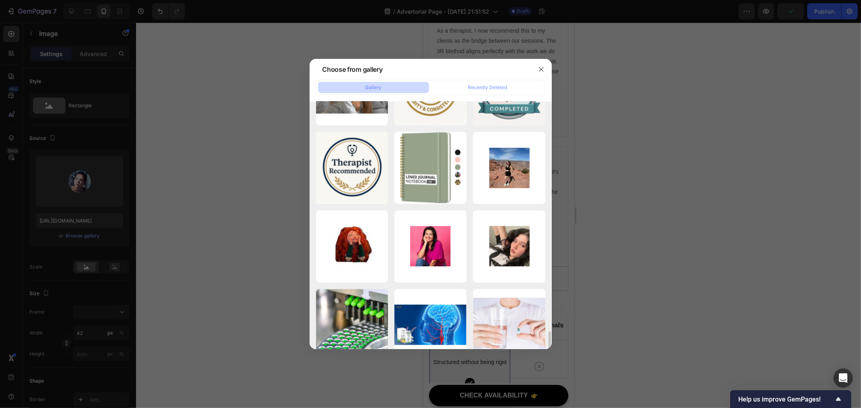
scroll to position [1121, 0]
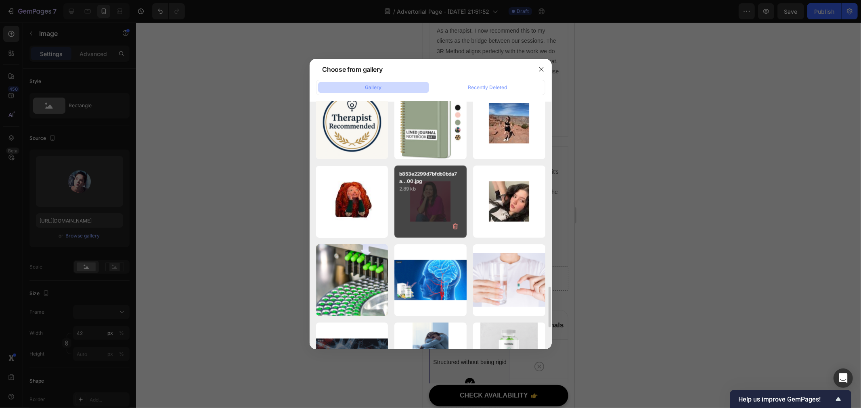
click at [442, 202] on div "b853e2299d7bfdb0bda7a...00.jpg 2.89 kb" at bounding box center [430, 202] width 72 height 72
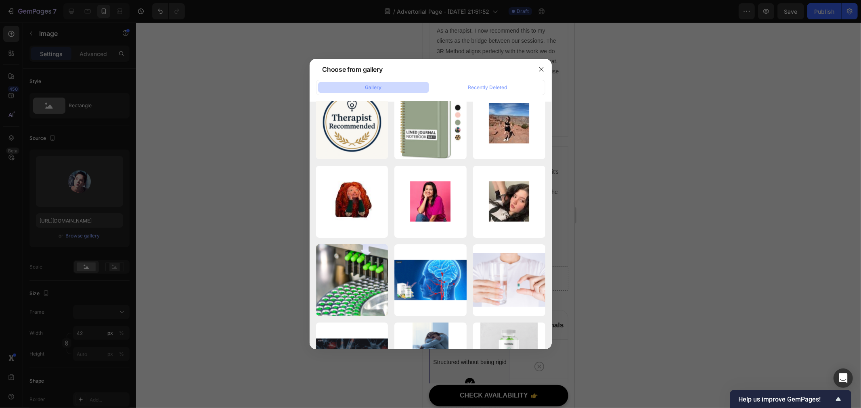
type input "[URL][DOMAIN_NAME]"
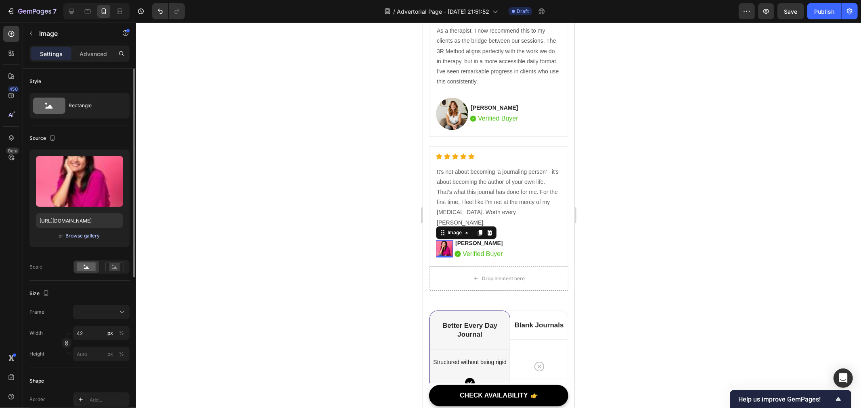
click at [82, 233] on div "Browse gallery" at bounding box center [83, 235] width 34 height 7
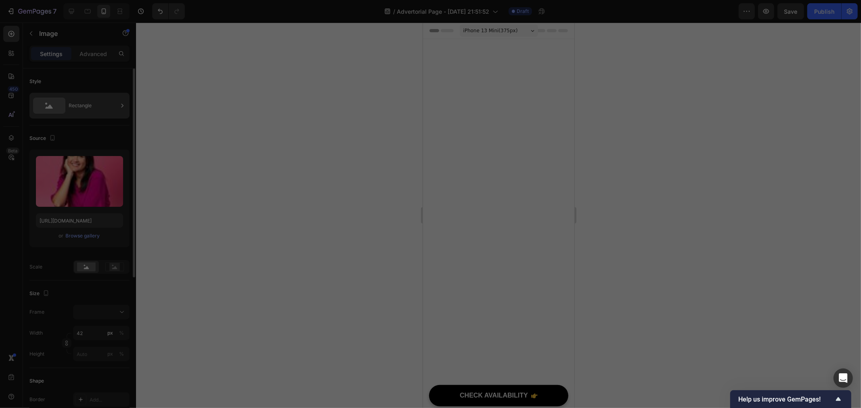
scroll to position [4440, 0]
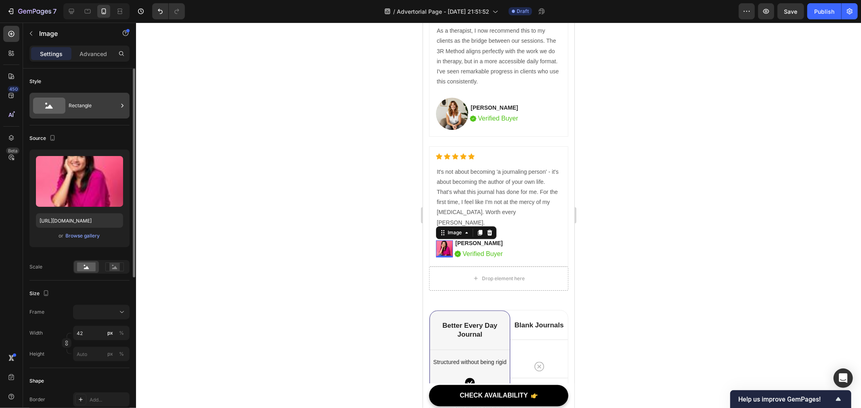
click at [90, 108] on div "Rectangle" at bounding box center [93, 105] width 49 height 19
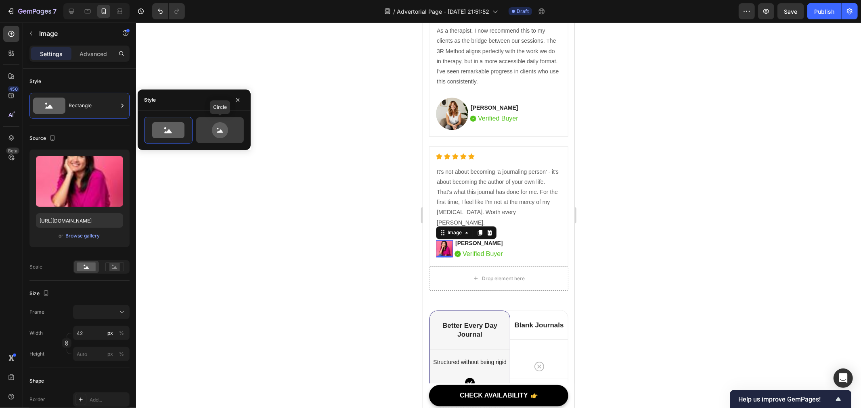
click at [220, 130] on icon at bounding box center [220, 130] width 16 height 16
type input "80"
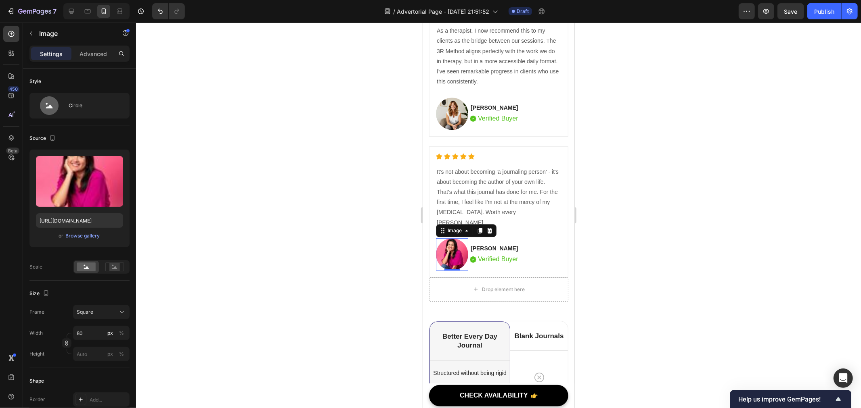
click at [354, 188] on div at bounding box center [498, 216] width 725 height 386
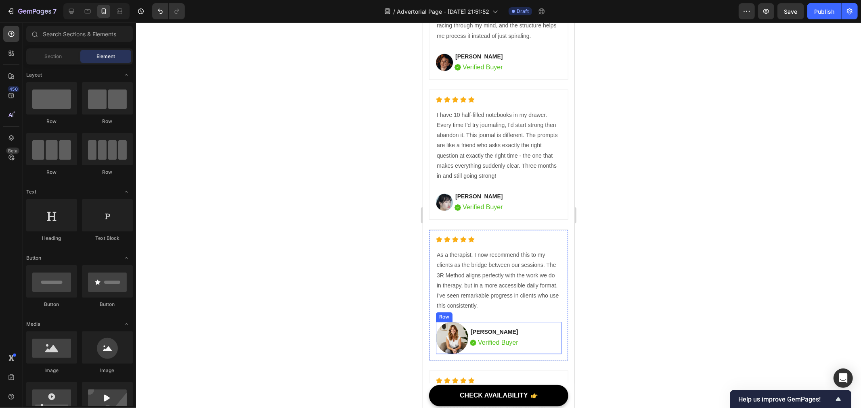
scroll to position [4171, 0]
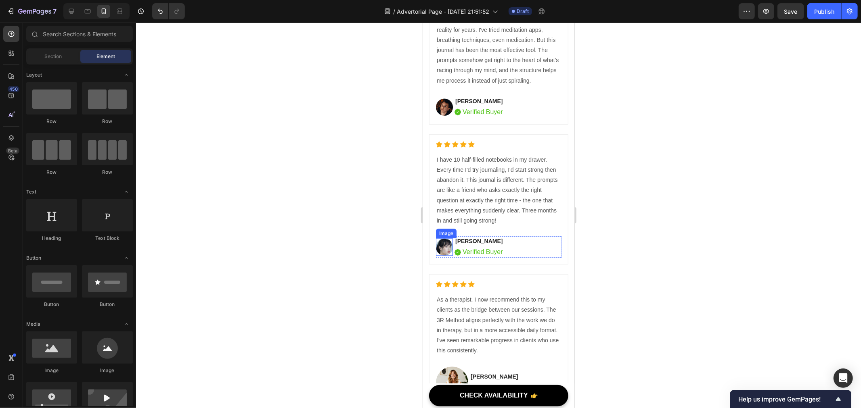
click at [441, 254] on img at bounding box center [443, 246] width 17 height 17
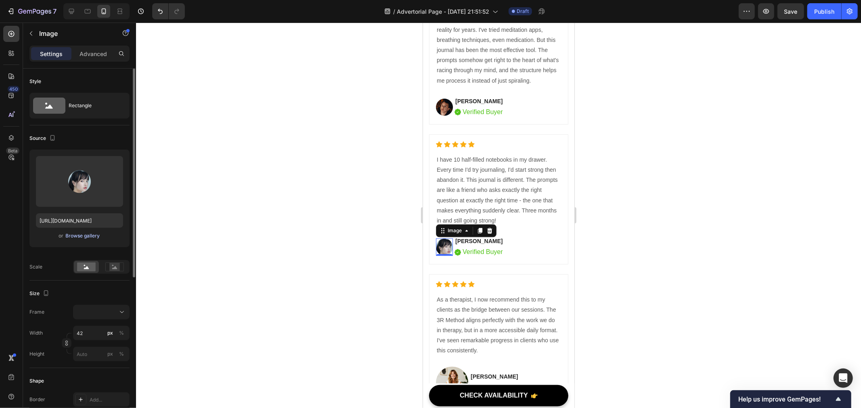
click at [91, 239] on div "Browse gallery" at bounding box center [83, 235] width 34 height 7
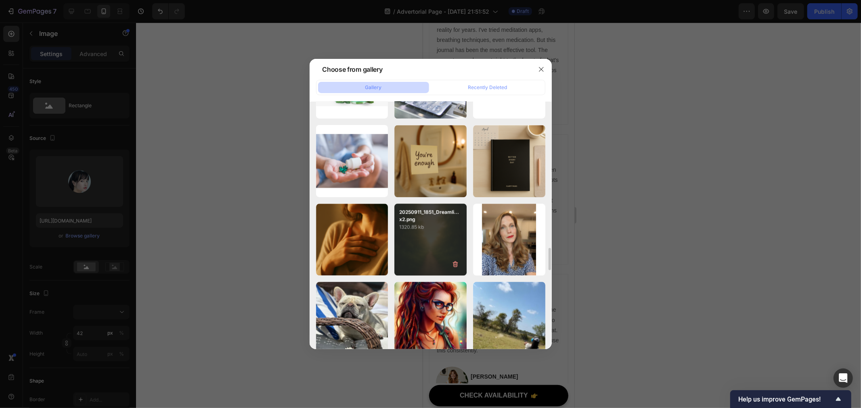
scroll to position [1767, 0]
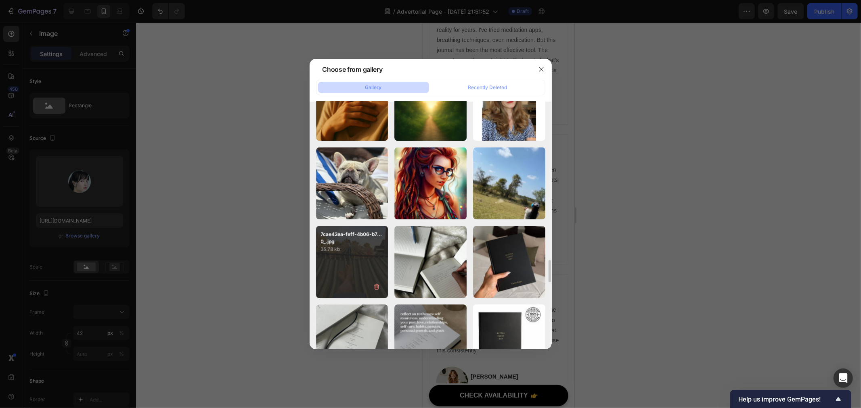
click at [373, 261] on div "7cae42ea-feff-4b06-b7...0_.jpg 35.78 kb" at bounding box center [352, 262] width 72 height 72
type input "[URL][DOMAIN_NAME]"
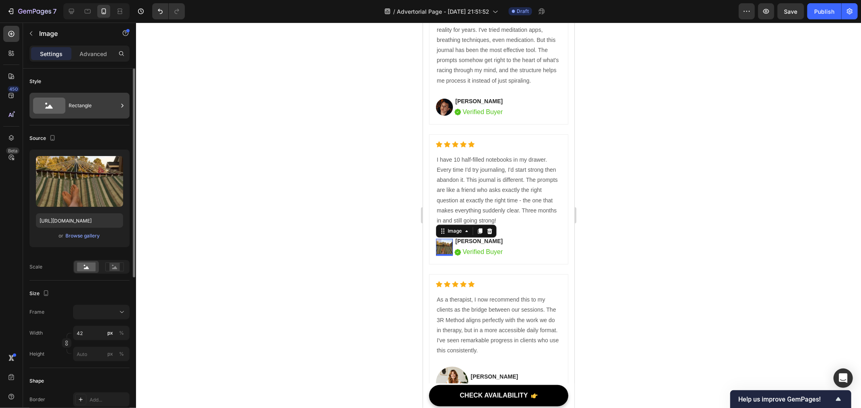
click at [103, 111] on div "Rectangle" at bounding box center [93, 105] width 49 height 19
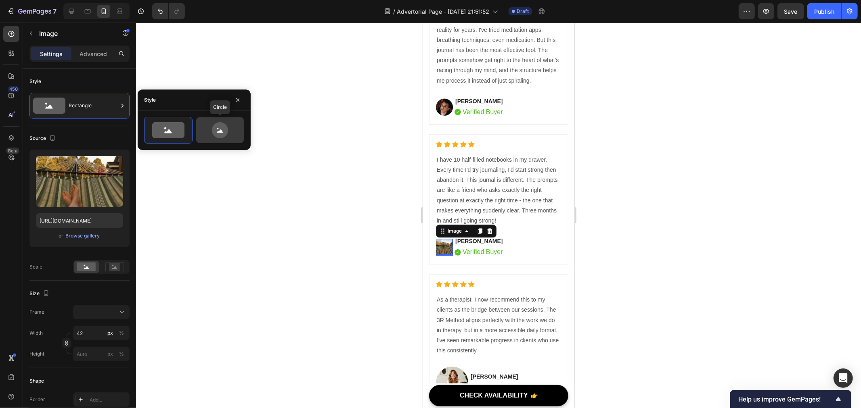
click at [200, 130] on div at bounding box center [220, 130] width 48 height 26
type input "80"
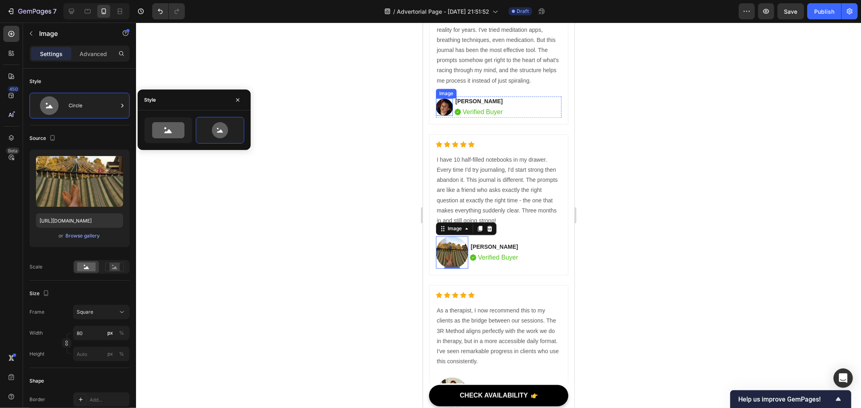
click at [441, 115] on img at bounding box center [443, 106] width 17 height 17
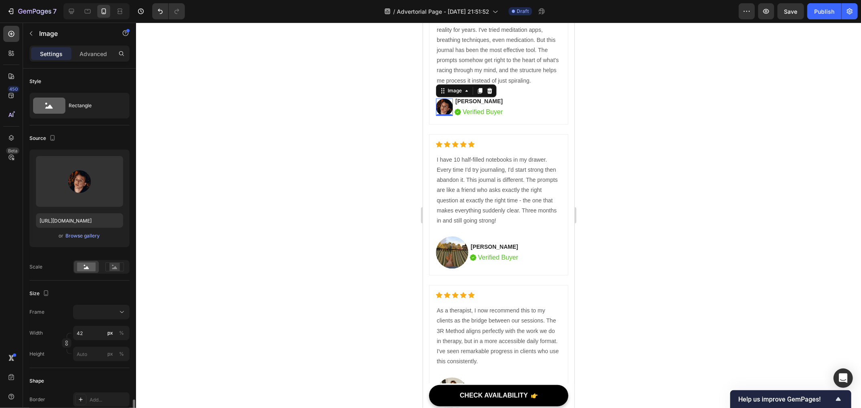
scroll to position [210, 0]
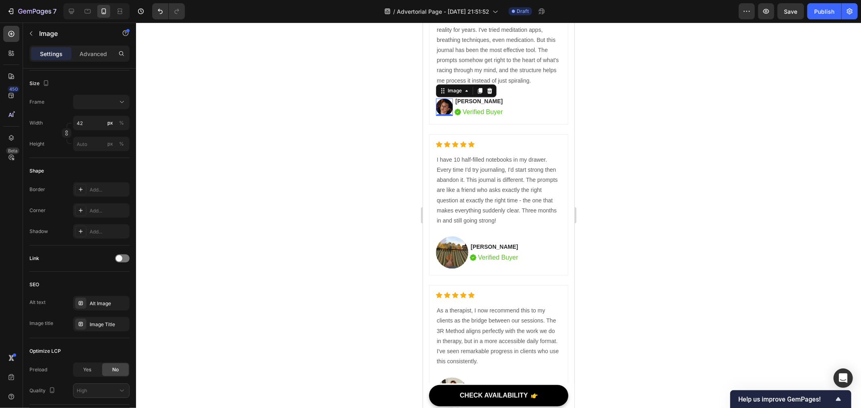
click at [445, 115] on img at bounding box center [443, 106] width 17 height 17
click at [30, 34] on icon "button" at bounding box center [31, 33] width 2 height 4
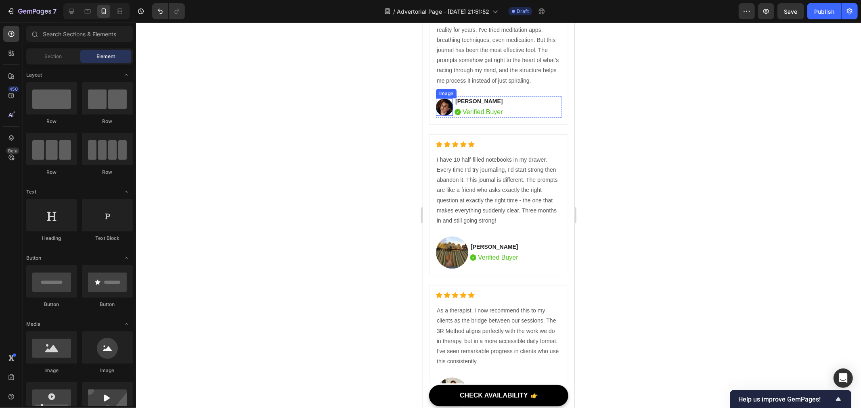
click at [445, 115] on img at bounding box center [443, 106] width 17 height 17
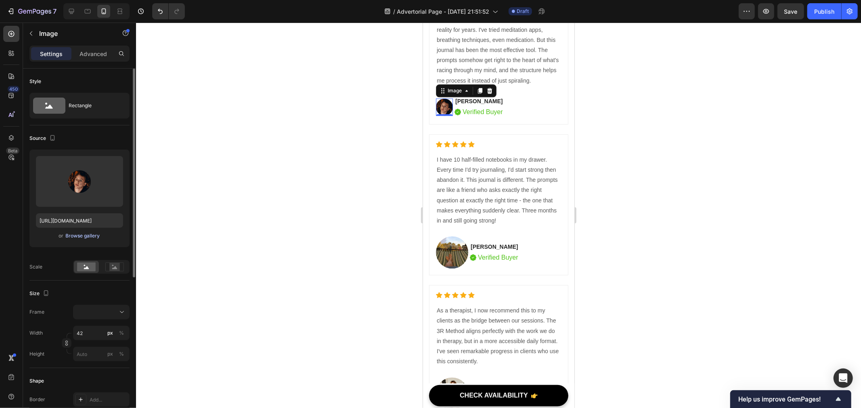
click at [86, 239] on div "Browse gallery" at bounding box center [83, 235] width 34 height 7
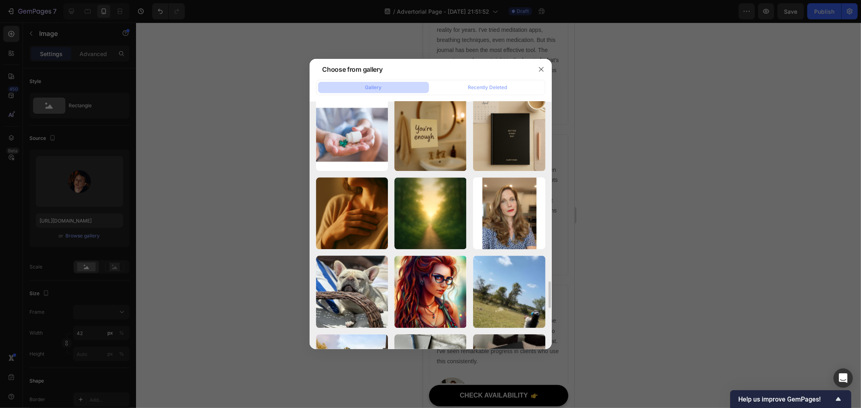
scroll to position [1748, 0]
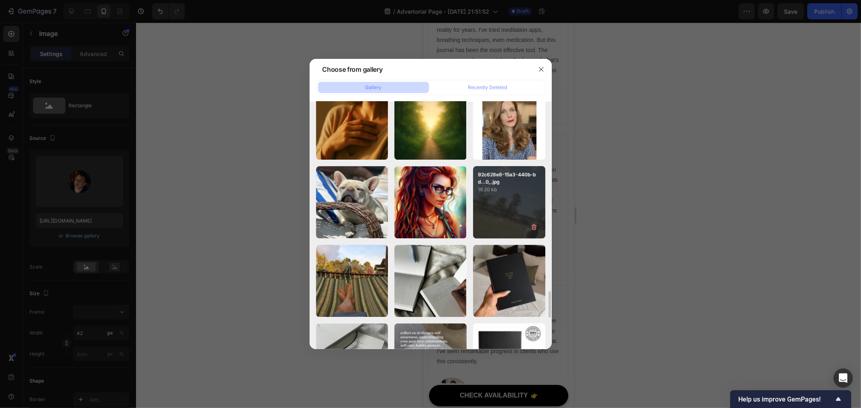
click at [0, 0] on p "46.88 kb" at bounding box center [0, 0] width 0 height 0
type input "[URL][DOMAIN_NAME]"
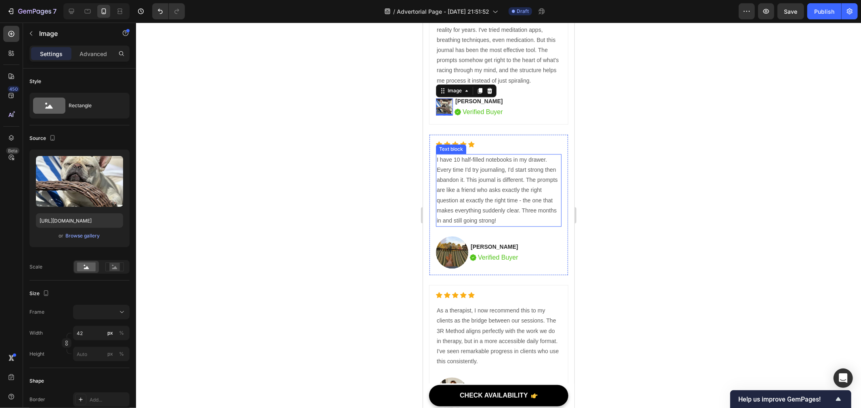
scroll to position [4216, 0]
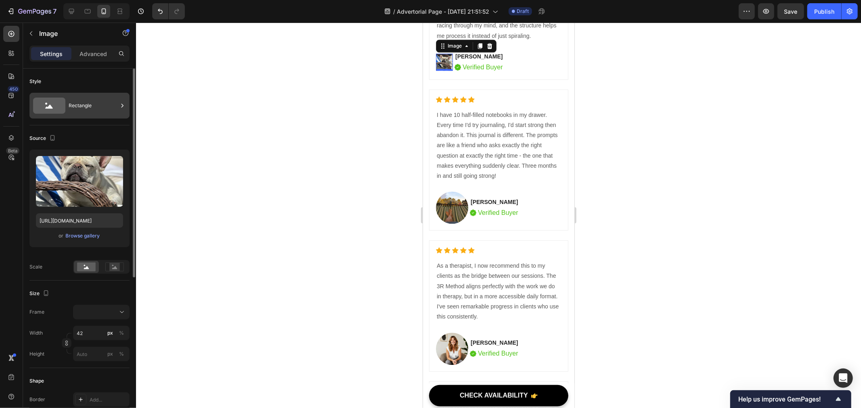
click at [101, 111] on div "Rectangle" at bounding box center [93, 105] width 49 height 19
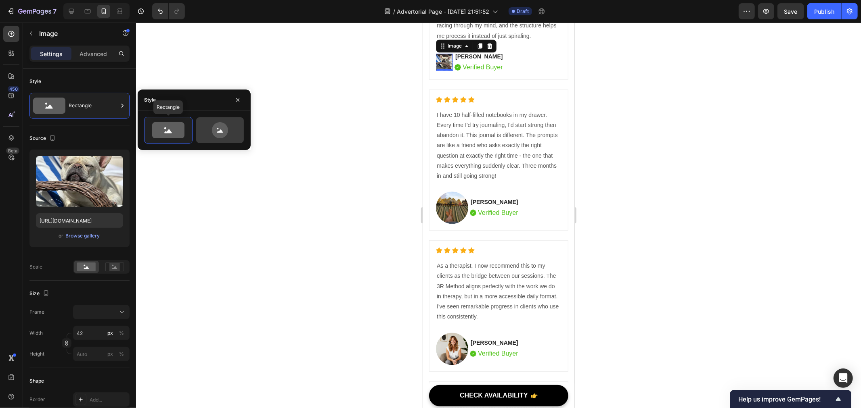
click at [235, 128] on icon at bounding box center [220, 130] width 38 height 16
type input "80"
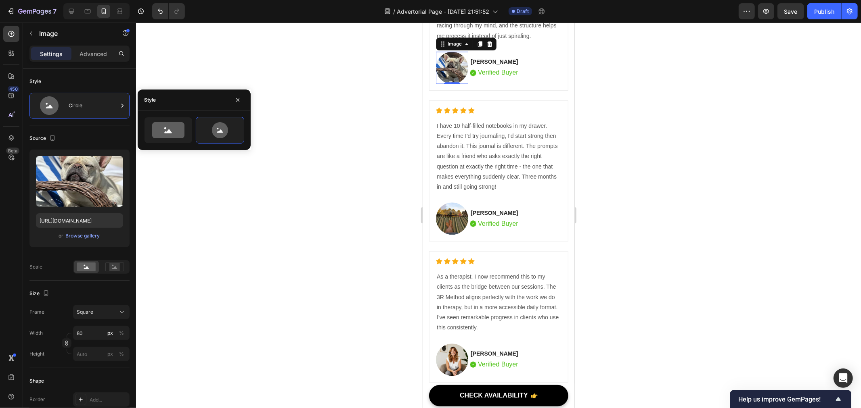
click at [690, 217] on div at bounding box center [498, 216] width 725 height 386
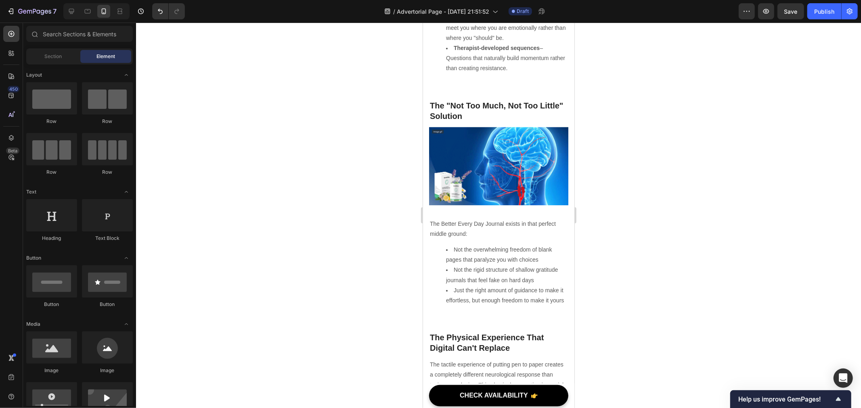
scroll to position [1481, 0]
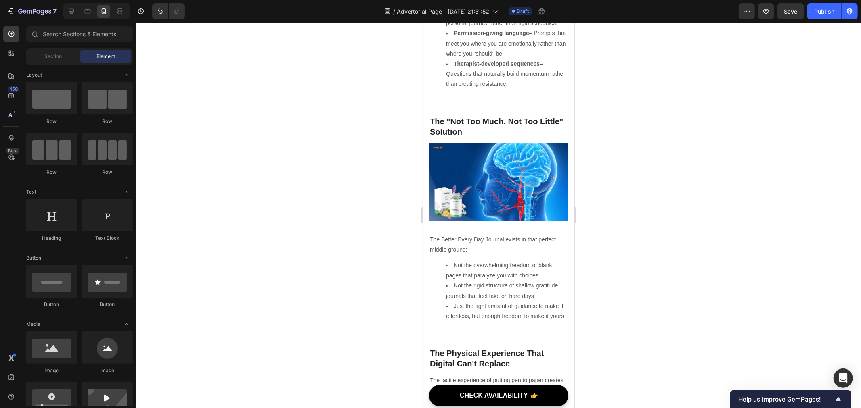
drag, startPoint x: 571, startPoint y: 174, endPoint x: 999, endPoint y: 174, distance: 428.1
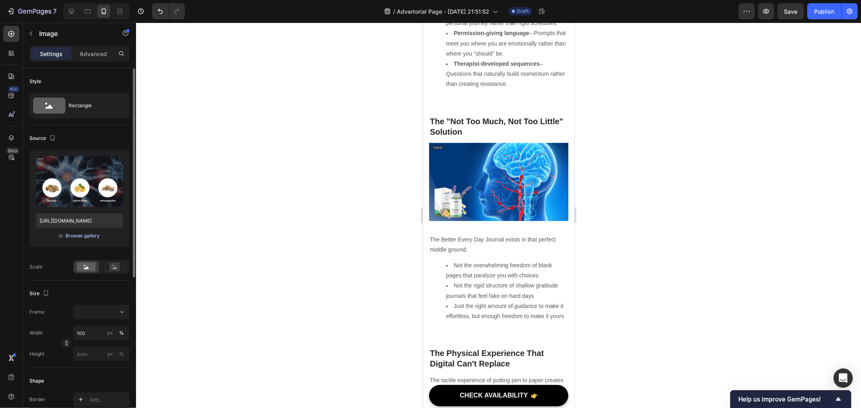
click at [88, 236] on div "Browse gallery" at bounding box center [83, 235] width 34 height 7
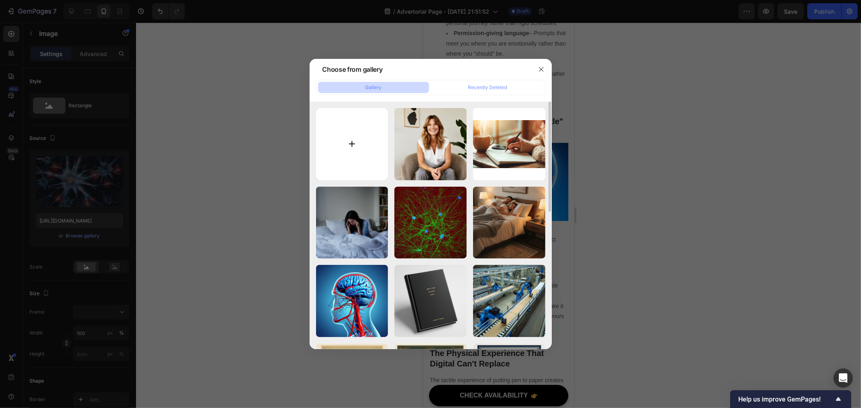
click at [358, 143] on input "file" at bounding box center [352, 144] width 72 height 72
type input "C:\fakepath\e9332312-552f-48e8-a647-f1ba3277694c.jpeg"
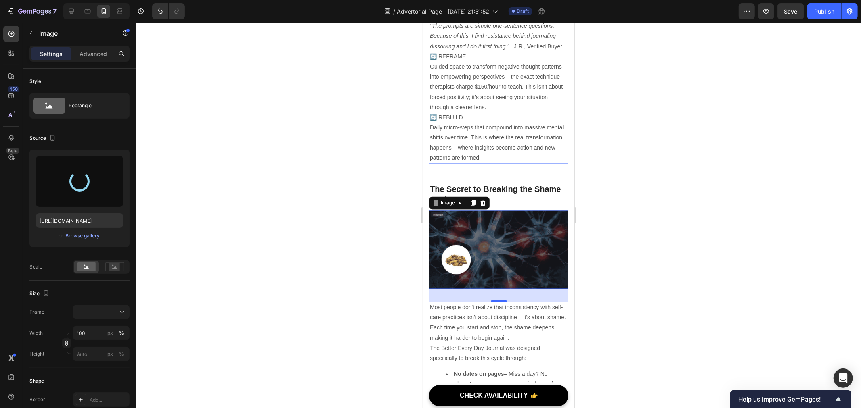
scroll to position [1033, 0]
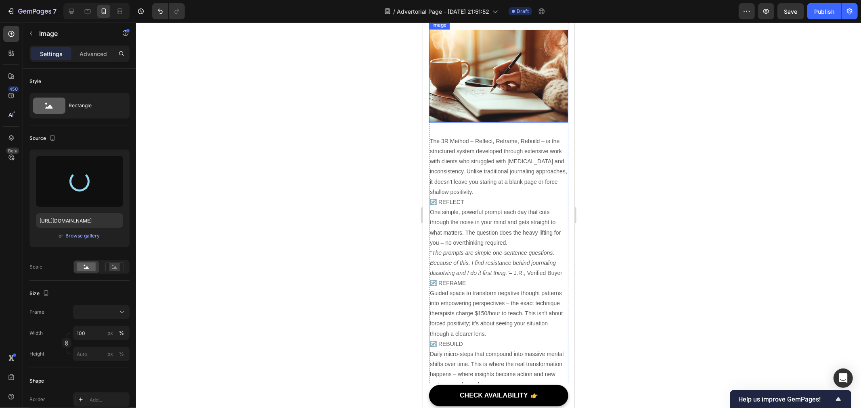
click at [493, 122] on img at bounding box center [498, 75] width 139 height 93
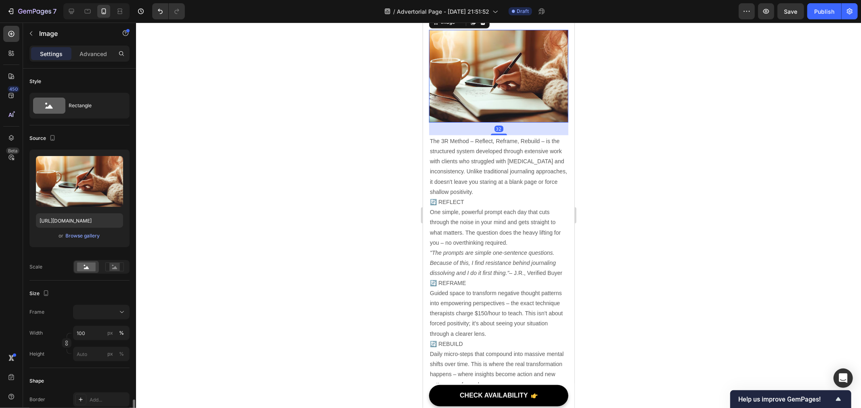
scroll to position [210, 0]
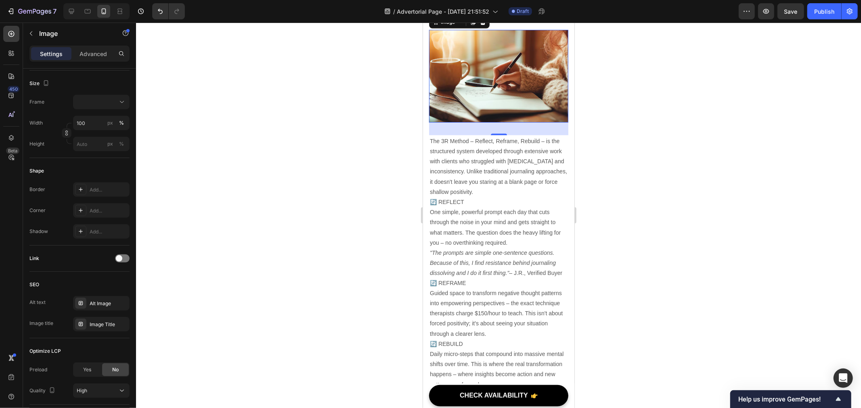
click at [477, 122] on img at bounding box center [498, 75] width 139 height 93
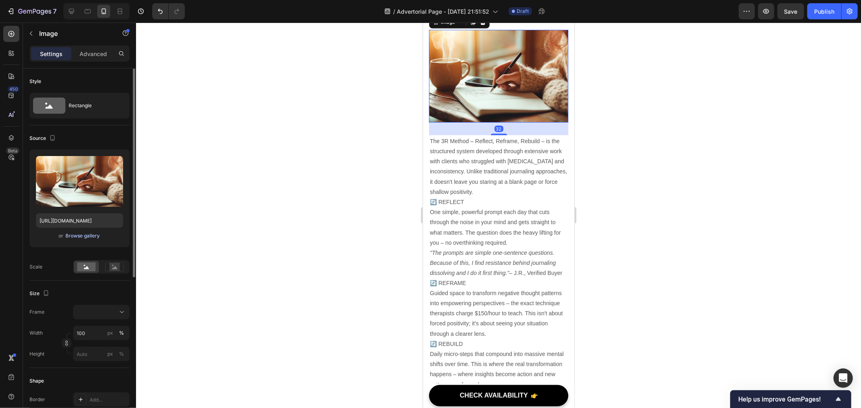
click at [87, 238] on div "Browse gallery" at bounding box center [83, 235] width 34 height 7
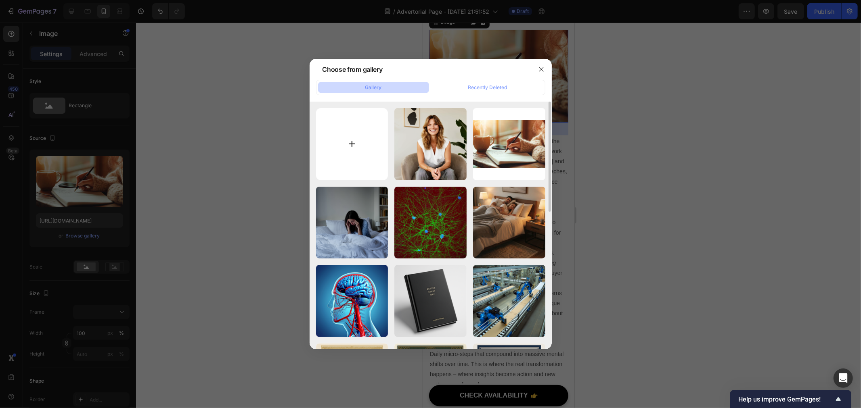
click at [340, 142] on input "file" at bounding box center [352, 144] width 72 height 72
type input "C:\fakepath\e16f5d25-7670-47ba-afd6-ae765e9aace2.png"
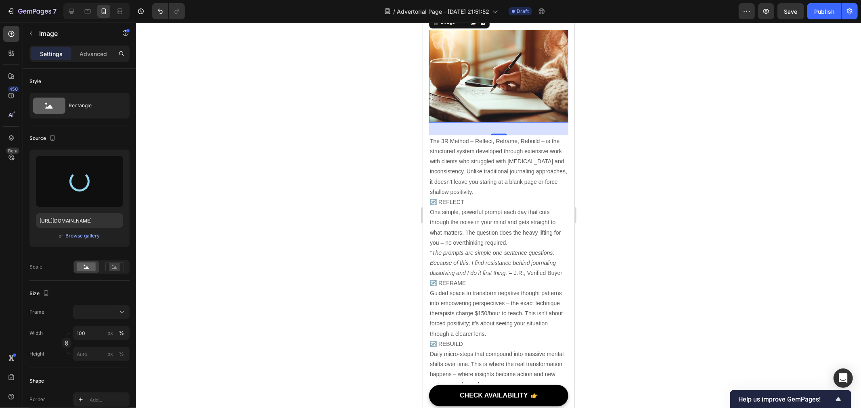
type input "[URL][DOMAIN_NAME]"
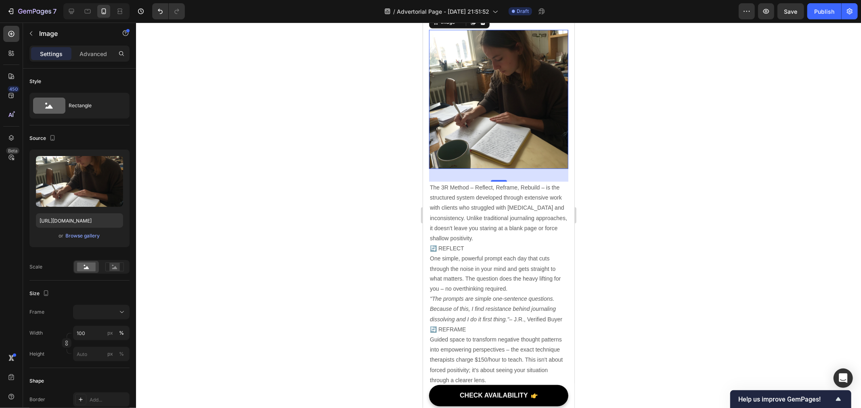
click at [355, 264] on div at bounding box center [498, 216] width 725 height 386
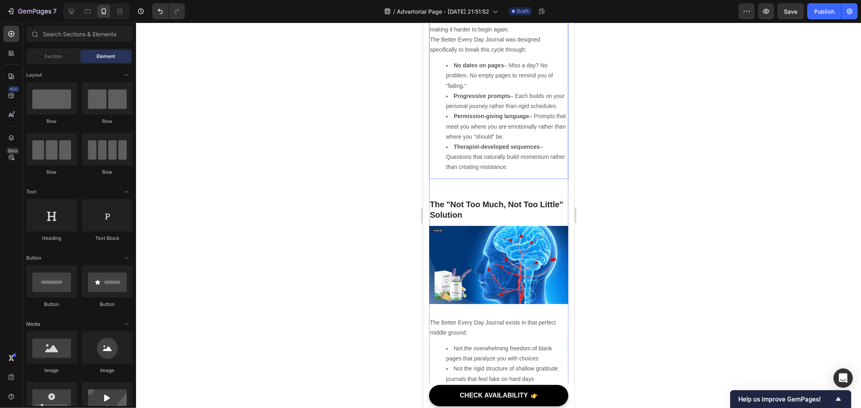
scroll to position [1526, 0]
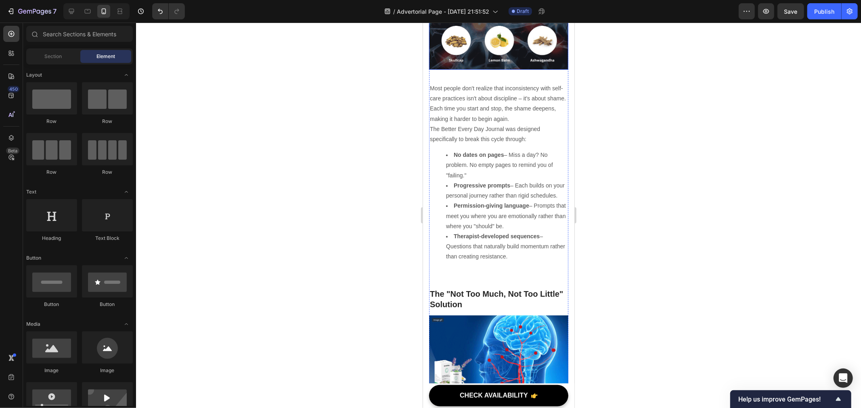
click at [457, 69] on img at bounding box center [498, 30] width 139 height 78
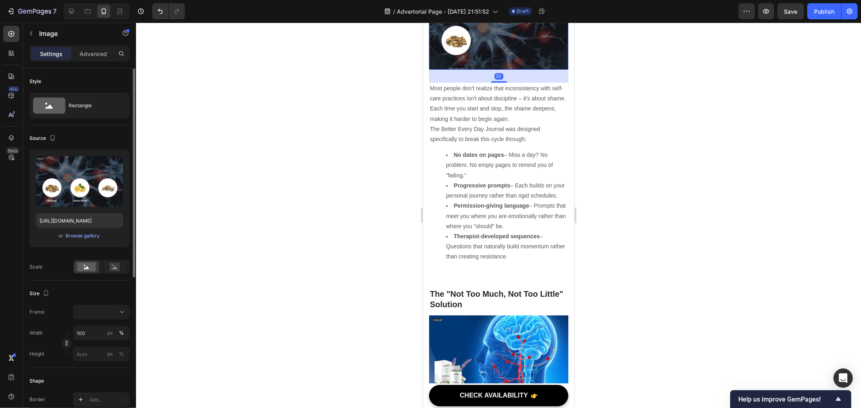
click at [78, 240] on div "or Browse gallery" at bounding box center [79, 236] width 87 height 10
click at [102, 236] on div "or Browse gallery" at bounding box center [79, 236] width 87 height 10
click at [95, 236] on div "Browse gallery" at bounding box center [83, 235] width 34 height 7
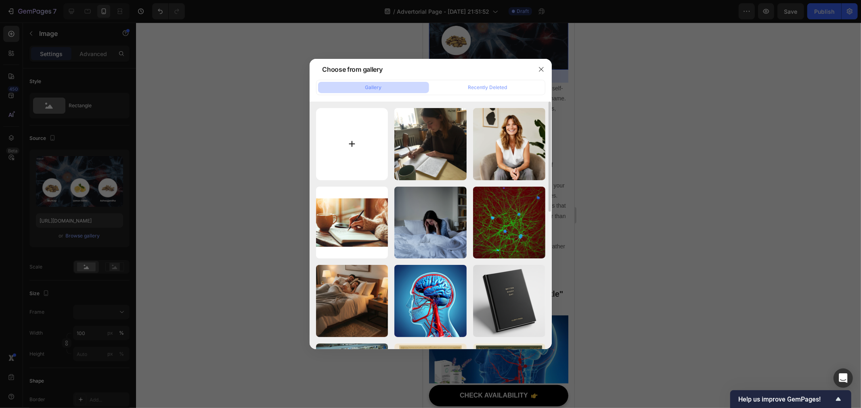
click at [335, 146] on input "file" at bounding box center [352, 144] width 72 height 72
type input "C:\fakepath\e16f5d25-7670-47ba-afd6-ae765e9aace2.png"
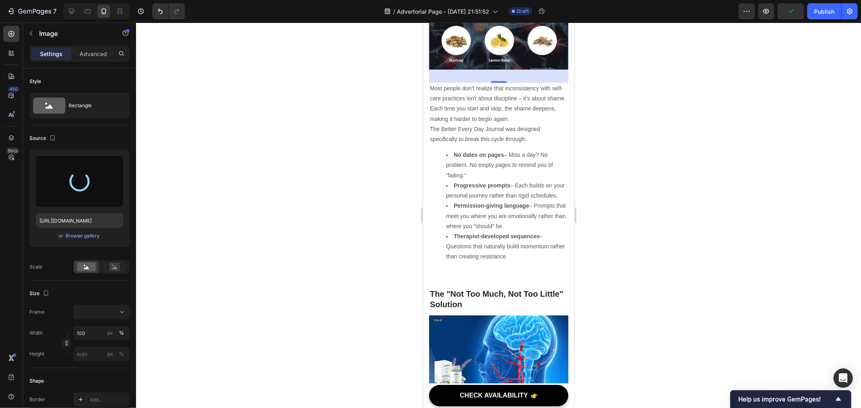
type input "[URL][DOMAIN_NAME]"
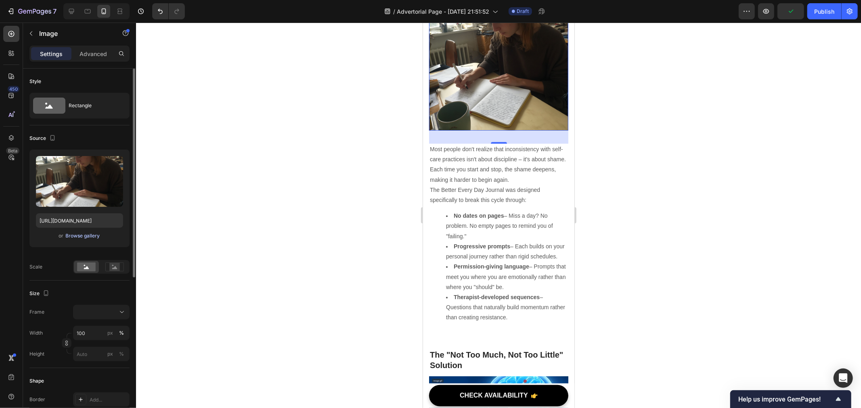
click at [85, 238] on div "Browse gallery" at bounding box center [83, 235] width 34 height 7
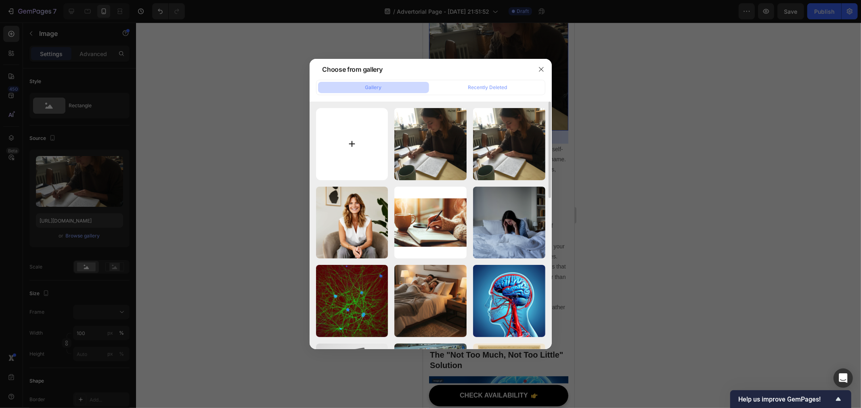
click at [373, 139] on input "file" at bounding box center [352, 144] width 72 height 72
type input "C:\fakepath\e9332312-552f-48e8-a647-f1ba3277694c.jpeg"
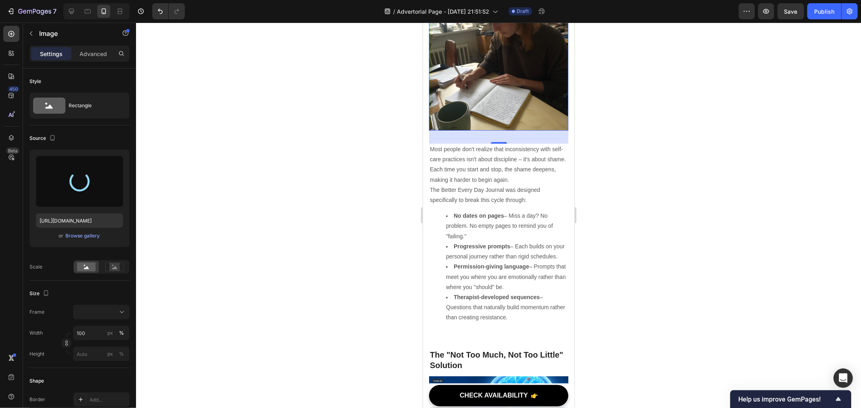
type input "[URL][DOMAIN_NAME]"
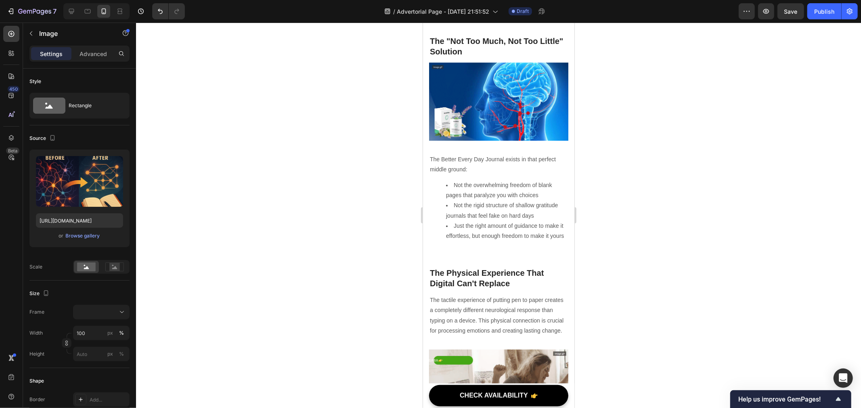
scroll to position [1885, 0]
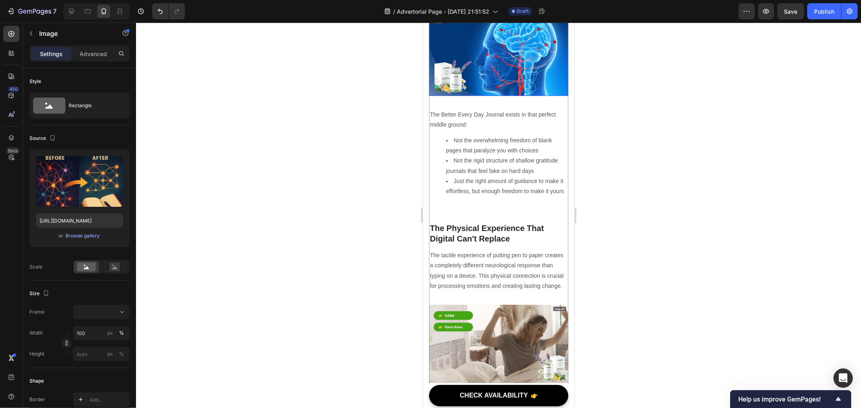
drag, startPoint x: 481, startPoint y: 250, endPoint x: 433, endPoint y: 255, distance: 48.3
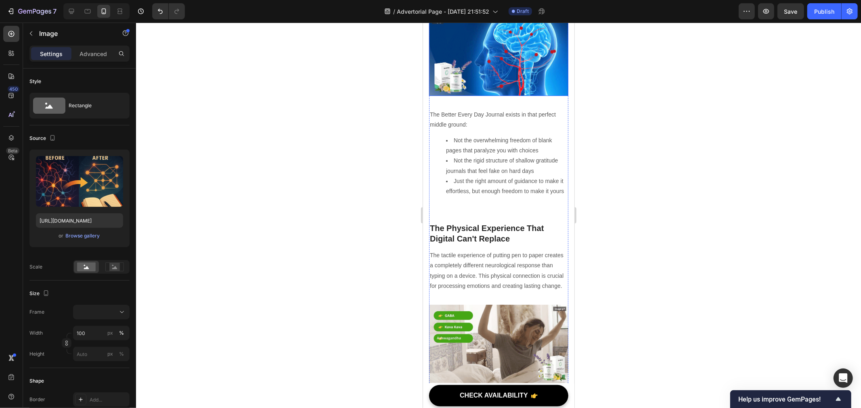
click at [481, 96] on img at bounding box center [498, 56] width 139 height 78
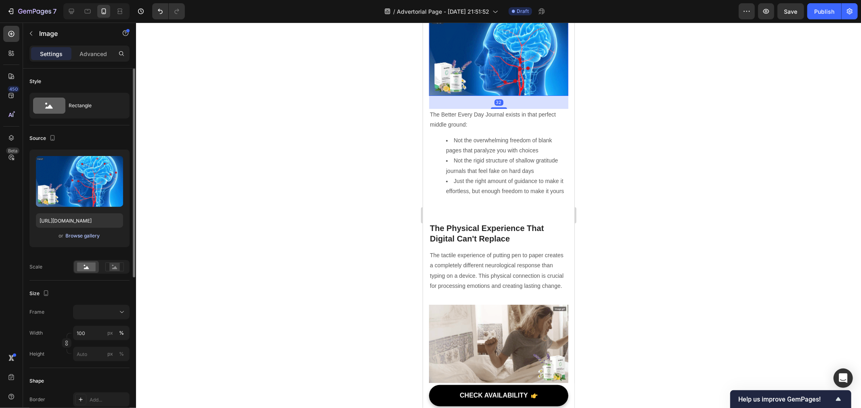
click at [79, 232] on div "Browse gallery" at bounding box center [83, 235] width 34 height 7
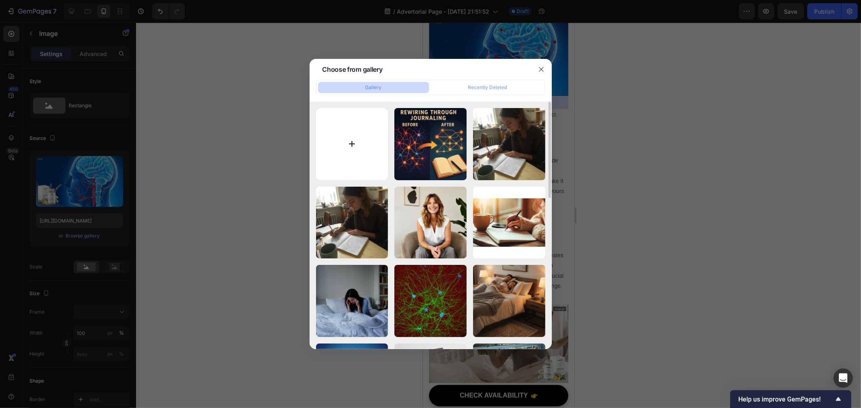
click at [354, 142] on input "file" at bounding box center [352, 144] width 72 height 72
type input "C:\fakepath\b1e78f64-8dcc-43f1-87b6-cc533505bd61.png"
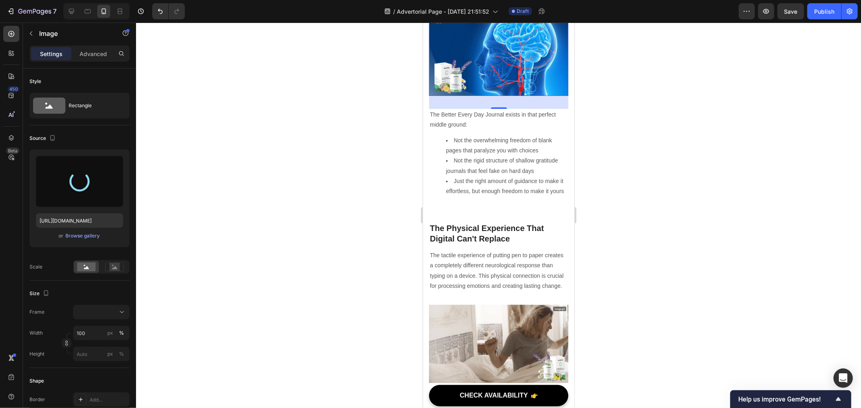
type input "[URL][DOMAIN_NAME]"
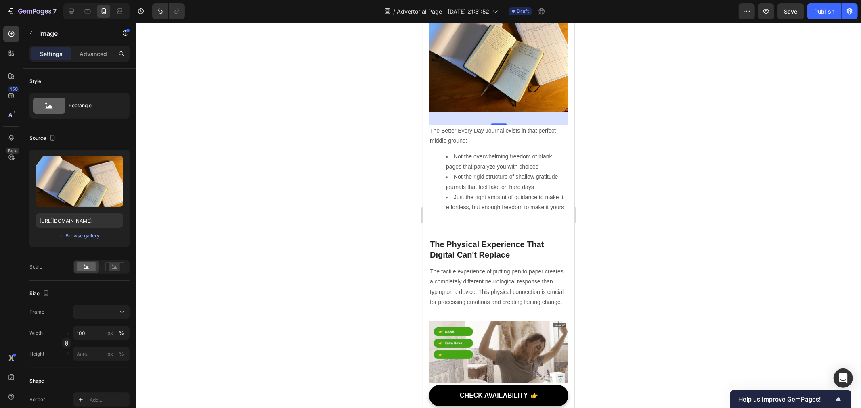
scroll to position [2019, 0]
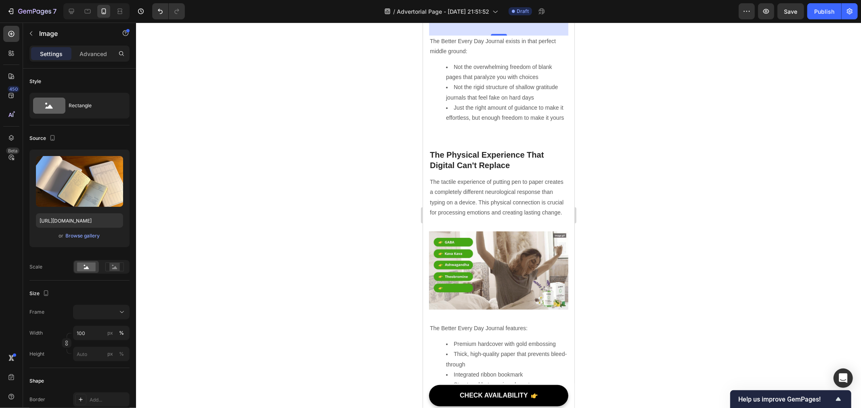
click at [634, 275] on div at bounding box center [498, 216] width 725 height 386
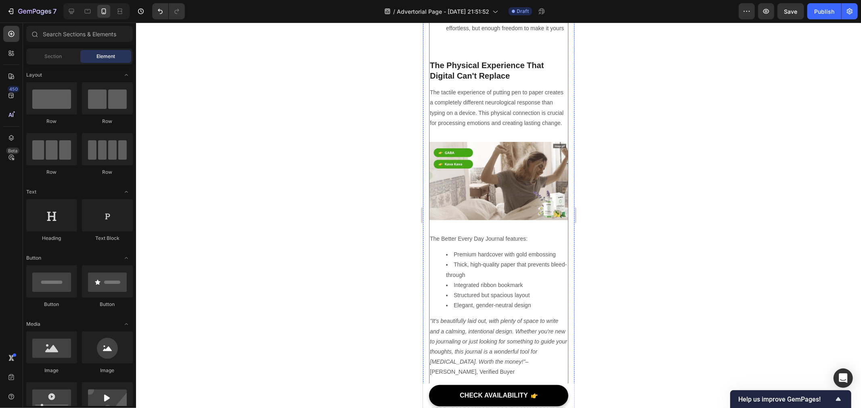
scroll to position [2198, 0]
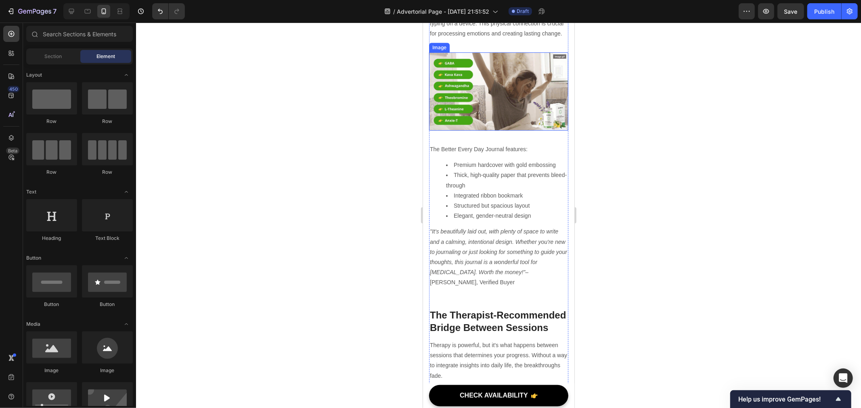
click at [487, 130] on img at bounding box center [498, 91] width 139 height 78
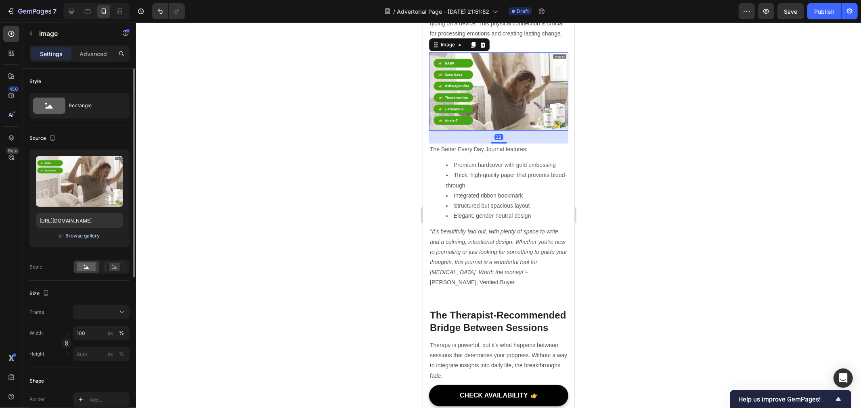
click at [86, 238] on div "Browse gallery" at bounding box center [83, 235] width 34 height 7
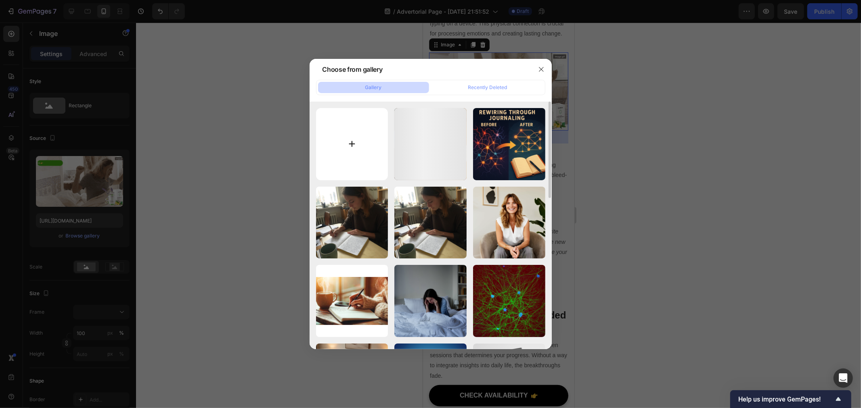
click at [335, 150] on input "file" at bounding box center [352, 144] width 72 height 72
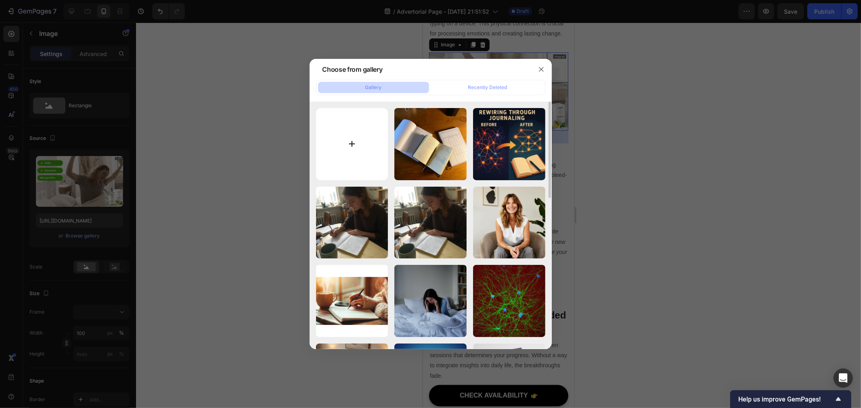
type input "C:\fakepath\c9eb85a7-12a4-4daf-88b3-2d021e06d790.png"
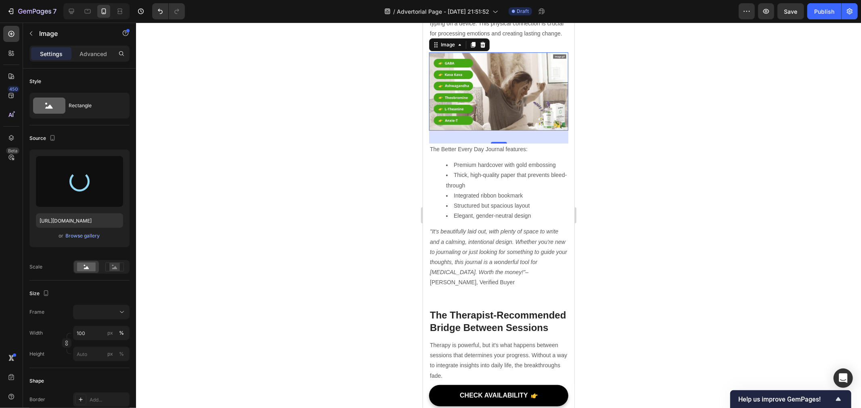
type input "[URL][DOMAIN_NAME]"
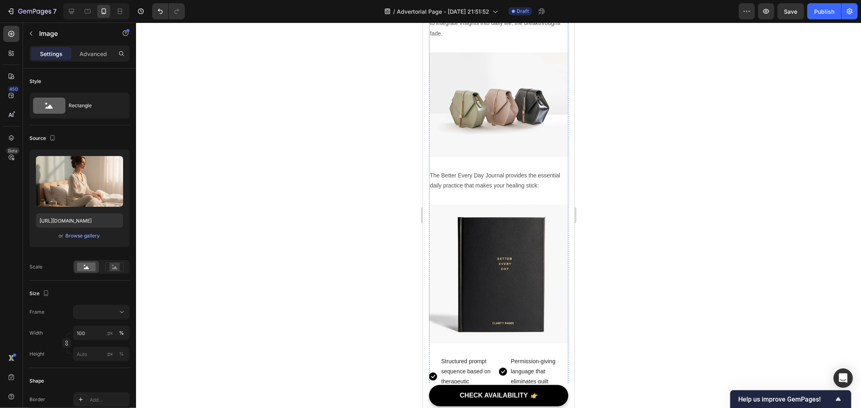
scroll to position [2647, 0]
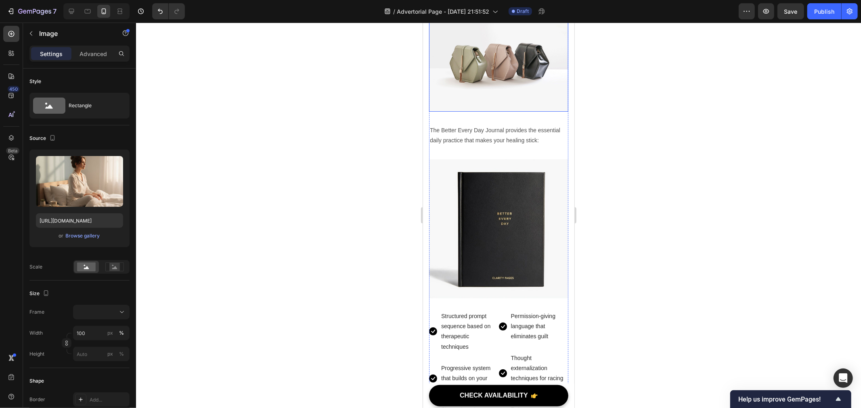
click at [505, 111] on img at bounding box center [498, 59] width 139 height 105
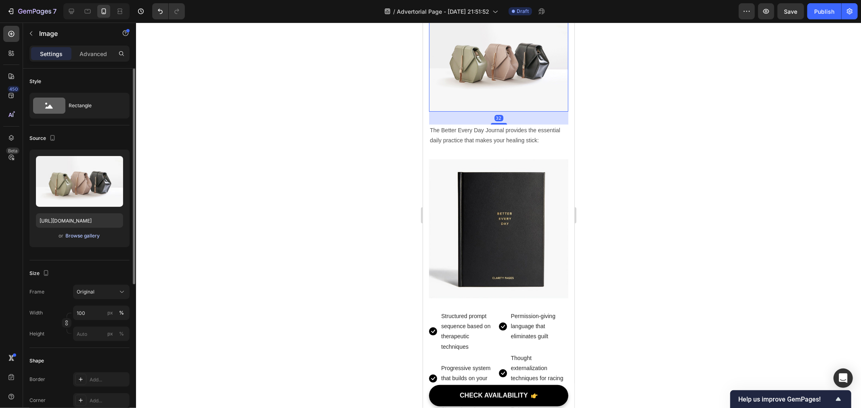
click at [79, 232] on button "Browse gallery" at bounding box center [82, 236] width 35 height 8
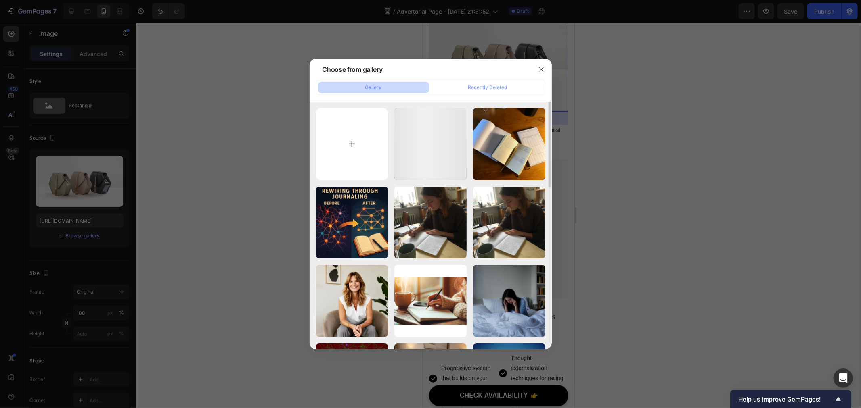
click at [335, 157] on input "file" at bounding box center [352, 144] width 72 height 72
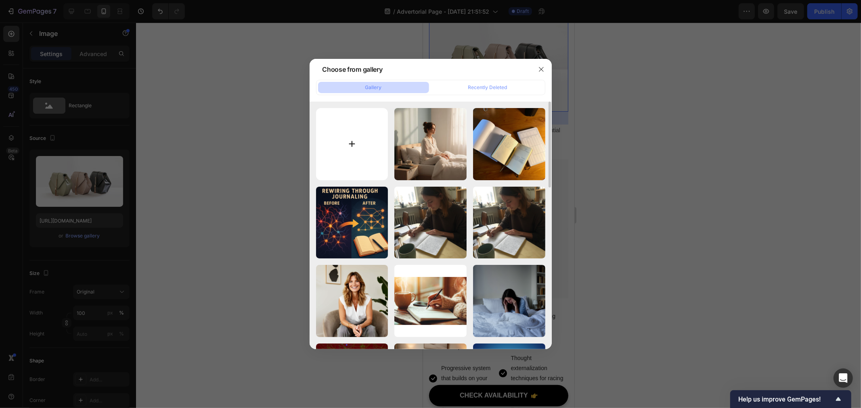
type input "C:\fakepath\4be6d5a9-8b36-4ef1-8ca4-d0f62fc322c0.png"
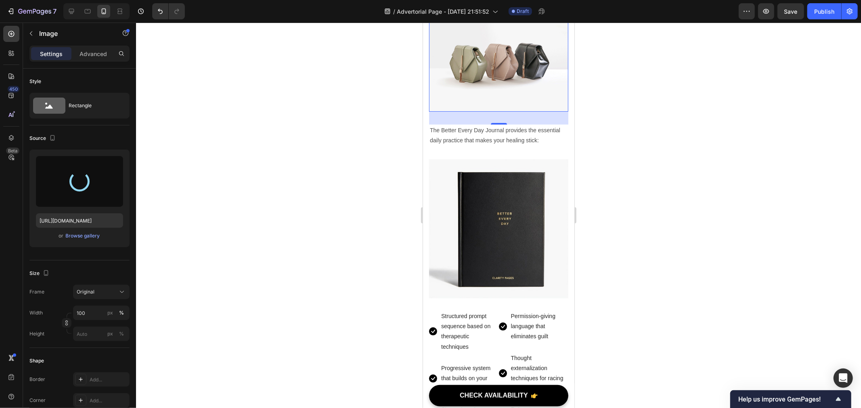
type input "https://cdn.shopify.com/s/files/1/0940/4986/1930/files/gempages_583728773724111…"
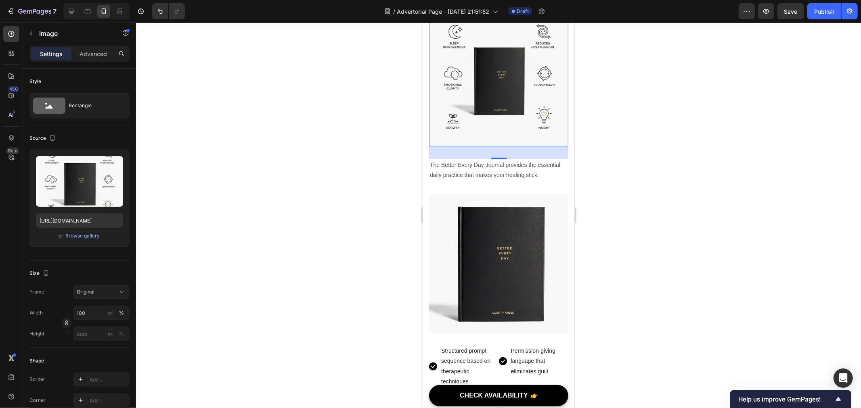
click at [696, 266] on div at bounding box center [498, 216] width 725 height 386
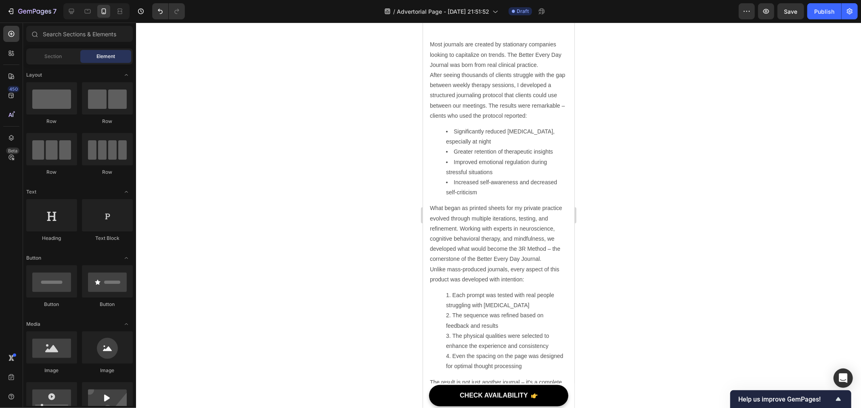
scroll to position [3499, 0]
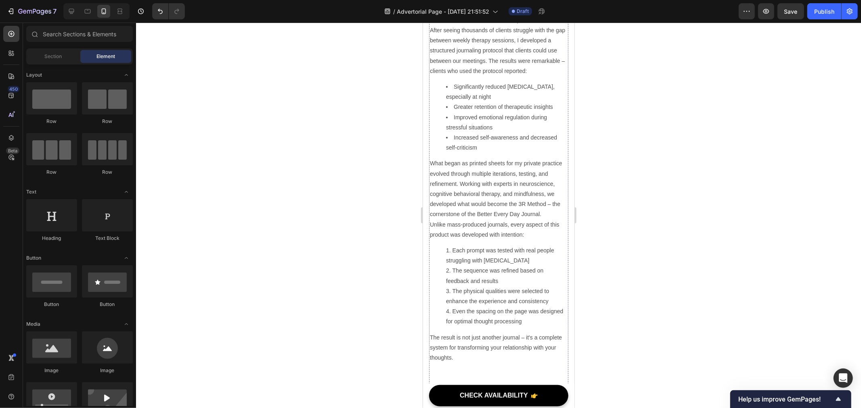
drag, startPoint x: 536, startPoint y: 256, endPoint x: 491, endPoint y: 264, distance: 46.0
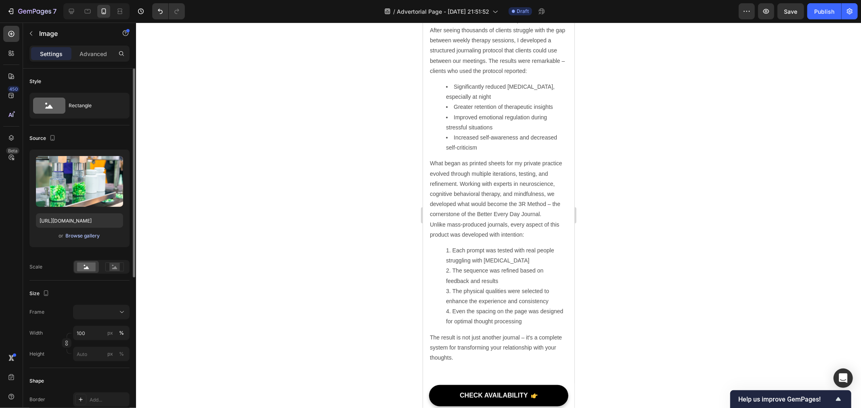
click at [87, 233] on div "Browse gallery" at bounding box center [83, 235] width 34 height 7
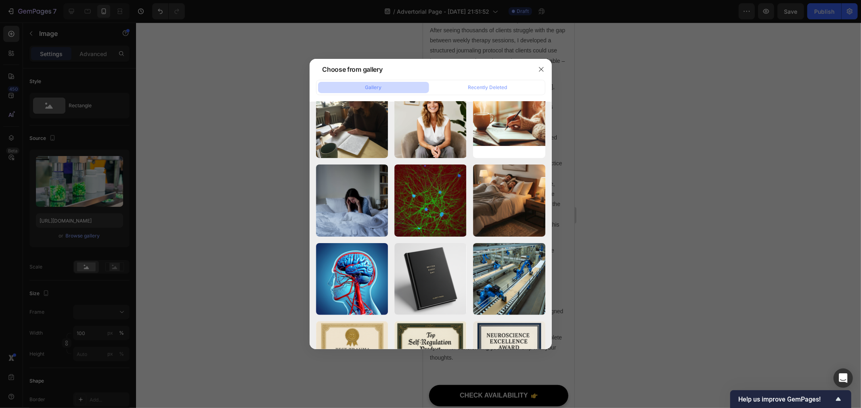
scroll to position [269, 0]
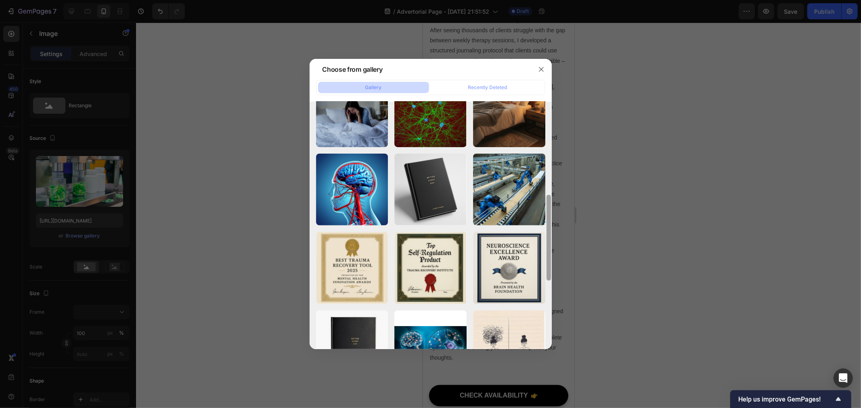
click at [0, 0] on div "c8a9f9d2-be06-4863-8b...0b.png 7039.59 kb" at bounding box center [0, 0] width 0 height 0
type input "[URL][DOMAIN_NAME]"
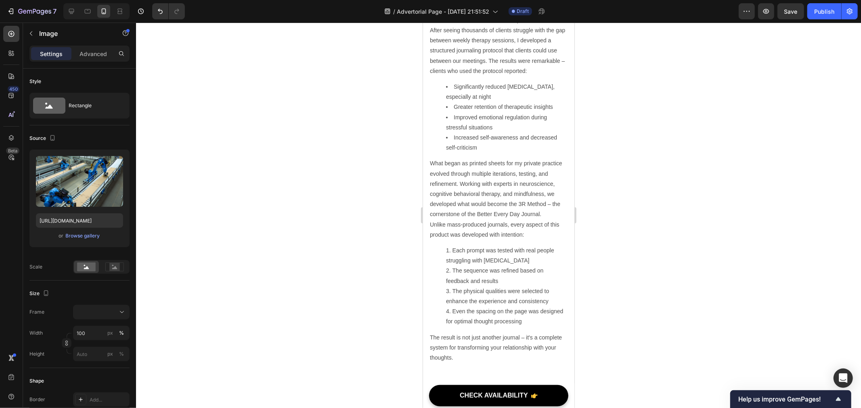
click at [648, 225] on div at bounding box center [498, 216] width 725 height 386
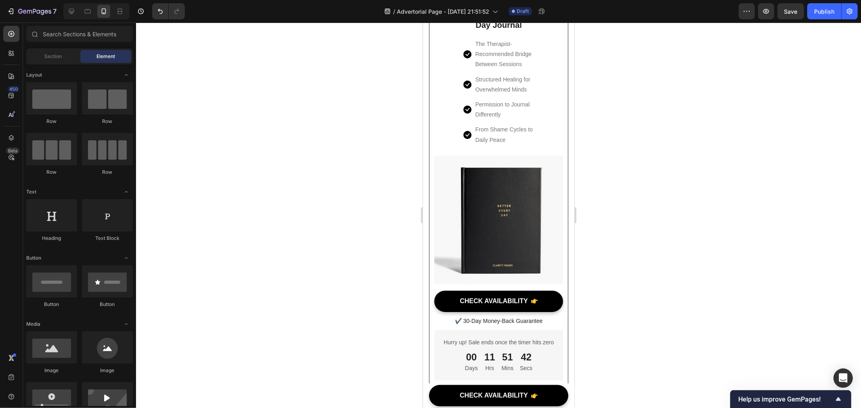
scroll to position [5875, 0]
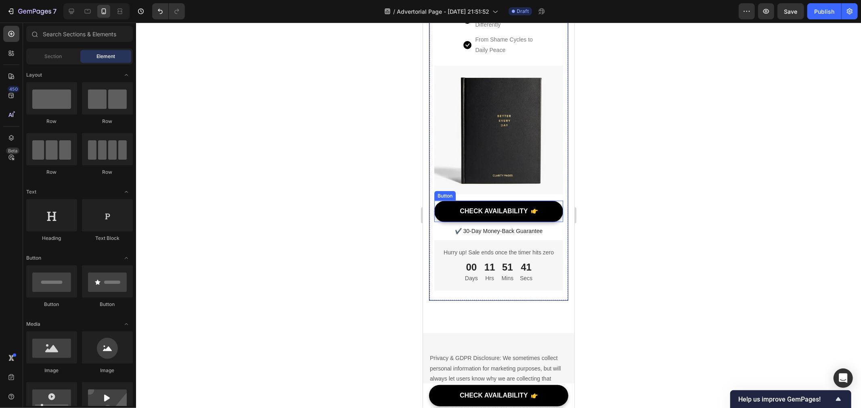
click at [499, 215] on div "CHECK AVAILABILITY" at bounding box center [493, 211] width 68 height 8
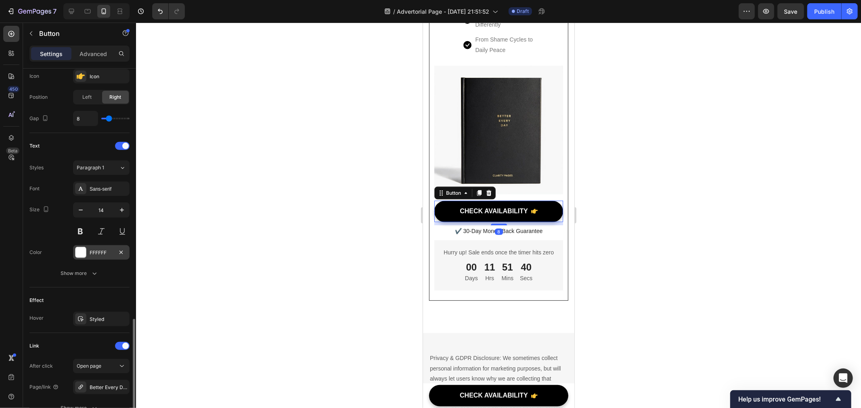
scroll to position [343, 0]
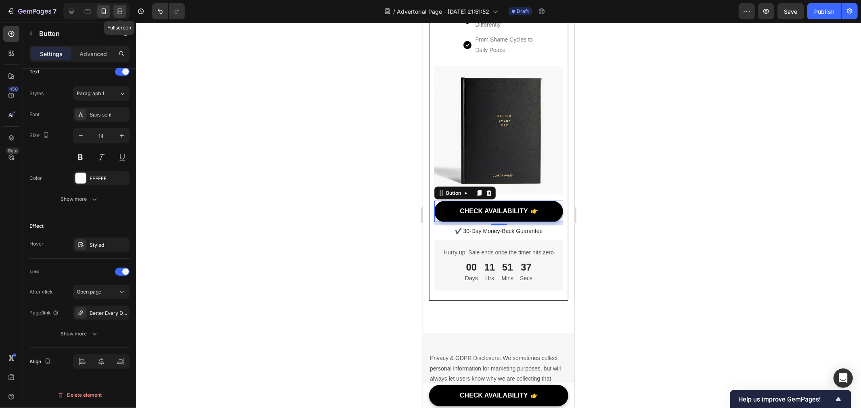
click at [121, 10] on icon at bounding box center [120, 11] width 8 height 8
type input "16"
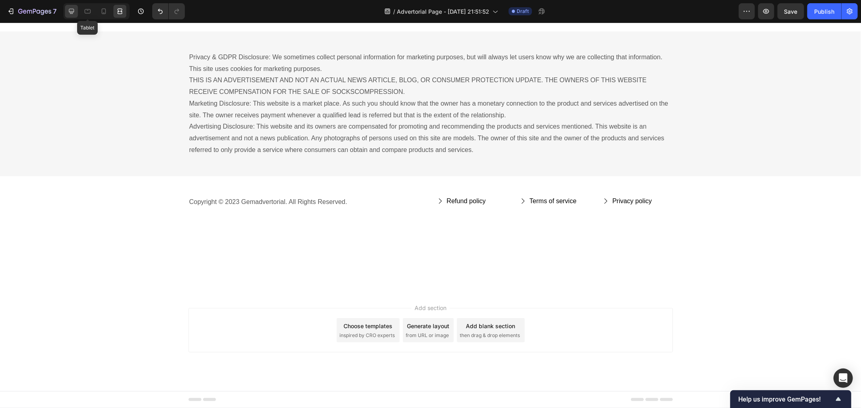
scroll to position [5818, 0]
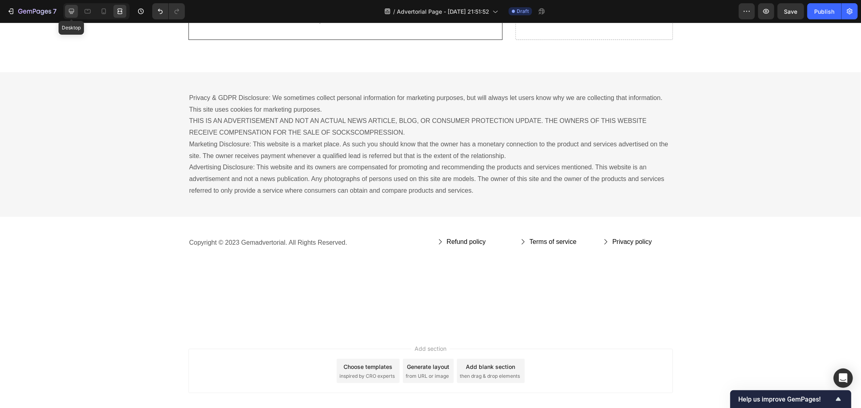
click at [69, 13] on icon at bounding box center [71, 11] width 8 height 8
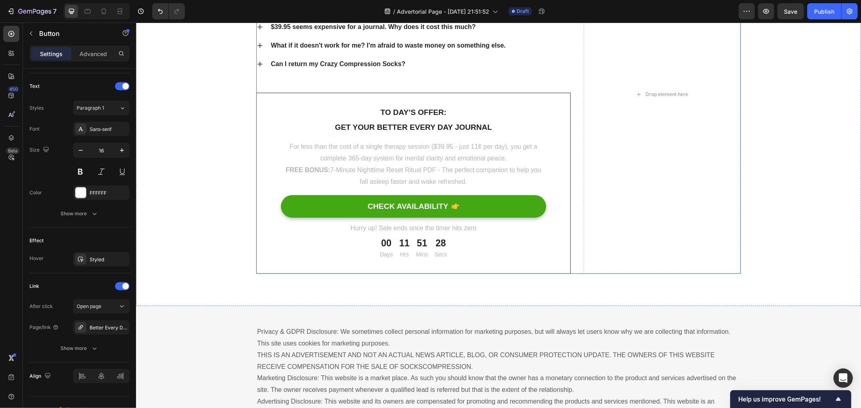
scroll to position [5122, 0]
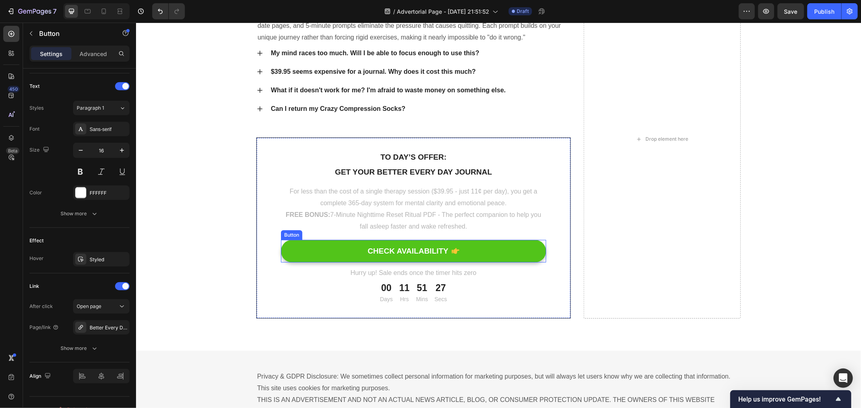
click at [314, 255] on button "CHECK AVAILABILITY" at bounding box center [412, 251] width 265 height 23
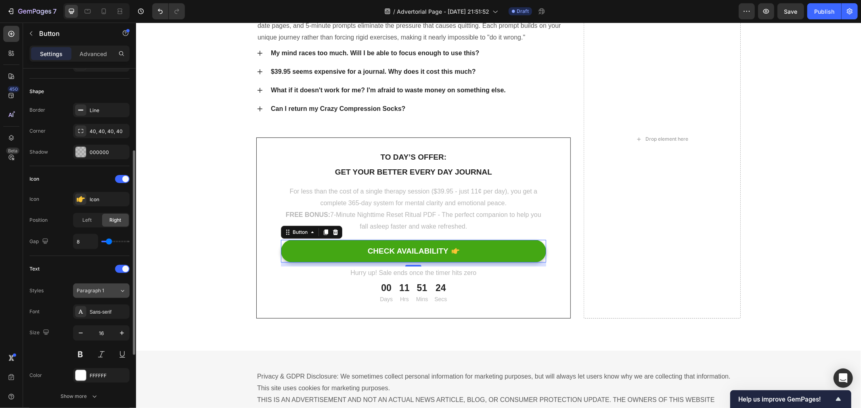
scroll to position [11, 0]
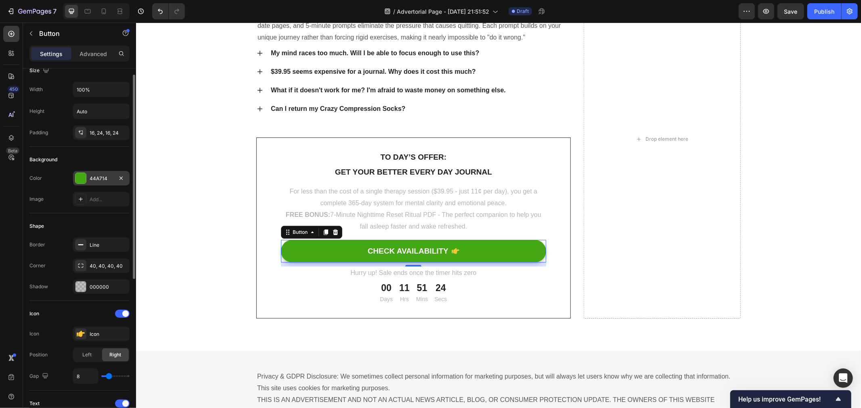
click at [94, 175] on div "44A714" at bounding box center [101, 178] width 23 height 7
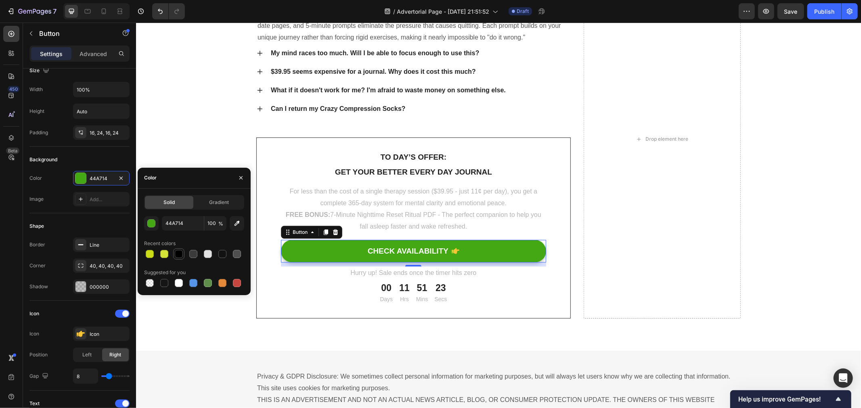
click at [179, 253] on div at bounding box center [179, 254] width 8 height 8
type input "000000"
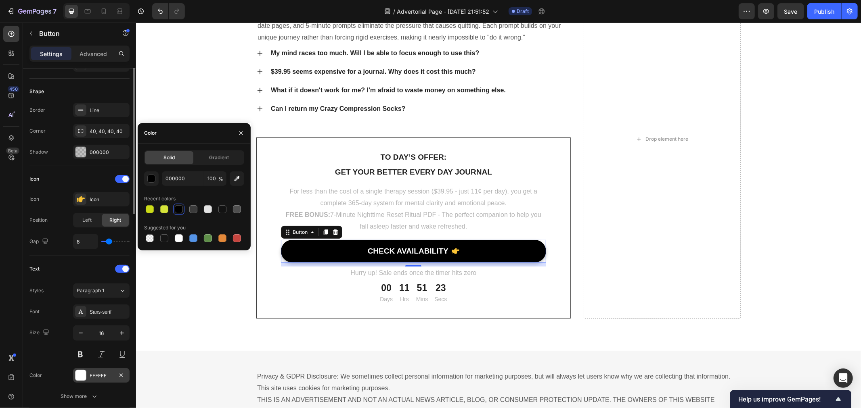
scroll to position [280, 0]
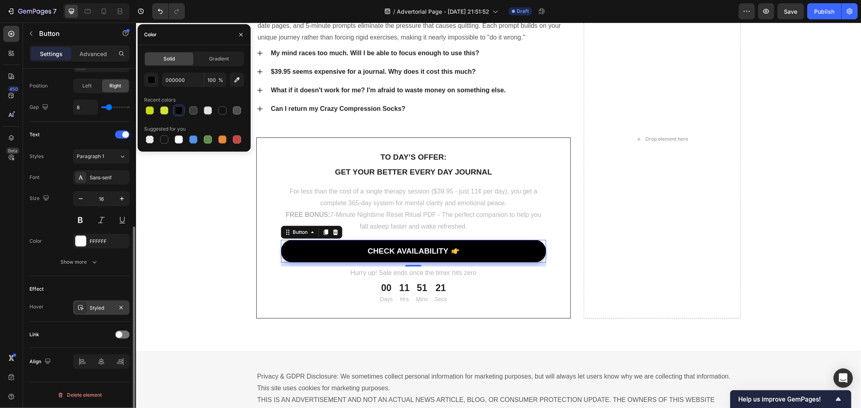
click at [106, 304] on div "Styled" at bounding box center [101, 308] width 56 height 15
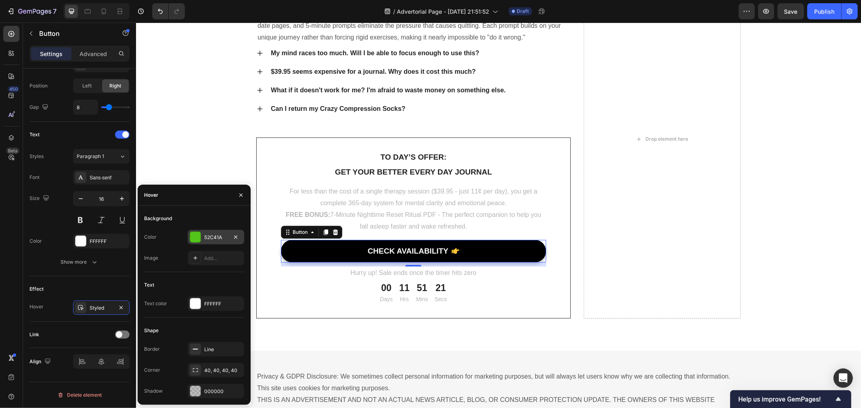
click at [199, 230] on div "52C41A" at bounding box center [216, 237] width 56 height 15
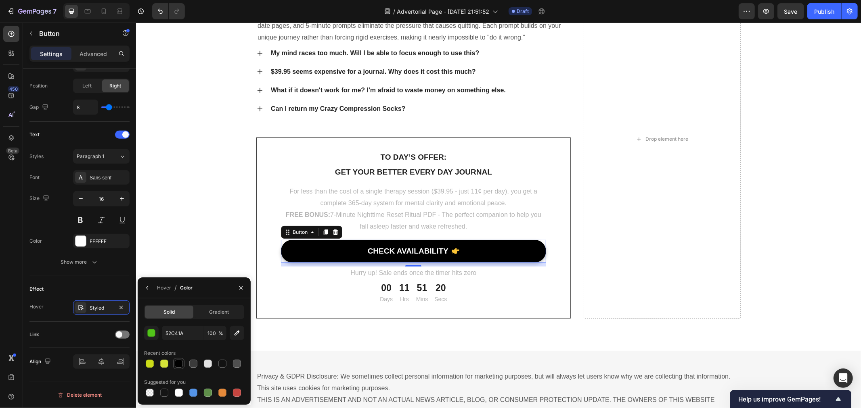
click at [175, 364] on div at bounding box center [179, 364] width 8 height 8
type input "000000"
click at [115, 335] on div at bounding box center [122, 335] width 15 height 8
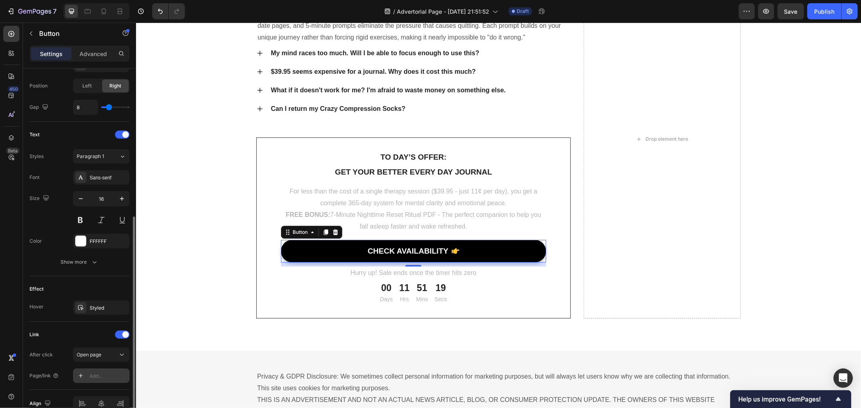
scroll to position [322, 0]
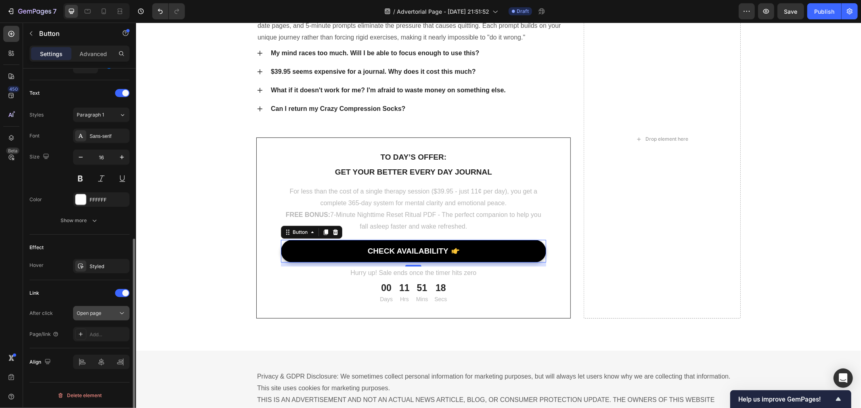
click at [104, 316] on div "Open page" at bounding box center [97, 313] width 41 height 7
click at [103, 316] on div "Open page" at bounding box center [97, 313] width 41 height 7
click at [101, 340] on div "Add..." at bounding box center [101, 334] width 56 height 15
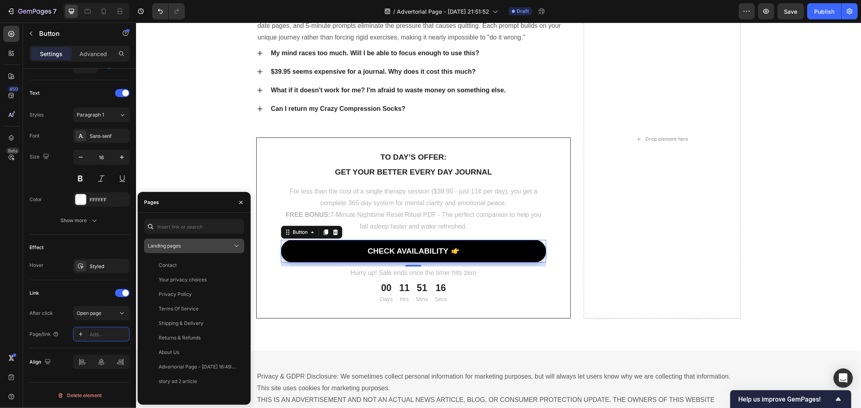
click at [180, 244] on span "Landing pages" at bounding box center [164, 246] width 33 height 6
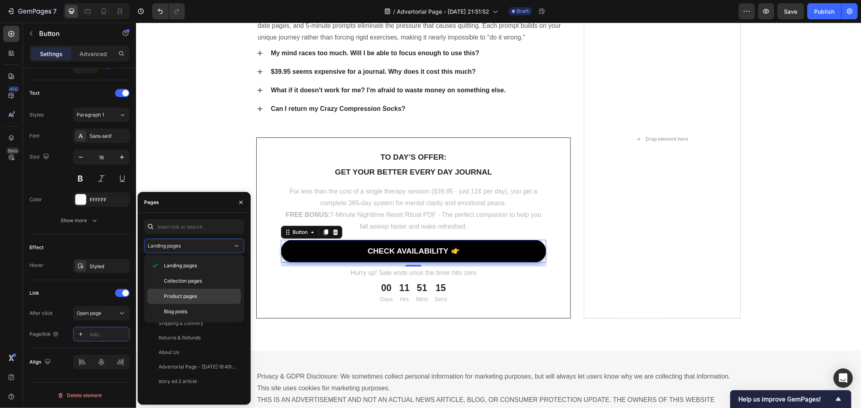
click at [196, 295] on span "Product pages" at bounding box center [180, 296] width 33 height 7
click at [188, 297] on div "Better Every Day Journal" at bounding box center [188, 294] width 58 height 7
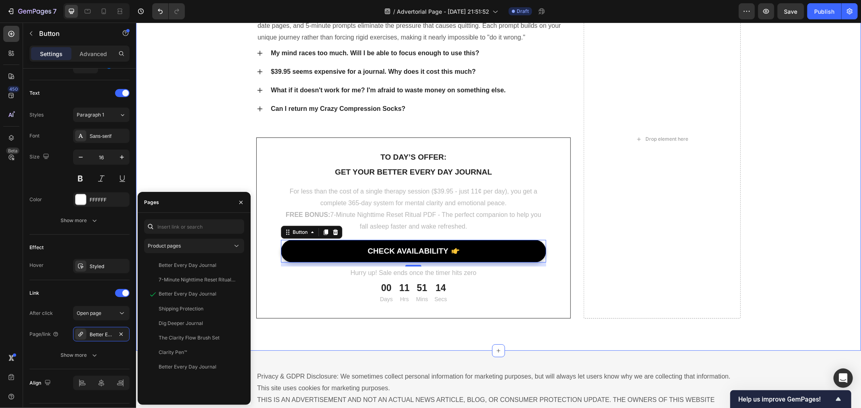
click at [758, 253] on div "Common Questions About the Better Every Day Journal Heading I've tried journali…" at bounding box center [498, 139] width 713 height 359
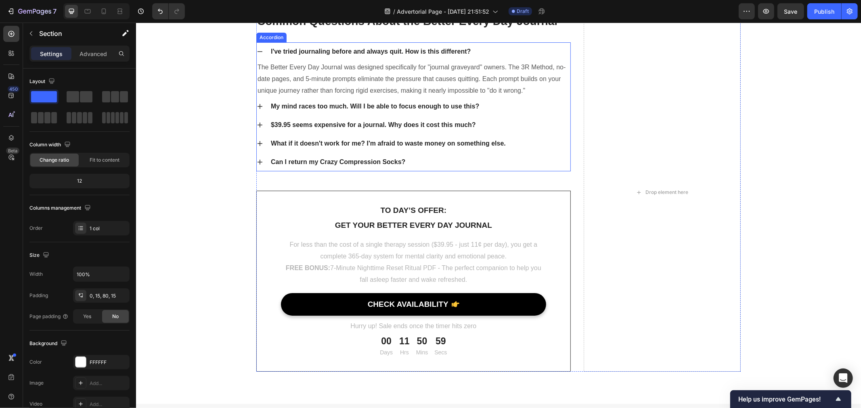
scroll to position [4934, 0]
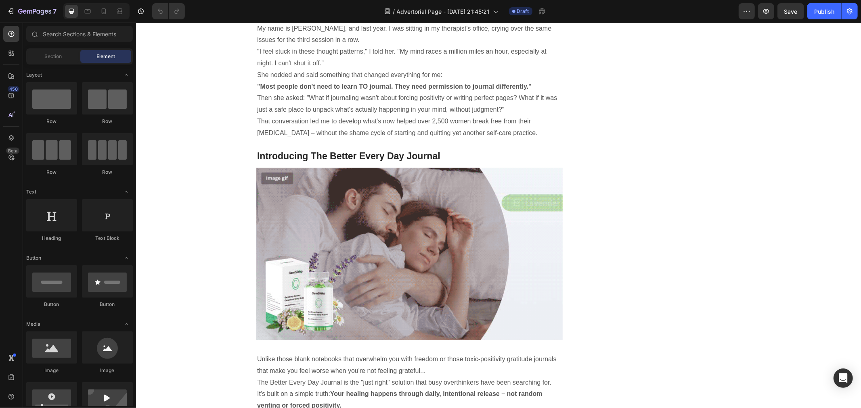
scroll to position [427, 0]
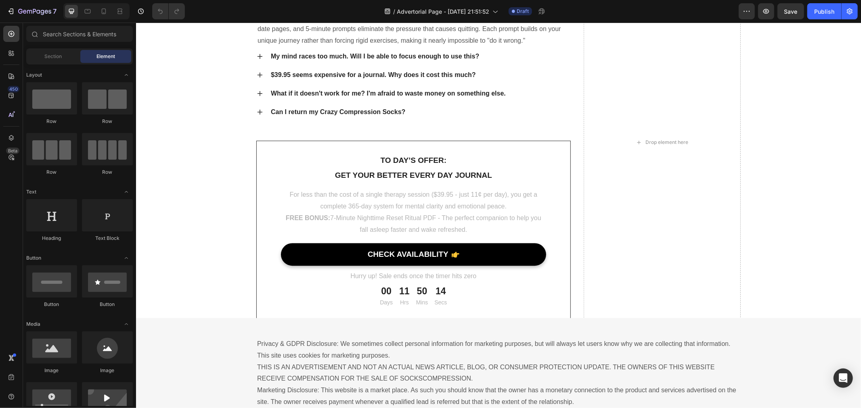
scroll to position [4435, 0]
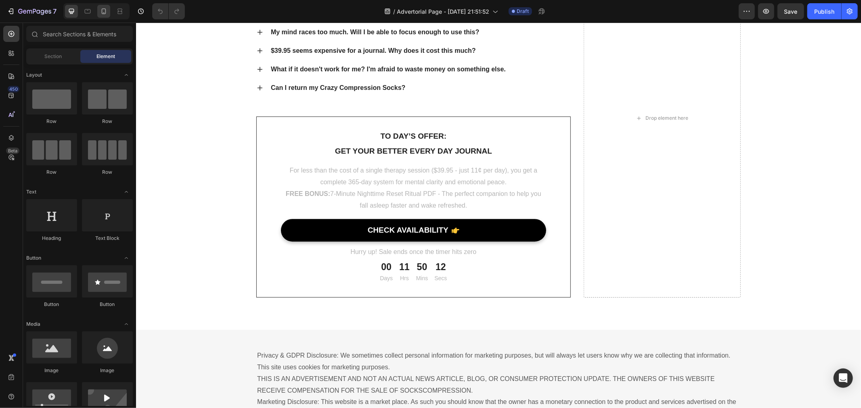
click at [104, 10] on icon at bounding box center [104, 11] width 8 height 8
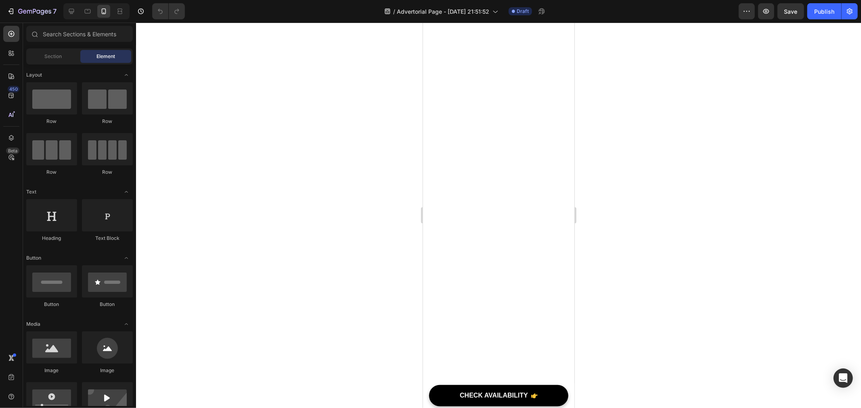
scroll to position [3375, 0]
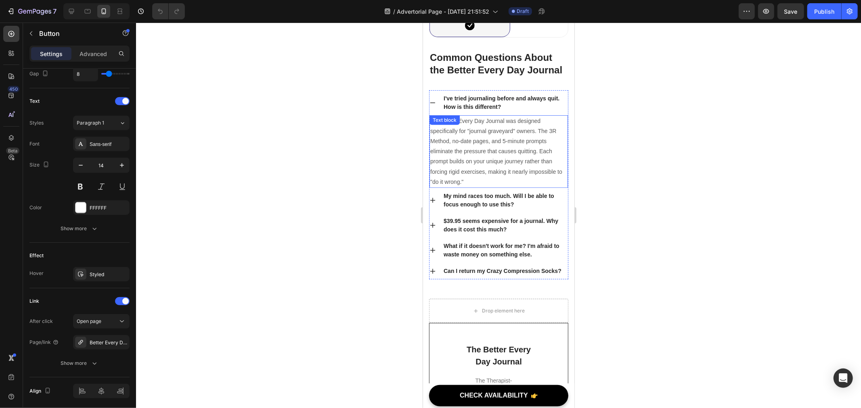
scroll to position [5482, 0]
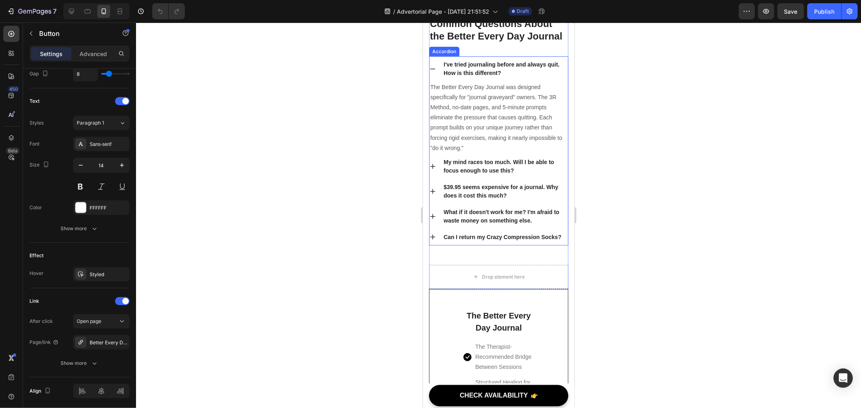
drag, startPoint x: 431, startPoint y: 66, endPoint x: 443, endPoint y: 71, distance: 13.8
click at [431, 66] on icon at bounding box center [432, 68] width 6 height 6
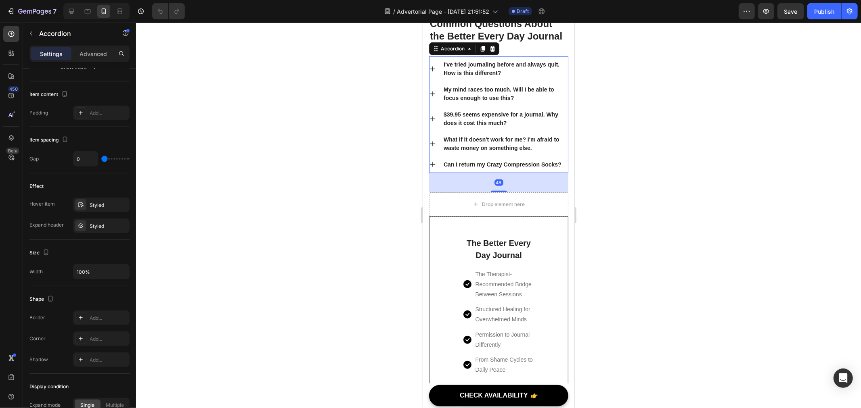
scroll to position [0, 0]
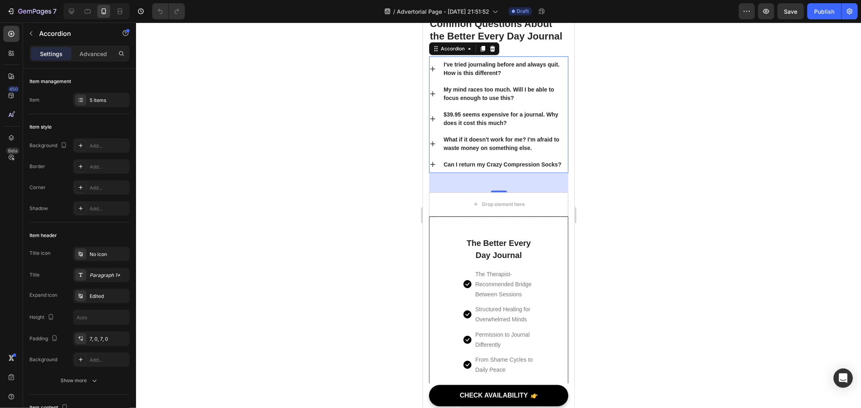
click at [433, 144] on icon at bounding box center [432, 143] width 6 height 6
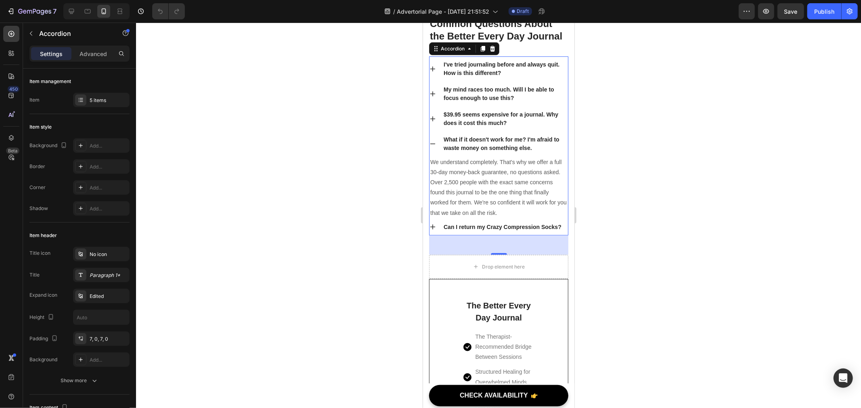
click at [433, 144] on icon at bounding box center [432, 143] width 6 height 6
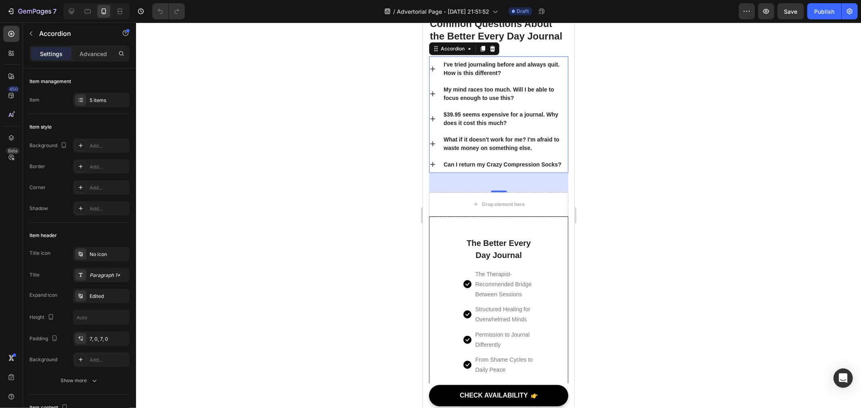
click at [489, 169] on p "Can I return my Crazy Compression Socks?" at bounding box center [502, 164] width 118 height 8
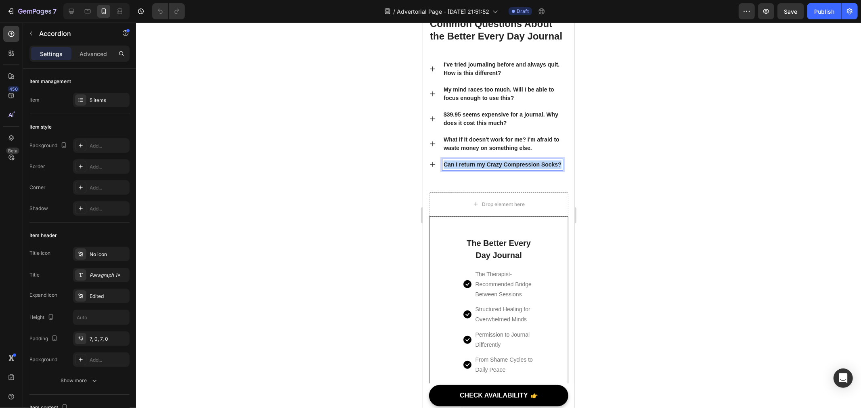
click at [489, 169] on p "Can I return my Crazy Compression Socks?" at bounding box center [502, 164] width 118 height 8
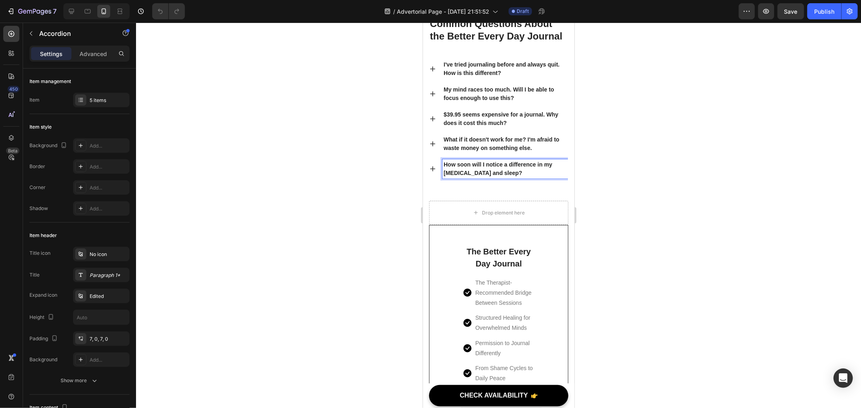
click at [435, 170] on icon at bounding box center [432, 168] width 6 height 6
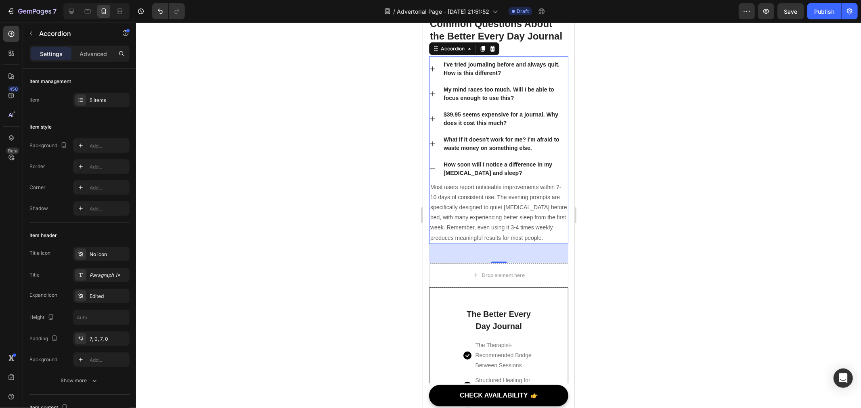
click at [432, 169] on icon at bounding box center [432, 168] width 6 height 6
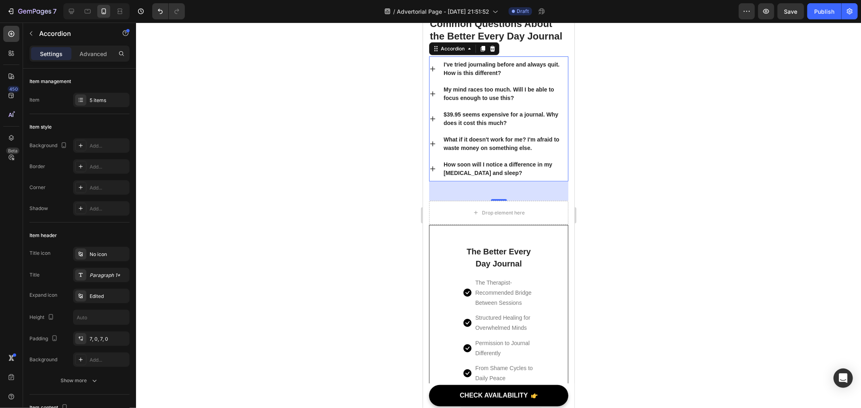
click at [744, 226] on div at bounding box center [498, 216] width 725 height 386
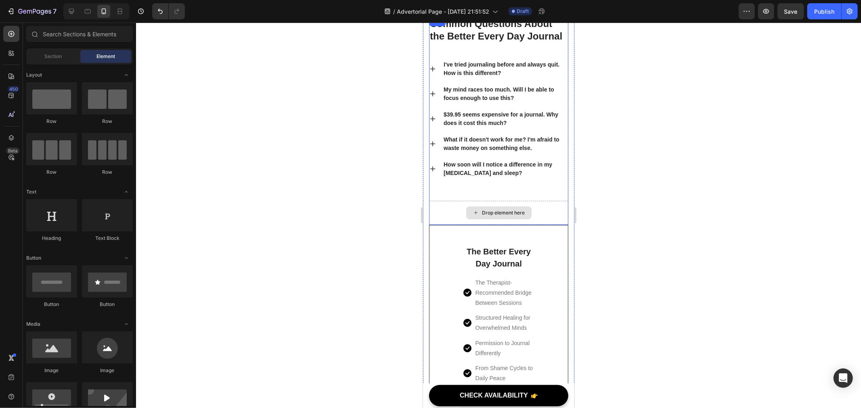
click at [528, 214] on div "Drop element here" at bounding box center [498, 213] width 139 height 24
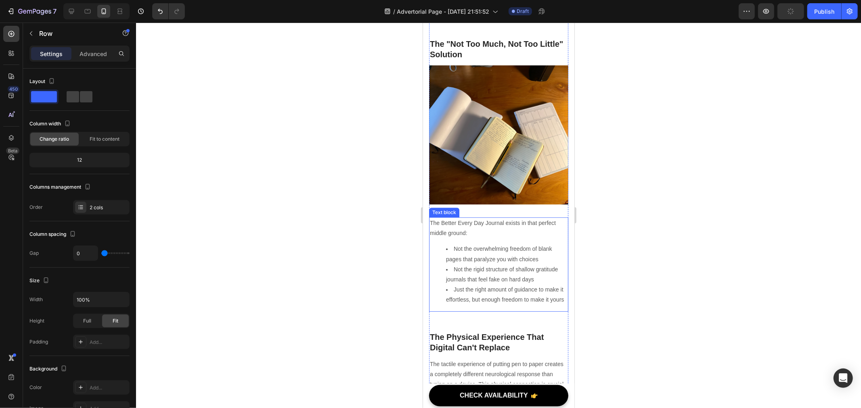
scroll to position [1716, 0]
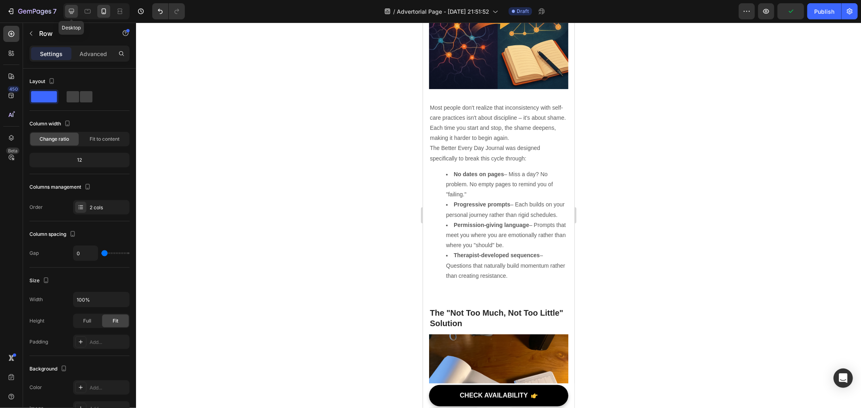
click at [68, 11] on icon at bounding box center [71, 11] width 8 height 8
type input "32"
type input "1200"
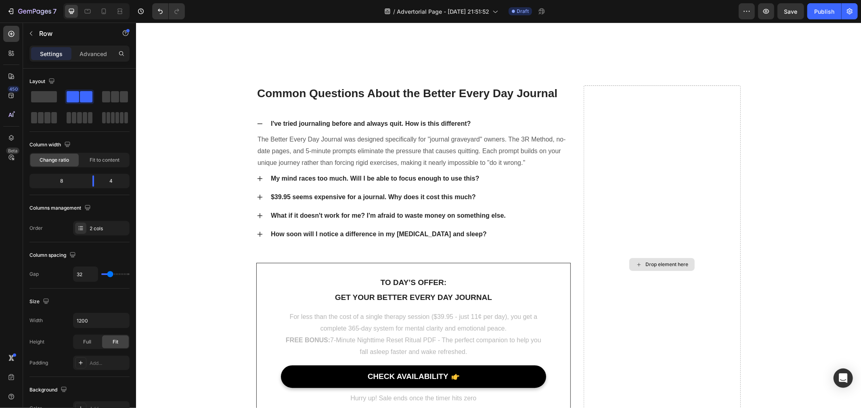
scroll to position [4423, 0]
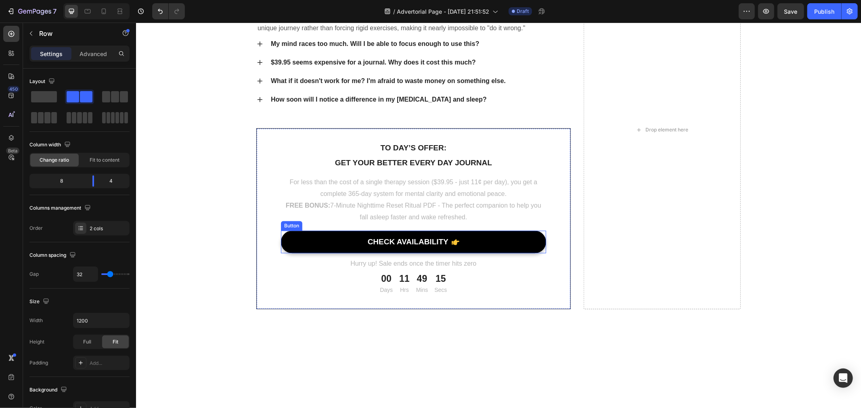
drag, startPoint x: 463, startPoint y: 243, endPoint x: 455, endPoint y: 244, distance: 7.8
click at [463, 243] on link "CHECK AVAILABILITY" at bounding box center [412, 241] width 265 height 23
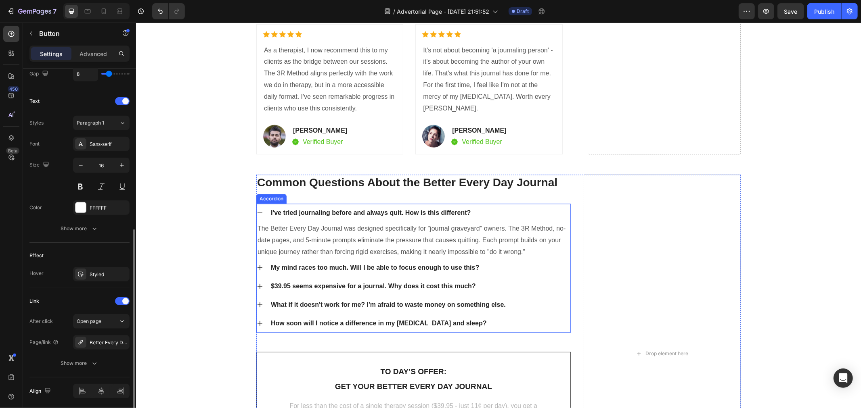
scroll to position [4155, 0]
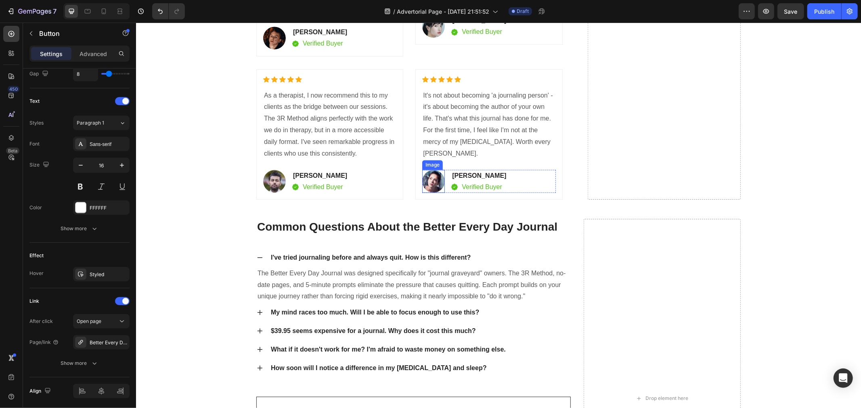
click at [425, 169] on img at bounding box center [433, 180] width 23 height 23
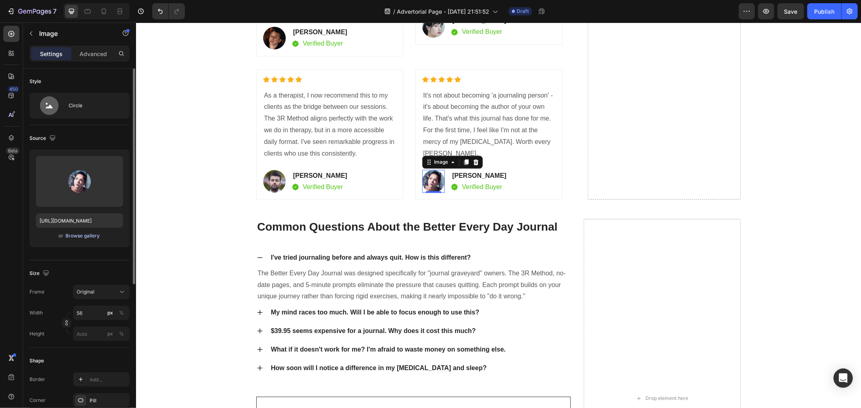
click at [90, 237] on div "Browse gallery" at bounding box center [83, 235] width 34 height 7
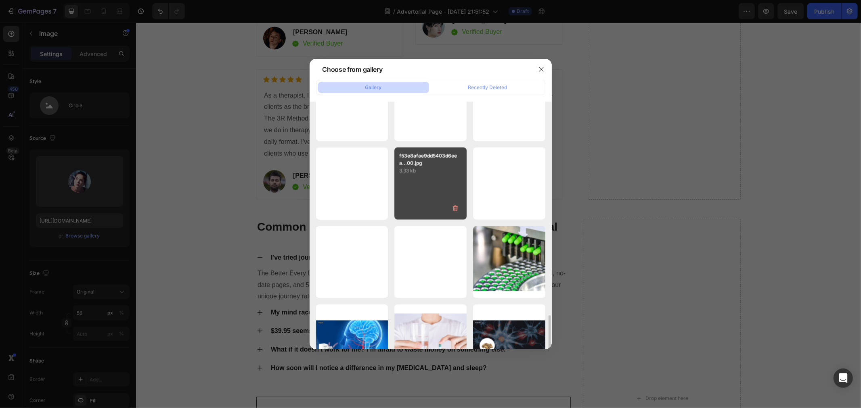
scroll to position [1184, 0]
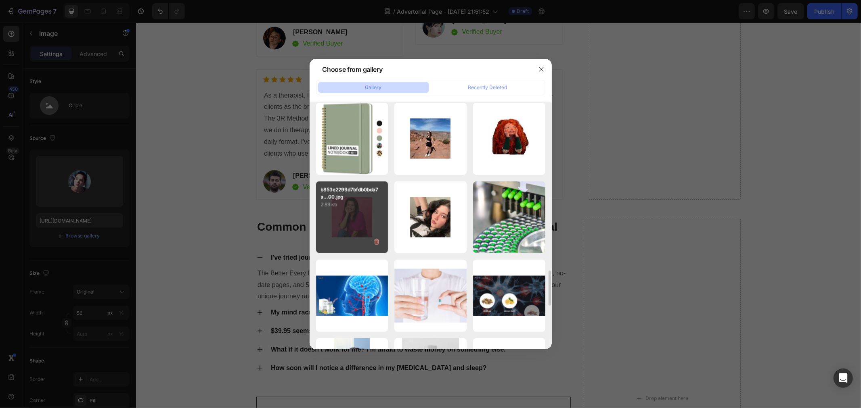
click at [343, 230] on div "b853e2299d7bfdb0bda7a...00.jpg 2.89 kb" at bounding box center [352, 218] width 72 height 72
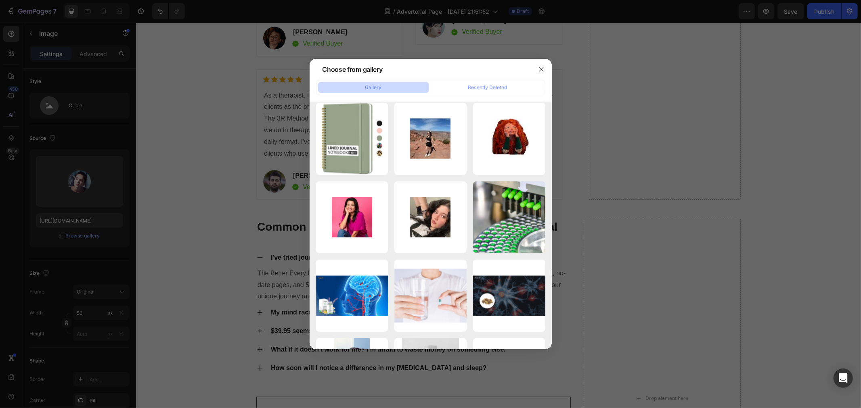
type input "[URL][DOMAIN_NAME]"
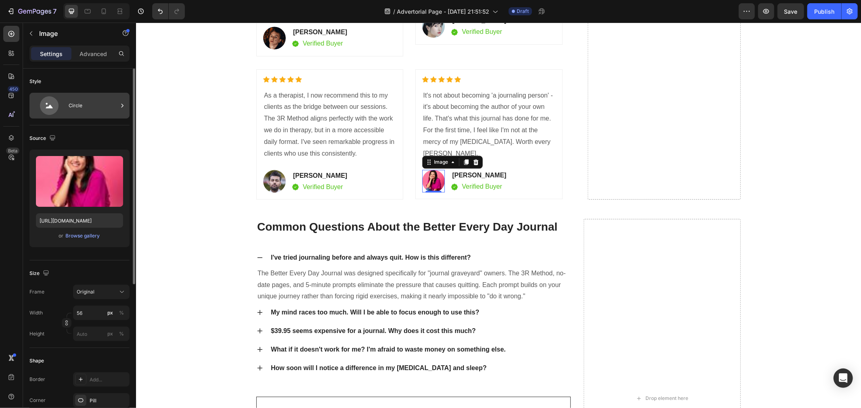
click at [96, 102] on div "Circle" at bounding box center [93, 105] width 49 height 19
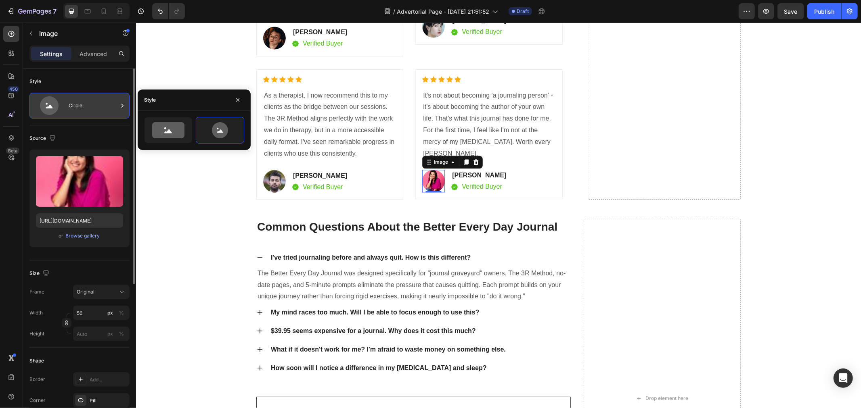
click at [96, 102] on div "Circle" at bounding box center [93, 105] width 49 height 19
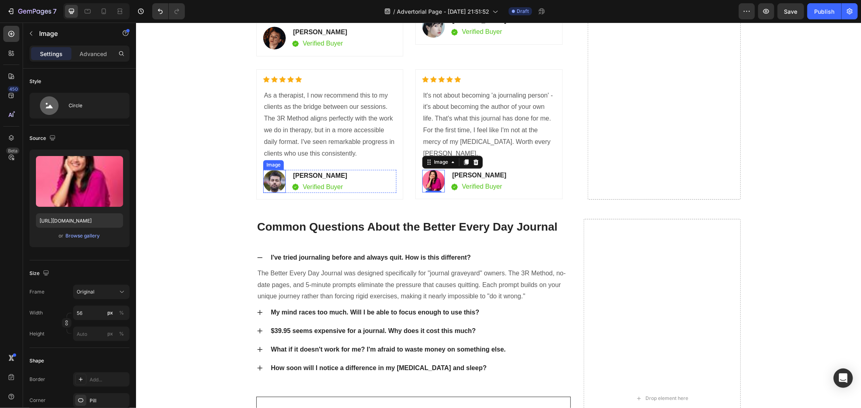
click at [271, 180] on img at bounding box center [274, 180] width 23 height 23
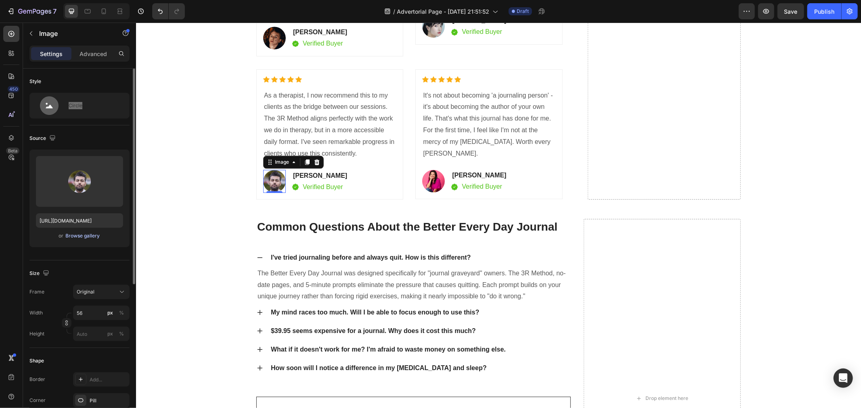
click at [83, 233] on div "Browse gallery" at bounding box center [83, 235] width 34 height 7
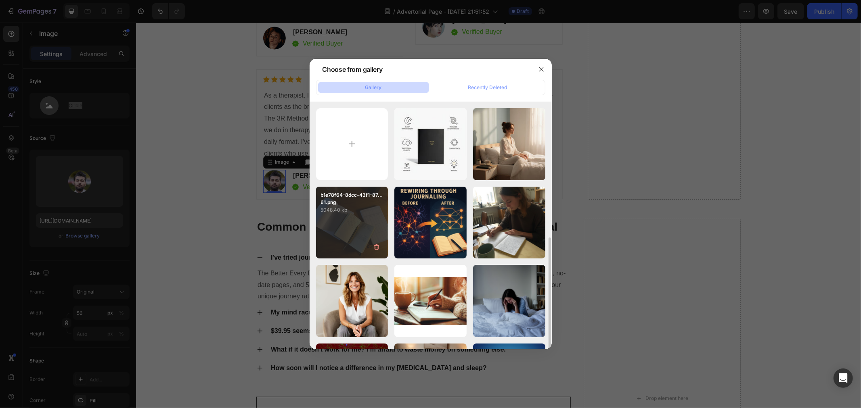
scroll to position [269, 0]
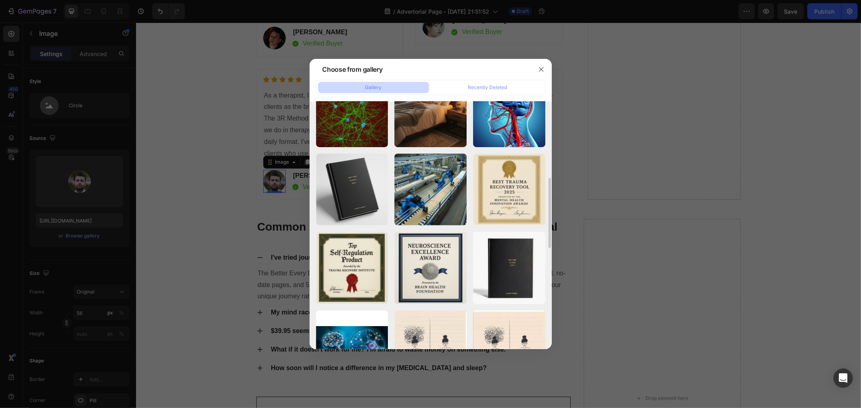
click at [78, 238] on div at bounding box center [430, 204] width 861 height 408
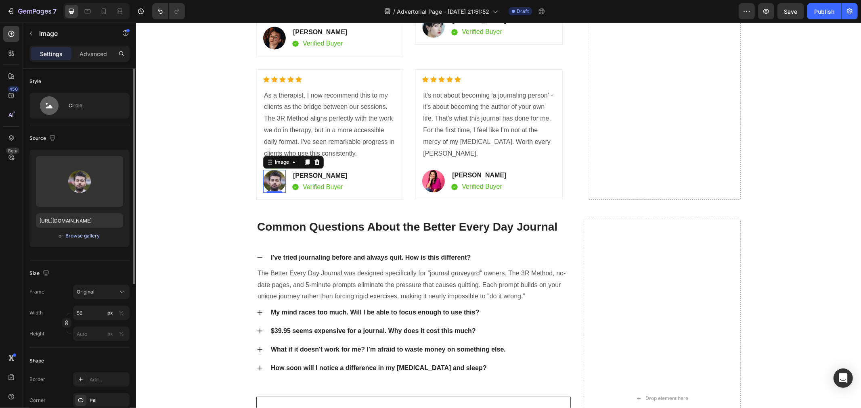
click at [82, 236] on div "Browse gallery" at bounding box center [83, 235] width 34 height 7
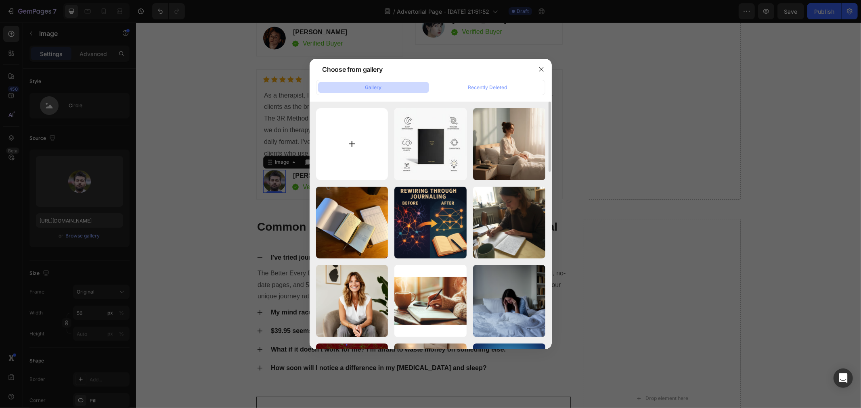
click at [351, 130] on input "file" at bounding box center [352, 144] width 72 height 72
type input "C:\fakepath\c89433d1-c56f-4a65-a349-a26d22c968ff.png"
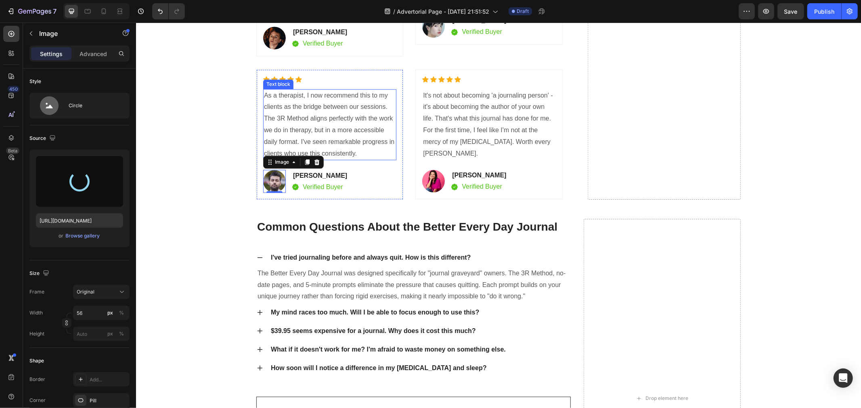
type input "[URL][DOMAIN_NAME]"
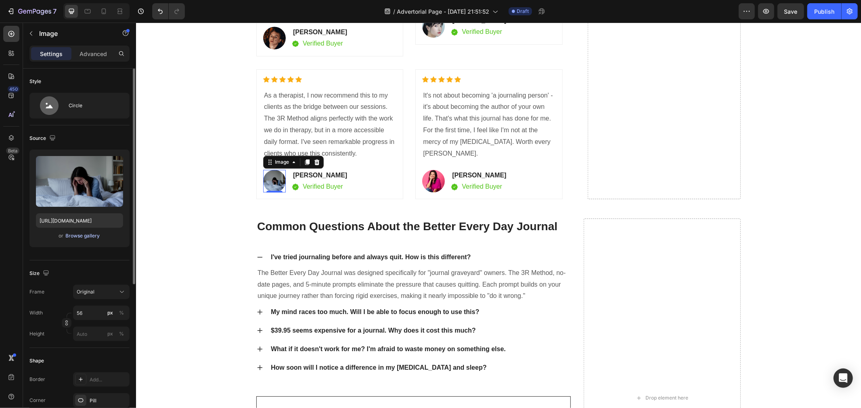
click at [90, 235] on div "Browse gallery" at bounding box center [83, 235] width 34 height 7
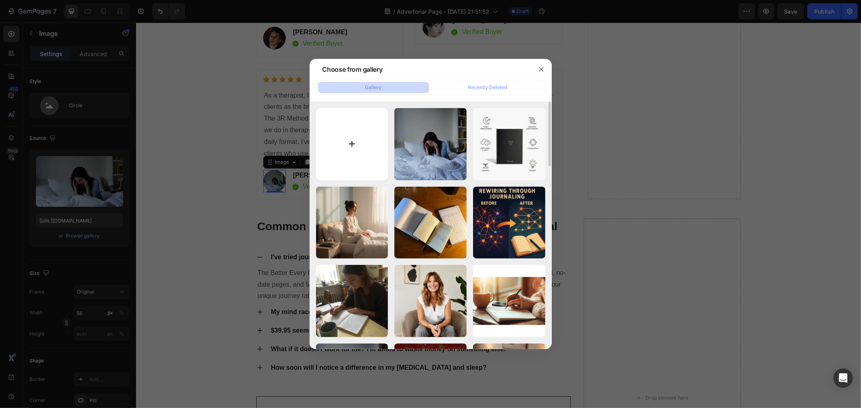
click at [346, 149] on input "file" at bounding box center [352, 144] width 72 height 72
type input "C:\fakepath\476f62af-6f77-4af1-bbf7-cbcc46b293d8.png"
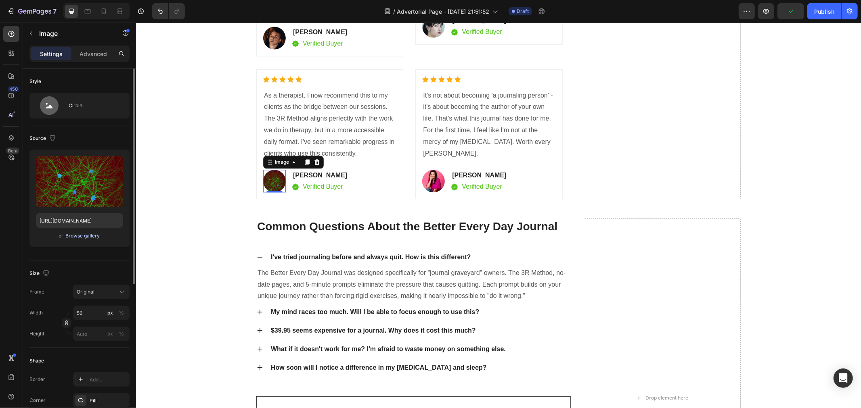
click at [89, 240] on button "Browse gallery" at bounding box center [82, 236] width 35 height 8
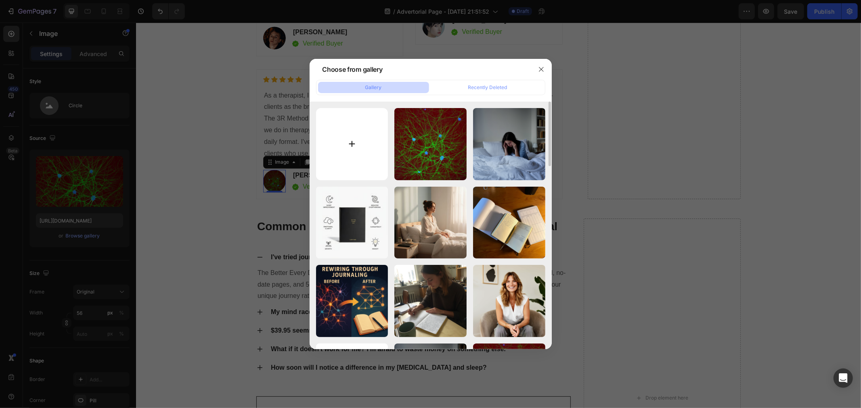
click at [362, 139] on input "file" at bounding box center [352, 144] width 72 height 72
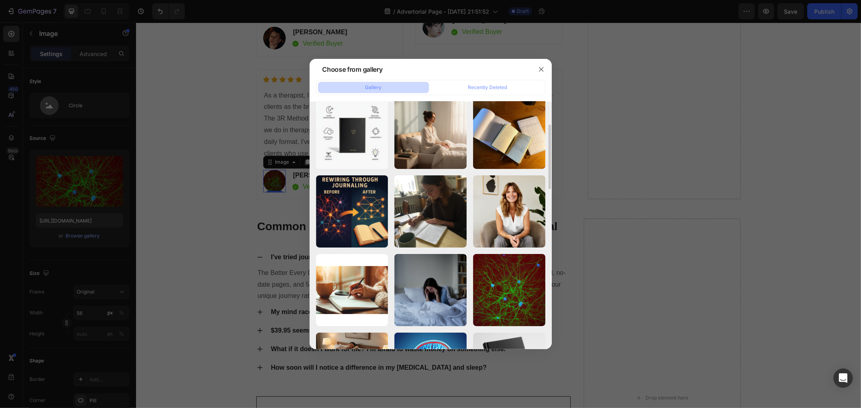
scroll to position [45, 0]
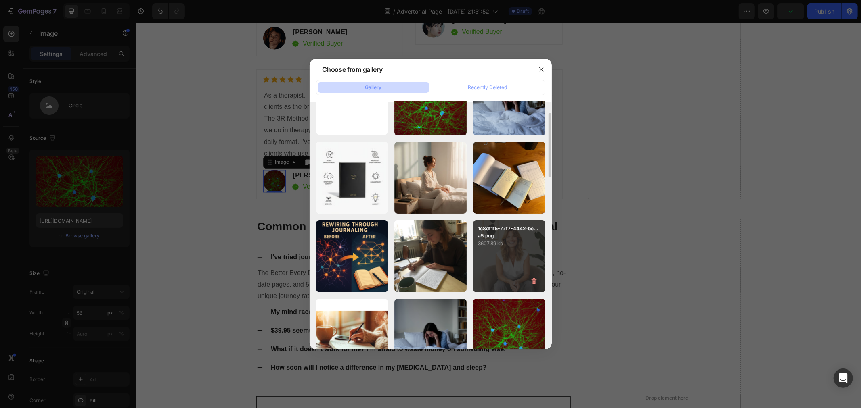
click at [491, 230] on p "1c8df1f5-77f7-4442-be...a5.png" at bounding box center [509, 232] width 63 height 15
type input "[URL][DOMAIN_NAME]"
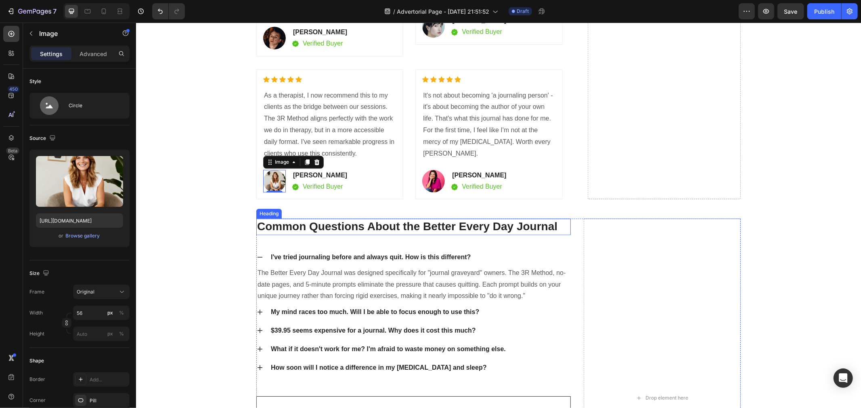
scroll to position [4020, 0]
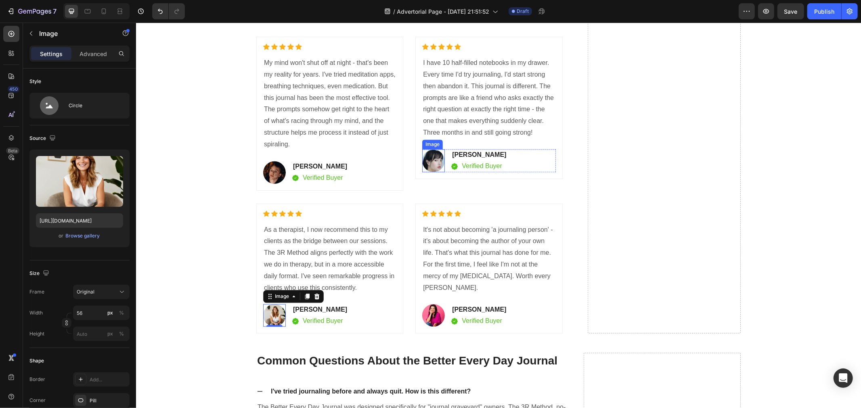
click at [429, 163] on img at bounding box center [433, 160] width 23 height 23
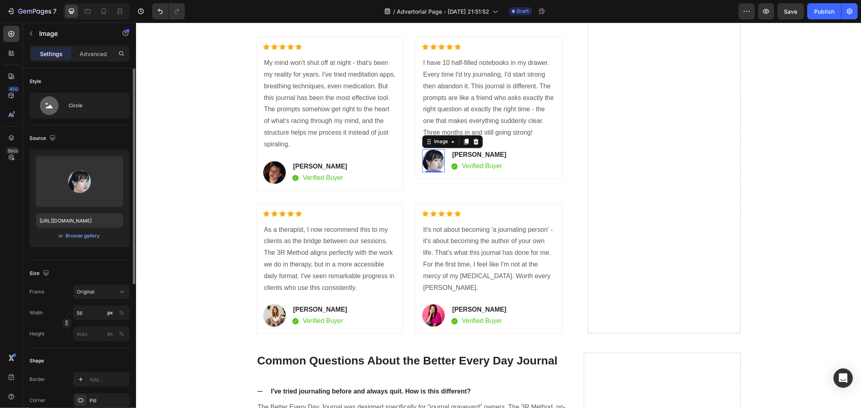
click at [65, 236] on div "or Browse gallery" at bounding box center [79, 236] width 87 height 10
click at [80, 238] on div "Browse gallery" at bounding box center [83, 235] width 34 height 7
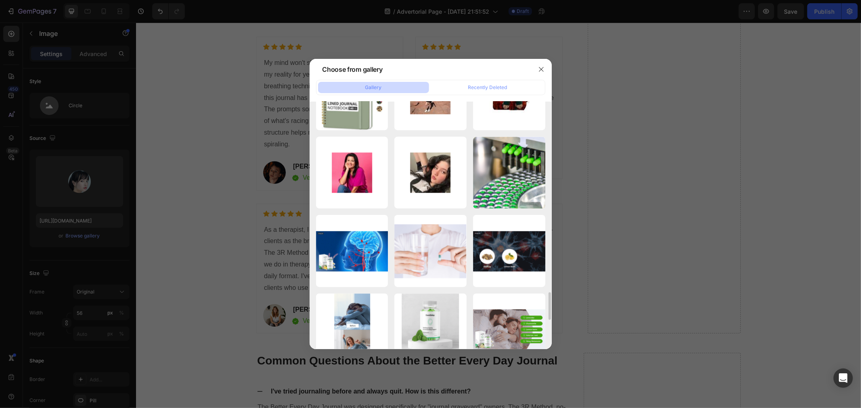
scroll to position [1610, 0]
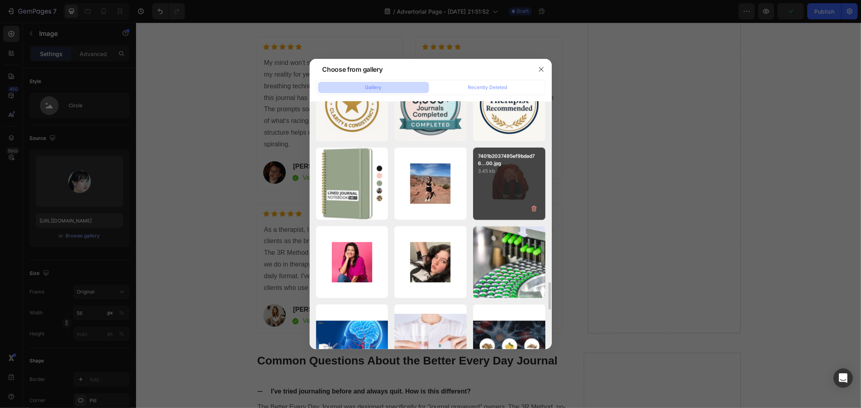
click at [489, 187] on div "7401b2037495ef9bdad76...00.jpg 3.45 kb" at bounding box center [509, 184] width 72 height 72
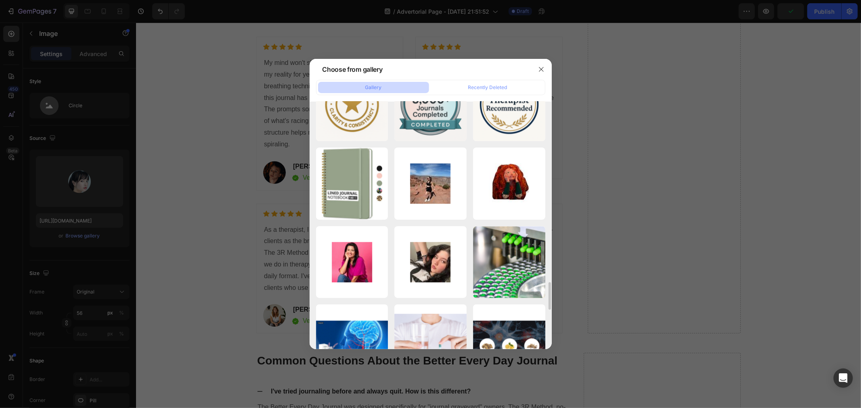
type input "[URL][DOMAIN_NAME]"
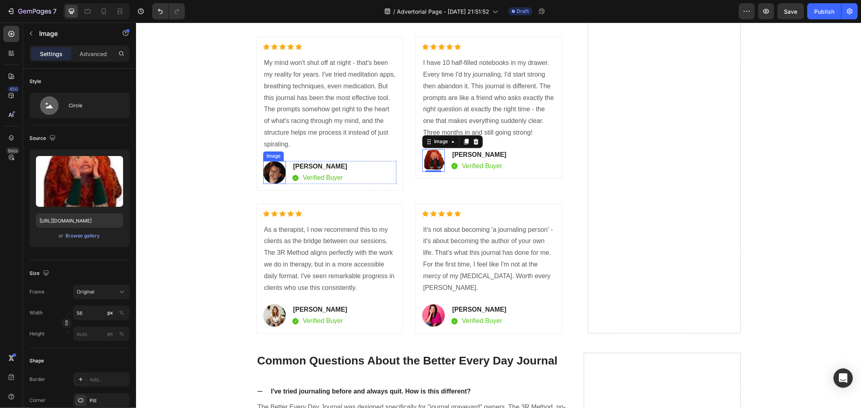
click at [282, 172] on div "Image [PERSON_NAME] Text block Image Verified Buyer Text block Row Row" at bounding box center [329, 172] width 133 height 23
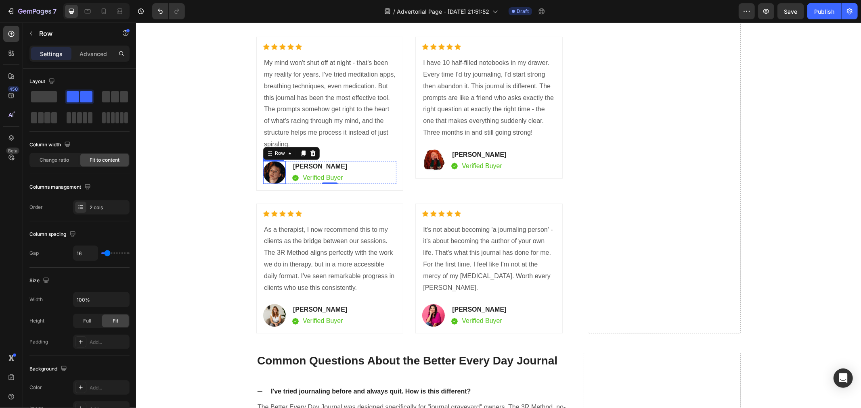
click at [271, 174] on img at bounding box center [274, 172] width 23 height 23
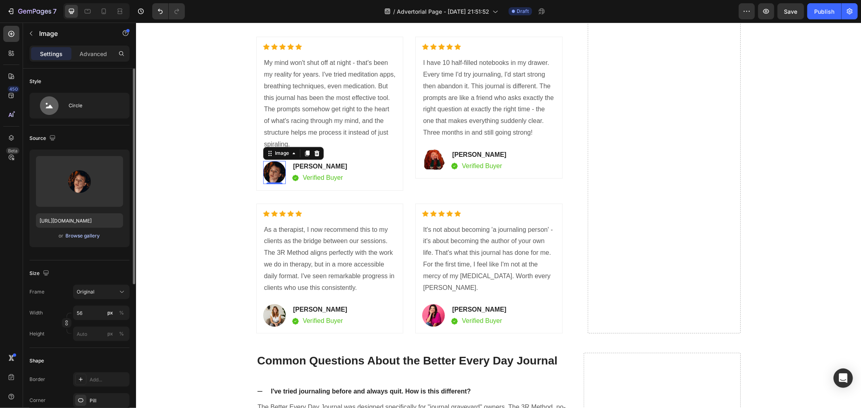
click at [69, 236] on div "Browse gallery" at bounding box center [83, 235] width 34 height 7
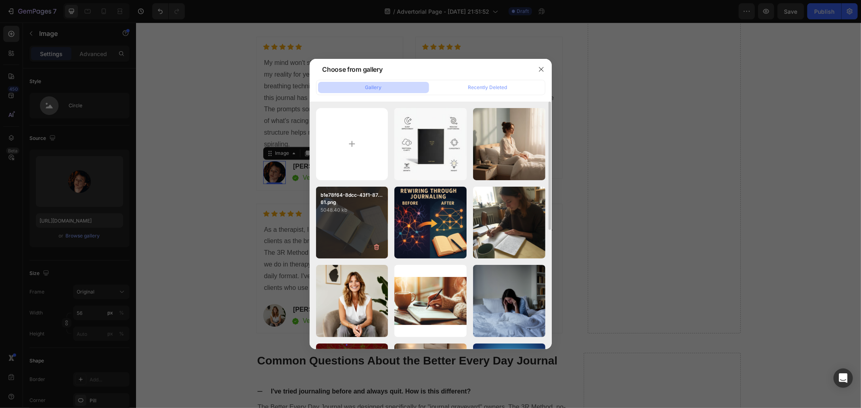
scroll to position [90, 0]
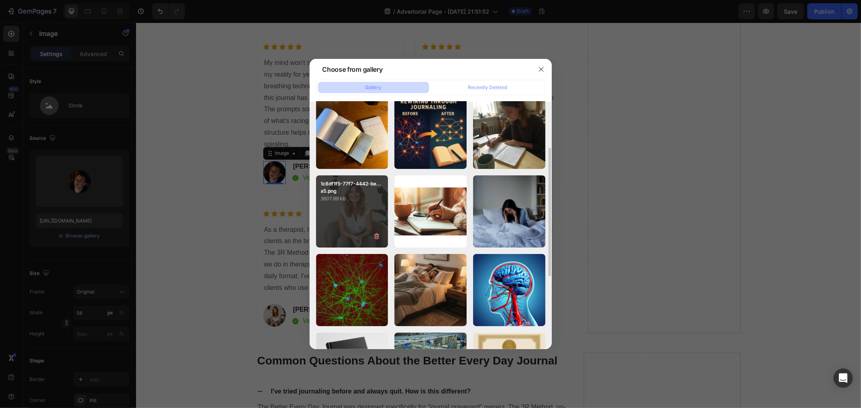
click at [345, 204] on div "1c8df1f5-77f7-4442-be...a5.png 3607.89 kb" at bounding box center [352, 212] width 72 height 72
type input "[URL][DOMAIN_NAME]"
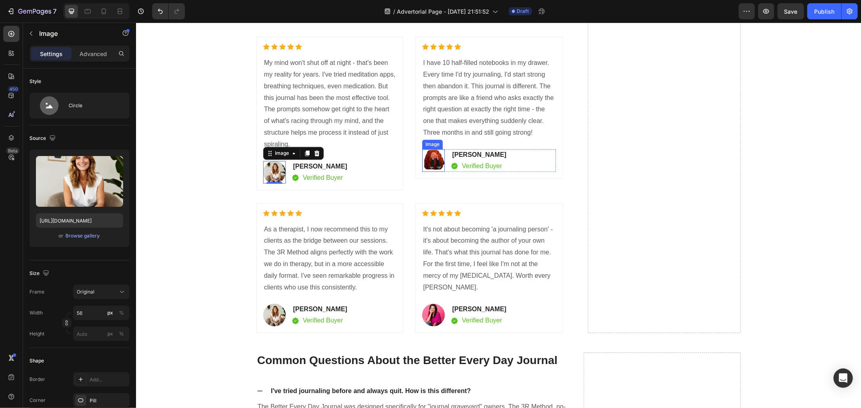
click at [427, 156] on img at bounding box center [433, 160] width 23 height 23
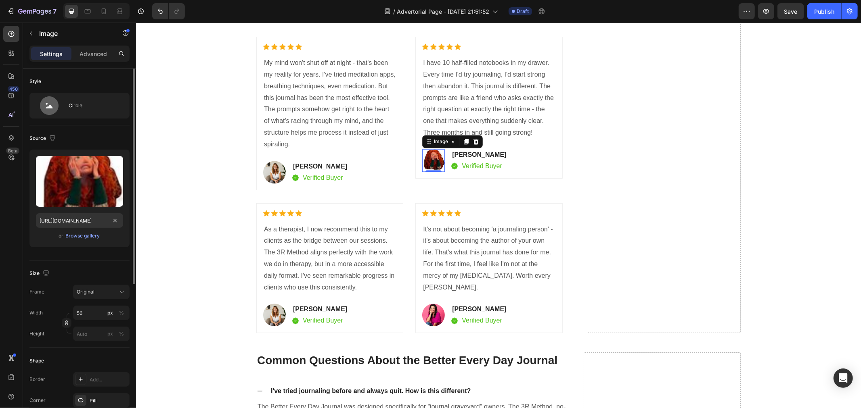
click at [79, 231] on div "or Browse gallery" at bounding box center [79, 236] width 87 height 10
click at [84, 235] on div "Browse gallery" at bounding box center [83, 235] width 34 height 7
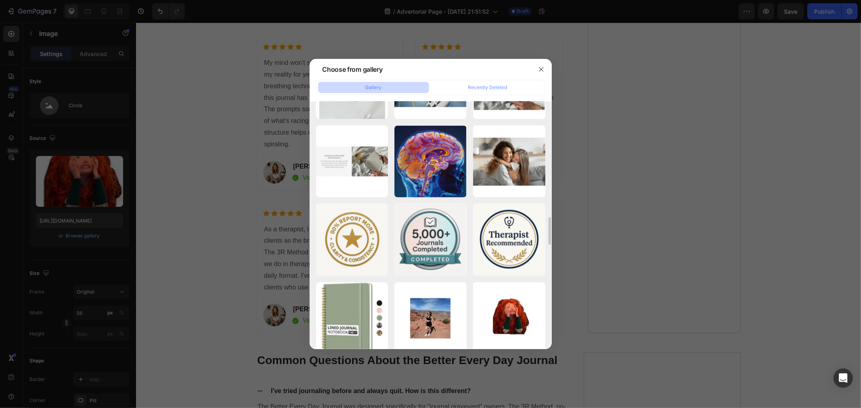
scroll to position [1430, 0]
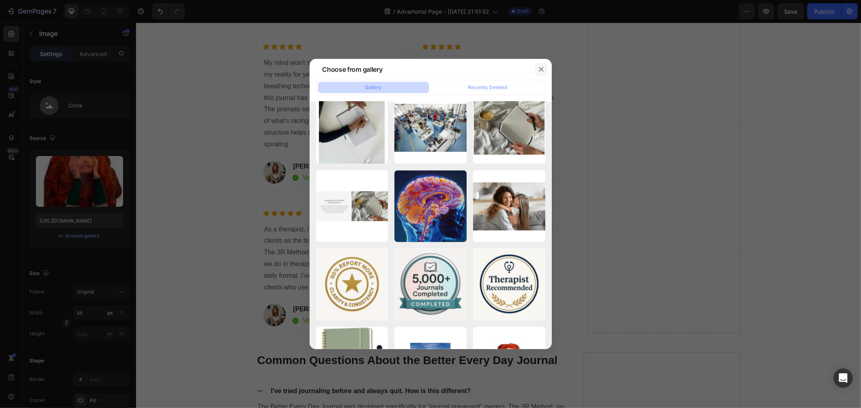
click at [542, 67] on icon "button" at bounding box center [541, 69] width 6 height 6
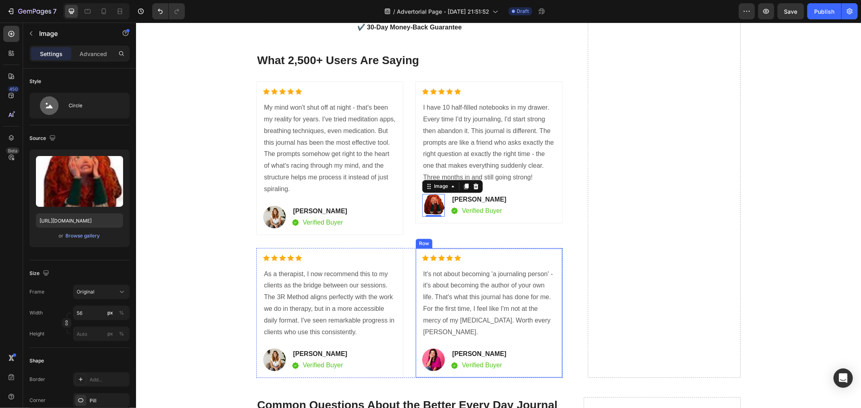
scroll to position [4020, 0]
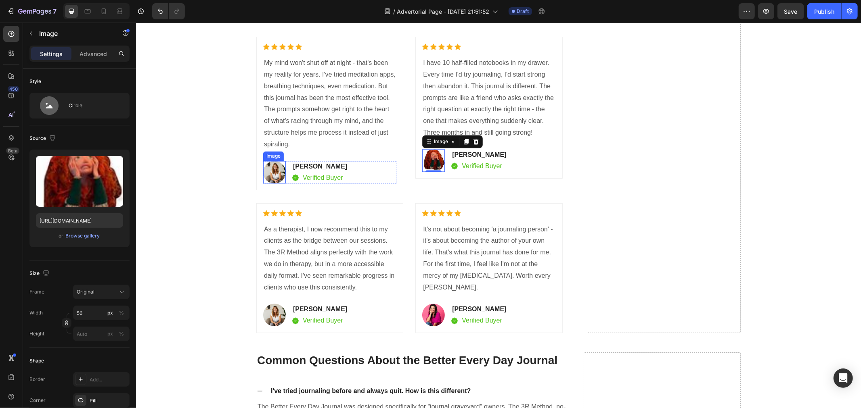
click at [273, 174] on img at bounding box center [274, 172] width 23 height 23
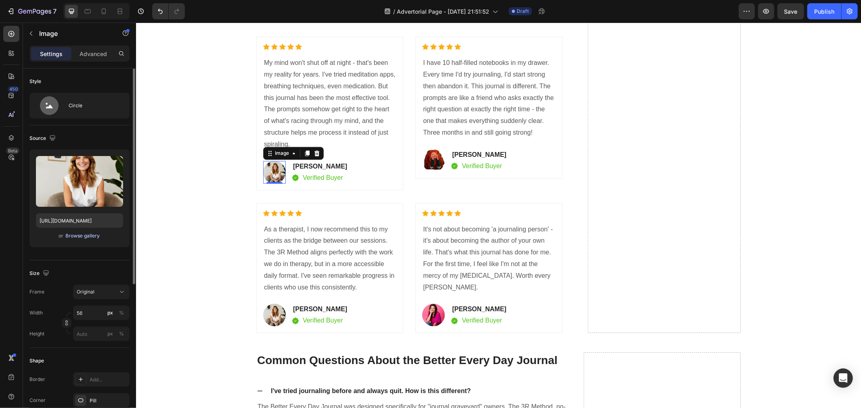
click at [85, 234] on div "Browse gallery" at bounding box center [83, 235] width 34 height 7
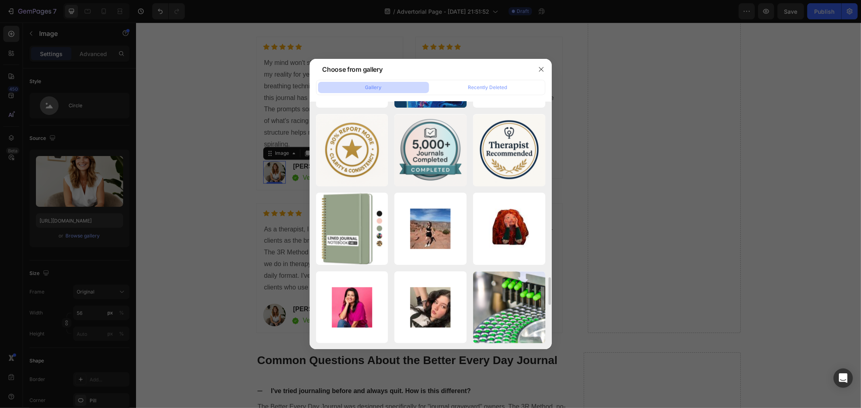
scroll to position [1610, 0]
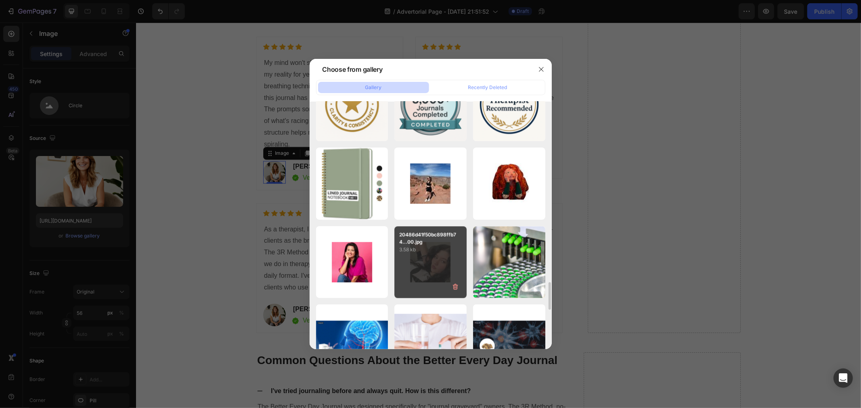
click at [425, 240] on p "20486d41f50bc898ffb74...00.jpg" at bounding box center [430, 238] width 63 height 15
type input "[URL][DOMAIN_NAME]"
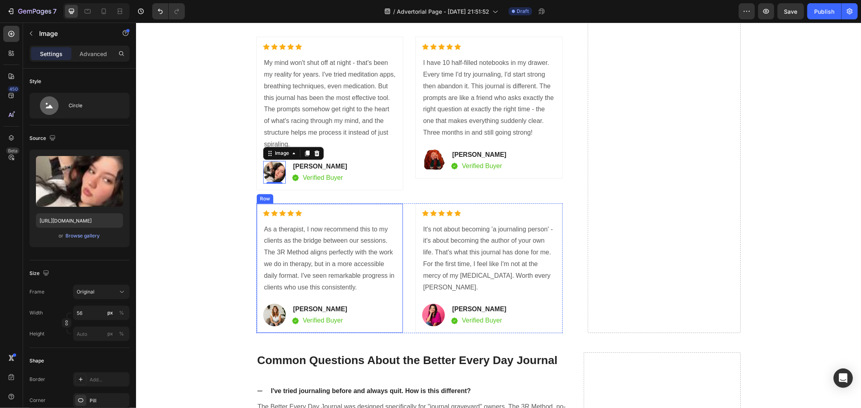
click at [365, 223] on div "As a therapist, I now recommend this to my clients as the bridge between our se…" at bounding box center [329, 258] width 133 height 71
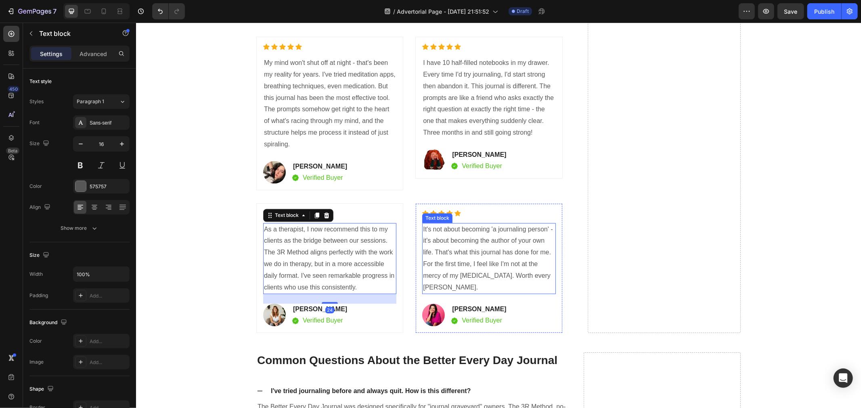
click at [458, 234] on p "It's not about becoming 'a journaling person' - it's about becoming the author …" at bounding box center [488, 259] width 132 height 70
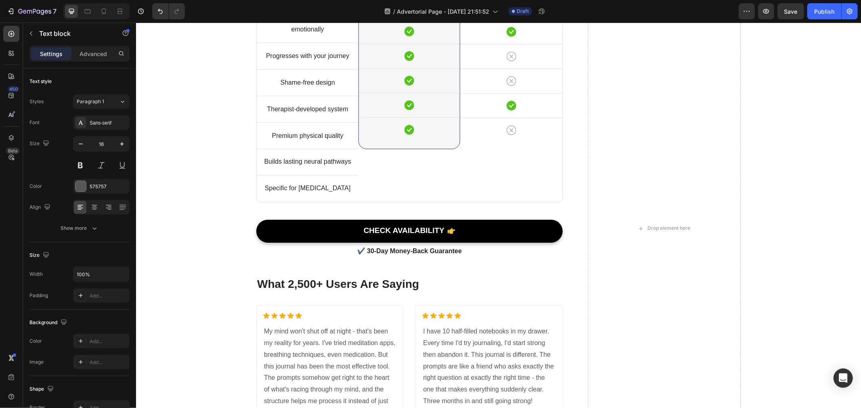
scroll to position [3706, 0]
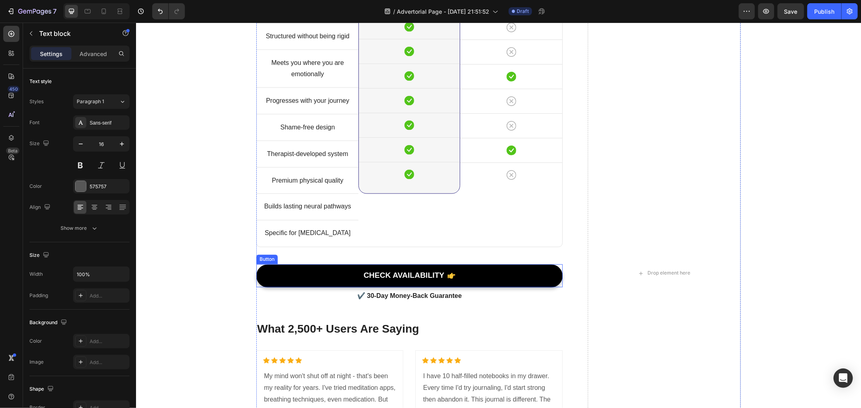
click at [313, 278] on link "CHECK AVAILABILITY" at bounding box center [409, 275] width 306 height 23
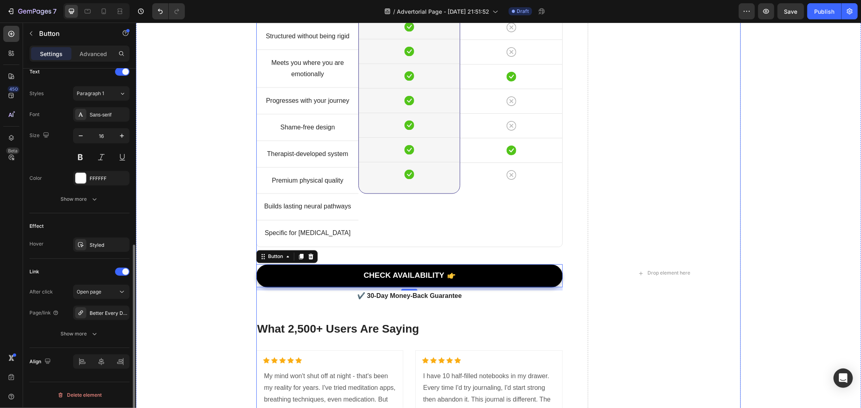
scroll to position [3661, 0]
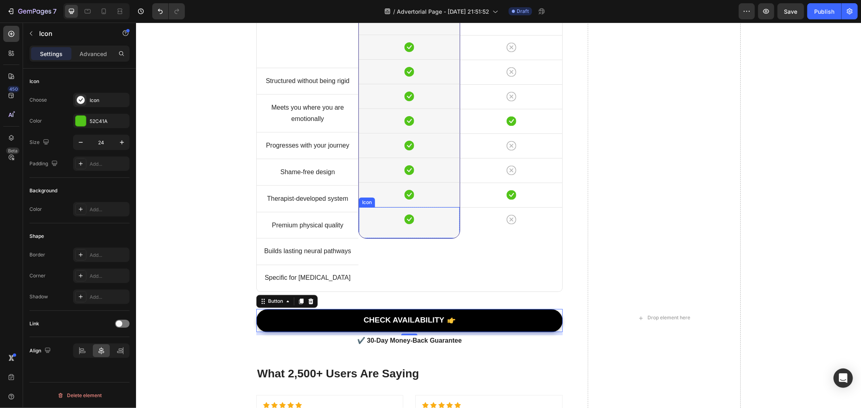
click at [406, 224] on icon at bounding box center [409, 219] width 10 height 10
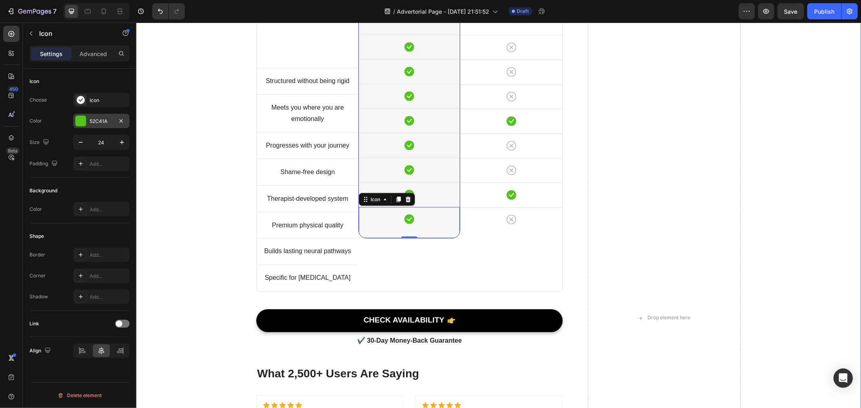
click at [96, 118] on div "52C41A" at bounding box center [101, 121] width 23 height 7
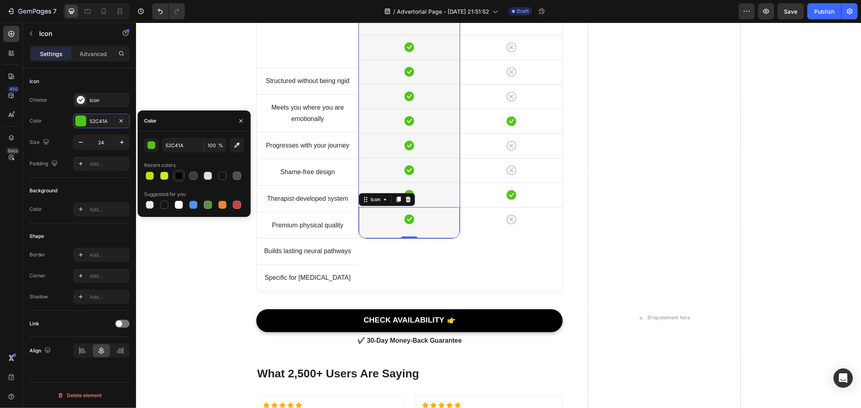
click at [180, 176] on div at bounding box center [179, 176] width 8 height 8
type input "000000"
click at [527, 207] on div "Icon" at bounding box center [511, 195] width 102 height 24
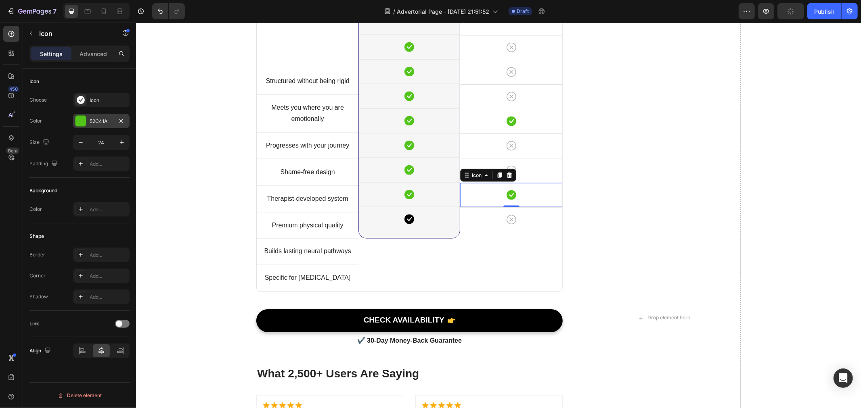
click at [90, 116] on div "52C41A" at bounding box center [101, 121] width 56 height 15
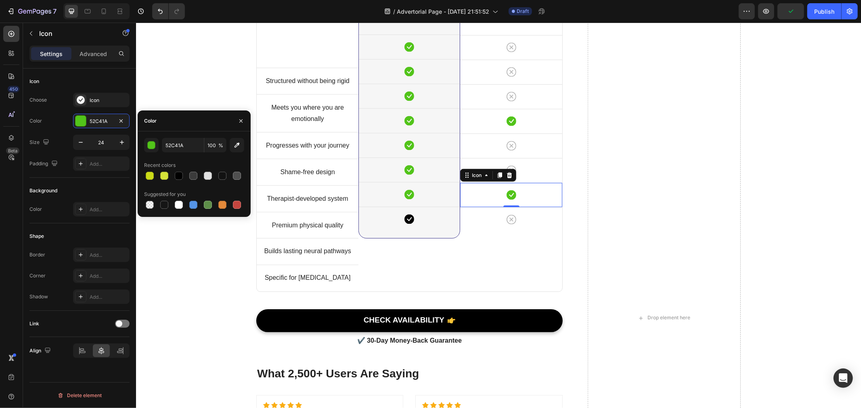
click at [176, 178] on div at bounding box center [179, 176] width 8 height 8
type input "000000"
click at [431, 207] on div "Icon" at bounding box center [408, 194] width 101 height 24
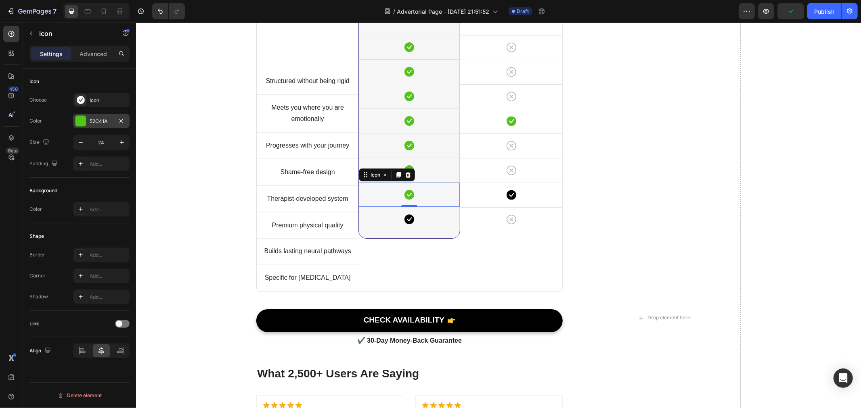
click at [94, 120] on div "52C41A" at bounding box center [101, 121] width 23 height 7
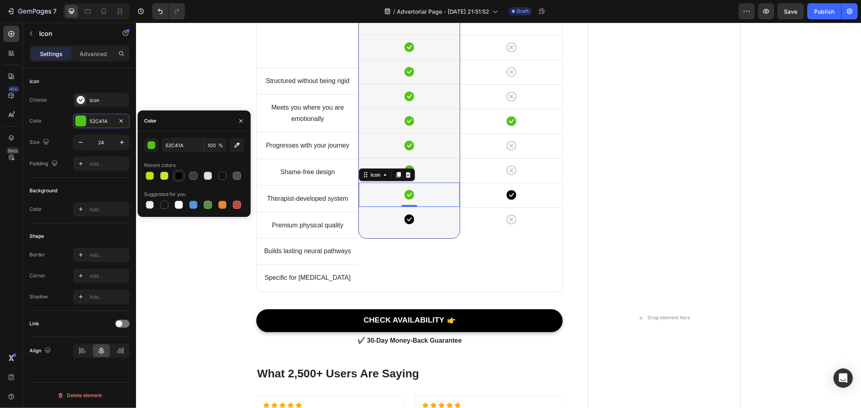
click at [176, 178] on div at bounding box center [179, 176] width 8 height 8
type input "000000"
click at [445, 182] on div "Icon" at bounding box center [408, 170] width 101 height 24
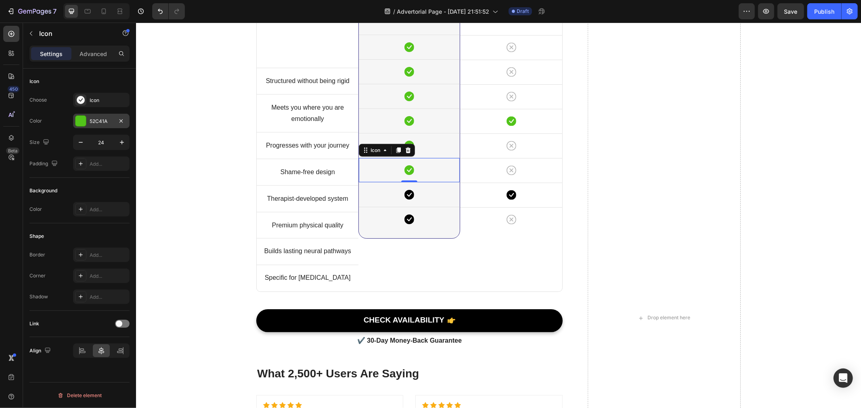
click at [85, 118] on div at bounding box center [80, 121] width 10 height 10
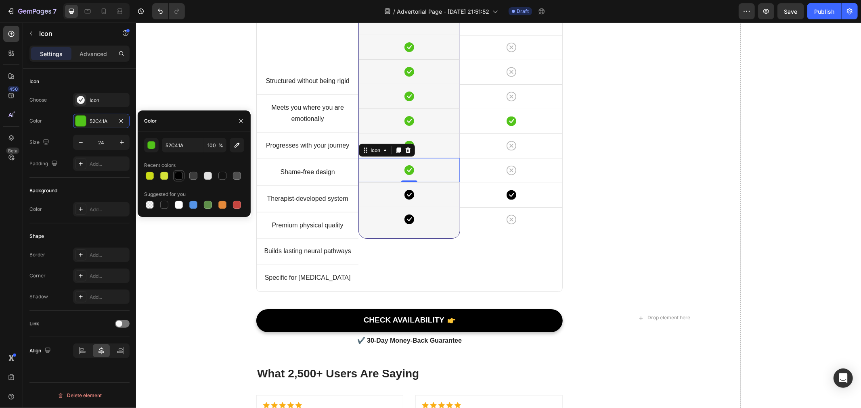
click at [180, 177] on div at bounding box center [179, 176] width 8 height 8
type input "000000"
click at [441, 157] on div "Icon" at bounding box center [408, 145] width 101 height 24
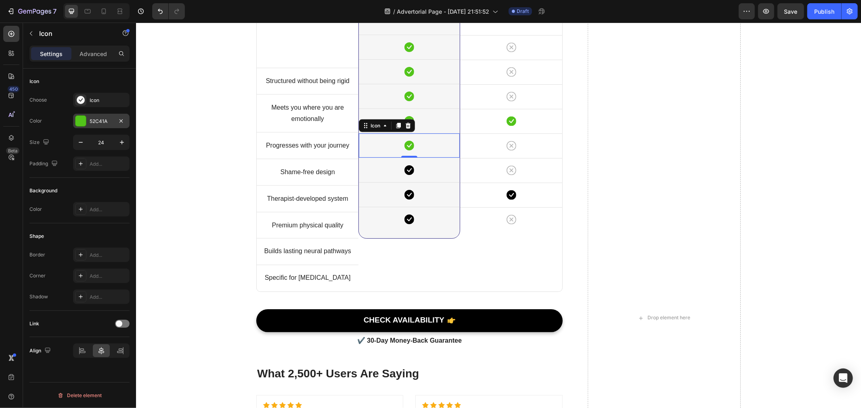
click at [90, 121] on div "52C41A" at bounding box center [101, 121] width 23 height 7
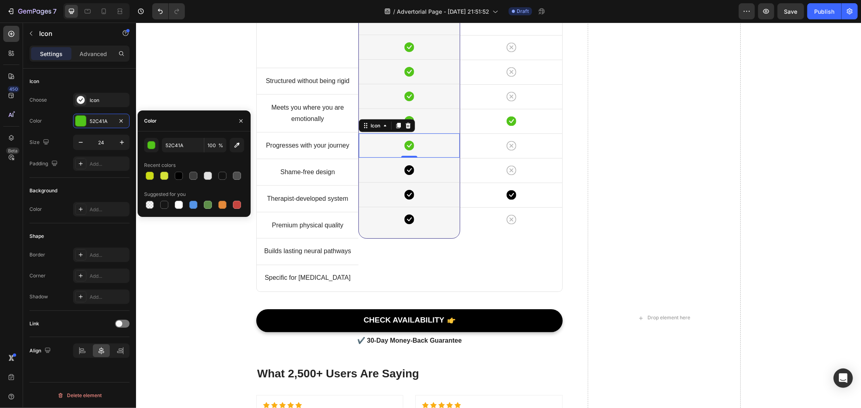
click at [186, 174] on div at bounding box center [194, 175] width 100 height 11
drag, startPoint x: 182, startPoint y: 175, endPoint x: 247, endPoint y: 174, distance: 65.4
click at [183, 175] on div at bounding box center [179, 176] width 10 height 10
type input "000000"
click at [500, 133] on div "Icon" at bounding box center [511, 121] width 102 height 24
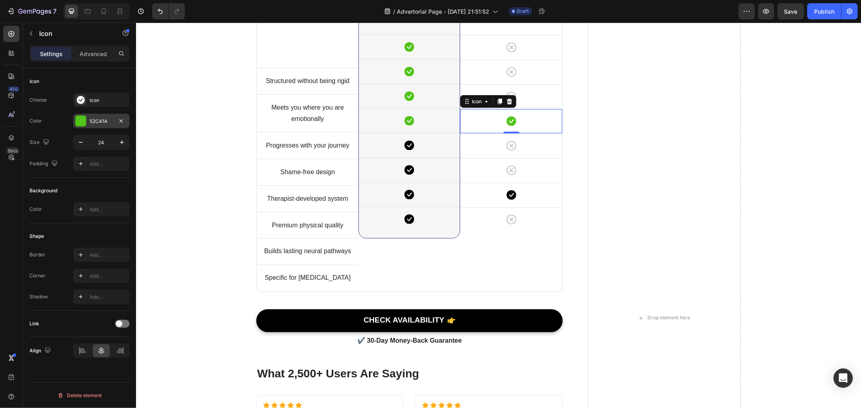
click at [92, 115] on div "52C41A" at bounding box center [101, 121] width 56 height 15
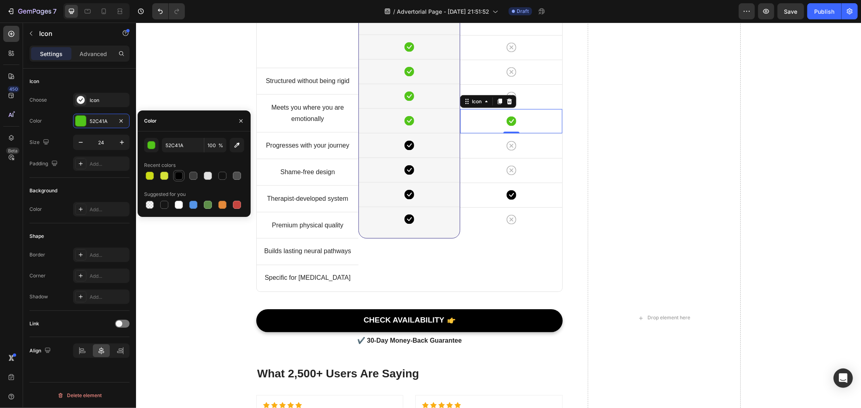
click at [179, 175] on div at bounding box center [179, 176] width 8 height 8
type input "000000"
click at [372, 133] on div "Icon" at bounding box center [408, 121] width 101 height 24
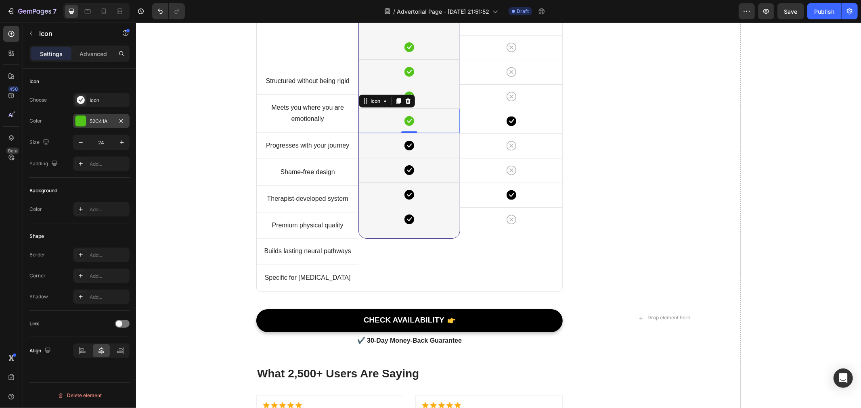
click at [99, 120] on div "52C41A" at bounding box center [101, 121] width 23 height 7
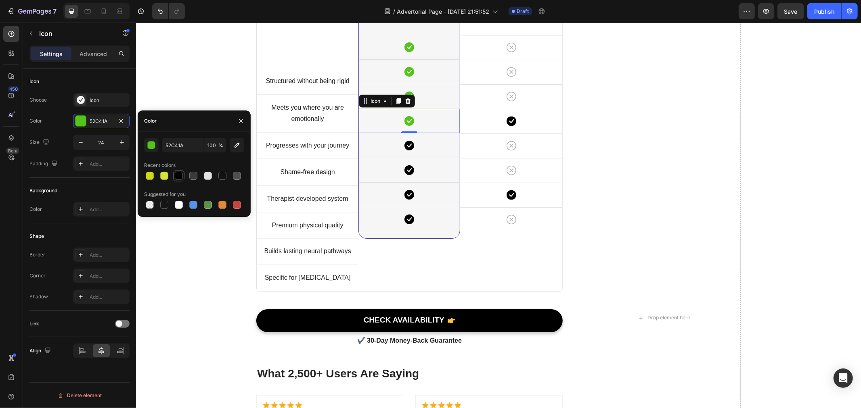
click at [177, 174] on div at bounding box center [179, 176] width 8 height 8
type input "000000"
click at [416, 108] on div "Icon" at bounding box center [408, 96] width 101 height 24
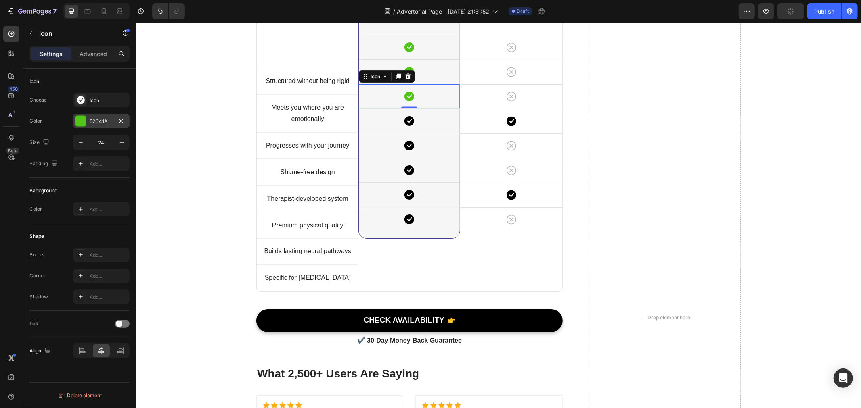
click at [98, 118] on div "52C41A" at bounding box center [101, 121] width 23 height 7
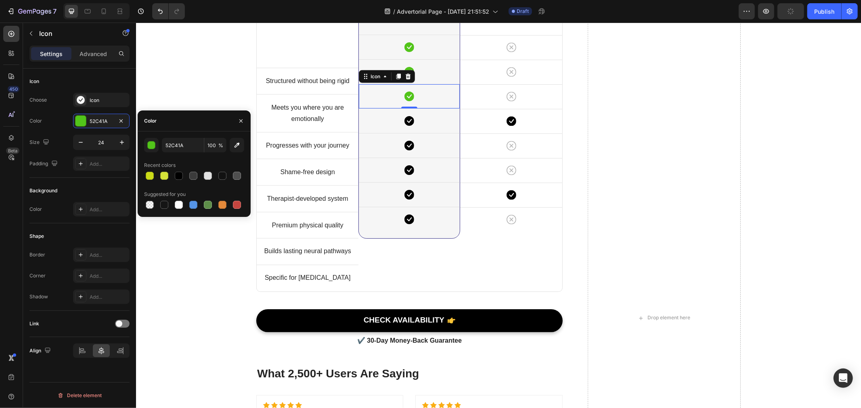
click at [180, 174] on div at bounding box center [179, 176] width 8 height 8
type input "000000"
click at [414, 84] on div "Icon" at bounding box center [408, 71] width 101 height 24
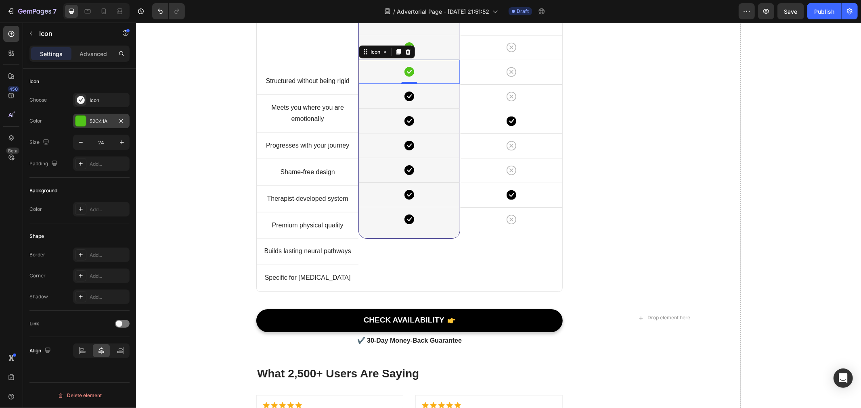
click at [95, 117] on div "52C41A" at bounding box center [101, 121] width 56 height 15
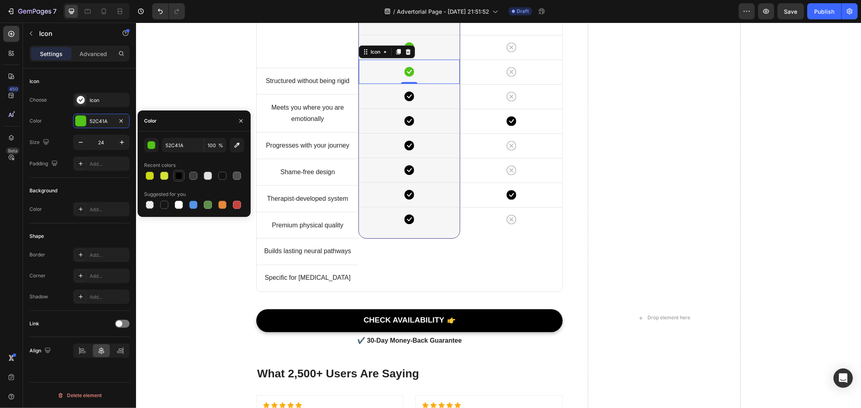
click at [175, 171] on div at bounding box center [178, 175] width 11 height 11
type input "000000"
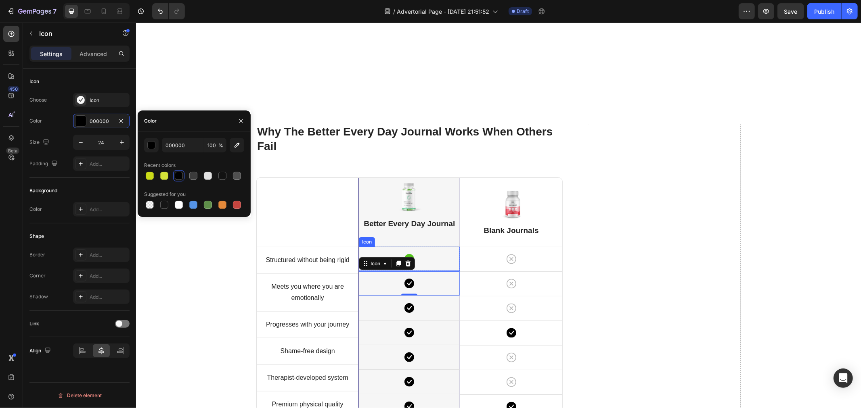
click at [431, 256] on div "Icon" at bounding box center [408, 259] width 101 height 24
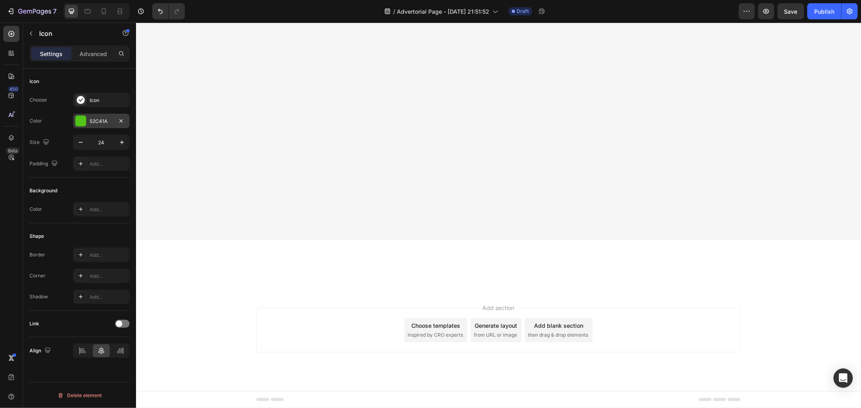
click at [90, 119] on div "52C41A" at bounding box center [101, 121] width 23 height 7
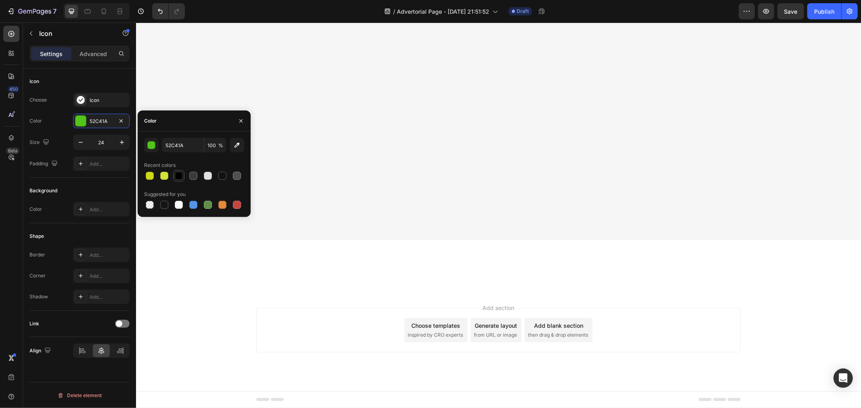
click at [178, 175] on div at bounding box center [179, 176] width 8 height 8
type input "000000"
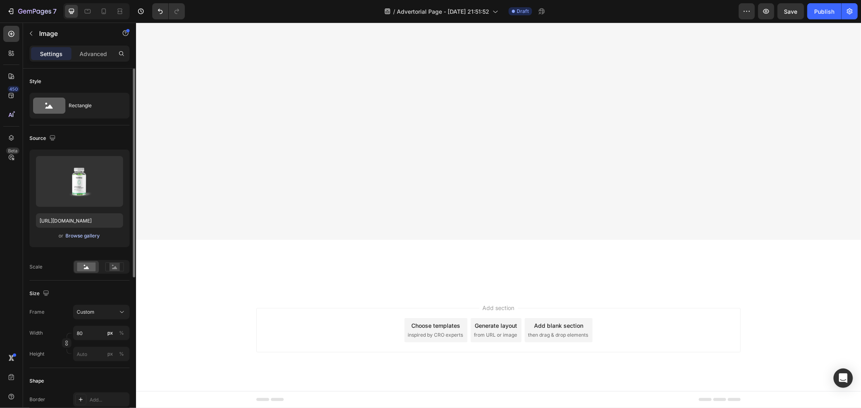
click at [84, 234] on div "Browse gallery" at bounding box center [83, 235] width 34 height 7
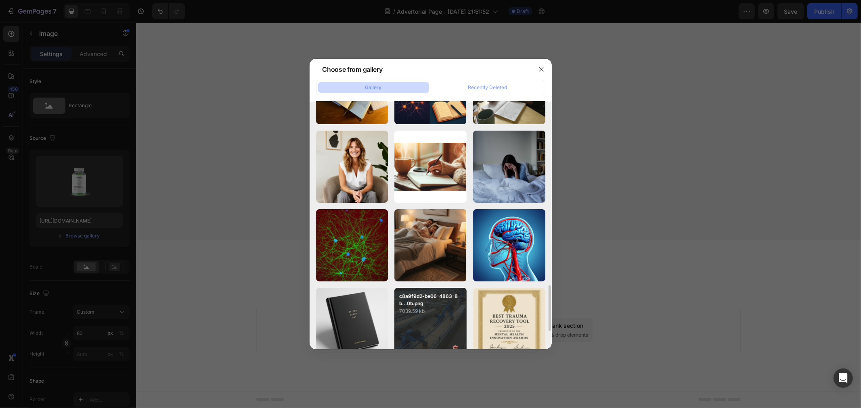
scroll to position [269, 0]
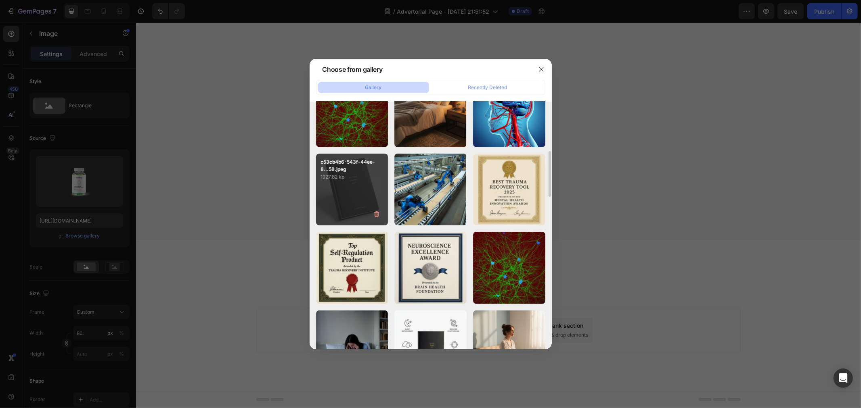
click at [331, 178] on p "1927.82 kb" at bounding box center [352, 177] width 63 height 8
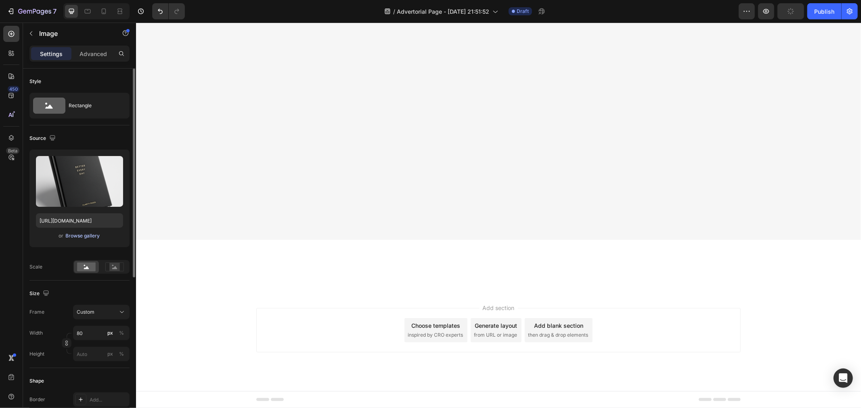
click at [97, 234] on div "Browse gallery" at bounding box center [83, 235] width 34 height 7
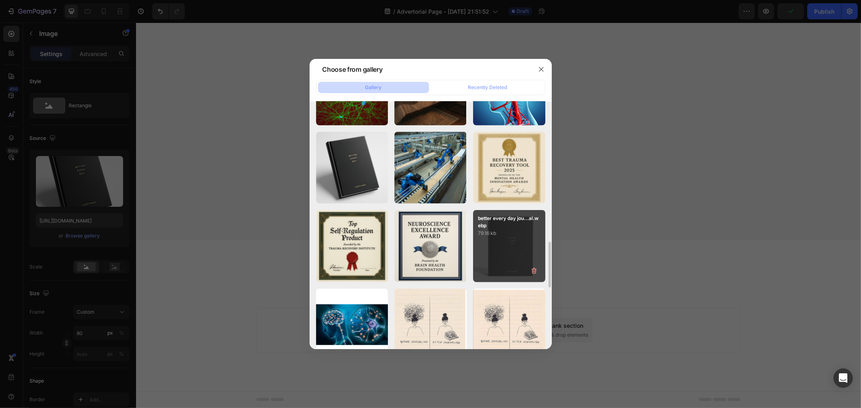
scroll to position [807, 0]
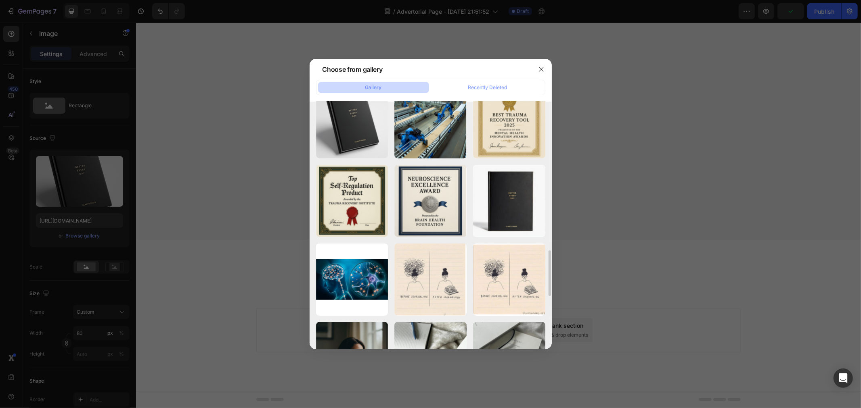
click at [0, 0] on div "better every day jou...al.webp 79.16 kb" at bounding box center [0, 0] width 0 height 0
type input "[URL][DOMAIN_NAME]"
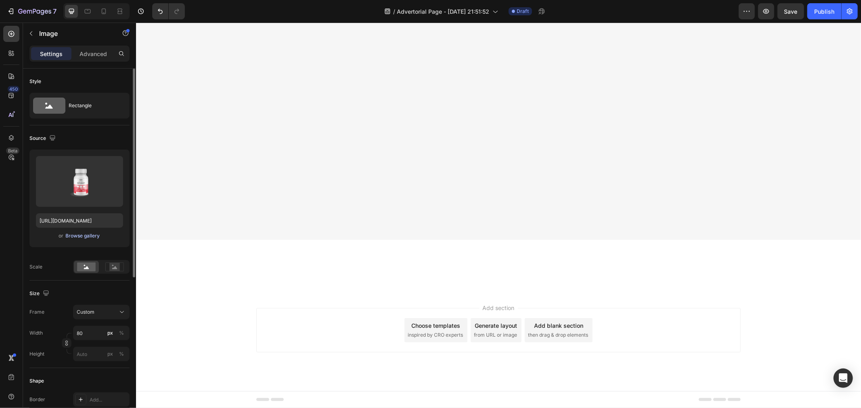
drag, startPoint x: 85, startPoint y: 230, endPoint x: 89, endPoint y: 234, distance: 5.7
click at [85, 230] on div "Upload Image [URL][DOMAIN_NAME] or Browse gallery" at bounding box center [79, 199] width 100 height 98
click at [89, 234] on div "Browse gallery" at bounding box center [83, 235] width 34 height 7
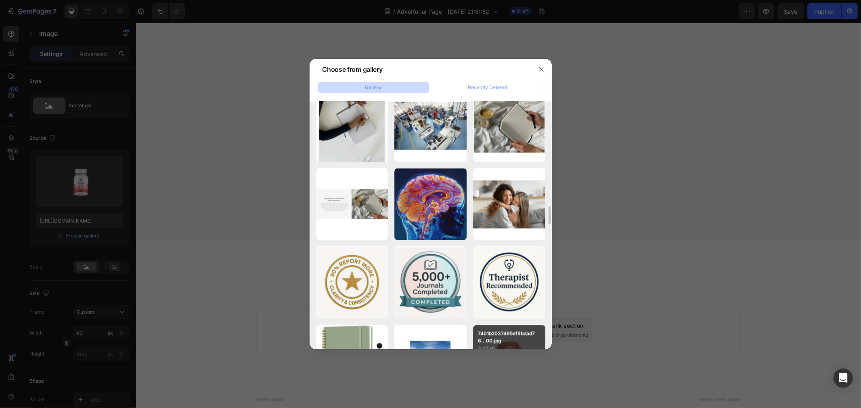
scroll to position [1567, 0]
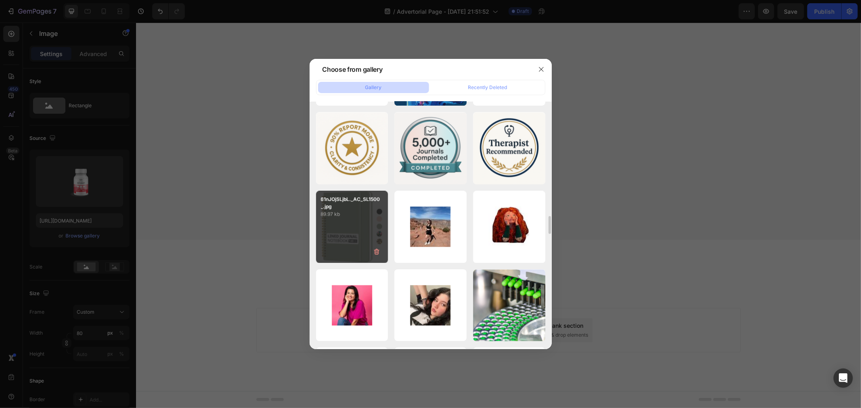
click at [342, 231] on div "61nJOjSLjbL._AC_SL1500_.jpg 89.97 kb" at bounding box center [352, 227] width 72 height 72
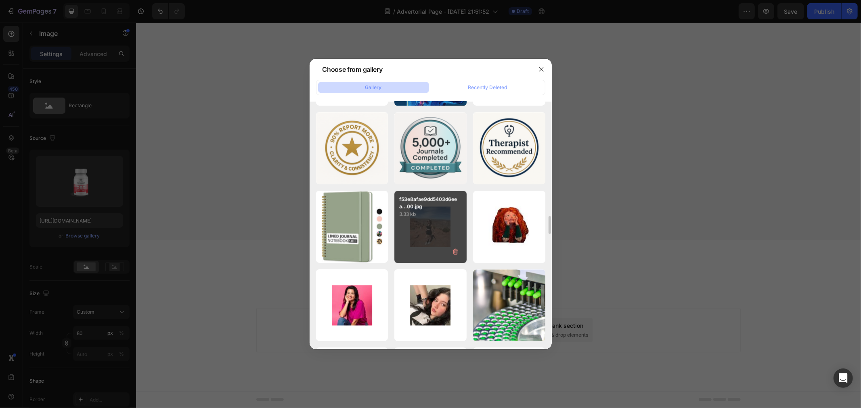
type input "[URL][DOMAIN_NAME]"
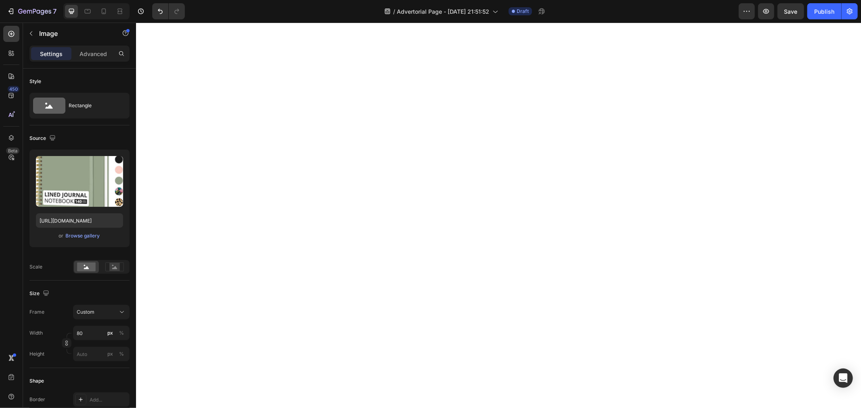
scroll to position [2944, 0]
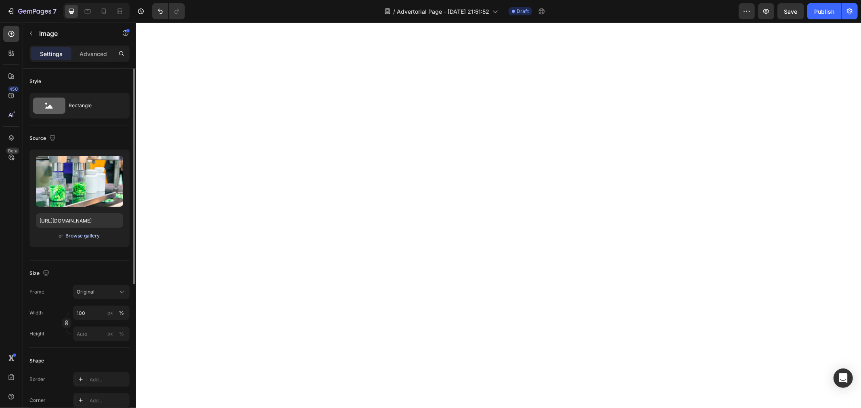
click at [87, 237] on div "Browse gallery" at bounding box center [83, 235] width 34 height 7
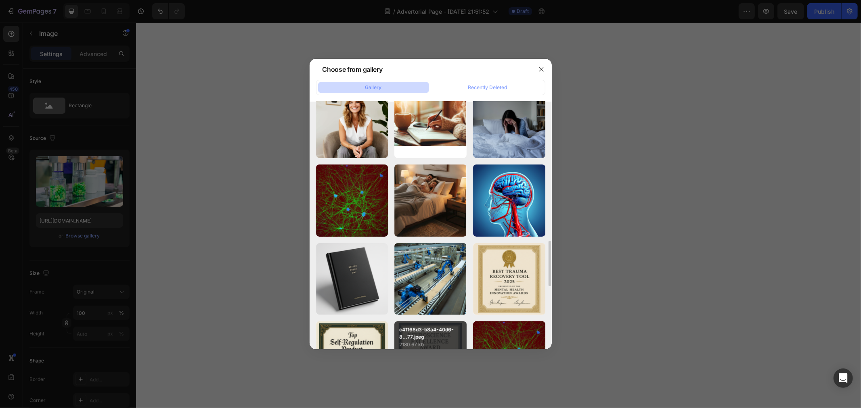
scroll to position [269, 0]
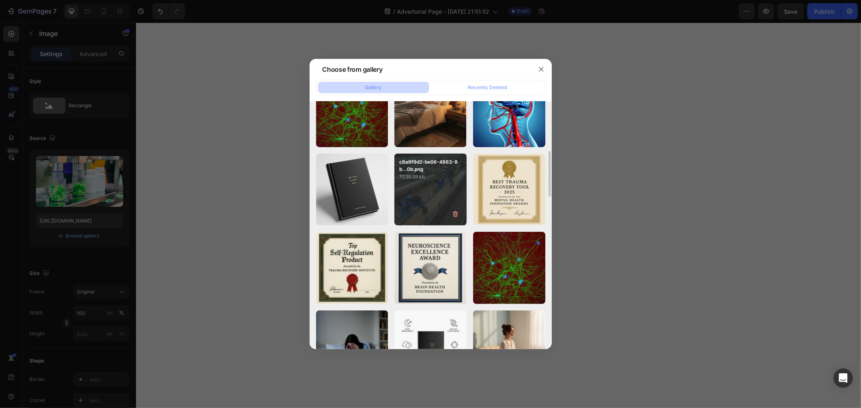
click at [432, 215] on div "c8a9f9d2-be06-4863-8b...0b.png 7039.59 kb" at bounding box center [430, 190] width 72 height 72
type input "[URL][DOMAIN_NAME]"
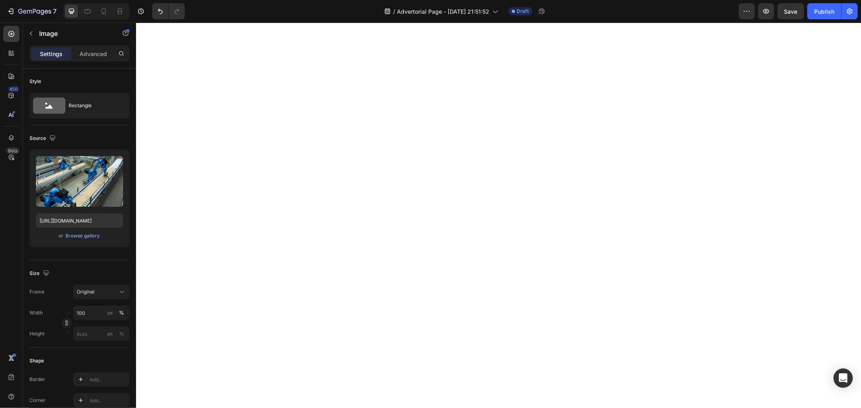
scroll to position [2541, 0]
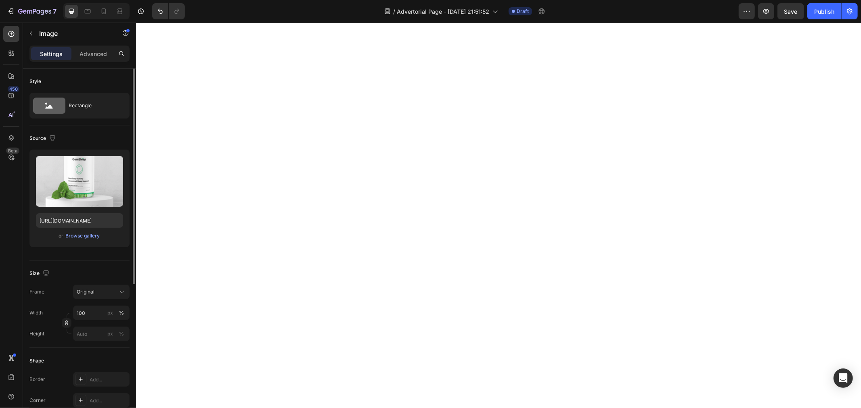
click at [99, 240] on div "or Browse gallery" at bounding box center [79, 236] width 87 height 10
click at [96, 237] on div "Browse gallery" at bounding box center [83, 235] width 34 height 7
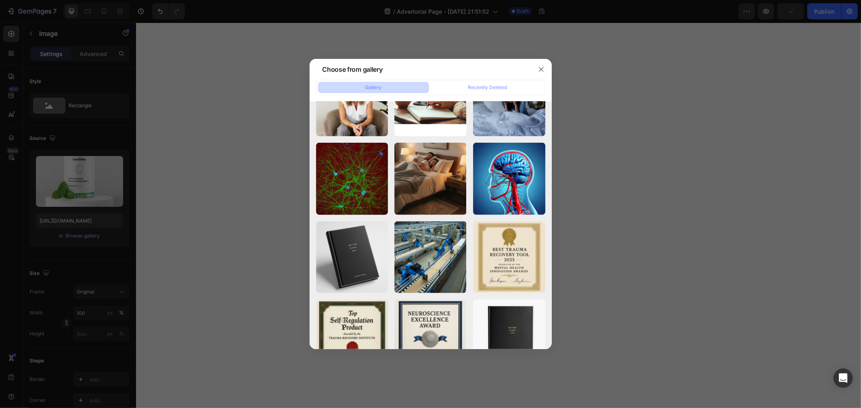
scroll to position [717, 0]
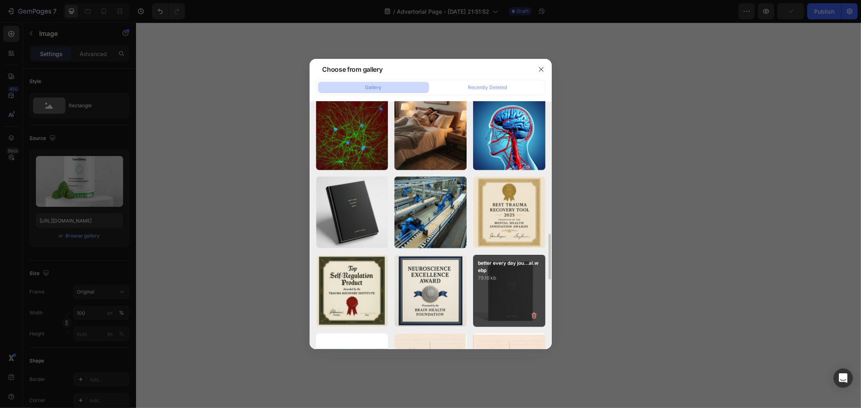
click at [517, 280] on p "79.16 kb" at bounding box center [509, 278] width 63 height 8
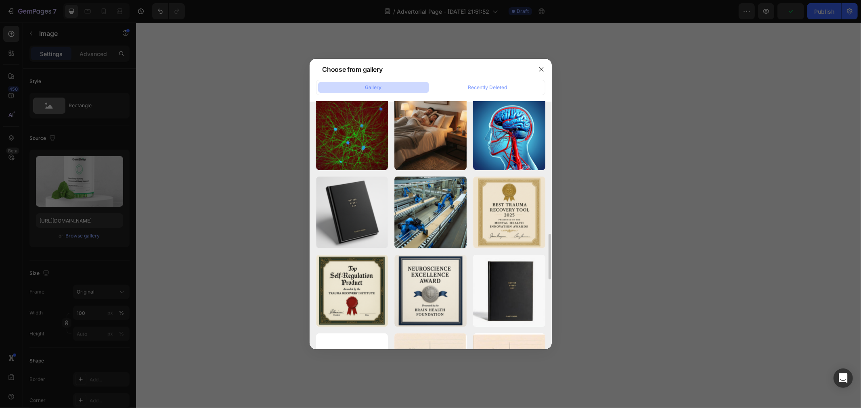
type input "[URL][DOMAIN_NAME]"
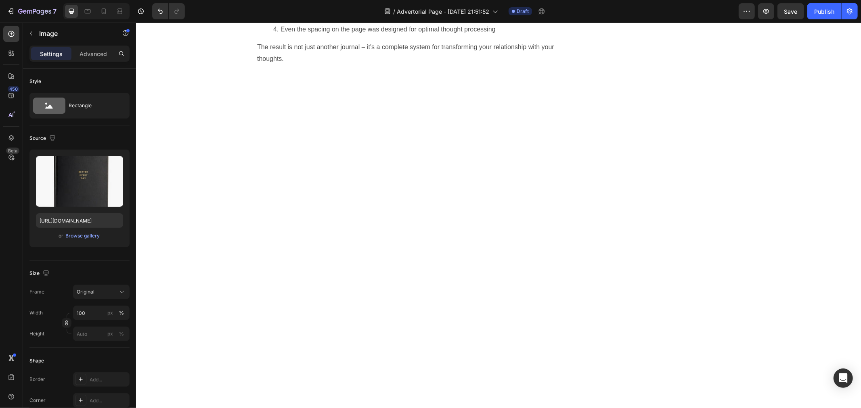
scroll to position [2317, 0]
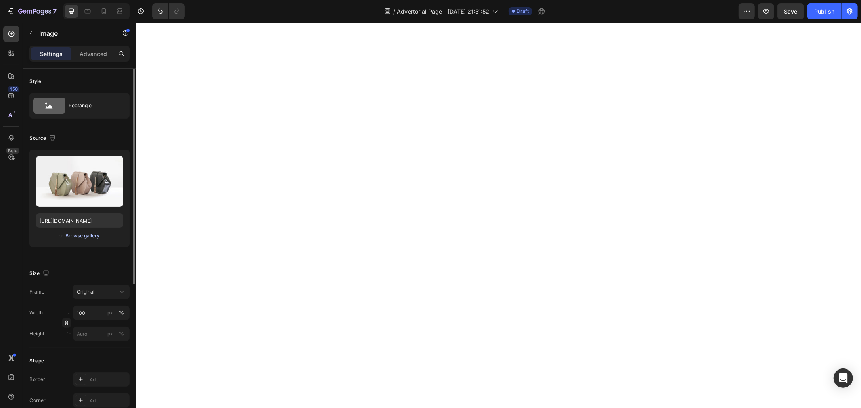
click at [79, 236] on div "Browse gallery" at bounding box center [83, 235] width 34 height 7
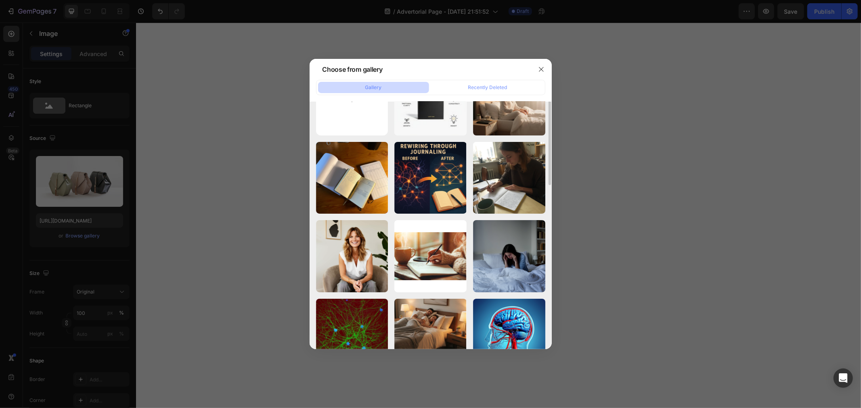
scroll to position [0, 0]
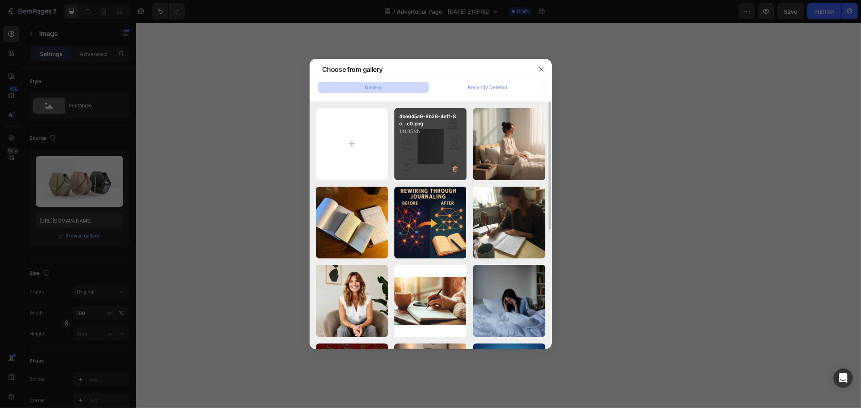
click at [428, 159] on div "4be6d5a9-8b36-4ef1-8c...c0.png 131.35 kb" at bounding box center [430, 144] width 72 height 72
type input "[URL][DOMAIN_NAME]"
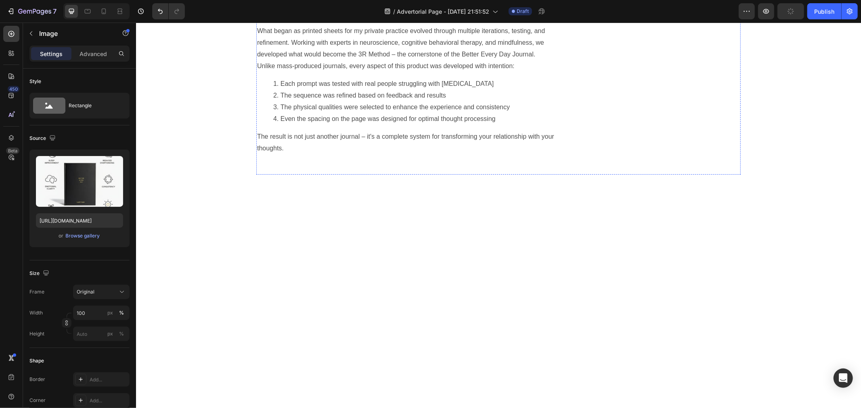
scroll to position [1958, 0]
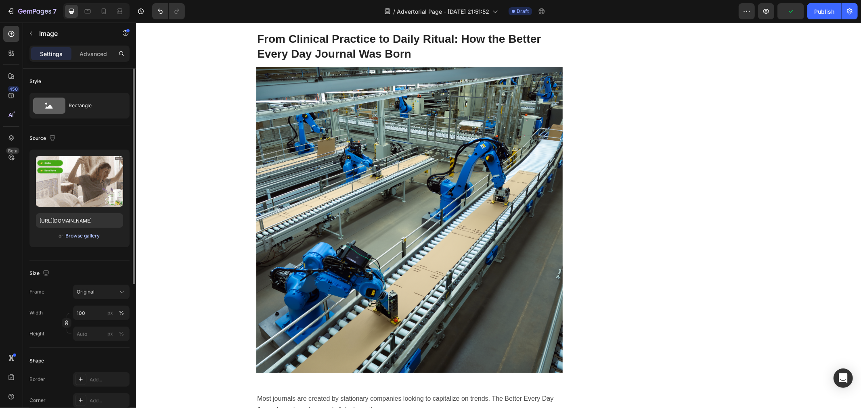
click at [83, 238] on div "Browse gallery" at bounding box center [83, 235] width 34 height 7
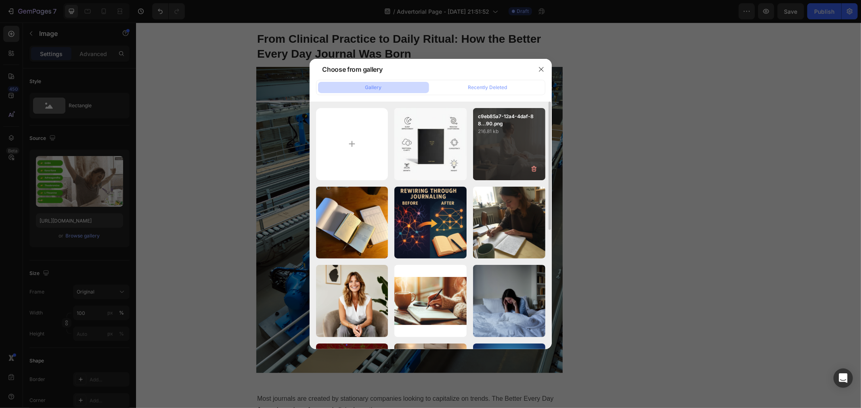
click at [494, 163] on div "c9eb85a7-12a4-4daf-88...90.png 216.81 kb" at bounding box center [509, 144] width 72 height 72
type input "[URL][DOMAIN_NAME]"
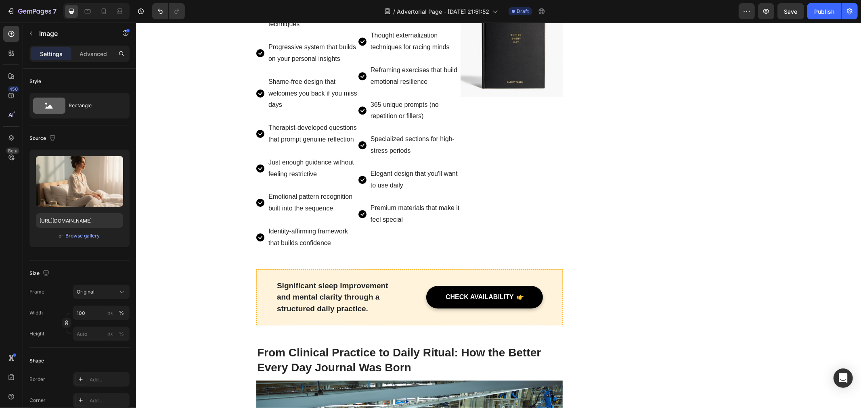
scroll to position [1599, 0]
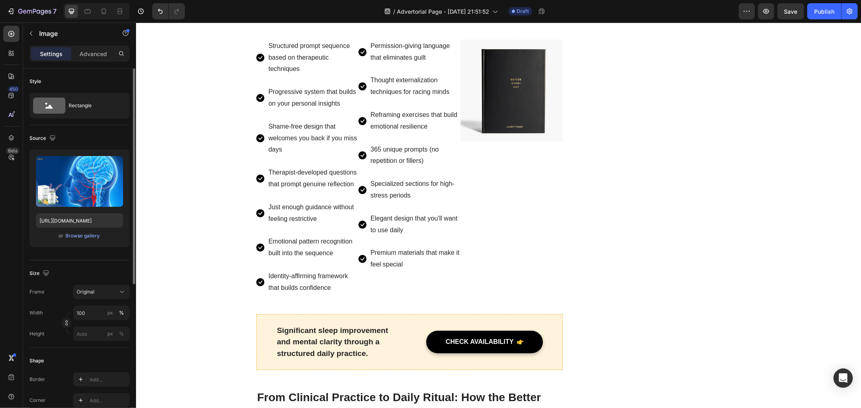
click at [89, 240] on div "or Browse gallery" at bounding box center [79, 236] width 87 height 10
click at [92, 237] on div "Browse gallery" at bounding box center [83, 235] width 34 height 7
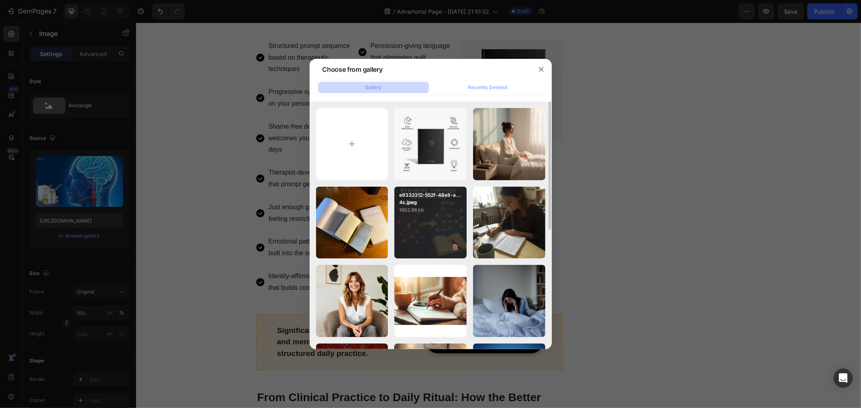
click at [432, 239] on div "e9332312-552f-48e8-a...4c.jpeg 1602.88 kb" at bounding box center [430, 223] width 72 height 72
type input "[URL][DOMAIN_NAME]"
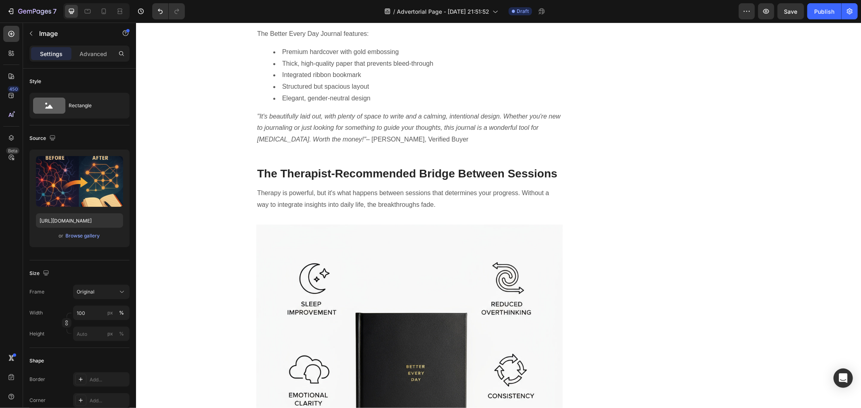
scroll to position [1196, 0]
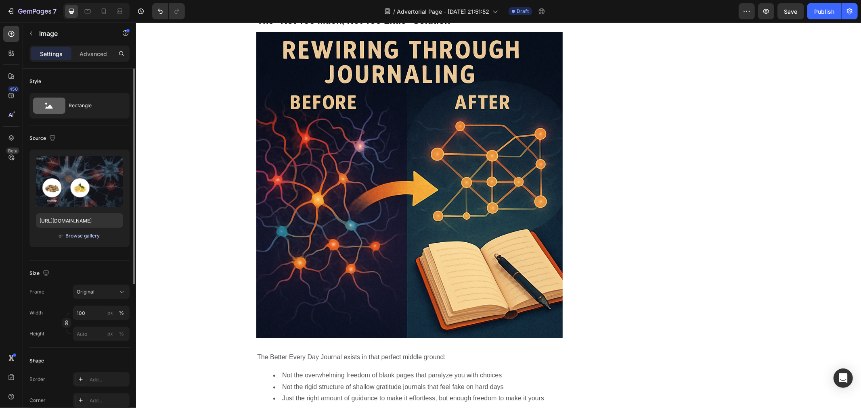
click at [89, 238] on div "Browse gallery" at bounding box center [83, 235] width 34 height 7
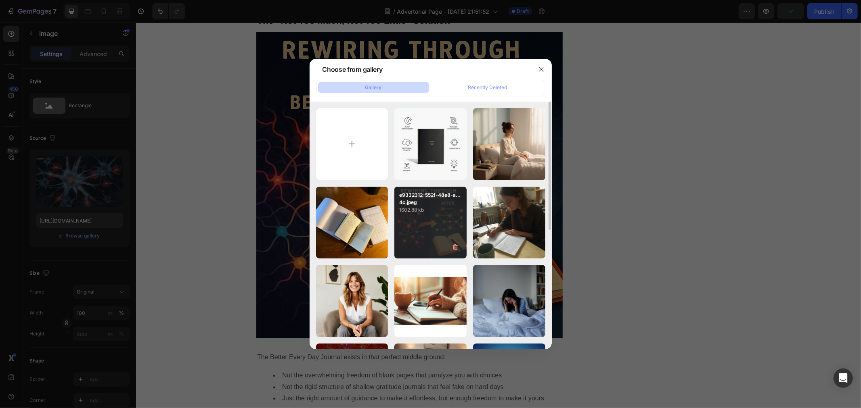
click at [431, 233] on div "e9332312-552f-48e8-a...4c.jpeg 1602.88 kb" at bounding box center [430, 223] width 72 height 72
type input "[URL][DOMAIN_NAME]"
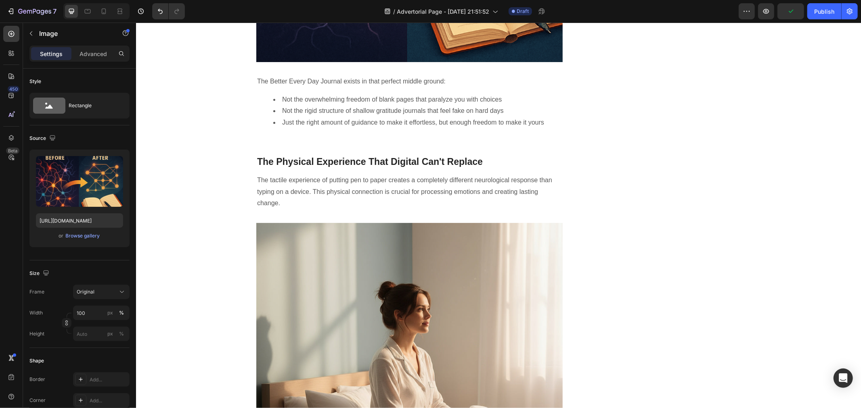
scroll to position [1823, 0]
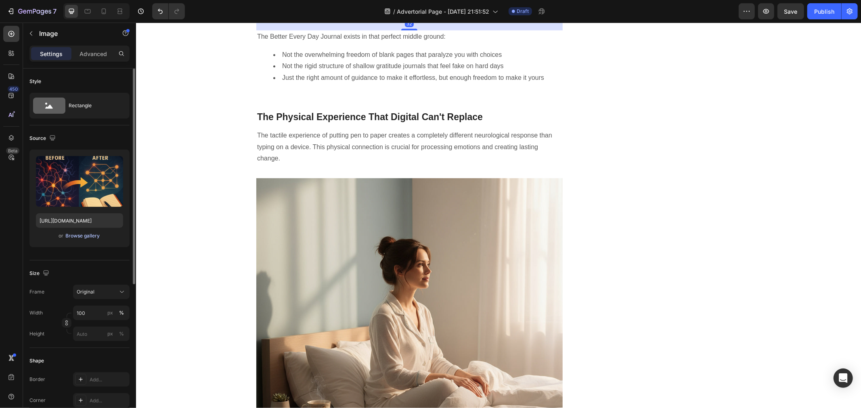
click at [83, 234] on div "Browse gallery" at bounding box center [83, 235] width 34 height 7
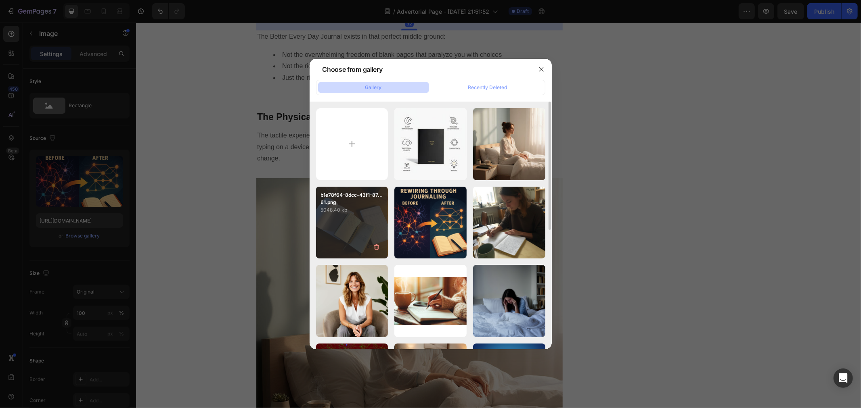
click at [337, 218] on div "b1e78f64-8dcc-43f1-87...61.png 5048.40 kb" at bounding box center [352, 223] width 72 height 72
type input "[URL][DOMAIN_NAME]"
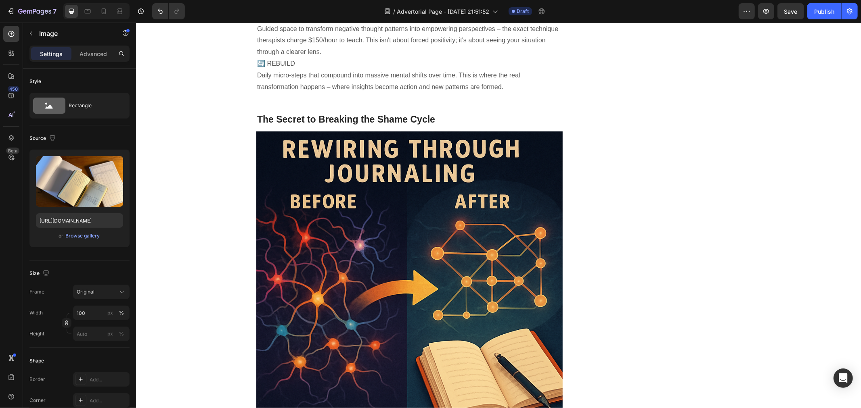
scroll to position [837, 0]
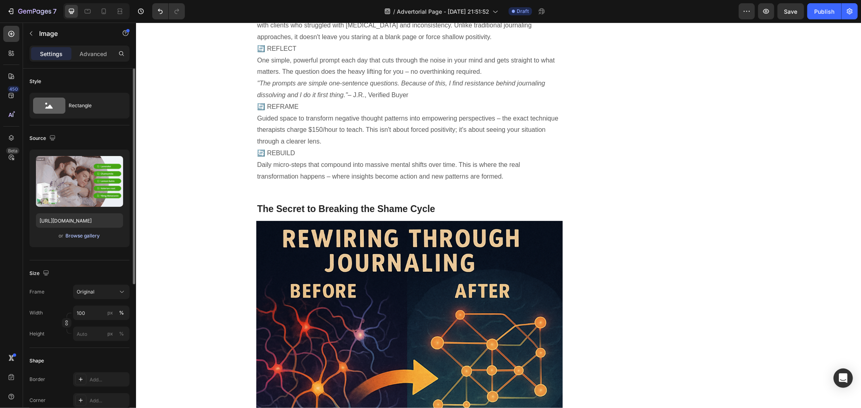
click at [95, 238] on div "Browse gallery" at bounding box center [83, 235] width 34 height 7
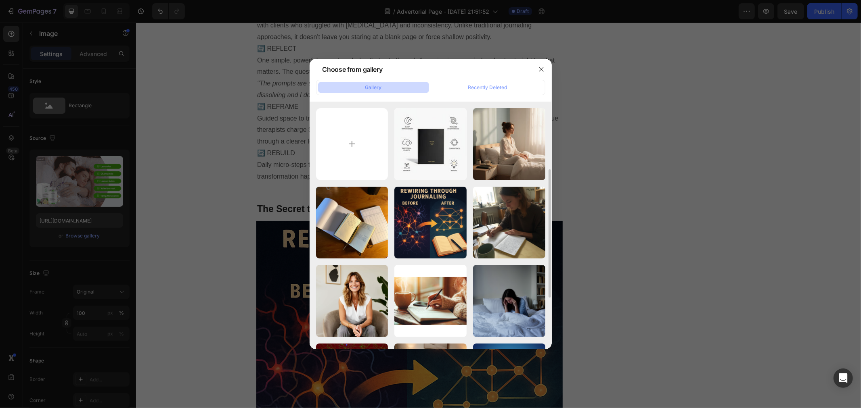
scroll to position [45, 0]
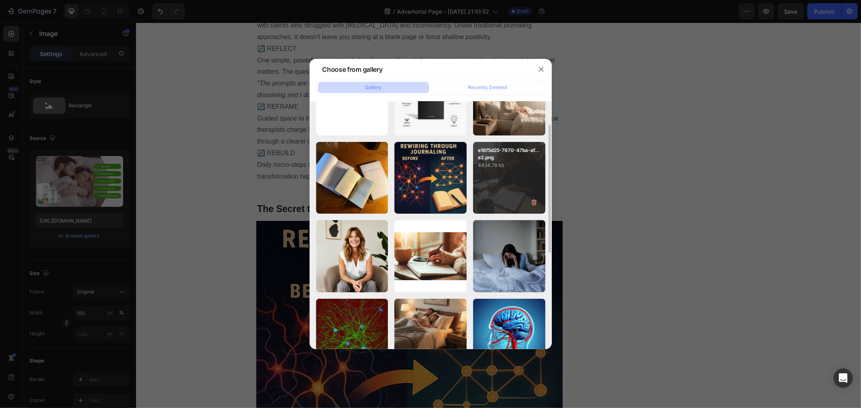
click at [501, 206] on div "e16f5d25-7670-47ba-af...e2.png 4434.78 kb" at bounding box center [509, 178] width 72 height 72
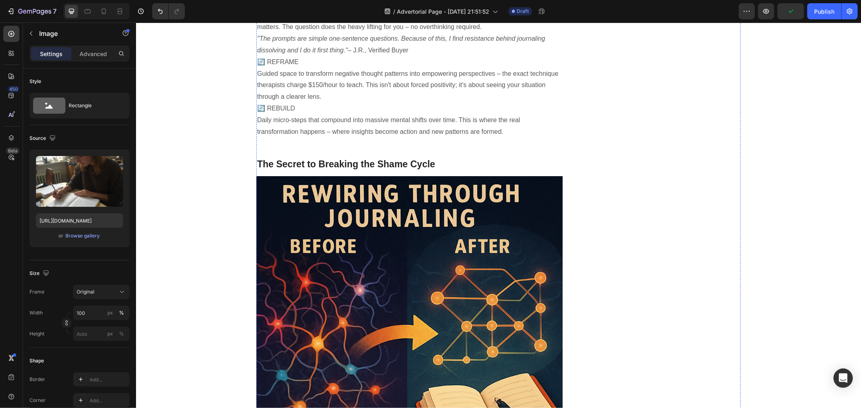
scroll to position [971, 0]
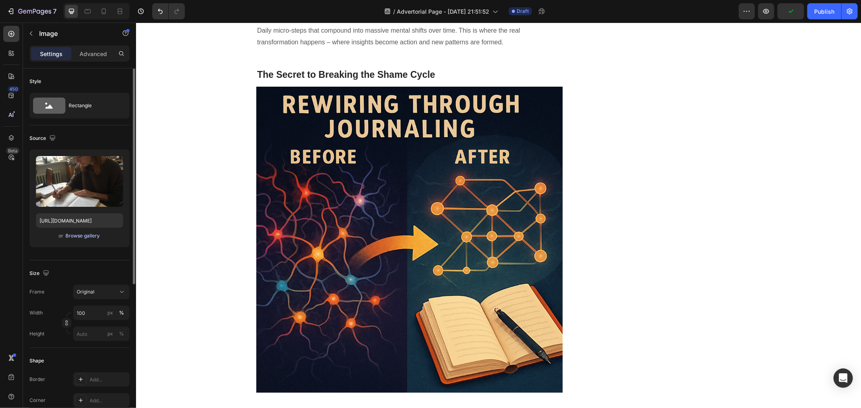
click at [79, 238] on div "Browse gallery" at bounding box center [83, 235] width 34 height 7
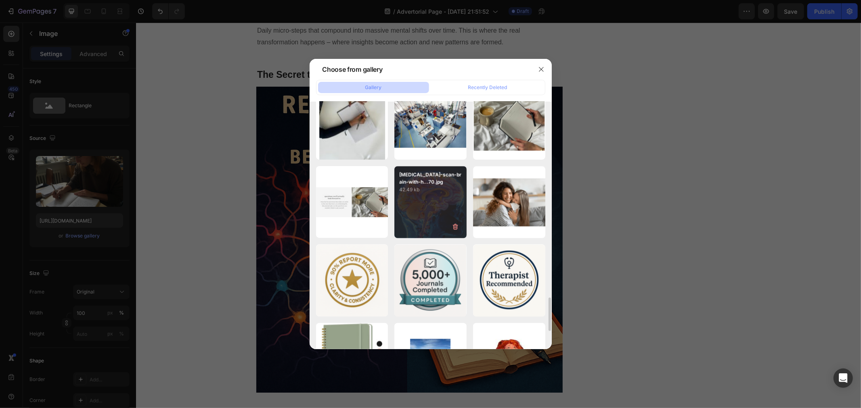
scroll to position [1345, 0]
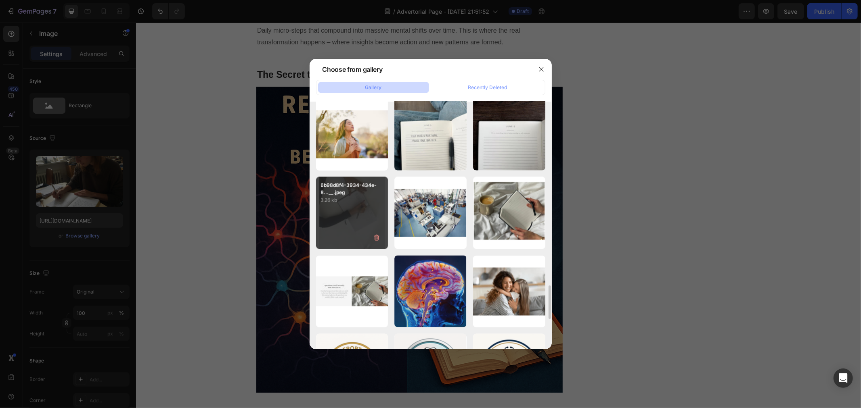
click at [353, 223] on div "6b98d8f4-3934-434e-8...__.jpeg 3.26 kb" at bounding box center [352, 213] width 72 height 72
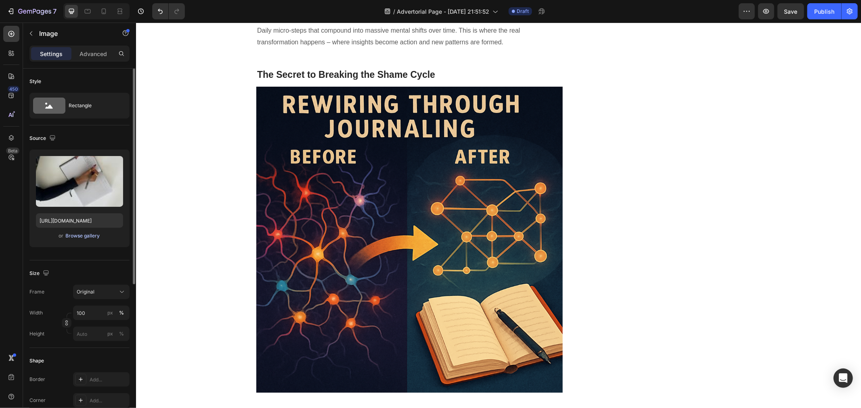
click at [83, 237] on div "Browse gallery" at bounding box center [83, 235] width 34 height 7
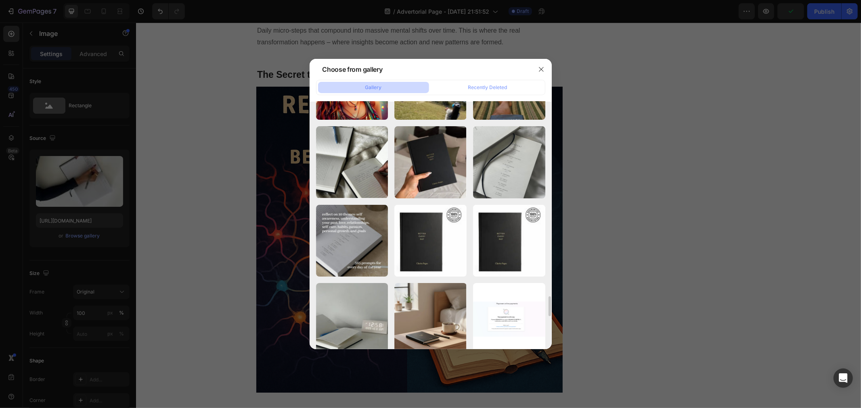
scroll to position [2462, 0]
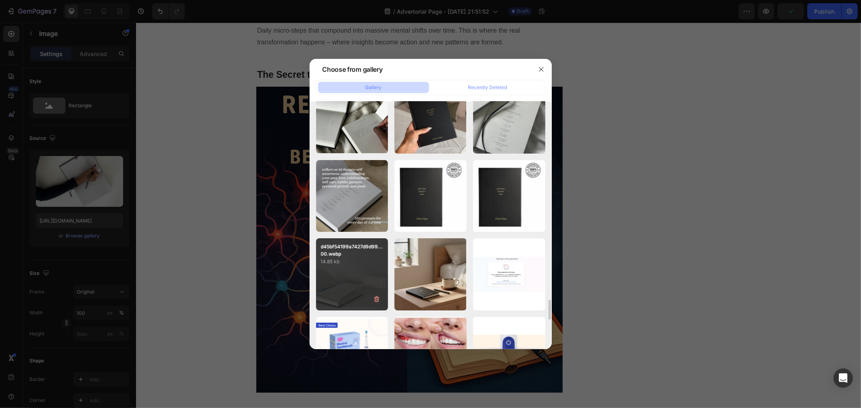
click at [365, 271] on div "d45bf54199a7427d9d99...00.webp 14.85 kb" at bounding box center [352, 274] width 72 height 72
type input "[URL][DOMAIN_NAME]"
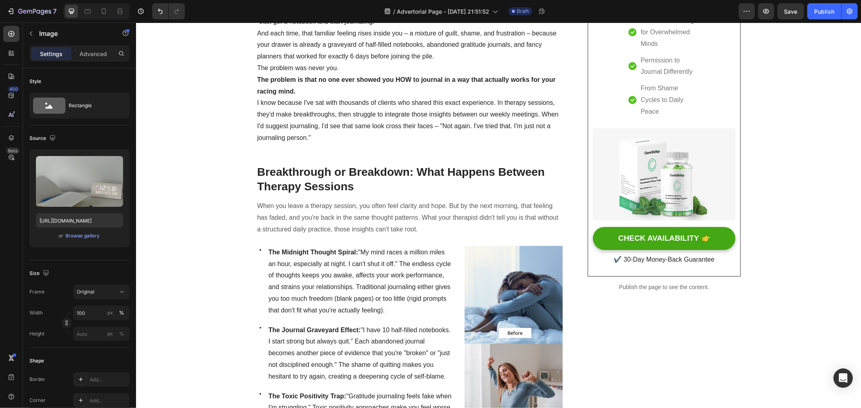
scroll to position [0, 0]
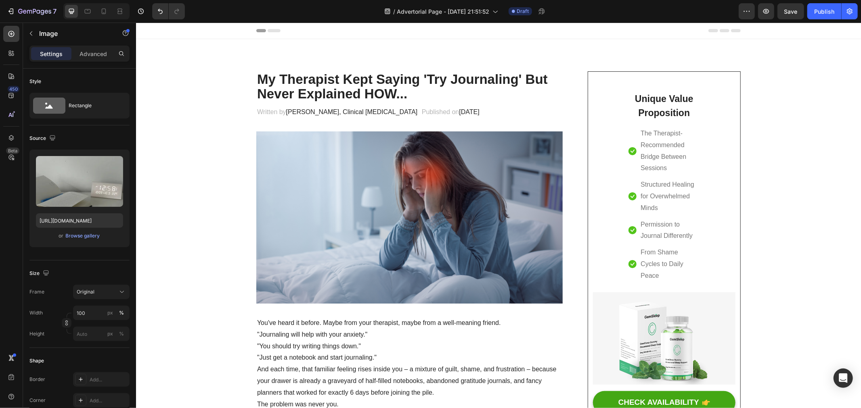
click at [336, 252] on img at bounding box center [409, 217] width 306 height 172
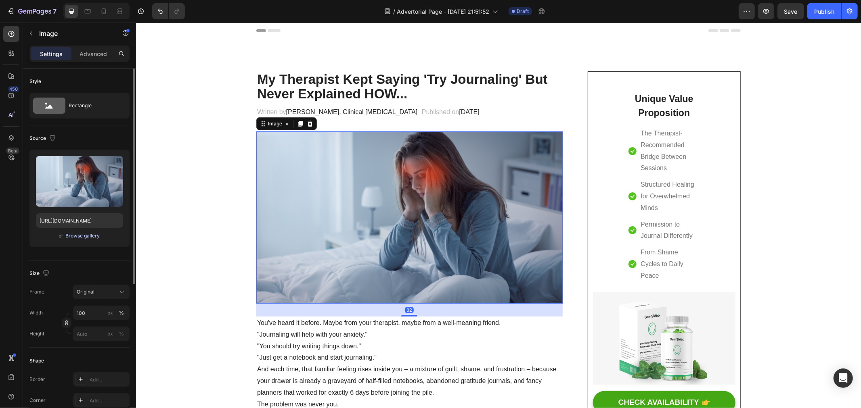
click at [85, 239] on div "Browse gallery" at bounding box center [83, 235] width 34 height 7
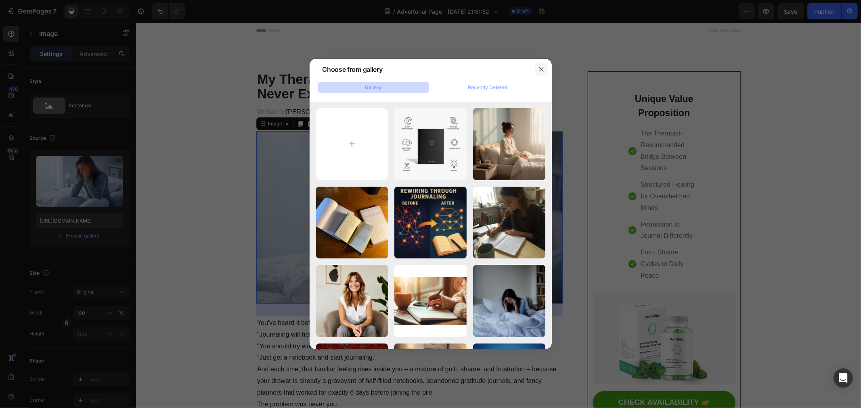
click at [538, 73] on button "button" at bounding box center [541, 69] width 13 height 13
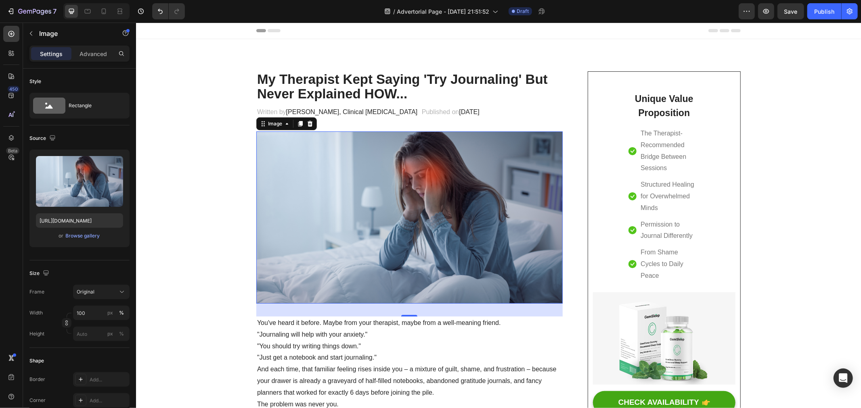
click at [379, 207] on img at bounding box center [409, 217] width 306 height 172
click at [91, 234] on div "Browse gallery" at bounding box center [83, 235] width 34 height 7
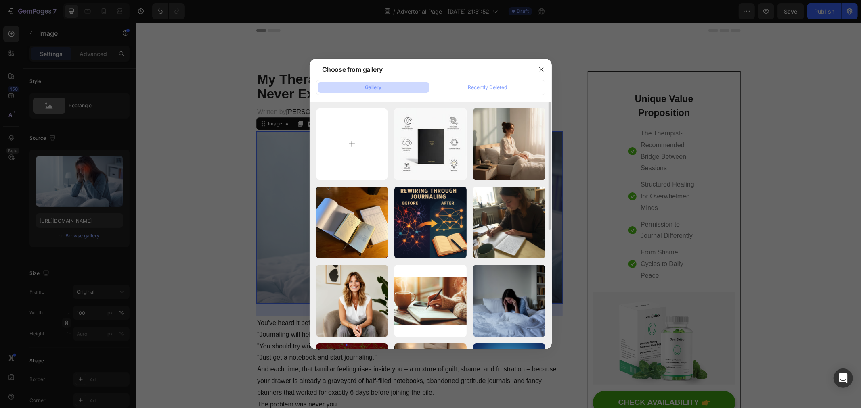
click at [353, 146] on input "file" at bounding box center [352, 144] width 72 height 72
type input "C:\fakepath\50cc04be-cb98-455b-bf8d-77ff2d16a8e0.png"
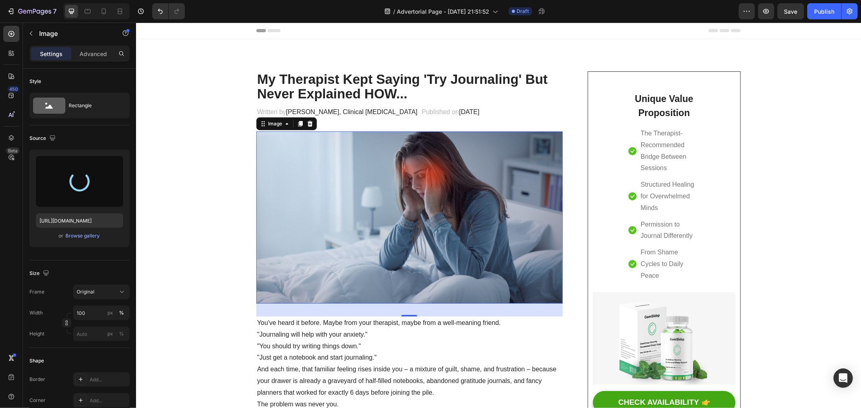
type input "[URL][DOMAIN_NAME]"
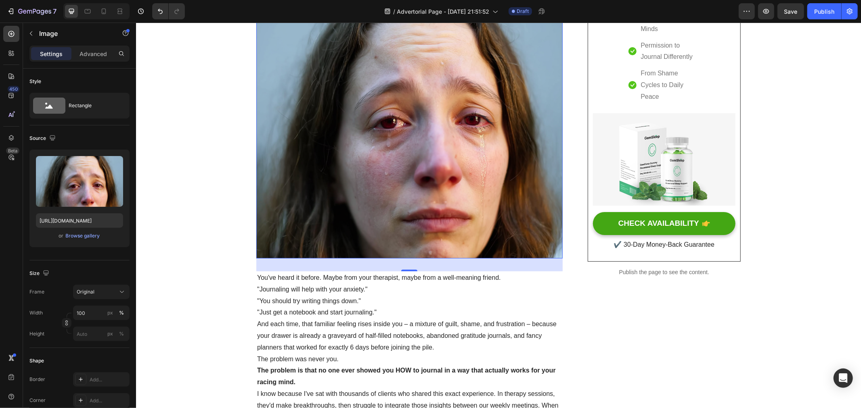
scroll to position [224, 0]
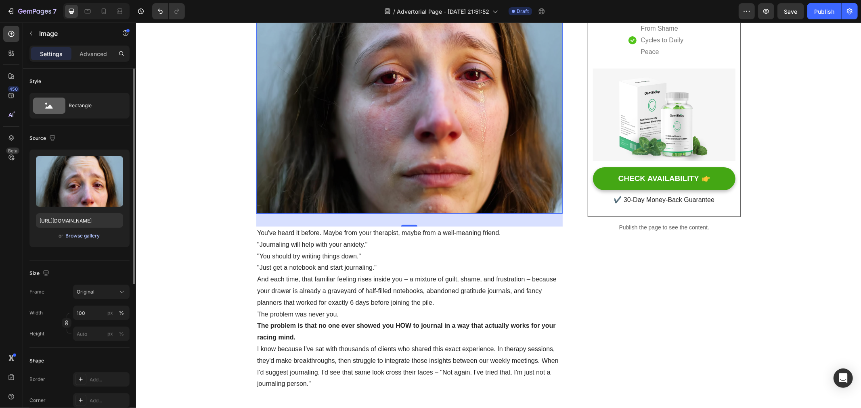
click at [96, 236] on div "Browse gallery" at bounding box center [83, 235] width 34 height 7
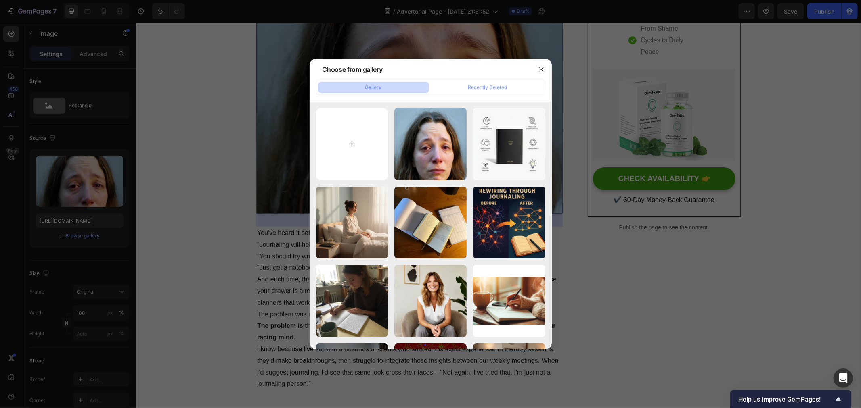
click at [234, 140] on div at bounding box center [430, 204] width 861 height 408
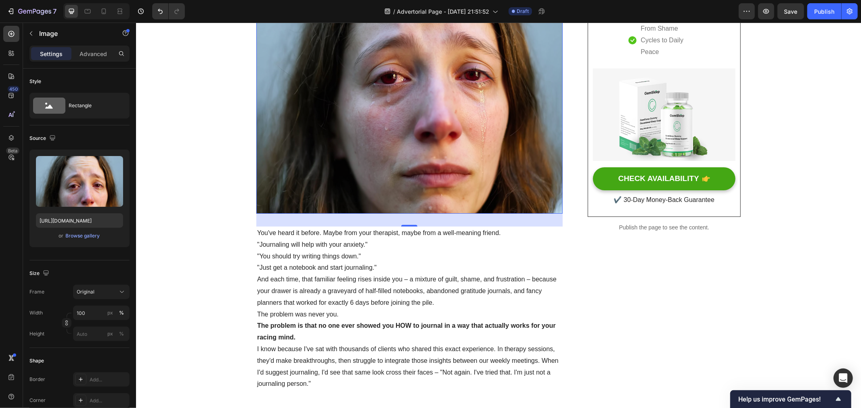
scroll to position [90, 0]
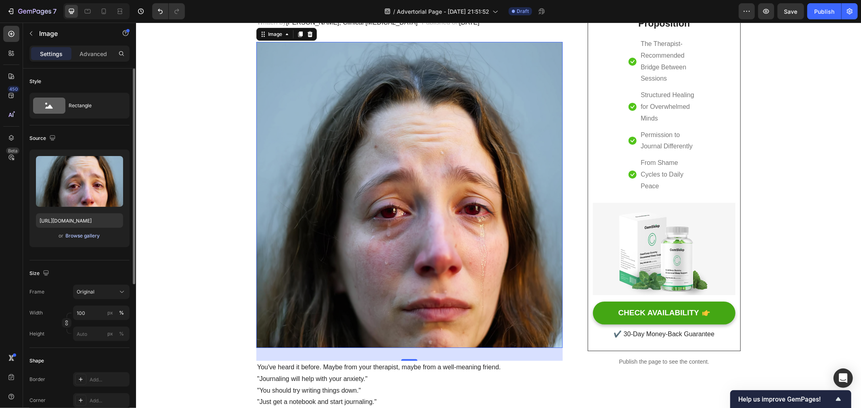
click at [78, 239] on div "Browse gallery" at bounding box center [83, 235] width 34 height 7
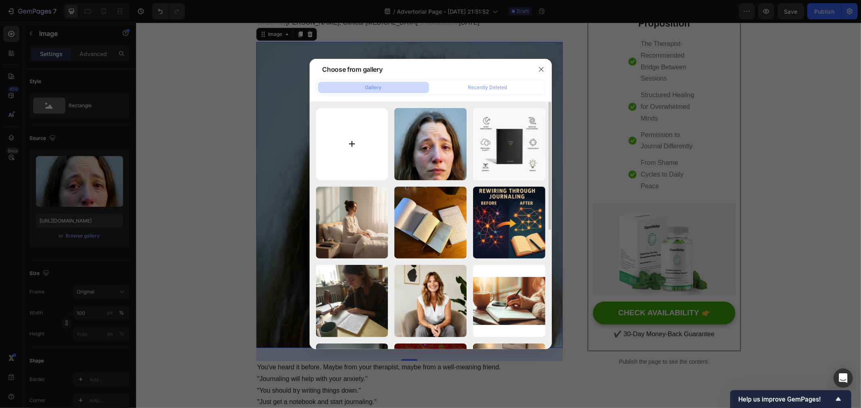
click at [346, 136] on input "file" at bounding box center [352, 144] width 72 height 72
type input "C:\fakepath\fe68a2f1-8902-4179-8537-50ba81b36723.png"
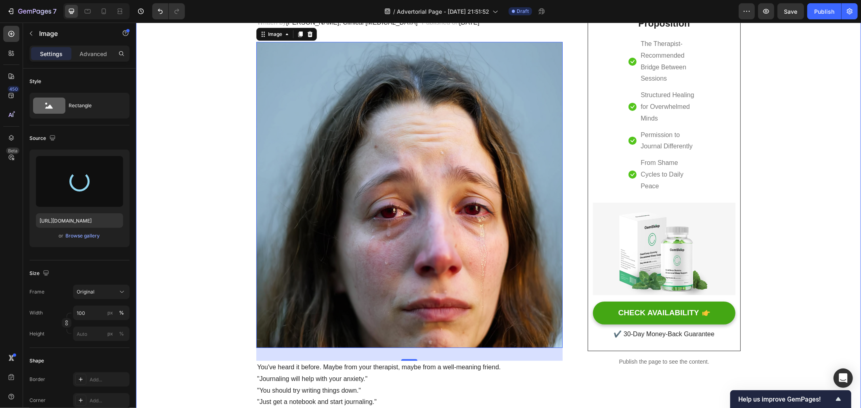
type input "[URL][DOMAIN_NAME]"
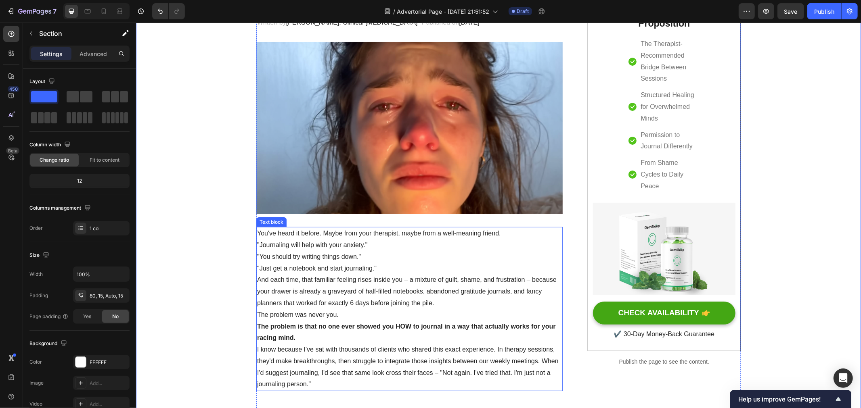
scroll to position [0, 0]
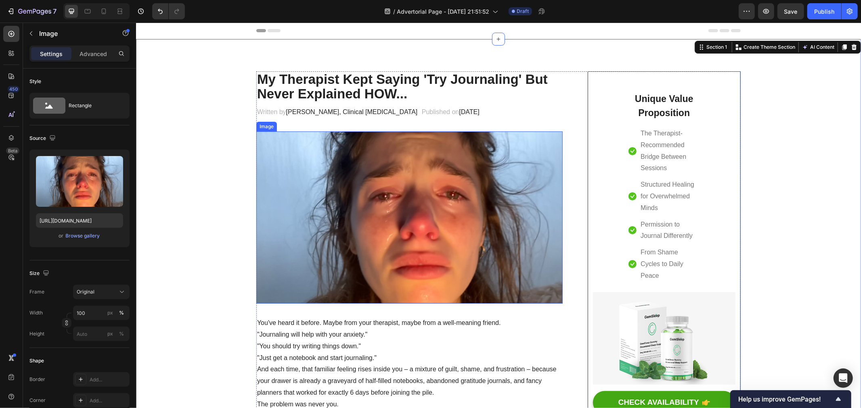
click at [297, 242] on img at bounding box center [409, 217] width 306 height 172
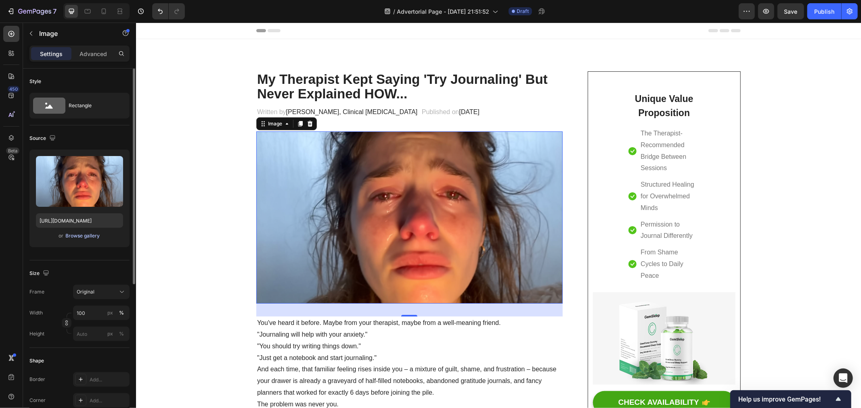
click at [82, 237] on div "Browse gallery" at bounding box center [83, 235] width 34 height 7
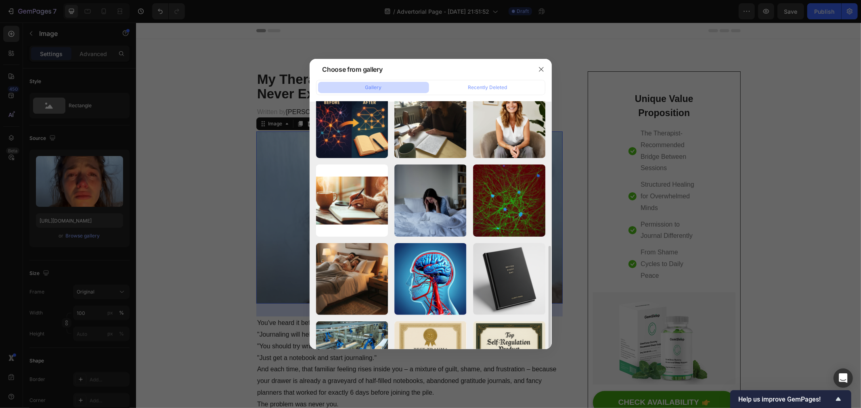
scroll to position [224, 0]
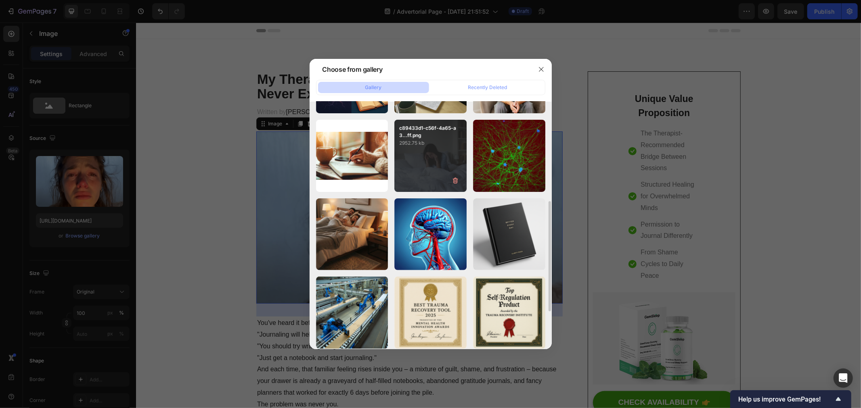
click at [434, 161] on div "c89433d1-c56f-4a65-a3...ff.png 2952.75 kb" at bounding box center [430, 156] width 72 height 72
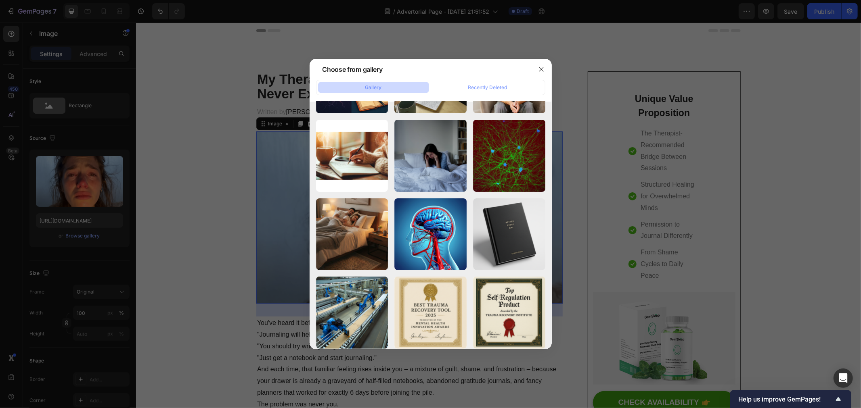
type input "[URL][DOMAIN_NAME]"
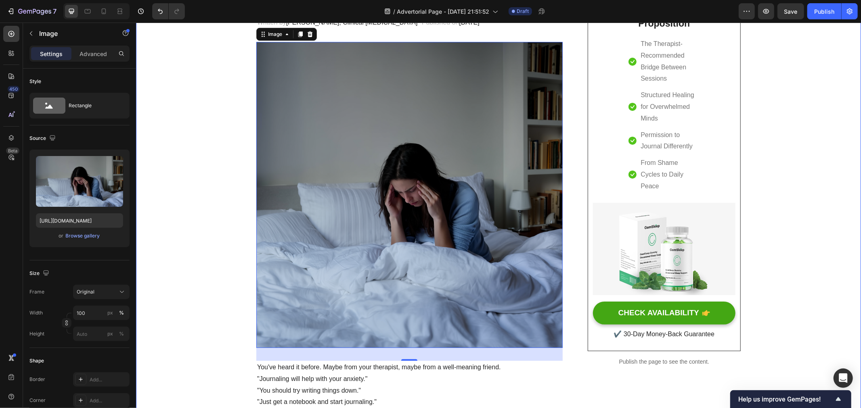
scroll to position [134, 0]
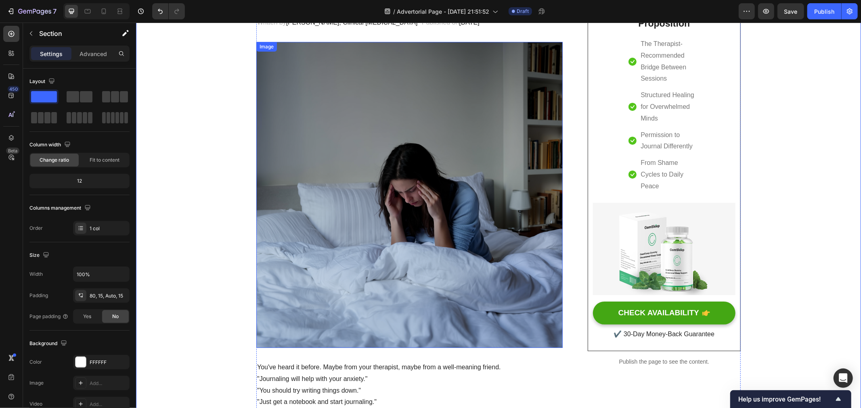
scroll to position [45, 0]
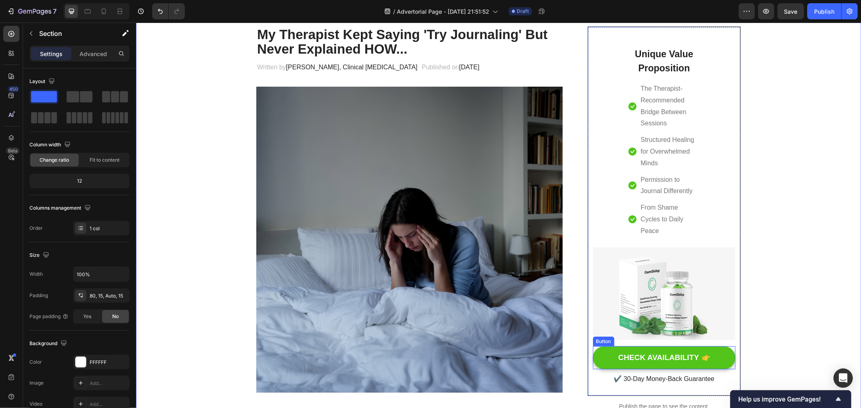
click at [611, 346] on button "CHECK AVAILABILITY" at bounding box center [663, 357] width 142 height 23
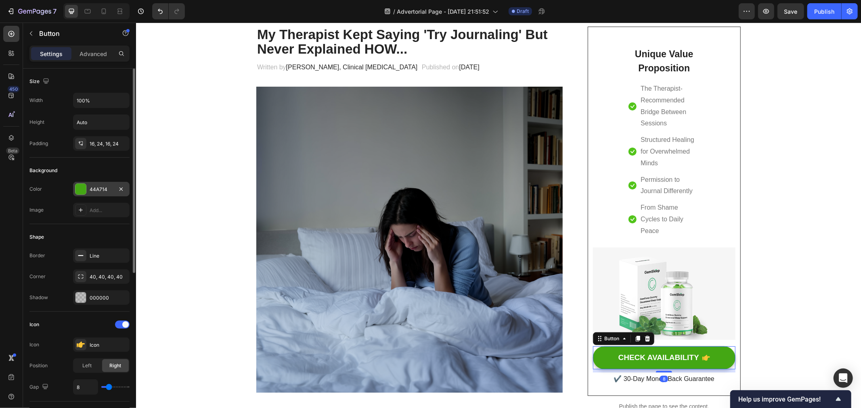
click at [94, 191] on div "44A714" at bounding box center [101, 189] width 23 height 7
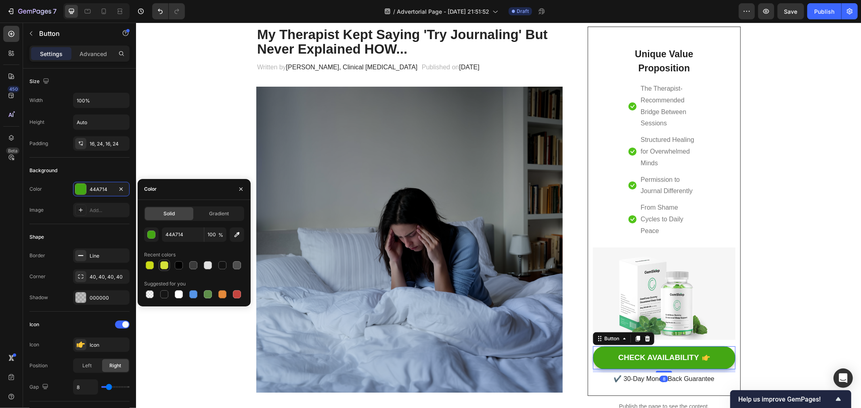
click at [178, 266] on div at bounding box center [179, 265] width 8 height 8
type input "000000"
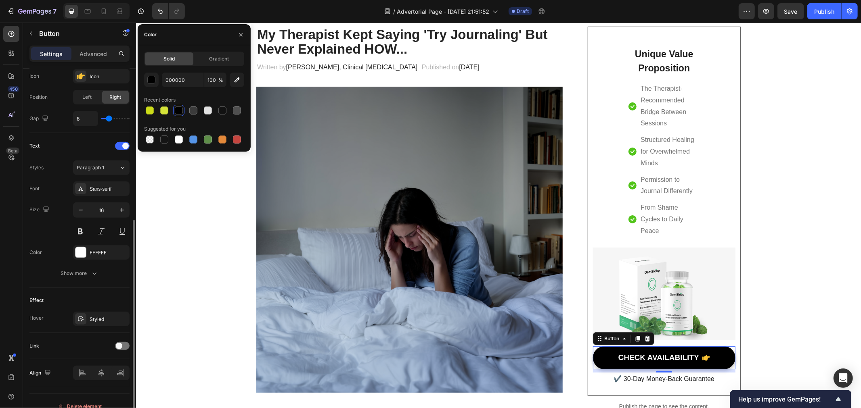
scroll to position [280, 0]
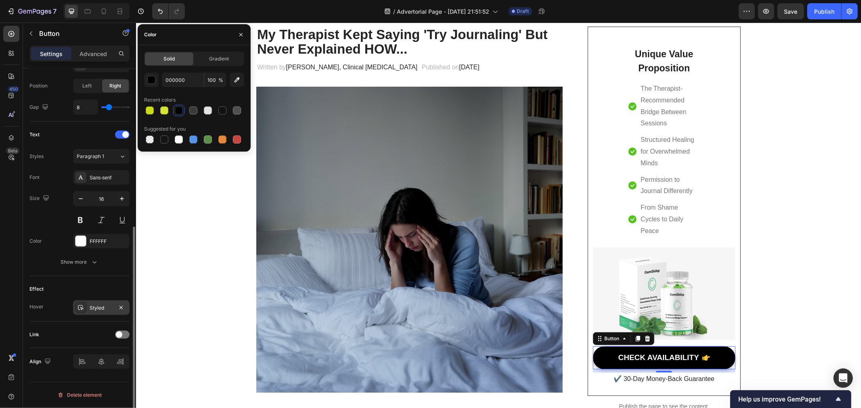
click at [93, 312] on div "Styled" at bounding box center [101, 308] width 56 height 15
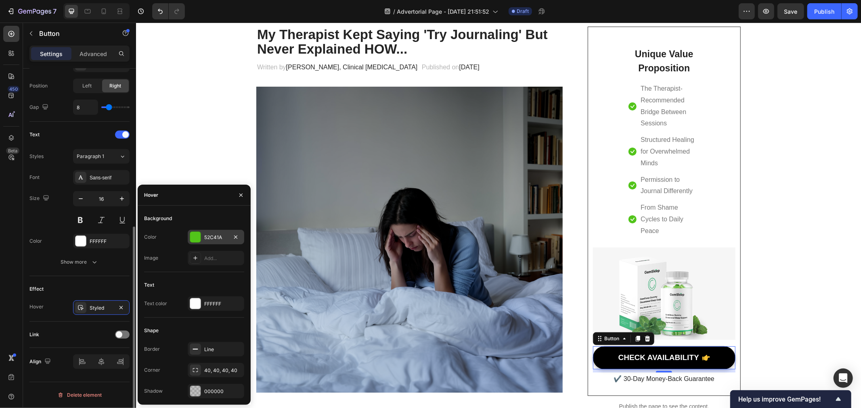
click at [214, 234] on div "52C41A" at bounding box center [215, 237] width 23 height 7
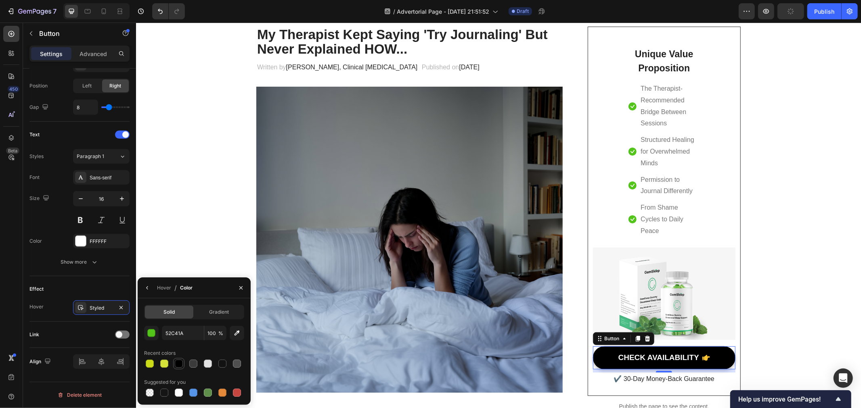
click at [176, 366] on div at bounding box center [179, 364] width 8 height 8
type input "000000"
click at [101, 336] on div "Link" at bounding box center [79, 334] width 100 height 13
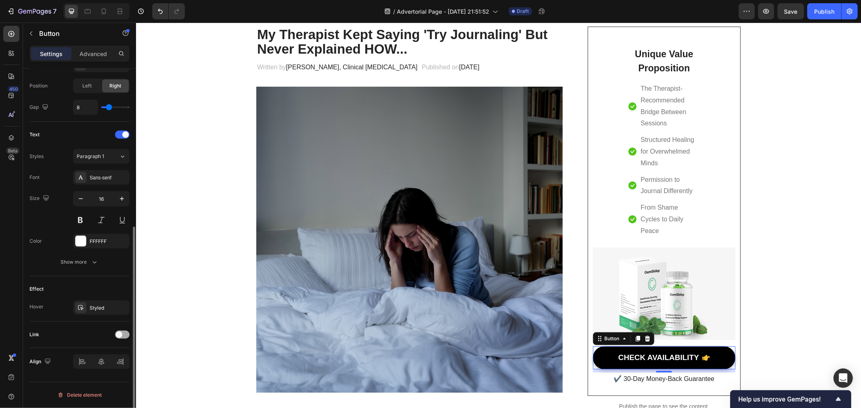
click at [125, 337] on div at bounding box center [122, 335] width 15 height 8
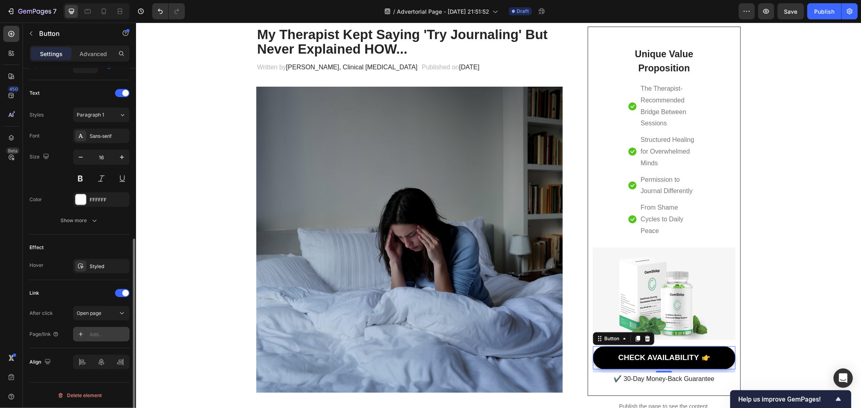
click at [100, 333] on div "Add..." at bounding box center [109, 334] width 38 height 7
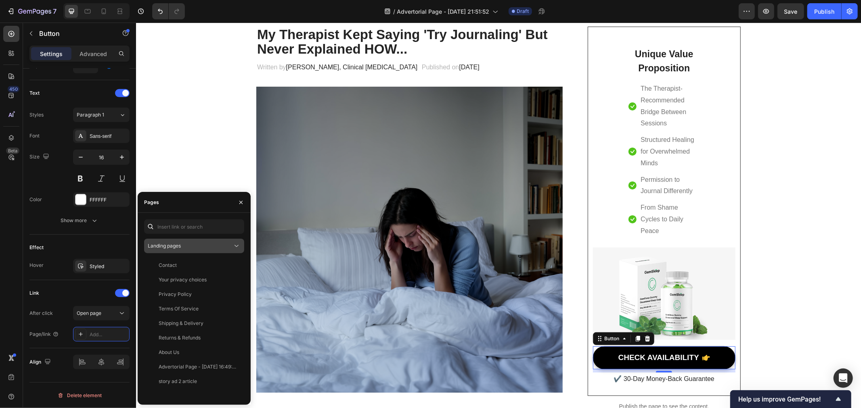
click at [199, 244] on div "Landing pages" at bounding box center [190, 246] width 85 height 7
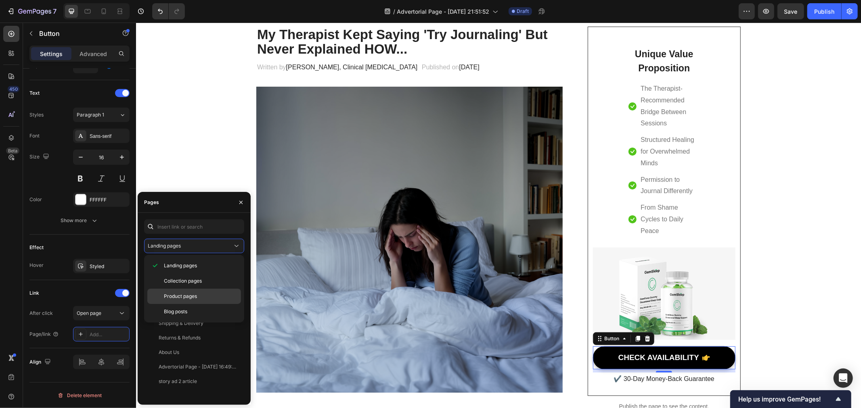
click at [190, 293] on span "Product pages" at bounding box center [180, 296] width 33 height 7
click at [190, 299] on div "Better Every Day Journal View" at bounding box center [192, 294] width 97 height 15
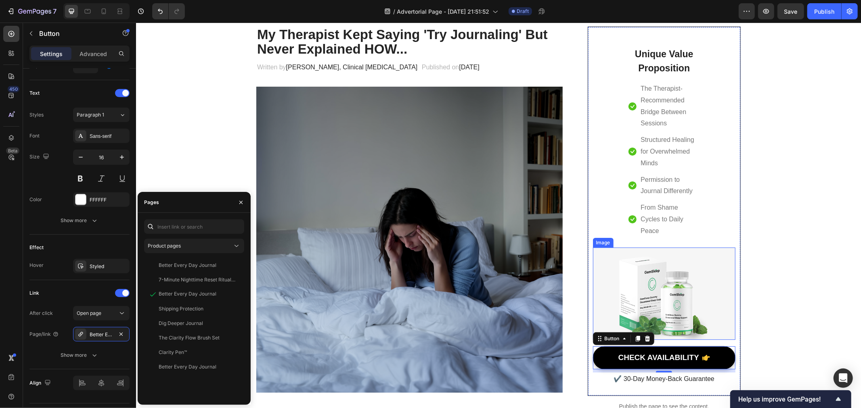
click at [667, 291] on img at bounding box center [663, 293] width 142 height 93
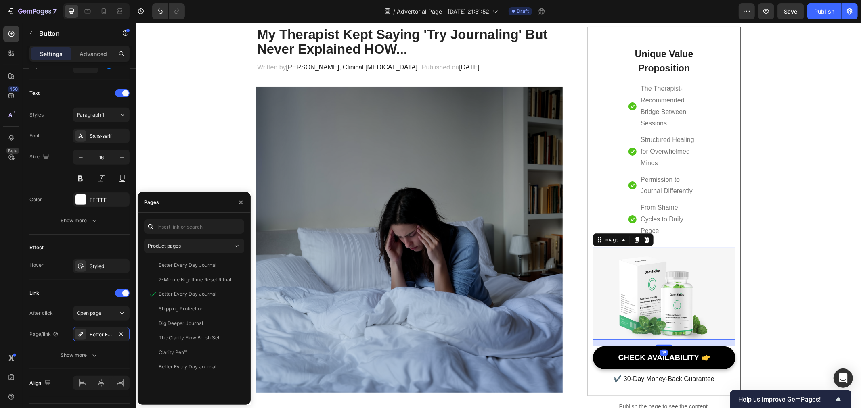
scroll to position [0, 0]
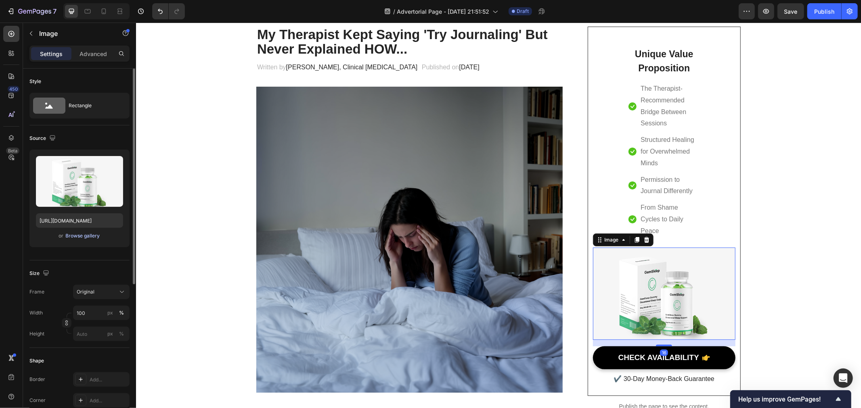
click at [79, 234] on div "Browse gallery" at bounding box center [83, 235] width 34 height 7
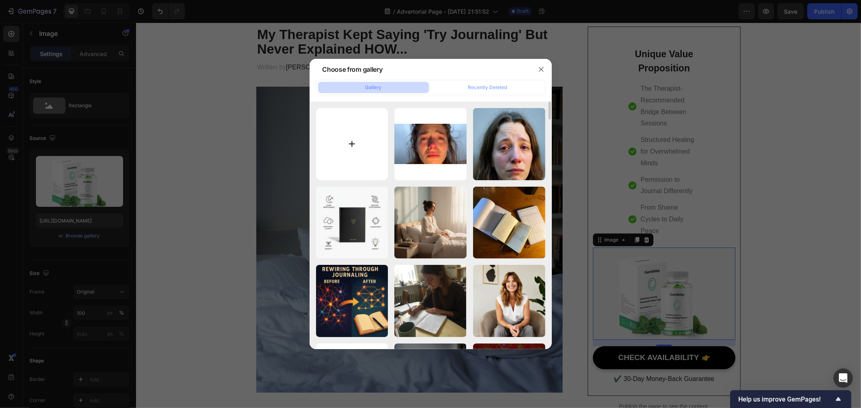
click at [357, 162] on input "file" at bounding box center [352, 144] width 72 height 72
type input "C:\fakepath\better every day journal.webp"
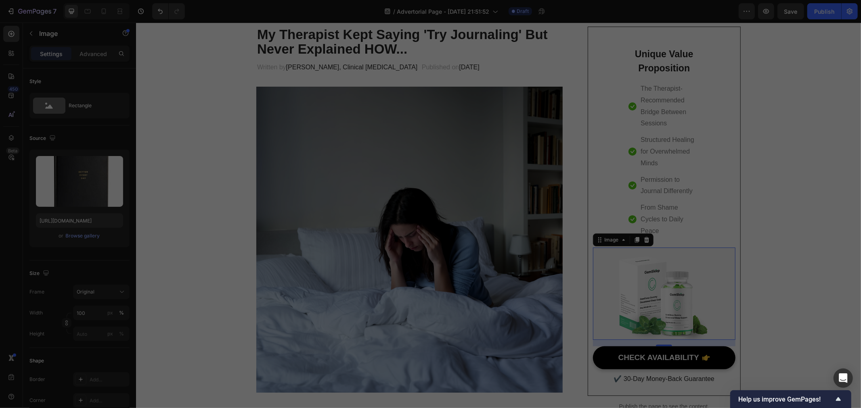
type input "[URL][DOMAIN_NAME]"
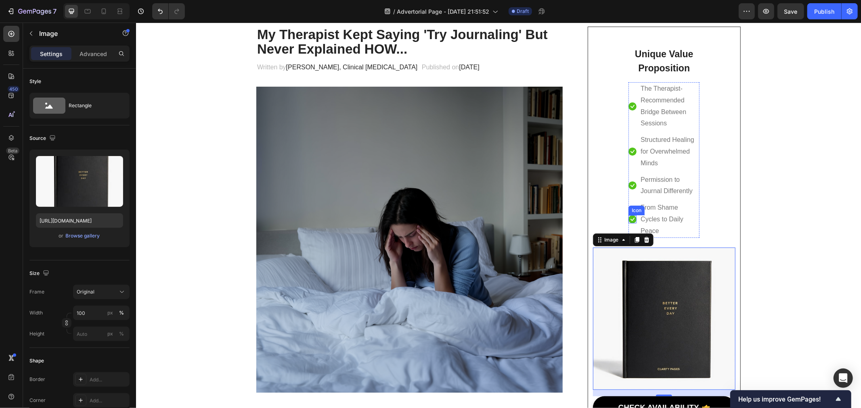
click at [628, 215] on icon at bounding box center [632, 219] width 8 height 8
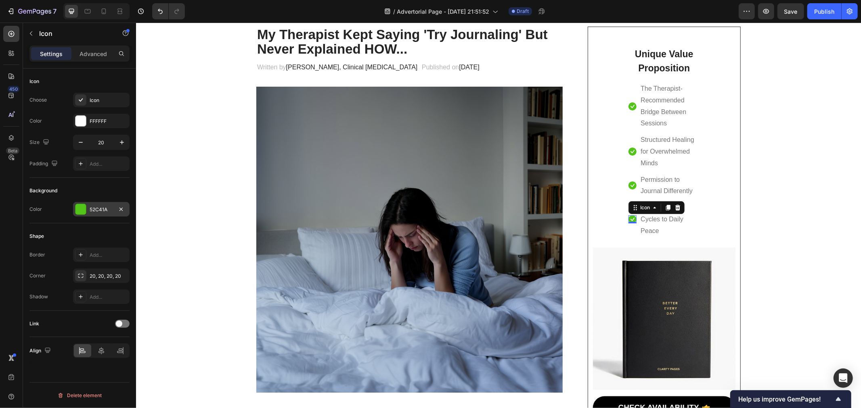
click at [107, 214] on div "52C41A" at bounding box center [101, 209] width 56 height 15
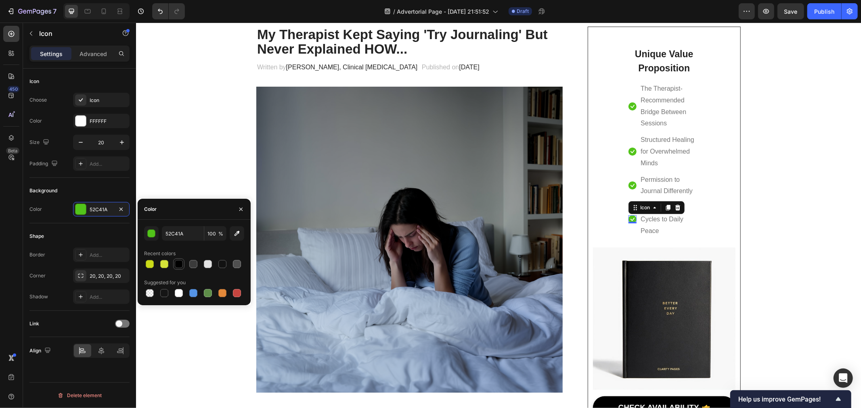
click at [176, 262] on div at bounding box center [179, 264] width 8 height 8
type input "000000"
click at [631, 185] on icon at bounding box center [632, 185] width 8 height 8
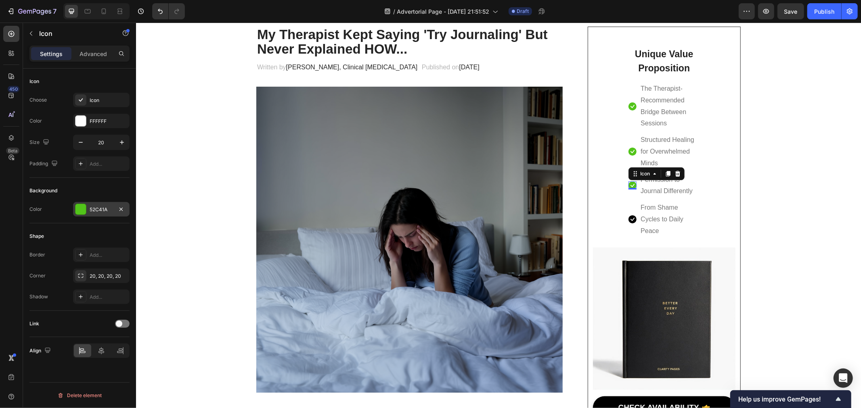
click at [94, 215] on div "52C41A" at bounding box center [101, 209] width 56 height 15
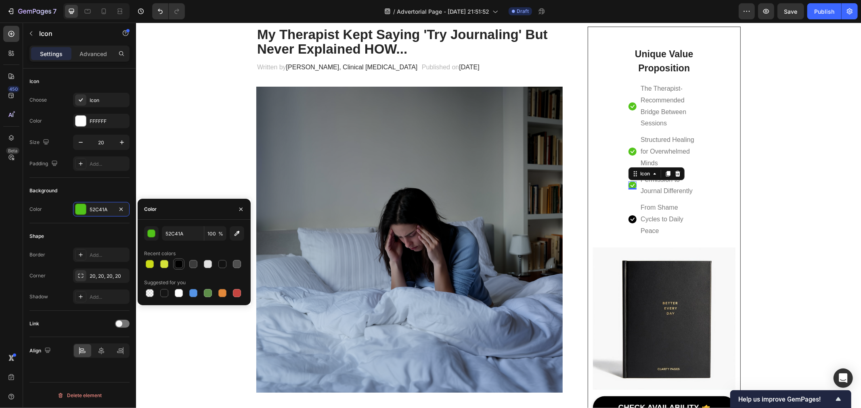
click at [174, 268] on div at bounding box center [179, 264] width 10 height 10
type input "000000"
click at [631, 150] on icon at bounding box center [632, 151] width 8 height 8
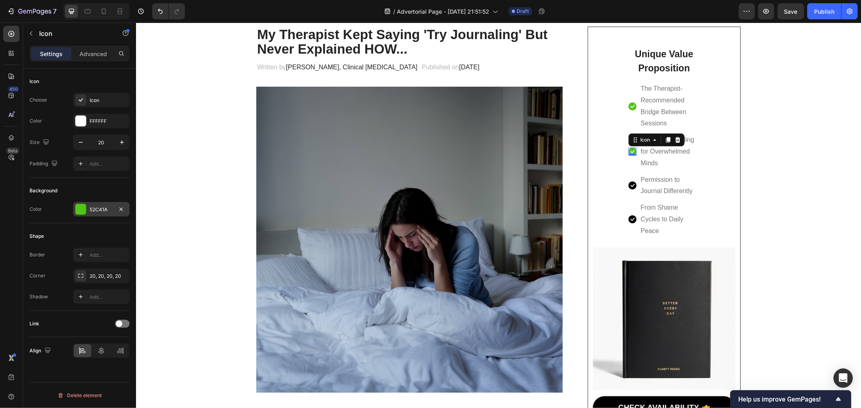
click at [90, 205] on div "52C41A" at bounding box center [101, 209] width 56 height 15
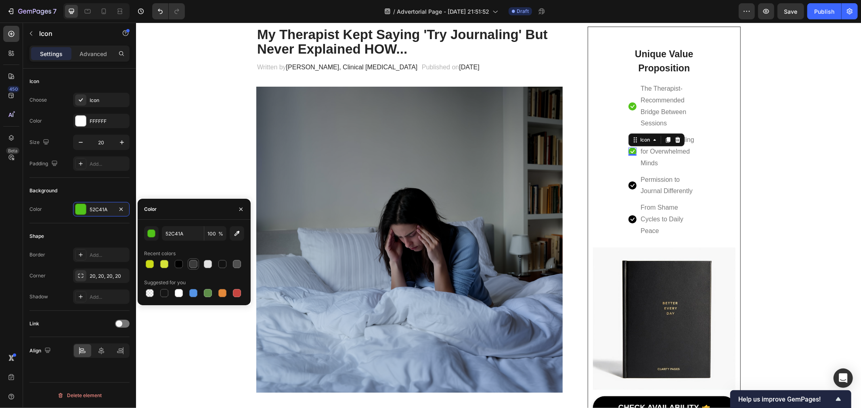
drag, startPoint x: 176, startPoint y: 268, endPoint x: 192, endPoint y: 265, distance: 15.7
click at [177, 268] on div at bounding box center [179, 264] width 10 height 10
type input "000000"
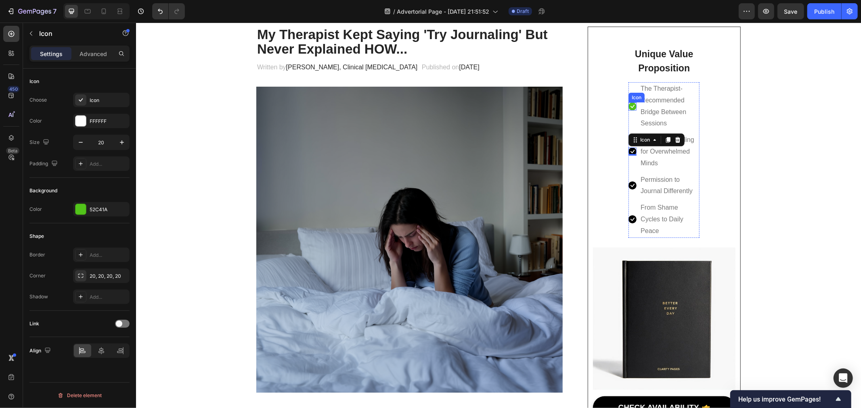
click at [629, 107] on div "Icon" at bounding box center [632, 106] width 8 height 8
click at [85, 214] on div at bounding box center [80, 209] width 10 height 10
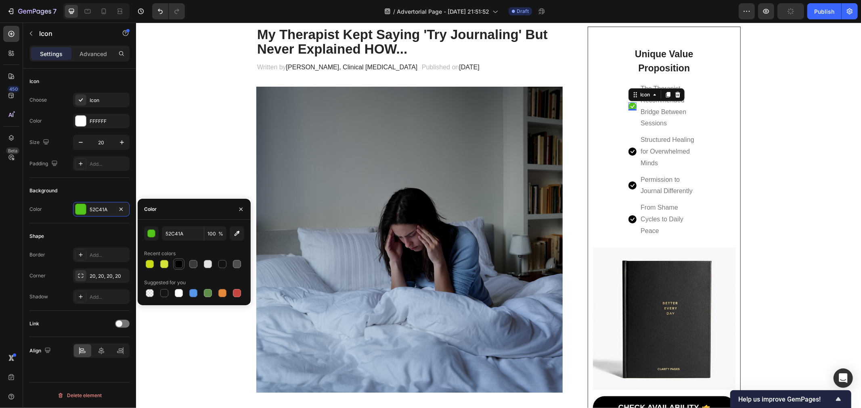
click at [178, 262] on div at bounding box center [179, 264] width 8 height 8
type input "000000"
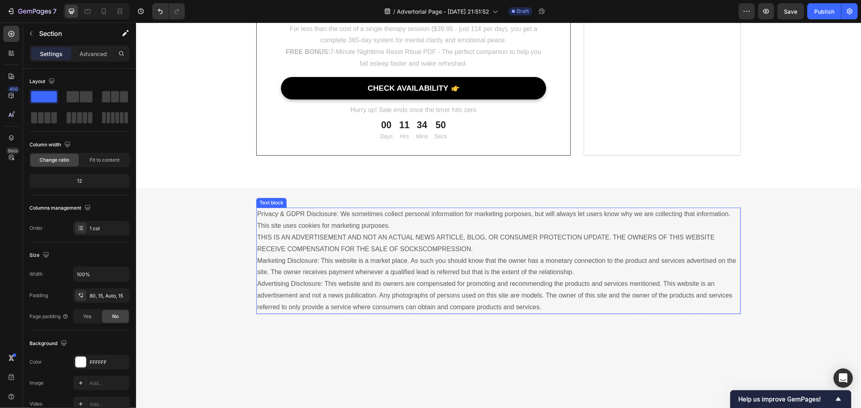
scroll to position [5617, 0]
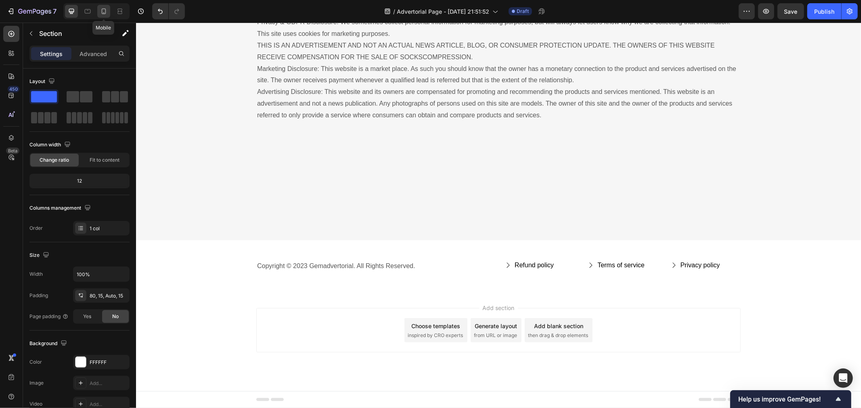
click at [104, 12] on icon at bounding box center [104, 11] width 8 height 8
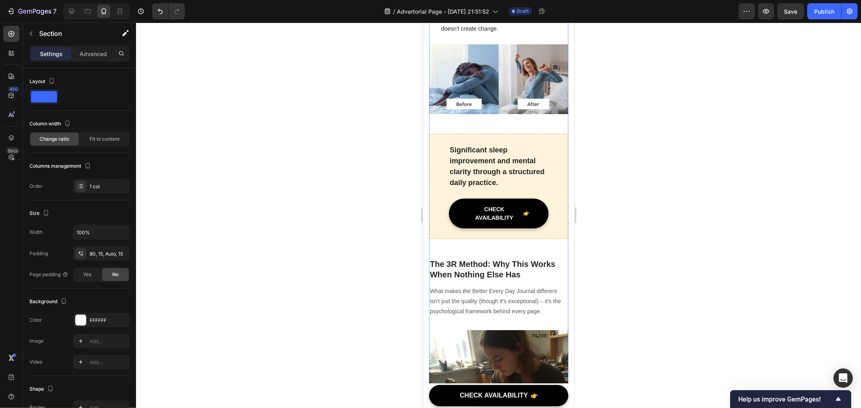
scroll to position [1031, 0]
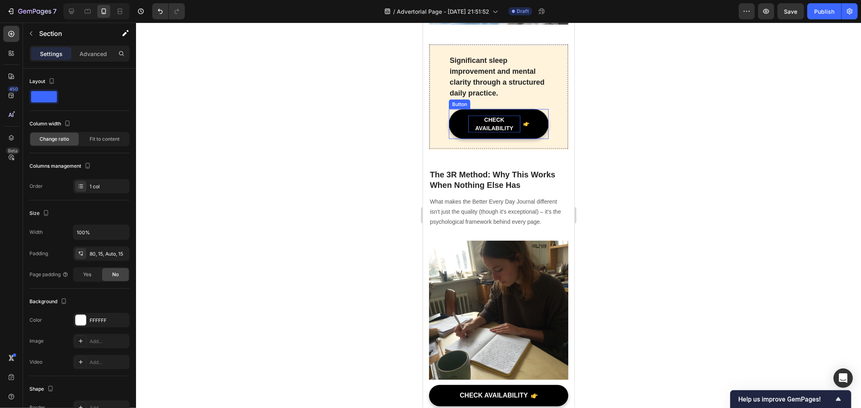
click at [471, 132] on div "CHECK AVAILABILITY" at bounding box center [494, 123] width 52 height 17
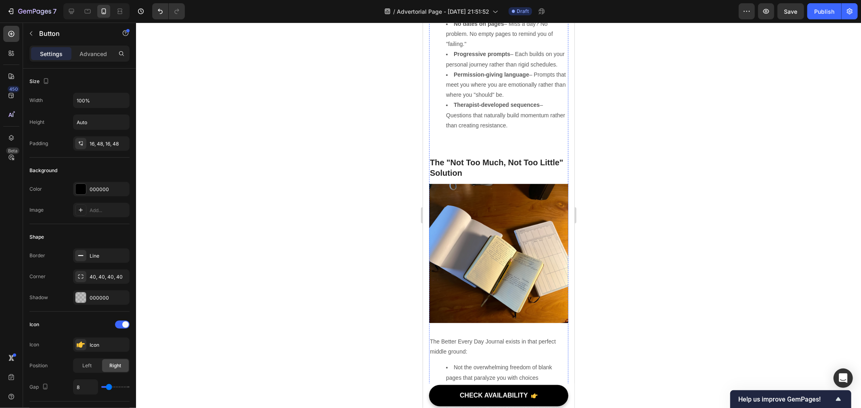
scroll to position [1972, 0]
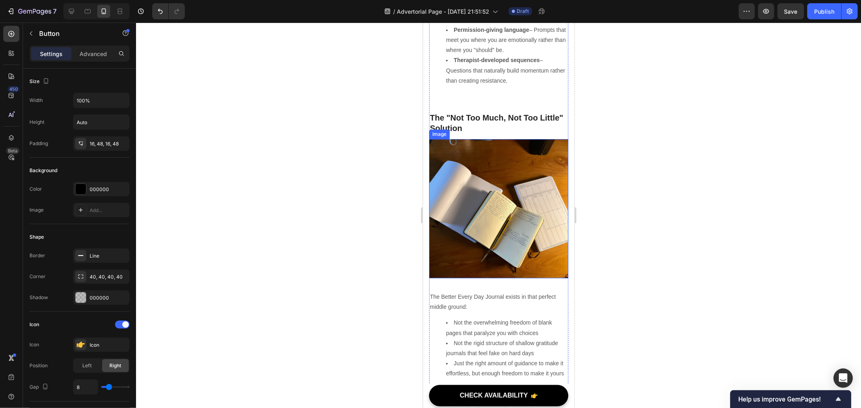
click at [483, 238] on img at bounding box center [498, 208] width 139 height 139
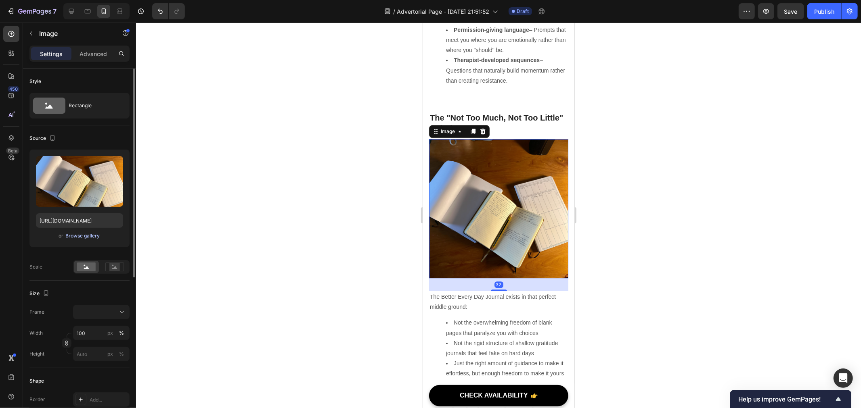
click at [87, 236] on div "Browse gallery" at bounding box center [83, 235] width 34 height 7
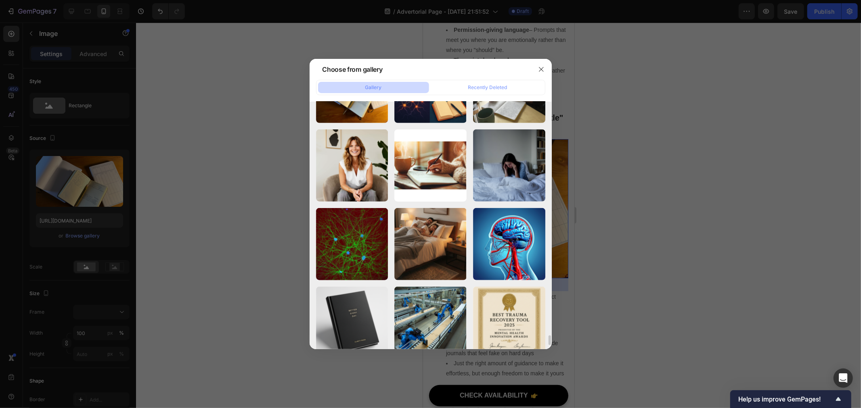
scroll to position [5964, 0]
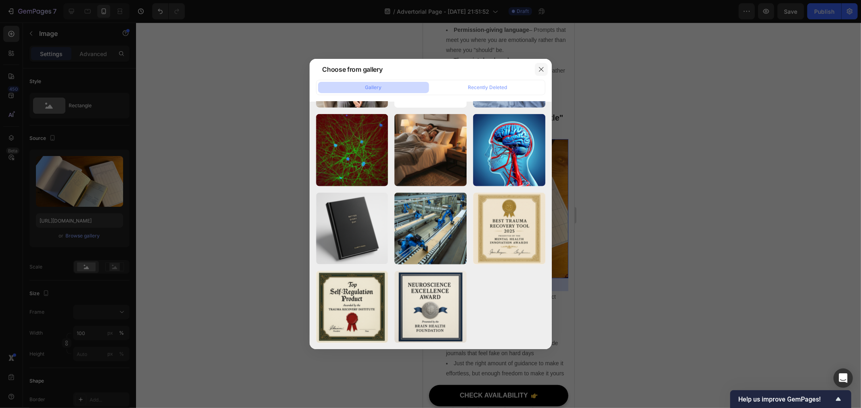
click at [543, 69] on icon "button" at bounding box center [541, 69] width 6 height 6
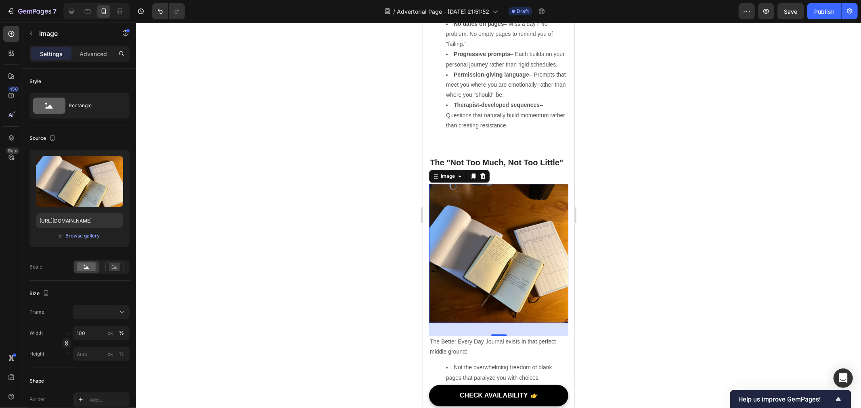
scroll to position [2152, 0]
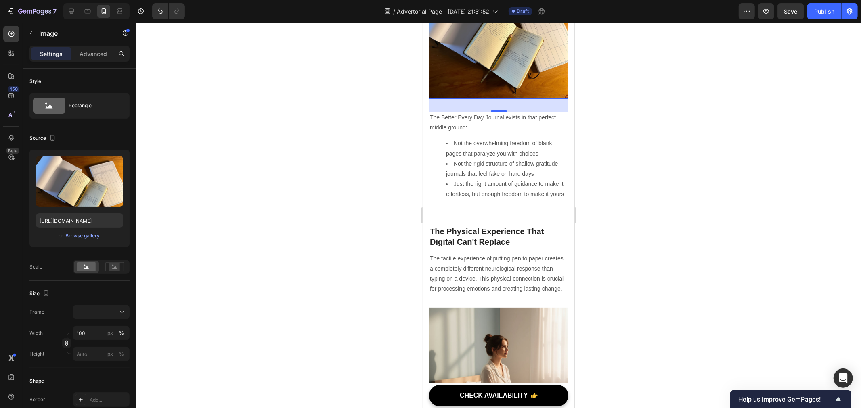
click at [677, 299] on div at bounding box center [498, 216] width 725 height 386
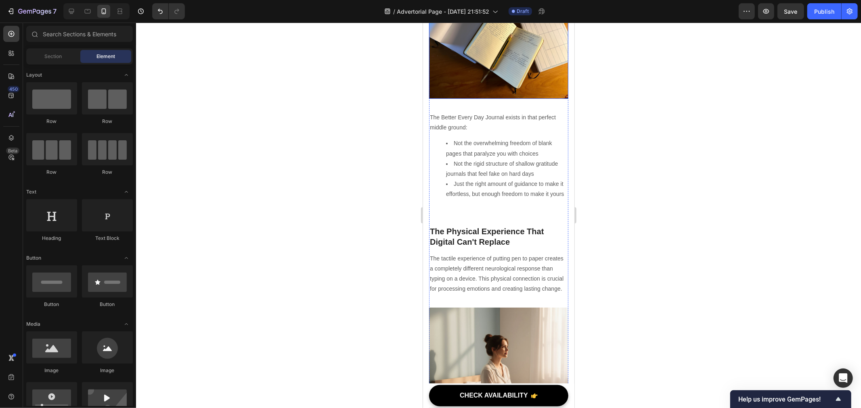
click at [475, 98] on img at bounding box center [498, 28] width 139 height 139
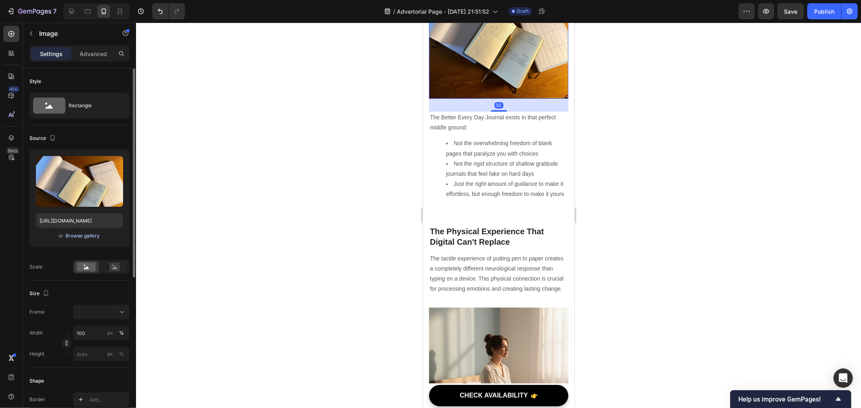
click at [74, 237] on div "Browse gallery" at bounding box center [83, 235] width 34 height 7
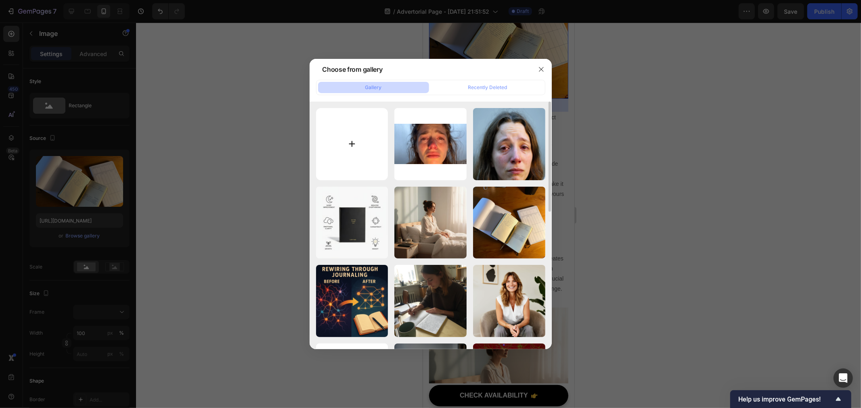
click at [351, 142] on input "file" at bounding box center [352, 144] width 72 height 72
type input "C:\fakepath\fe68a2f1-8902-4179-8537-50ba81b36723.png"
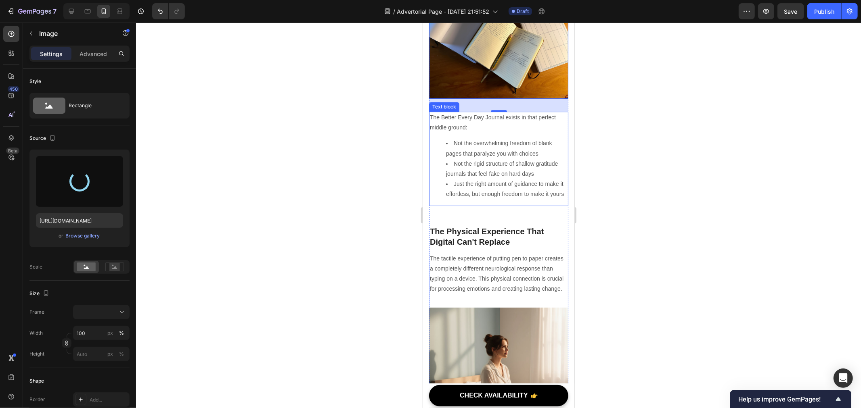
type input "[URL][DOMAIN_NAME]"
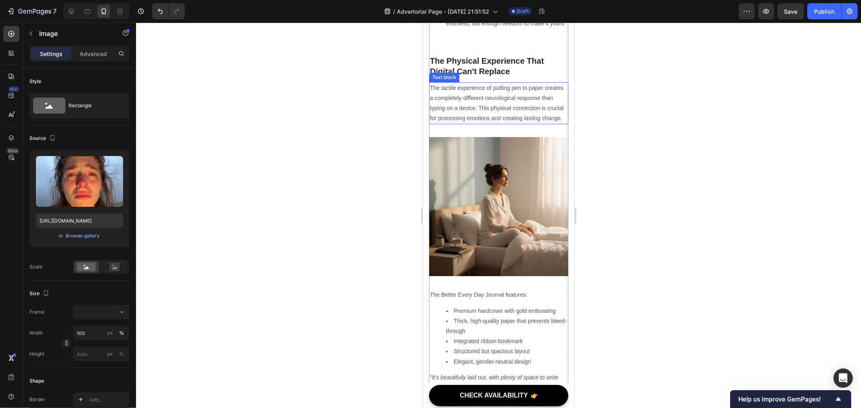
scroll to position [2004, 0]
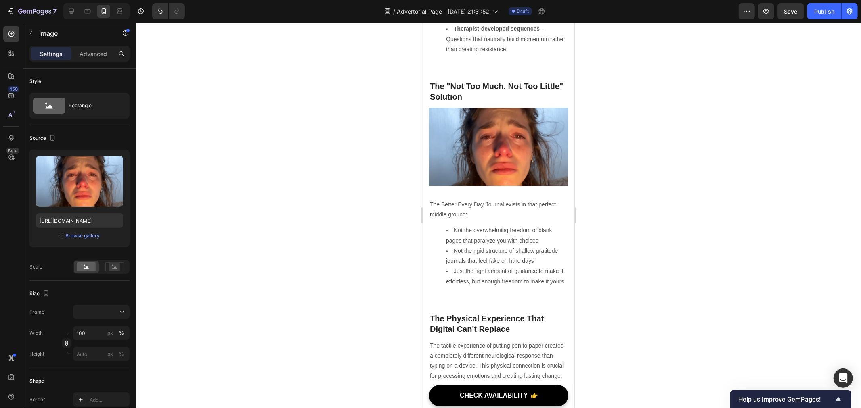
click at [475, 186] on img at bounding box center [498, 146] width 139 height 78
click at [87, 237] on div "Browse gallery" at bounding box center [83, 235] width 34 height 7
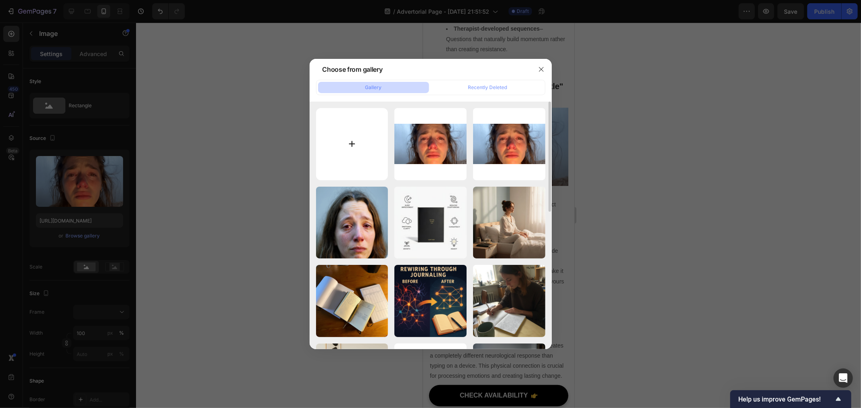
click at [342, 137] on input "file" at bounding box center [352, 144] width 72 height 72
type input "C:\fakepath\d45bf54199a7427d9d997819f7909e8c~tplv-fhlh96nyum-resize-webp_800_80…"
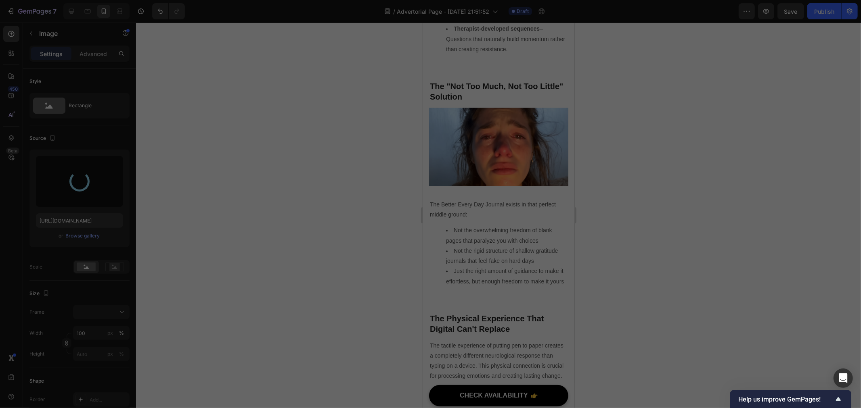
type input "[URL][DOMAIN_NAME]"
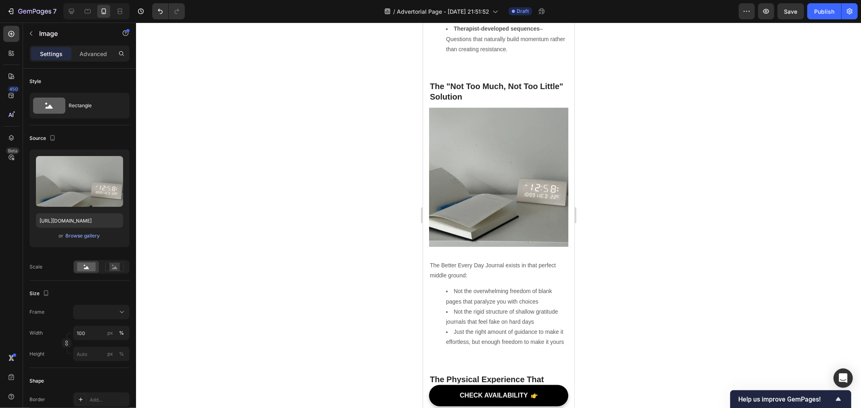
click at [739, 317] on div at bounding box center [498, 216] width 725 height 386
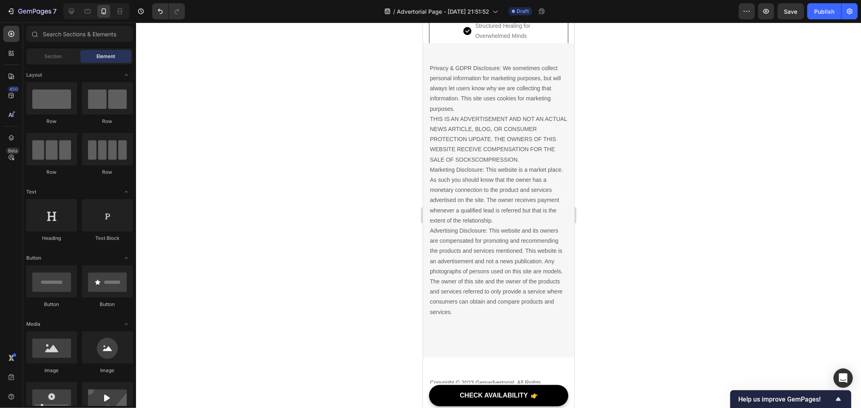
scroll to position [6062, 0]
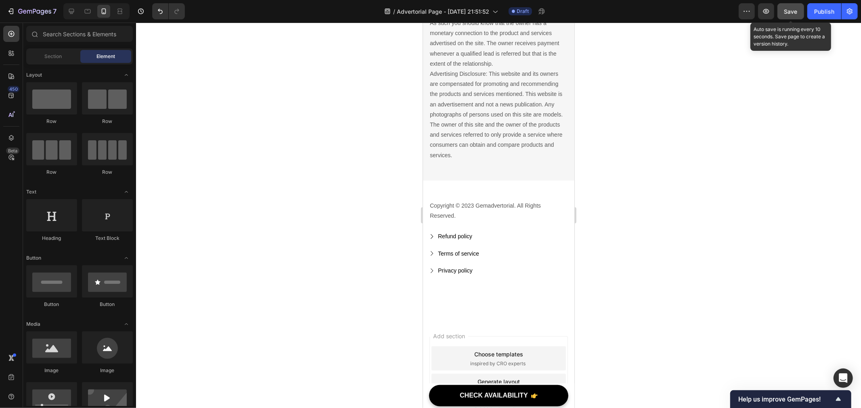
click at [790, 9] on span "Save" at bounding box center [790, 11] width 13 height 7
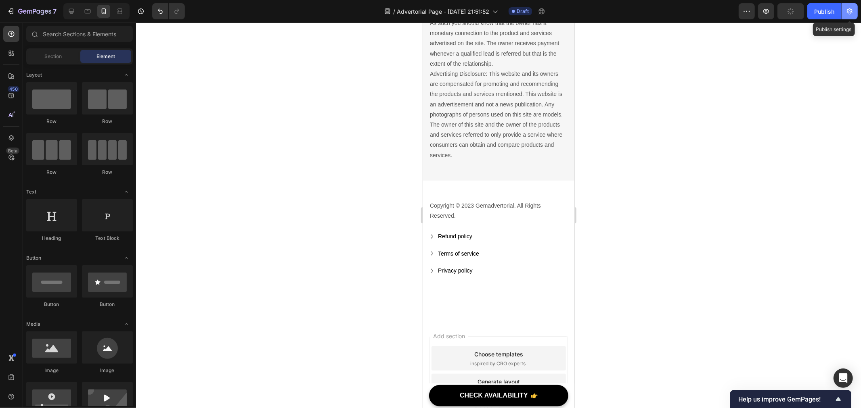
click at [850, 9] on icon "button" at bounding box center [849, 11] width 8 height 8
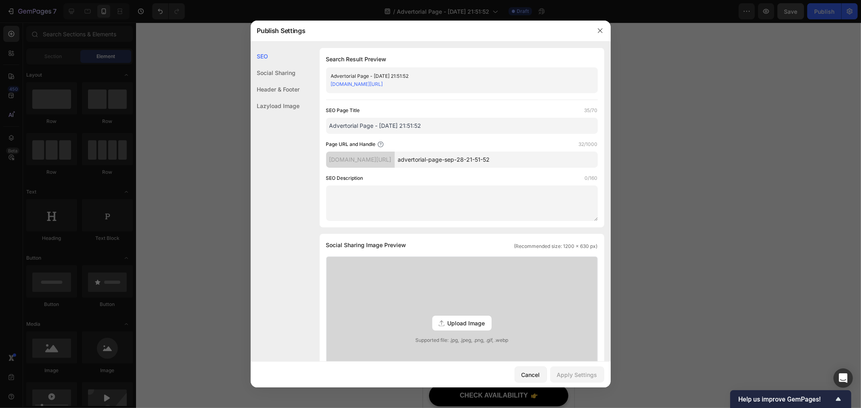
drag, startPoint x: 598, startPoint y: 31, endPoint x: 600, endPoint y: 65, distance: 34.3
click at [598, 31] on icon "button" at bounding box center [600, 30] width 6 height 6
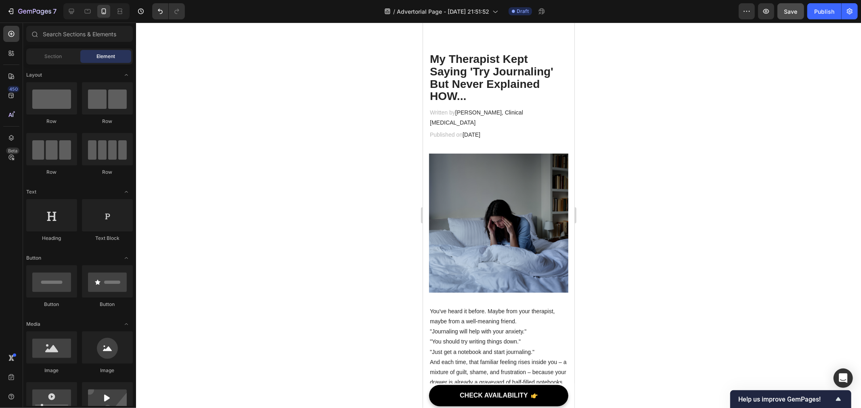
scroll to position [0, 0]
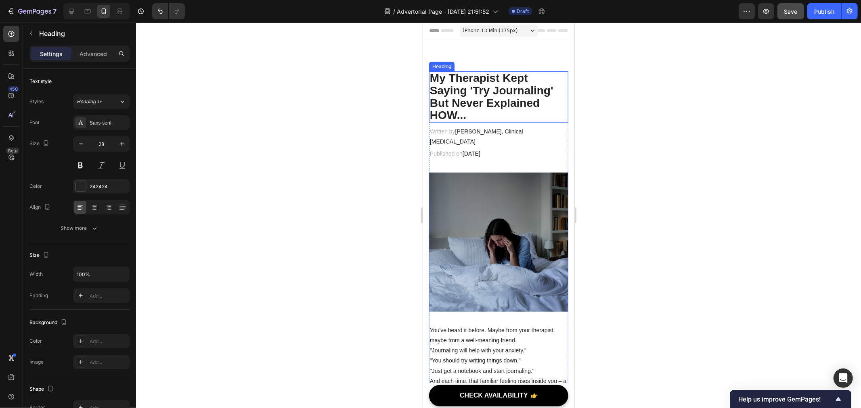
click at [500, 89] on h2 "My Therapist Kept Saying 'Try Journaling' But Never Explained HOW..." at bounding box center [498, 96] width 139 height 51
click at [477, 111] on h2 "My Therapist Kept Saying 'Try Journaling' But Never Explained HOW..." at bounding box center [498, 96] width 139 height 51
click at [477, 111] on p "My Therapist Kept Saying 'Try Journaling' But Never Explained HOW..." at bounding box center [498, 97] width 138 height 50
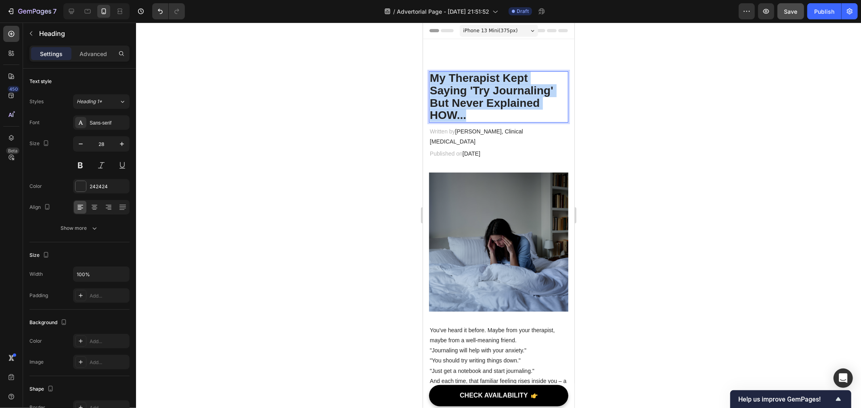
click at [477, 111] on p "My Therapist Kept Saying 'Try Journaling' But Never Explained HOW..." at bounding box center [498, 97] width 138 height 50
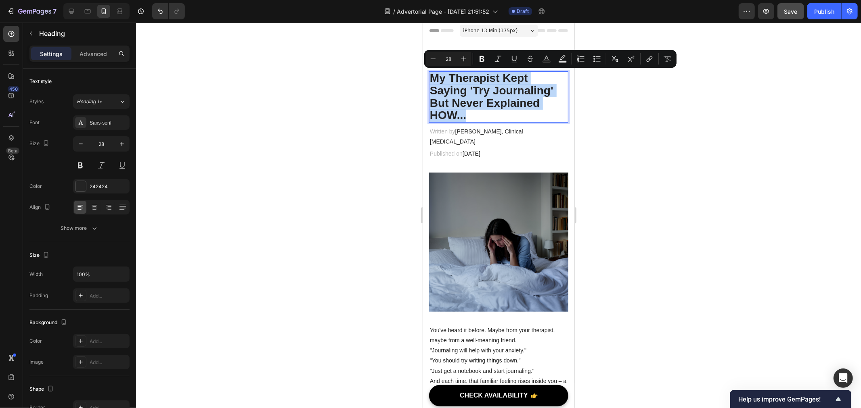
click at [480, 109] on p "My Therapist Kept Saying 'Try Journaling' But Never Explained HOW..." at bounding box center [498, 97] width 138 height 50
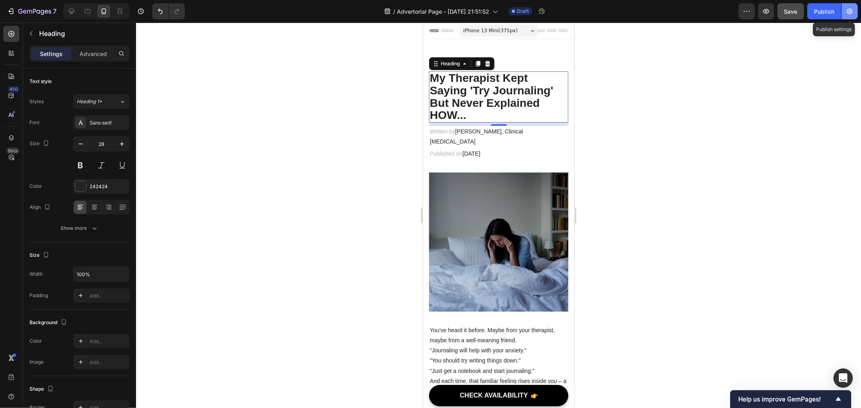
click at [845, 11] on button "button" at bounding box center [849, 11] width 16 height 16
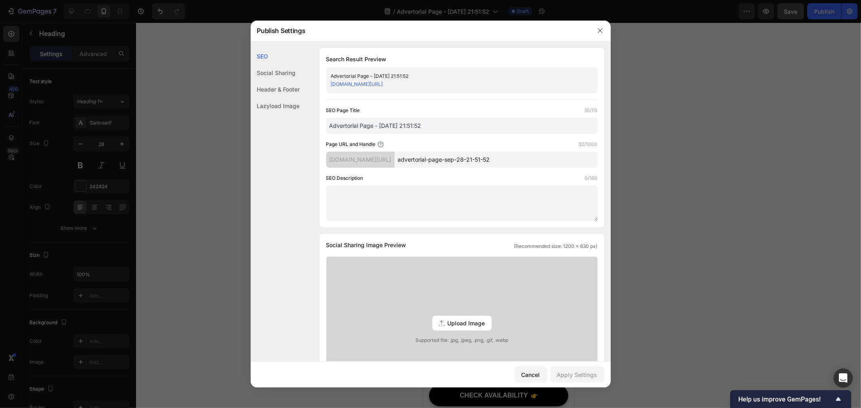
click at [424, 122] on input "Advertorial Page - [DATE] 21:51:52" at bounding box center [462, 126] width 272 height 16
paste input "My Therapist Said ‘Try Journaling’—Here’s the Step-by-[PERSON_NAME]"
type input "My Therapist Said ‘Try Journaling’—Here’s the Step-by-[PERSON_NAME]"
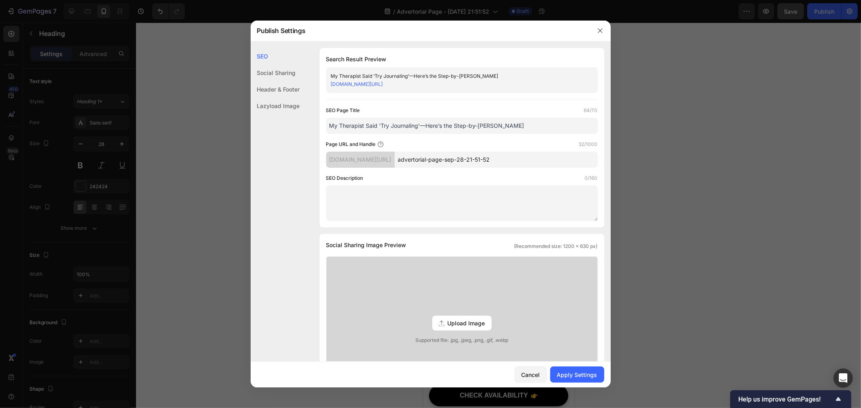
click at [479, 156] on input "advertorial-page-sep-28-21-51-52" at bounding box center [496, 160] width 203 height 16
paste input "/try-journaling-how-to-start-guide"
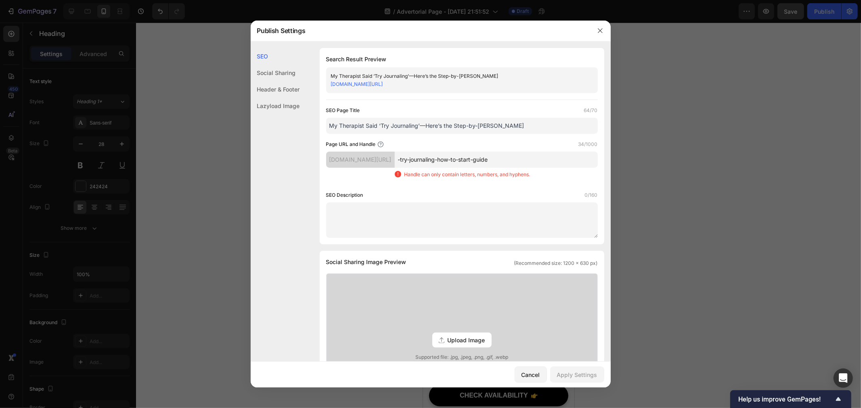
click at [436, 159] on input "-try-journaling-how-to-start-guide" at bounding box center [496, 160] width 203 height 16
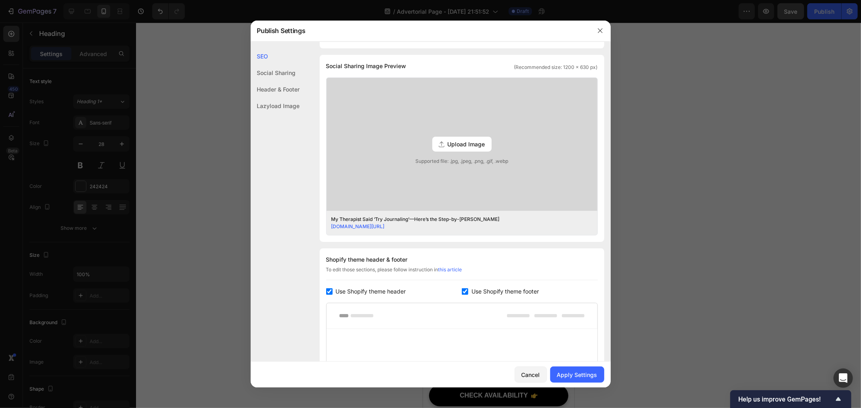
scroll to position [224, 0]
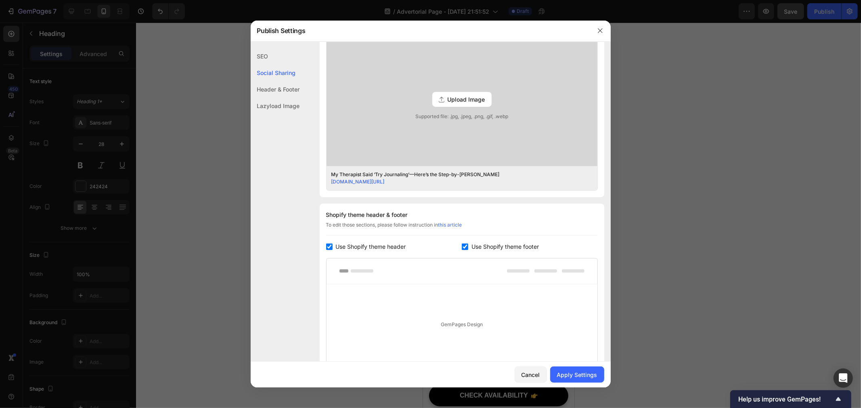
type input "try-journaling-how-to-start-guide"
drag, startPoint x: 333, startPoint y: 248, endPoint x: 340, endPoint y: 247, distance: 6.9
click at [332, 248] on label "Use Shopify theme header" at bounding box center [368, 247] width 73 height 10
checkbox input "false"
click at [491, 247] on span "Use Shopify theme footer" at bounding box center [504, 247] width 67 height 10
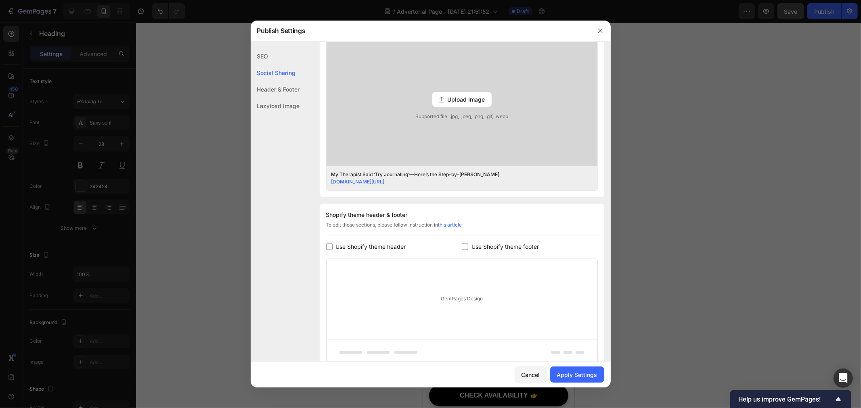
checkbox input "false"
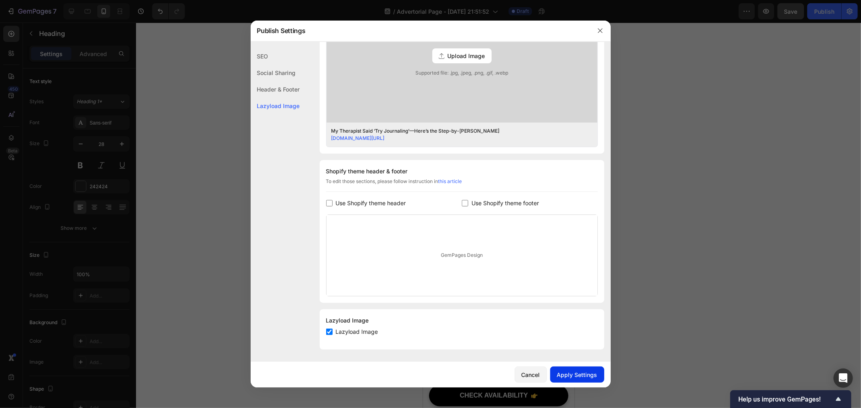
click at [567, 370] on button "Apply Settings" at bounding box center [577, 375] width 54 height 16
click at [602, 30] on icon "button" at bounding box center [600, 30] width 6 height 6
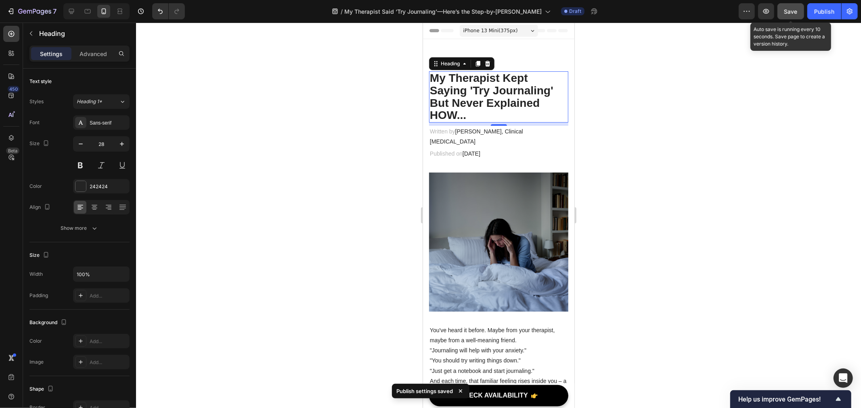
click at [797, 11] on span "Save" at bounding box center [790, 11] width 13 height 7
click at [826, 12] on div "Publish" at bounding box center [824, 11] width 20 height 8
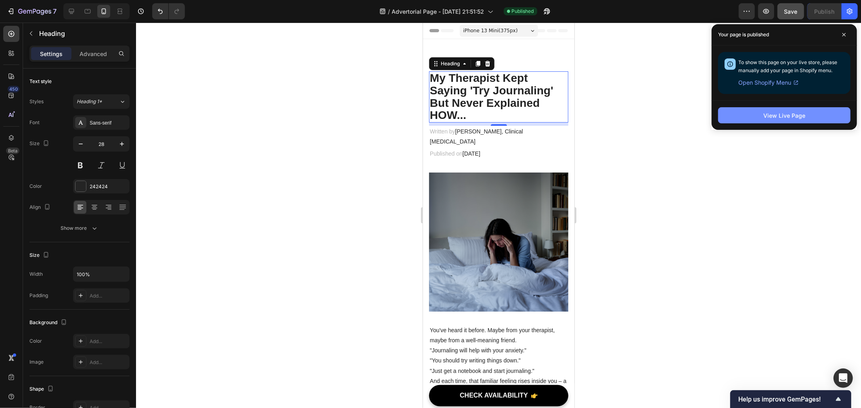
click at [747, 114] on button "View Live Page" at bounding box center [784, 115] width 132 height 16
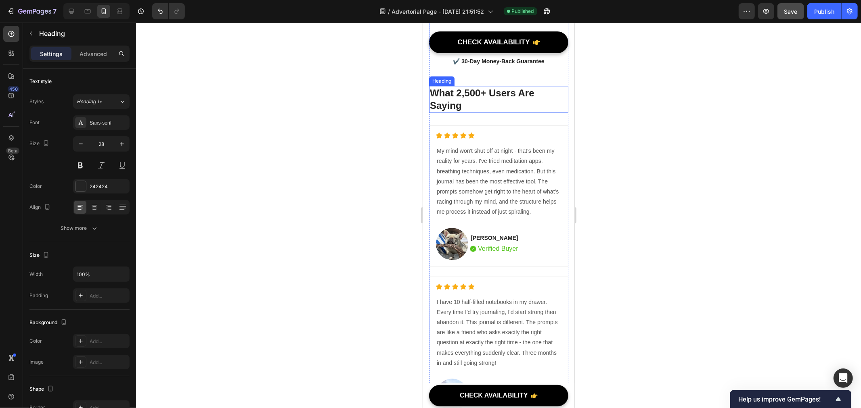
scroll to position [4259, 0]
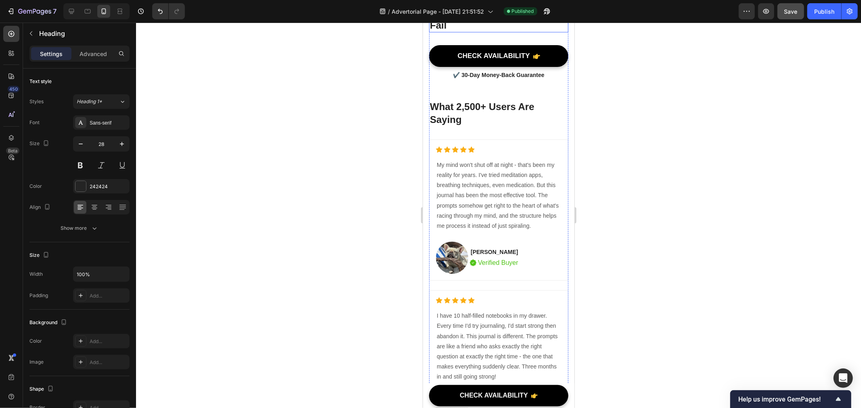
click at [488, 32] on h2 "Why The Better Every Day Journal Works When Others Fail" at bounding box center [498, 13] width 139 height 40
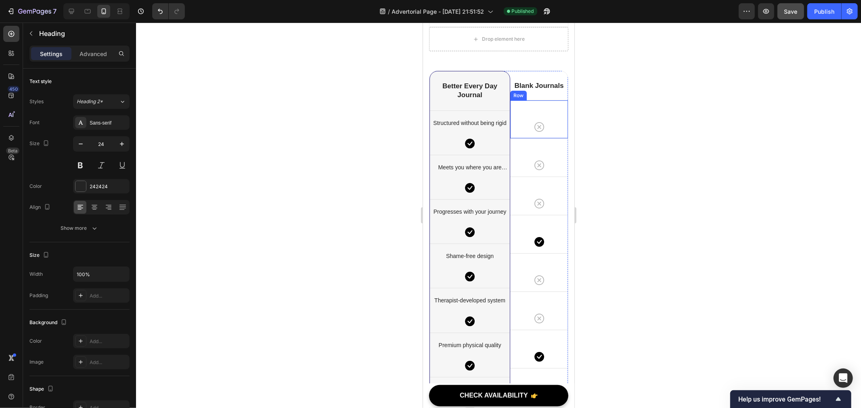
scroll to position [5290, 0]
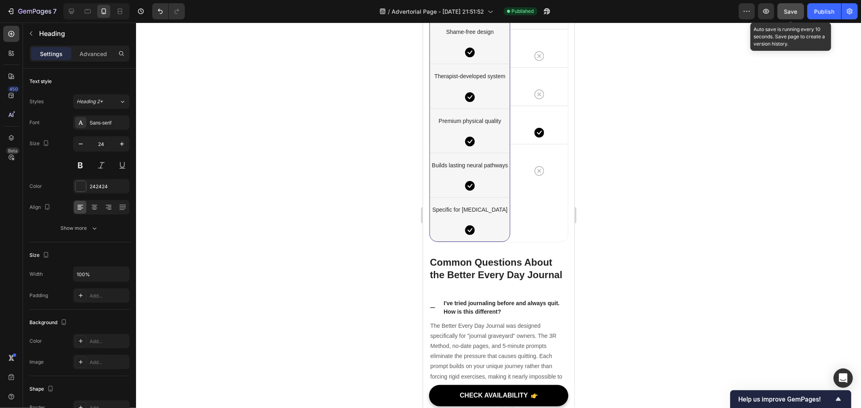
click at [793, 8] on span "Save" at bounding box center [790, 11] width 13 height 7
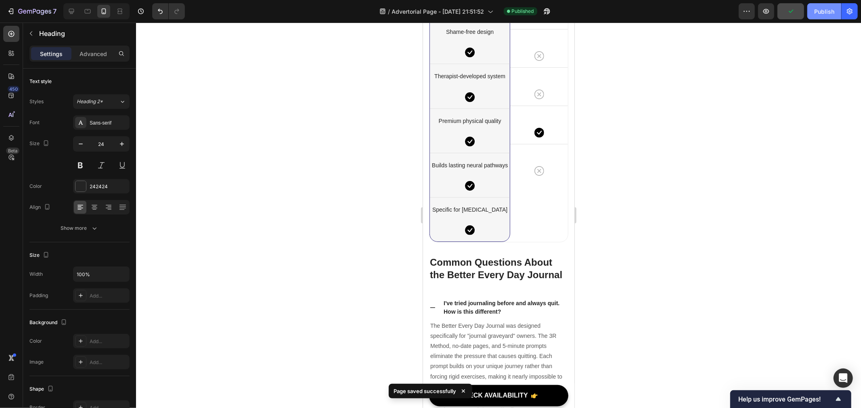
click at [820, 7] on div "Publish" at bounding box center [824, 11] width 20 height 8
